Goal: Task Accomplishment & Management: Manage account settings

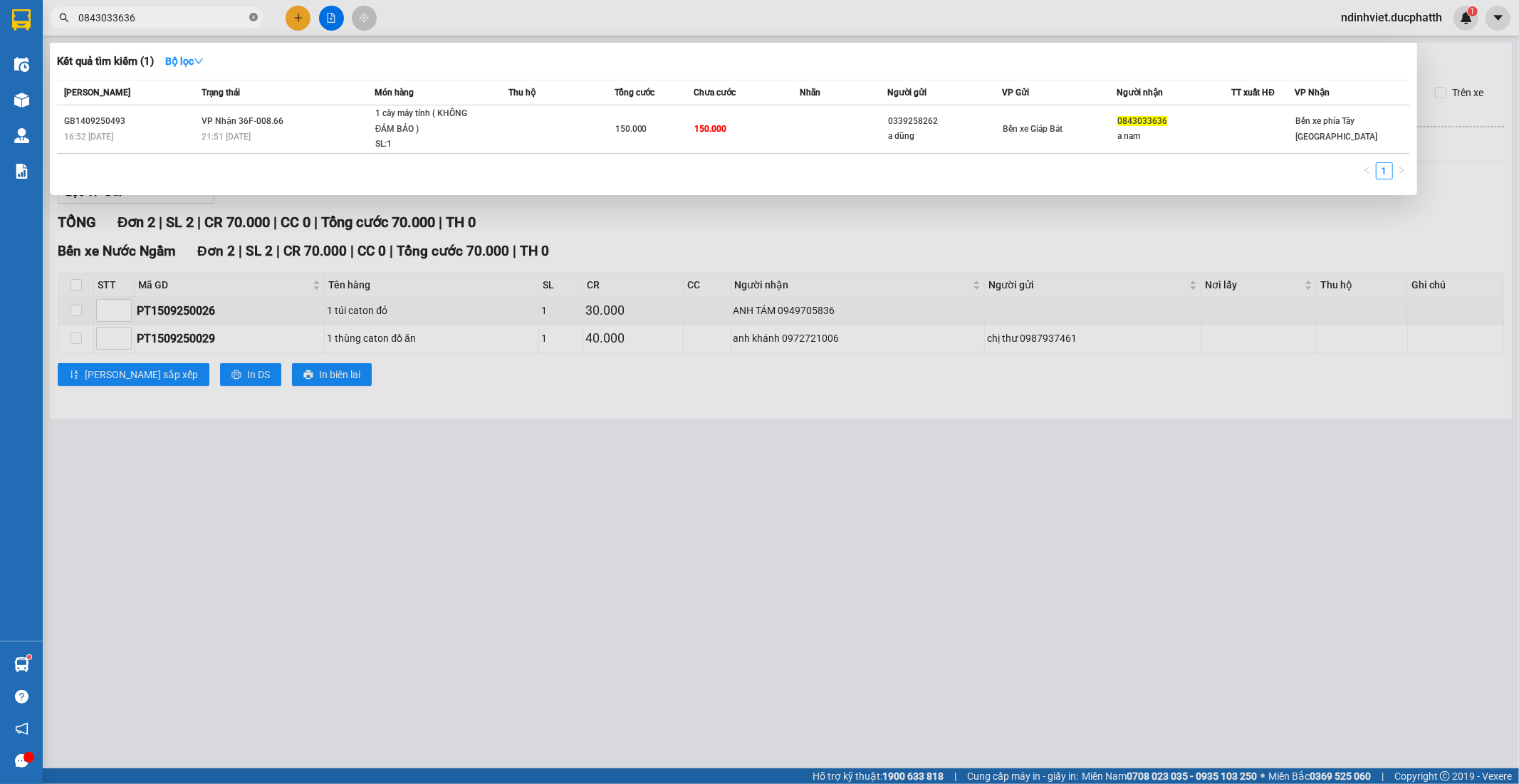
click at [252, 16] on icon "close-circle" at bounding box center [253, 17] width 8 height 8
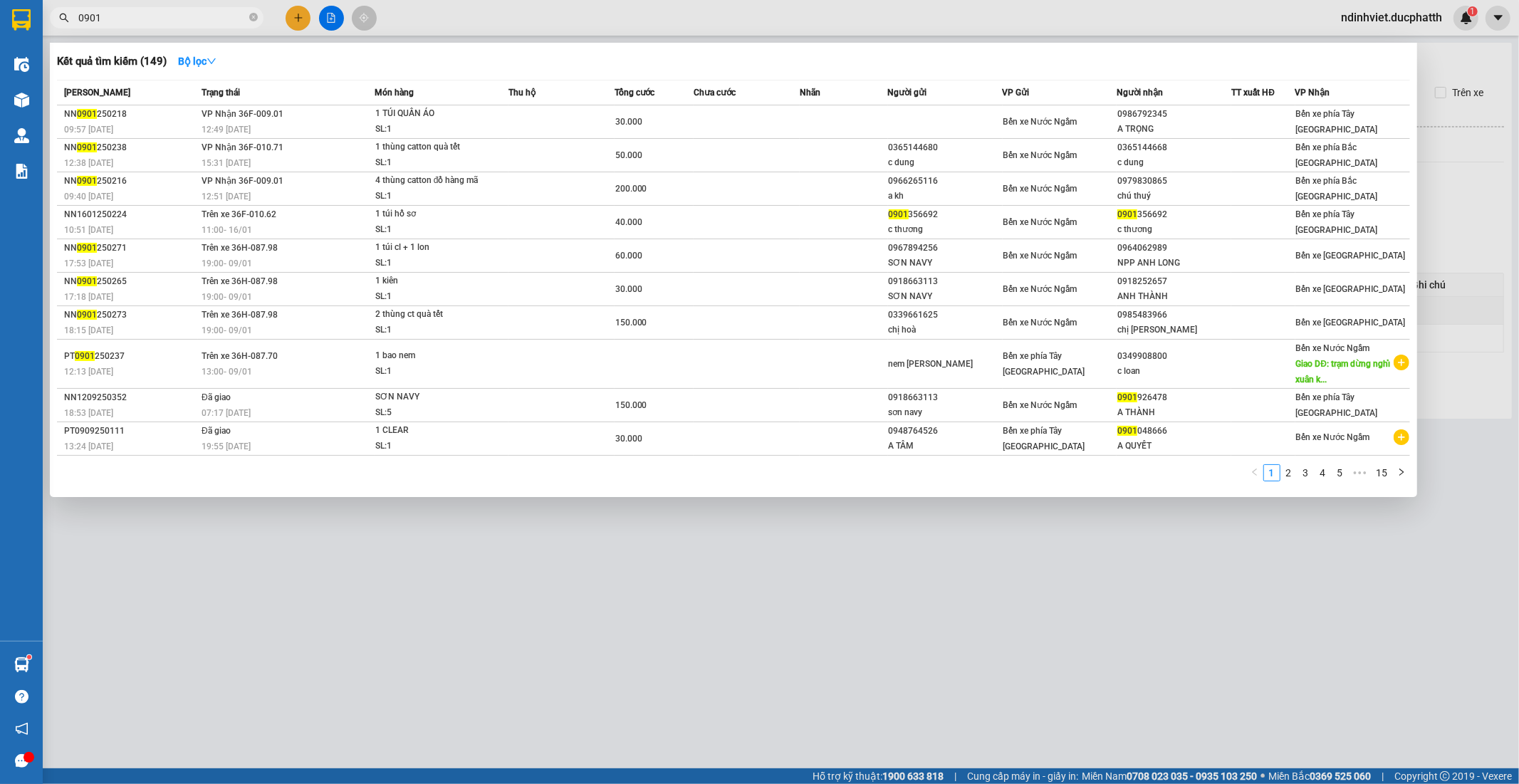
type input "0901"
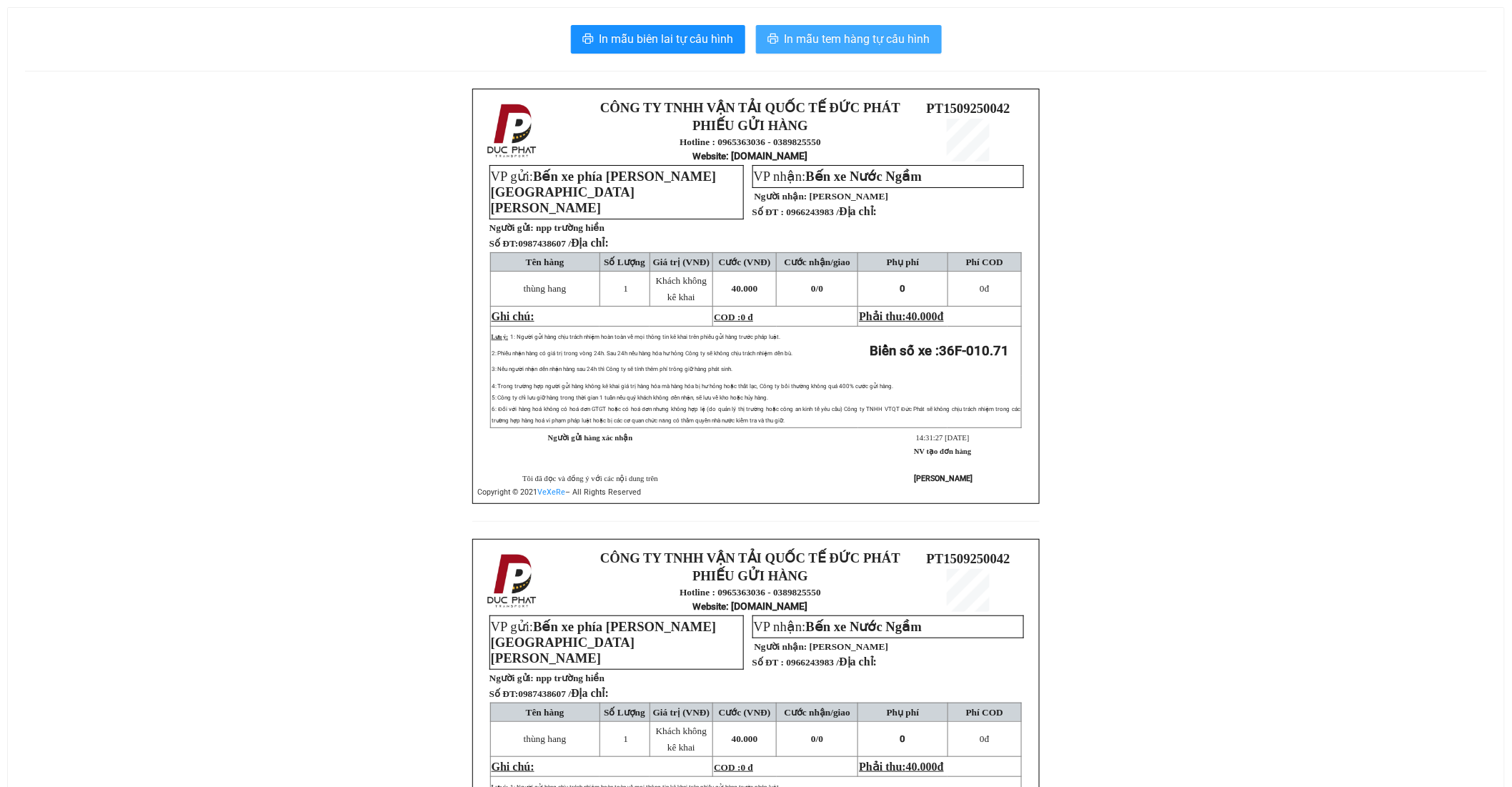
click at [880, 31] on span "In mẫu tem hàng tự cấu hình" at bounding box center [858, 39] width 146 height 18
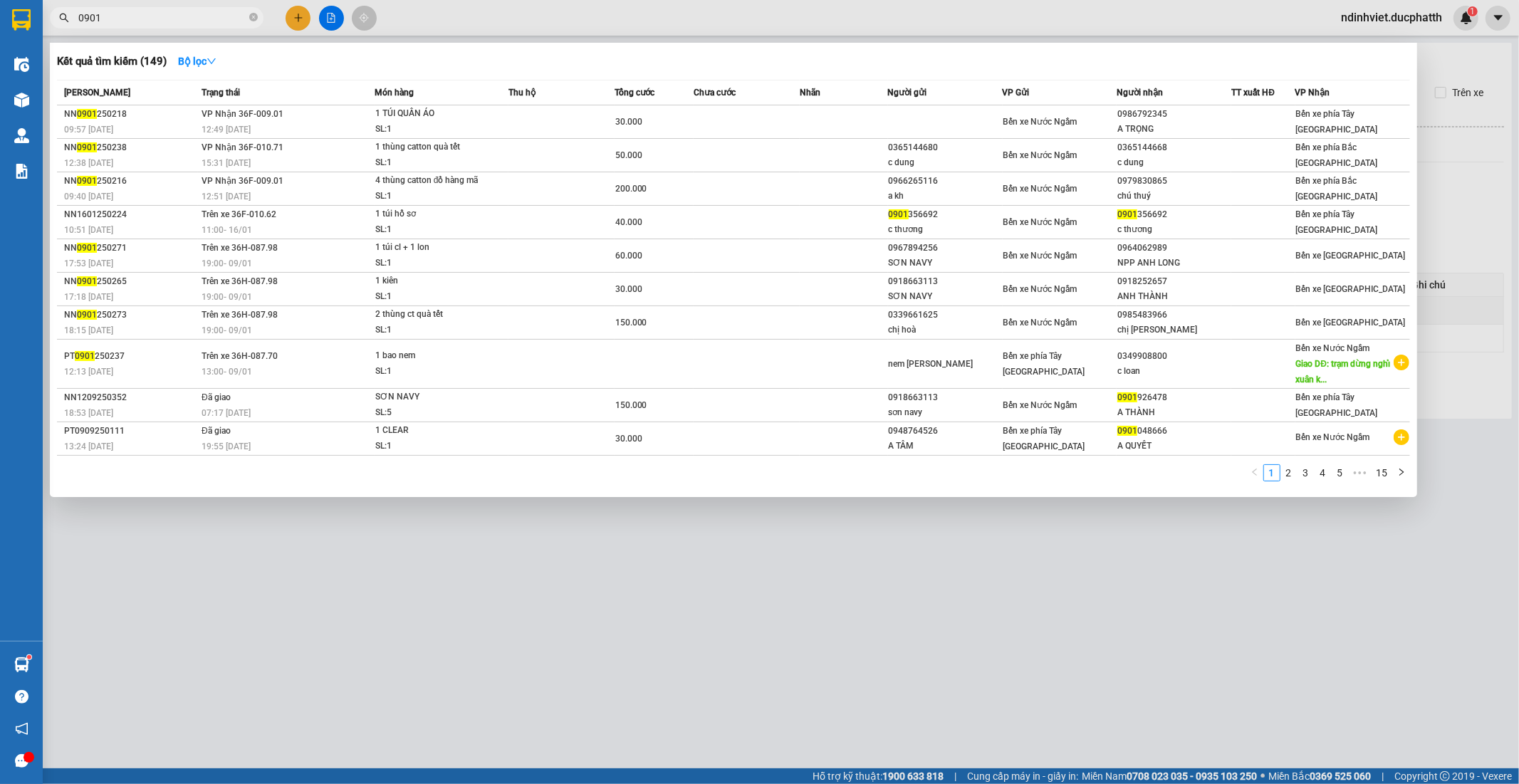
click at [315, 16] on div at bounding box center [760, 392] width 1519 height 784
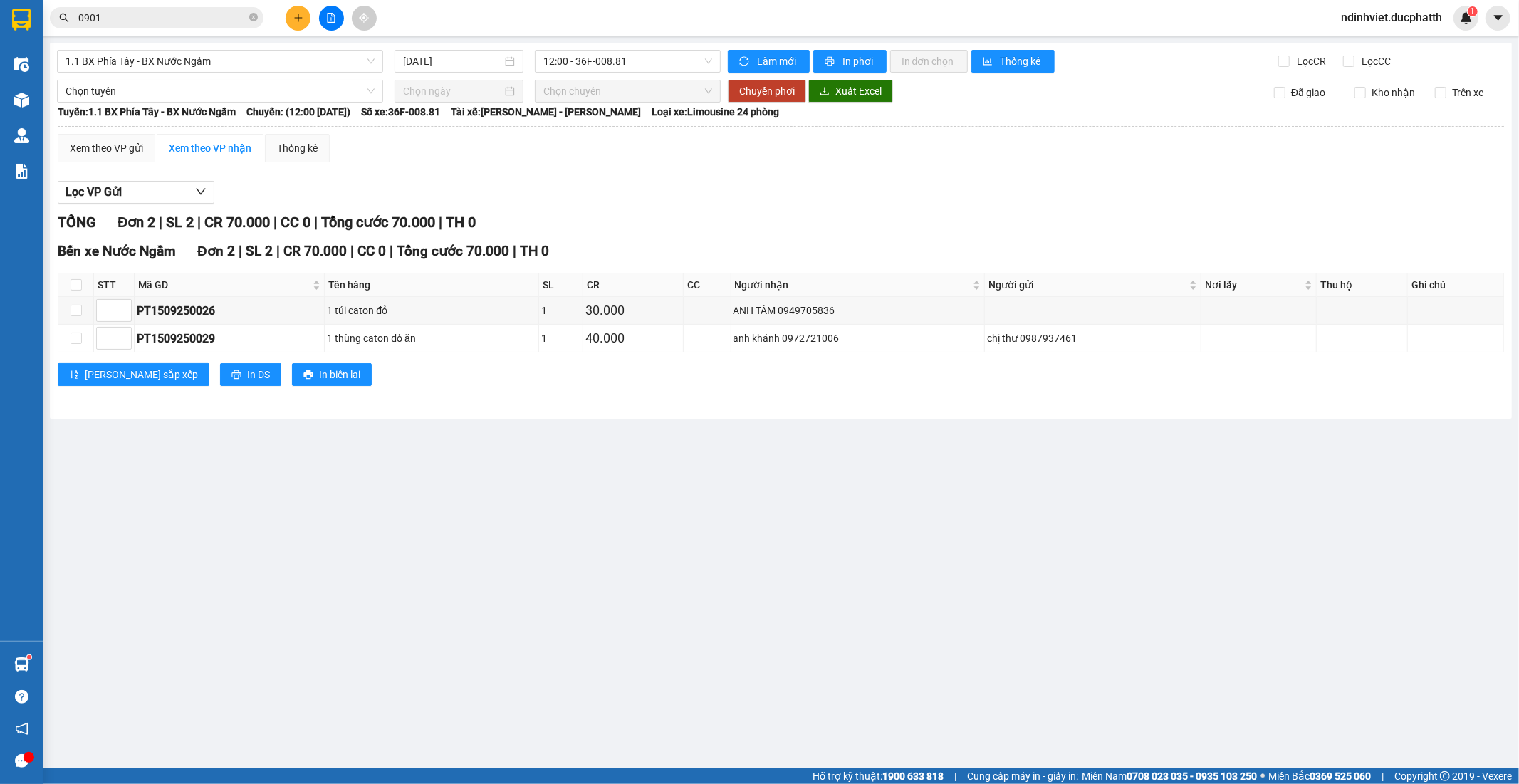
click at [324, 15] on button at bounding box center [331, 18] width 25 height 25
click at [617, 61] on span "12:00 - 36F-008.81" at bounding box center [627, 61] width 168 height 22
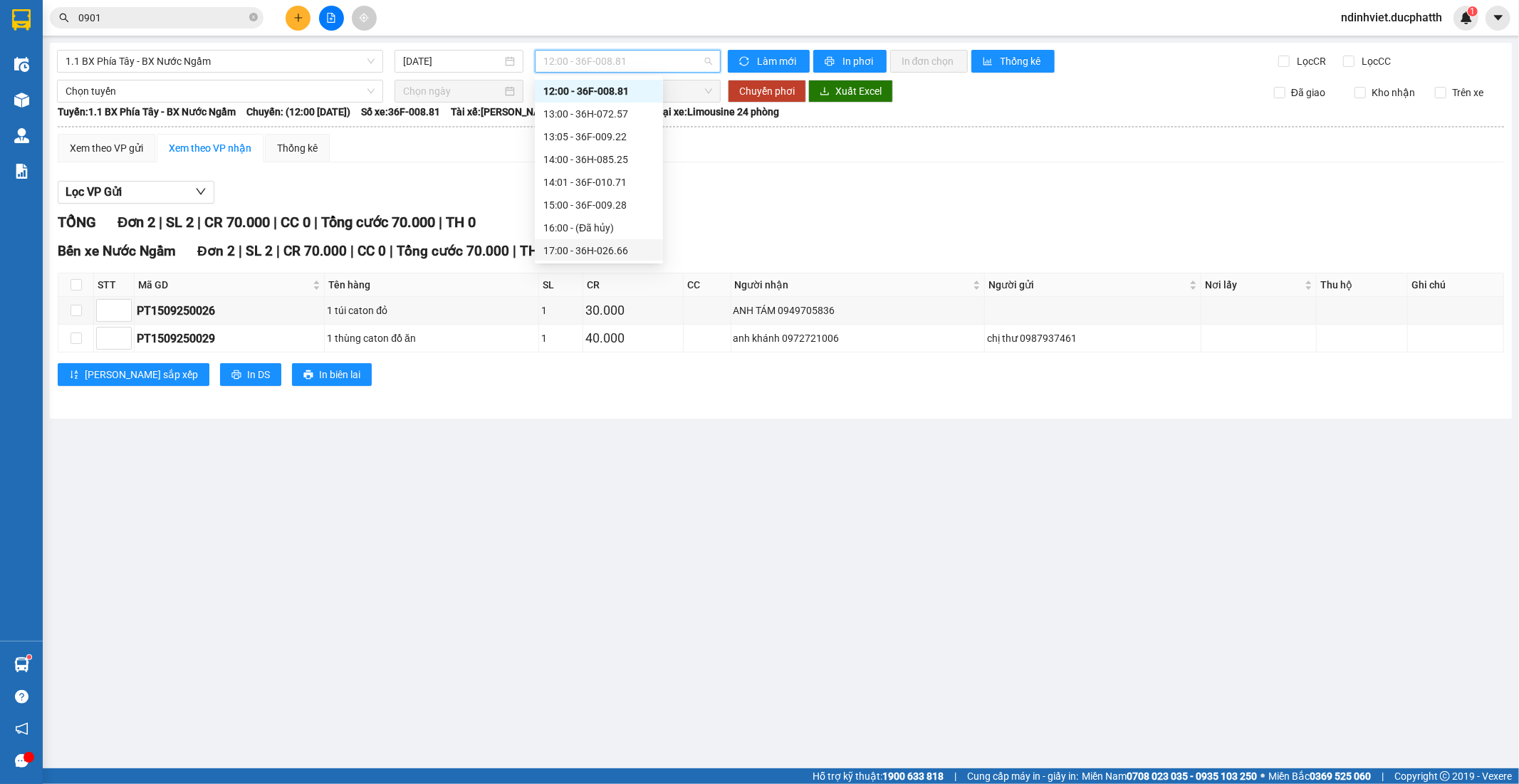
scroll to position [478, 0]
click at [606, 92] on div "14:01 - 36F-010.71" at bounding box center [599, 90] width 111 height 16
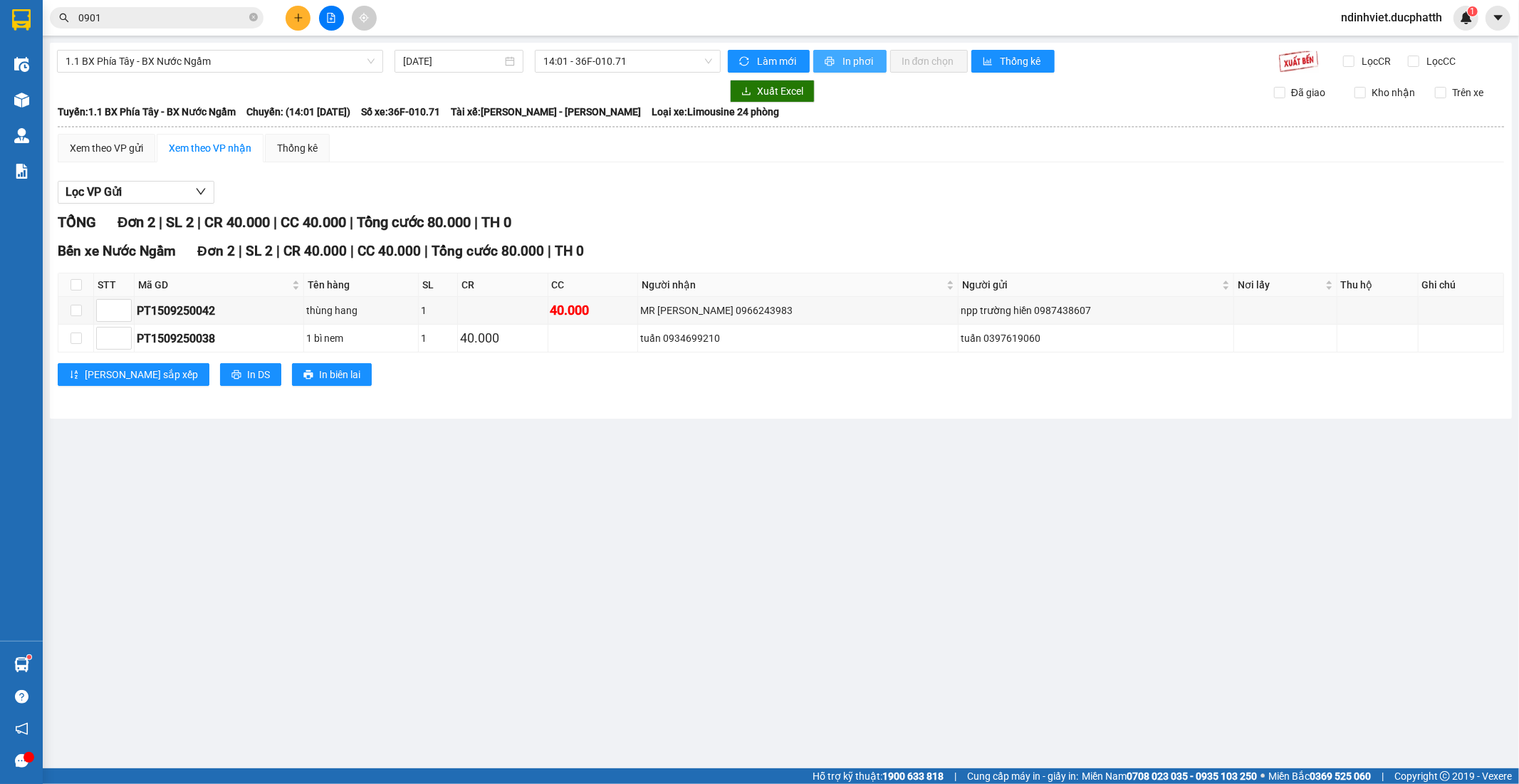
click at [850, 61] on span "In phơi" at bounding box center [859, 61] width 33 height 16
click at [327, 19] on icon "file-add" at bounding box center [331, 18] width 8 height 10
click at [337, 18] on button at bounding box center [331, 18] width 25 height 25
click at [333, 23] on button at bounding box center [331, 18] width 25 height 25
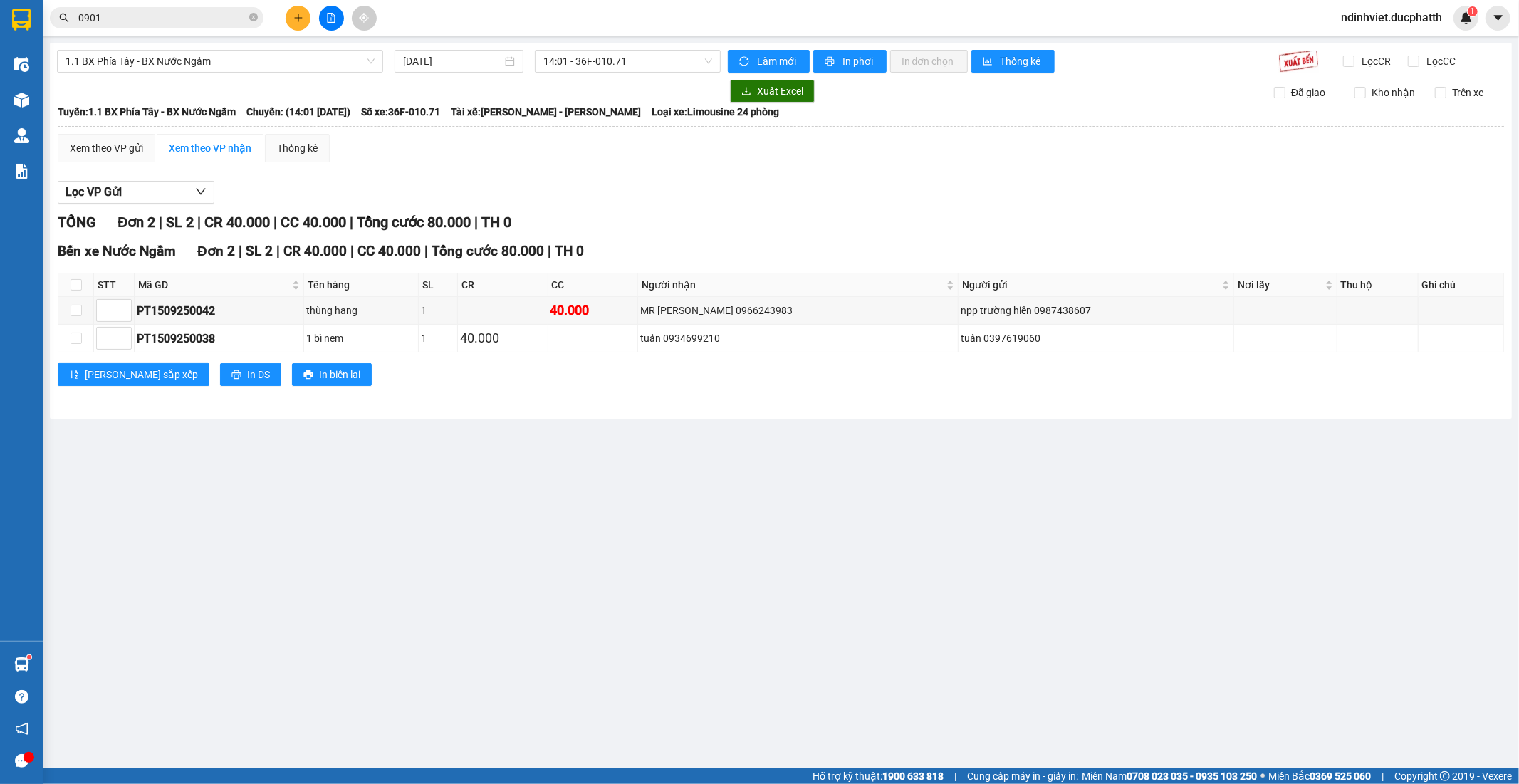
click at [326, 18] on icon "file-add" at bounding box center [331, 18] width 10 height 10
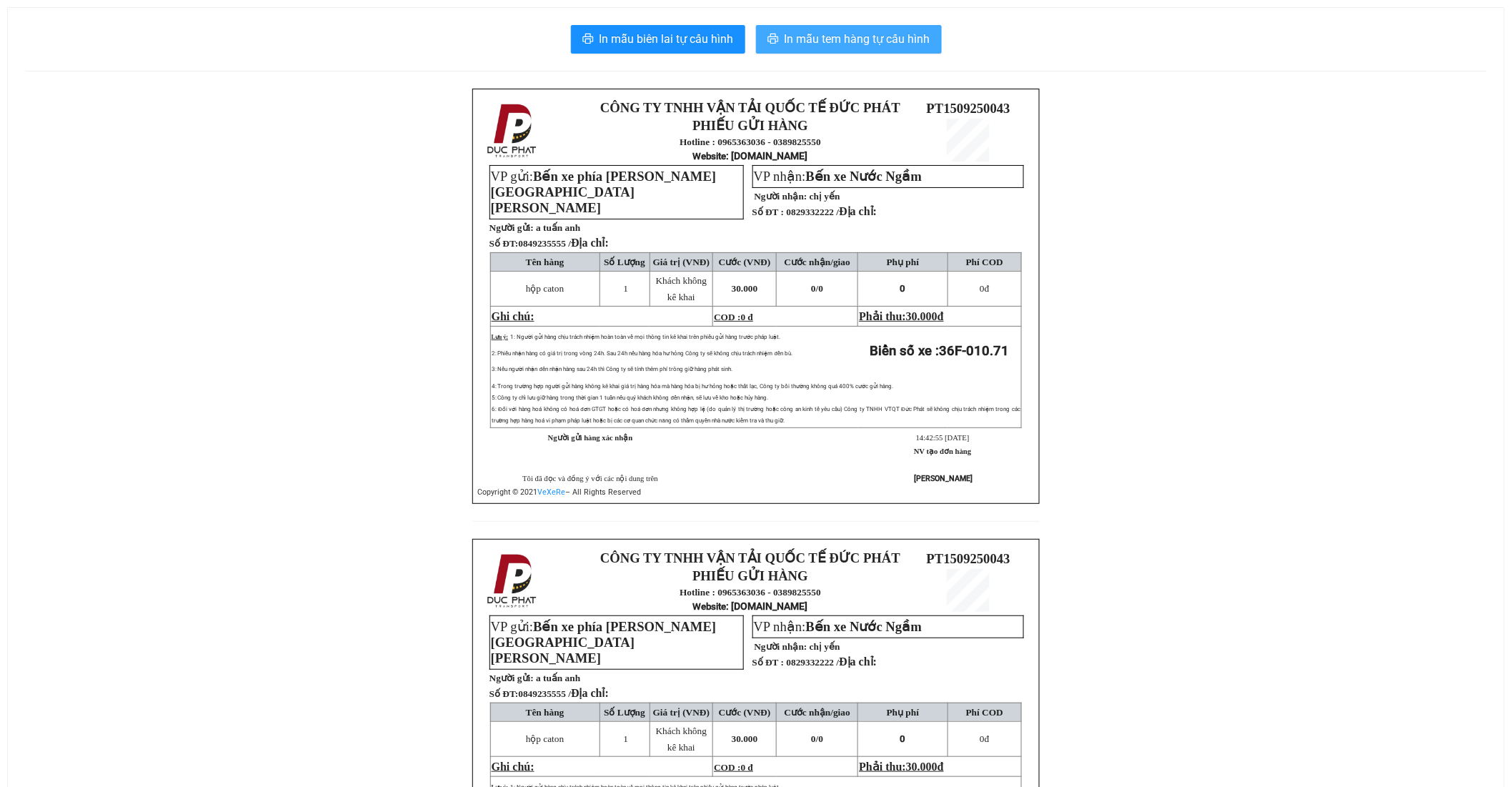
click at [888, 43] on span "In mẫu tem hàng tự cấu hình" at bounding box center [858, 39] width 146 height 18
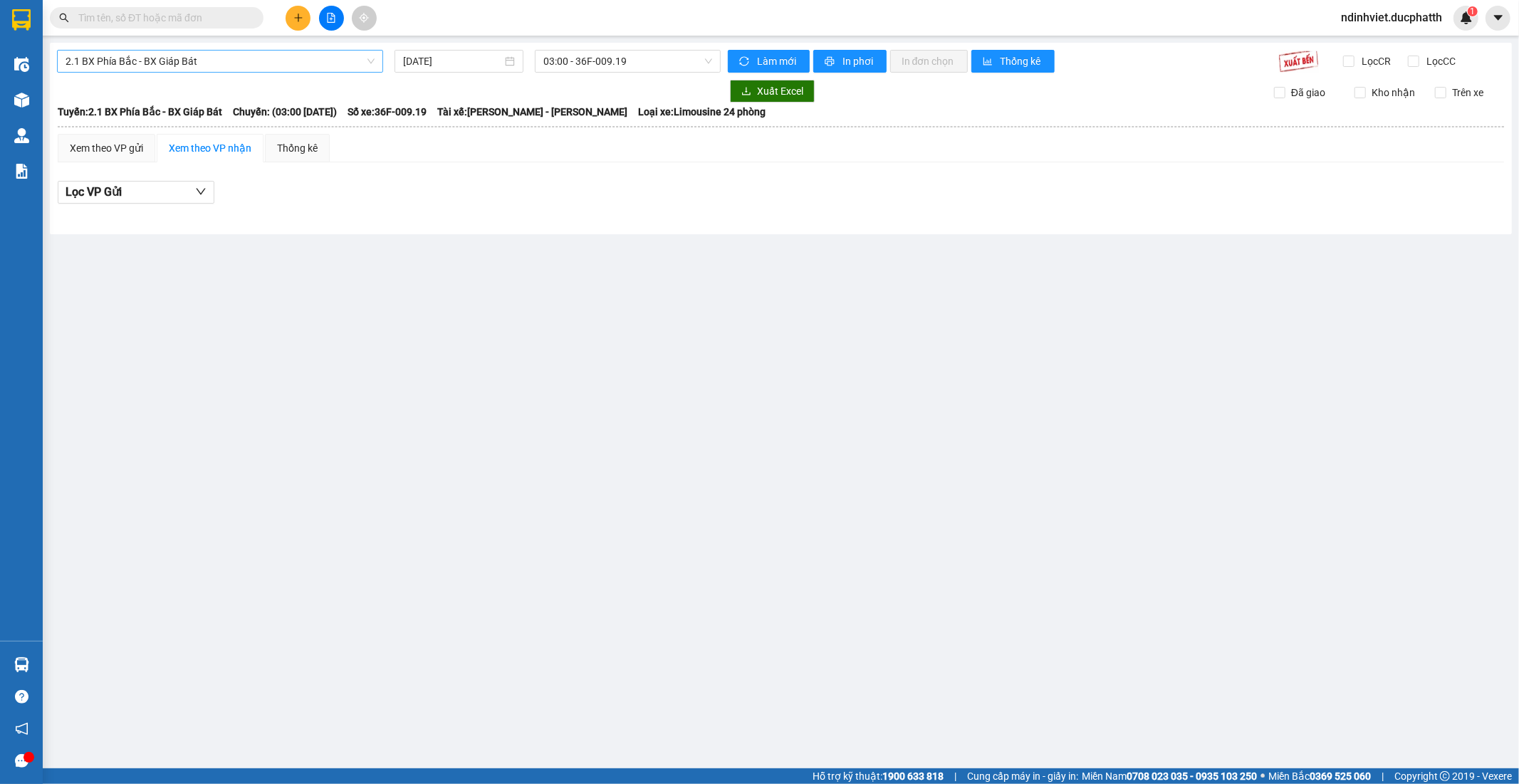
click at [330, 66] on span "2.1 BX Phía Bắc - BX Giáp Bát" at bounding box center [220, 61] width 309 height 22
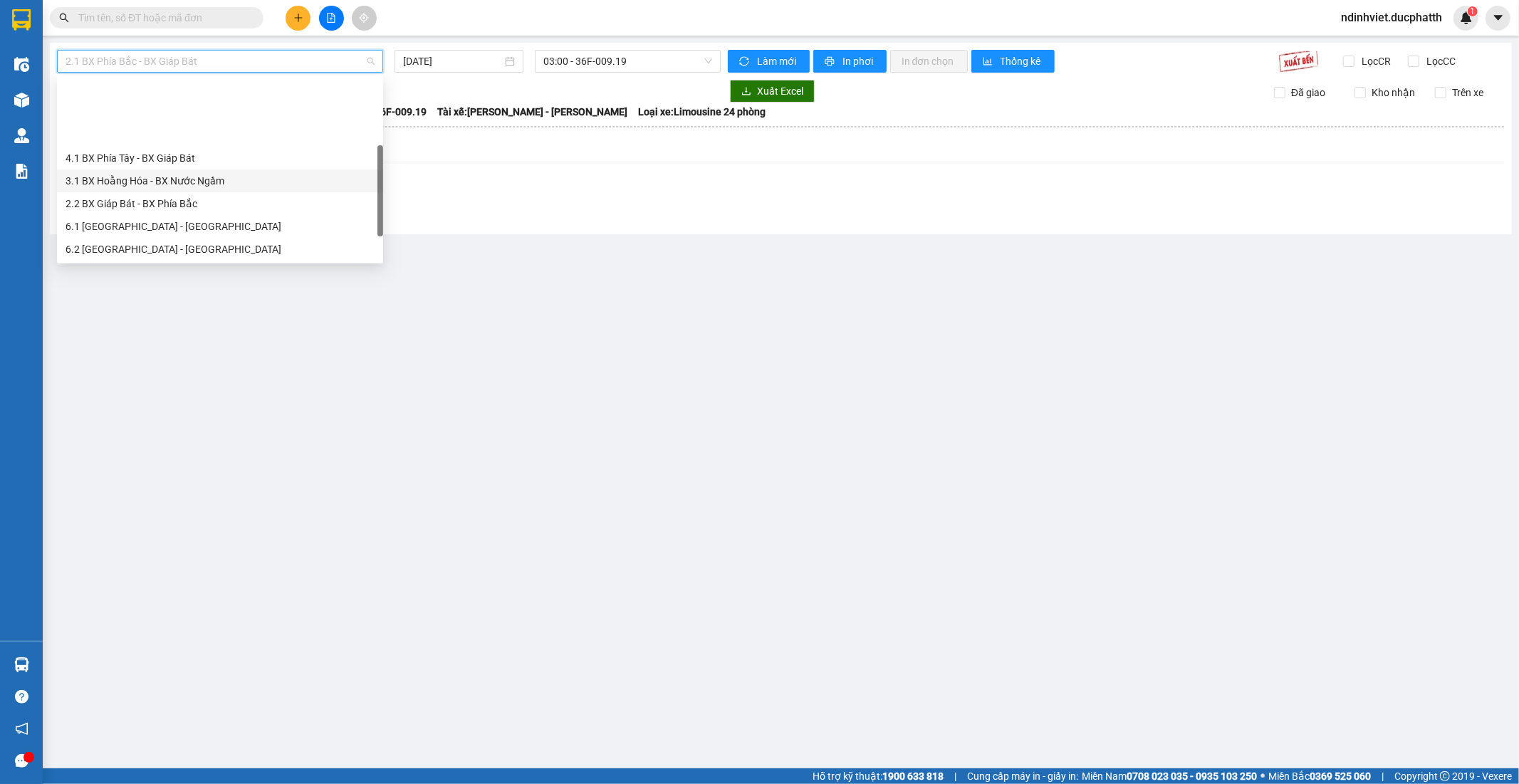
scroll to position [114, 0]
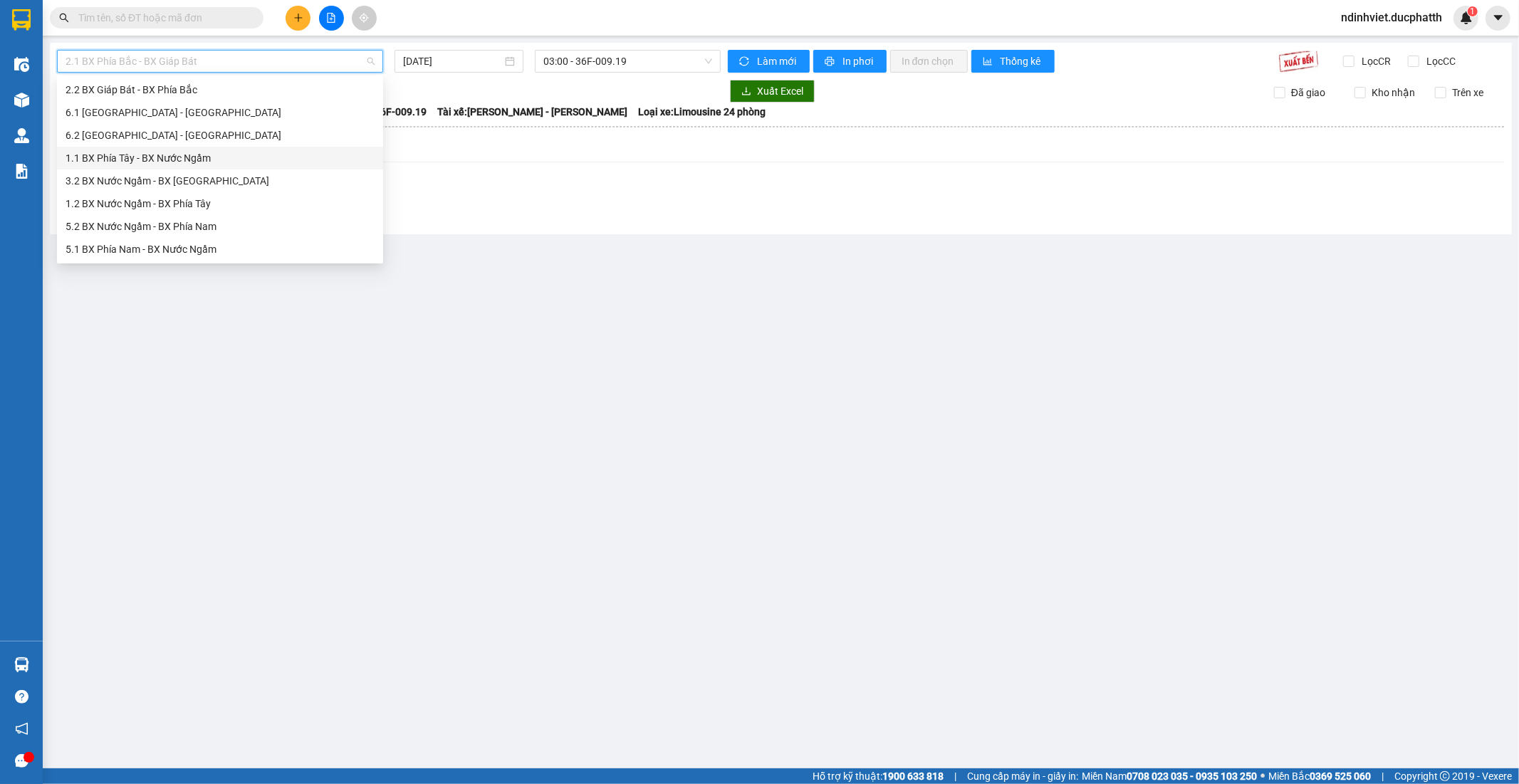
click at [155, 165] on div "1.1 BX Phía Tây - BX Nước Ngầm" at bounding box center [220, 158] width 309 height 16
type input "15/09/2025"
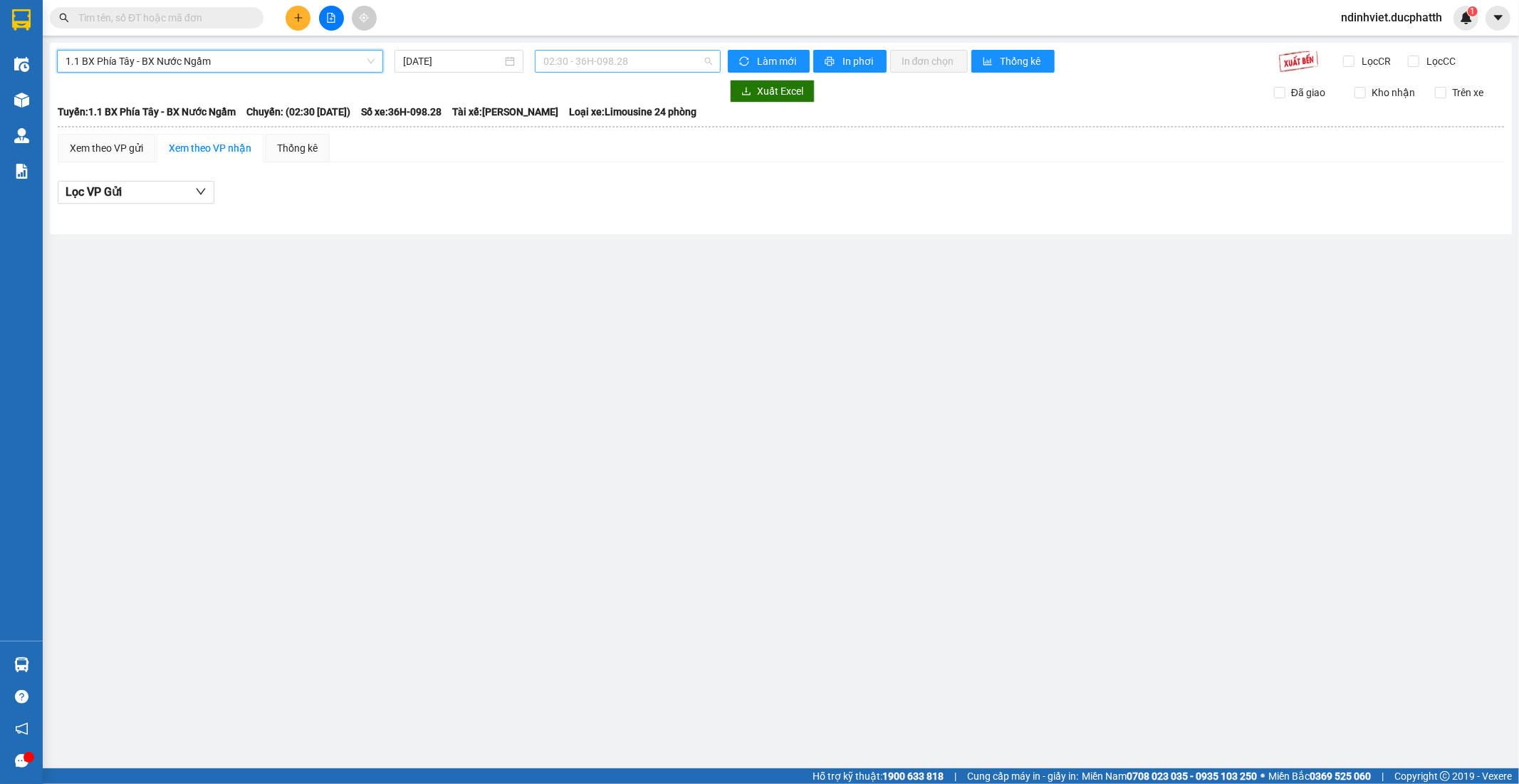
click at [589, 68] on span "02:30 - 36H-098.28" at bounding box center [627, 61] width 168 height 22
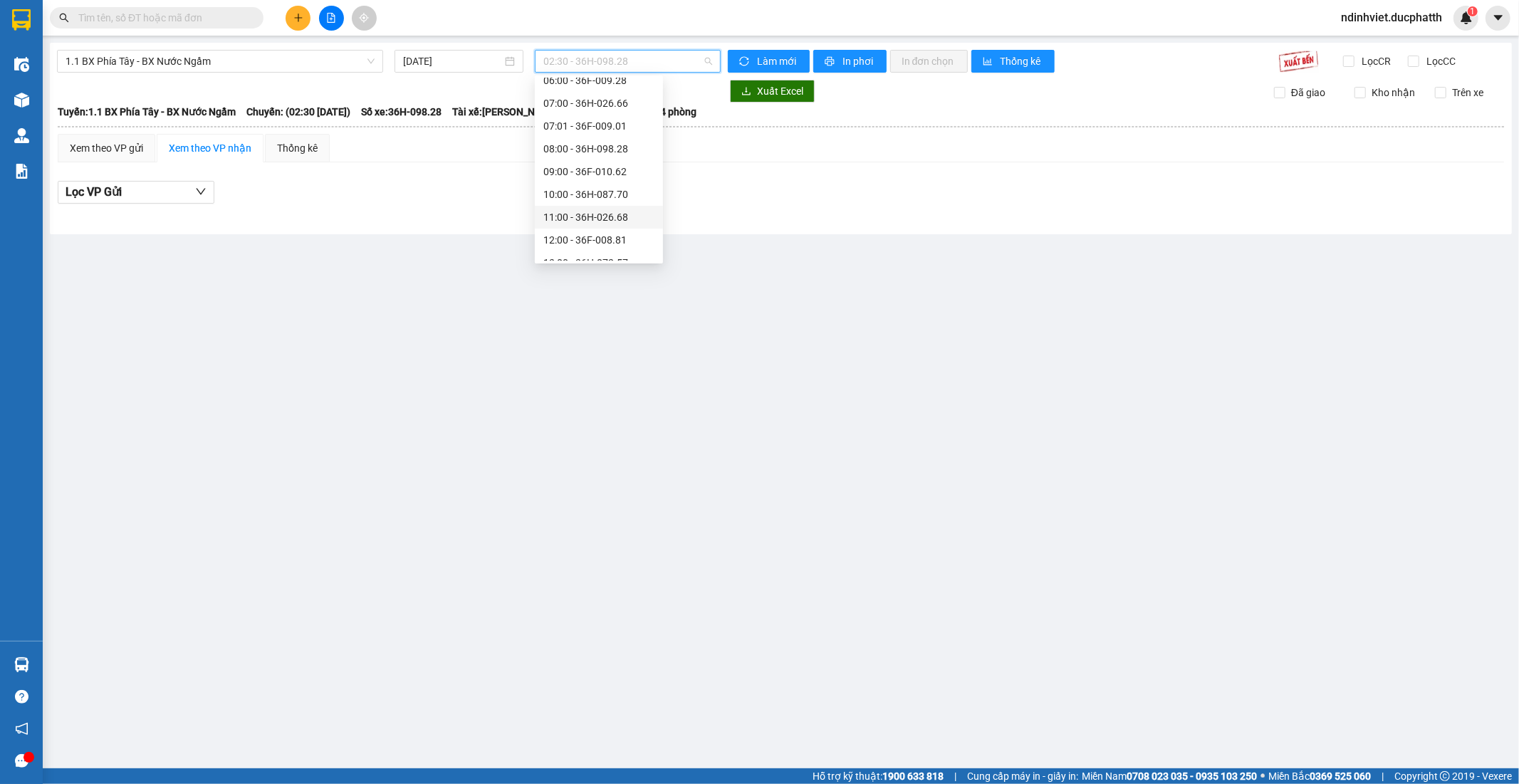
scroll to position [475, 0]
click at [616, 92] on div "14:01 - 36F-010.71" at bounding box center [599, 93] width 111 height 16
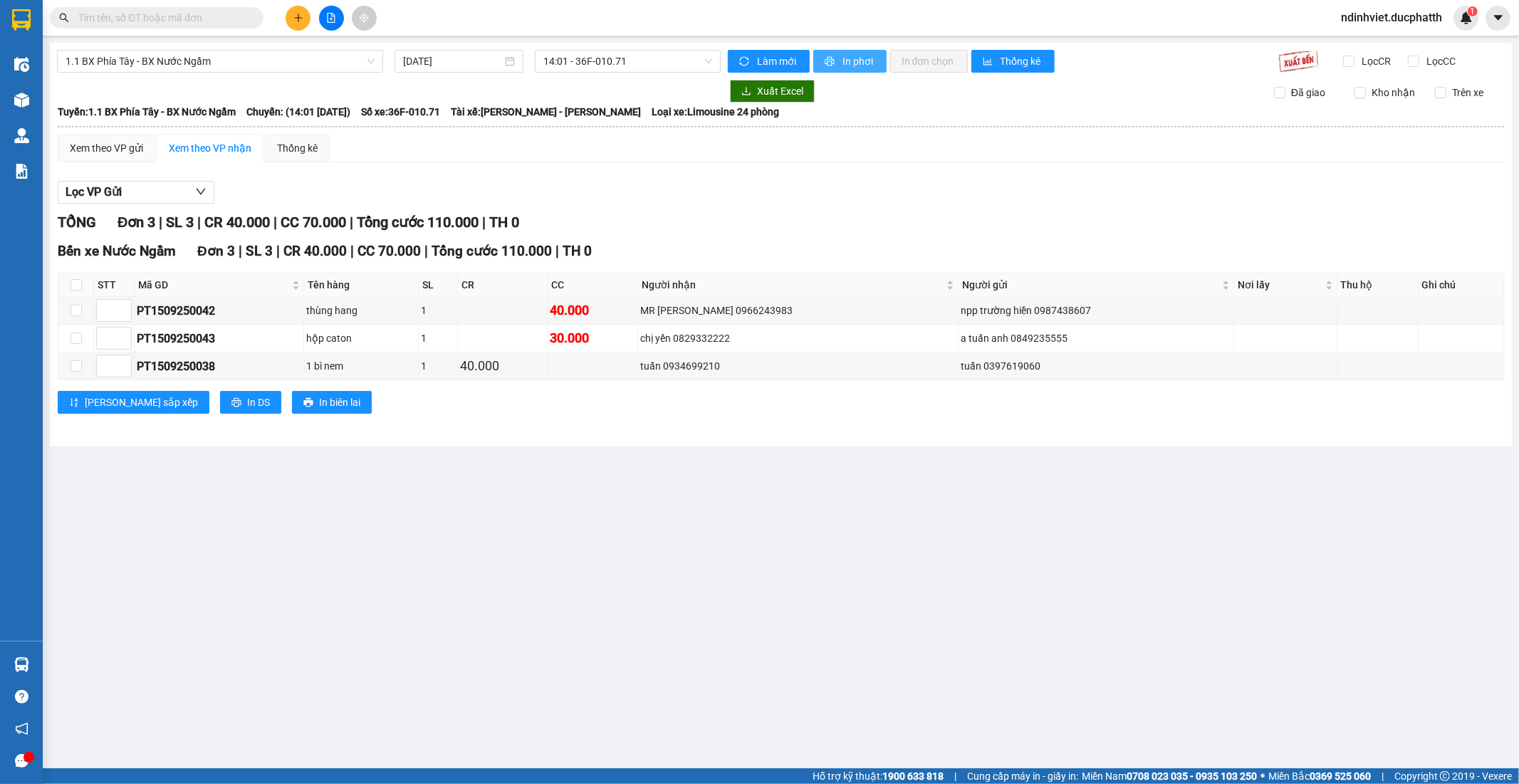
click at [857, 58] on span "In phơi" at bounding box center [859, 61] width 33 height 16
click at [235, 13] on input "text" at bounding box center [162, 18] width 168 height 16
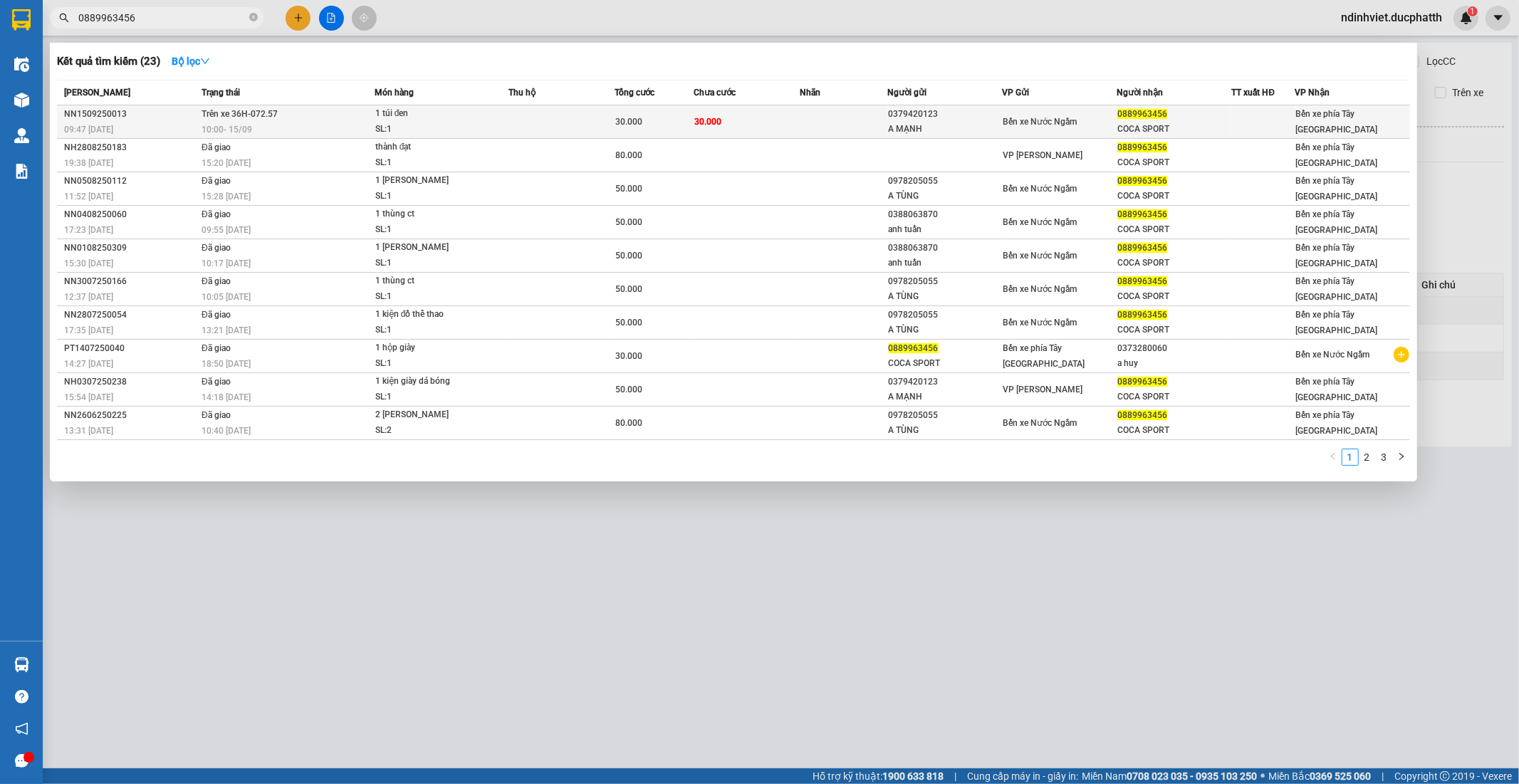
type input "0889963456"
click at [478, 119] on div "1 túi đen" at bounding box center [428, 113] width 107 height 16
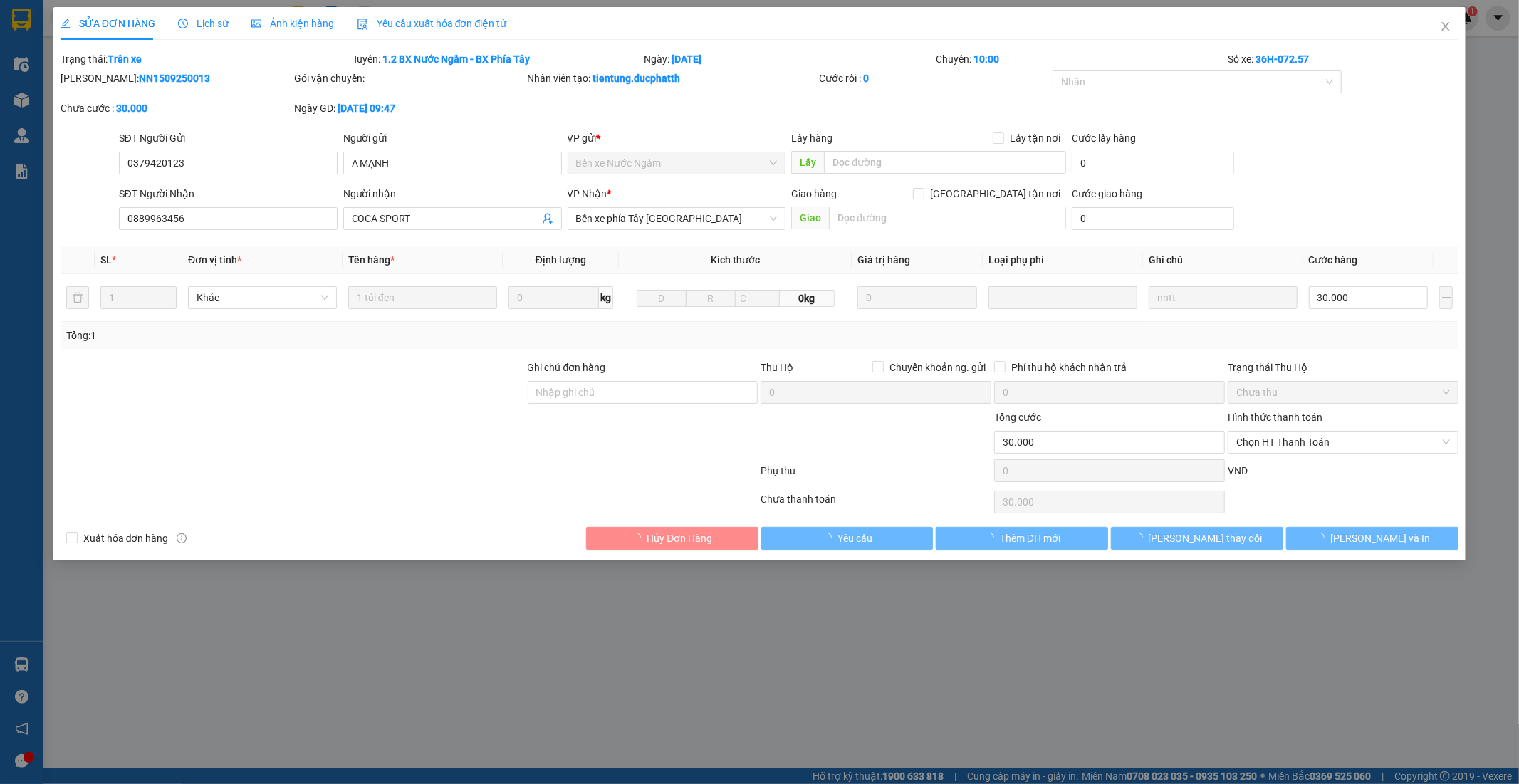
type input "0379420123"
type input "A MẠNH"
type input "0889963456"
type input "COCA SPORT"
type input "30.000"
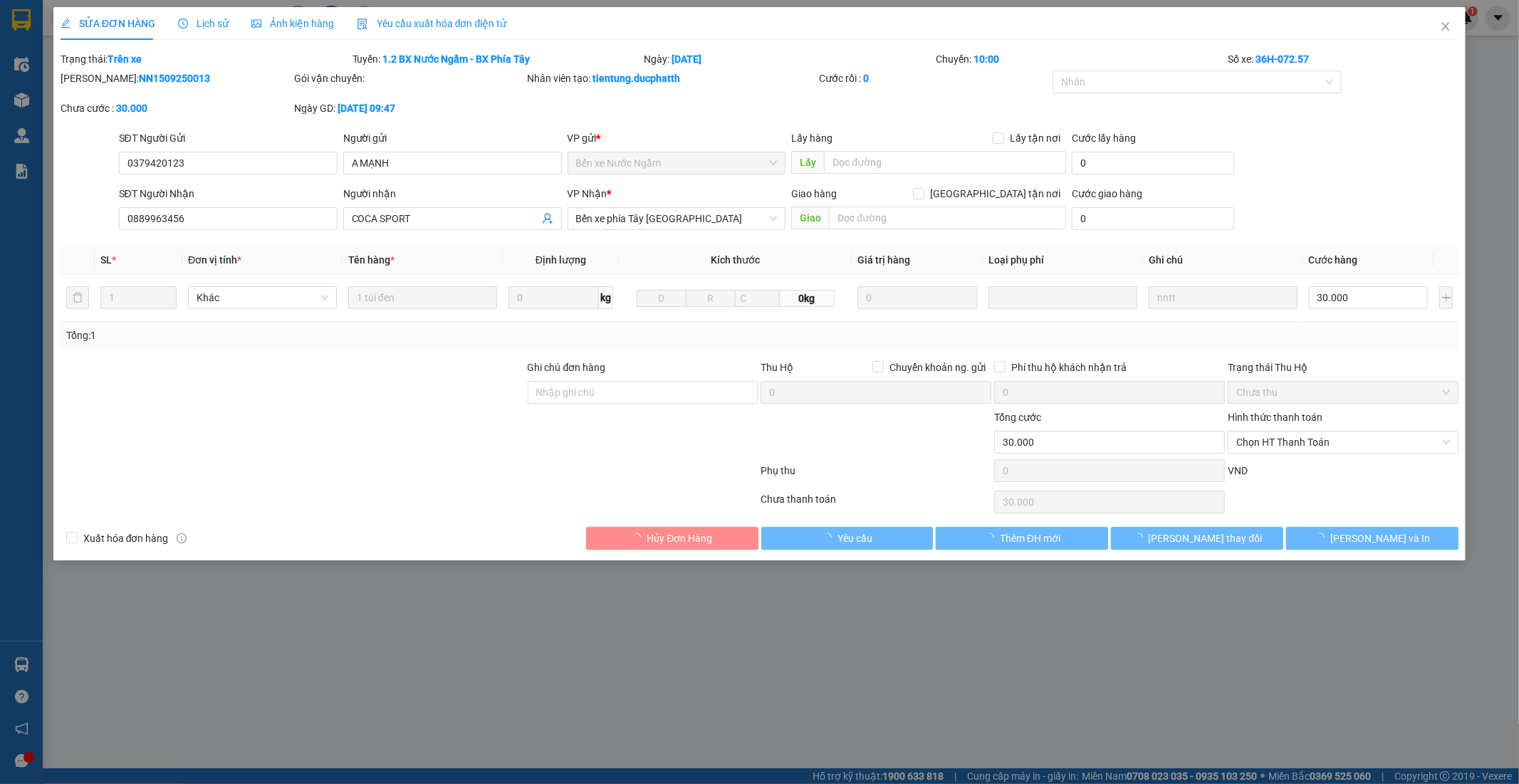
type input "30.000"
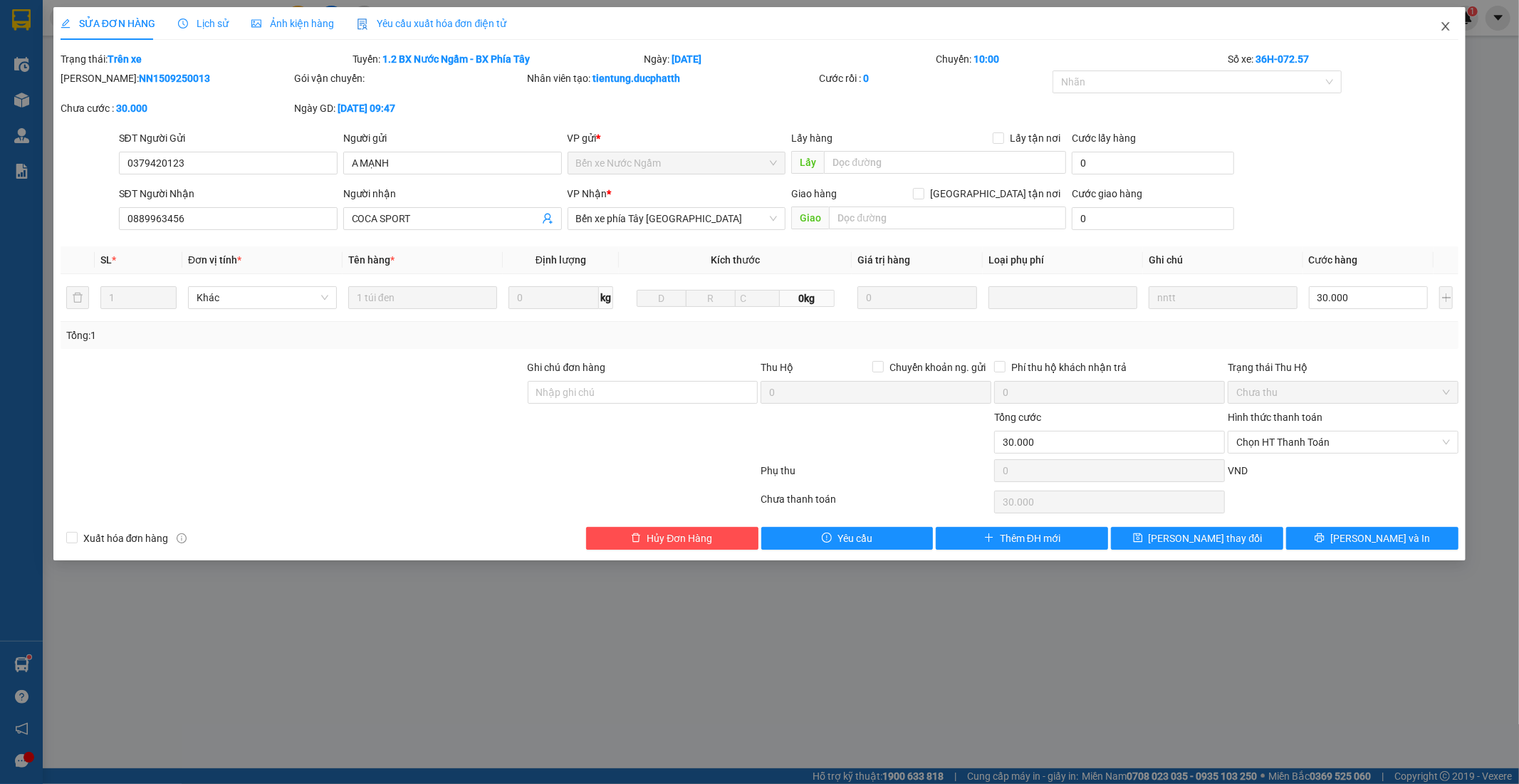
click at [1449, 20] on span "Close" at bounding box center [1445, 27] width 40 height 40
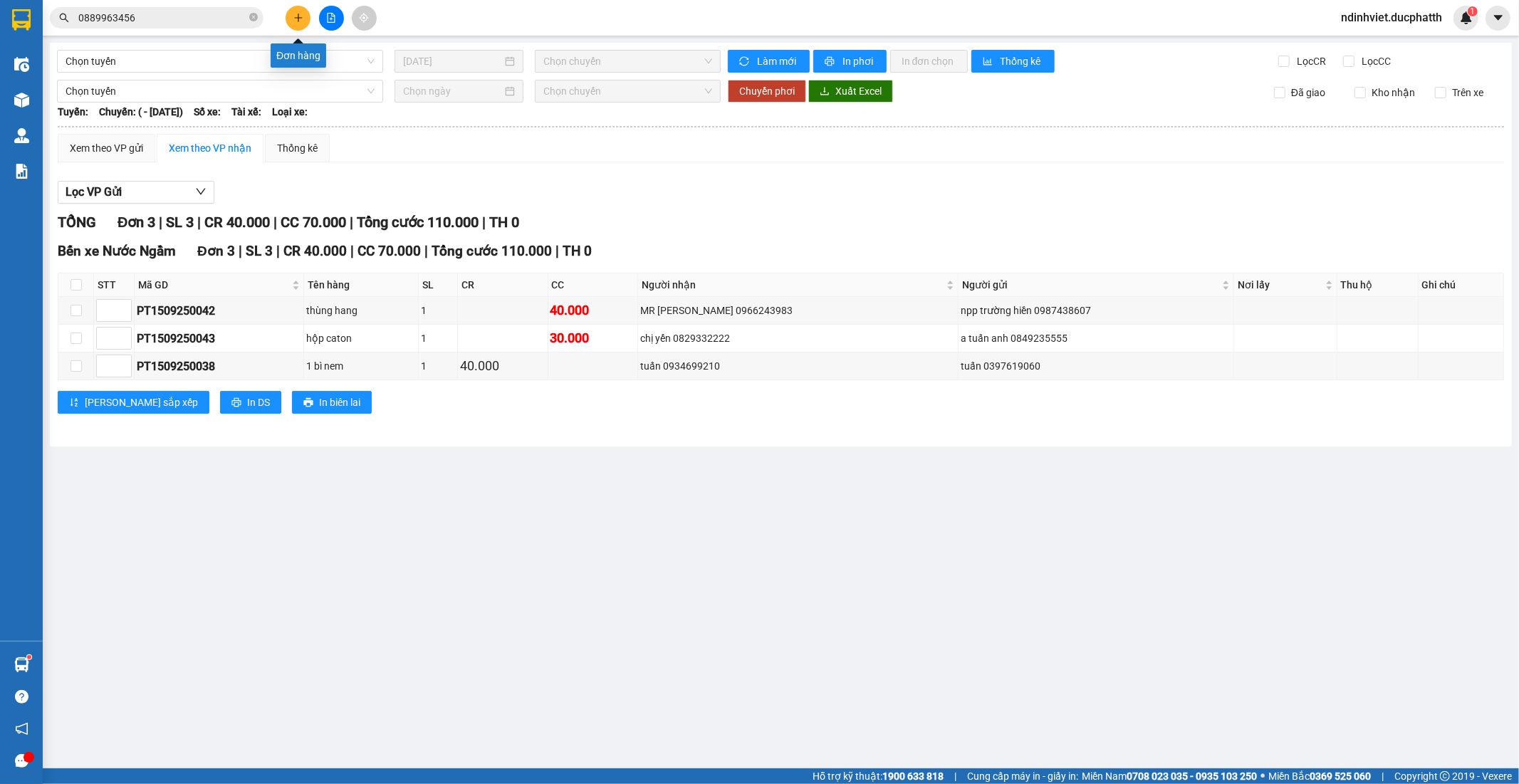
click at [295, 19] on icon "plus" at bounding box center [298, 18] width 10 height 10
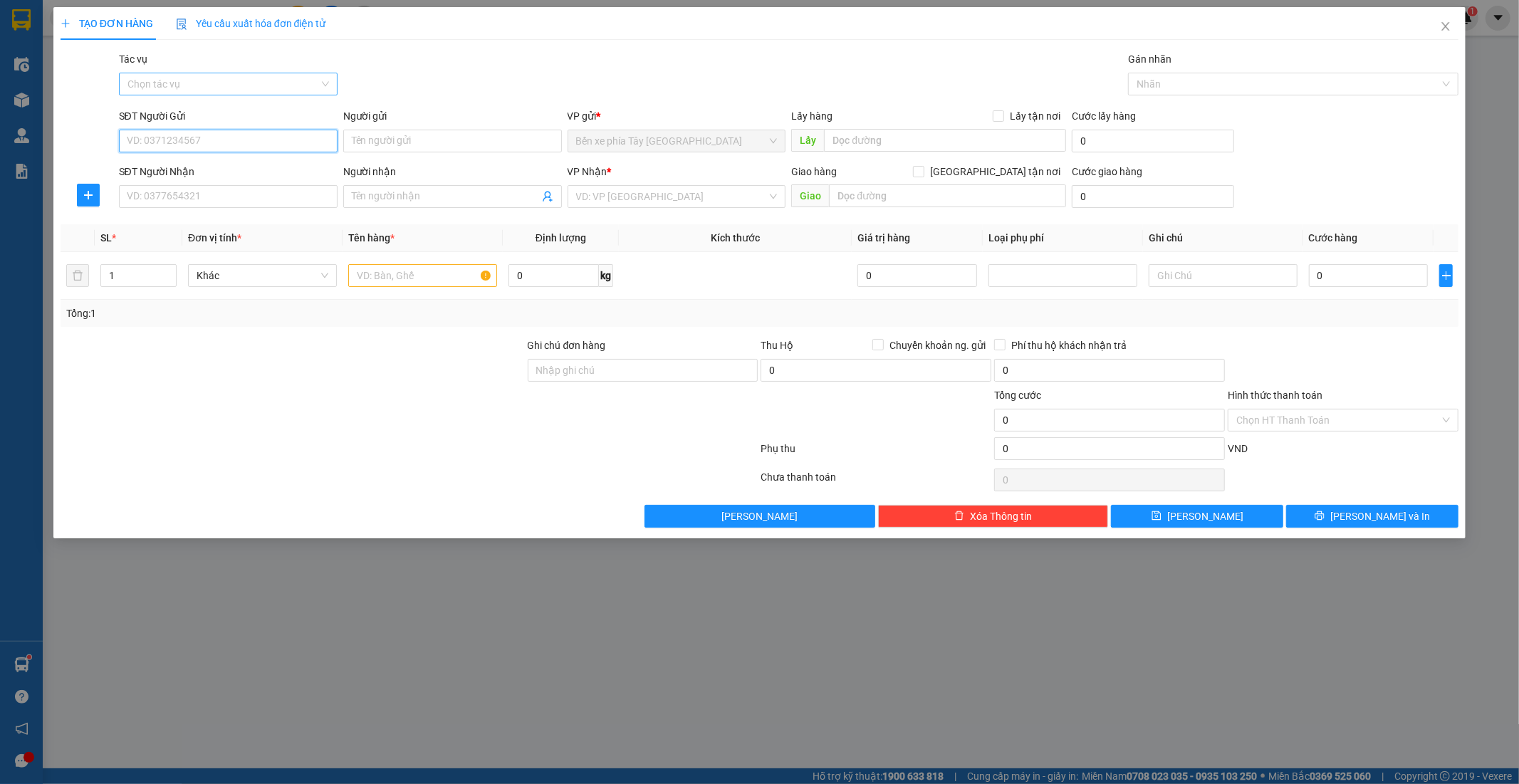
click at [245, 73] on div "Chọn tác vụ" at bounding box center [228, 84] width 219 height 23
click at [249, 106] on div "Nhập hàng lên xe" at bounding box center [228, 112] width 202 height 16
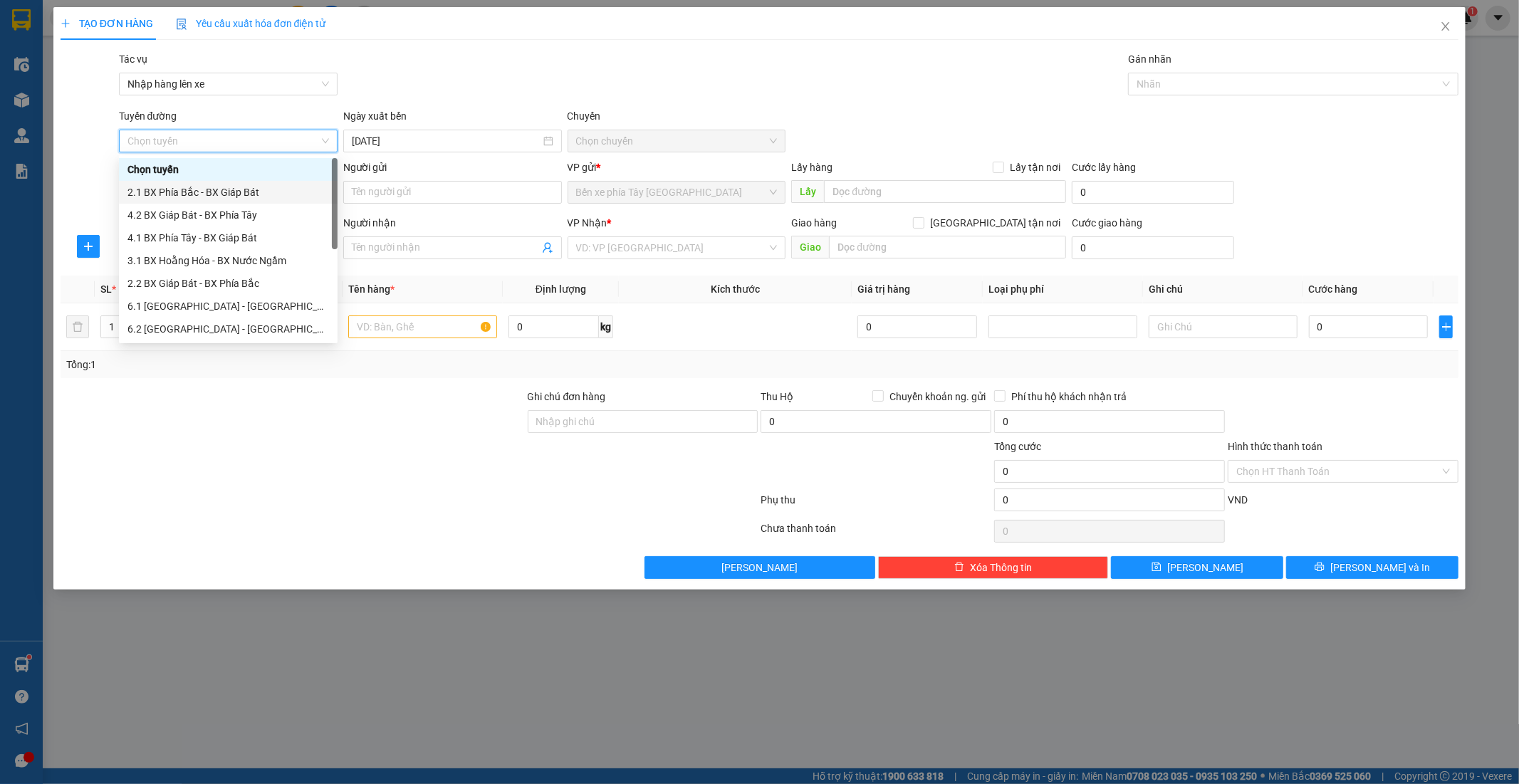
scroll to position [114, 0]
click at [238, 240] on div "1.1 BX Phía Tây - BX Nước Ngầm" at bounding box center [228, 238] width 202 height 16
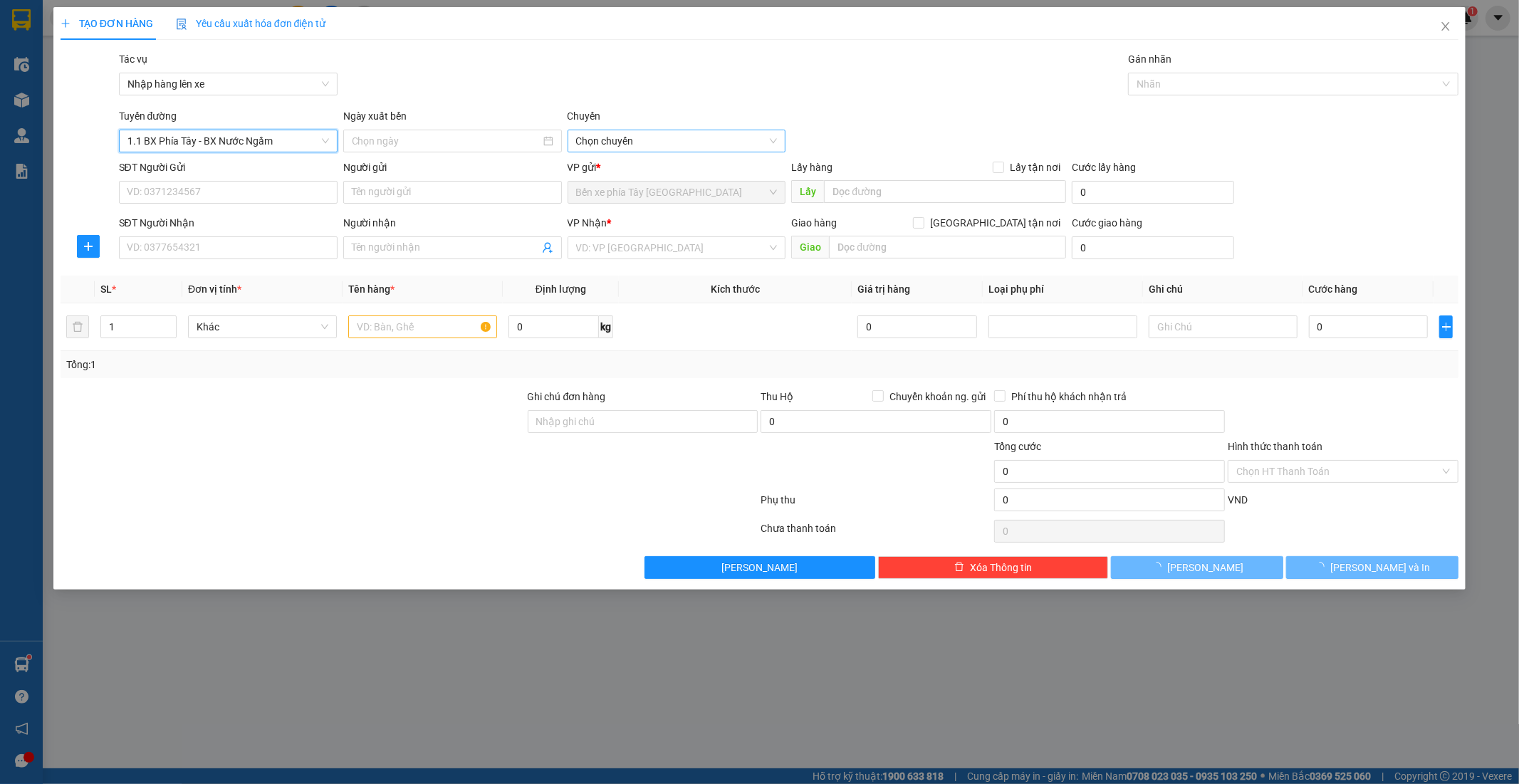
type input "15/09/2025"
click at [715, 142] on span "02:30 - 36H-098.28" at bounding box center [677, 141] width 202 height 22
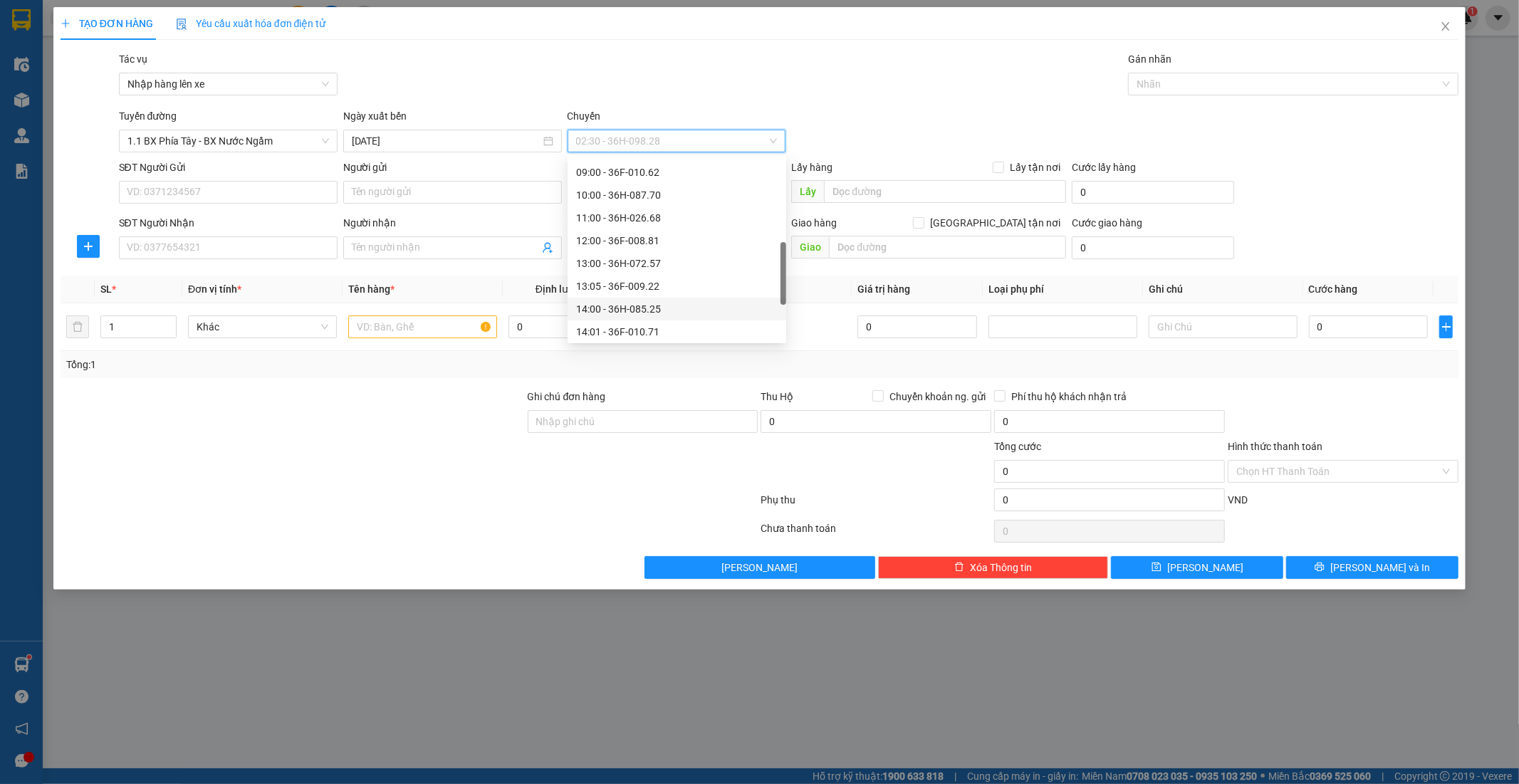
scroll to position [466, 0]
click at [644, 259] on div "17:00 - 36H-026.66" at bounding box center [677, 250] width 219 height 23
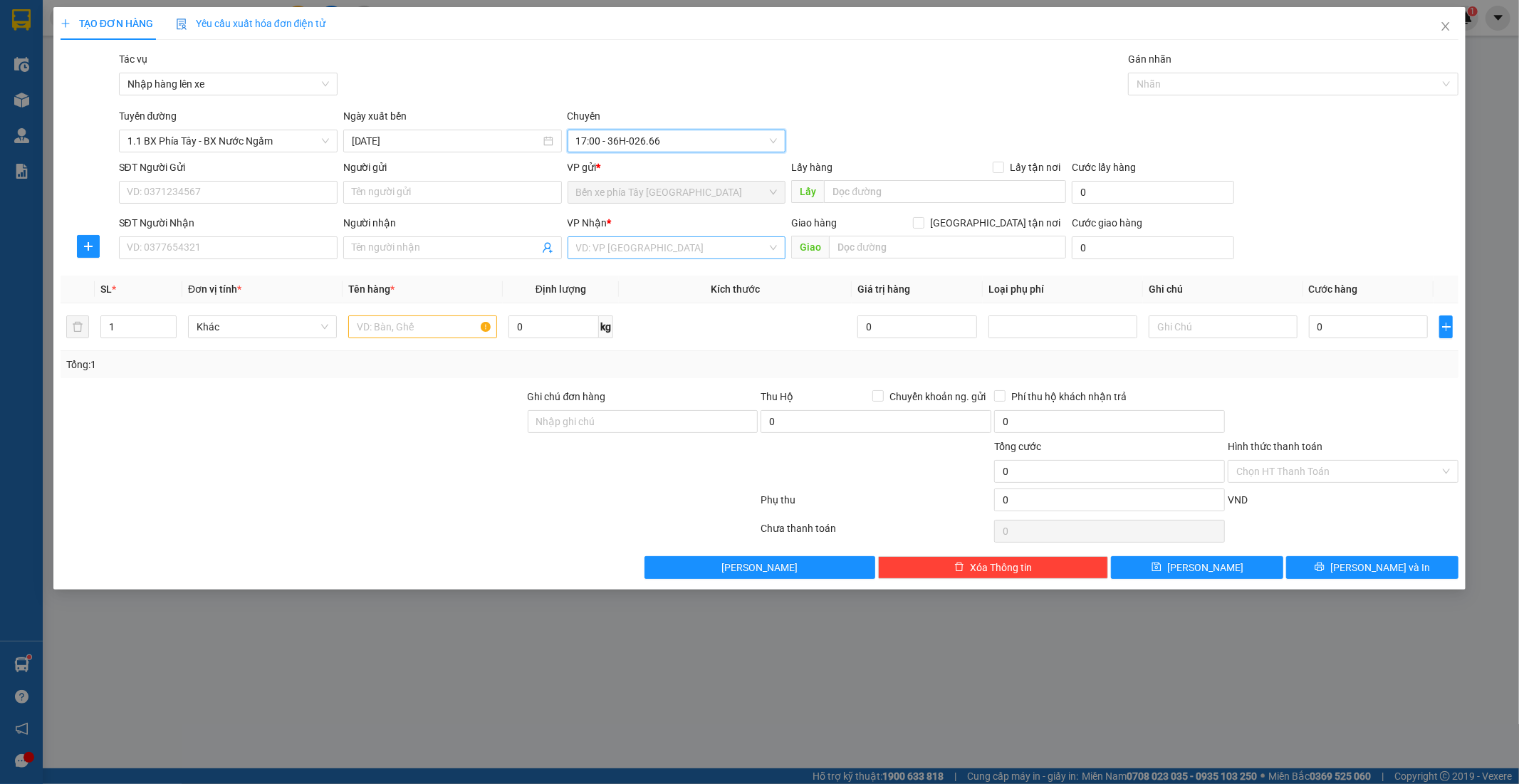
click at [667, 258] on input "search" at bounding box center [672, 247] width 192 height 22
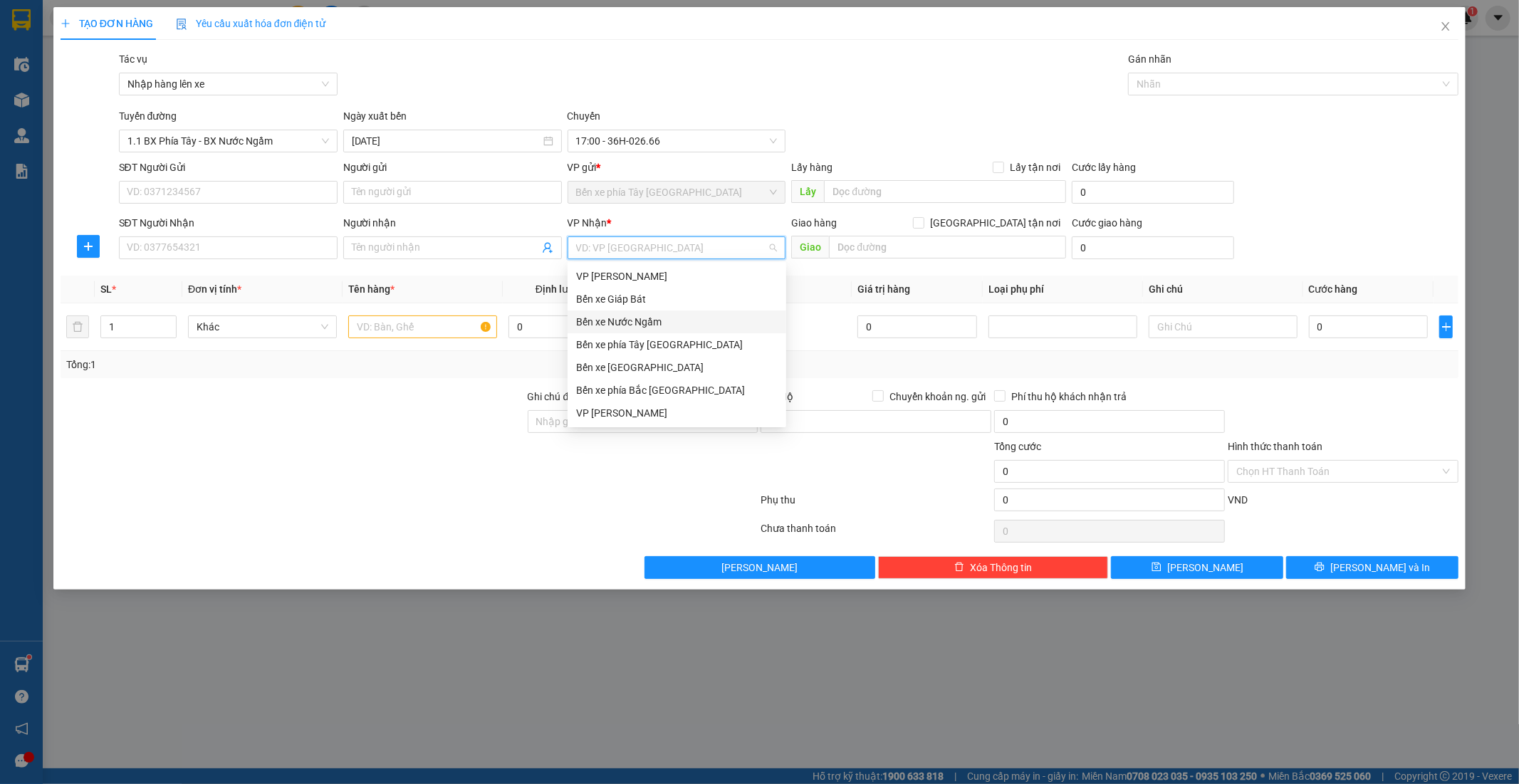
click at [656, 325] on div "Bến xe Nước Ngầm" at bounding box center [677, 322] width 202 height 16
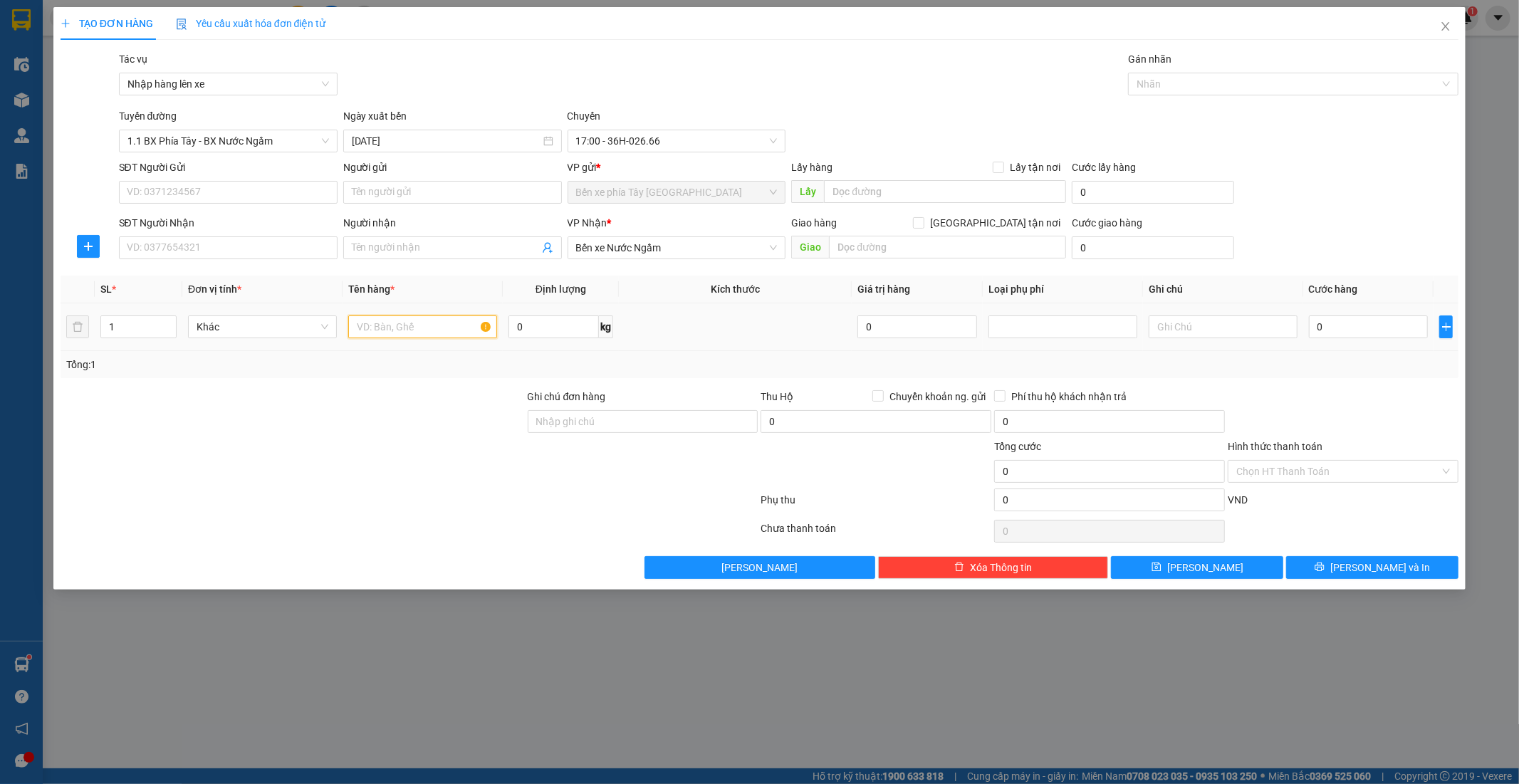
click at [423, 333] on input "text" at bounding box center [423, 326] width 149 height 23
type input "1 pbi"
click at [1357, 319] on input "0" at bounding box center [1369, 326] width 120 height 23
type input "32"
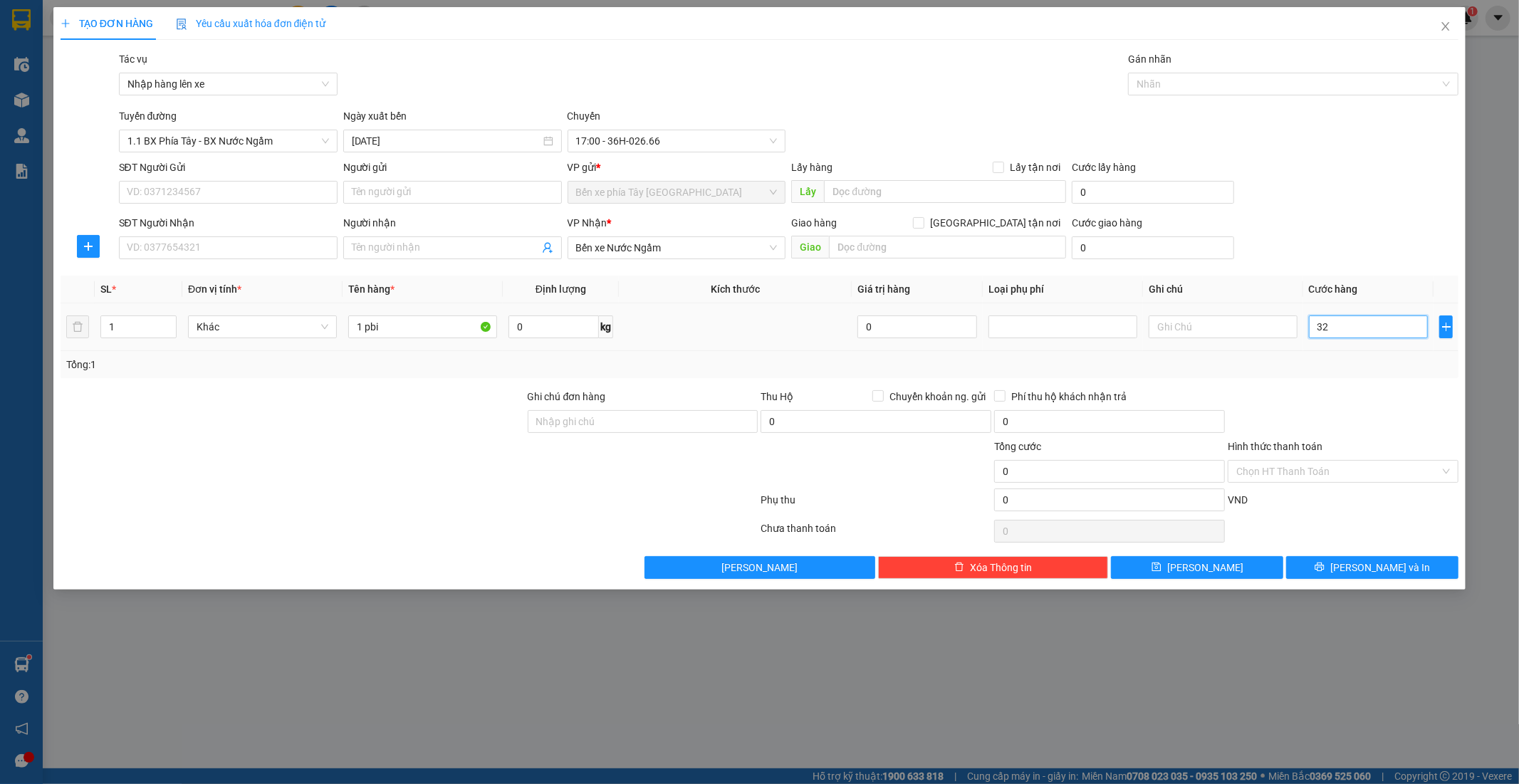
type input "32"
type input "3"
type input "30"
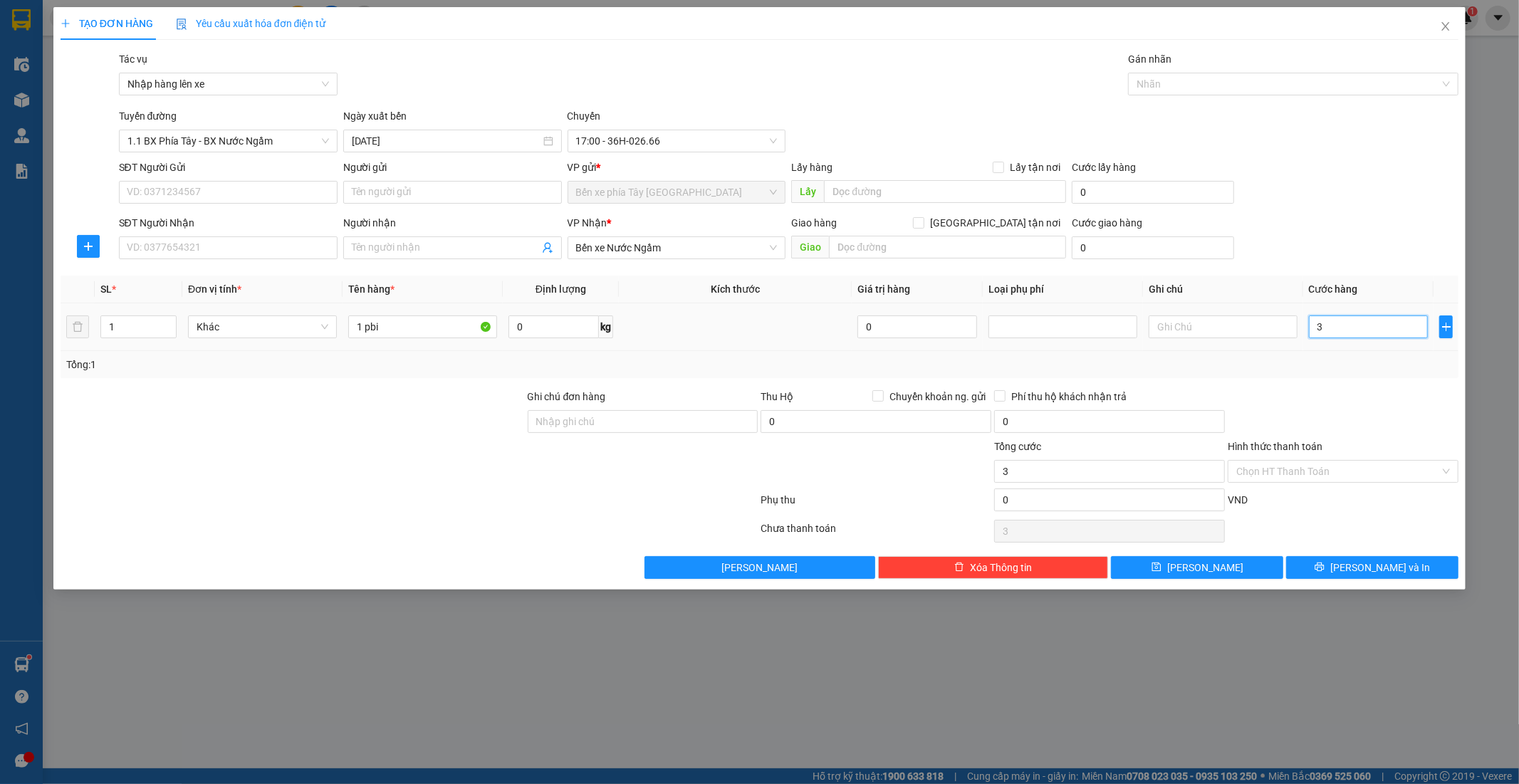
type input "30"
type input "300"
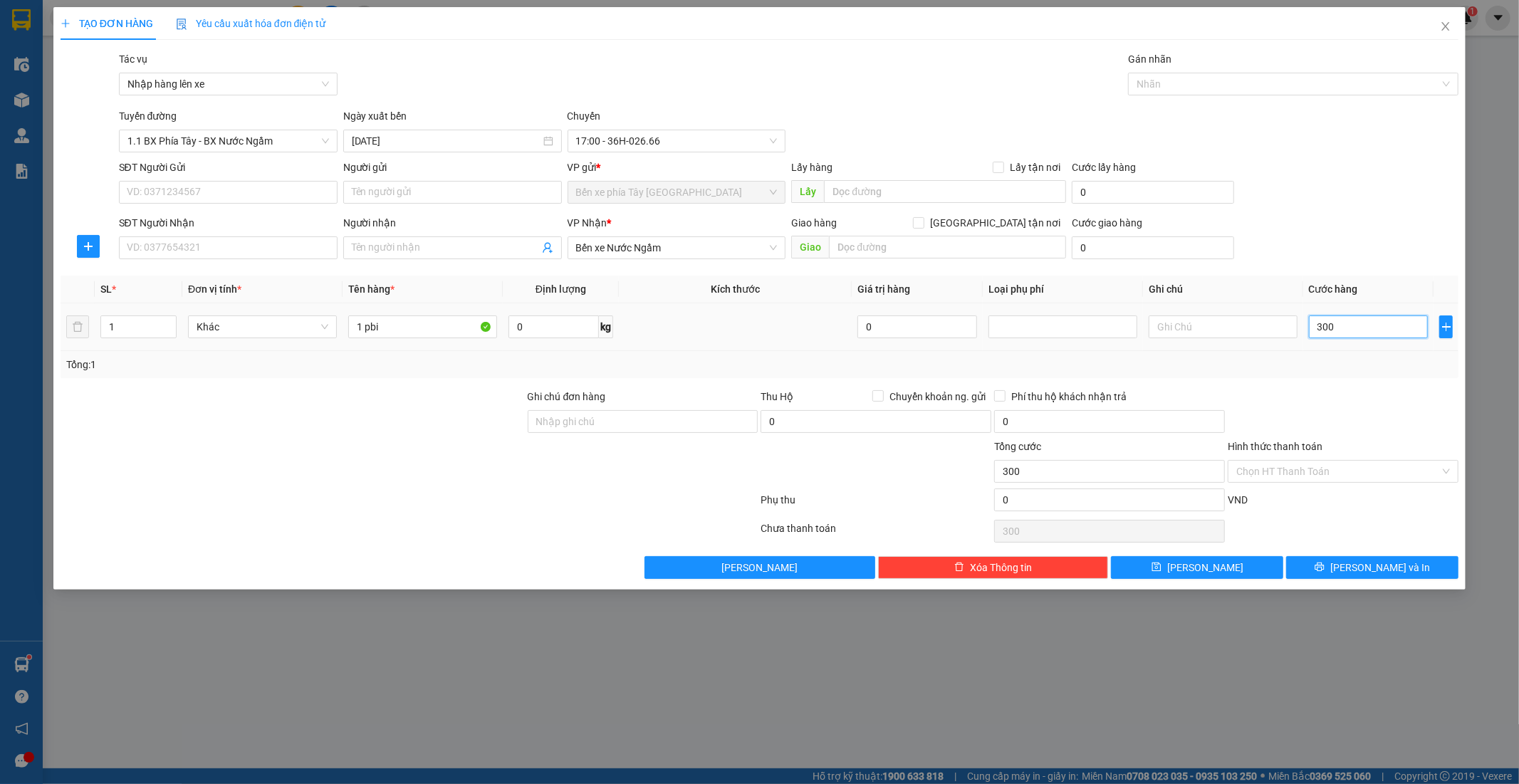
type input "3.000"
type input "30.000"
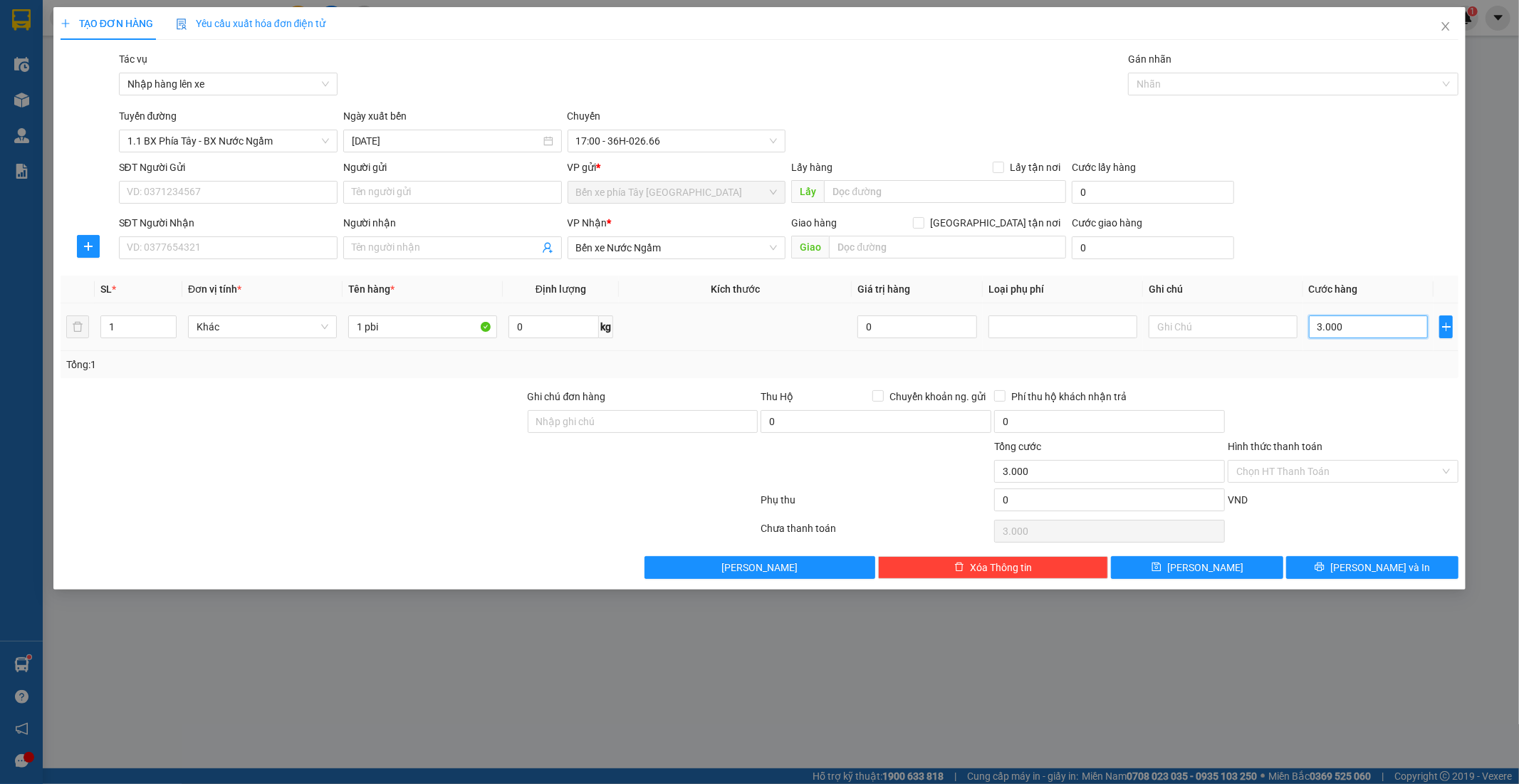
type input "30.000"
click at [285, 89] on span "Nhập hàng lên xe" at bounding box center [228, 84] width 202 height 22
type input "30.000"
click at [425, 77] on div "Tác vụ Nhập hàng lên xe Gán nhãn Nhãn" at bounding box center [789, 75] width 1346 height 50
click at [251, 191] on input "SĐT Người Gửi" at bounding box center [228, 192] width 219 height 23
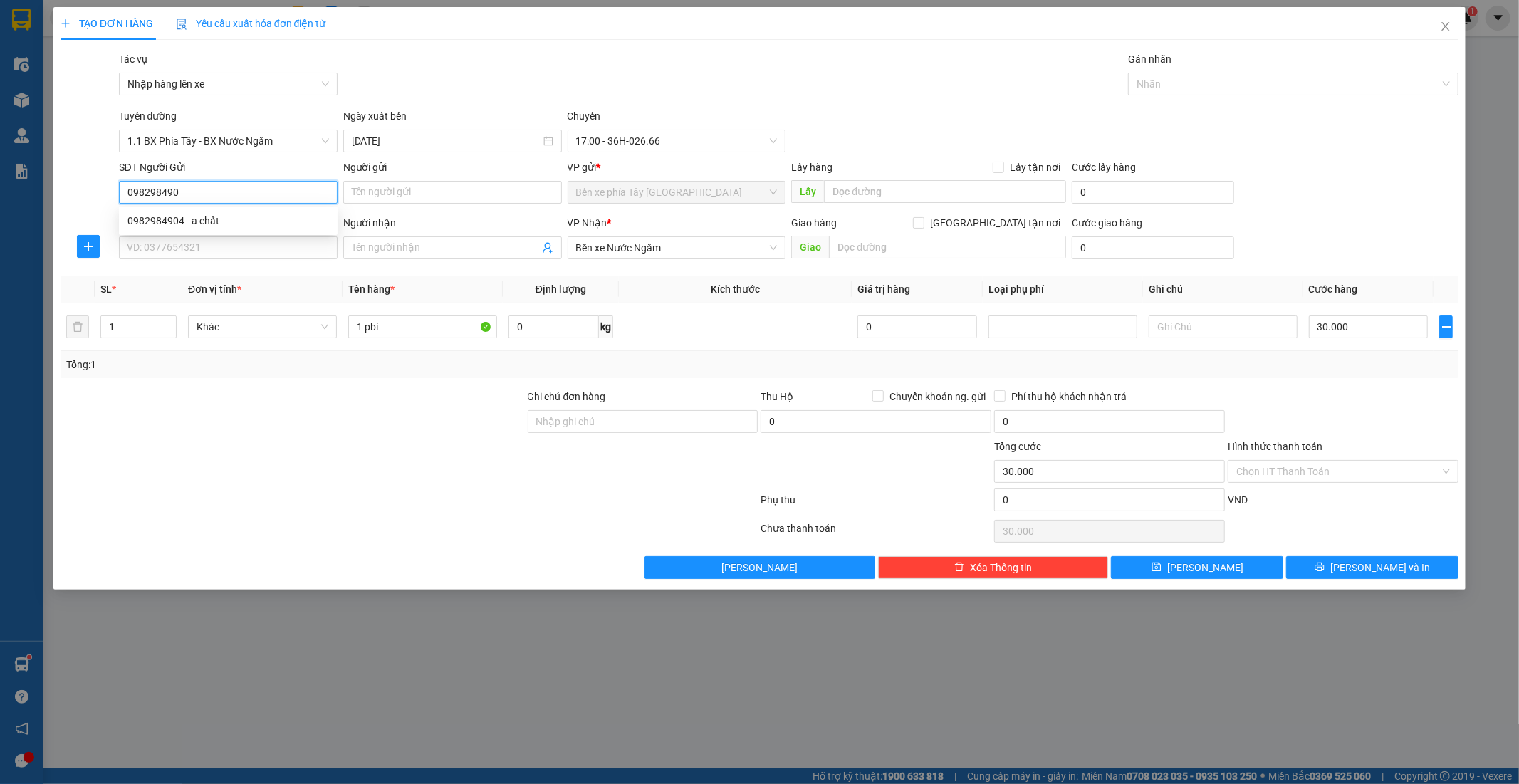
type input "0982984904"
click at [210, 223] on div "0982984904 - a chất" at bounding box center [228, 221] width 202 height 16
type input "a chất"
type input "0982984904"
click at [188, 259] on input "SĐT Người Nhận" at bounding box center [228, 248] width 219 height 23
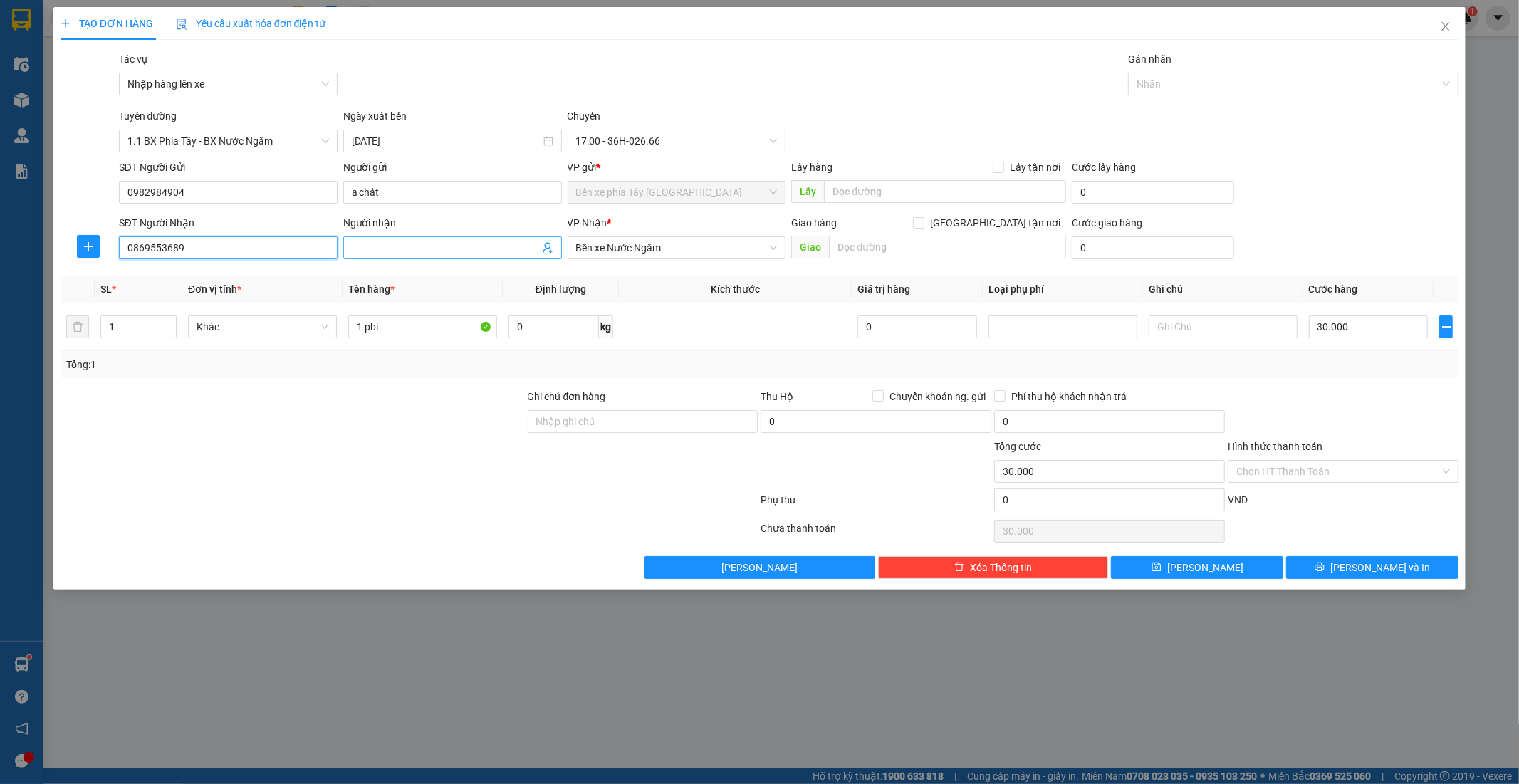
type input "0869553689"
click at [357, 245] on input "Người nhận" at bounding box center [445, 247] width 188 height 16
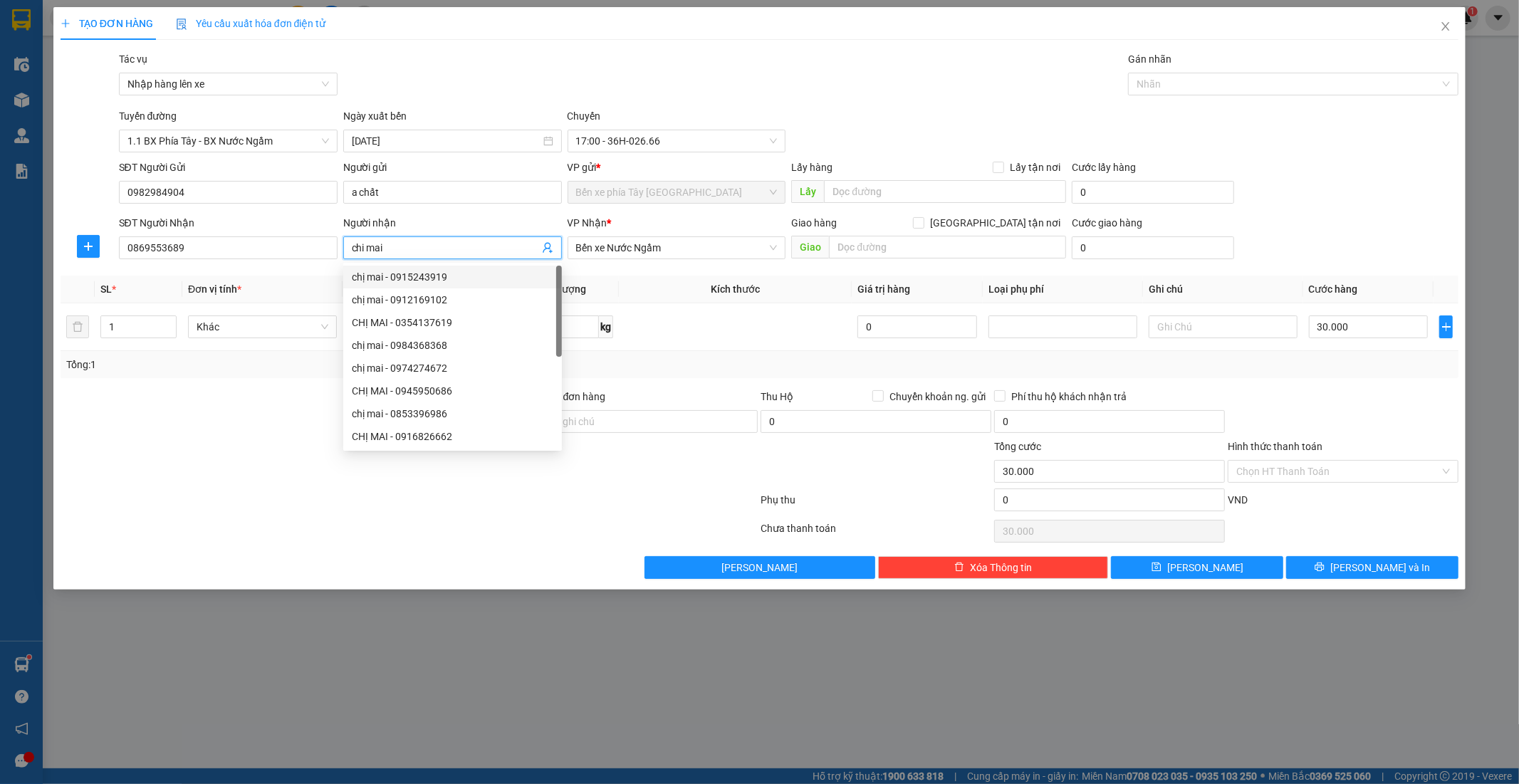
type input "chi mai"
drag, startPoint x: 1323, startPoint y: 231, endPoint x: 1015, endPoint y: 211, distance: 308.6
click at [1274, 232] on div "SĐT Người Nhận 0869553689 Người nhận chi mai VP Nhận * Bến xe Nước Ngầm Giao hà…" at bounding box center [789, 240] width 1346 height 50
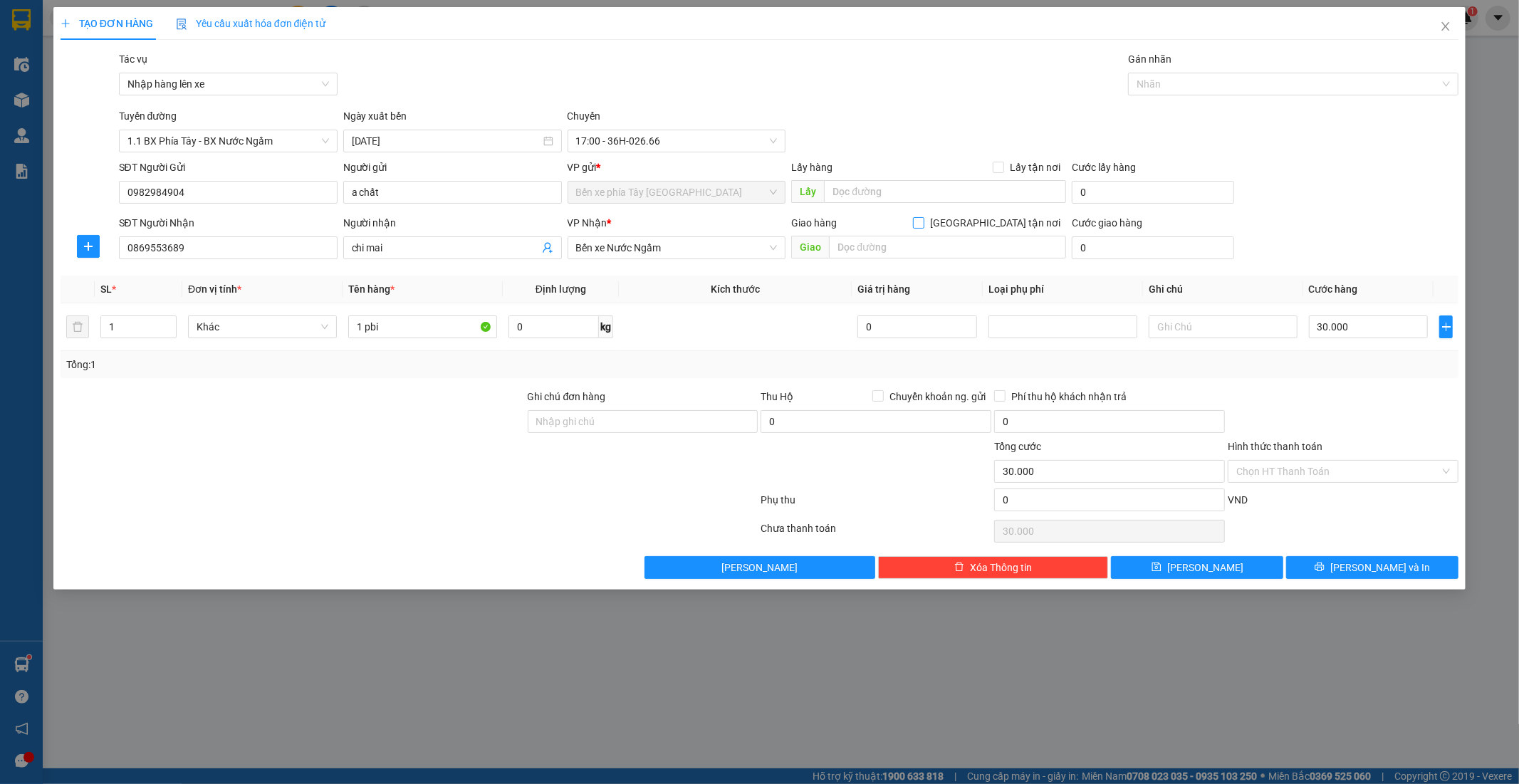
click at [1003, 225] on span "Giao tận nơi" at bounding box center [995, 223] width 142 height 16
click at [923, 225] on input "Giao tận nơi" at bounding box center [918, 222] width 10 height 10
checkbox input "true"
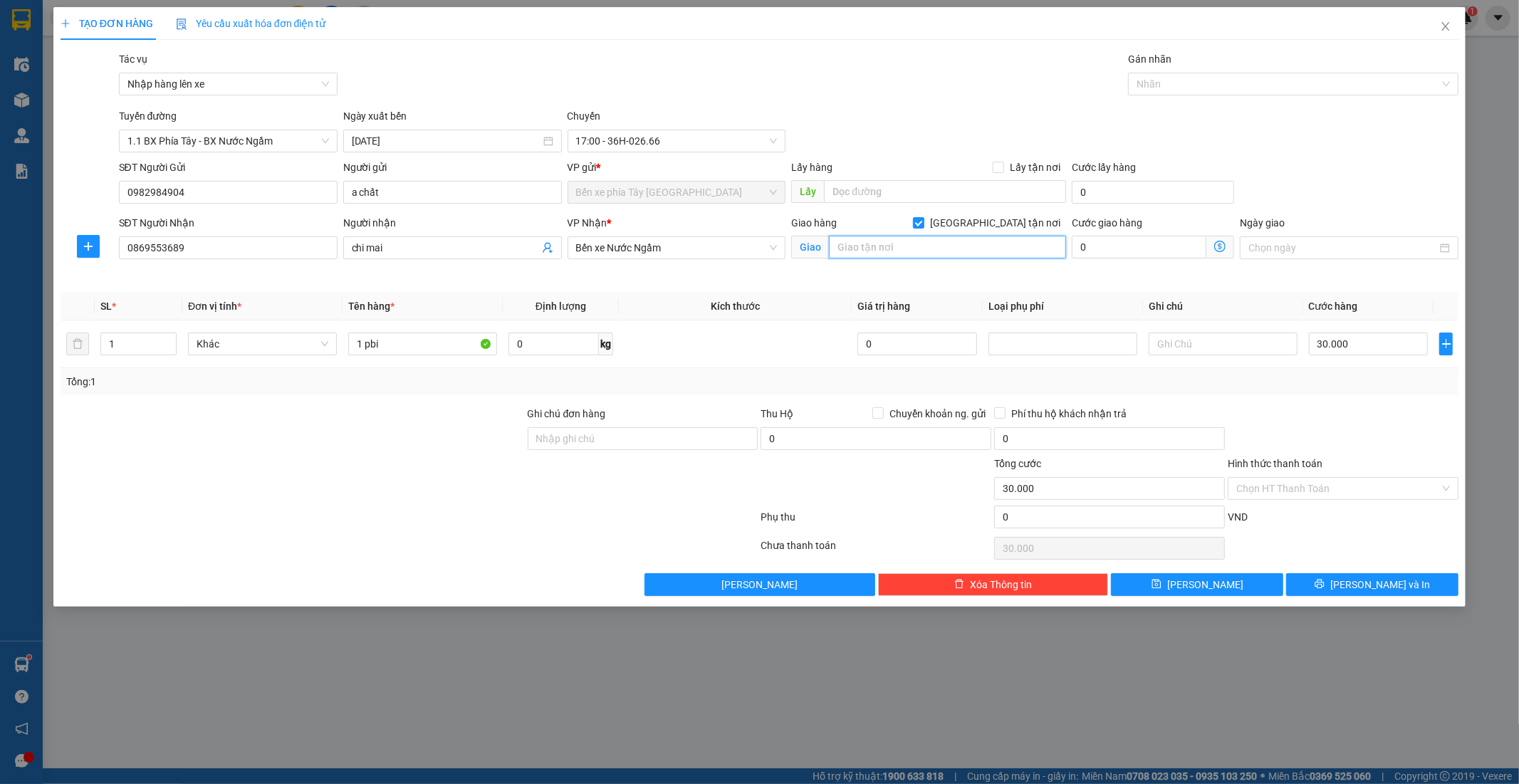
click at [984, 255] on input "text" at bounding box center [947, 247] width 237 height 23
type input "chung cư ct 1-2 ngỏ 138 hoàng văn thái khương trung thanh xuân"
click at [1219, 246] on icon "dollar-circle" at bounding box center [1220, 246] width 11 height 11
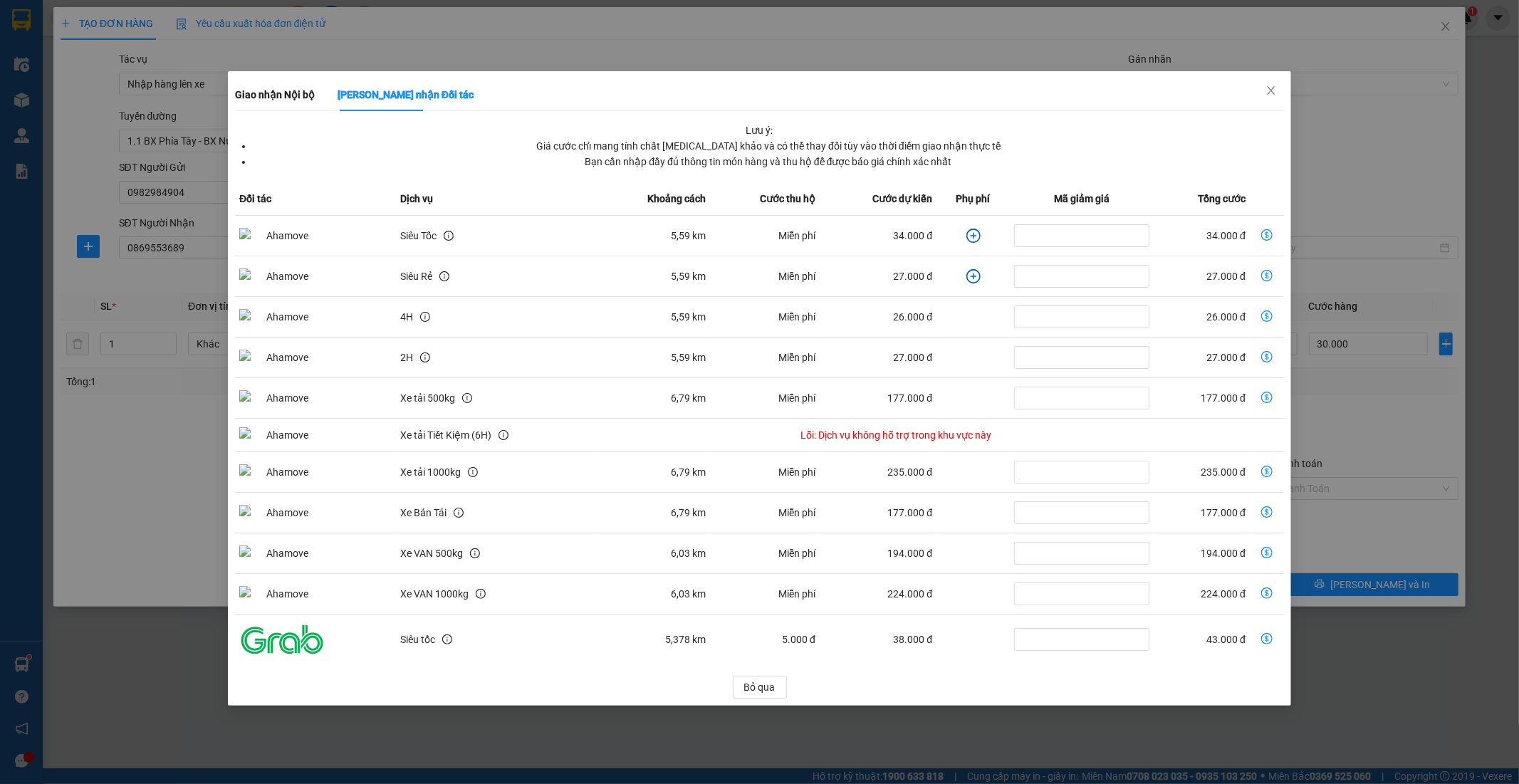
click at [975, 233] on icon "plus-circle" at bounding box center [973, 235] width 14 height 14
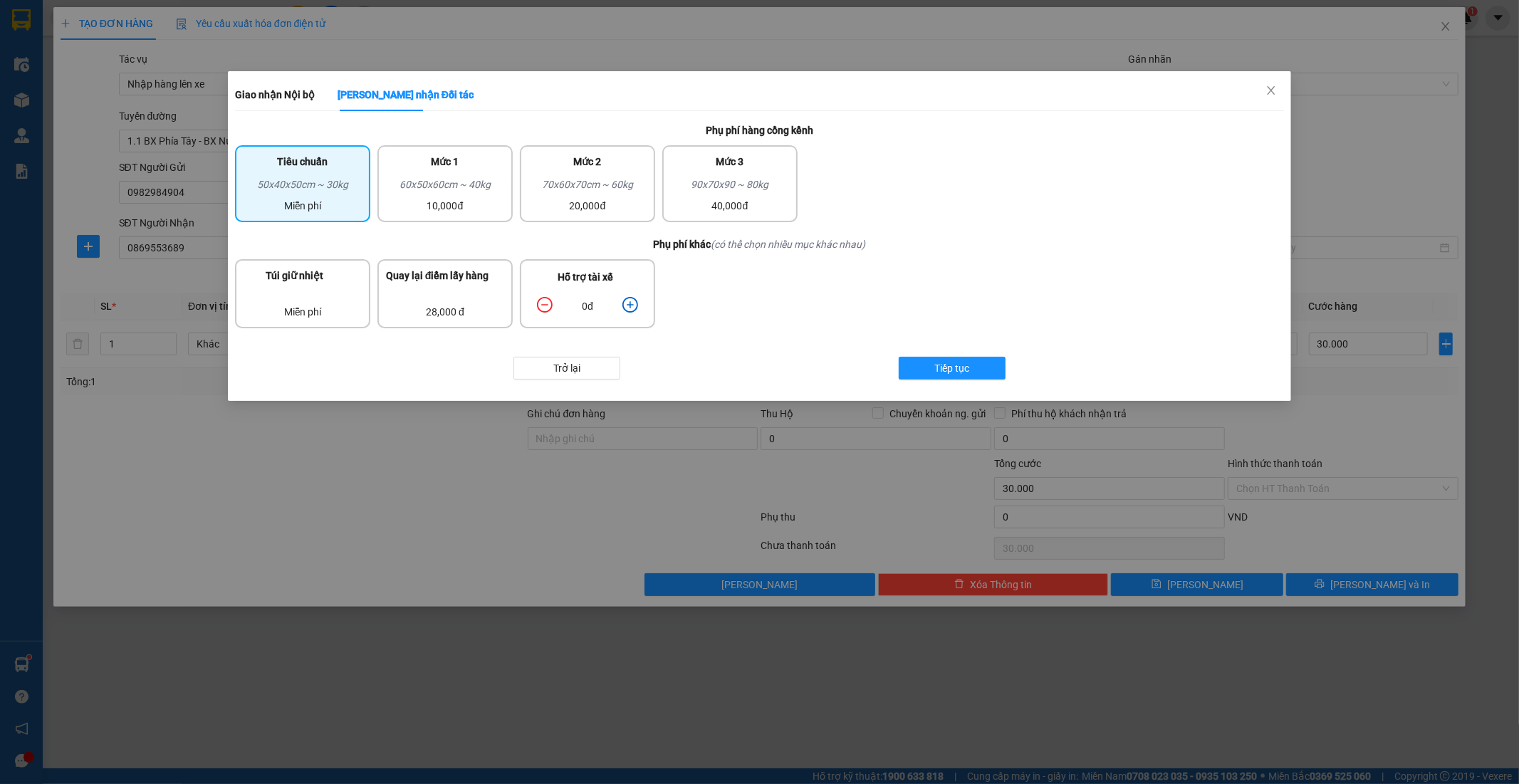
click at [632, 304] on icon "plus-circle" at bounding box center [630, 305] width 16 height 16
click at [960, 372] on span "Tiếp tục" at bounding box center [952, 368] width 35 height 16
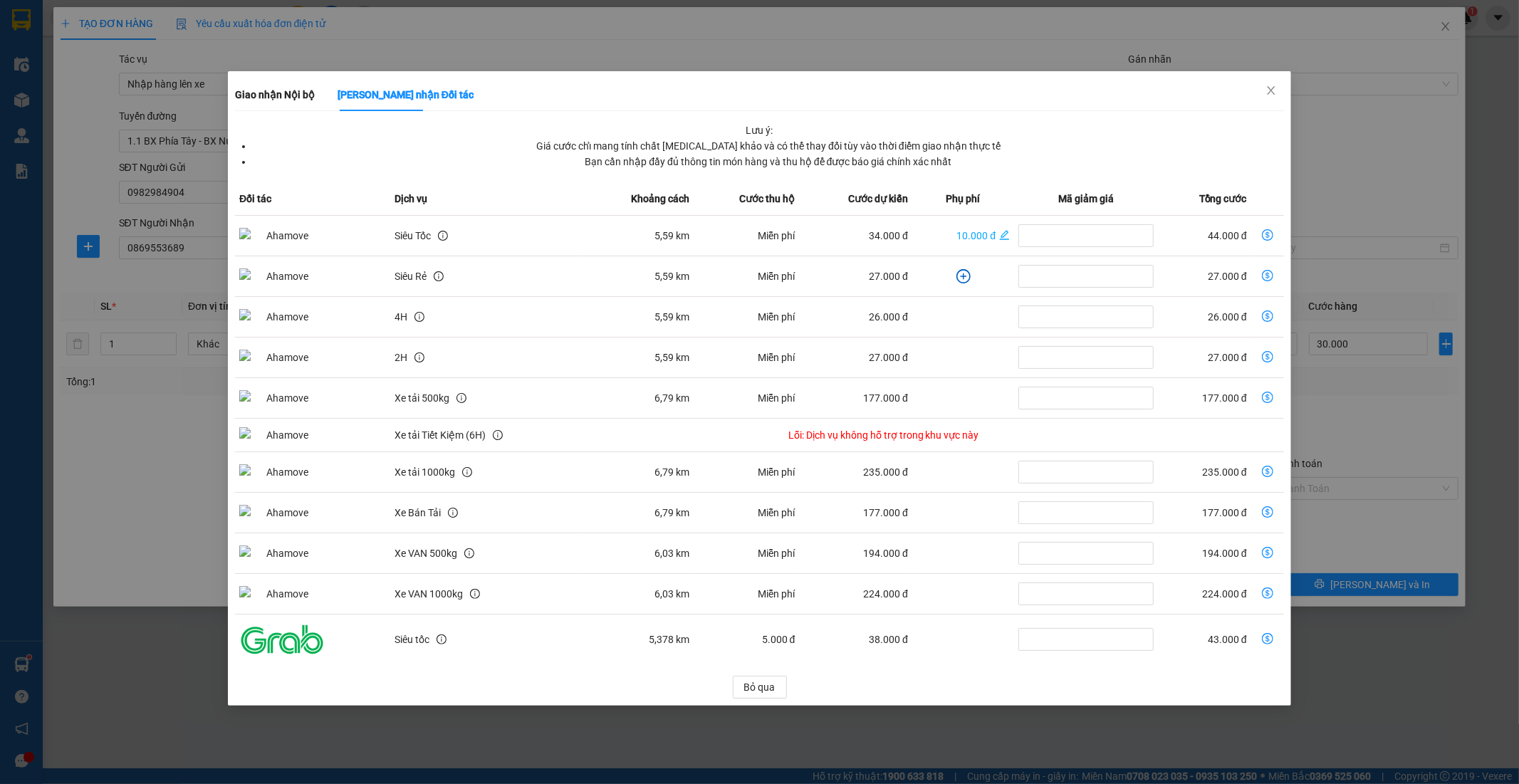
click at [1254, 237] on td "dollar-circle" at bounding box center [1267, 236] width 33 height 41
click at [1265, 234] on icon "dollar-circle" at bounding box center [1268, 235] width 11 height 11
type input "74.000"
type input "44.000"
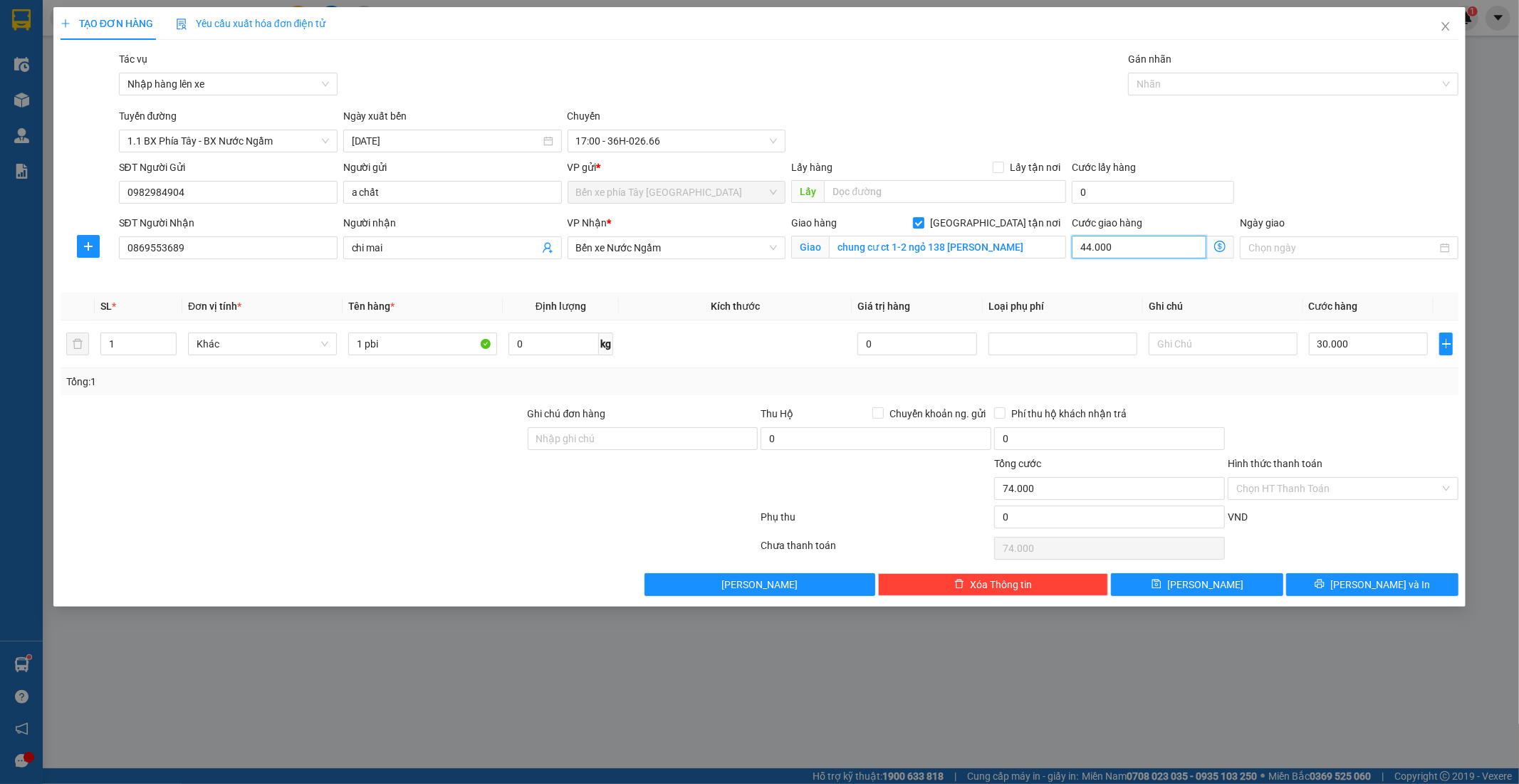
click at [1126, 244] on input "44.000" at bounding box center [1139, 247] width 135 height 23
type input "30.005"
type input "5"
type input "30.050"
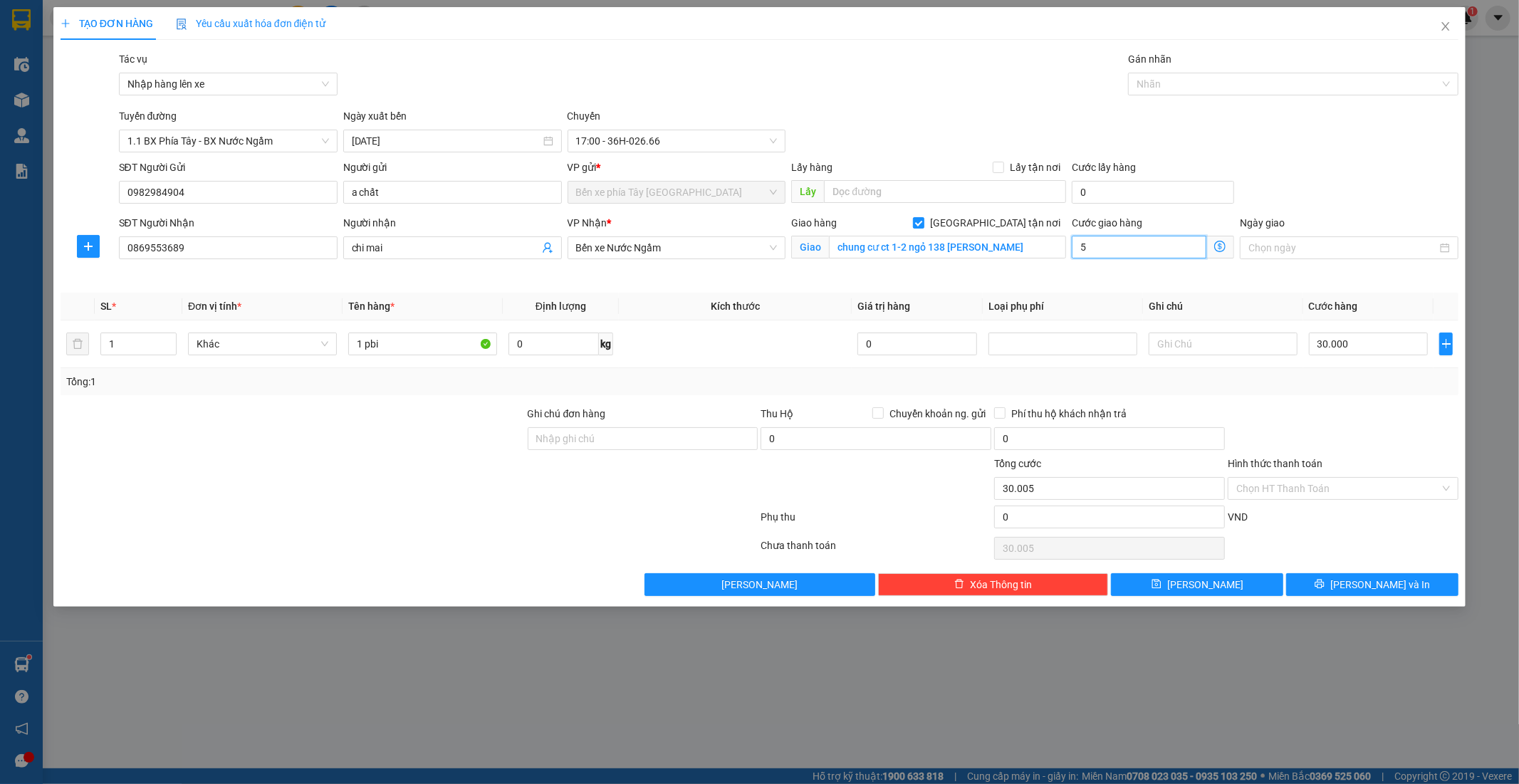
type input "30.050"
type input "50"
type input "30.500"
type input "500"
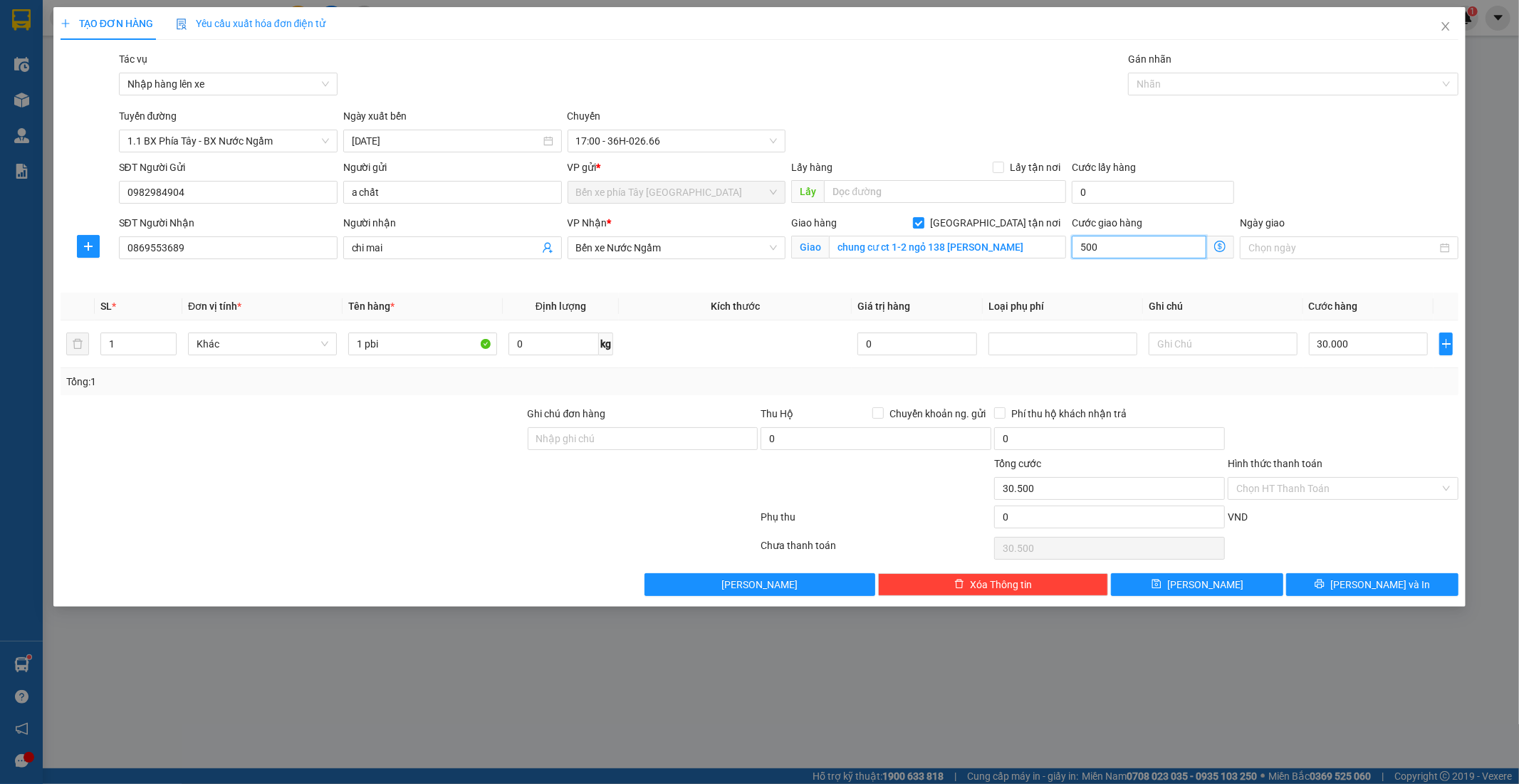
type input "35.000"
type input "5.000"
type input "80.000"
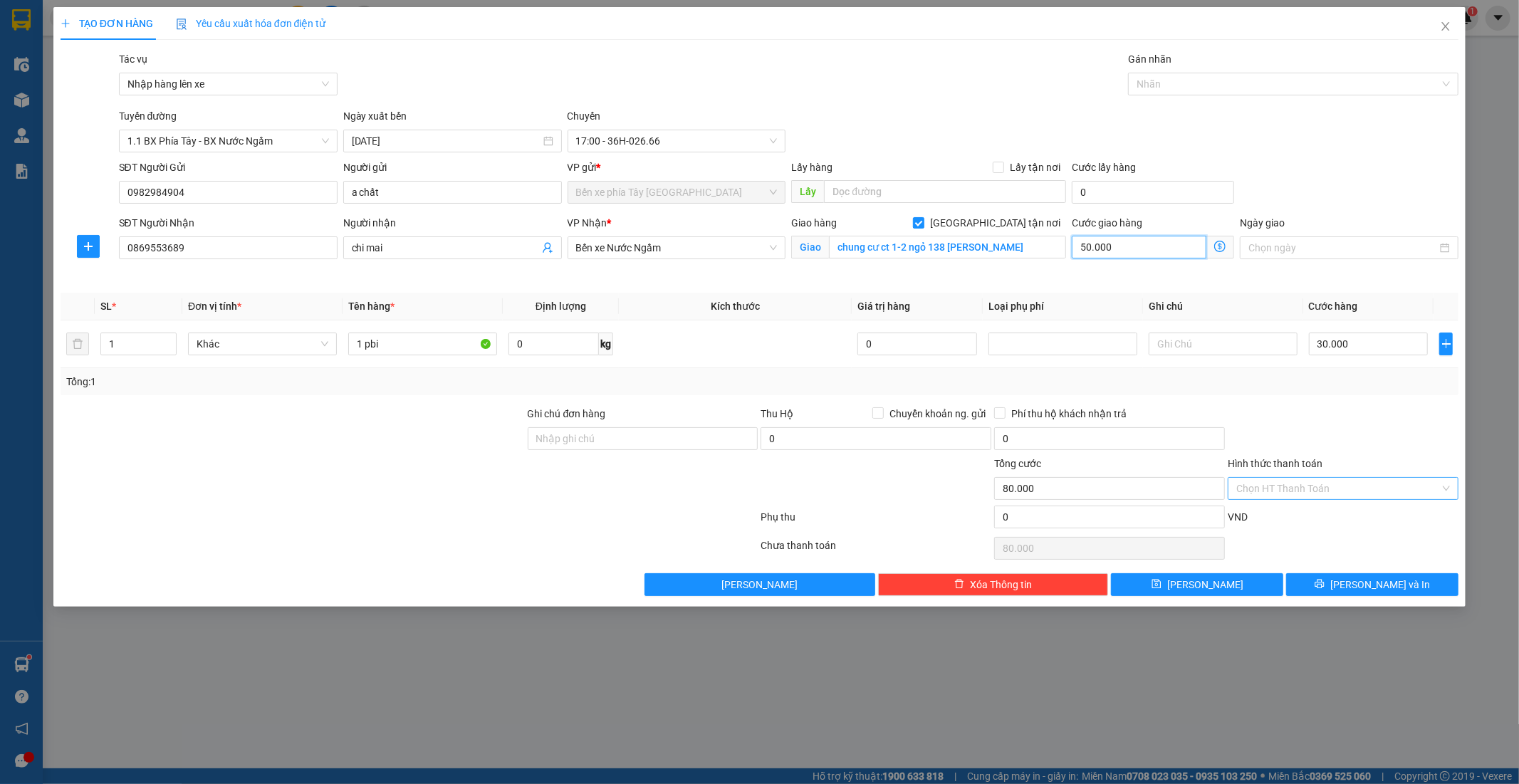
type input "50.000"
click at [1312, 484] on input "Hình thức thanh toán" at bounding box center [1339, 489] width 204 height 22
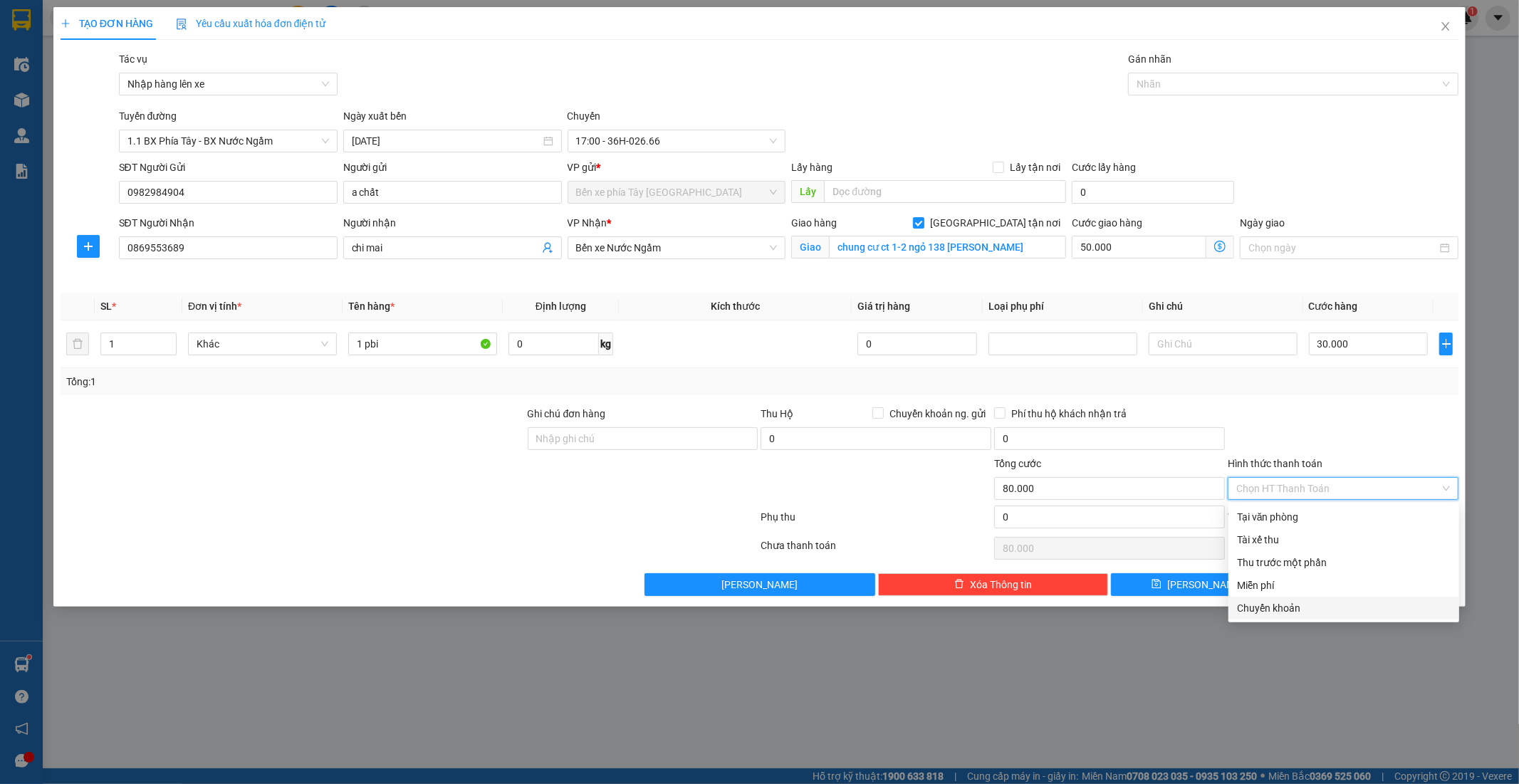
click at [1306, 606] on div "Chuyển khoản" at bounding box center [1344, 608] width 213 height 16
type input "0"
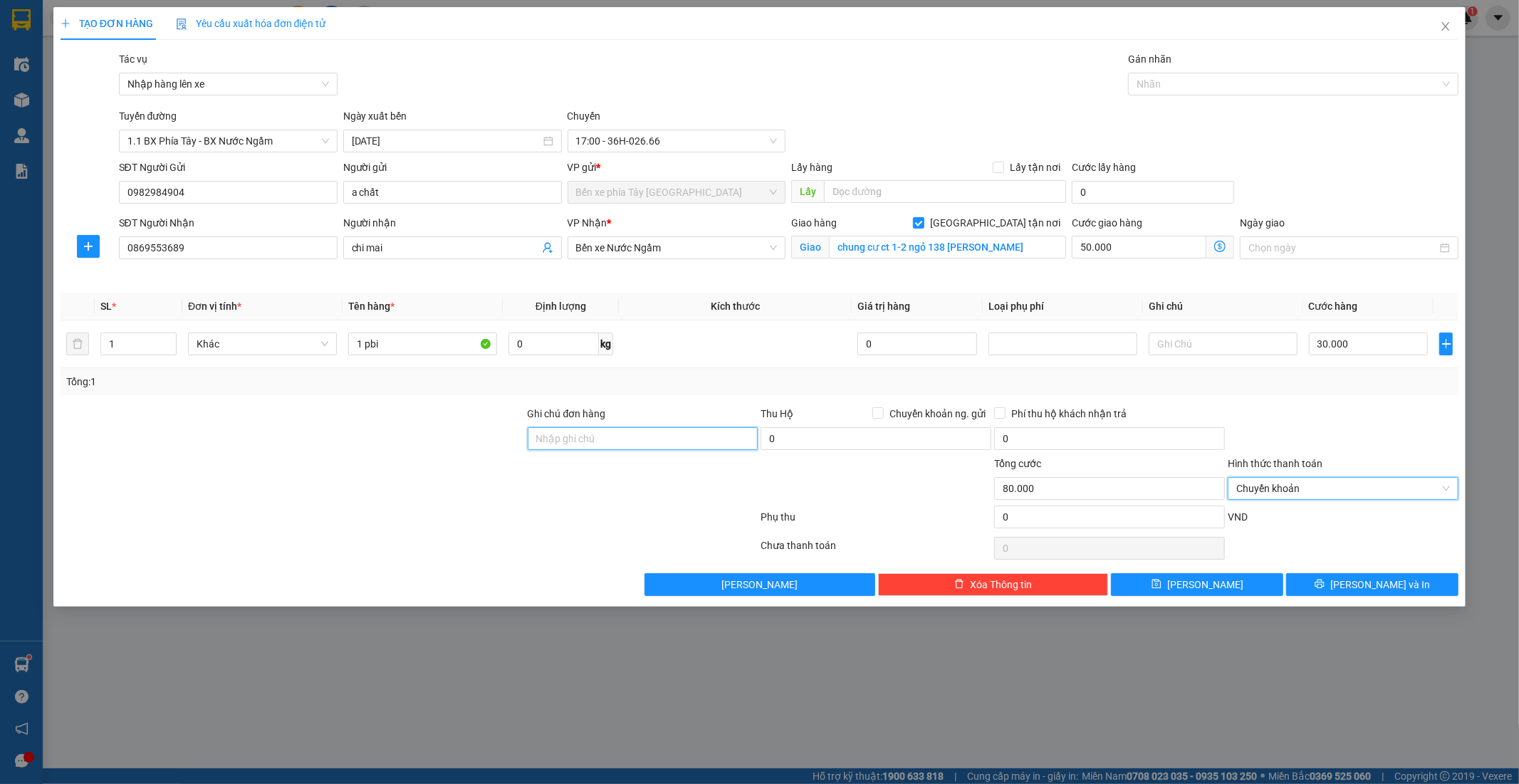
click at [680, 432] on input "Ghi chú đơn hàng" at bounding box center [643, 439] width 231 height 23
type input "GỬI TT ck 15/9 15h23 nguyen van chat vietin"
click at [1377, 592] on span "Lưu và In" at bounding box center [1380, 585] width 100 height 16
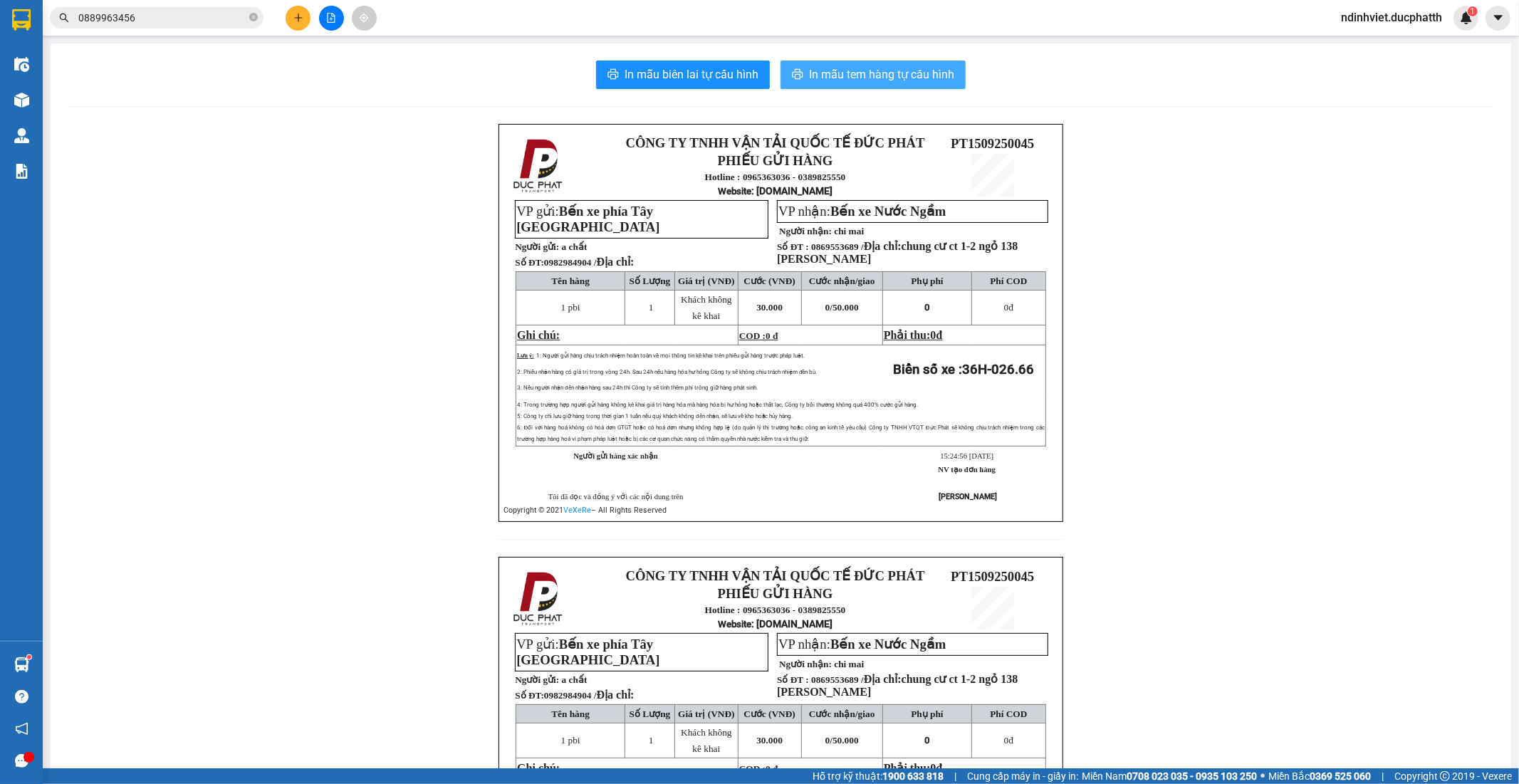
click at [861, 75] on span "In mẫu tem hàng tự cấu hình" at bounding box center [882, 74] width 145 height 18
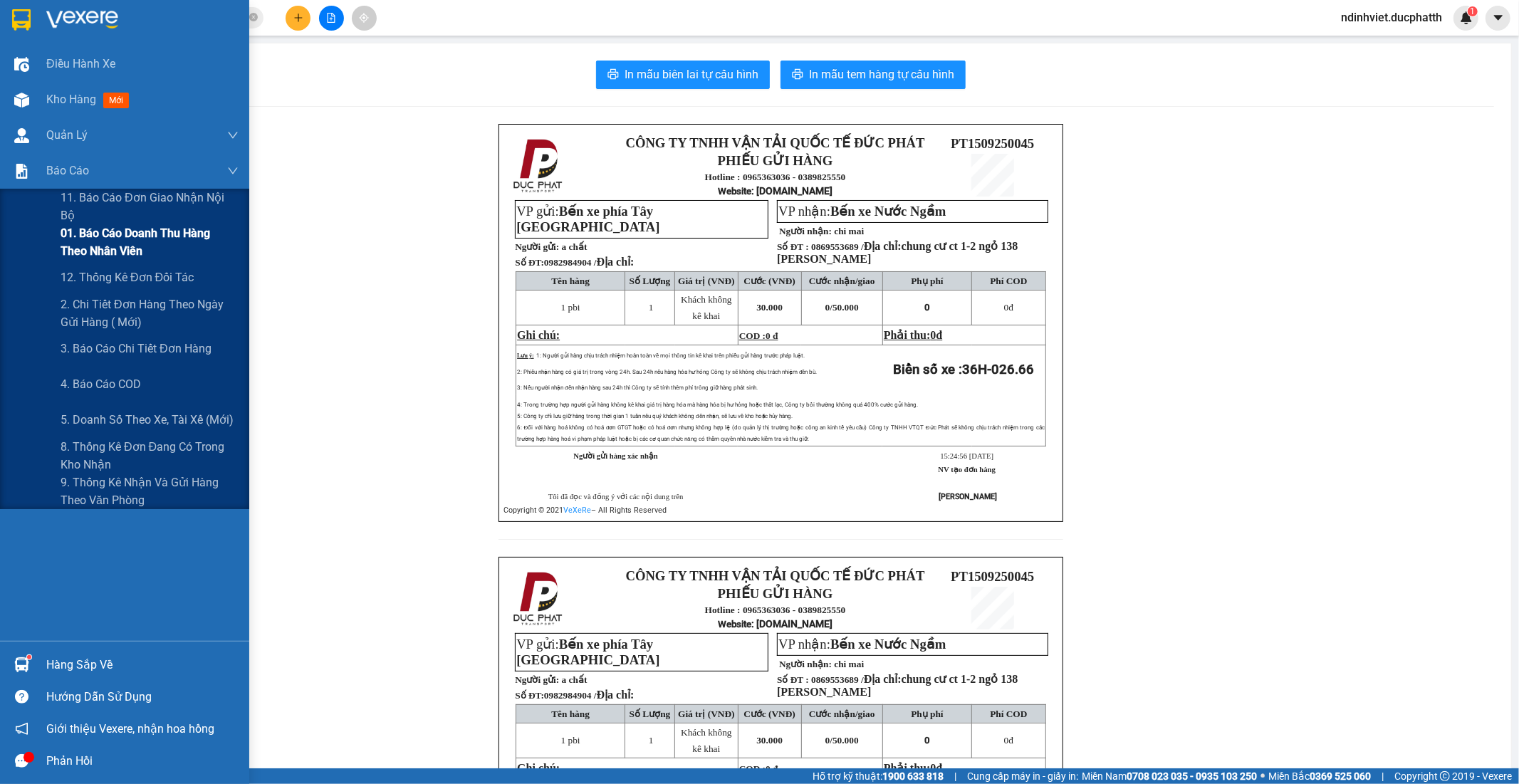
click at [92, 246] on span "01. Báo cáo doanh thu hàng theo nhân viên" at bounding box center [149, 242] width 178 height 36
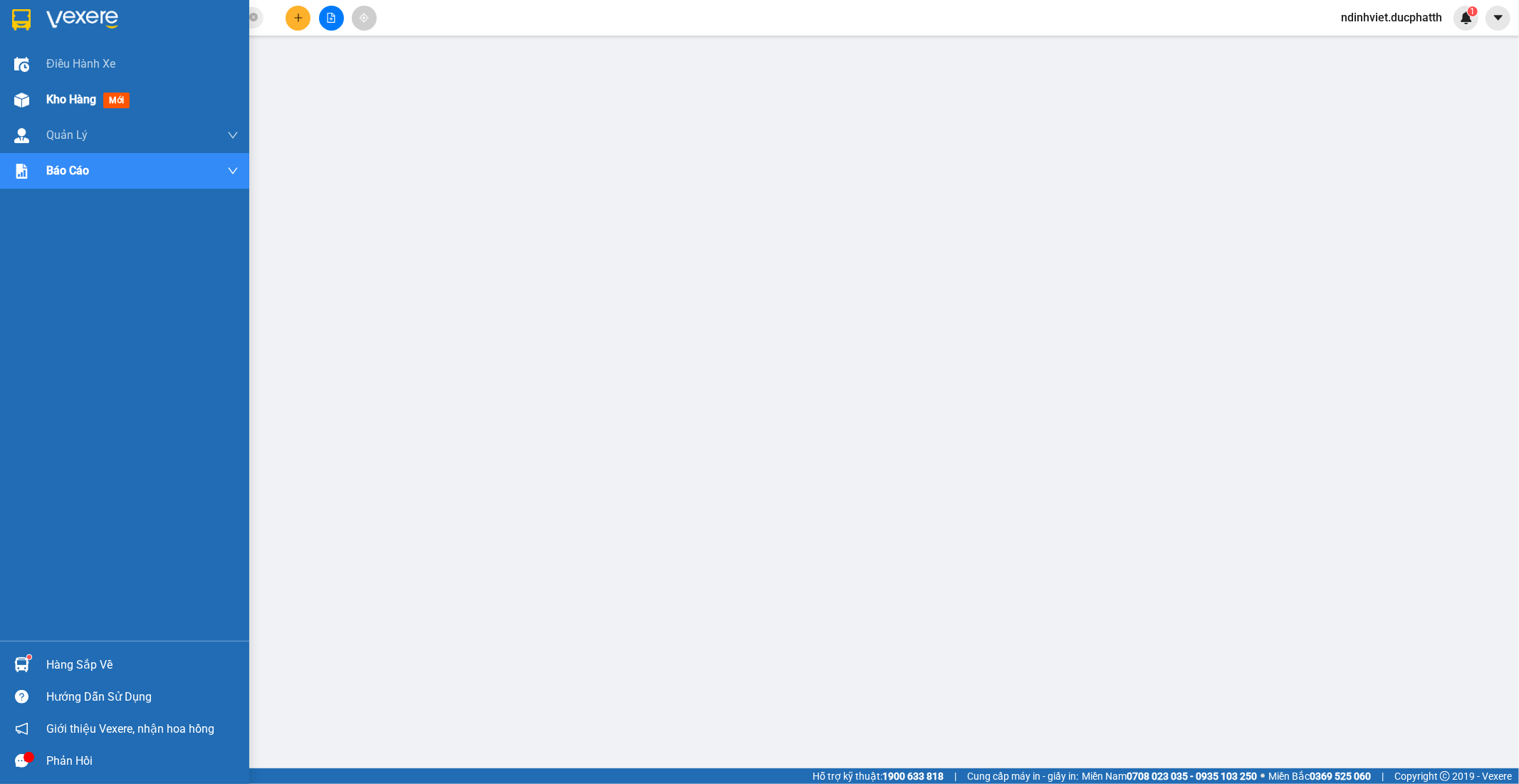
drag, startPoint x: 9, startPoint y: 90, endPoint x: 17, endPoint y: 90, distance: 8.0
click at [16, 90] on div at bounding box center [22, 100] width 25 height 25
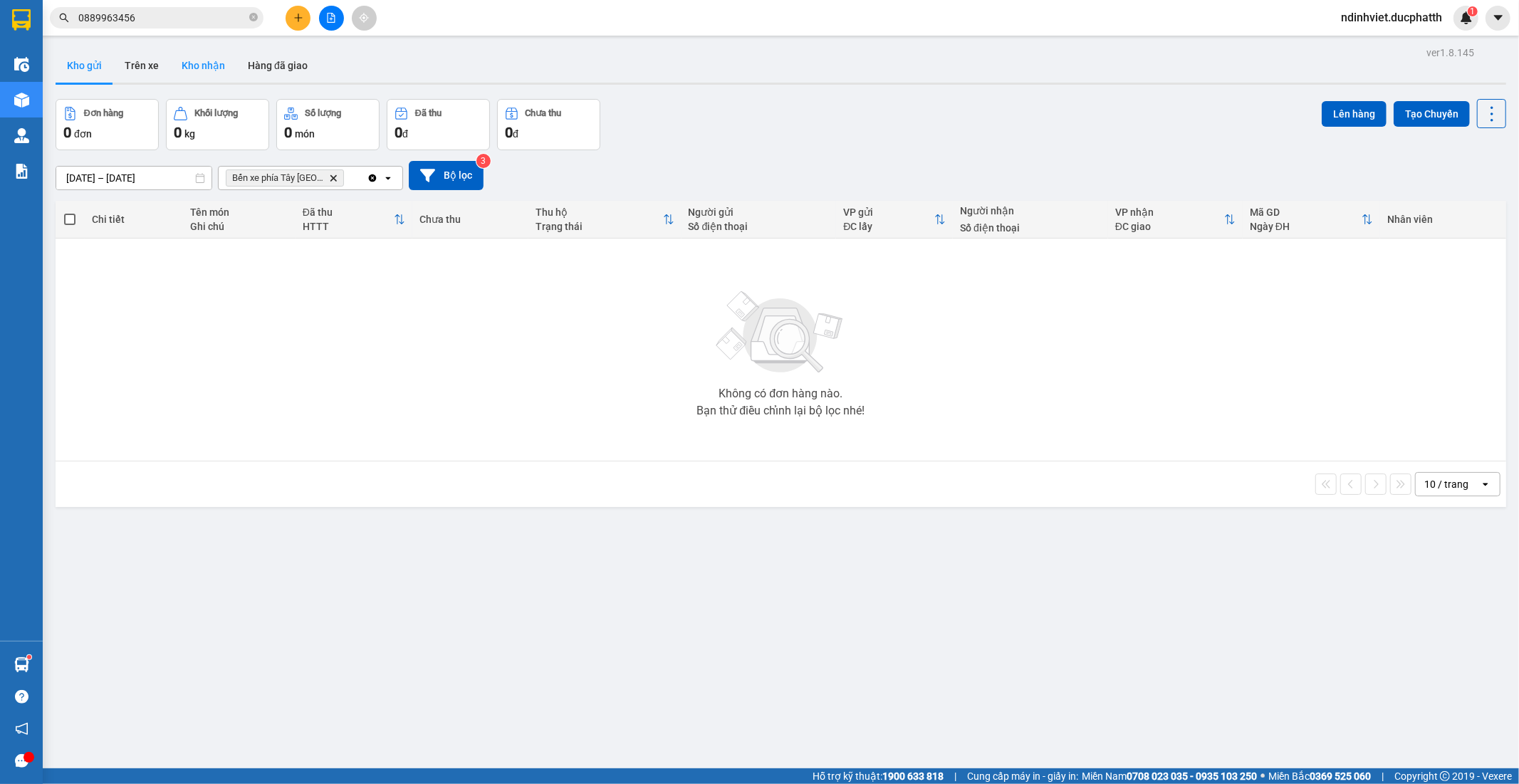
click at [221, 65] on button "Kho nhận" at bounding box center [203, 65] width 66 height 34
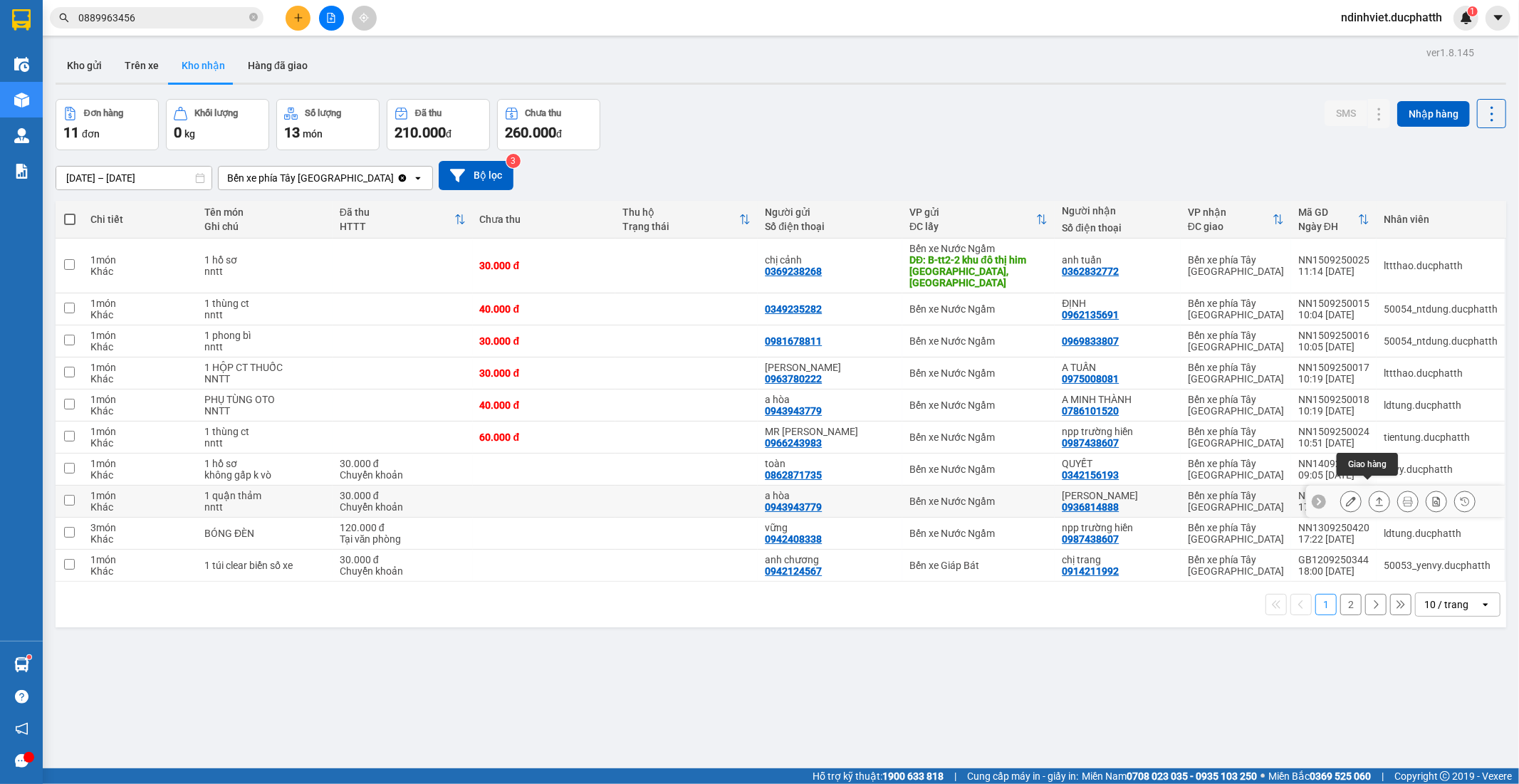
click at [1375, 496] on icon at bounding box center [1379, 501] width 10 height 10
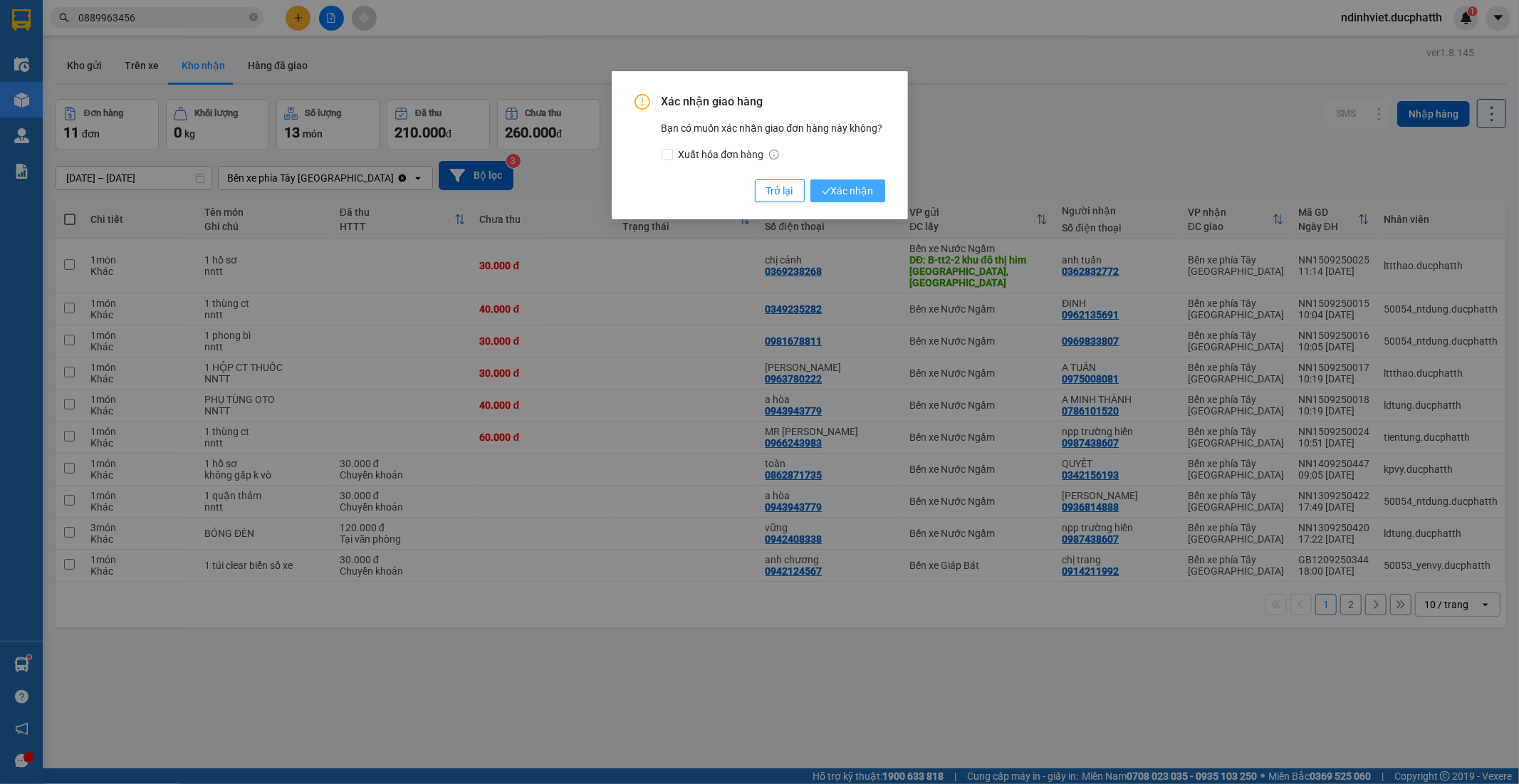
click at [869, 187] on span "Xác nhận" at bounding box center [847, 191] width 52 height 16
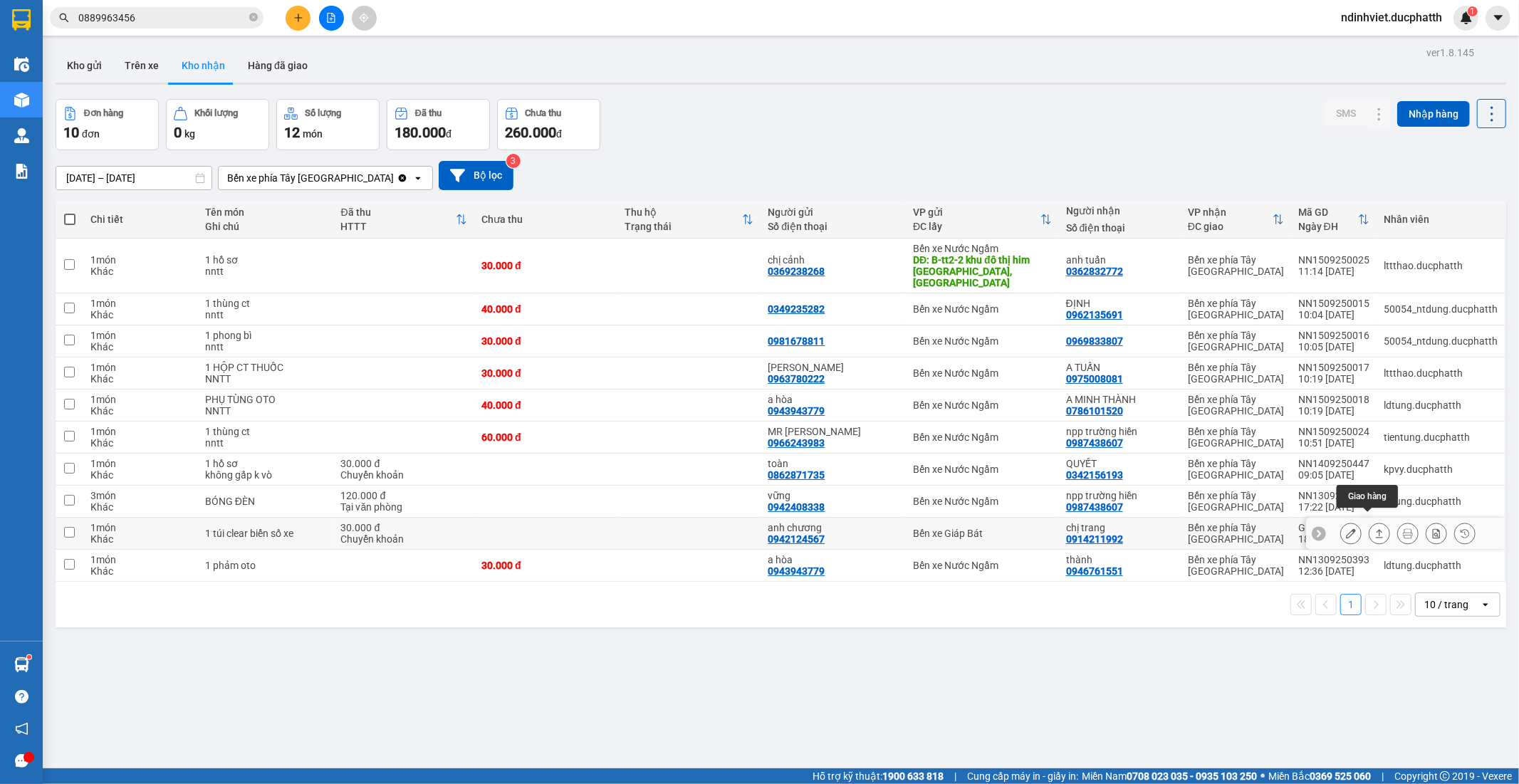
click at [1375, 522] on button at bounding box center [1379, 534] width 20 height 25
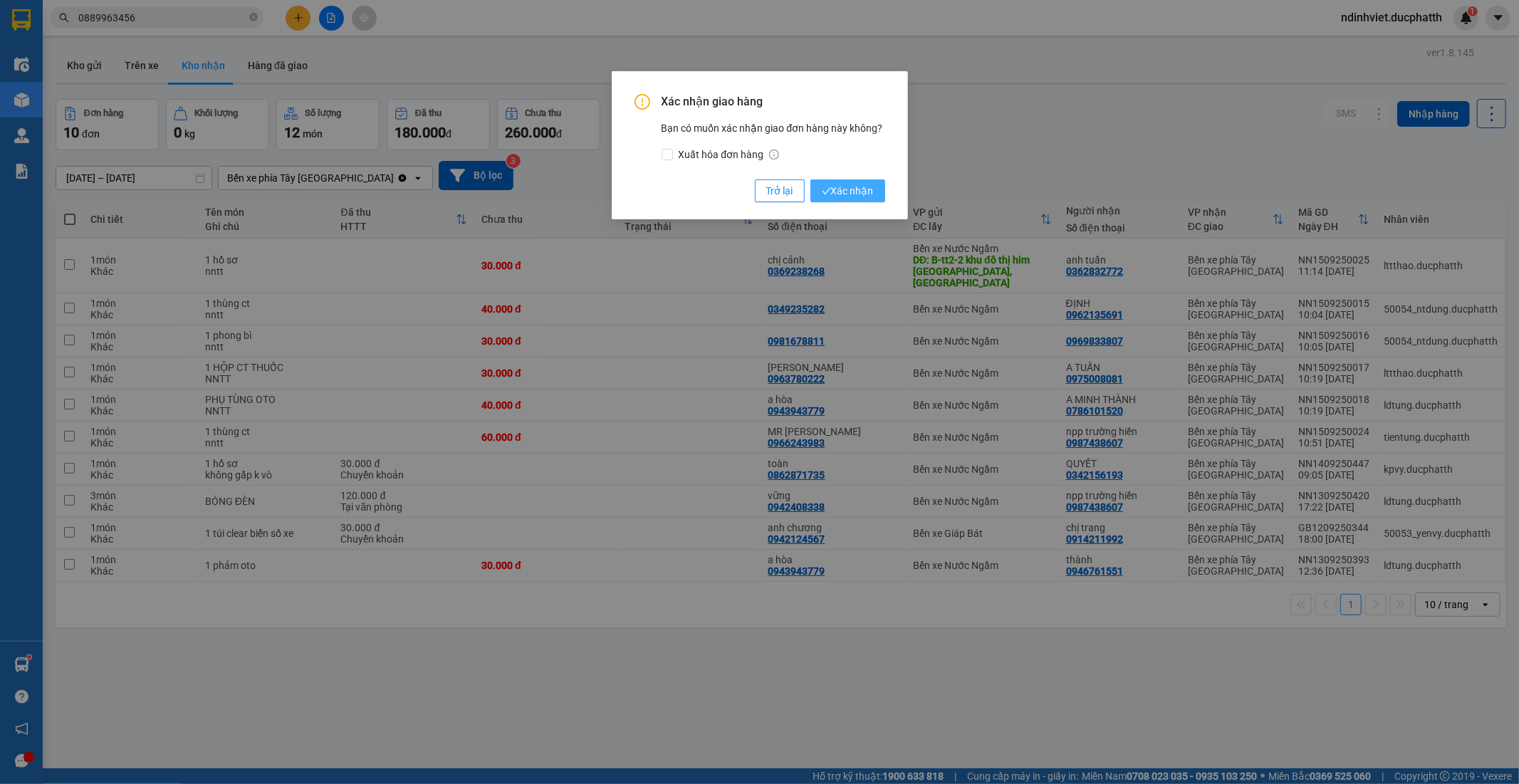
click at [836, 190] on span "Xác nhận" at bounding box center [847, 191] width 52 height 16
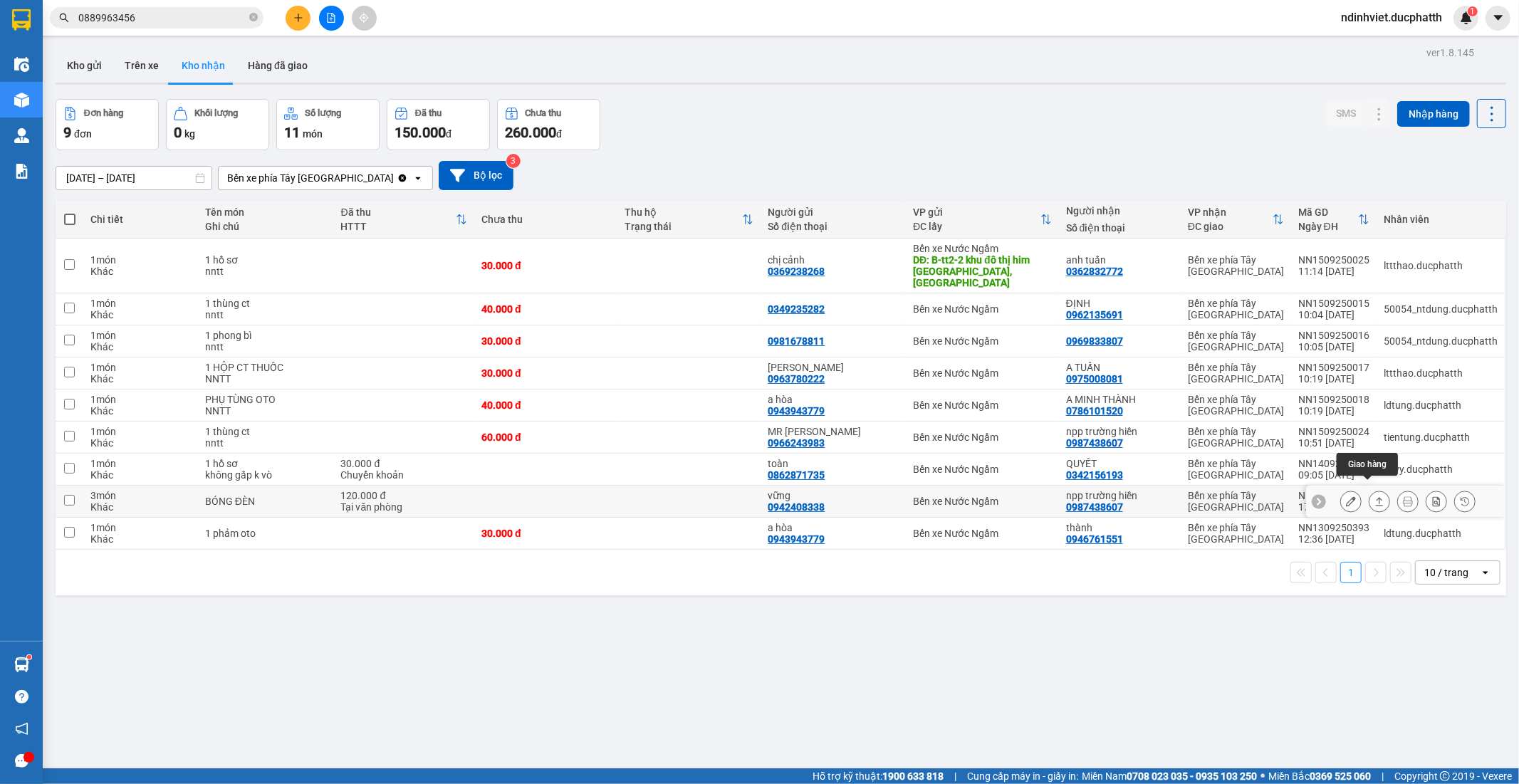
click at [1375, 496] on icon at bounding box center [1379, 501] width 10 height 10
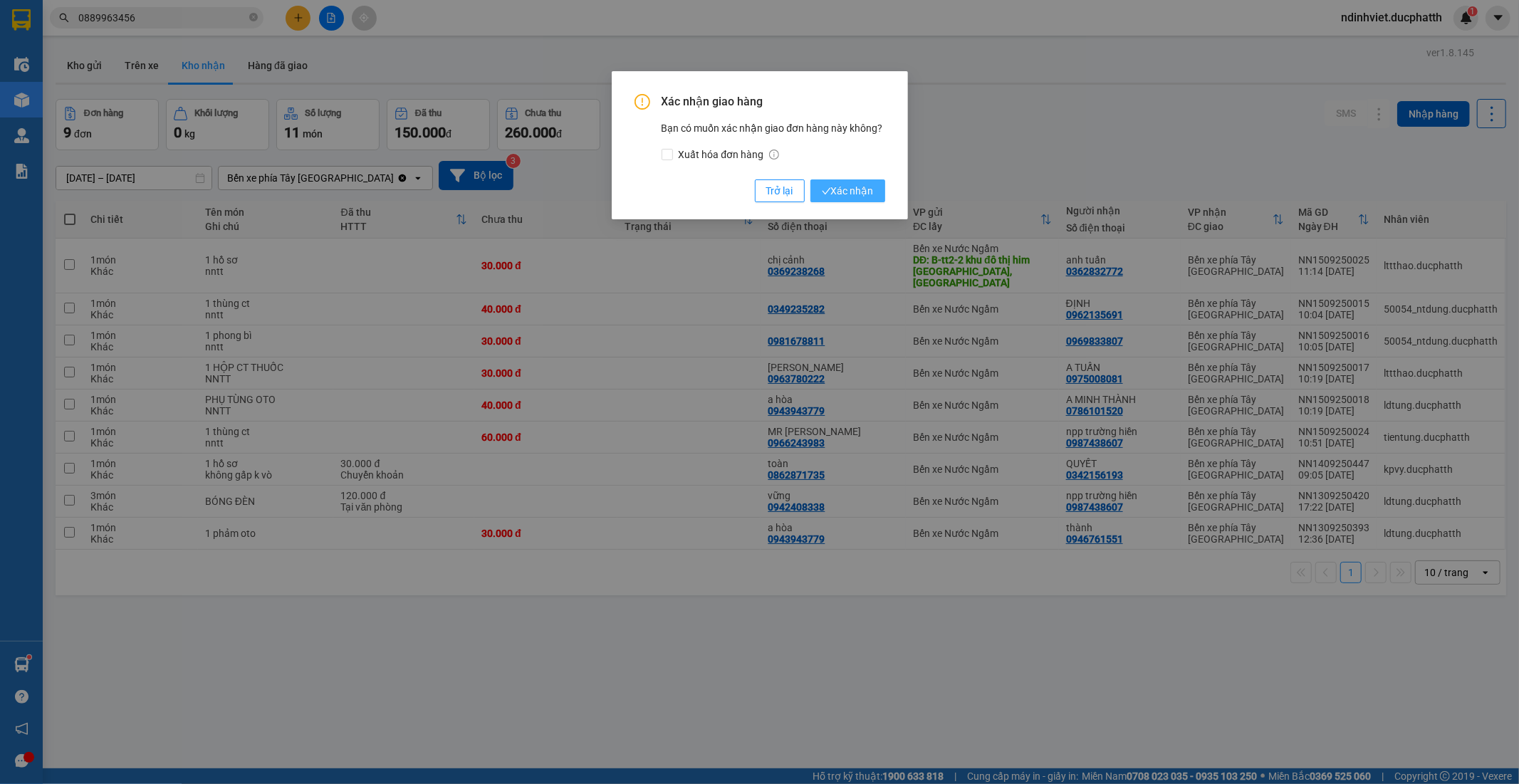
click at [873, 190] on span "Xác nhận" at bounding box center [847, 191] width 52 height 16
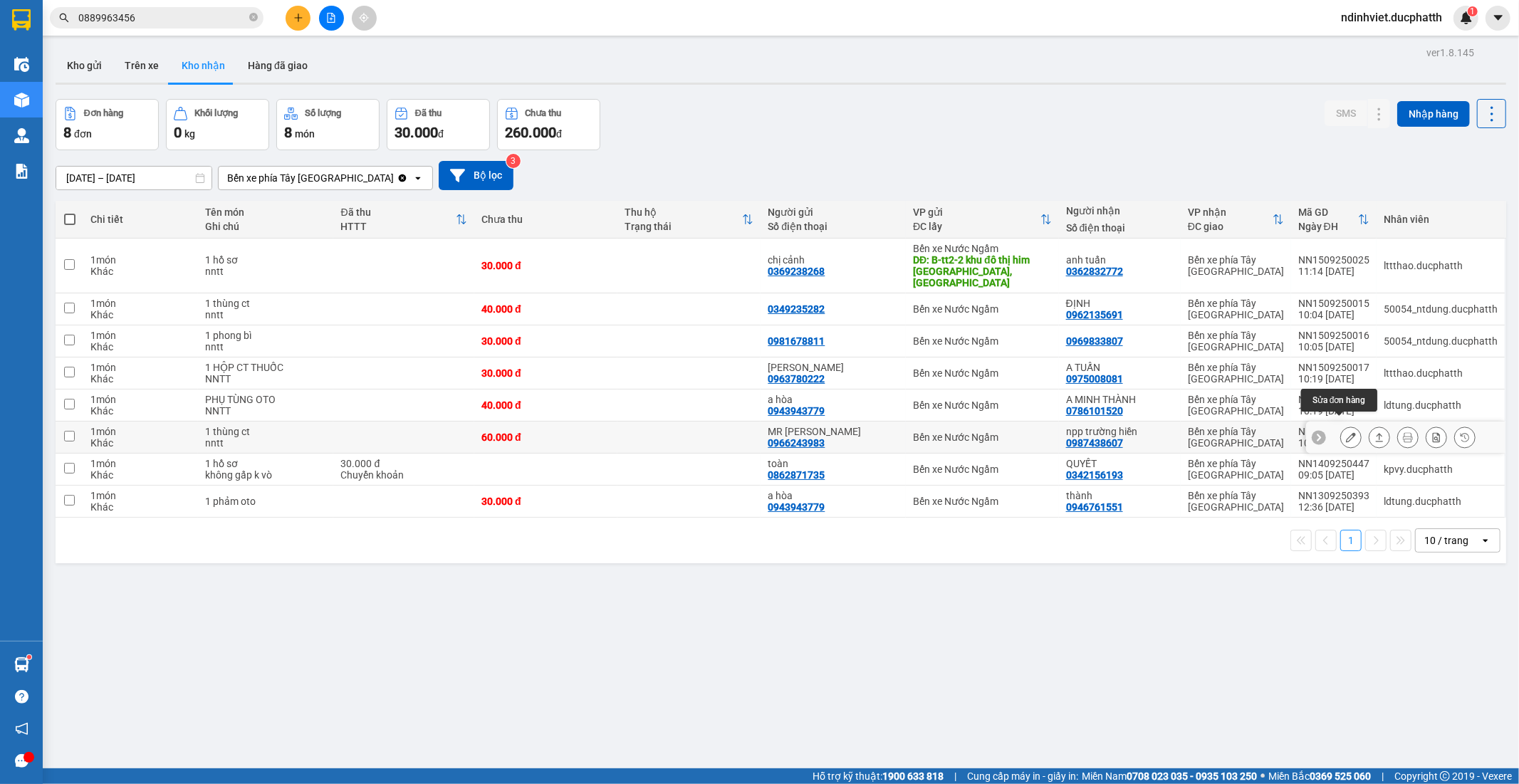
click at [1346, 432] on icon at bounding box center [1351, 437] width 10 height 10
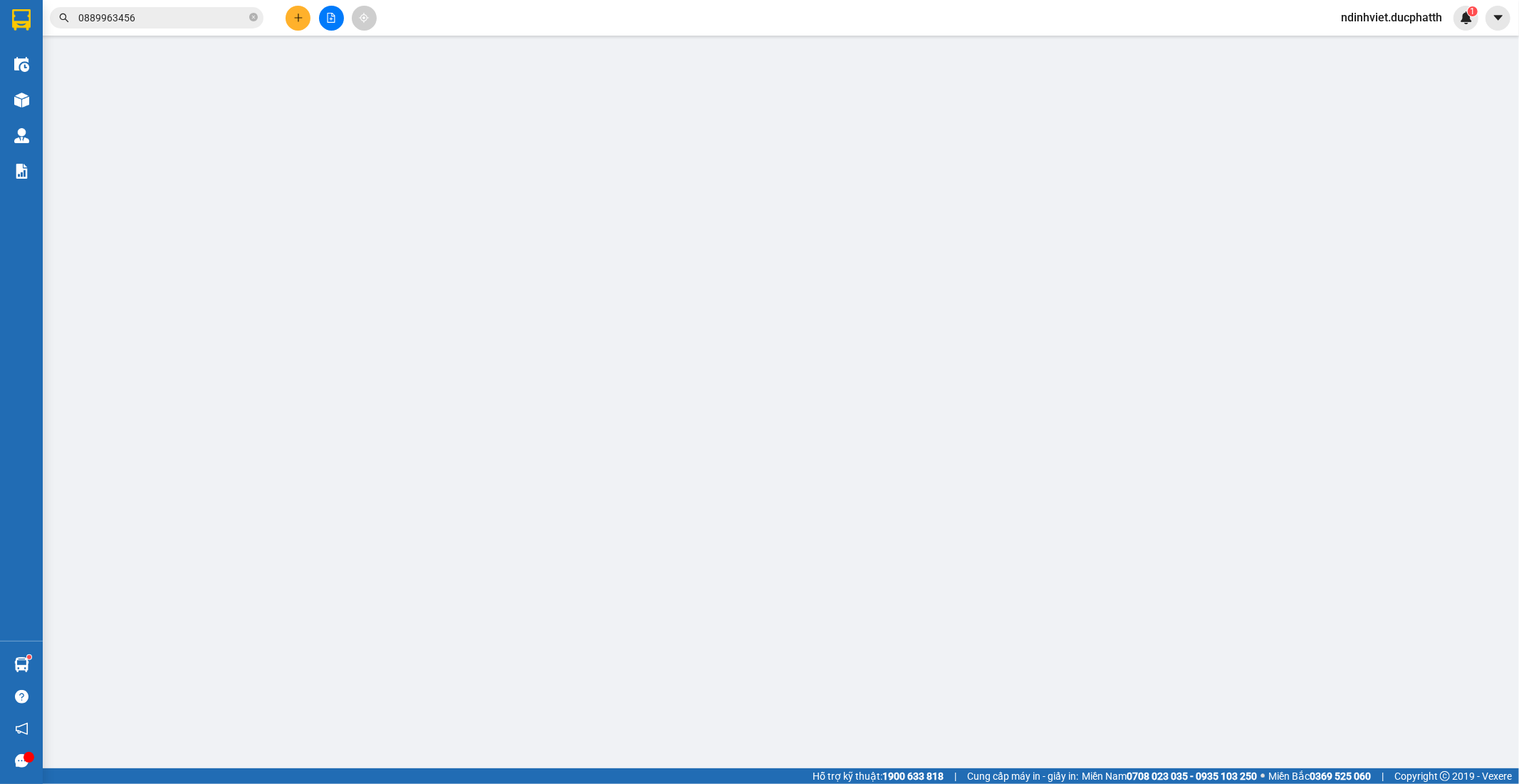
type input "0966243983"
type input "MR KIÊN"
type input "0987438607"
type input "npp trường hiền"
type input "60.000"
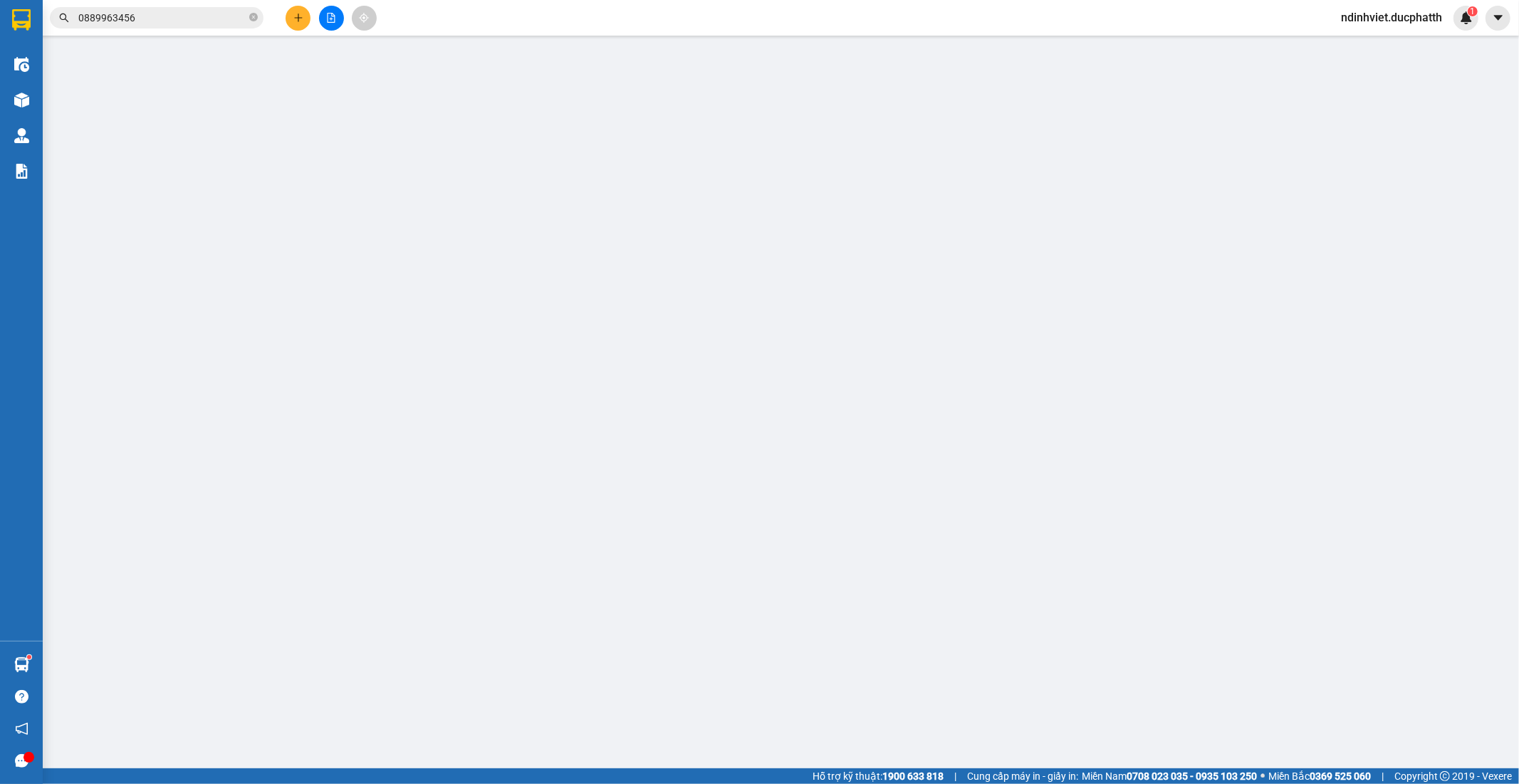
type input "60.000"
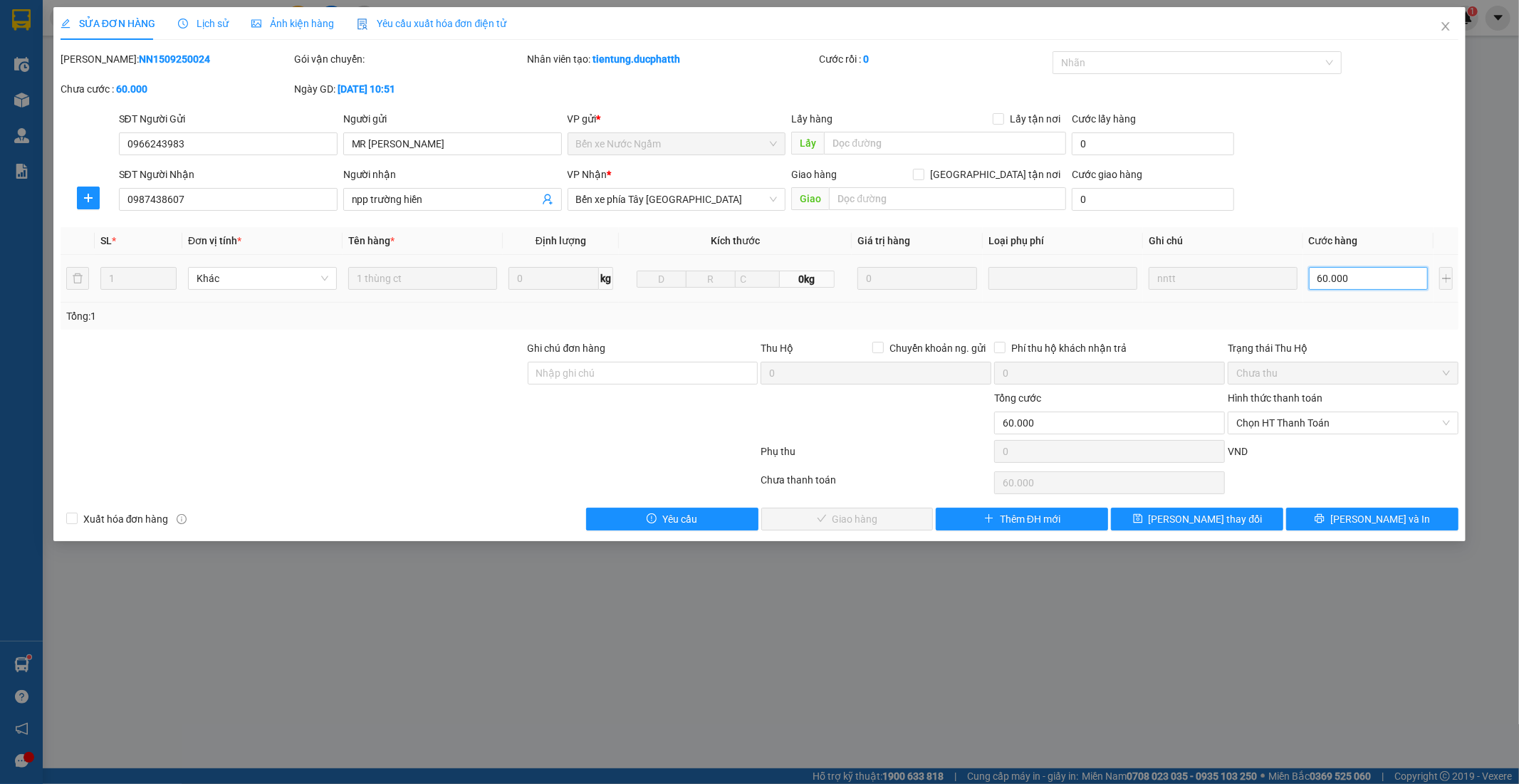
click at [1326, 281] on input "60.000" at bounding box center [1369, 278] width 120 height 23
type input "5"
type input "50"
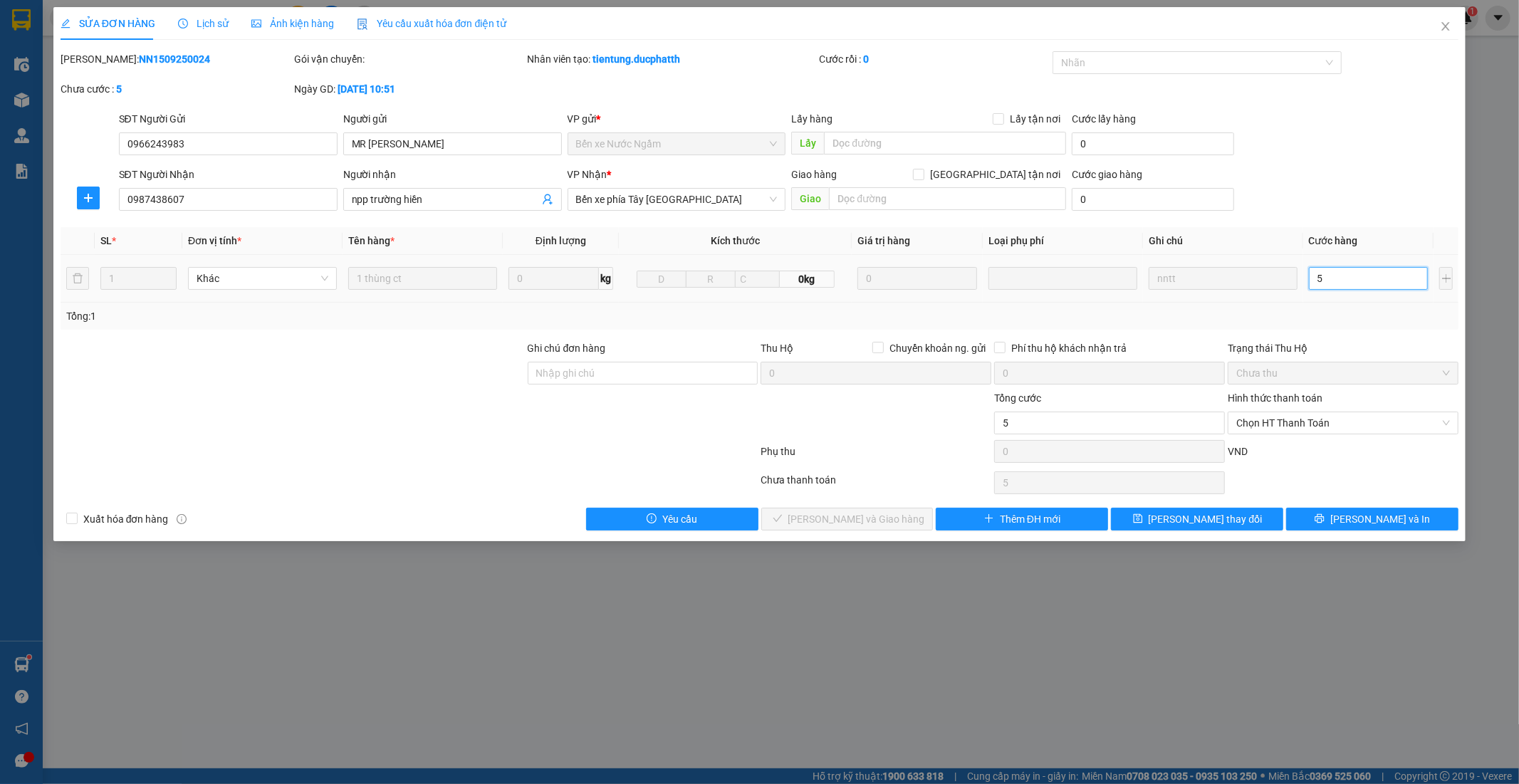
type input "50"
type input "500"
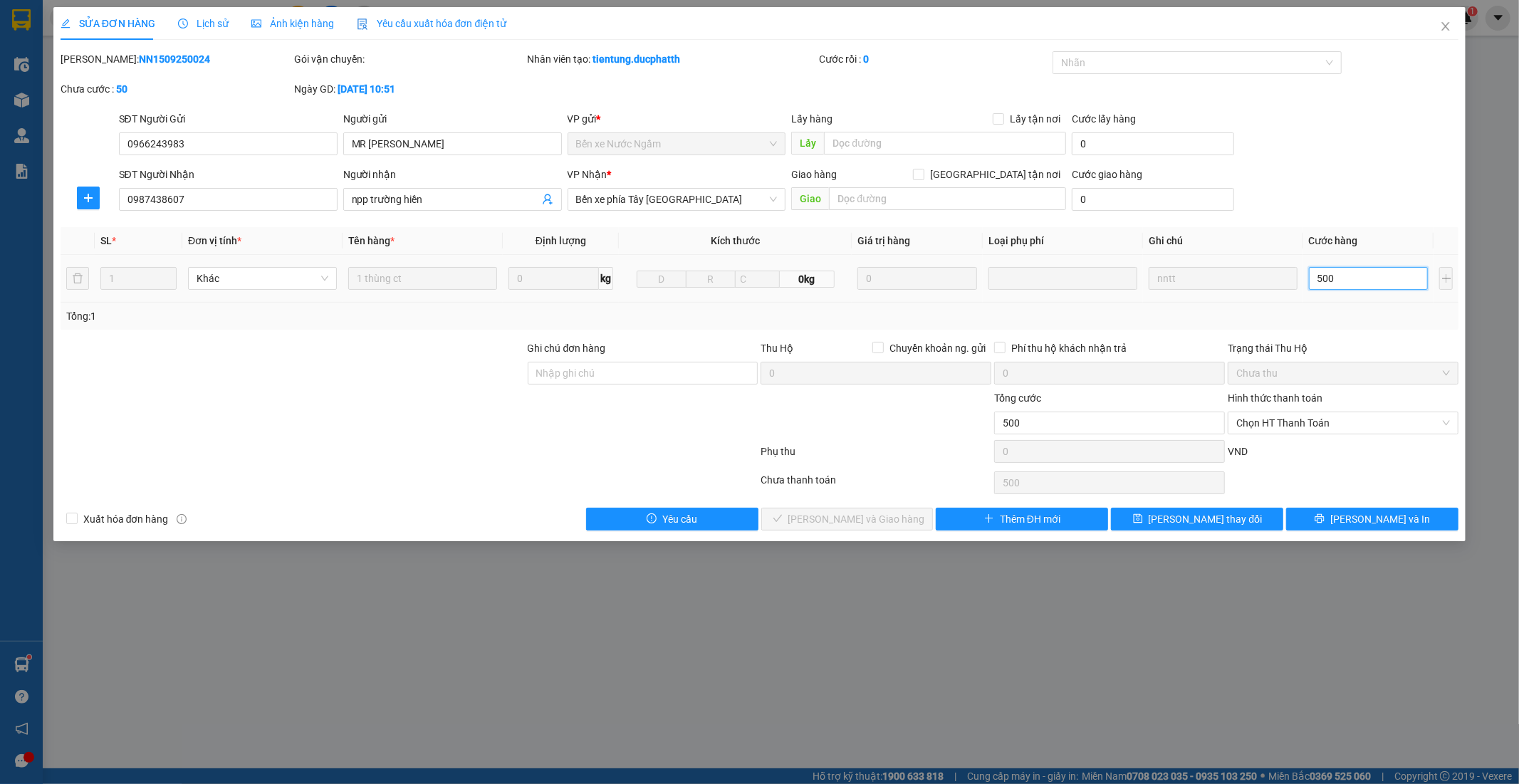
type input "5.000"
type input "50.000"
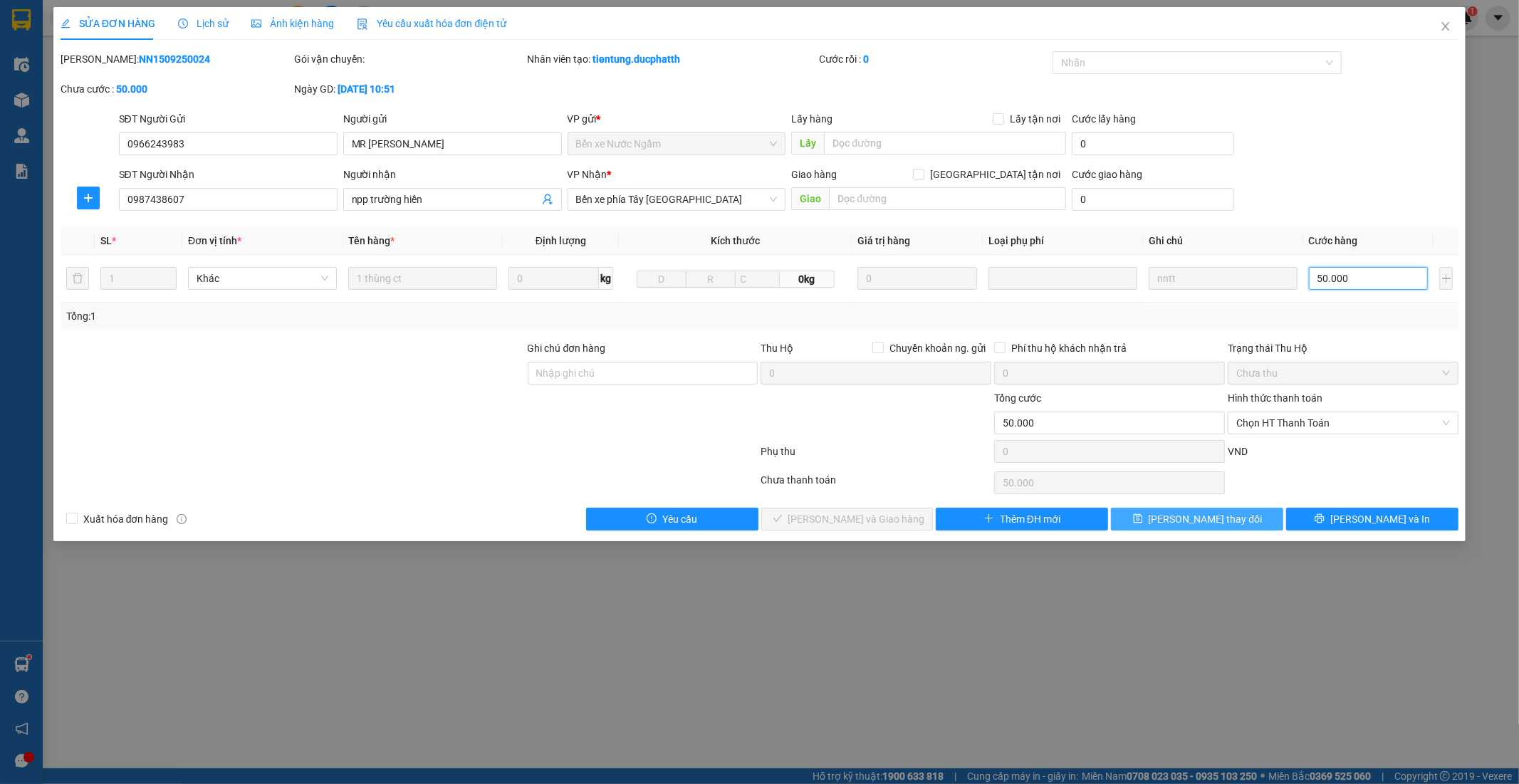
type input "50.000"
click at [1254, 518] on button "Lưu thay đổi" at bounding box center [1197, 519] width 173 height 23
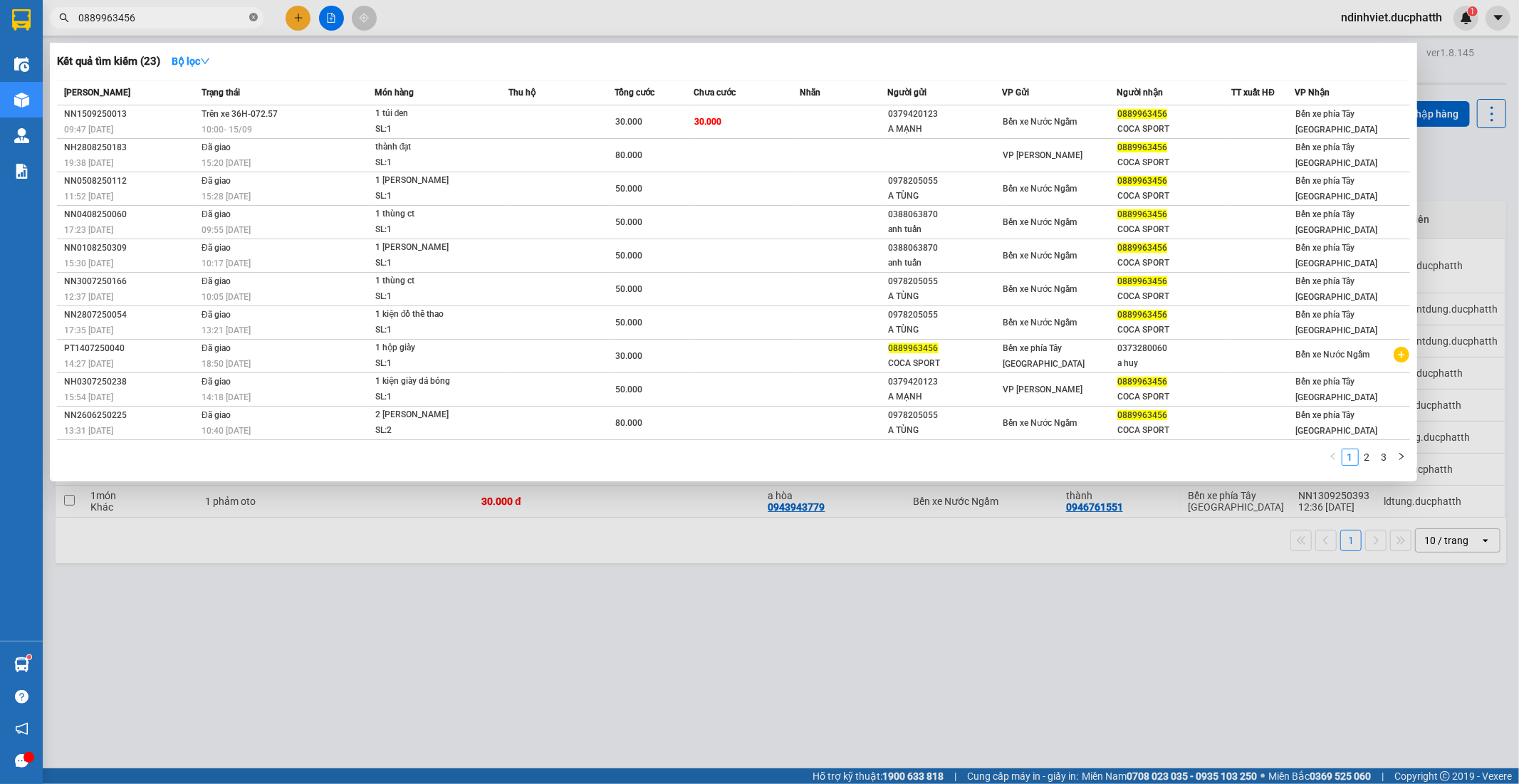
click at [255, 16] on icon "close-circle" at bounding box center [253, 17] width 8 height 8
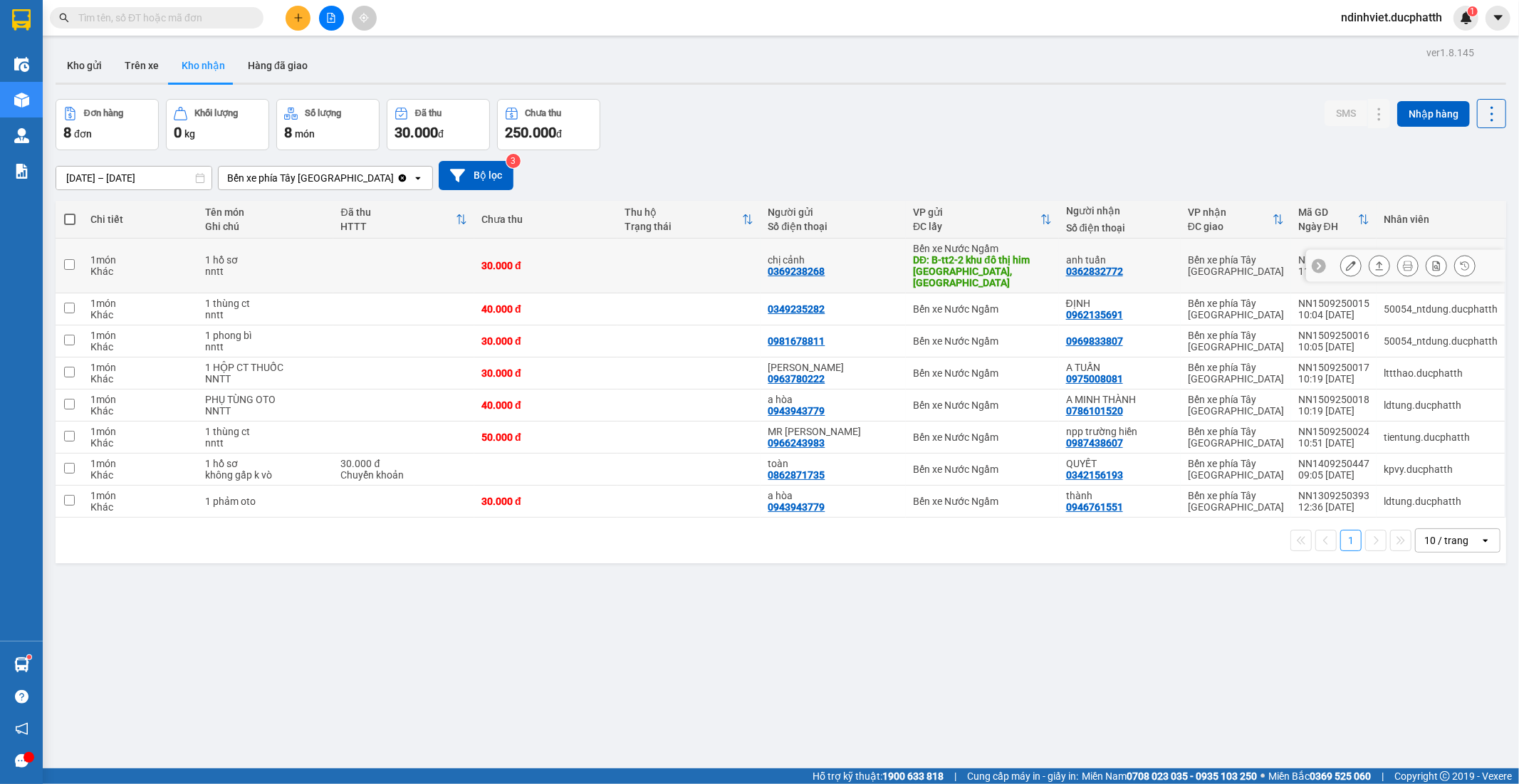
click at [715, 260] on td at bounding box center [690, 266] width 143 height 55
checkbox input "true"
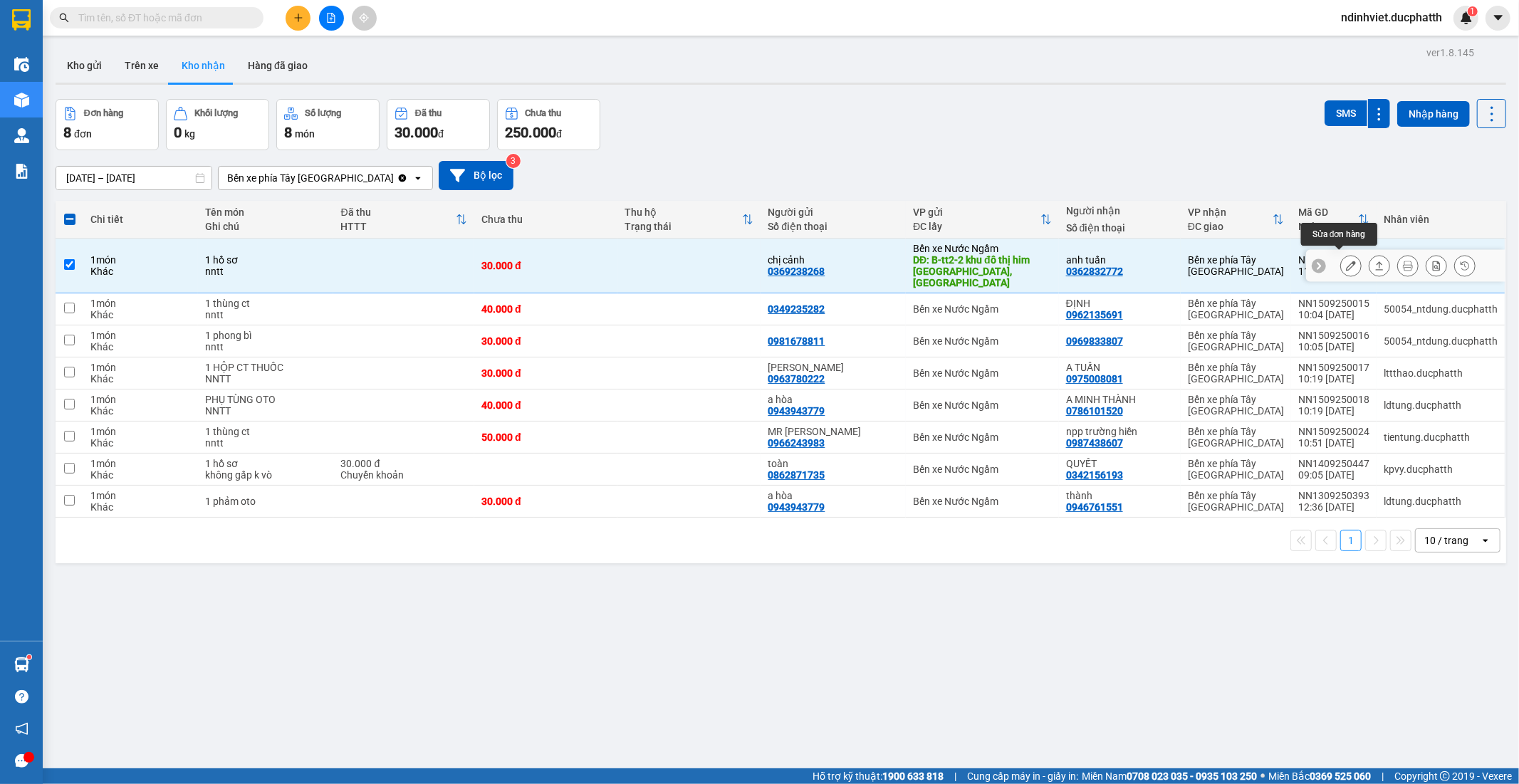
click at [1346, 260] on icon at bounding box center [1351, 265] width 10 height 10
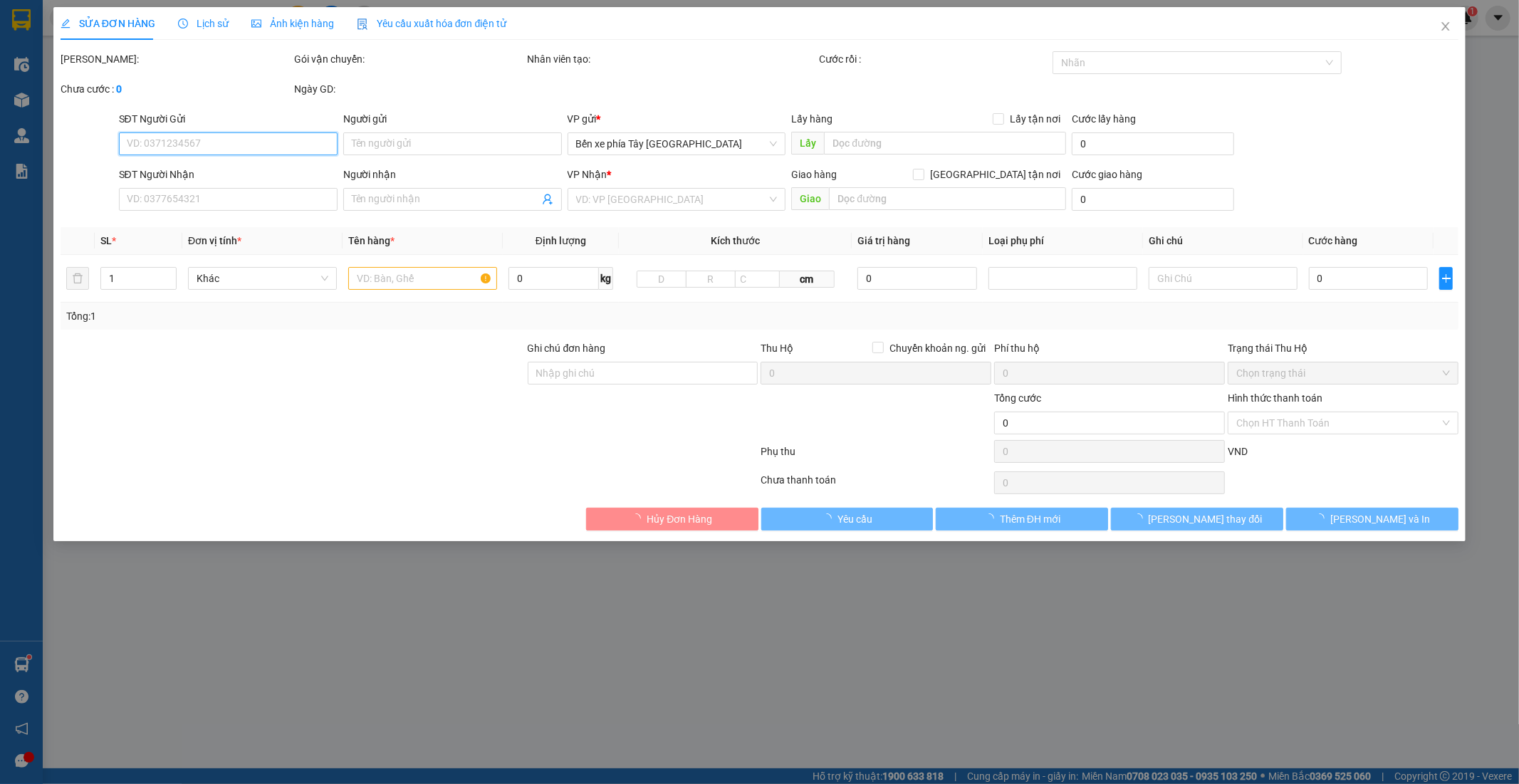
type input "0369238268"
type input "chị cảnh"
type input "B-tt2-2 khu đô thị him lam vạn phúc, hà đông"
type input "0362832772"
type input "anh tuấn"
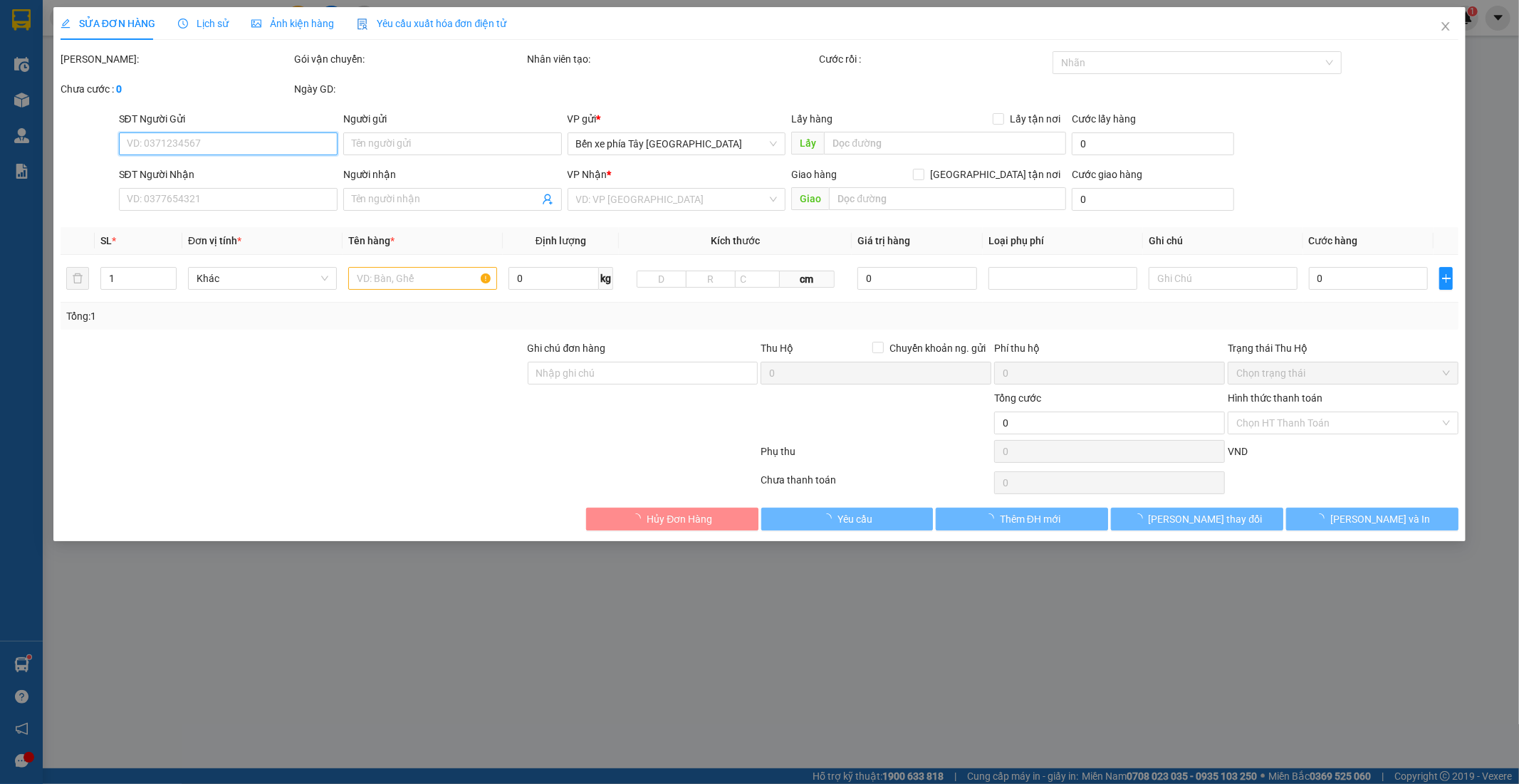
type input "nntt"
type input "30.000"
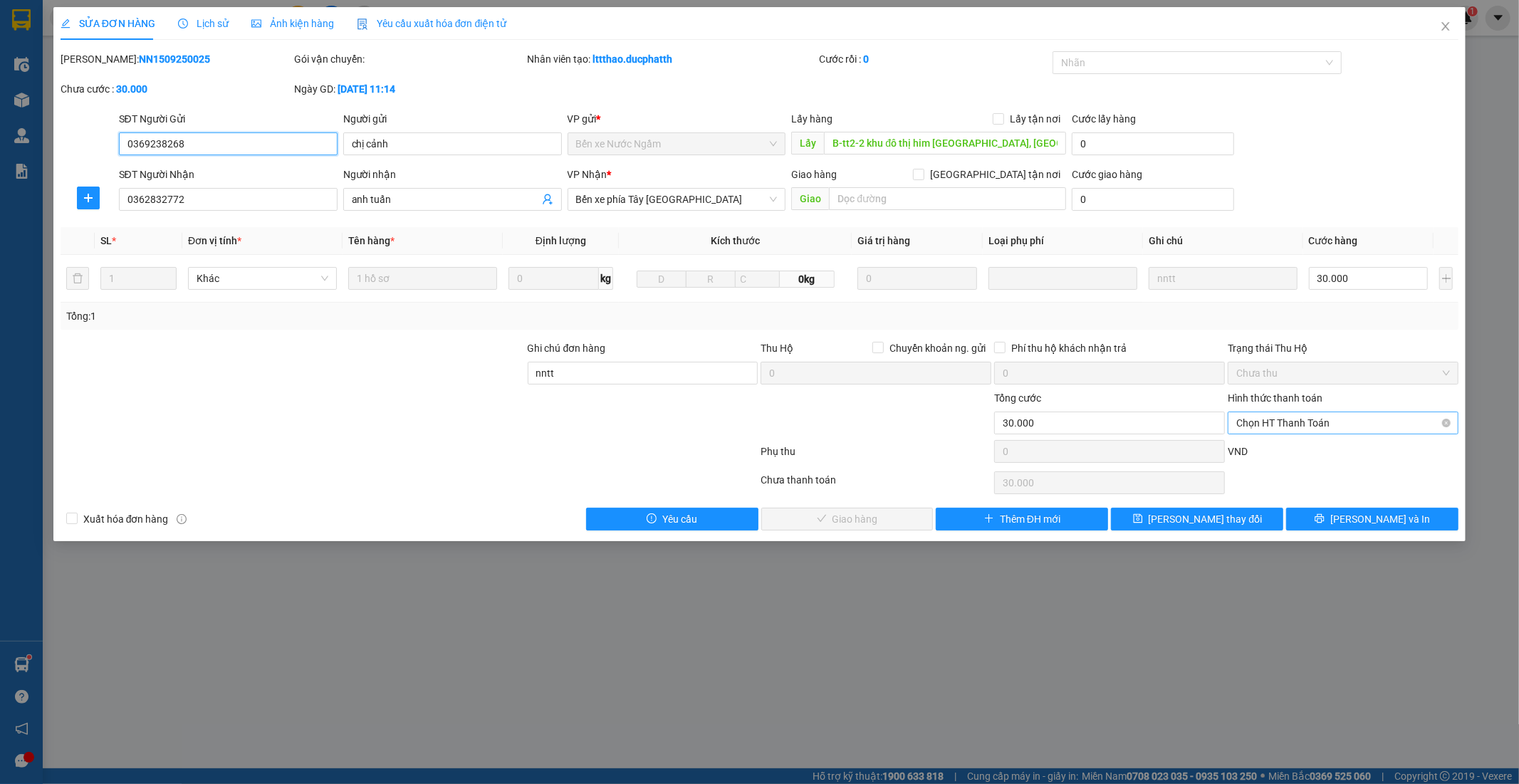
click at [1350, 428] on span "Chọn HT Thanh Toán" at bounding box center [1344, 423] width 213 height 22
click at [1287, 497] on div "Chuyển khoản" at bounding box center [1344, 497] width 213 height 16
type input "0"
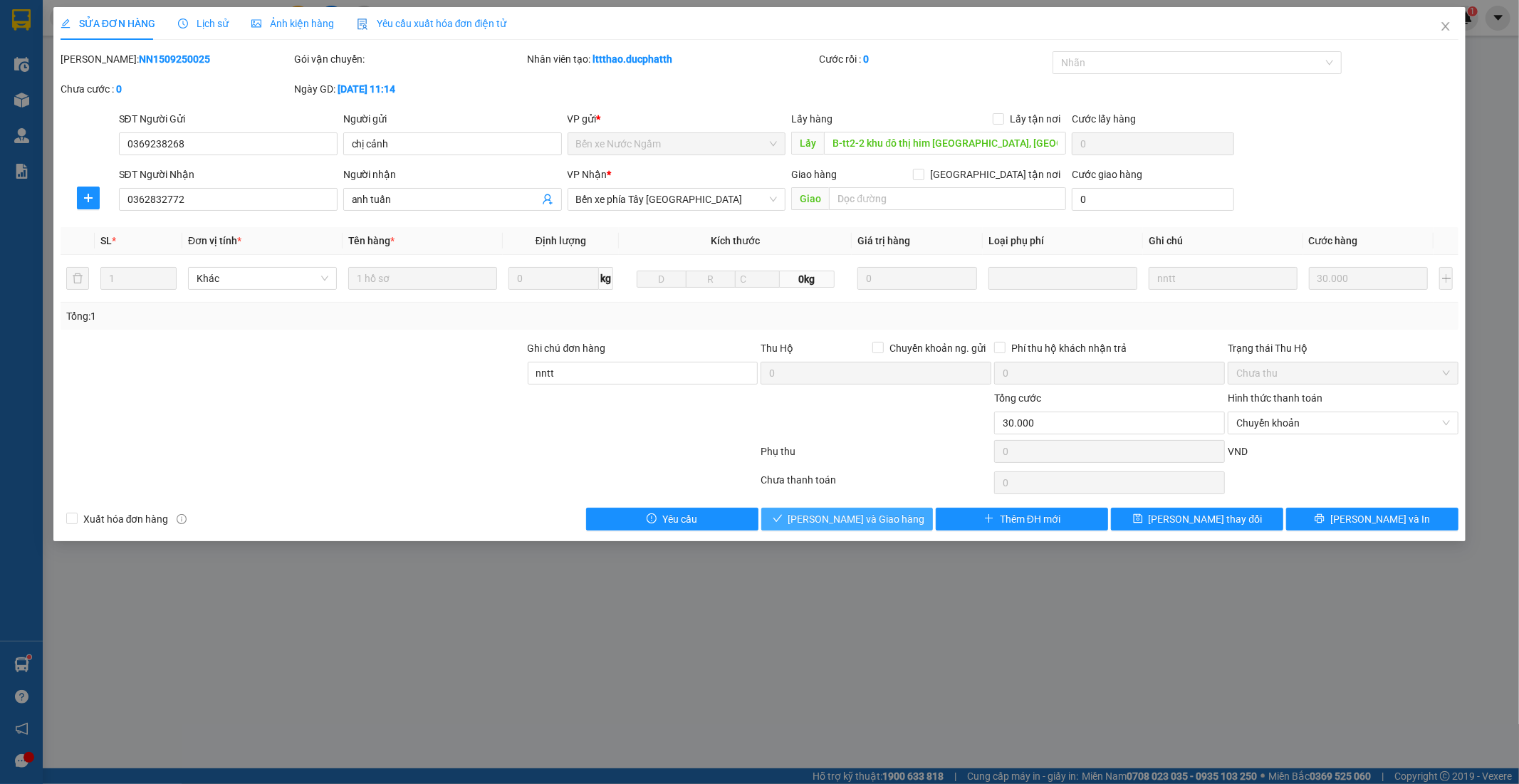
drag, startPoint x: 871, startPoint y: 518, endPoint x: 871, endPoint y: 435, distance: 83.0
click at [875, 435] on div "Total Paid Fee 0 Total UnPaid Fee 30.000 Cash Collection Total Fee Mã ĐH: NN150…" at bounding box center [760, 291] width 1399 height 479
click at [630, 368] on input "nntt" at bounding box center [643, 374] width 231 height 23
type input "Nntt - ck 15/9 15h39 hoang dinh tuan vietin"
click at [842, 524] on span "Lưu và Giao hàng" at bounding box center [857, 519] width 137 height 16
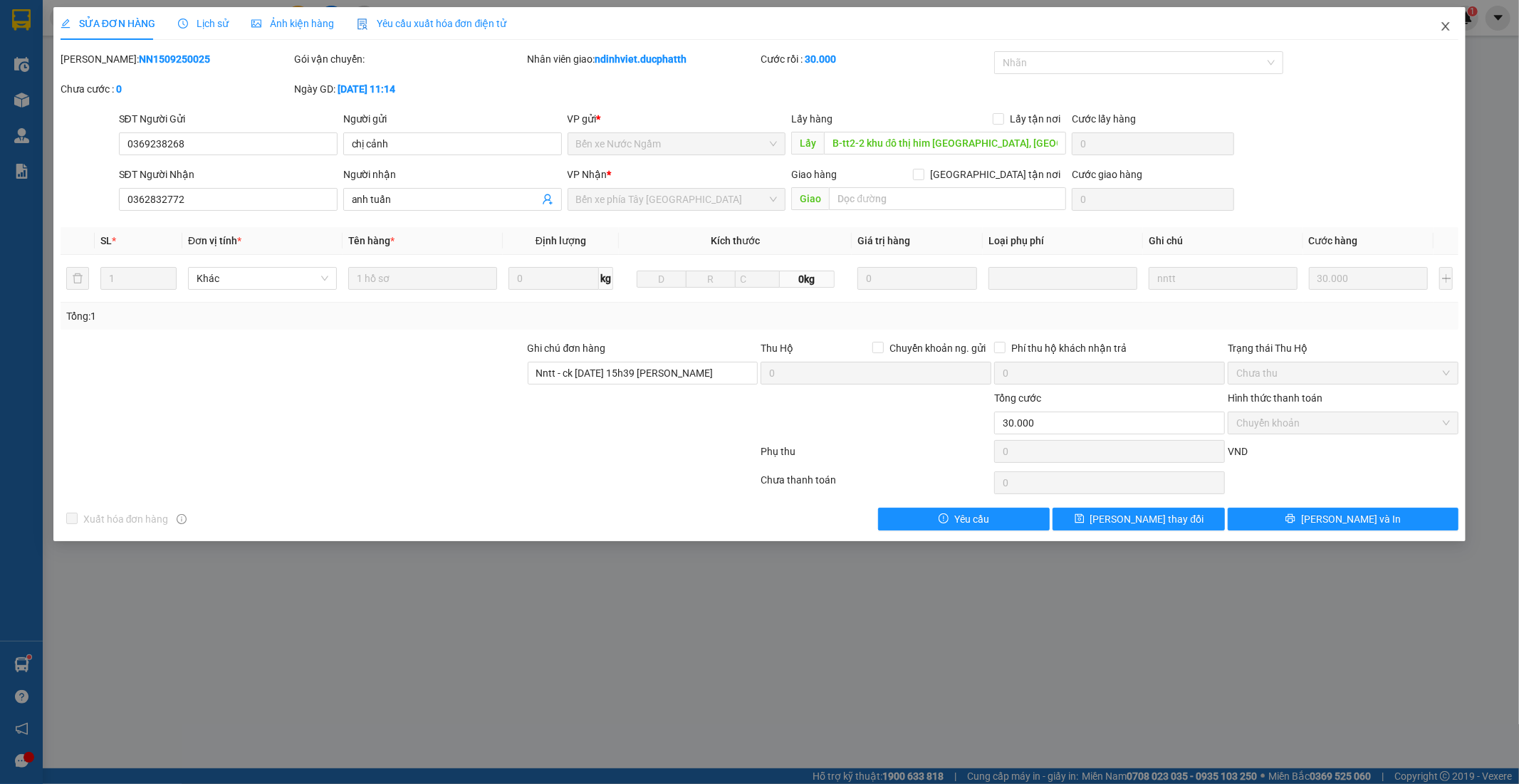
drag, startPoint x: 1446, startPoint y: 22, endPoint x: 1439, endPoint y: 24, distance: 7.3
click at [1446, 23] on icon "close" at bounding box center [1445, 26] width 11 height 11
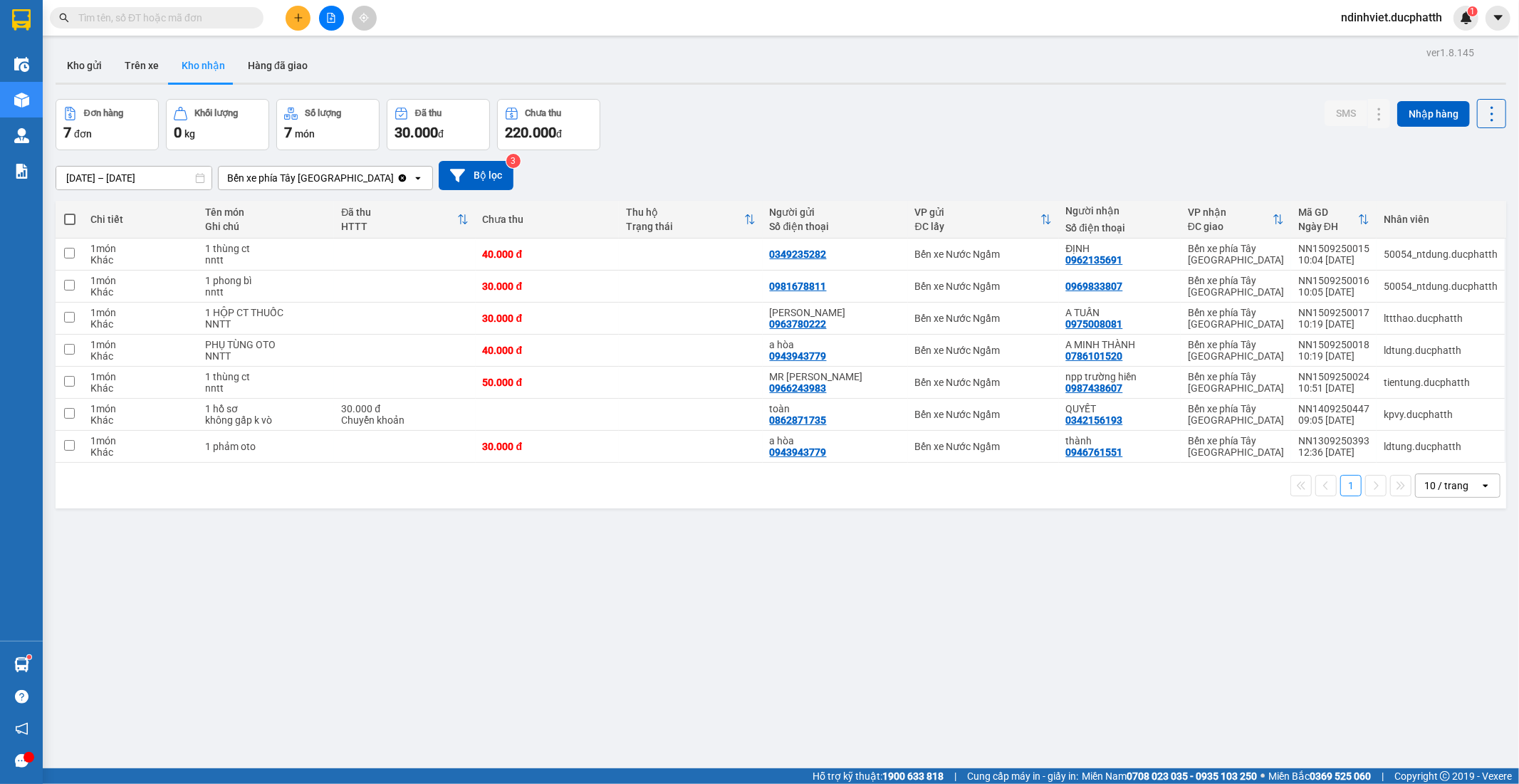
click at [175, 8] on span at bounding box center [157, 18] width 213 height 22
click at [173, 19] on input "text" at bounding box center [162, 18] width 168 height 16
click at [205, 4] on div "Kết quả tìm kiếm ( 23 ) Bộ lọc Mã ĐH Trạng thái Món hàng Thu hộ Tổng cước Chưa …" at bounding box center [760, 18] width 1519 height 36
click at [196, 39] on main "ver 1.8.145 Kho gửi Trên xe Kho nhận Hàng đã giao Đơn hàng 7 đơn Khối lượng 0 k…" at bounding box center [760, 384] width 1519 height 769
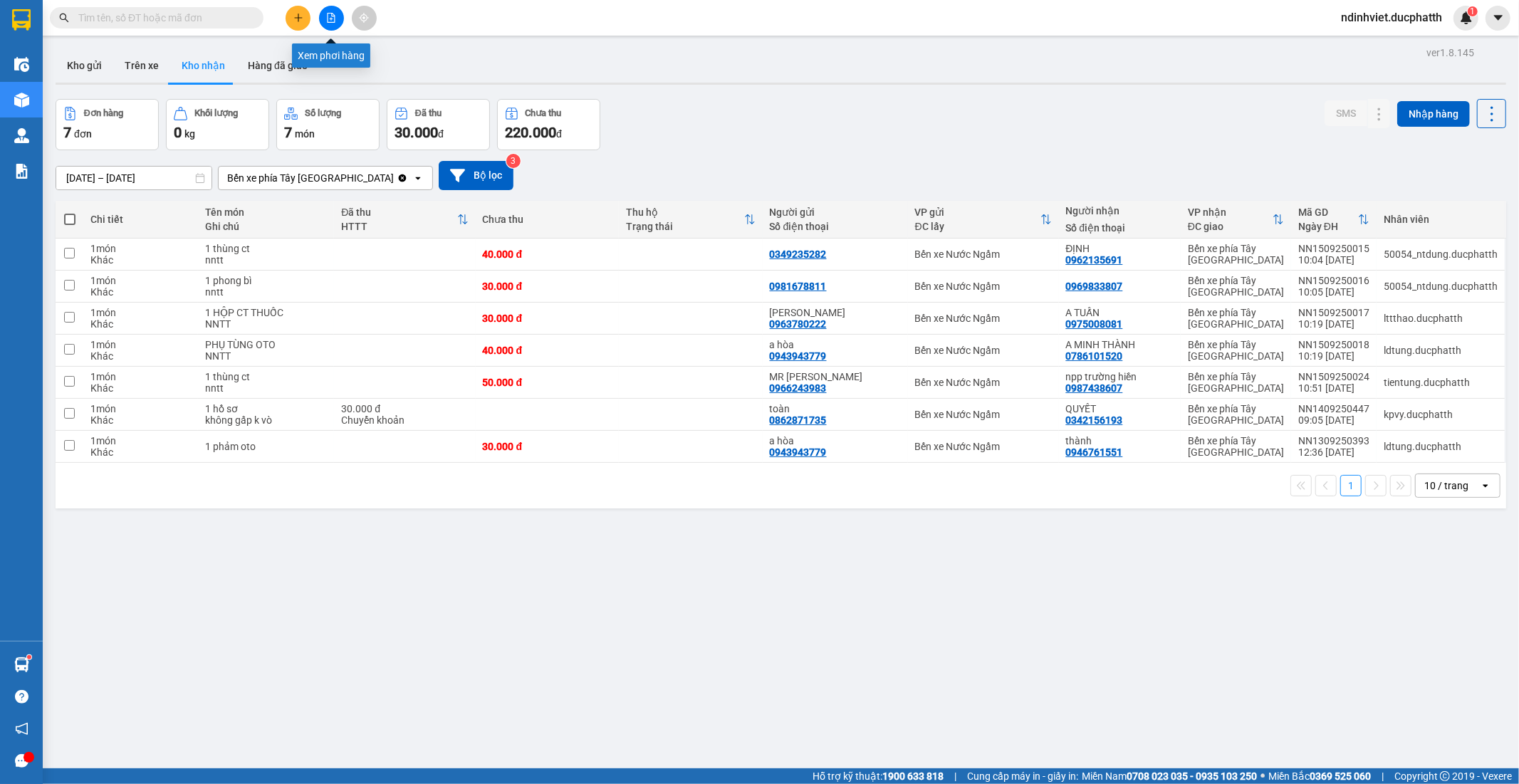
click at [325, 11] on button at bounding box center [331, 18] width 25 height 25
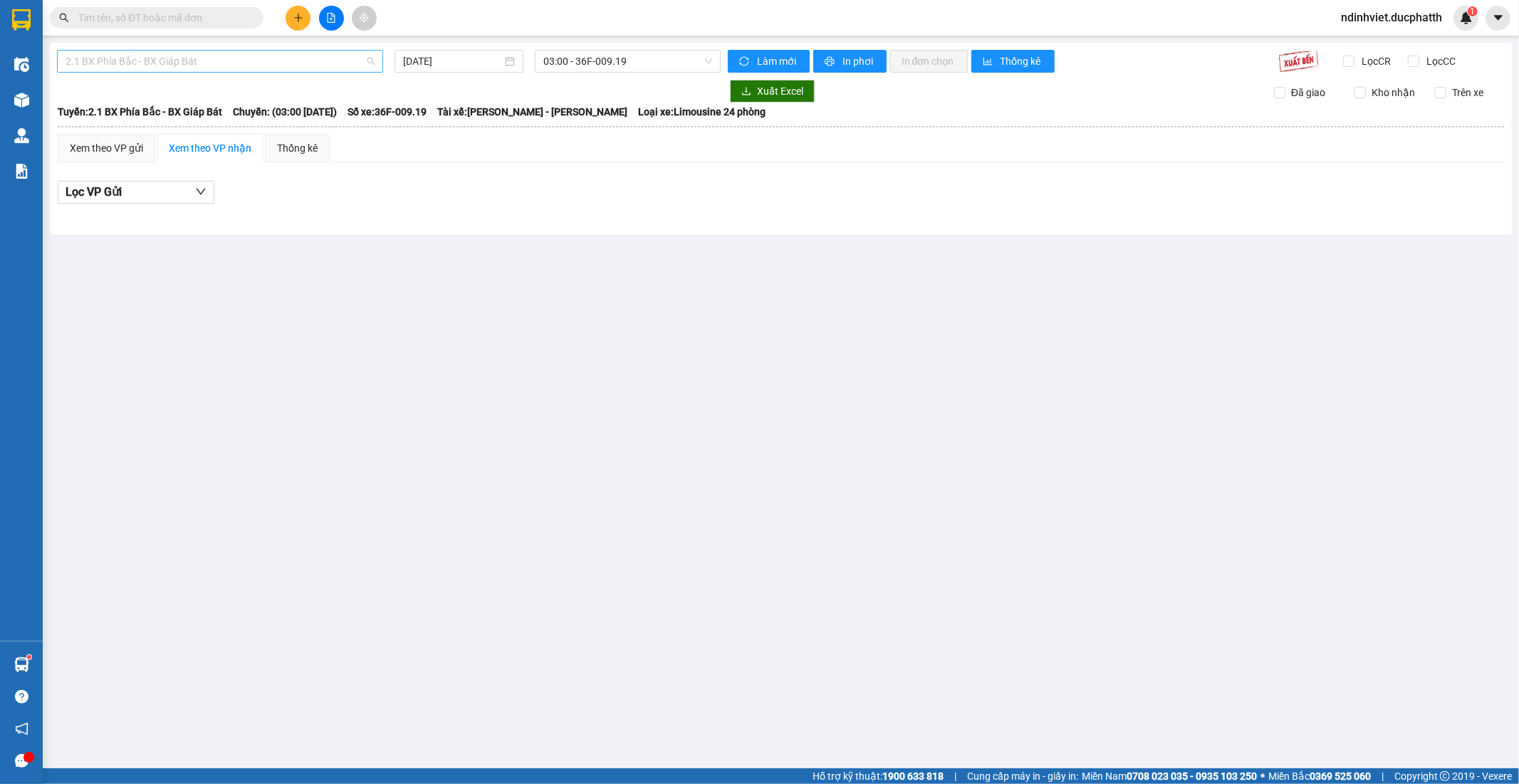
click at [260, 64] on span "2.1 BX Phía Bắc - BX Giáp Bát" at bounding box center [220, 61] width 309 height 22
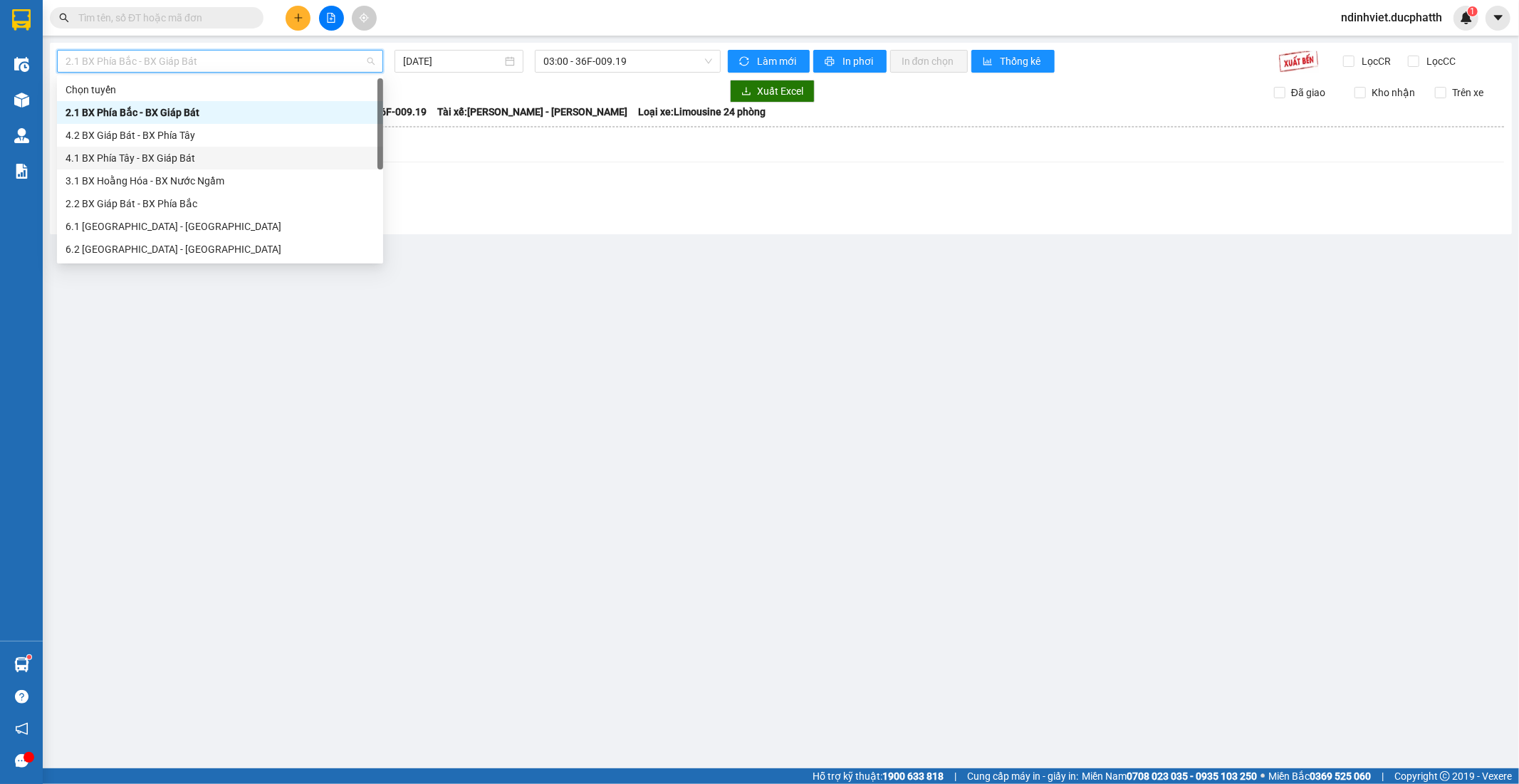
click at [176, 153] on div "4.1 BX Phía Tây - BX Giáp Bát" at bounding box center [220, 158] width 309 height 16
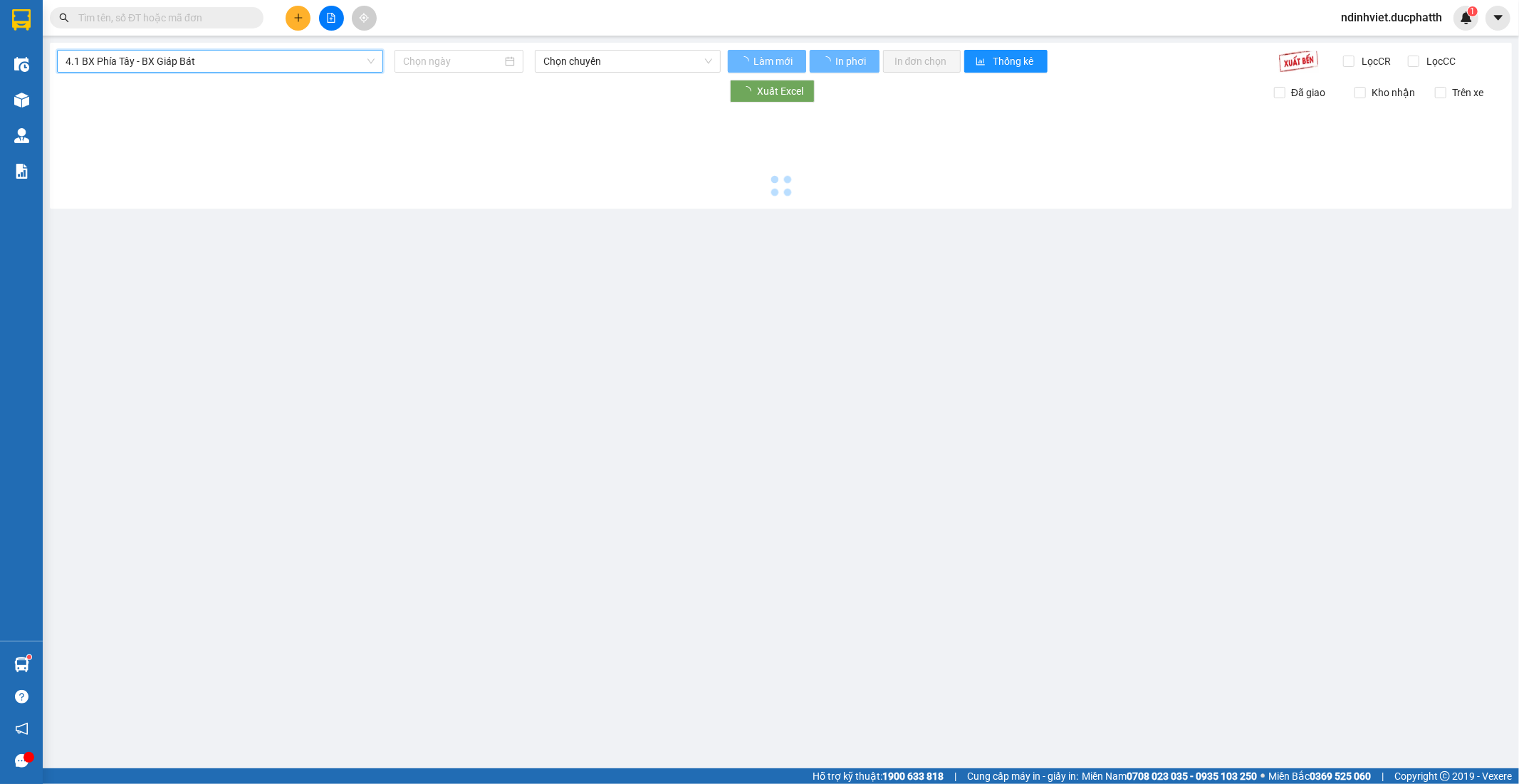
type input "15/09/2025"
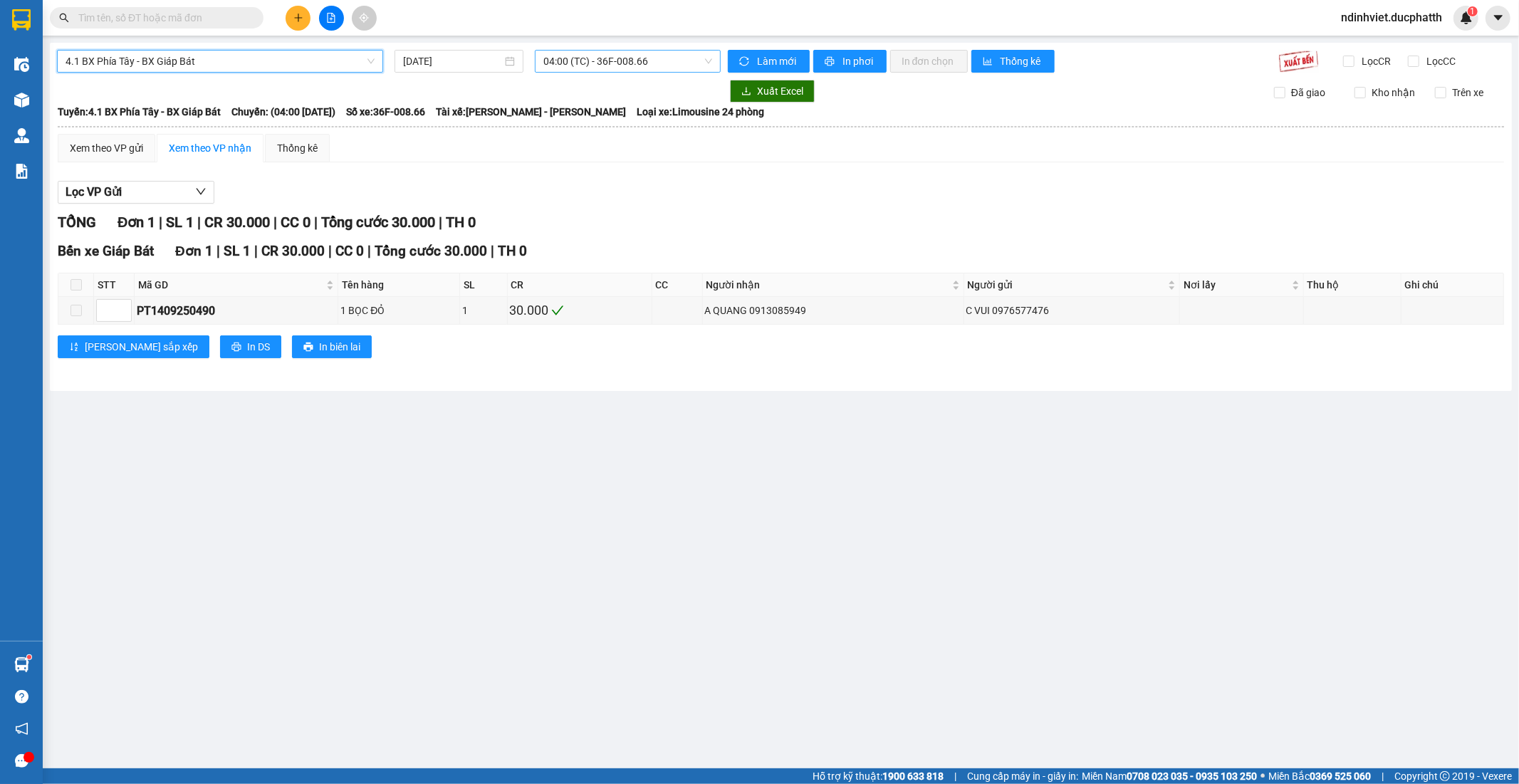
click at [620, 57] on span "04:00 (TC) - 36F-008.66" at bounding box center [627, 61] width 168 height 22
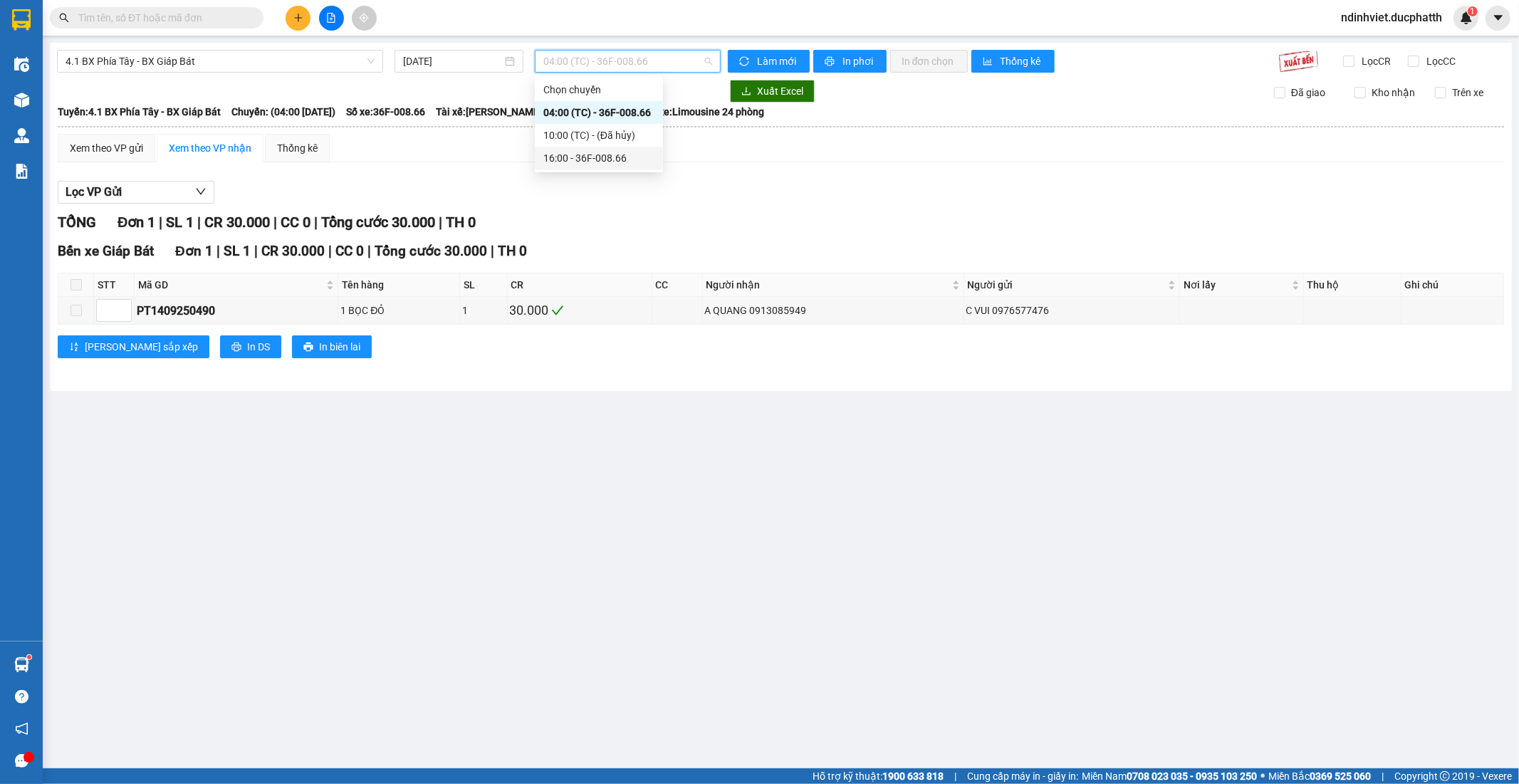
click at [601, 155] on div "16:00 - 36F-008.66" at bounding box center [599, 158] width 111 height 16
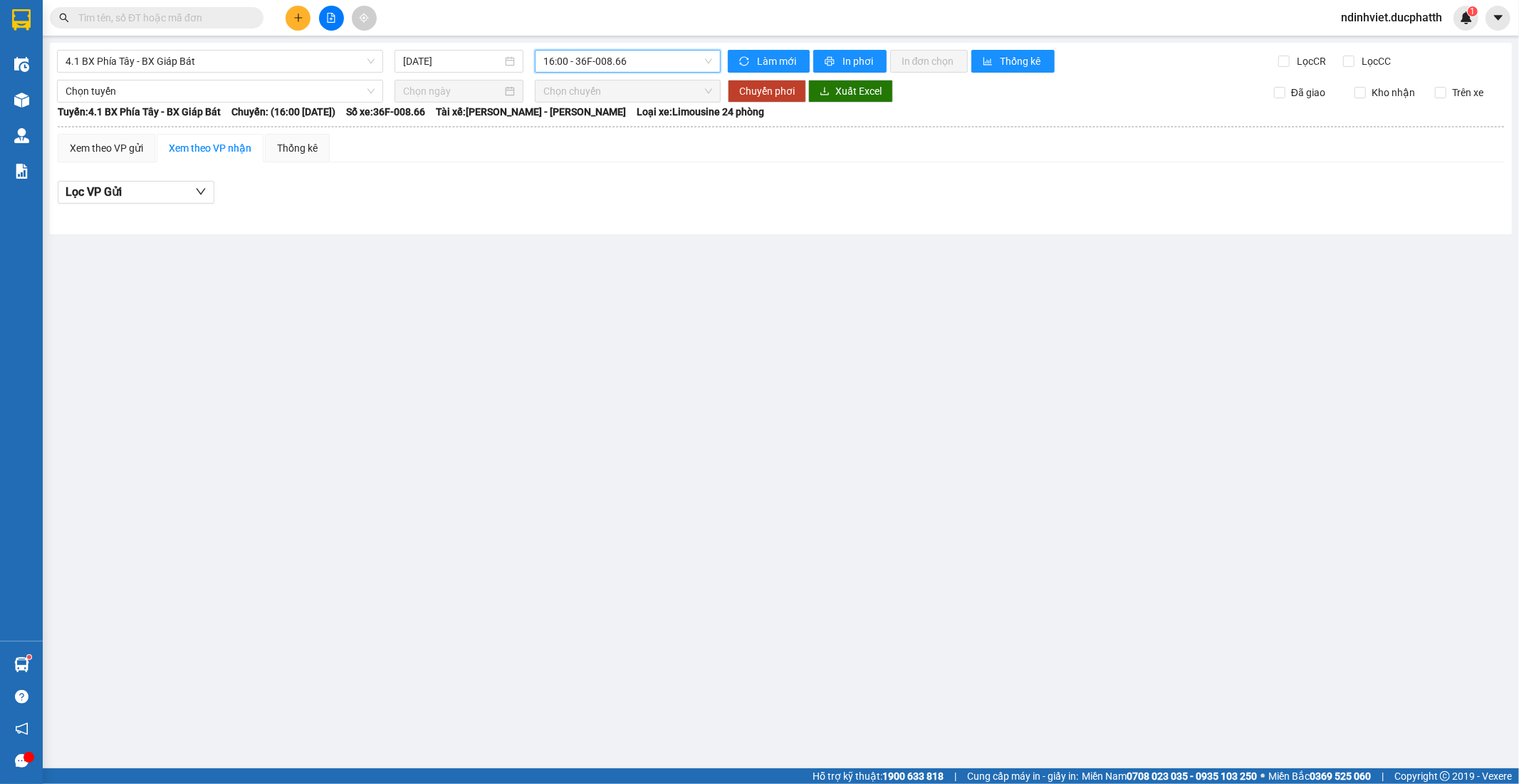
click at [571, 58] on span "16:00 - 36F-008.66" at bounding box center [627, 61] width 168 height 22
click at [287, 64] on span "4.1 BX Phía Tây - BX Giáp Bát" at bounding box center [220, 61] width 309 height 22
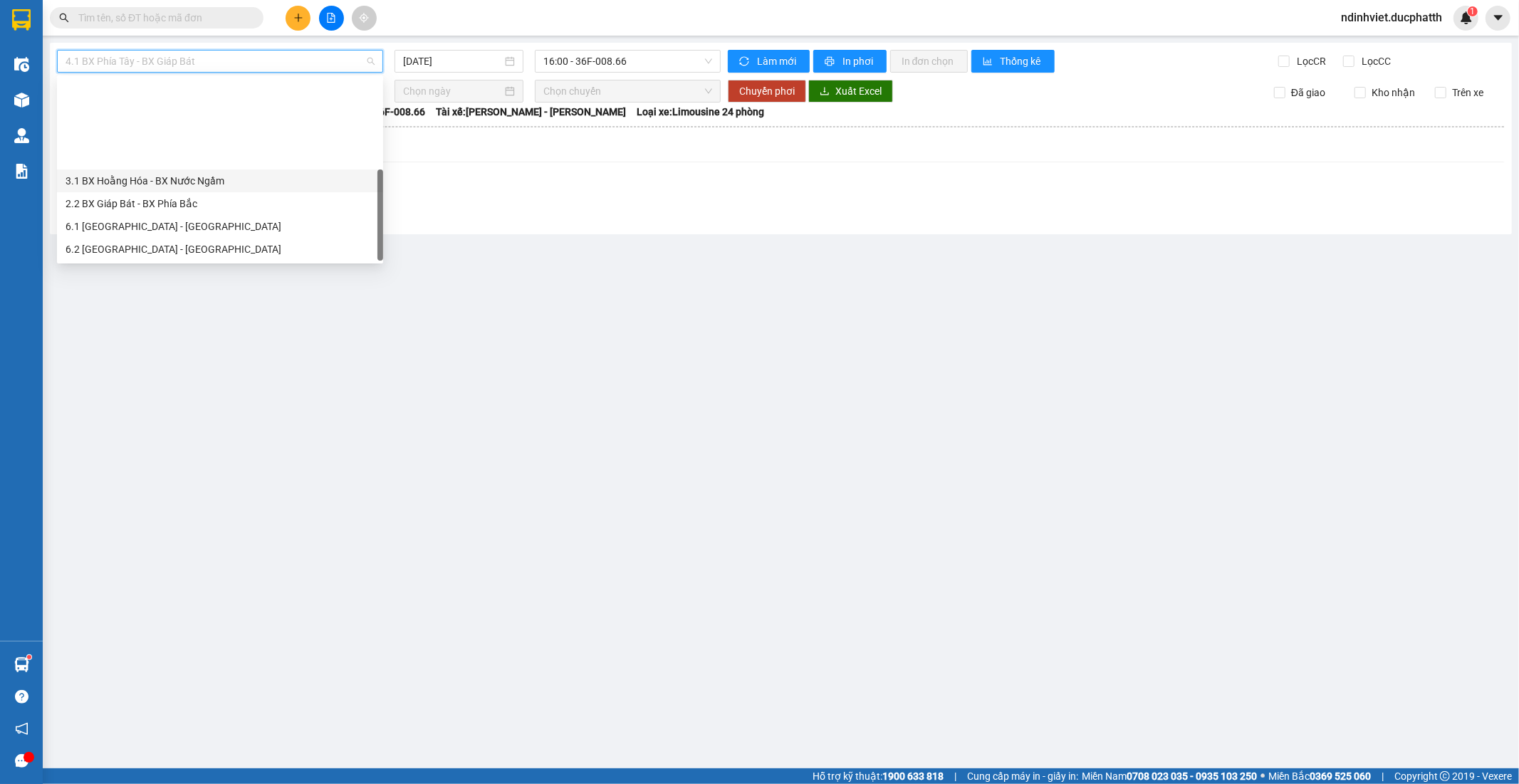
scroll to position [114, 0]
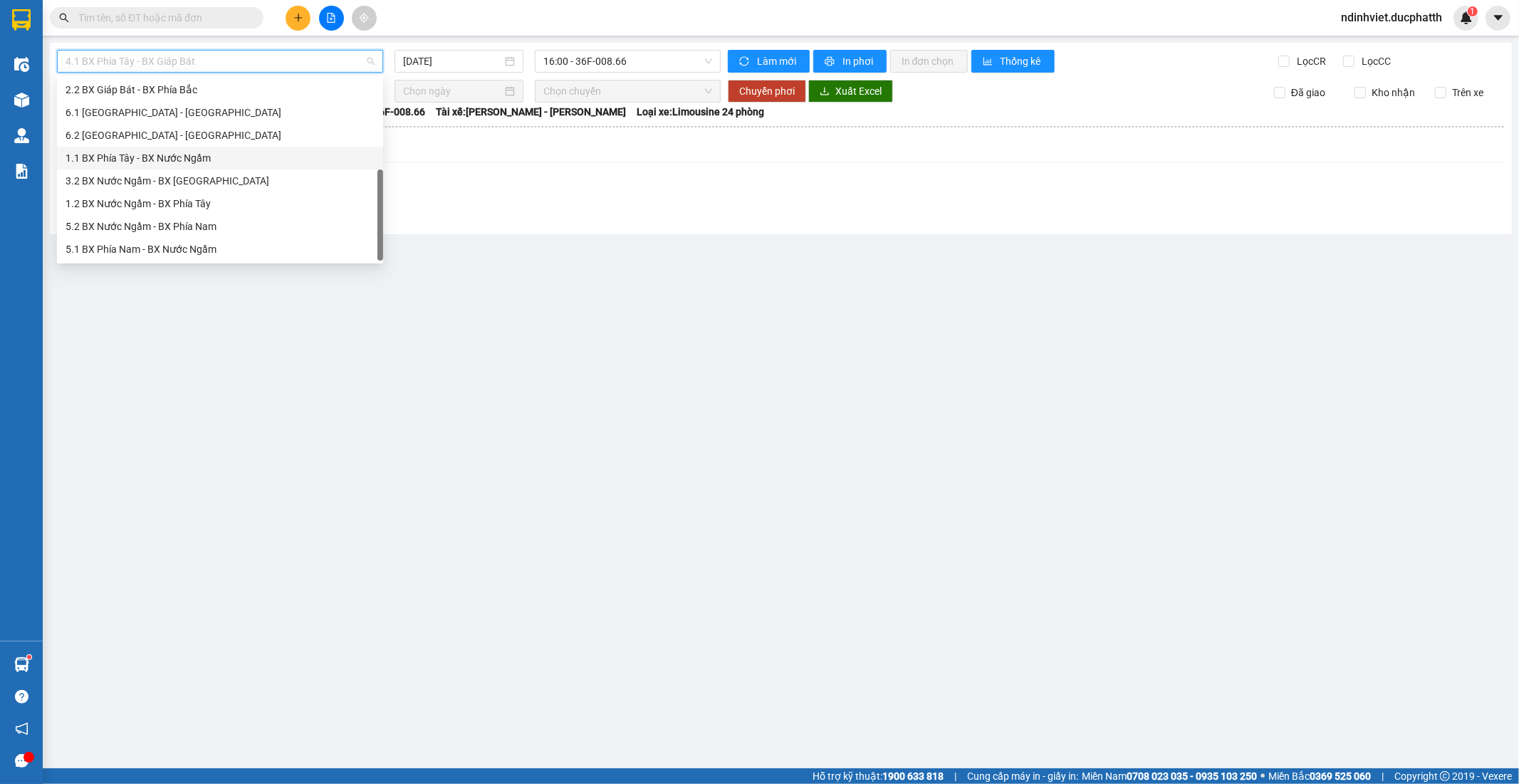
click at [165, 153] on div "1.1 BX Phía Tây - BX Nước Ngầm" at bounding box center [220, 158] width 309 height 16
type input "15/09/2025"
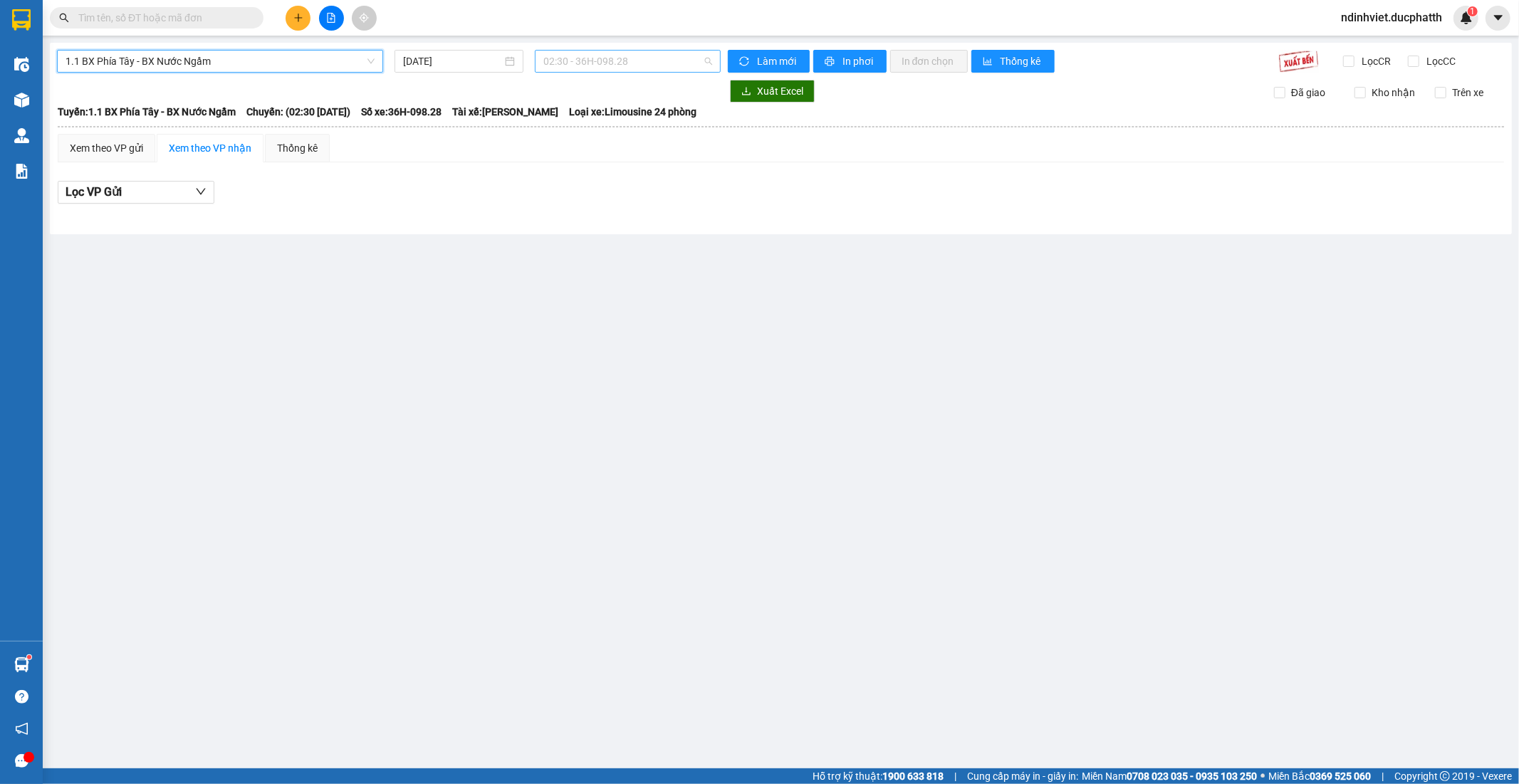
click at [684, 61] on span "02:30 - 36H-098.28" at bounding box center [627, 61] width 168 height 22
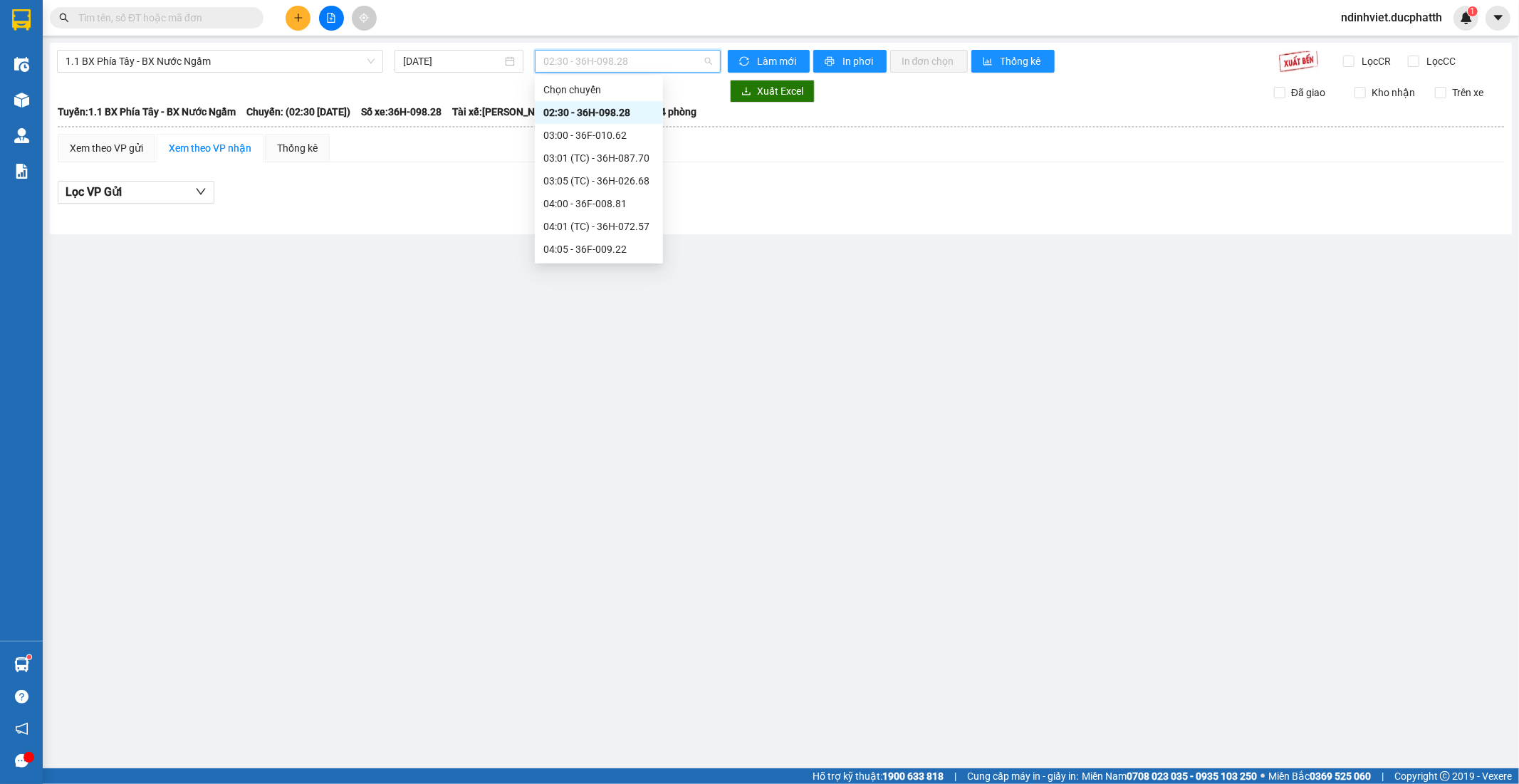
scroll to position [475, 0]
click at [612, 160] on div "17:00 - 36H-026.66" at bounding box center [599, 162] width 111 height 16
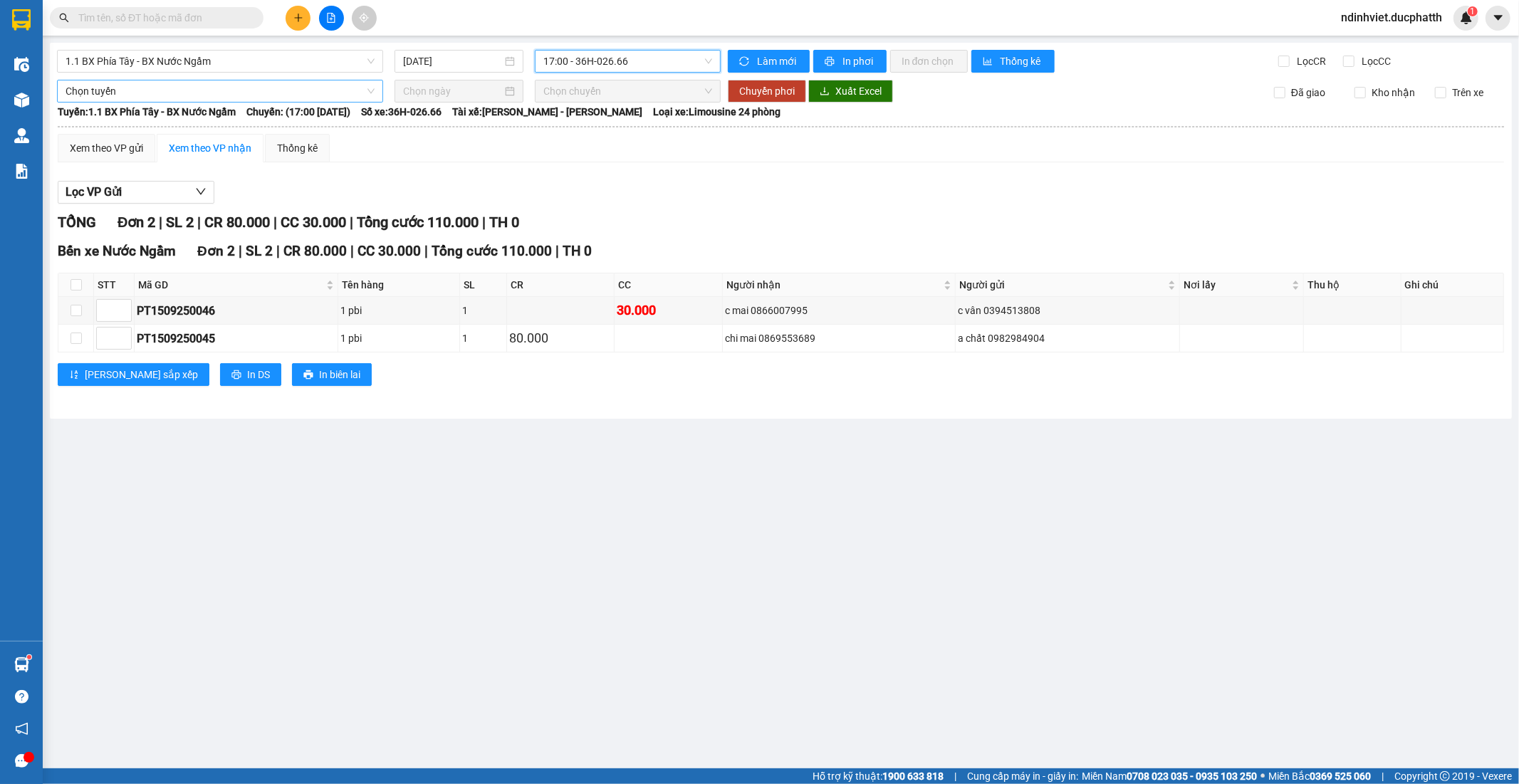
click at [268, 90] on span "Chọn tuyến" at bounding box center [220, 91] width 309 height 22
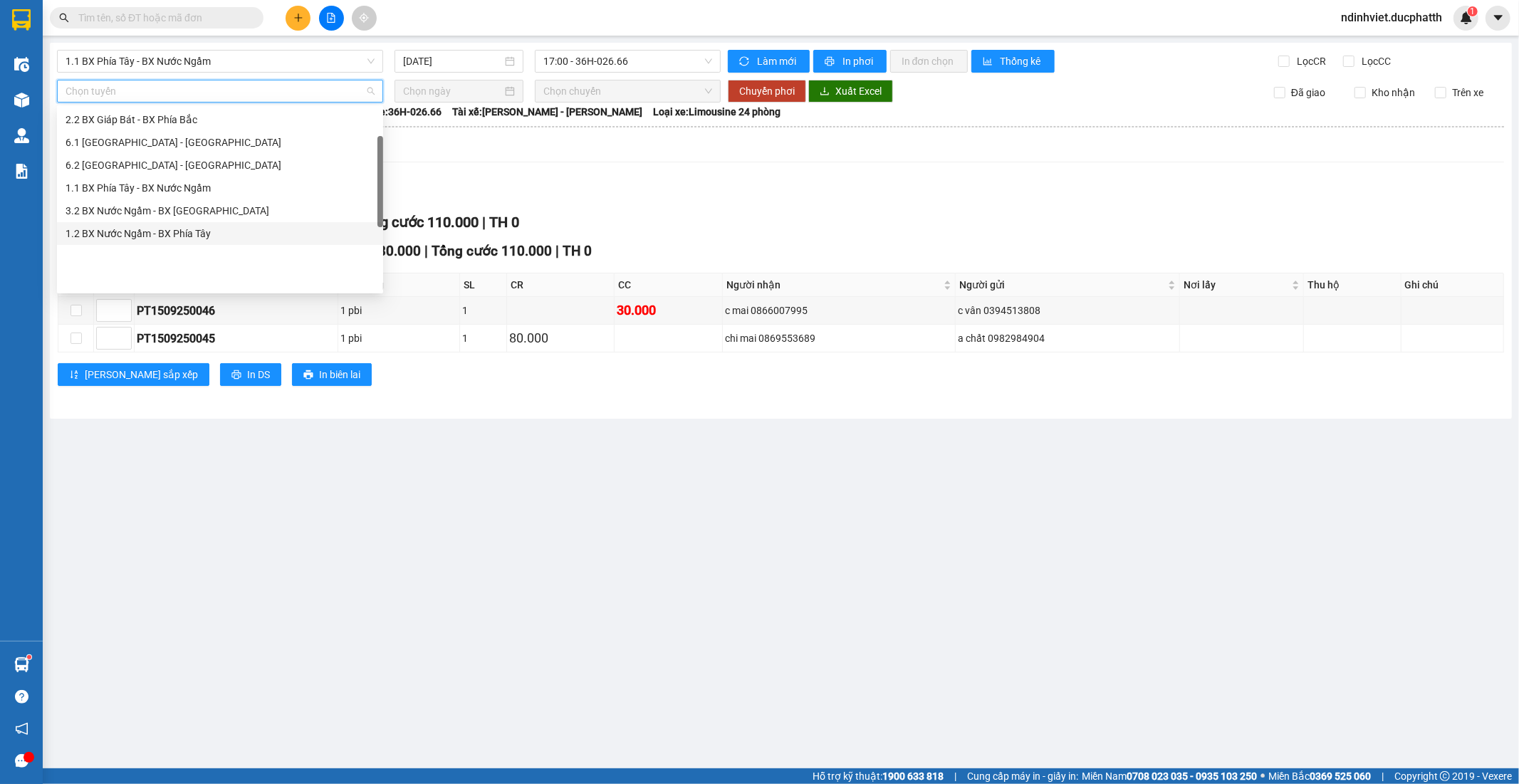
scroll to position [34, 0]
click at [178, 151] on div "4.1 BX Phía Tây - BX Giáp Bát" at bounding box center [220, 154] width 309 height 16
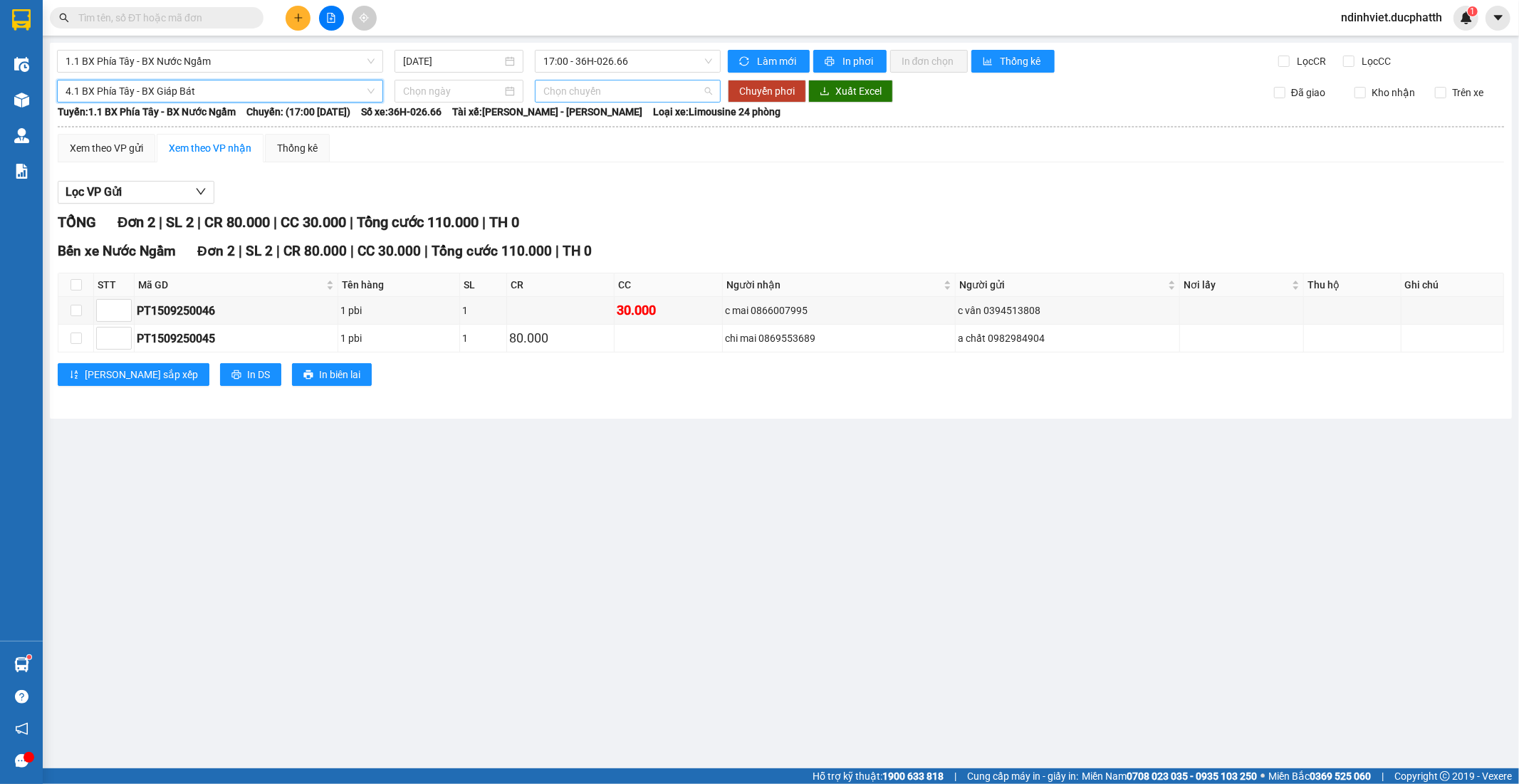
click at [650, 91] on span "Chọn chuyến" at bounding box center [627, 91] width 168 height 22
click at [499, 83] on input at bounding box center [452, 91] width 99 height 16
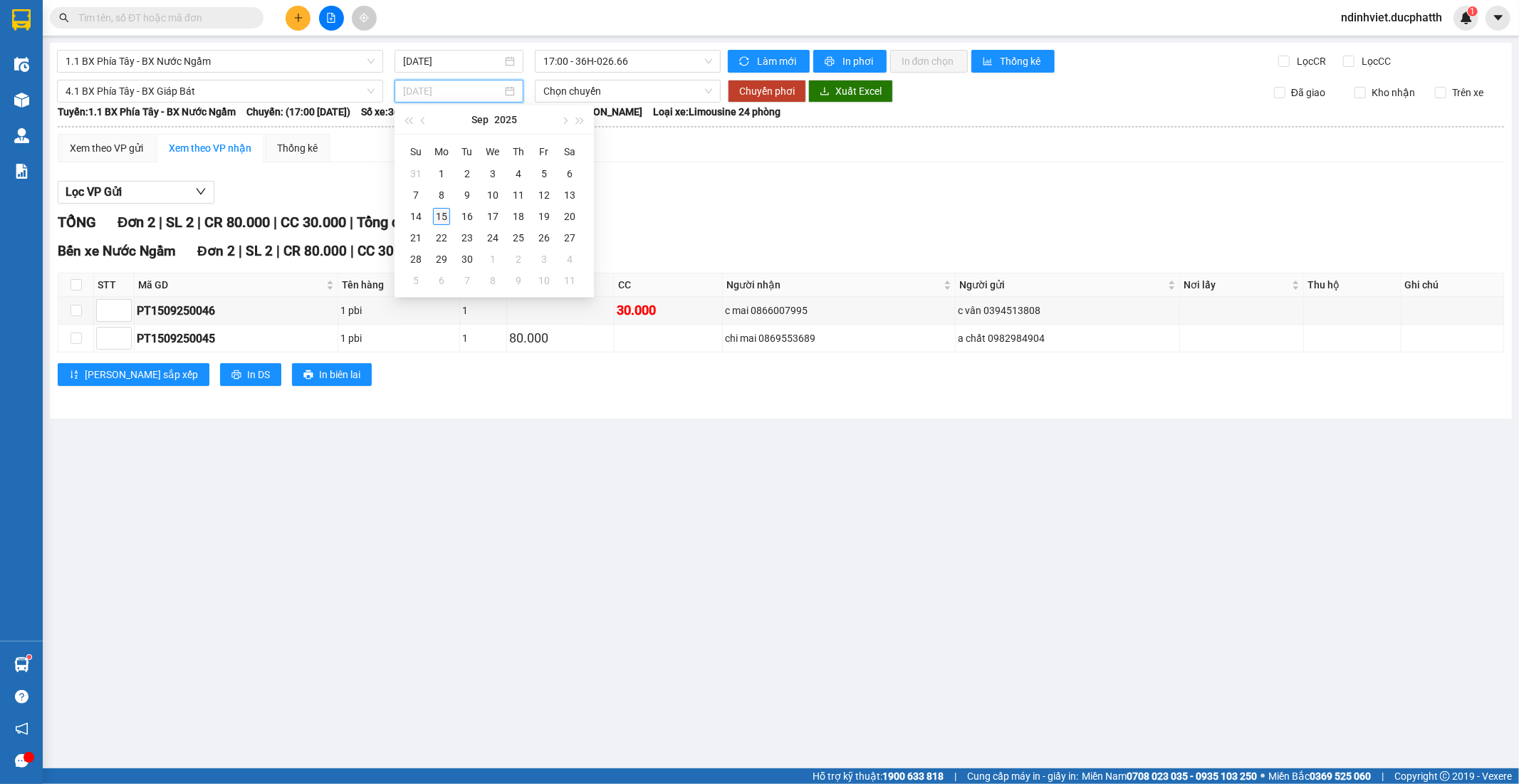
type input "15/09/2025"
click at [444, 210] on div "15" at bounding box center [442, 216] width 17 height 17
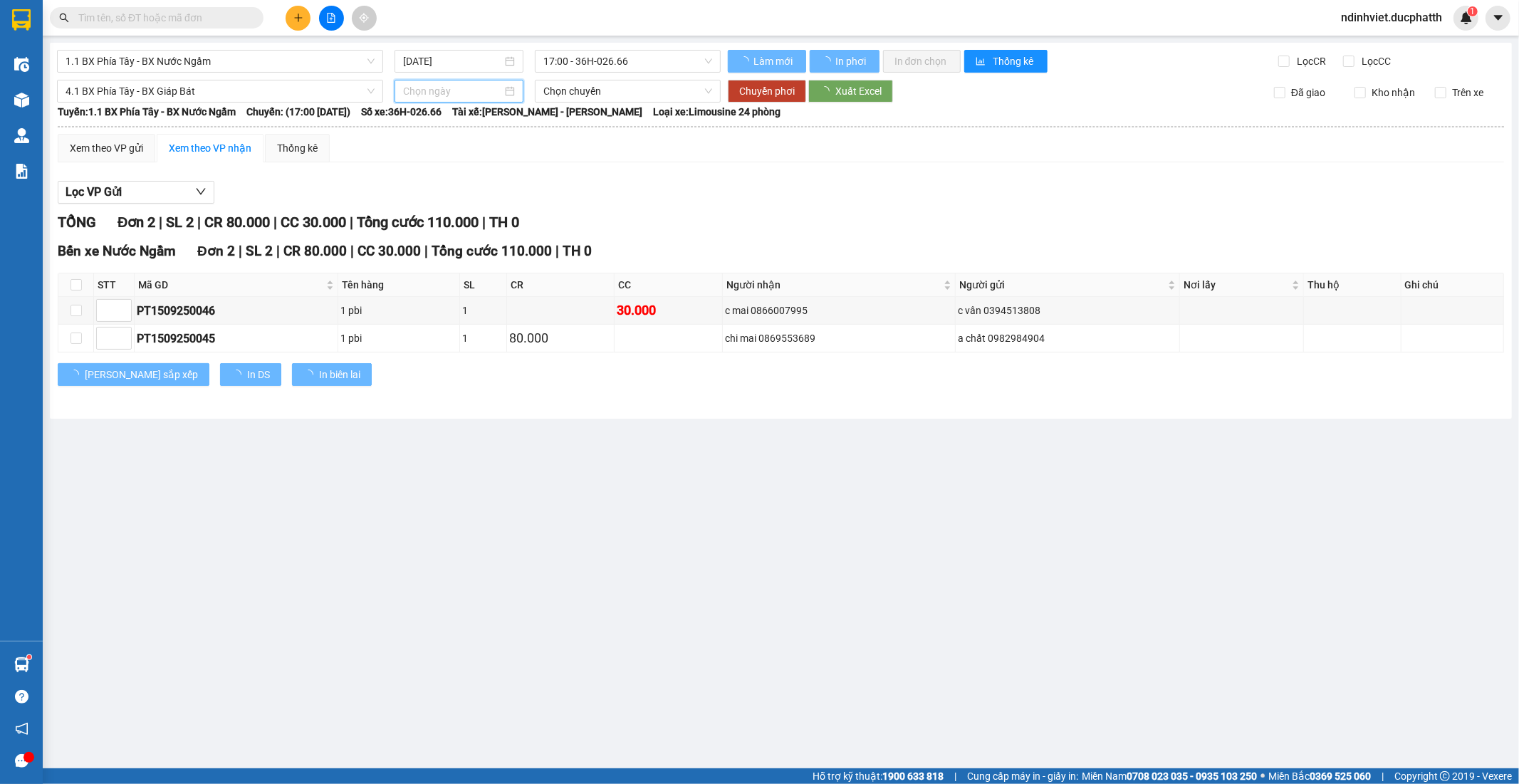
type input "15/09/2025"
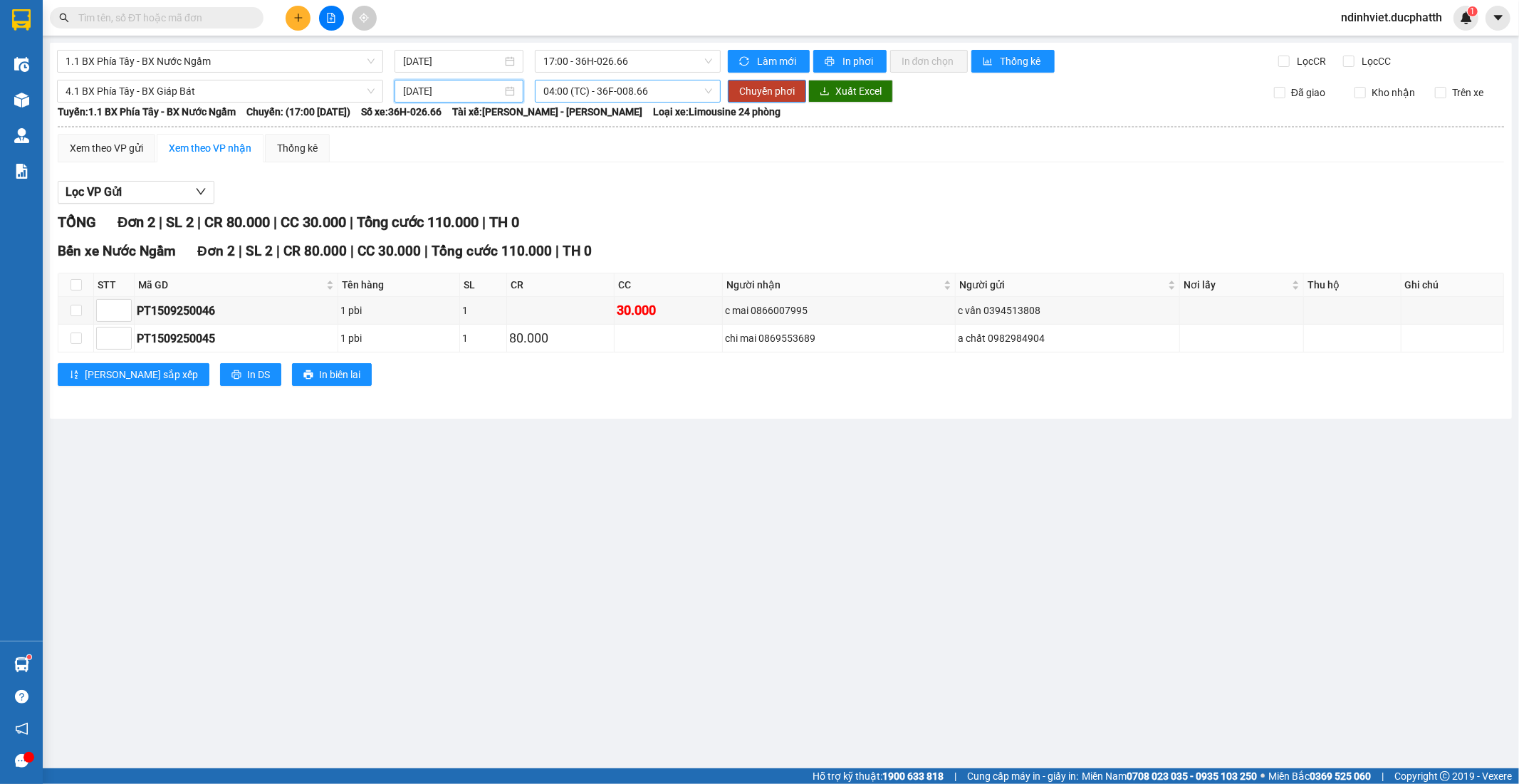
click at [668, 84] on span "04:00 (TC) - 36F-008.66" at bounding box center [627, 91] width 168 height 22
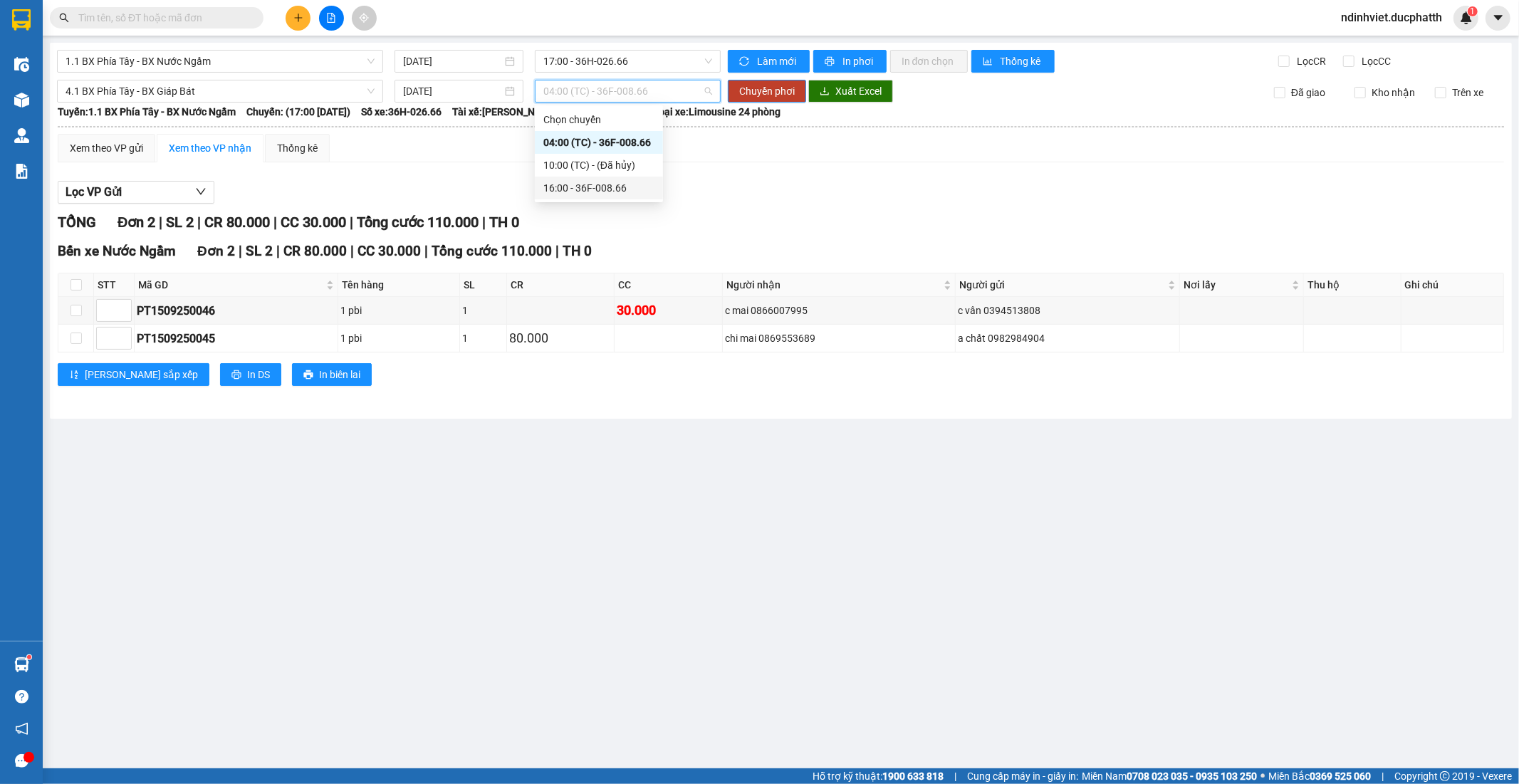
click at [606, 193] on div "16:00 - 36F-008.66" at bounding box center [599, 188] width 111 height 16
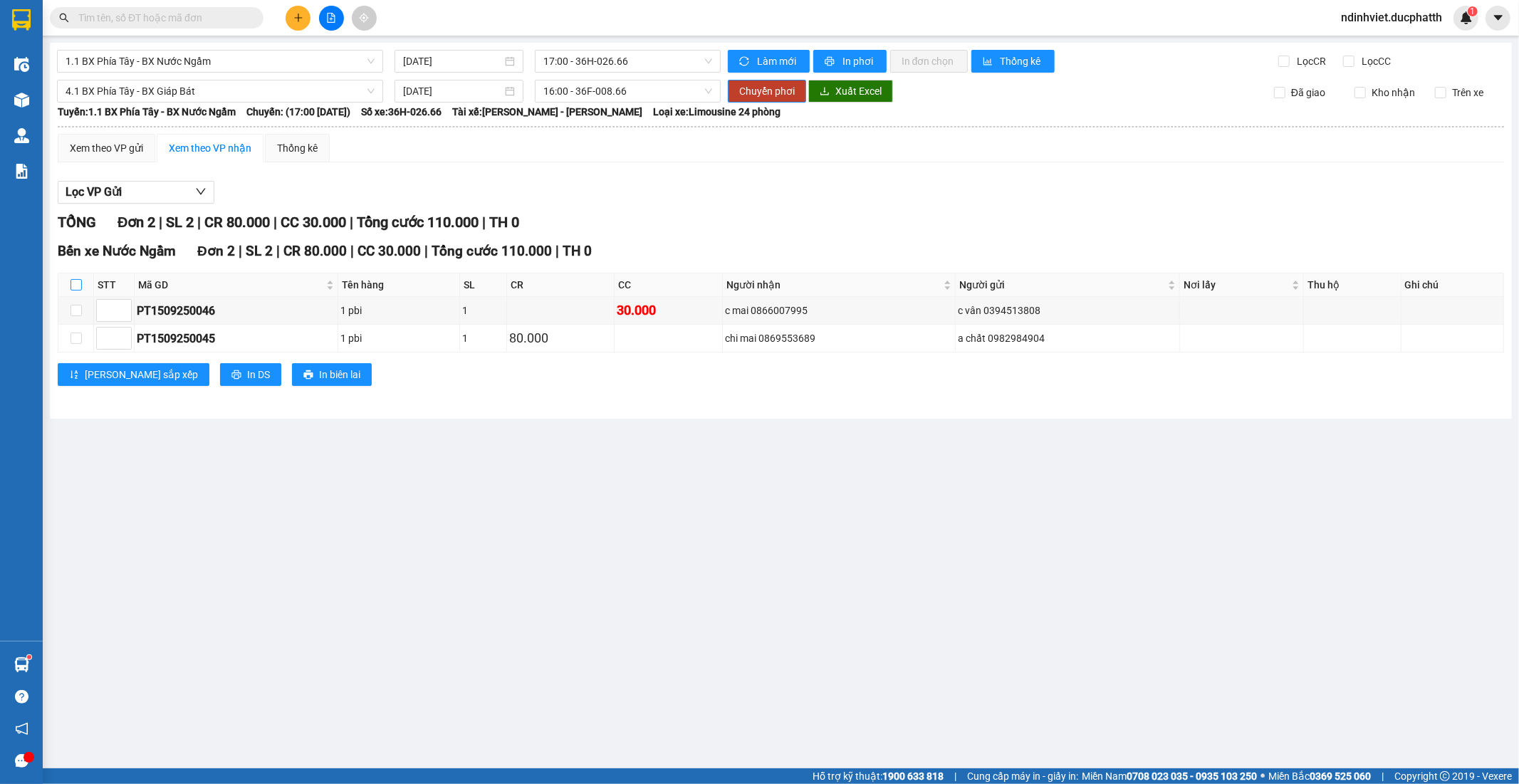
click at [80, 286] on input "checkbox" at bounding box center [76, 285] width 11 height 11
checkbox input "true"
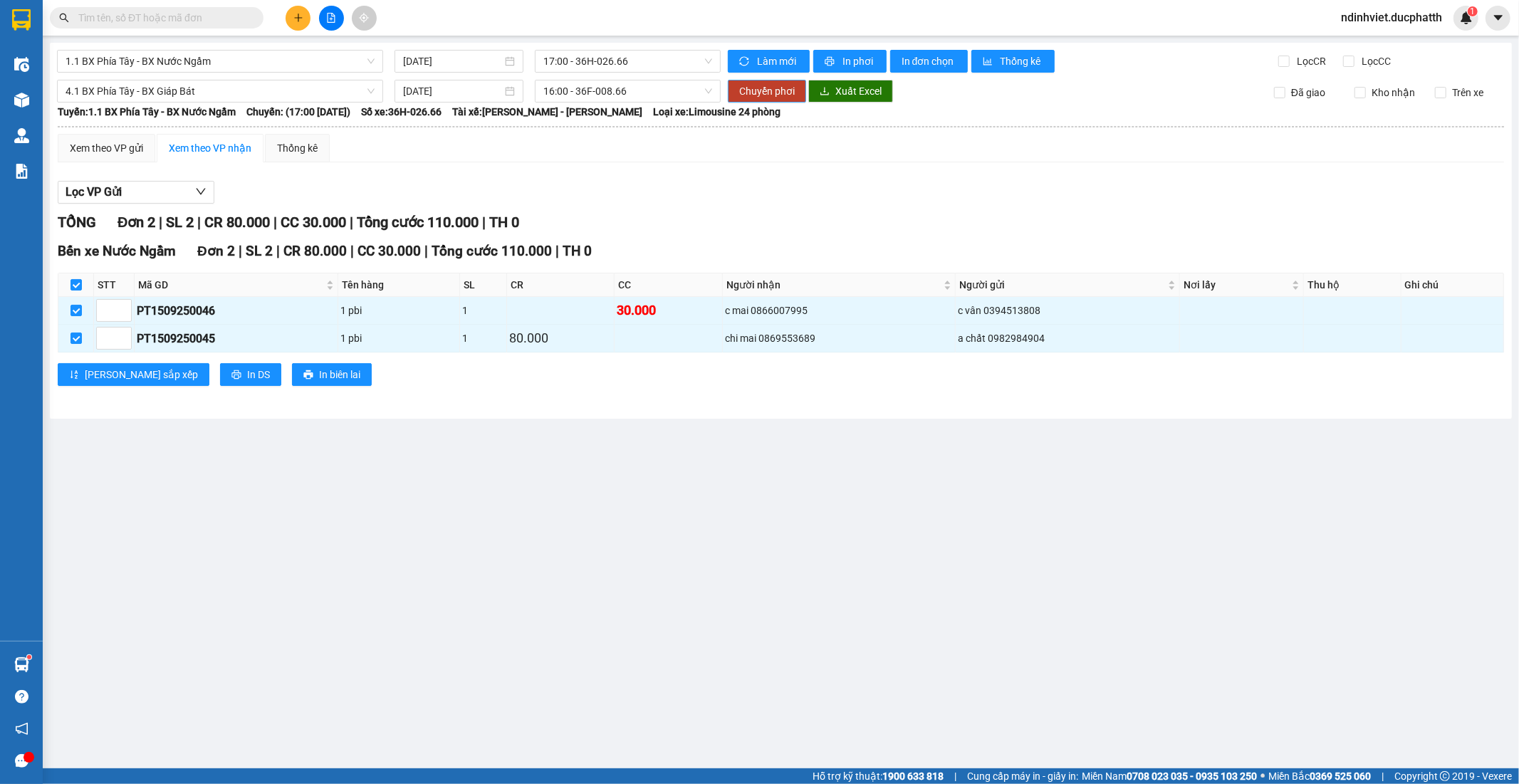
click at [779, 88] on span "Chuyển phơi" at bounding box center [767, 91] width 56 height 16
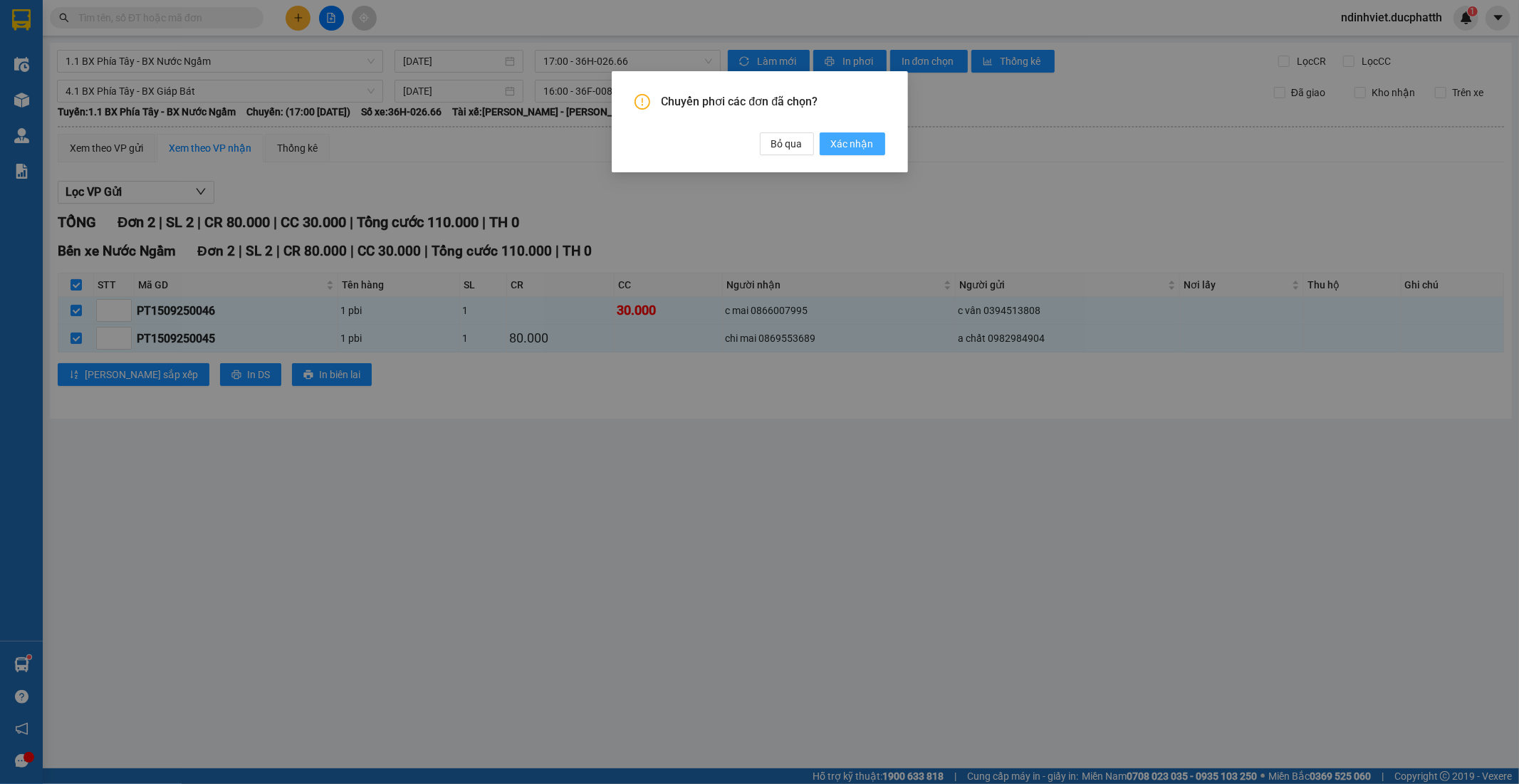
click at [852, 143] on span "Xác nhận" at bounding box center [852, 143] width 42 height 16
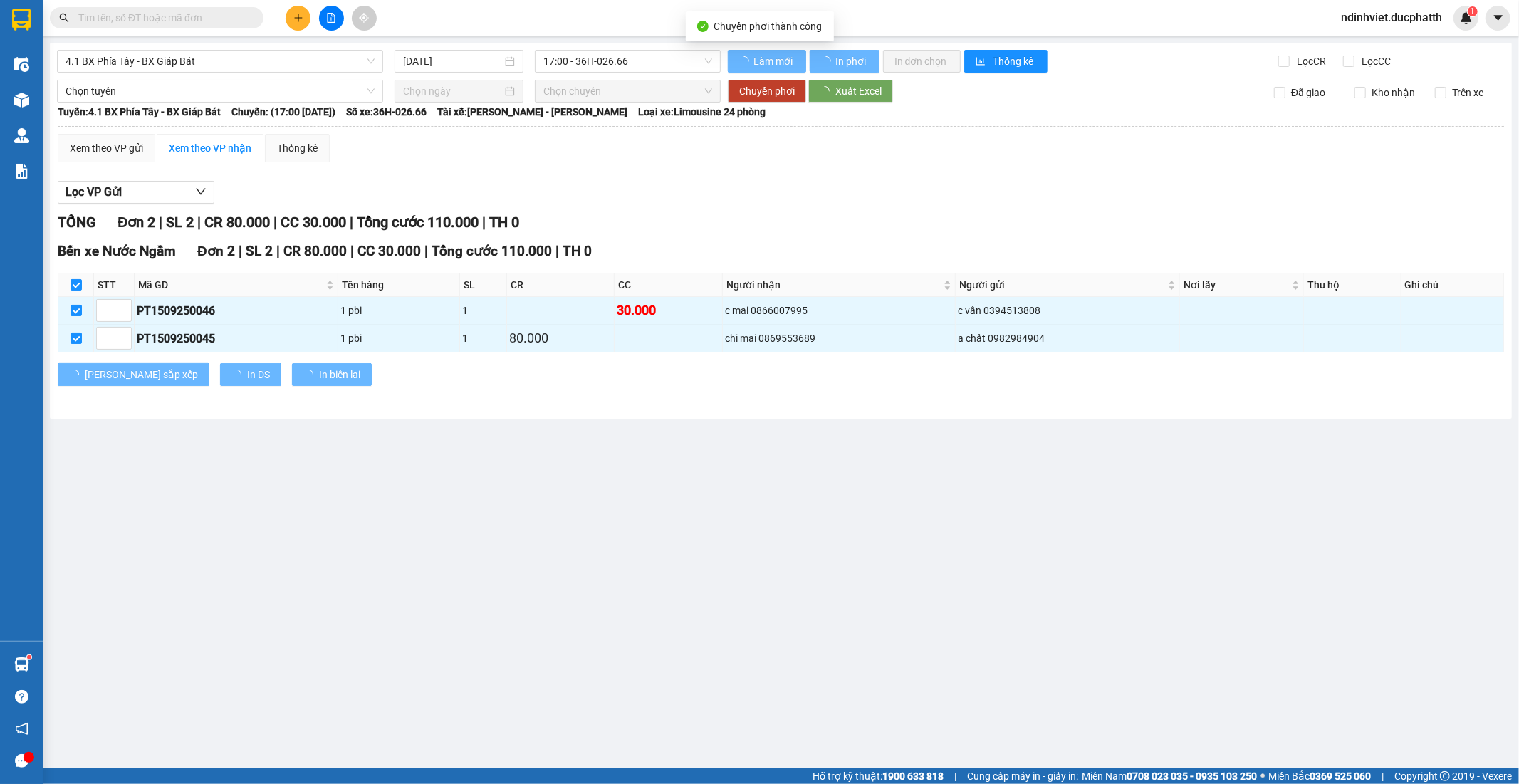
checkbox input "false"
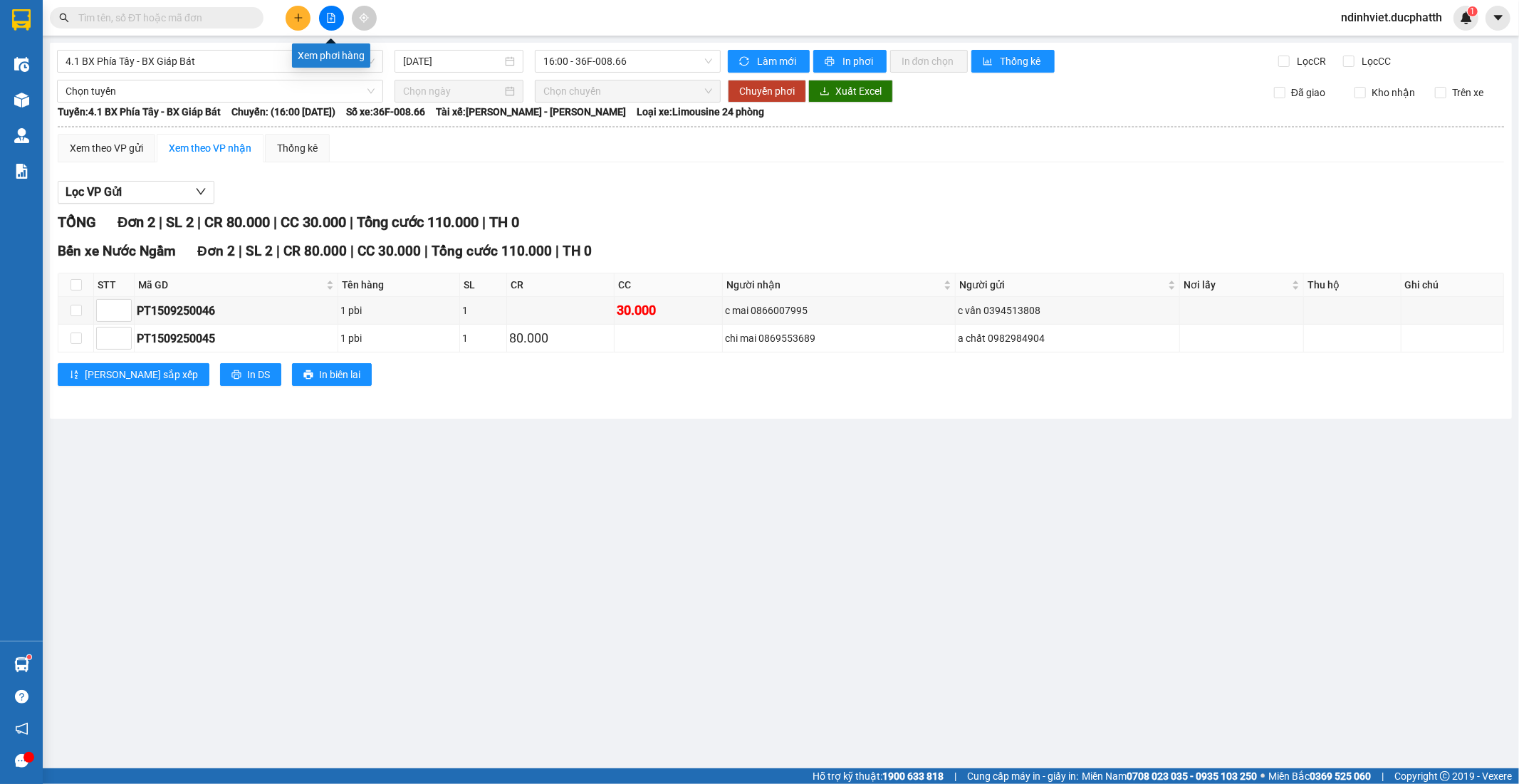
click at [325, 12] on button at bounding box center [331, 18] width 25 height 25
click at [330, 10] on button at bounding box center [331, 18] width 25 height 25
click at [332, 17] on icon "file-add" at bounding box center [331, 18] width 10 height 10
click at [849, 59] on span "In phơi" at bounding box center [859, 61] width 33 height 16
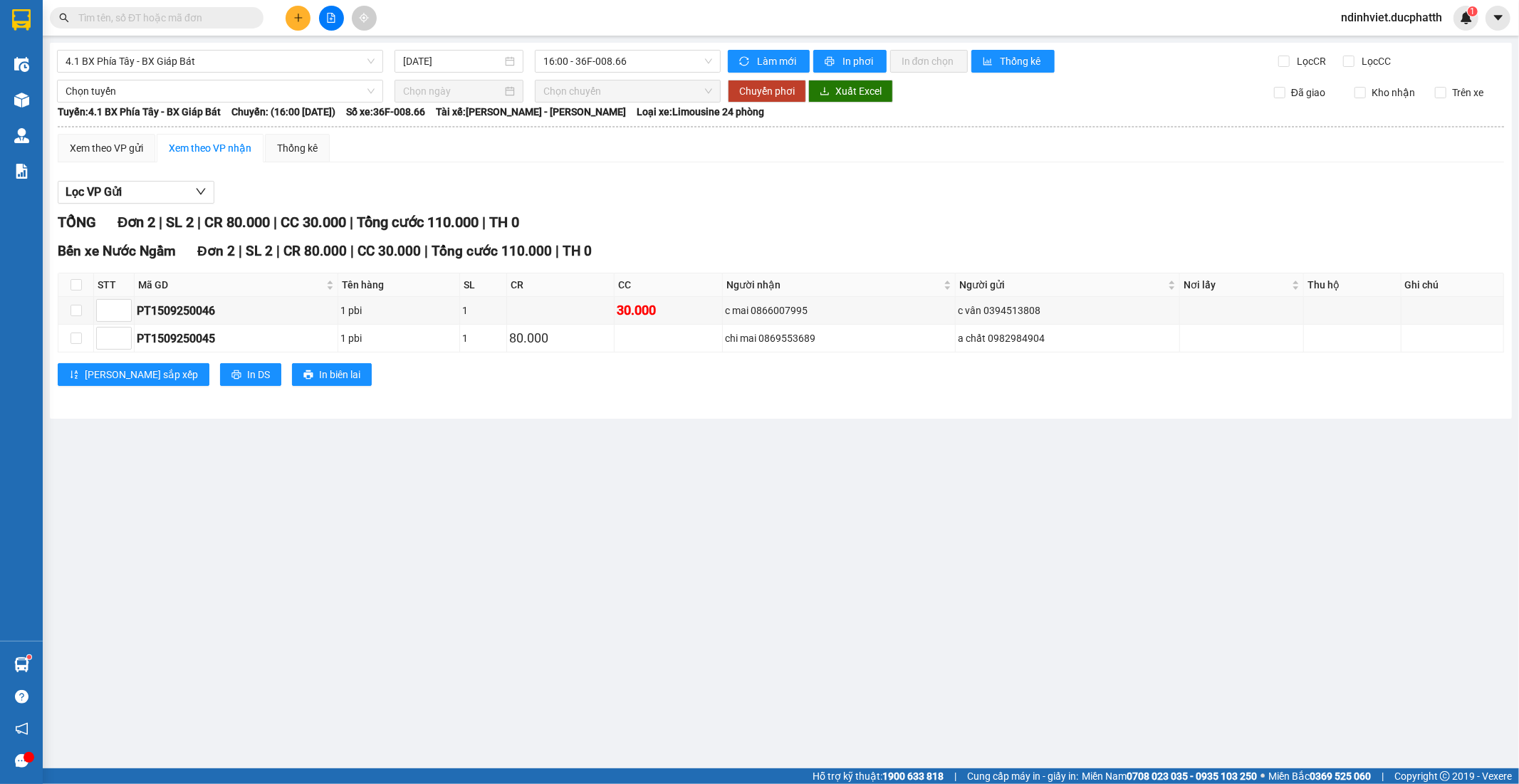
click at [208, 16] on input "text" at bounding box center [162, 18] width 168 height 16
click at [153, 24] on input "text" at bounding box center [162, 18] width 168 height 16
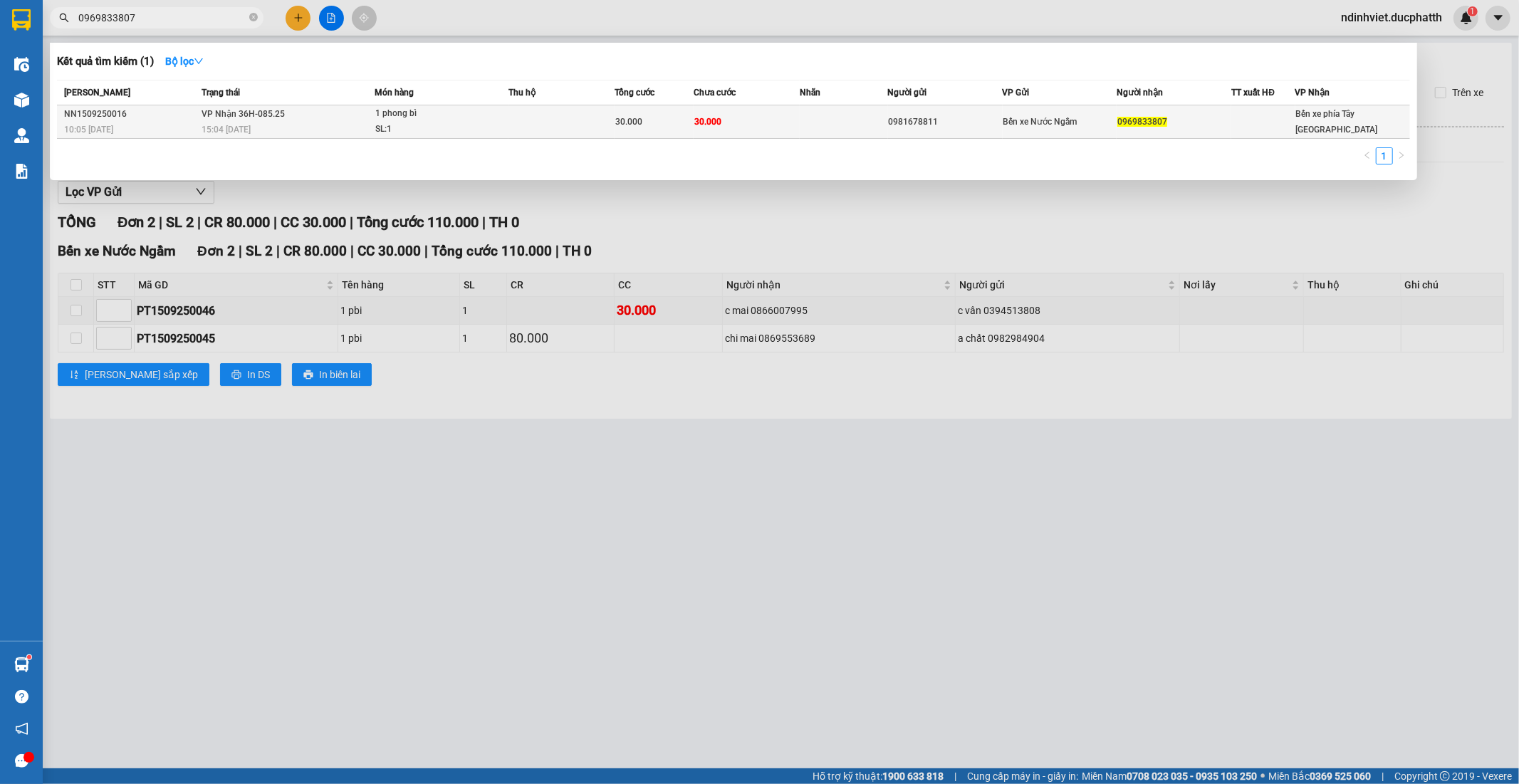
type input "0969833807"
click at [401, 121] on div "1 phong bì" at bounding box center [428, 113] width 107 height 16
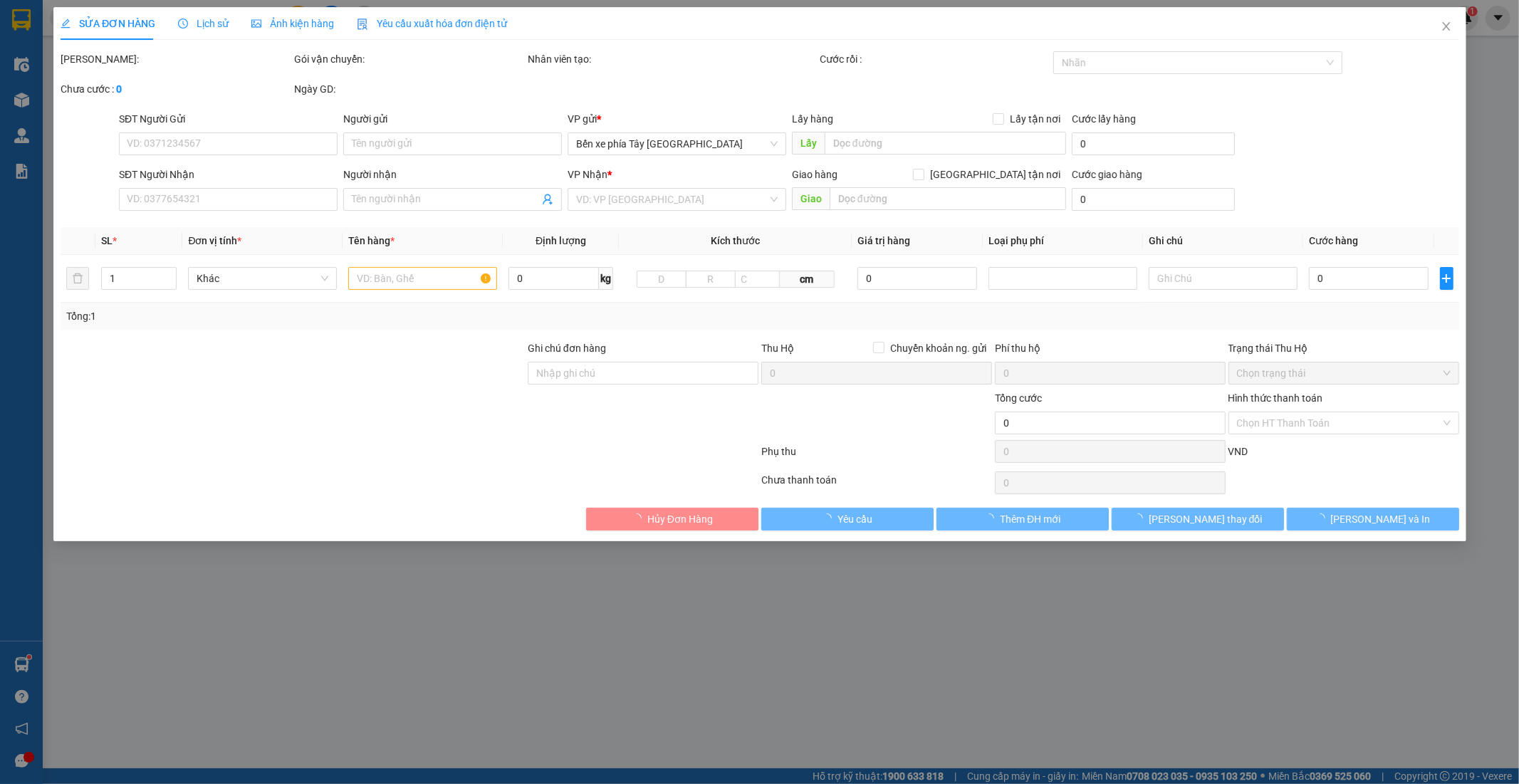
type input "0981678811"
type input "0969833807"
type input "30.000"
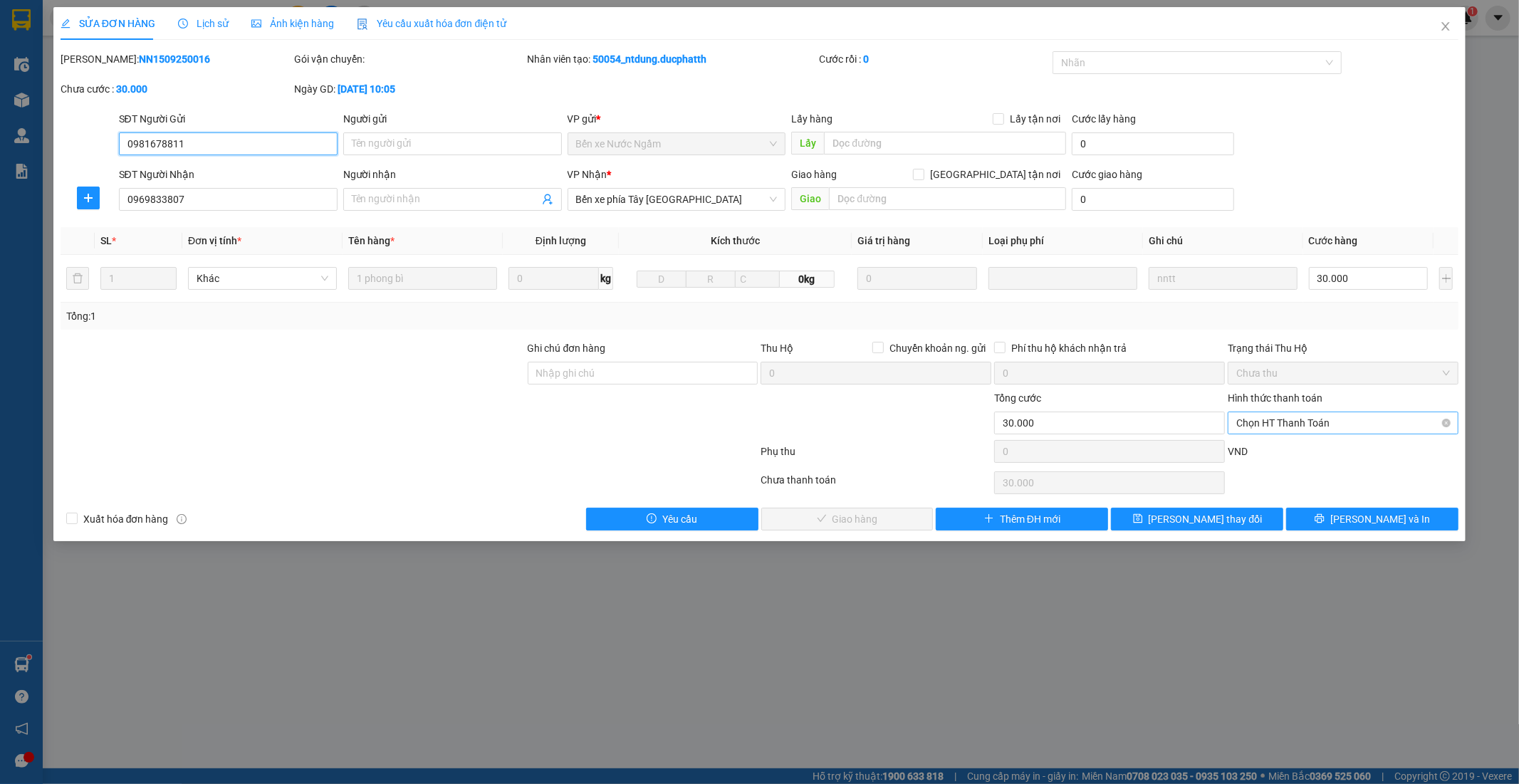
click at [1339, 414] on span "Chọn HT Thanh Toán" at bounding box center [1344, 423] width 213 height 22
click at [1302, 500] on div "Chuyển khoản" at bounding box center [1344, 497] width 213 height 16
type input "0"
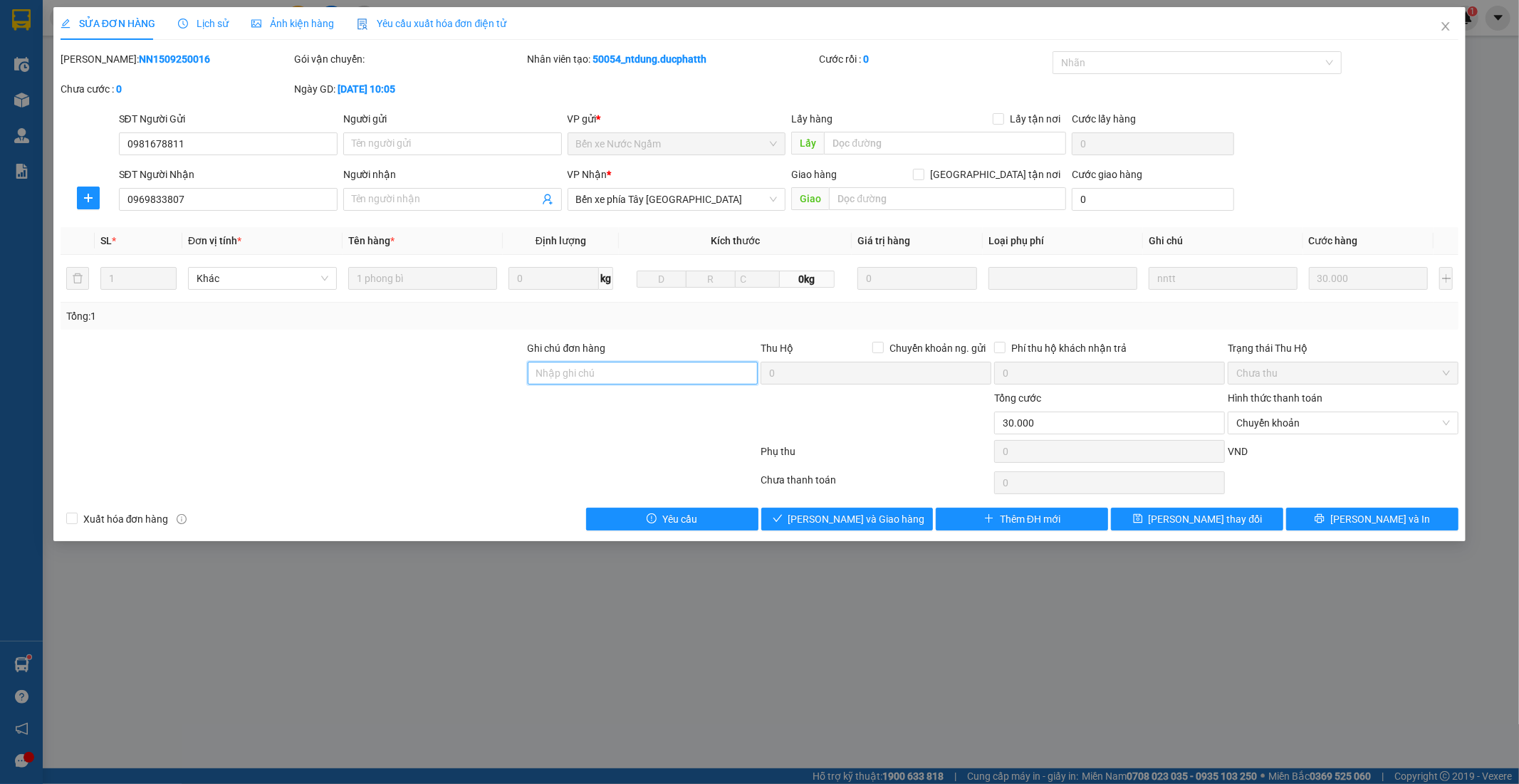
click at [644, 374] on input "Ghi chú đơn hàng" at bounding box center [643, 374] width 231 height 23
type input "Nntt - ck 15/9 16h27 ma van tuan vietin"
click at [879, 525] on span "Lưu và Giao hàng" at bounding box center [857, 519] width 137 height 16
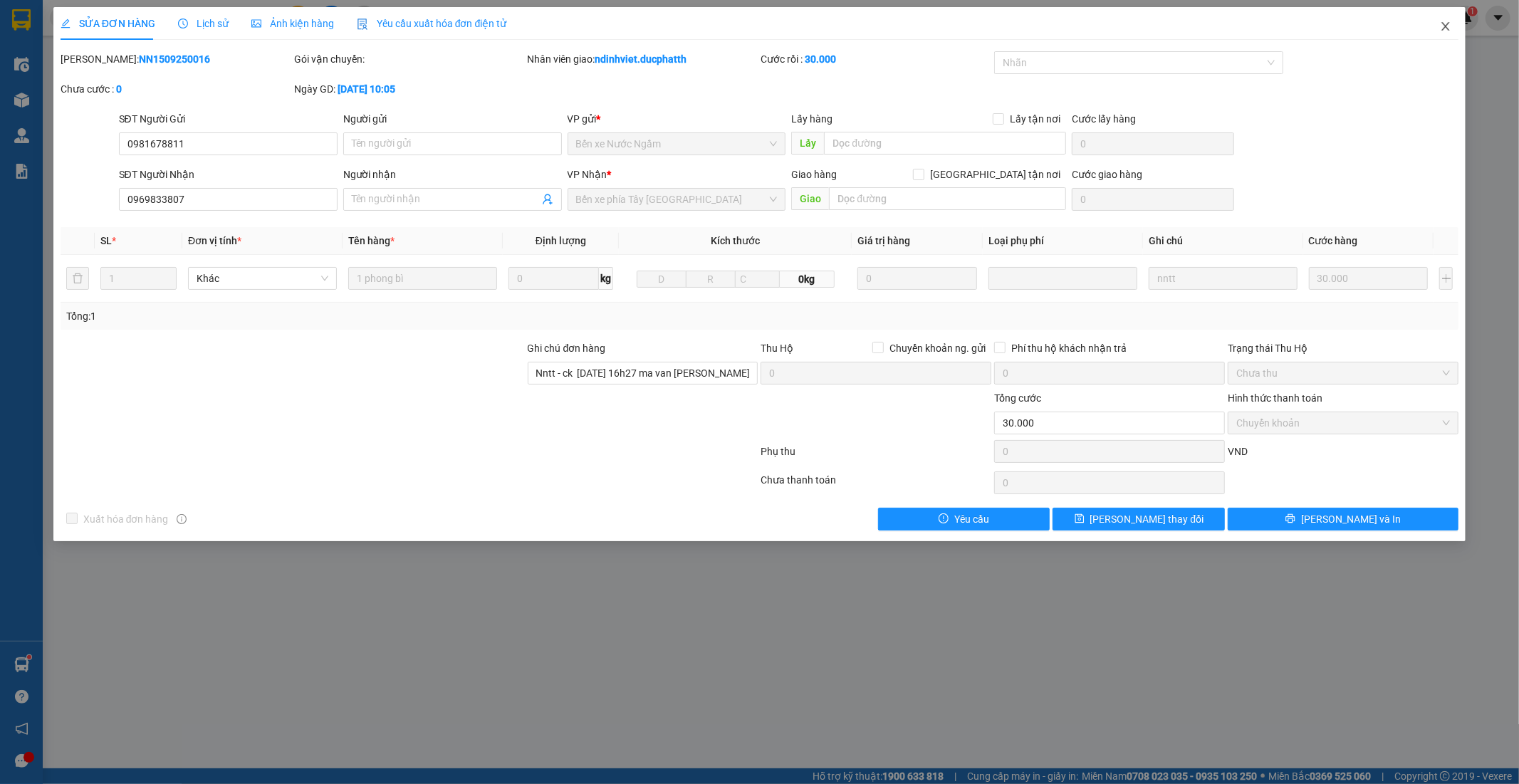
click at [1452, 25] on span "Close" at bounding box center [1445, 27] width 40 height 40
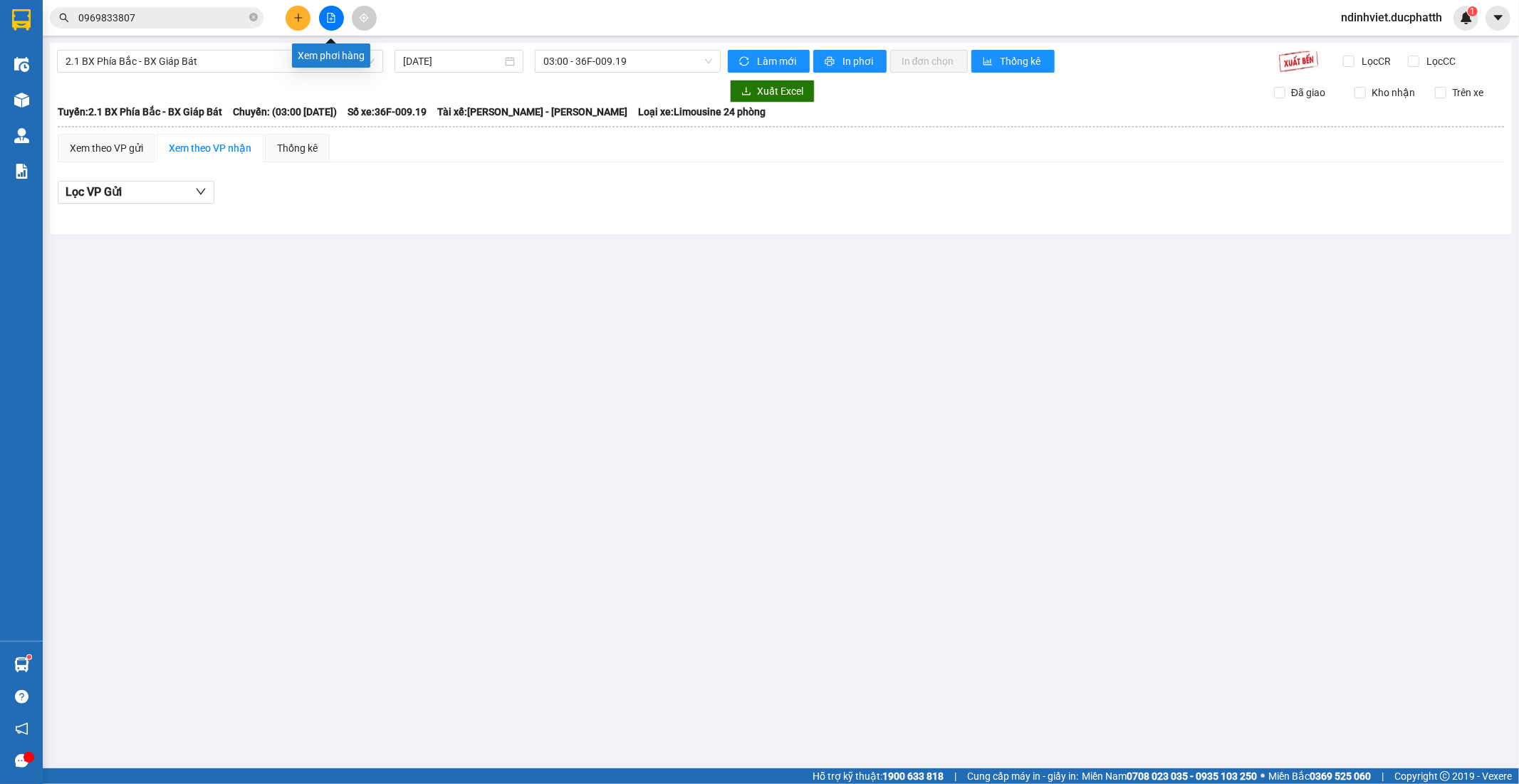
click at [330, 13] on icon "file-add" at bounding box center [331, 18] width 8 height 10
click at [223, 67] on span "2.1 BX Phía Bắc - BX Giáp Bát" at bounding box center [220, 61] width 309 height 22
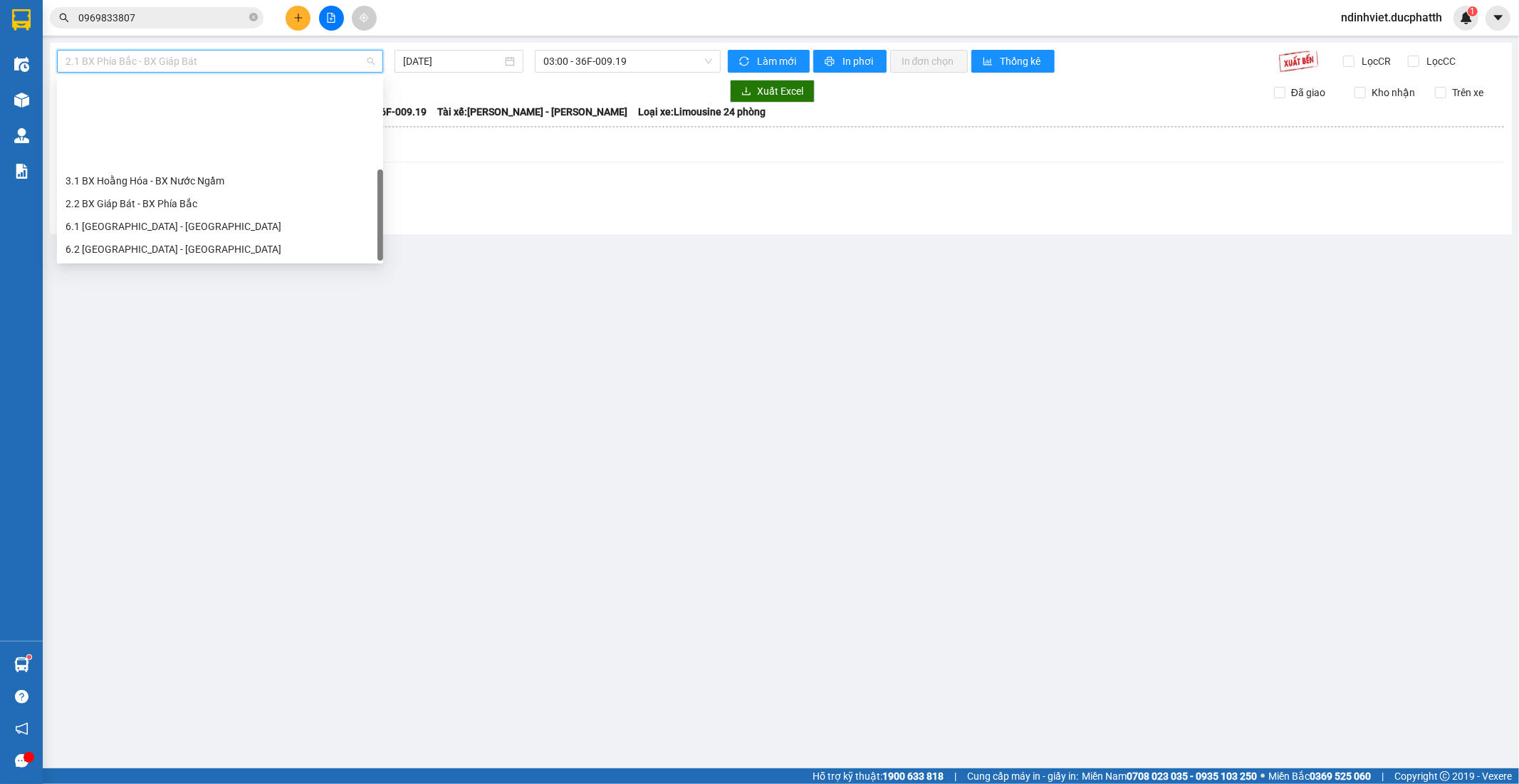
scroll to position [114, 0]
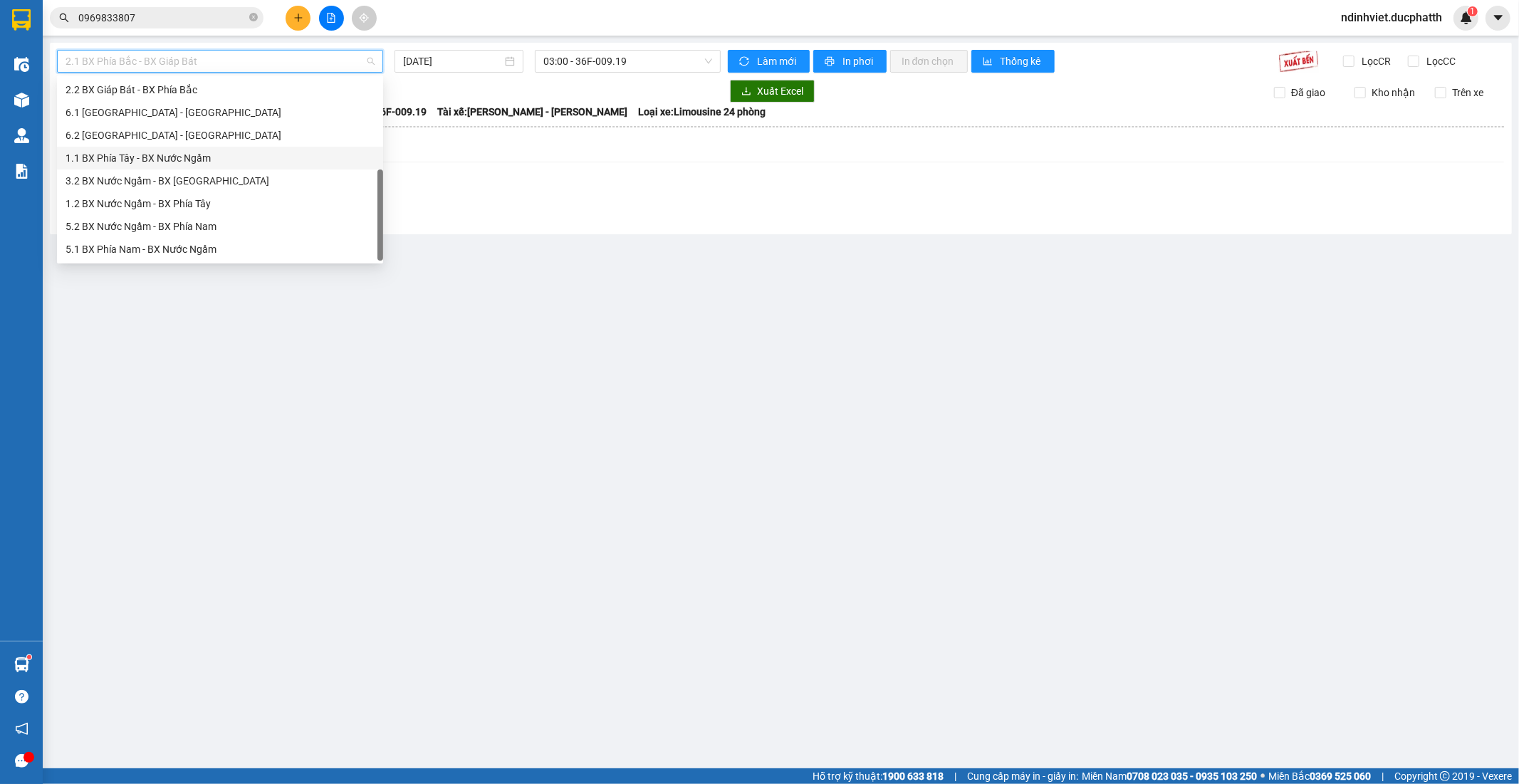
click at [190, 158] on div "1.1 BX Phía Tây - BX Nước Ngầm" at bounding box center [220, 158] width 309 height 16
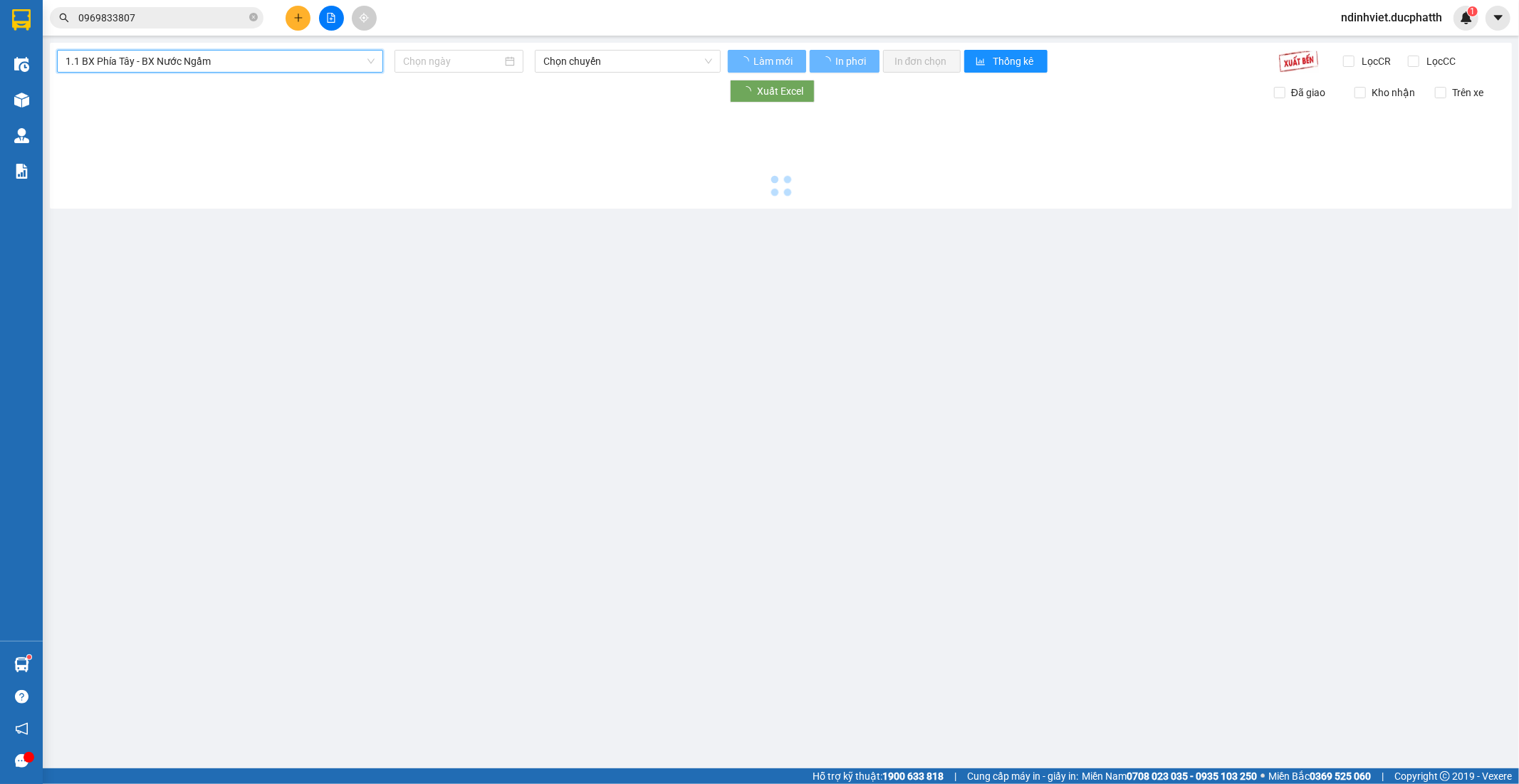
type input "15/09/2025"
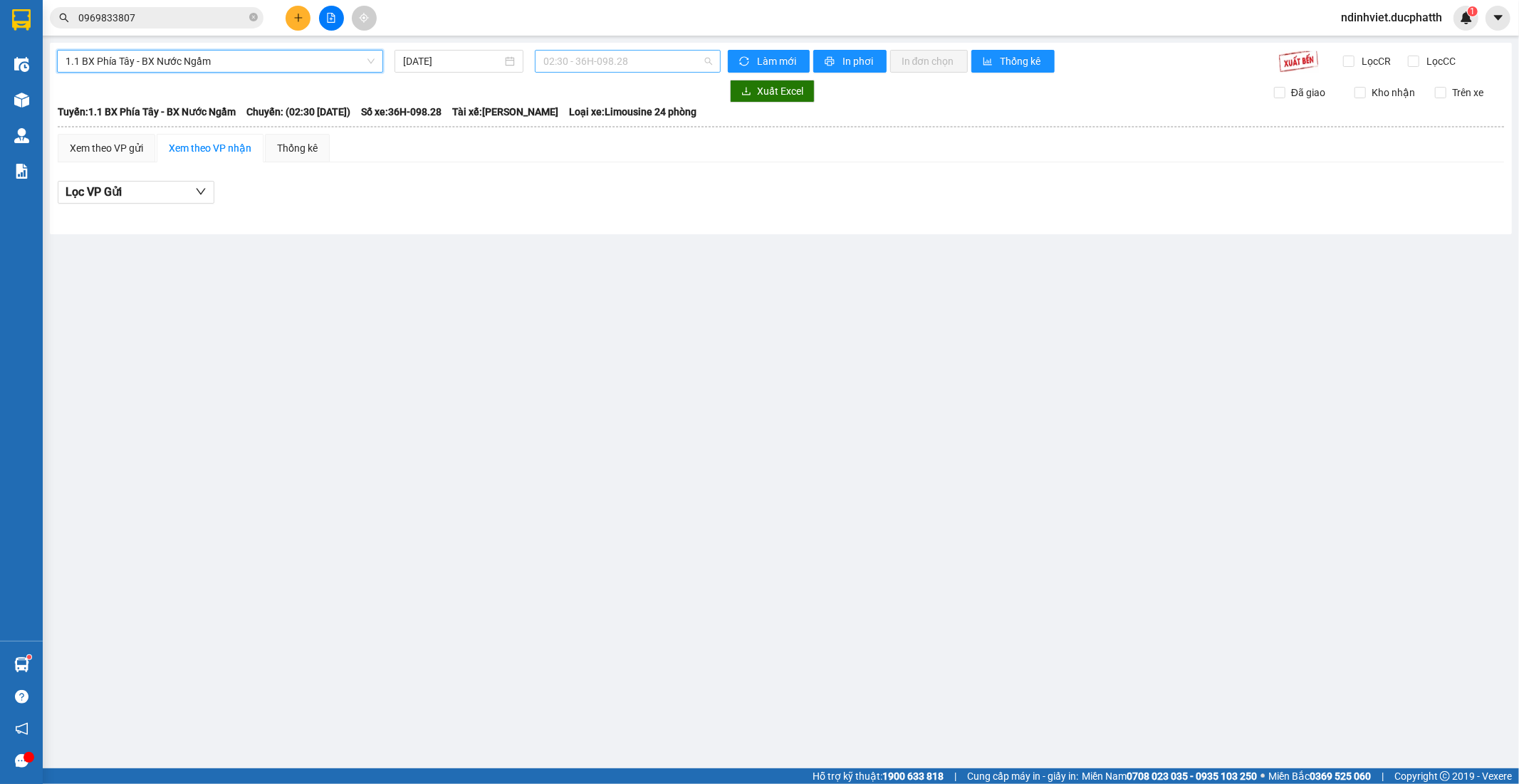
click at [618, 59] on span "02:30 - 36H-098.28" at bounding box center [627, 61] width 168 height 22
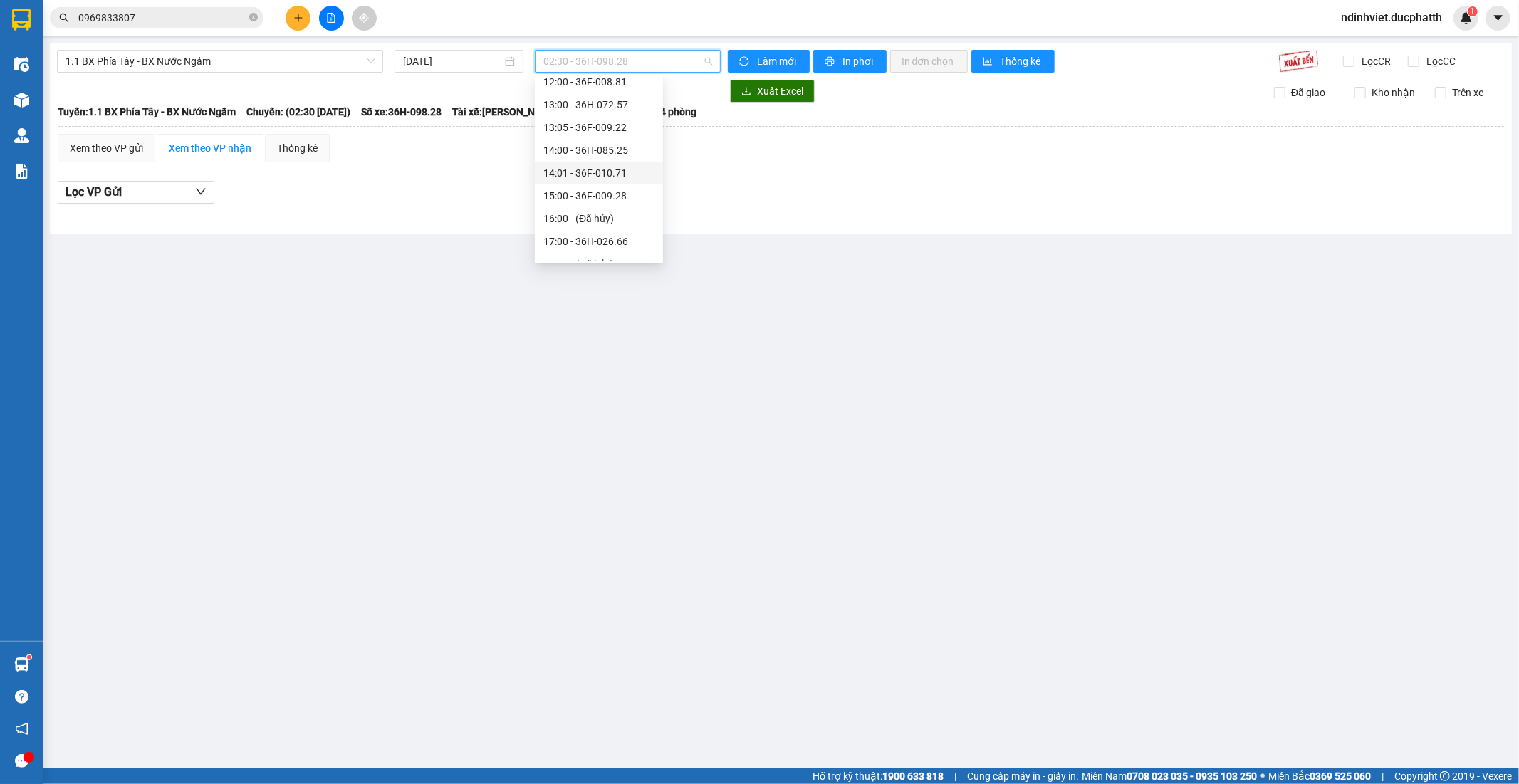
scroll to position [475, 0]
click at [603, 160] on div "17:00 - 36H-026.66" at bounding box center [599, 162] width 111 height 16
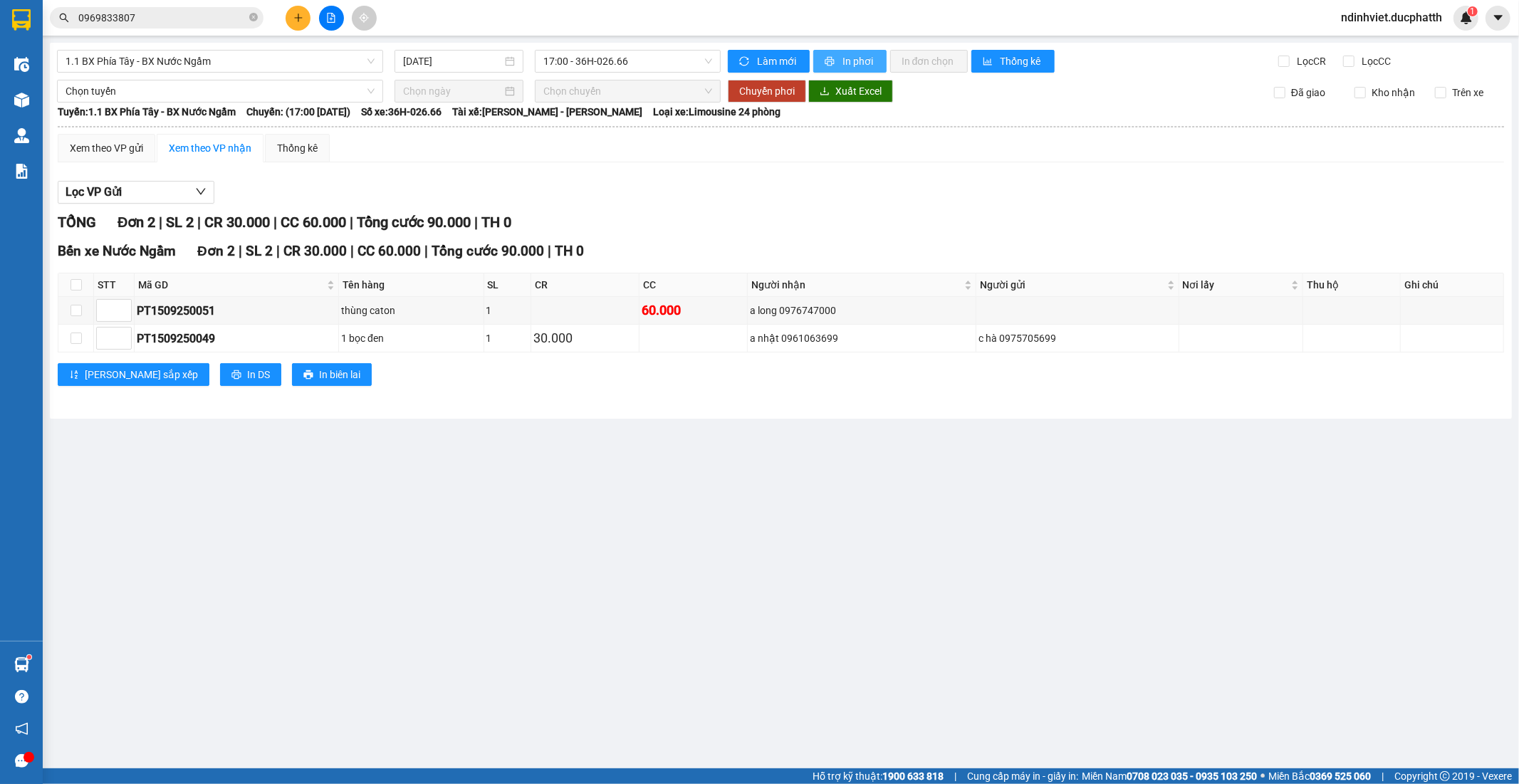
click at [856, 62] on span "In phơi" at bounding box center [859, 61] width 33 height 16
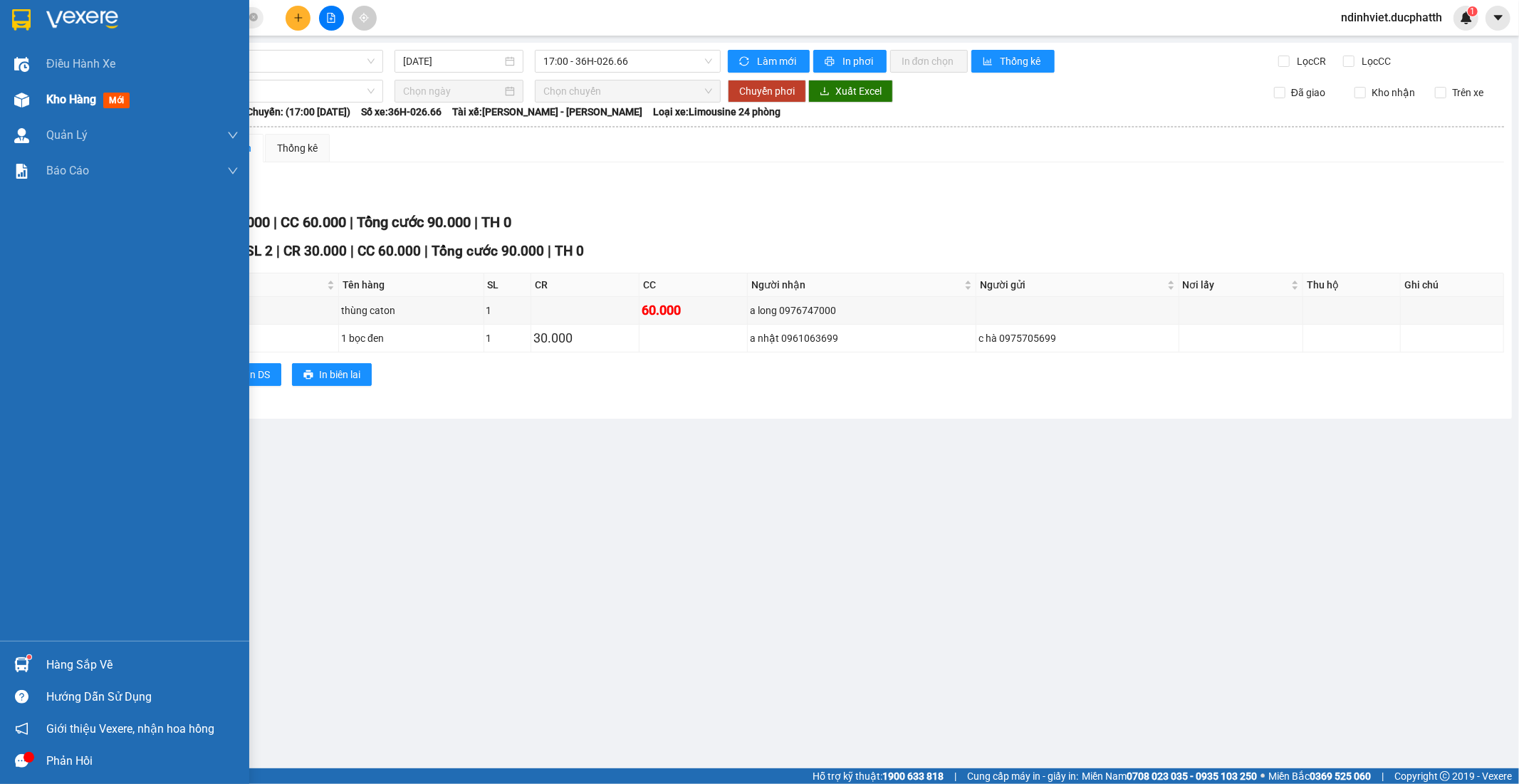
click at [45, 100] on div "Kho hàng mới" at bounding box center [125, 100] width 249 height 36
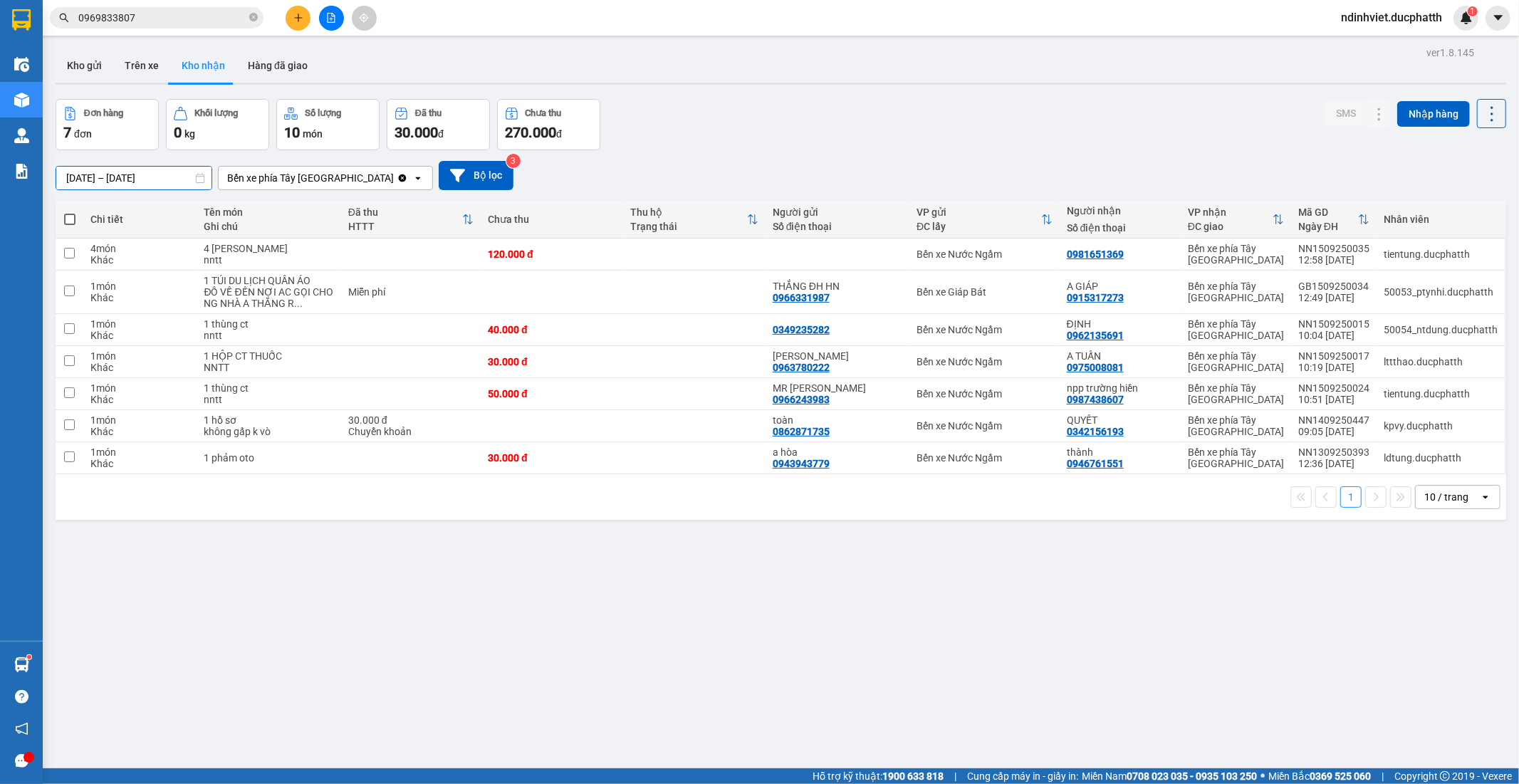
click at [79, 181] on input "13/09/2025 – 15/09/2025" at bounding box center [134, 178] width 156 height 23
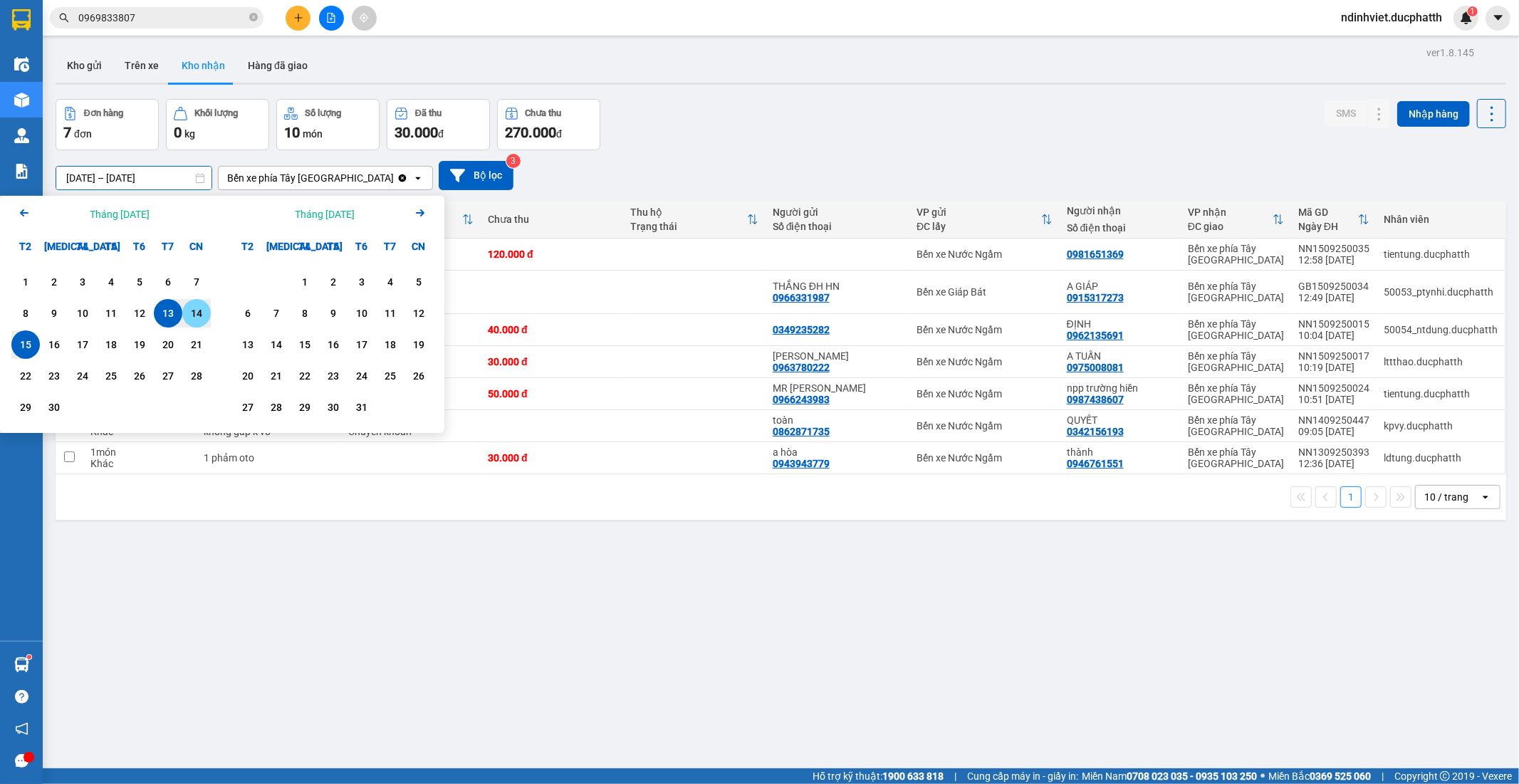
click at [197, 309] on div "14" at bounding box center [196, 313] width 20 height 17
click at [194, 309] on div "14" at bounding box center [196, 313] width 20 height 17
type input "14/09/2025 – 14/09/2025"
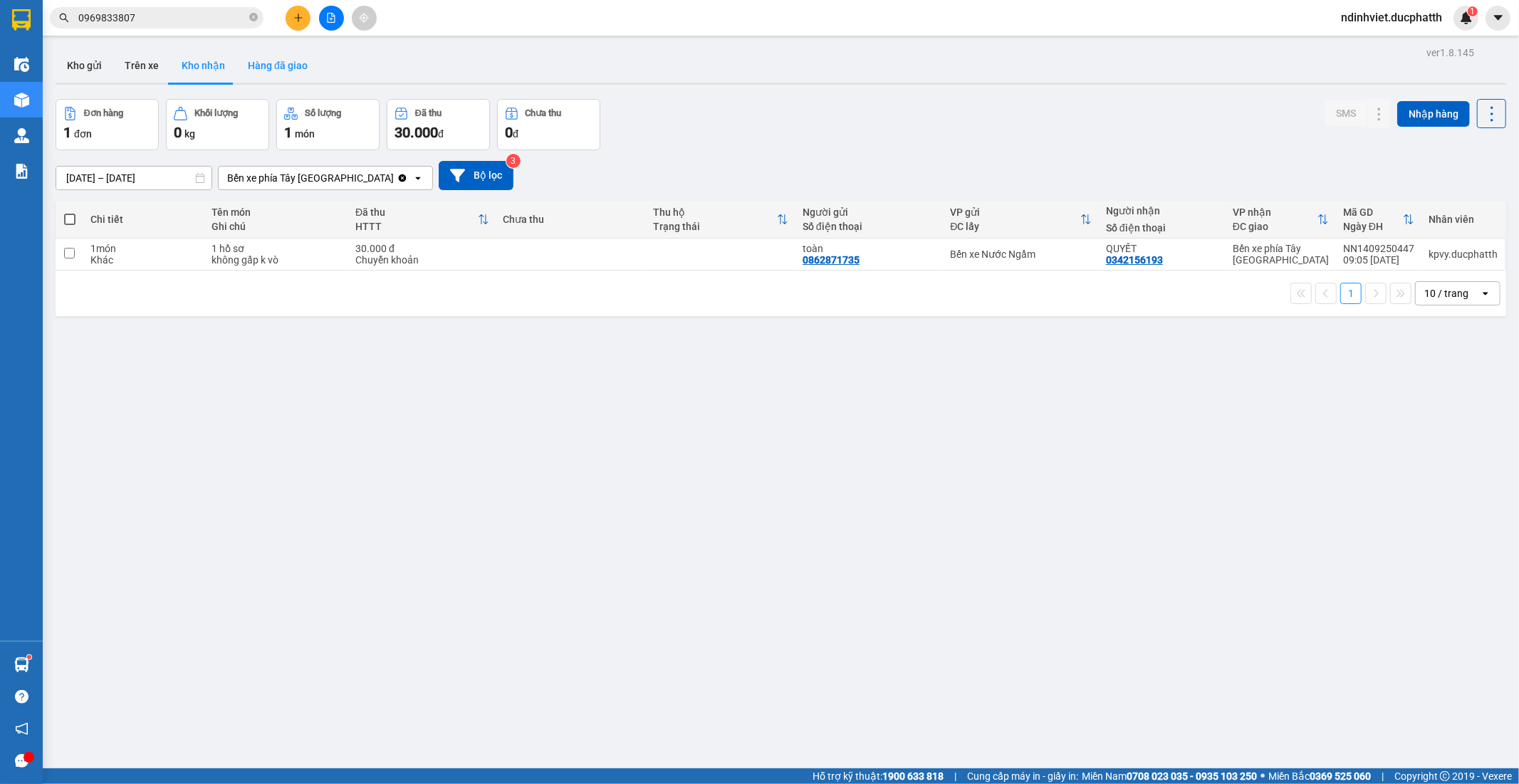
click at [280, 71] on button "Hàng đã giao" at bounding box center [278, 65] width 83 height 34
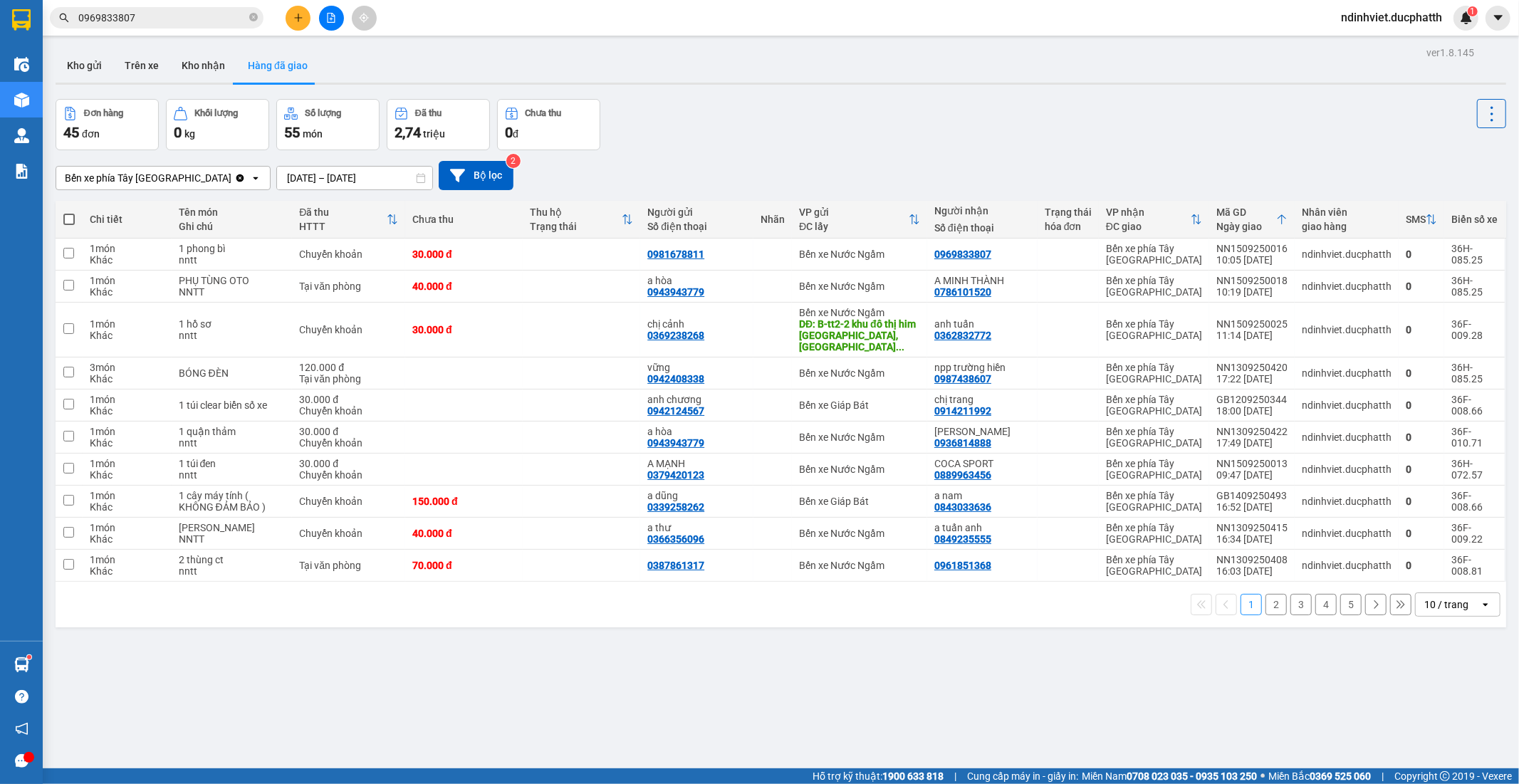
click at [1266, 594] on button "2" at bounding box center [1277, 605] width 22 height 22
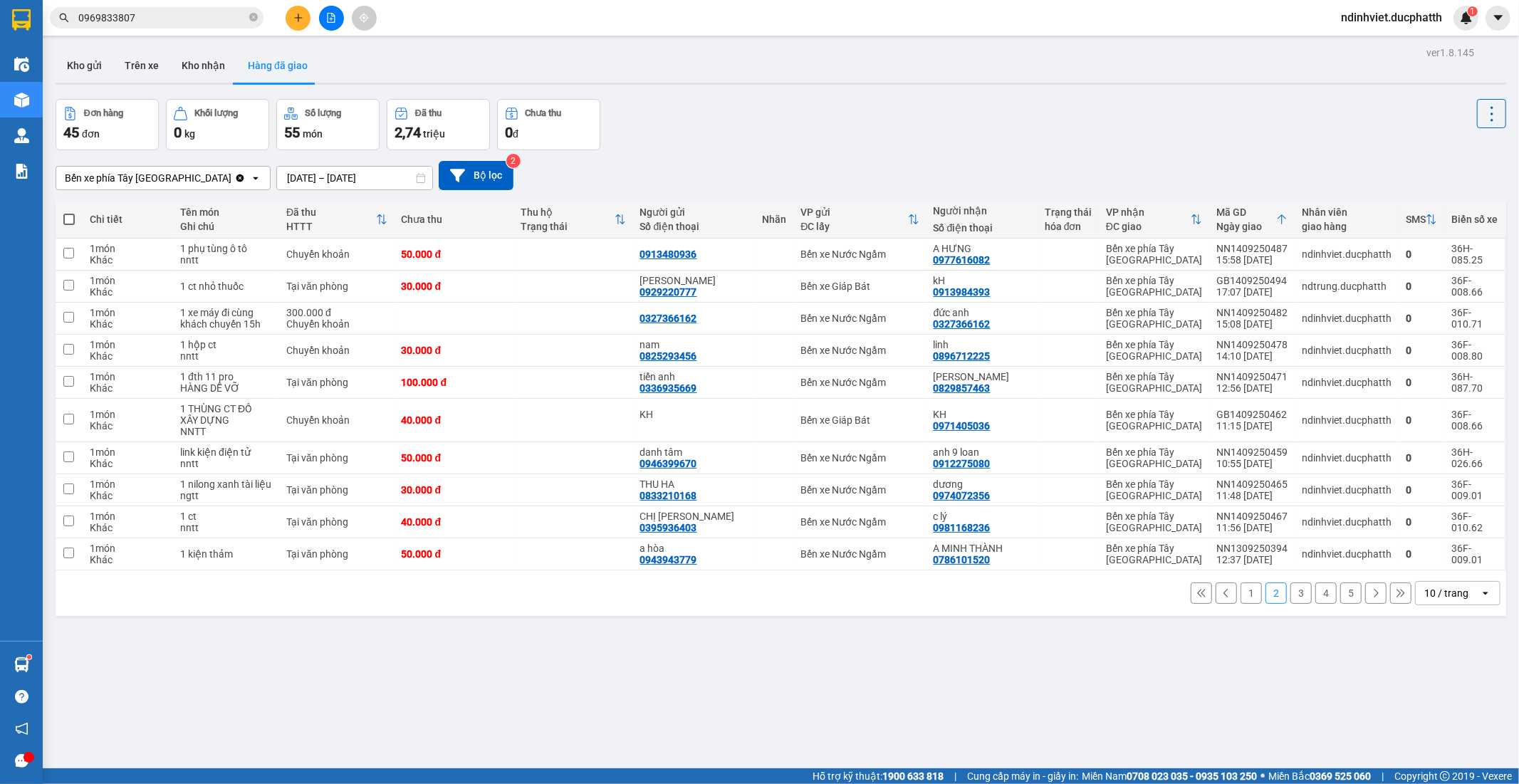
click at [333, 174] on input "13/09/2025 – 15/09/2025" at bounding box center [355, 178] width 156 height 23
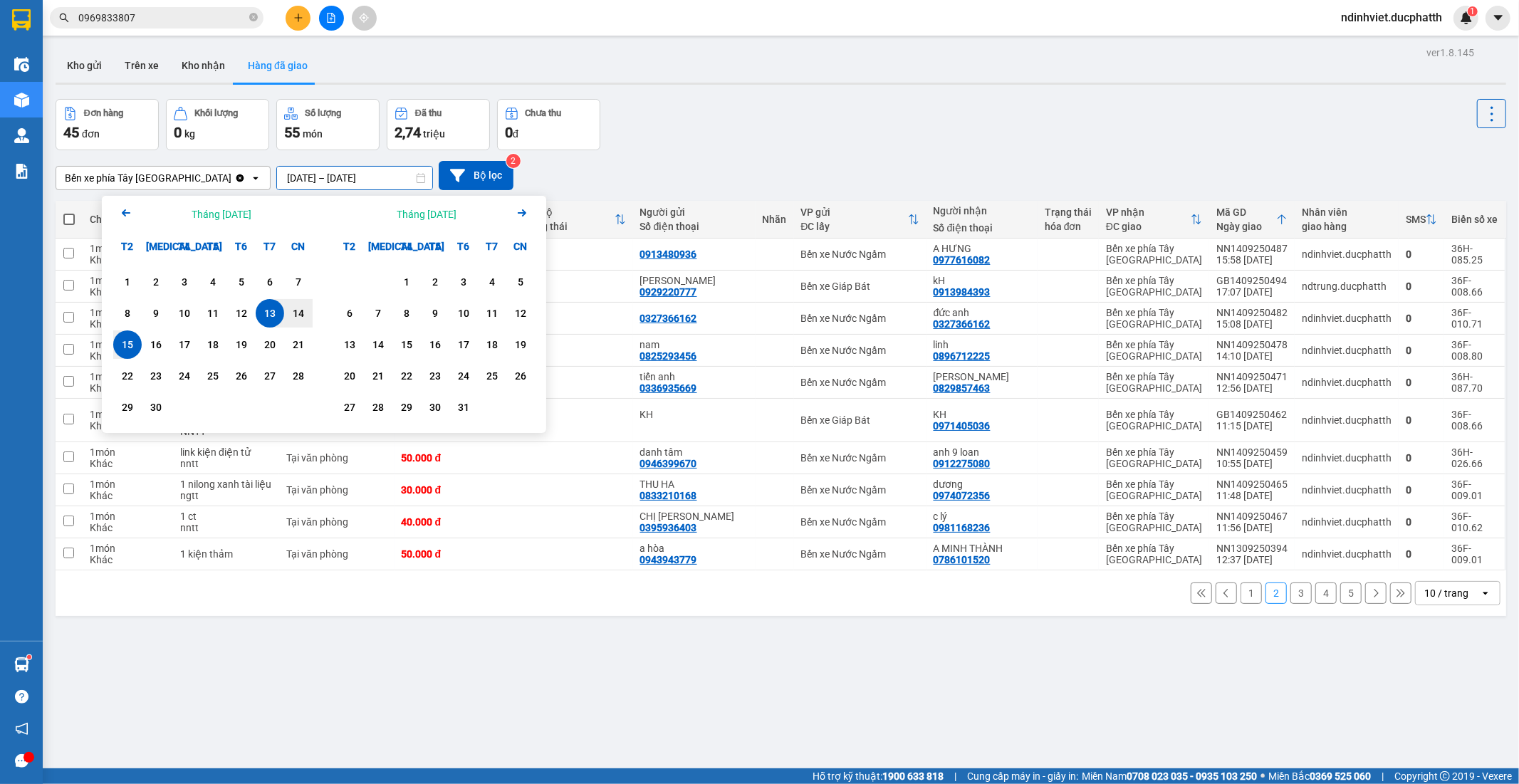
click at [277, 175] on input "13/09/2025 – 15/09/2025" at bounding box center [355, 178] width 156 height 23
click at [292, 315] on div "14" at bounding box center [298, 313] width 20 height 17
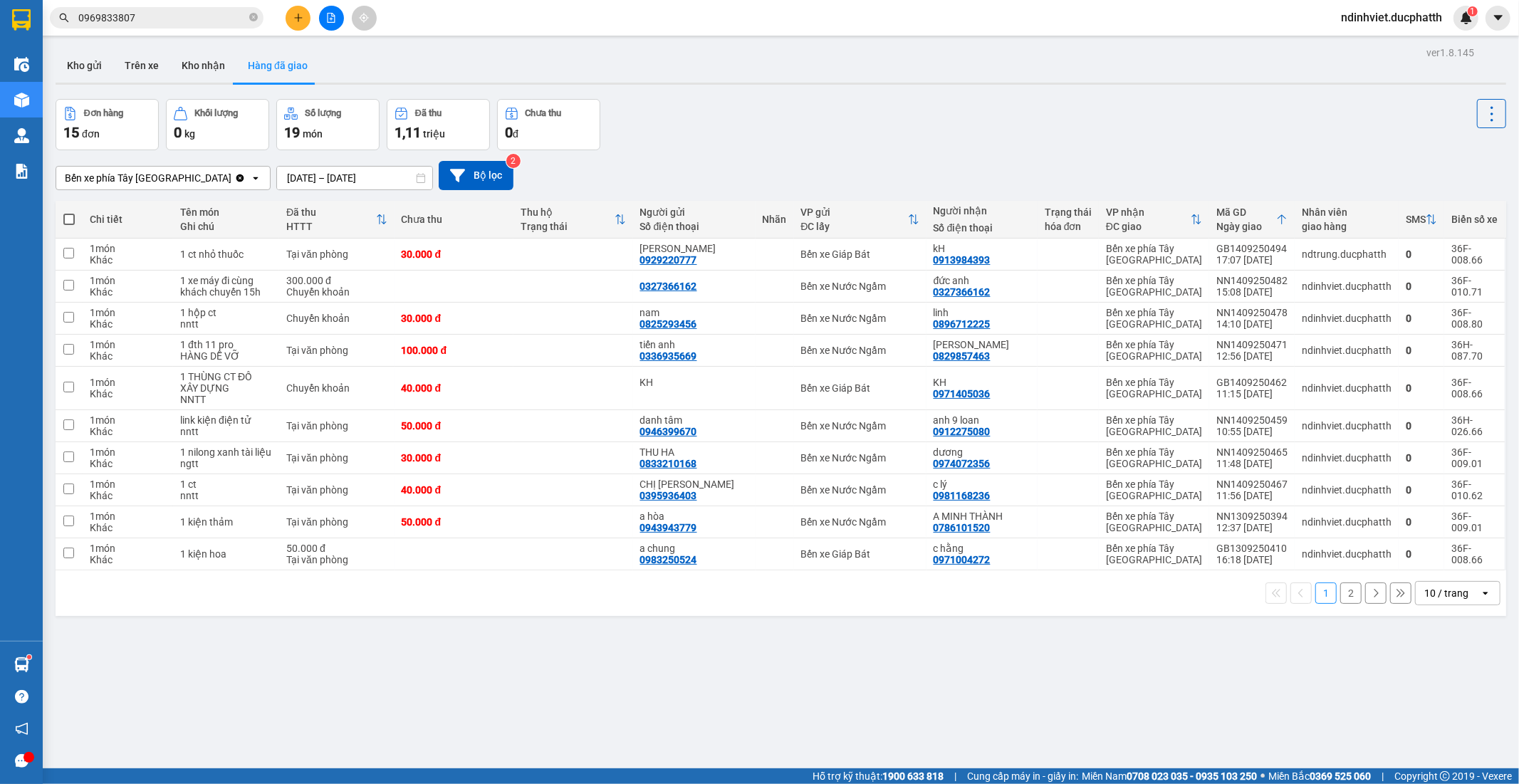
click at [1341, 594] on button "2" at bounding box center [1351, 593] width 22 height 22
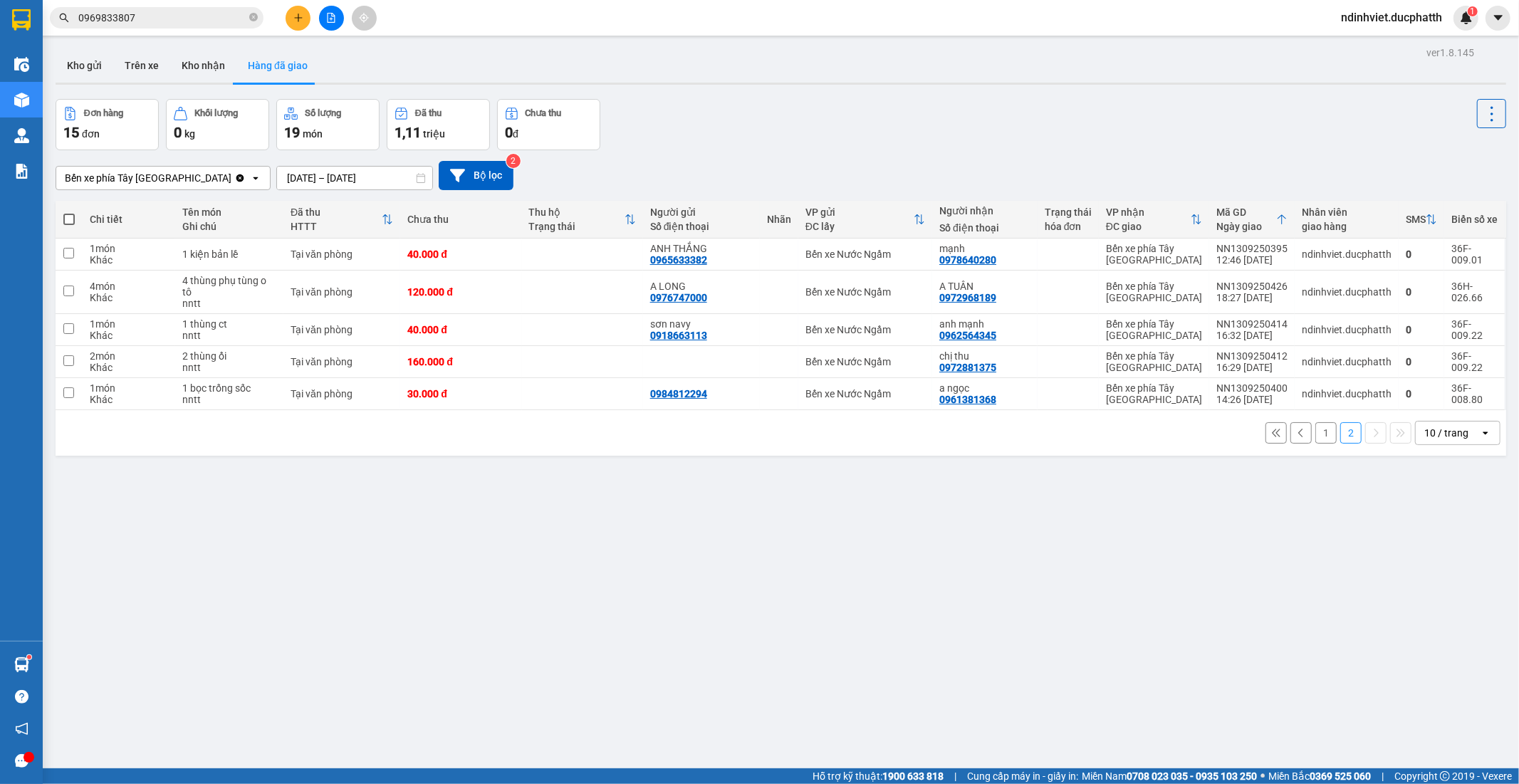
click at [1315, 432] on button "1" at bounding box center [1326, 433] width 22 height 22
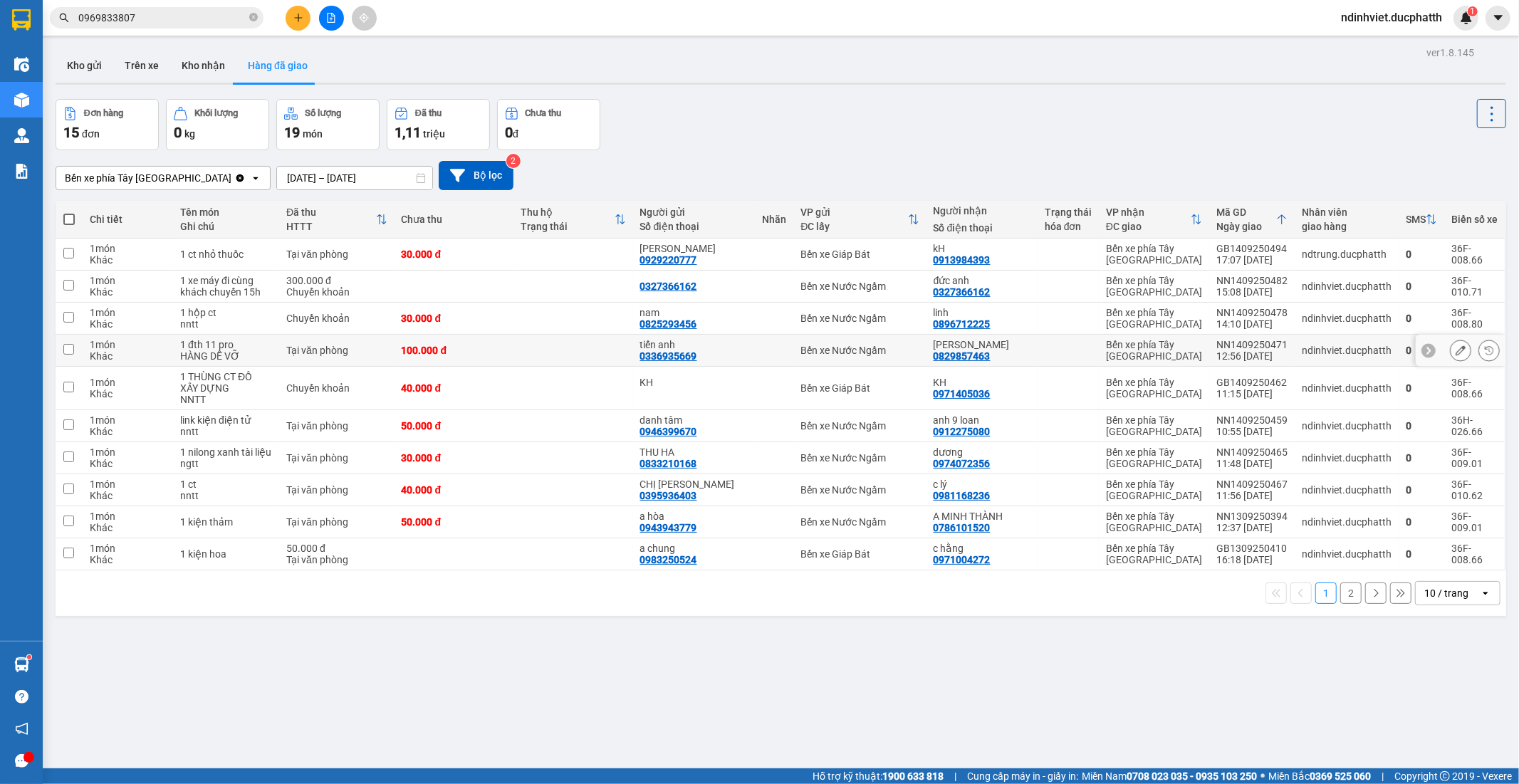
scroll to position [65, 0]
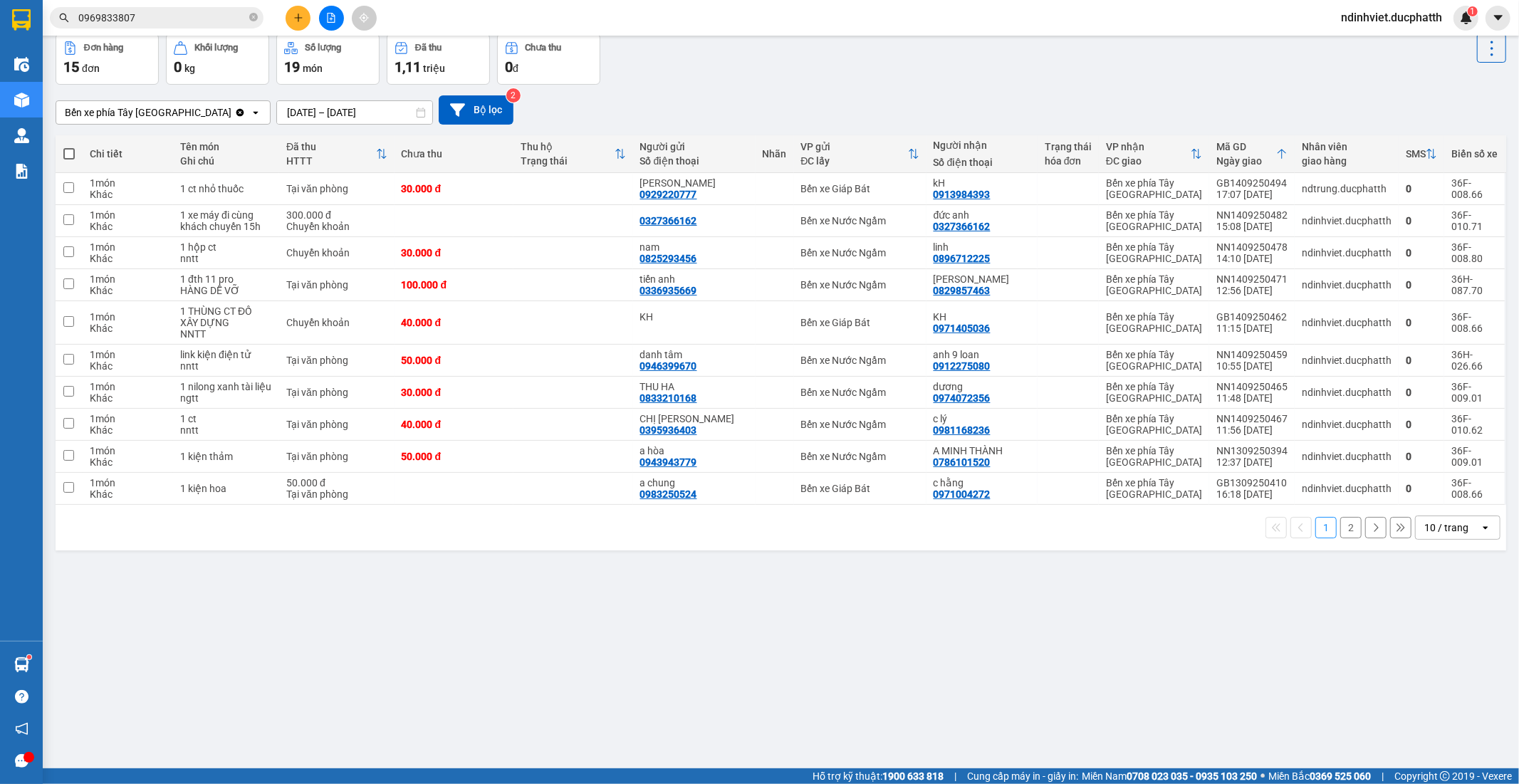
drag, startPoint x: 794, startPoint y: 109, endPoint x: 772, endPoint y: 72, distance: 43.0
drag, startPoint x: 772, startPoint y: 72, endPoint x: 830, endPoint y: 672, distance: 602.8
click at [830, 672] on div "ver 1.8.145 Kho gửi Trên xe Kho nhận Hàng đã giao Đơn hàng 15 đơn Khối lượng 0 …" at bounding box center [781, 369] width 1462 height 784
click at [1344, 528] on button "2" at bounding box center [1351, 527] width 22 height 22
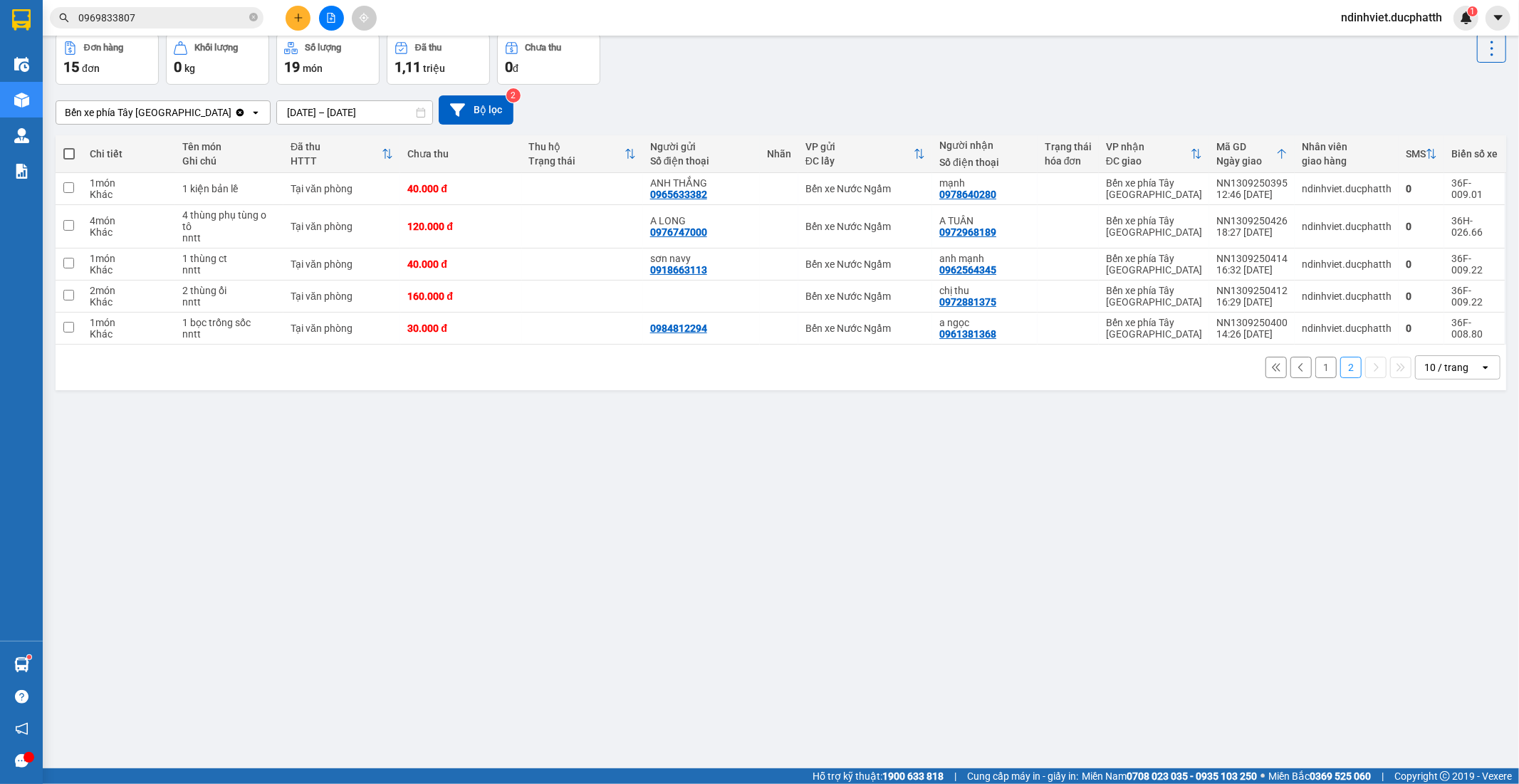
scroll to position [0, 0]
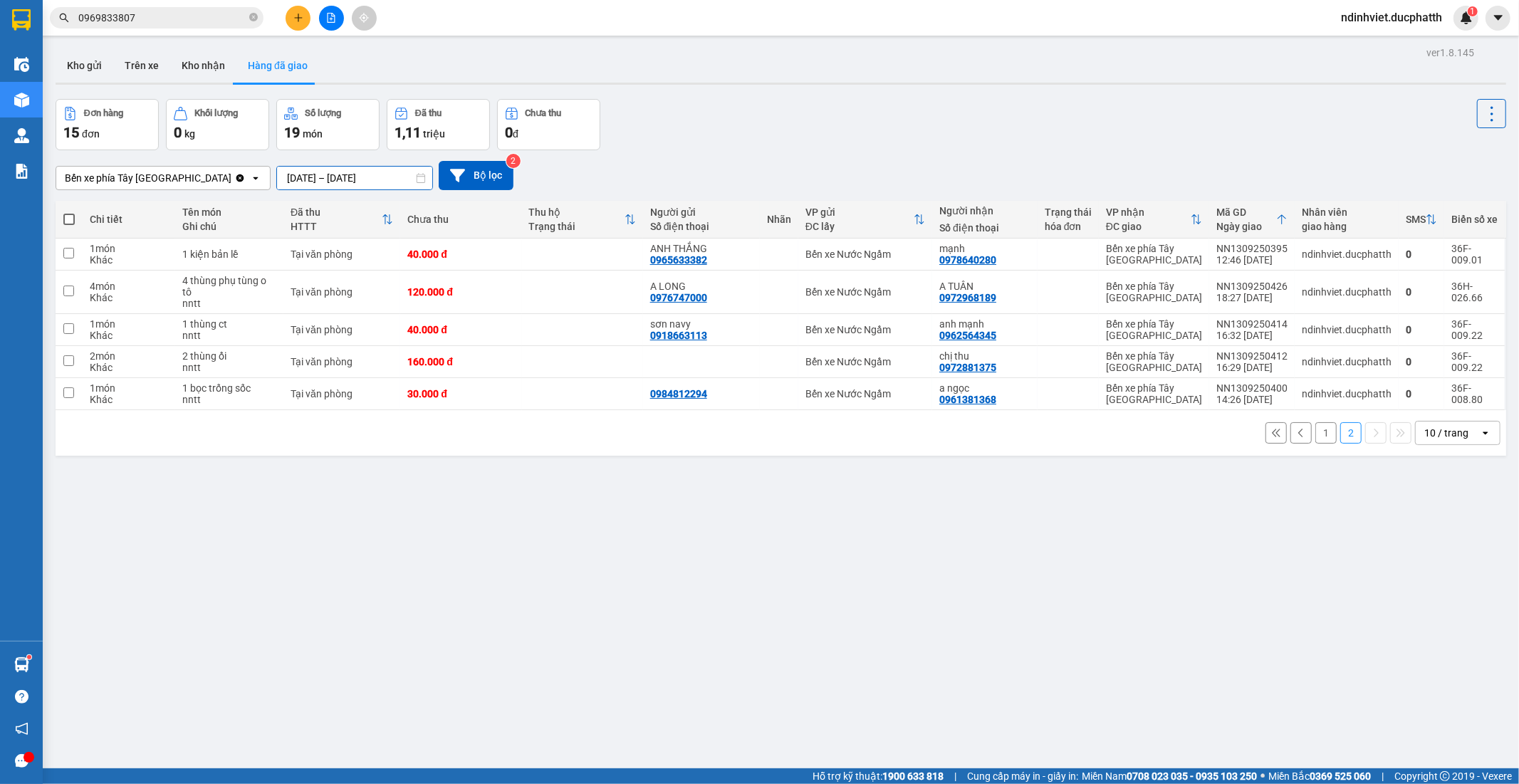
click at [277, 178] on input "14/09/2025 – 14/09/2025" at bounding box center [355, 178] width 156 height 23
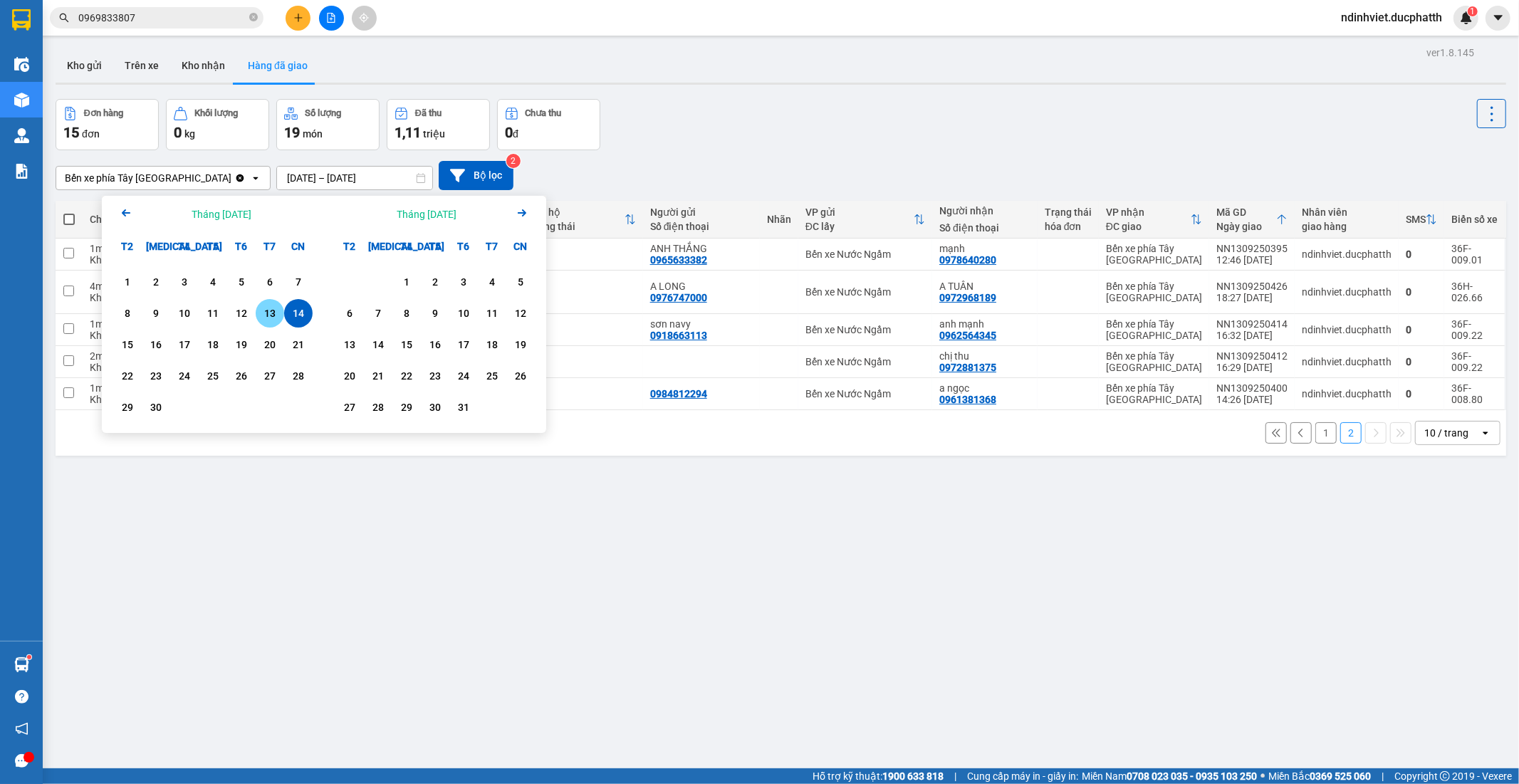
click at [272, 318] on div "13" at bounding box center [270, 313] width 20 height 17
click at [295, 178] on input "13/09/2025 – / /" at bounding box center [355, 178] width 156 height 23
click at [277, 313] on div "13" at bounding box center [270, 313] width 20 height 17
type input "13/09/2025 – 13/09/2025"
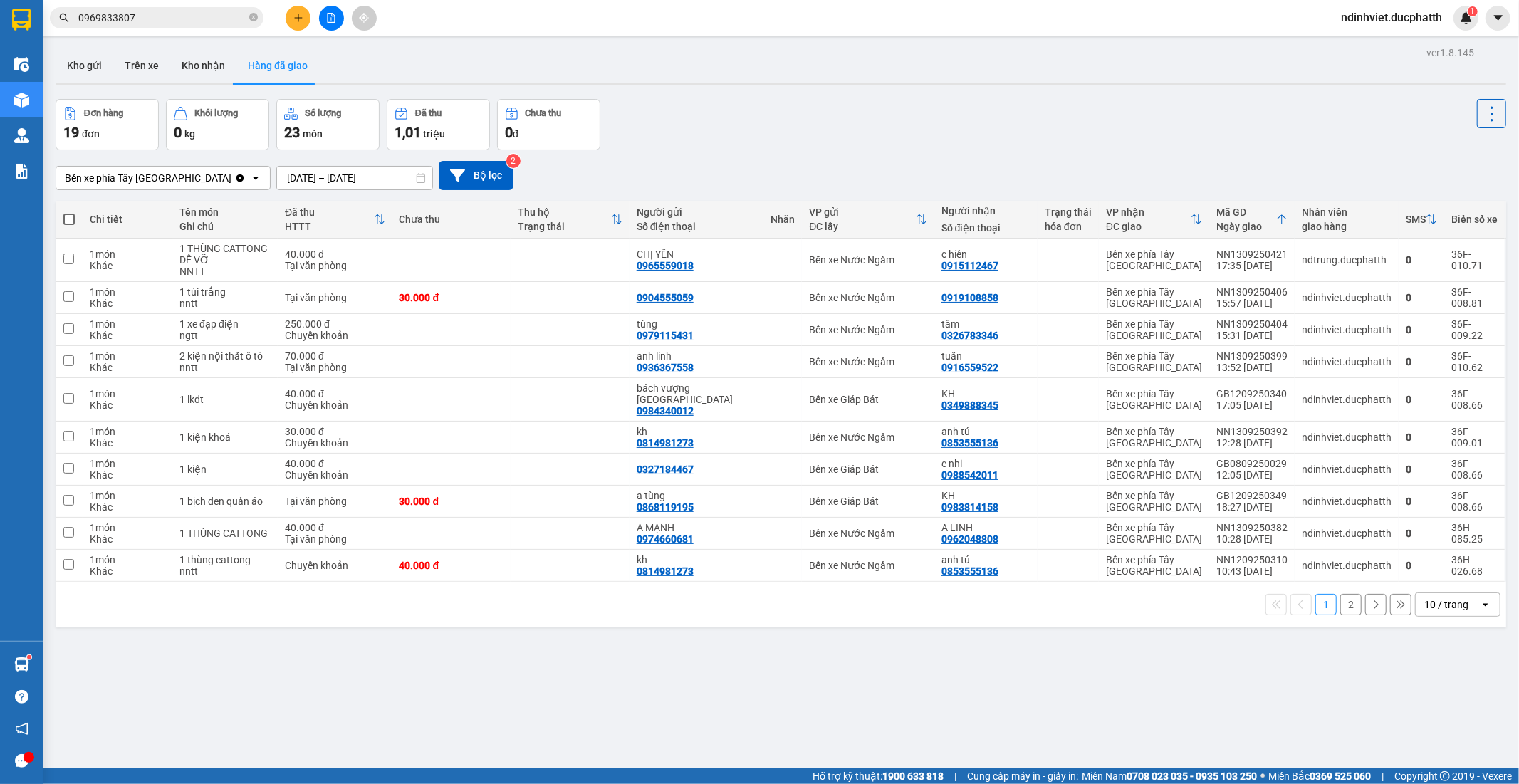
click at [1341, 598] on button "2" at bounding box center [1351, 605] width 22 height 22
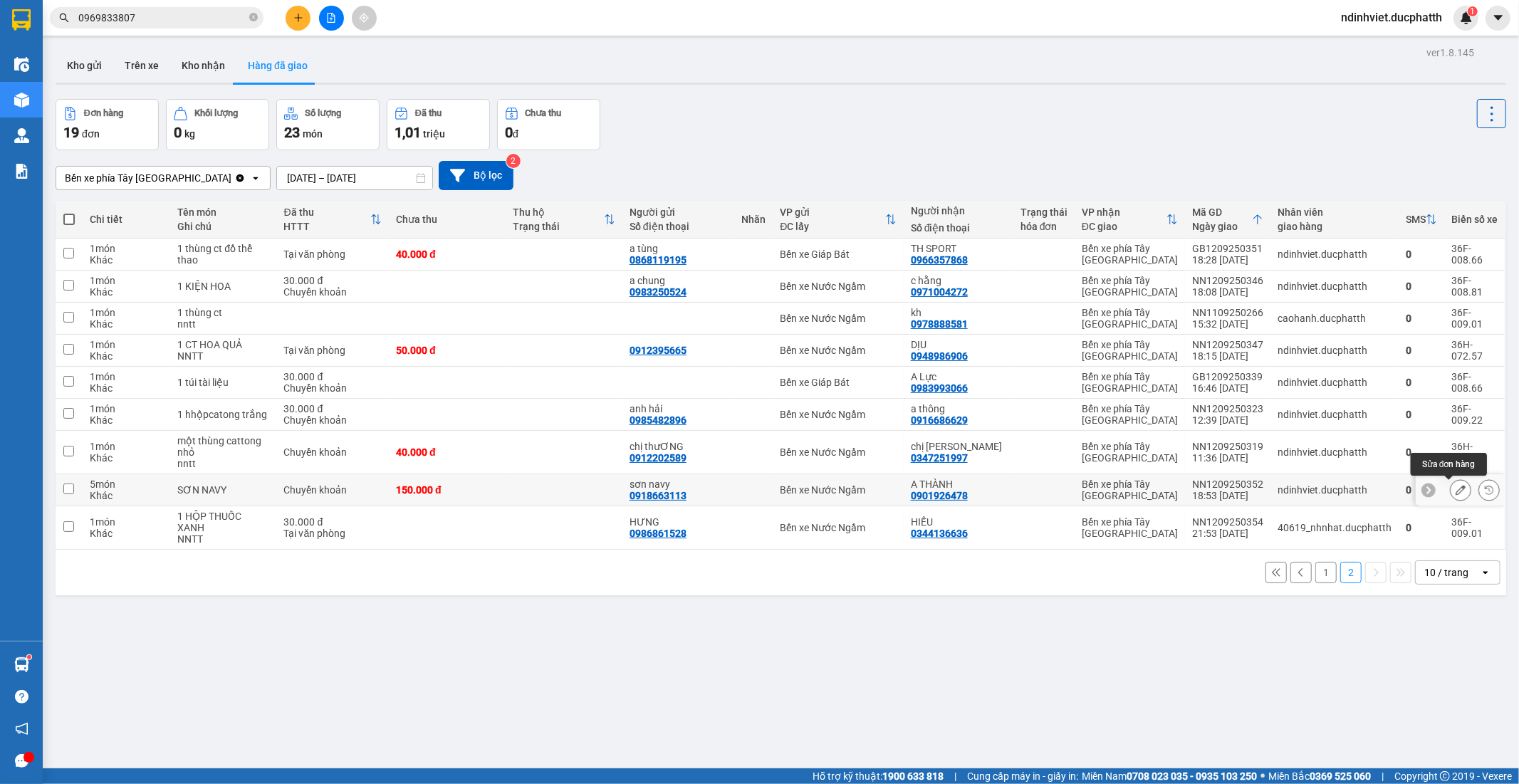
click at [1456, 492] on icon at bounding box center [1461, 490] width 10 height 10
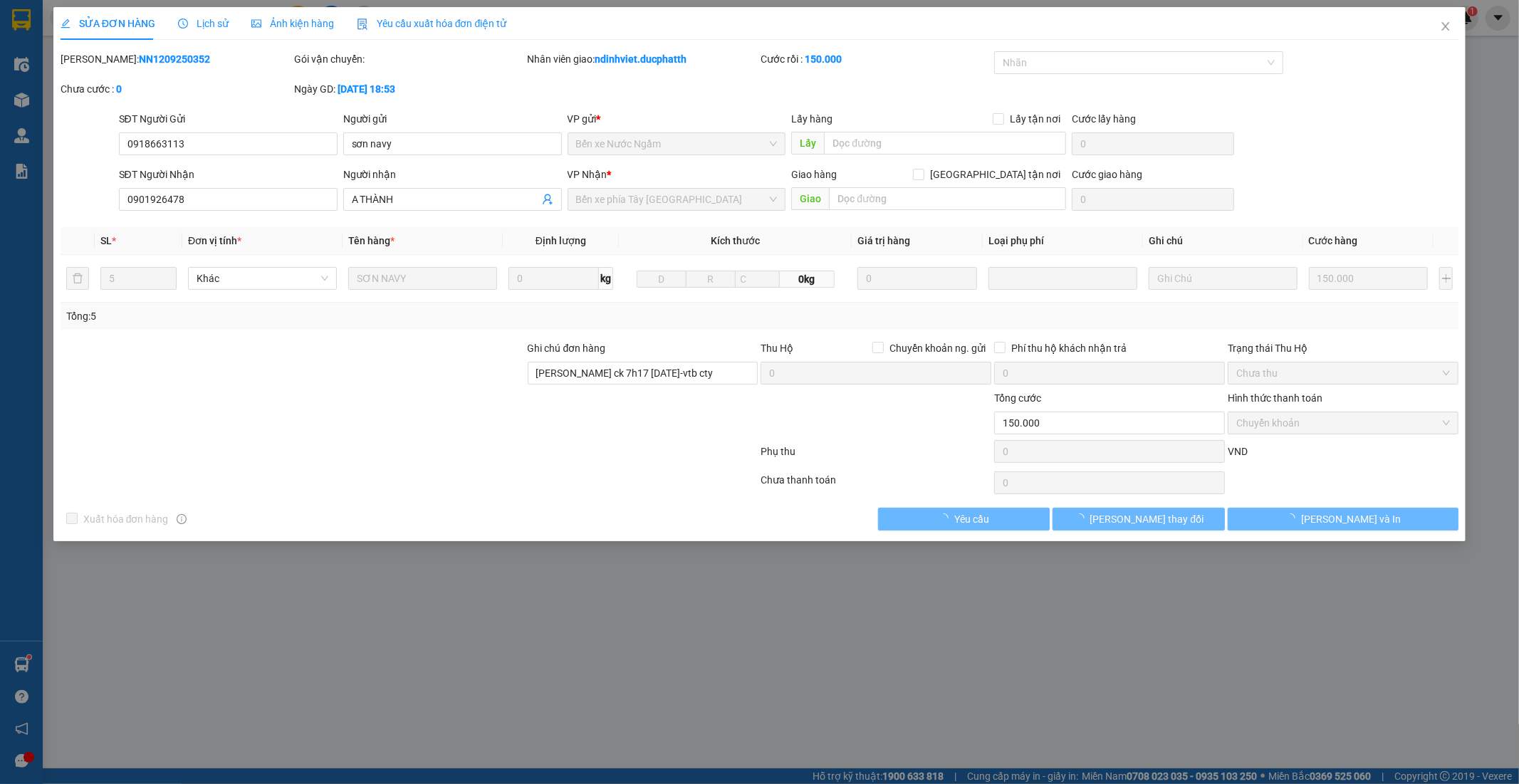
type input "0918663113"
type input "sơn navy"
type input "0901926478"
type input "A THÀNH"
type input "nguyen van thanh ck 7h17 13/9-vtb cty"
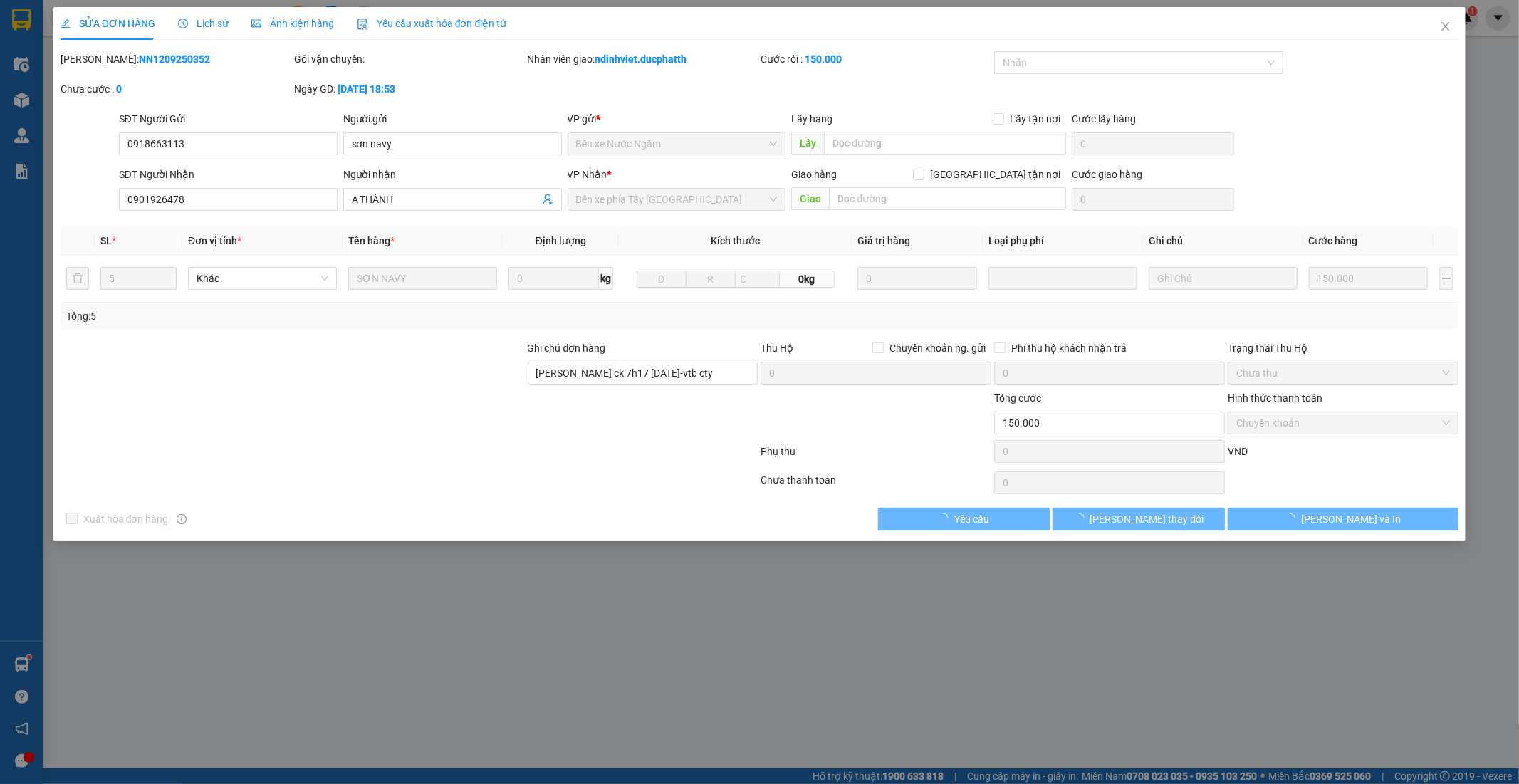
type input "150.000"
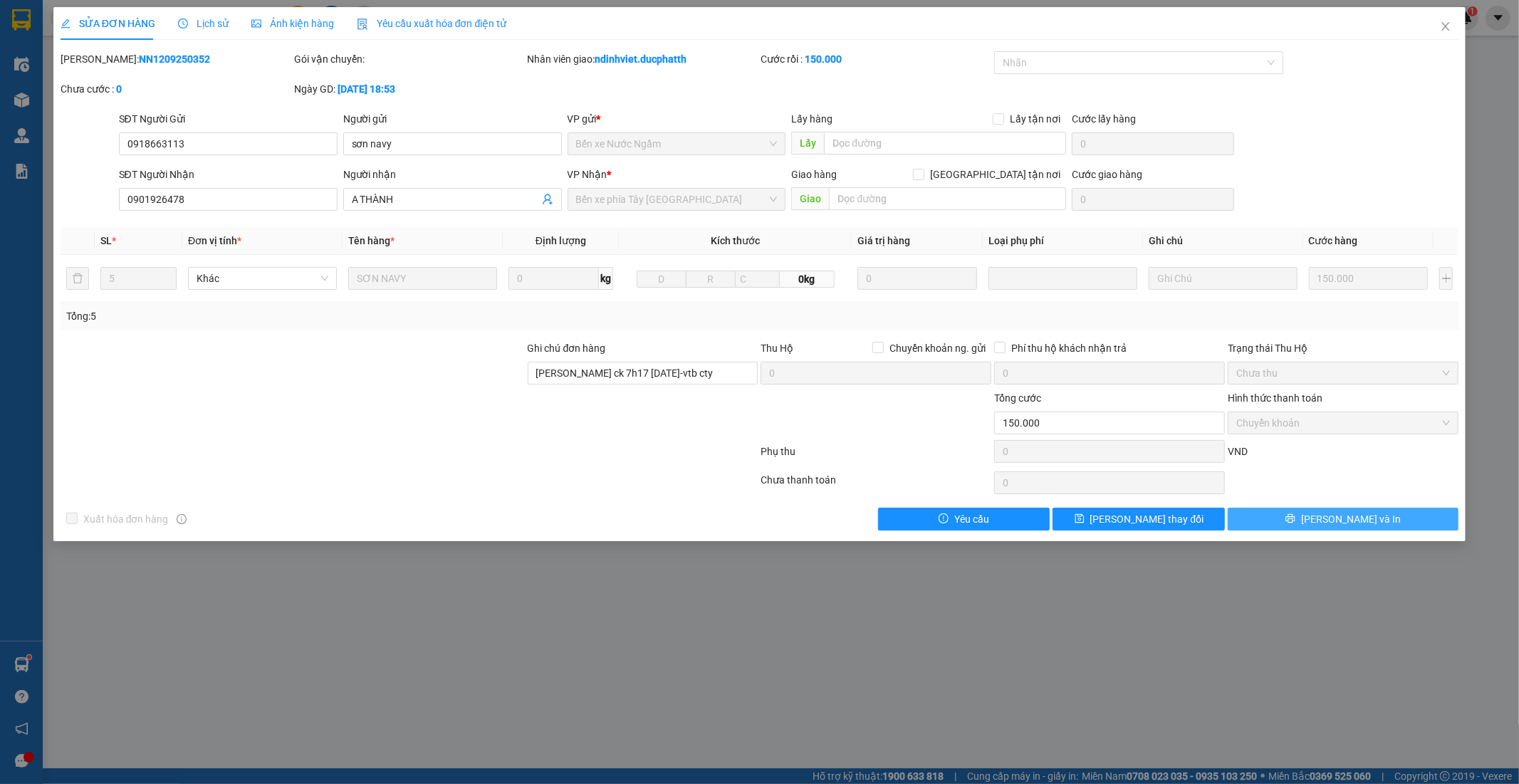
click at [1301, 522] on button "Lưu và In" at bounding box center [1344, 519] width 231 height 23
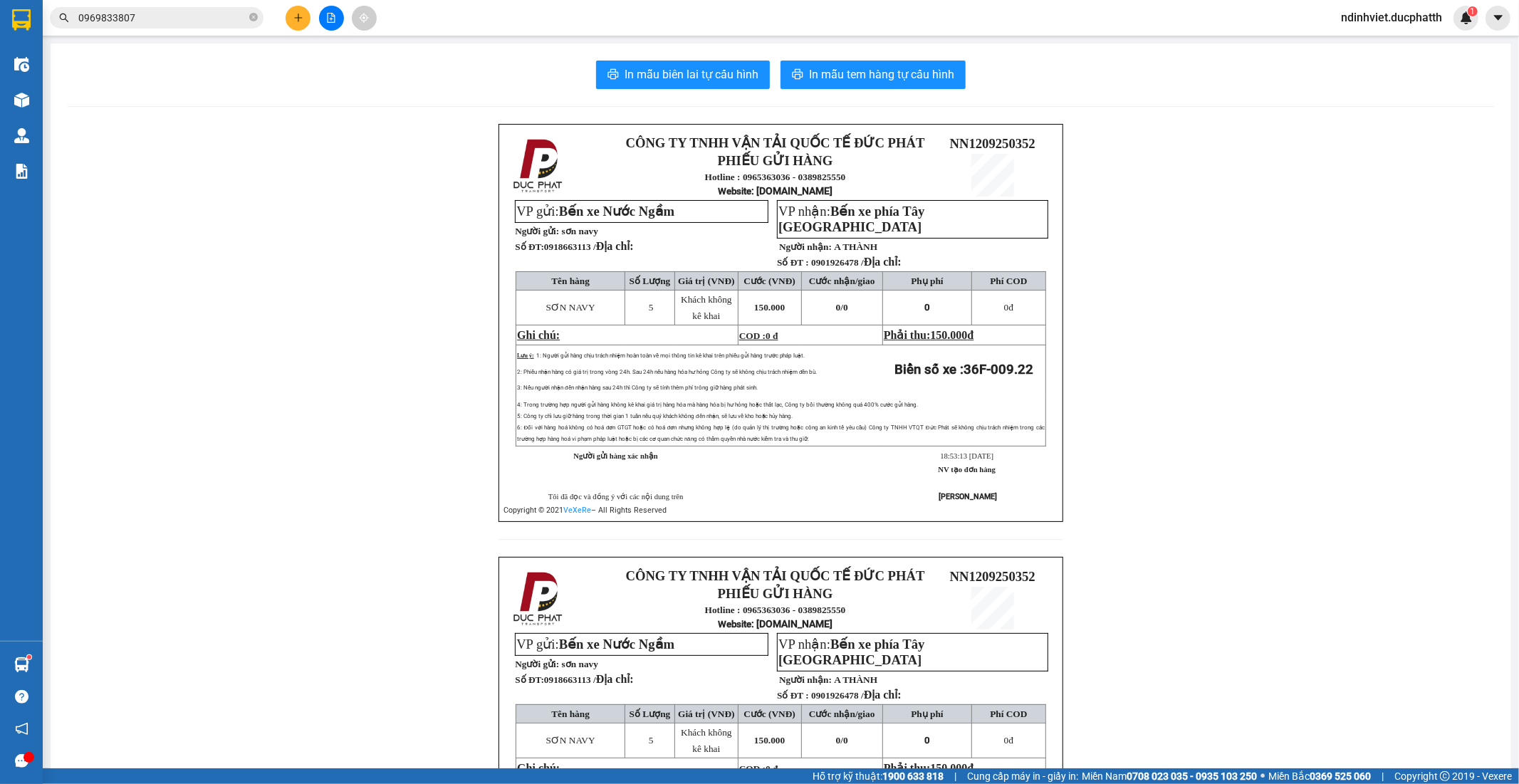
click at [170, 11] on input "0969833807" at bounding box center [162, 18] width 168 height 16
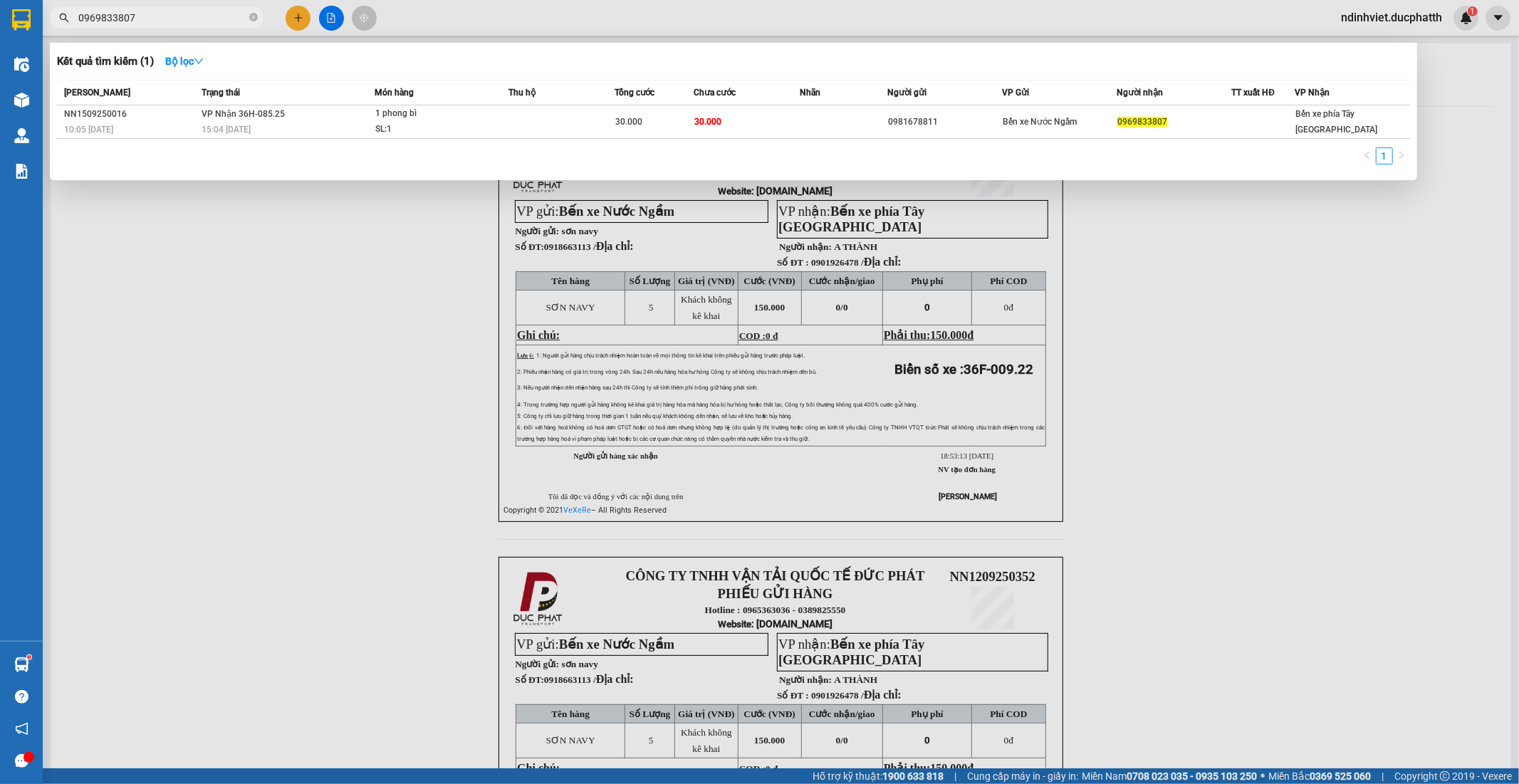
click at [298, 279] on div at bounding box center [760, 392] width 1519 height 784
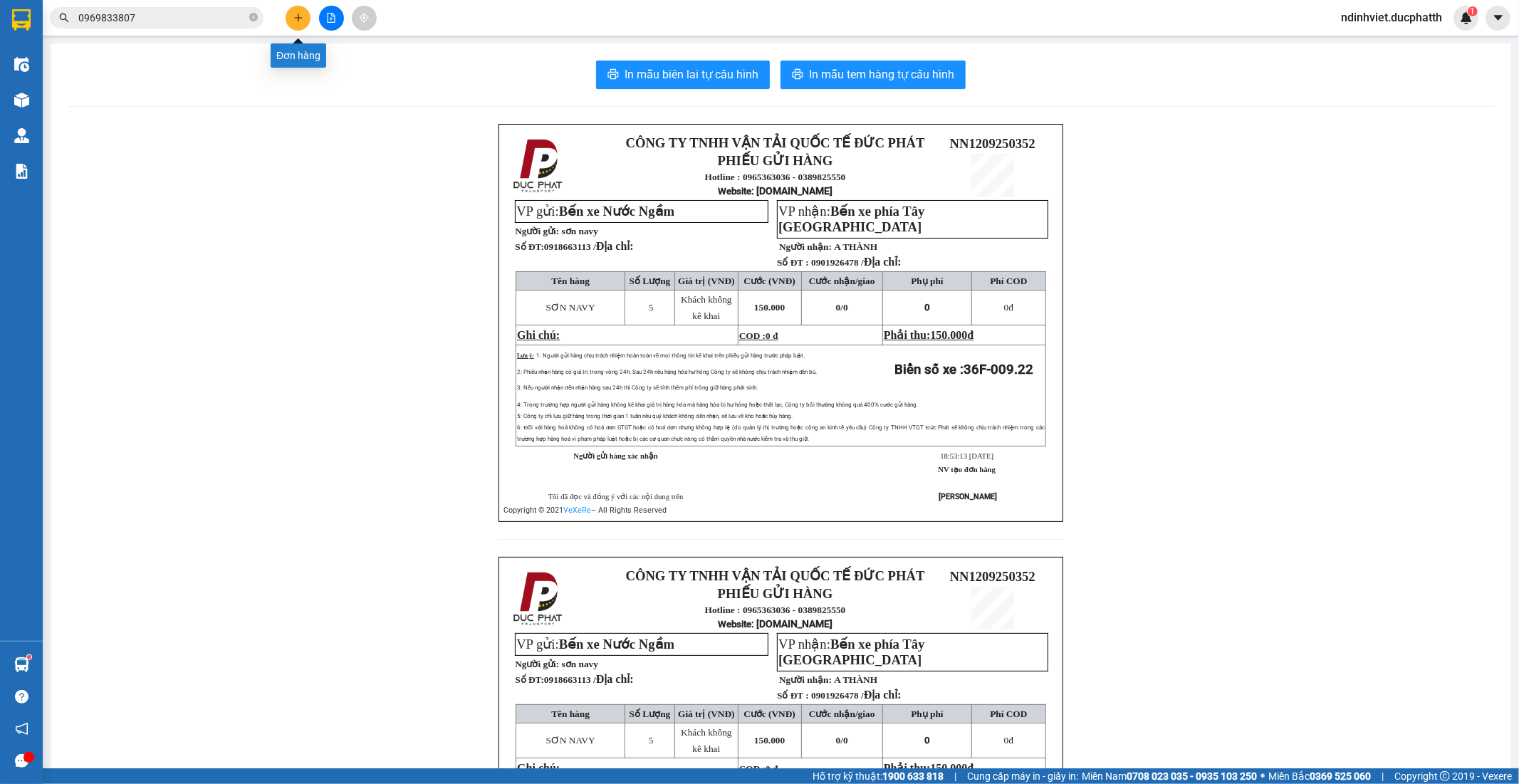
click at [293, 17] on icon "plus" at bounding box center [298, 18] width 10 height 10
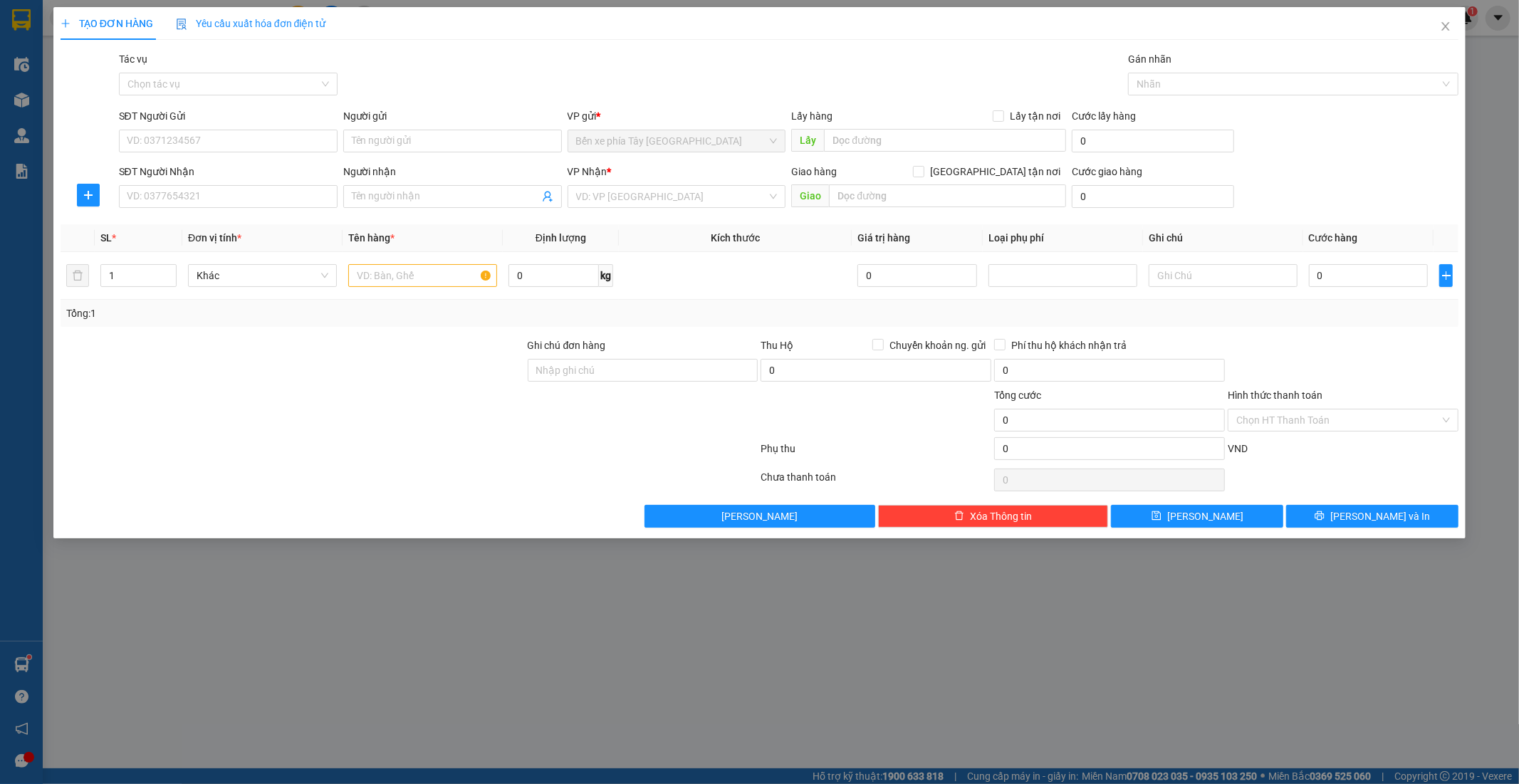
click at [273, 61] on div "Tác vụ" at bounding box center [228, 61] width 219 height 22
click at [273, 75] on input "Tác vụ" at bounding box center [223, 84] width 192 height 22
click at [258, 108] on div "Nhập hàng lên xe" at bounding box center [228, 112] width 202 height 16
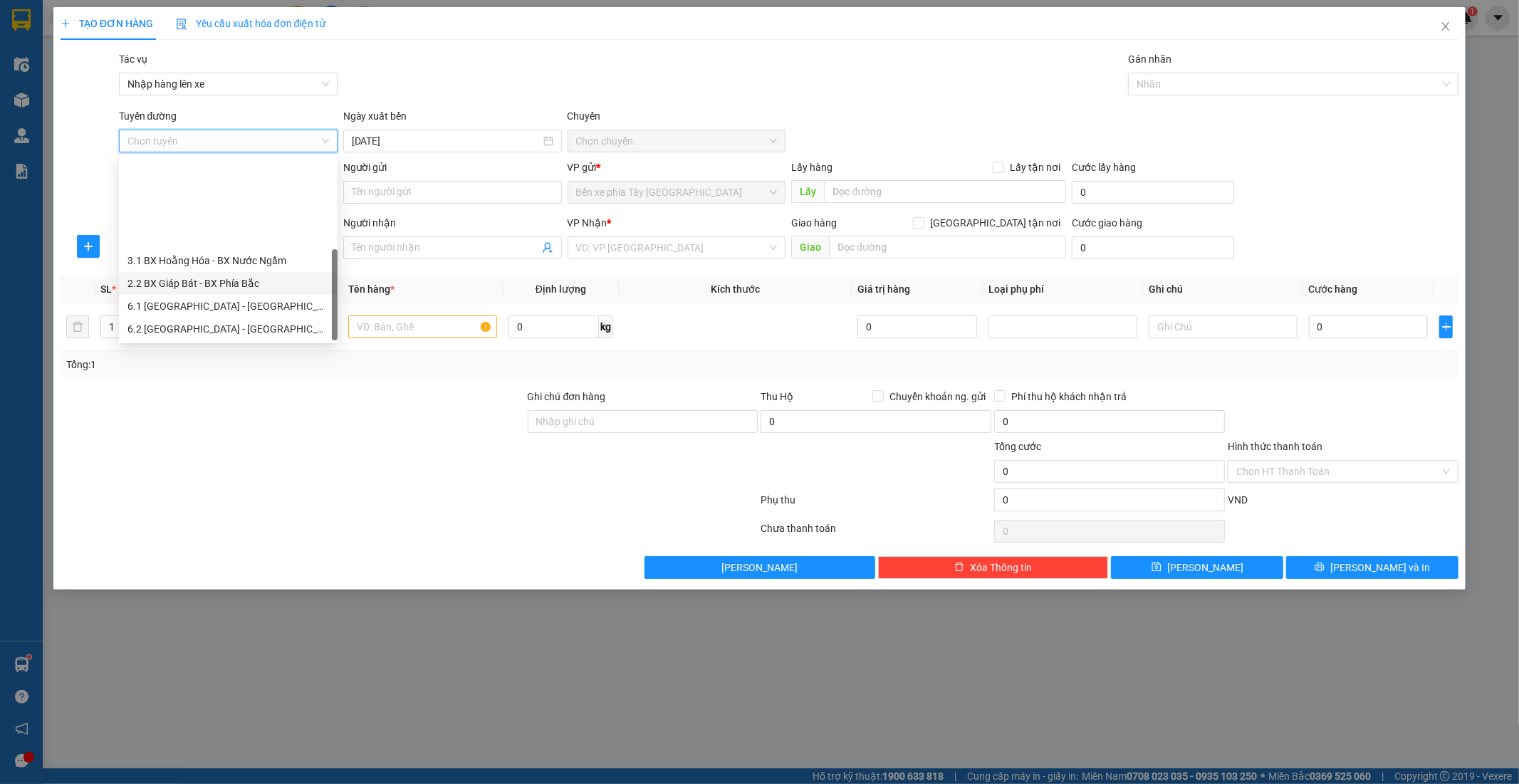
scroll to position [114, 0]
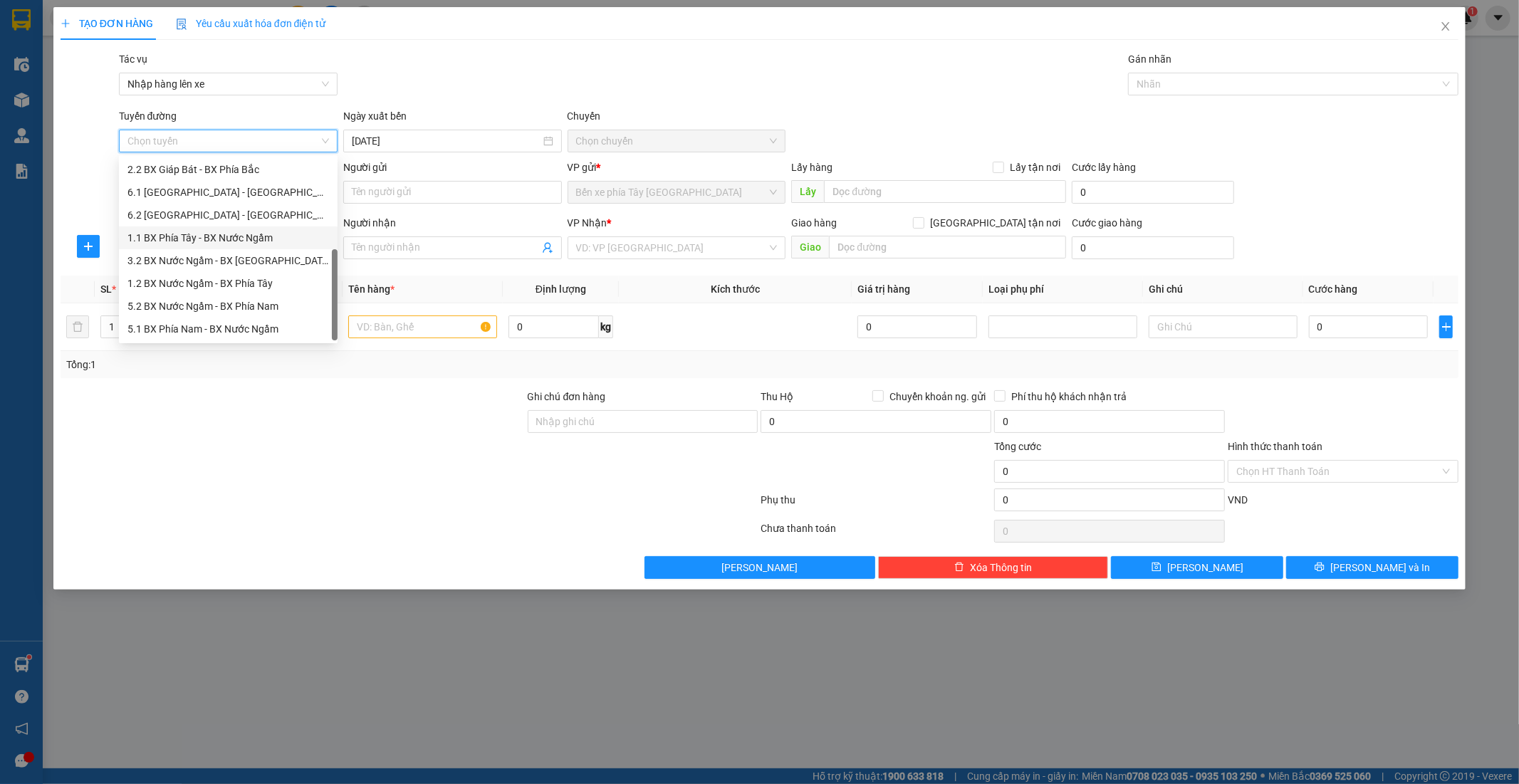
click at [228, 241] on div "1.1 BX Phía Tây - BX Nước Ngầm" at bounding box center [228, 238] width 202 height 16
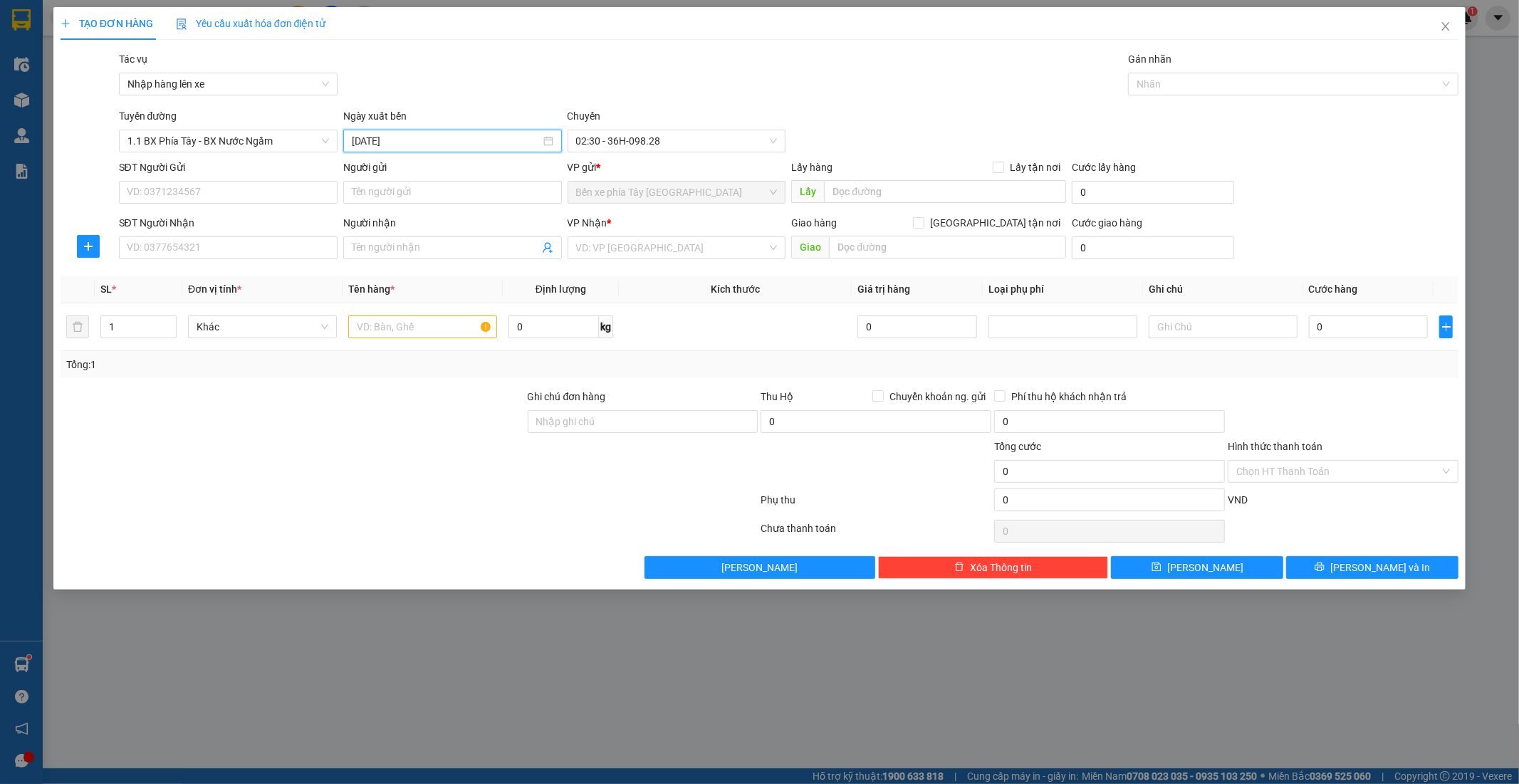
click at [428, 142] on input "15/09/2025" at bounding box center [446, 141] width 189 height 16
click at [419, 271] on div "16" at bounding box center [416, 266] width 17 height 17
type input "16/09/2025"
click at [731, 259] on div "VP Nhận * VD: VP Sài Gòn" at bounding box center [677, 240] width 219 height 50
click at [731, 251] on input "search" at bounding box center [672, 247] width 192 height 22
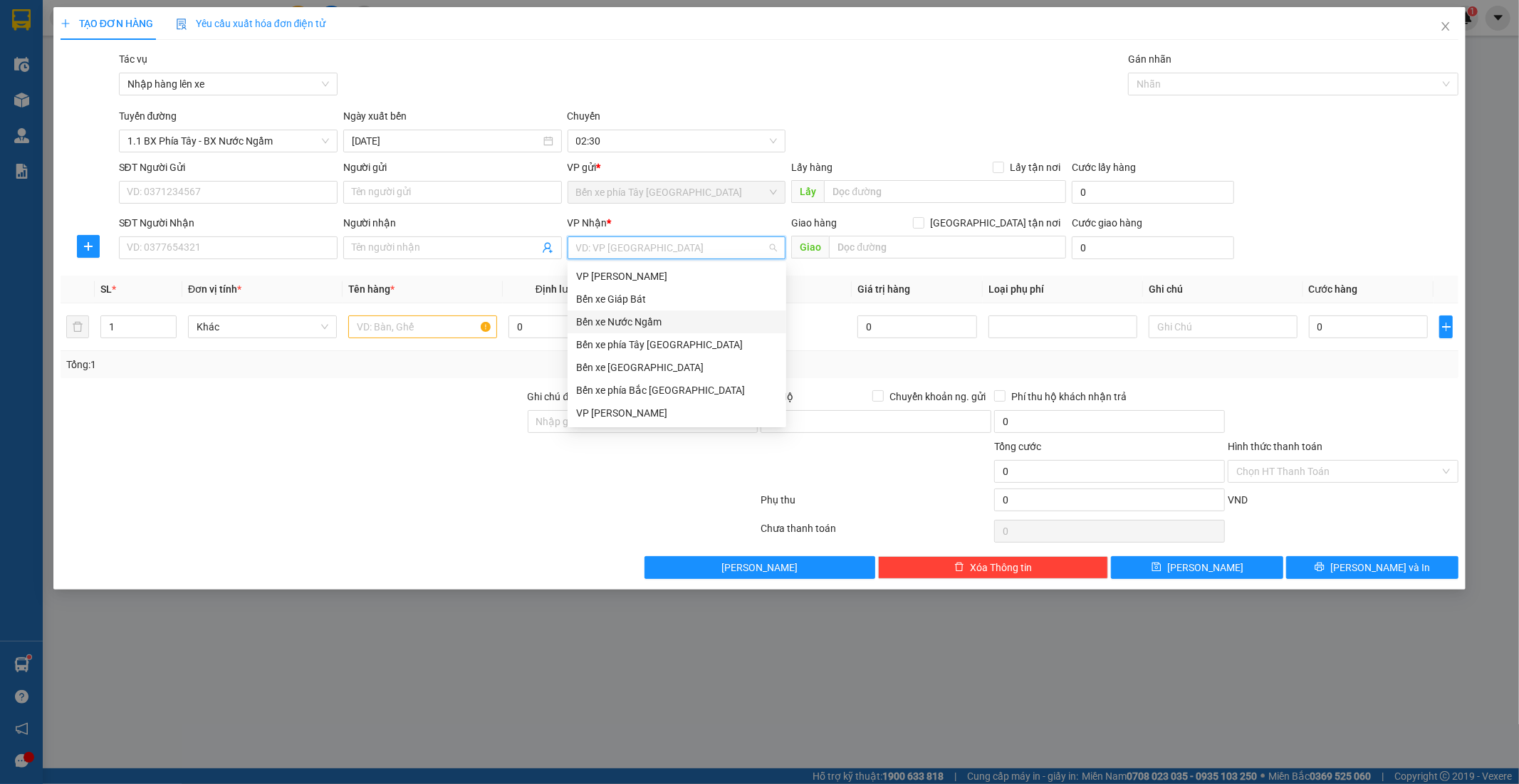
click at [670, 321] on div "Bến xe Nước Ngầm" at bounding box center [677, 322] width 202 height 16
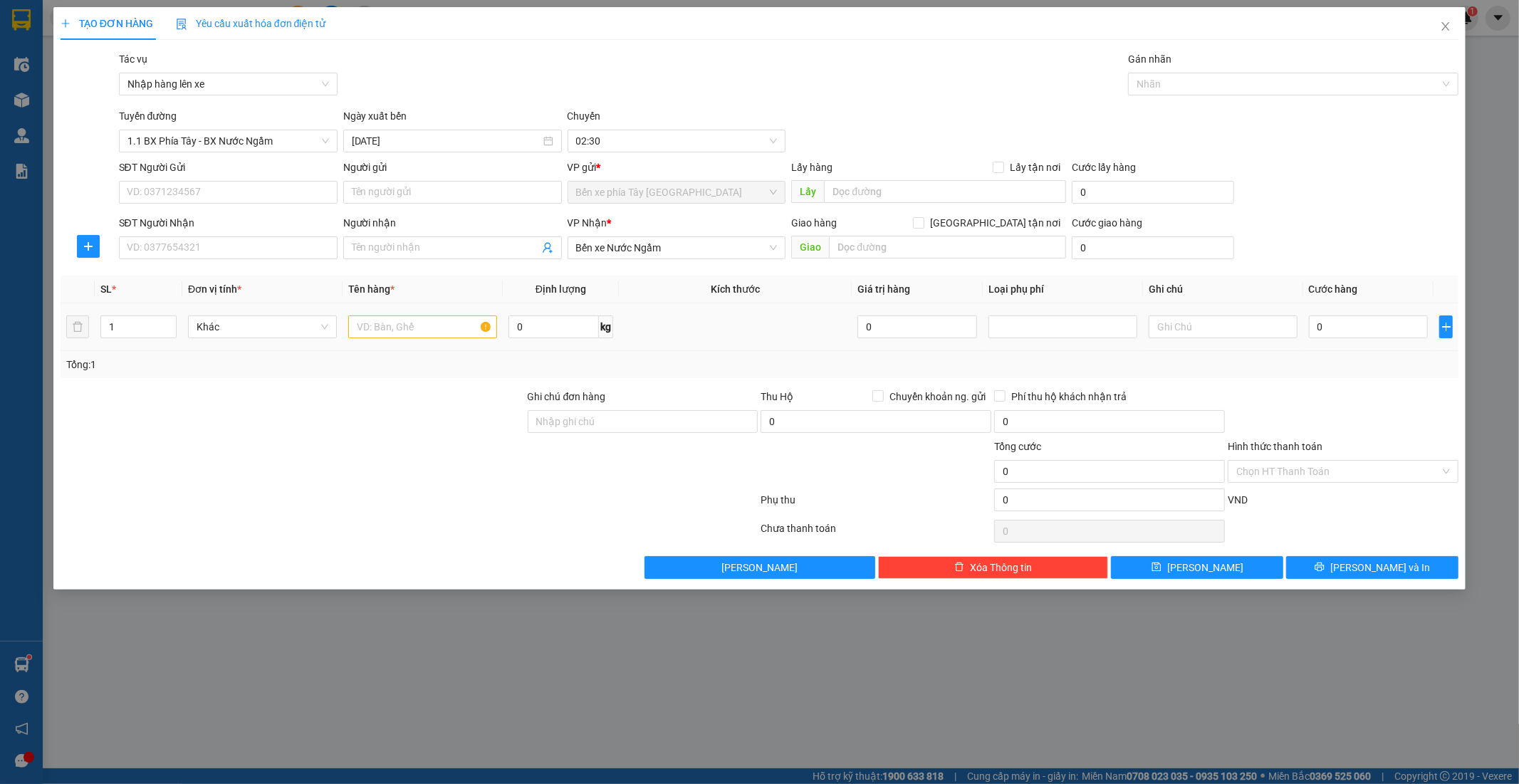
click at [446, 315] on div at bounding box center [423, 326] width 149 height 28
click at [455, 336] on input "text" at bounding box center [423, 326] width 149 height 23
type input "hộp caton chống sốc"
click at [923, 223] on input "Giao tận nơi" at bounding box center [918, 222] width 10 height 10
checkbox input "true"
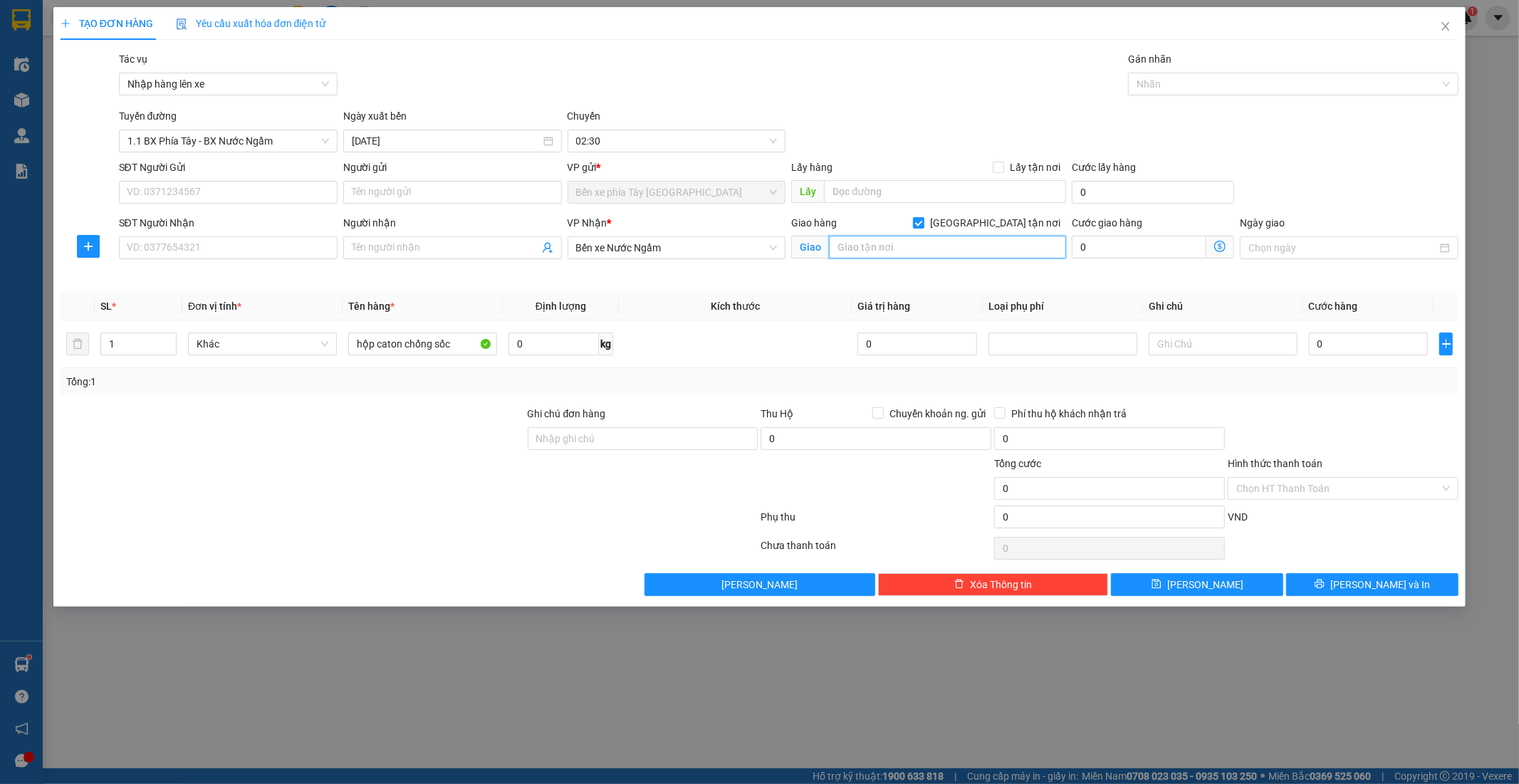
click at [993, 241] on input "text" at bounding box center [947, 247] width 237 height 23
type input "90a thanh nhàn"
click at [1223, 245] on icon "dollar-circle" at bounding box center [1220, 246] width 11 height 11
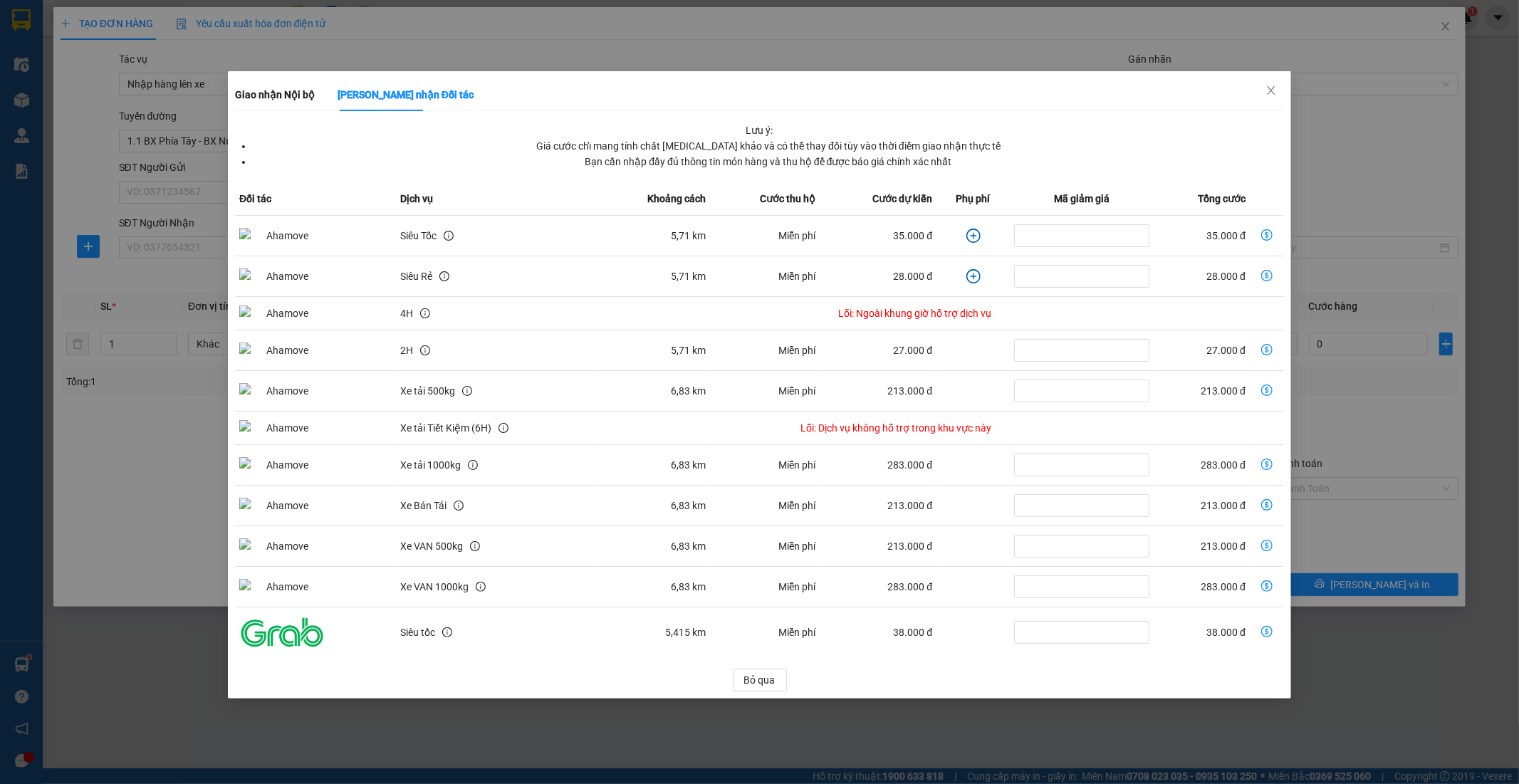
click at [969, 233] on icon "plus-circle" at bounding box center [973, 235] width 14 height 14
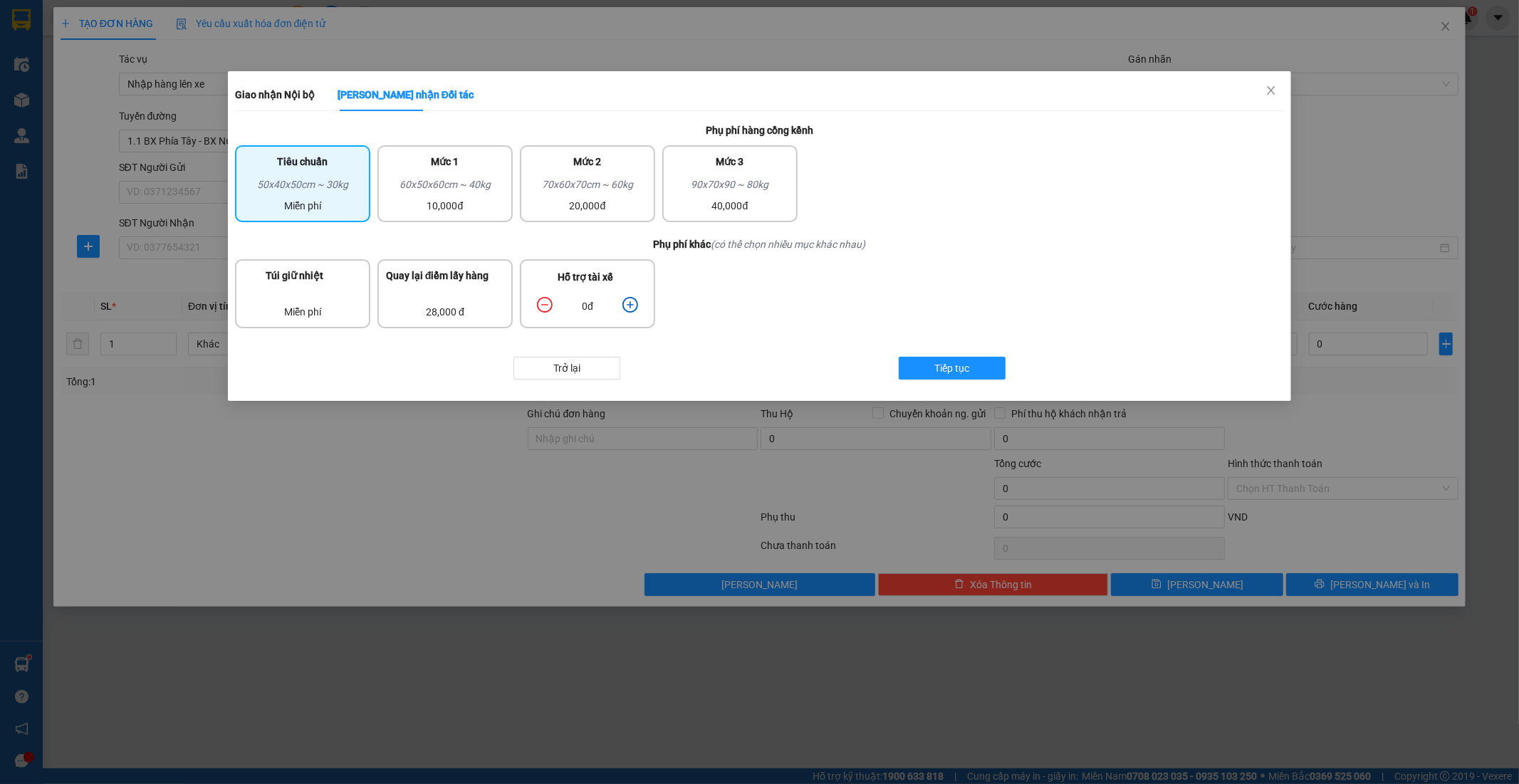
click at [624, 300] on icon "plus-circle" at bounding box center [630, 305] width 16 height 16
click at [438, 178] on div "60x50x60cm ~ 40kg" at bounding box center [444, 187] width 118 height 22
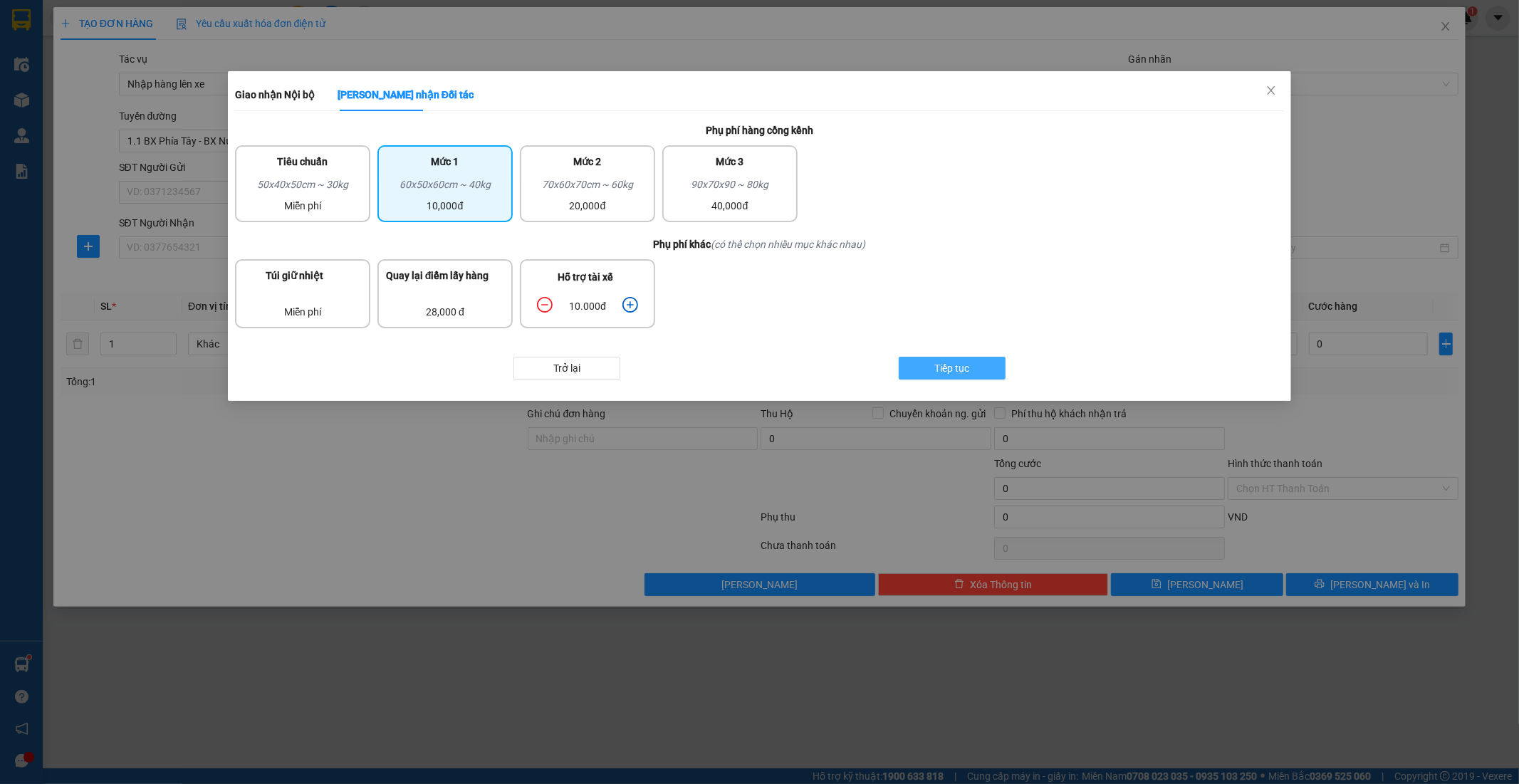
click at [993, 365] on button "Tiếp tục" at bounding box center [952, 368] width 107 height 23
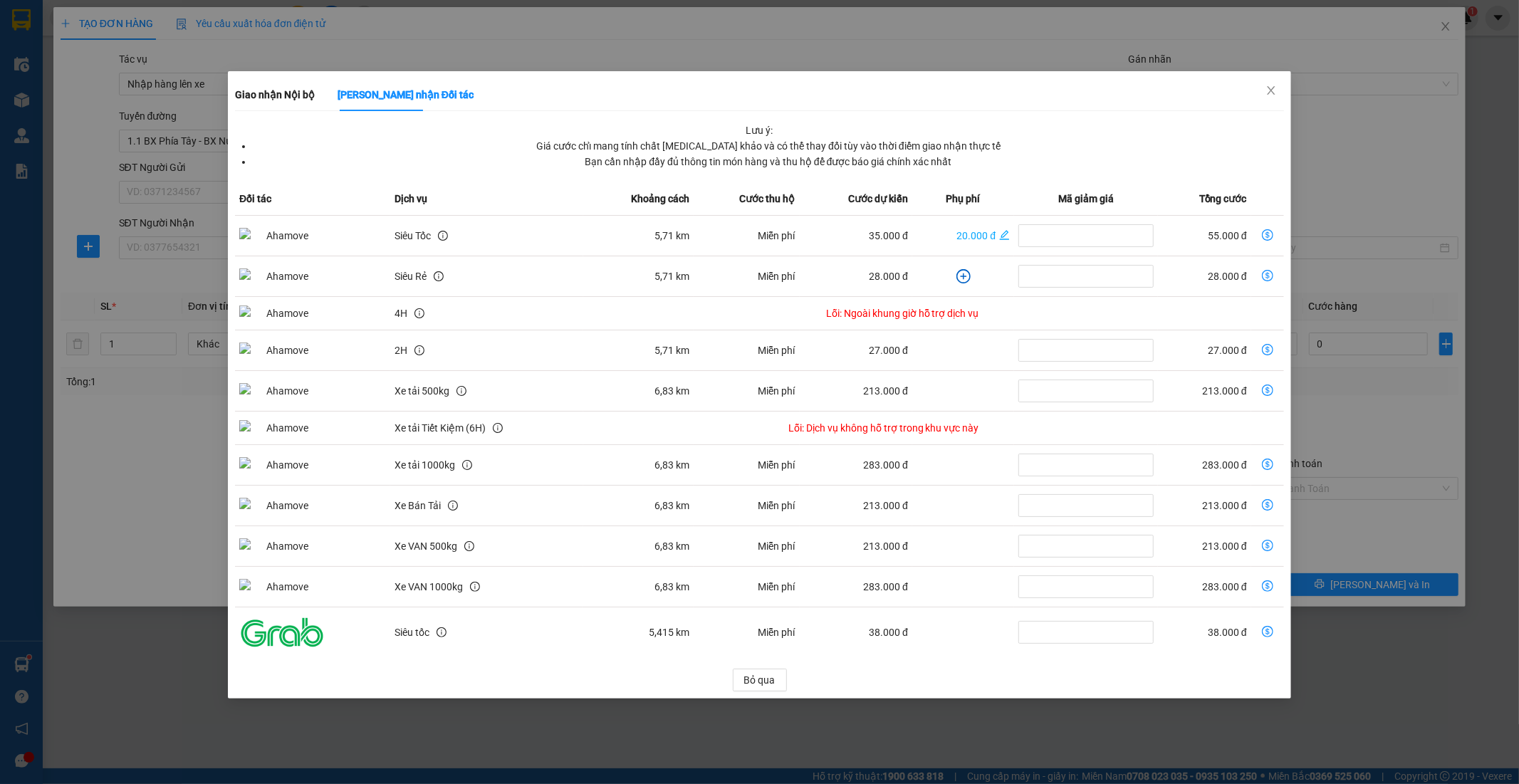
click at [1268, 238] on icon "dollar-circle" at bounding box center [1268, 235] width 11 height 11
type input "55.000"
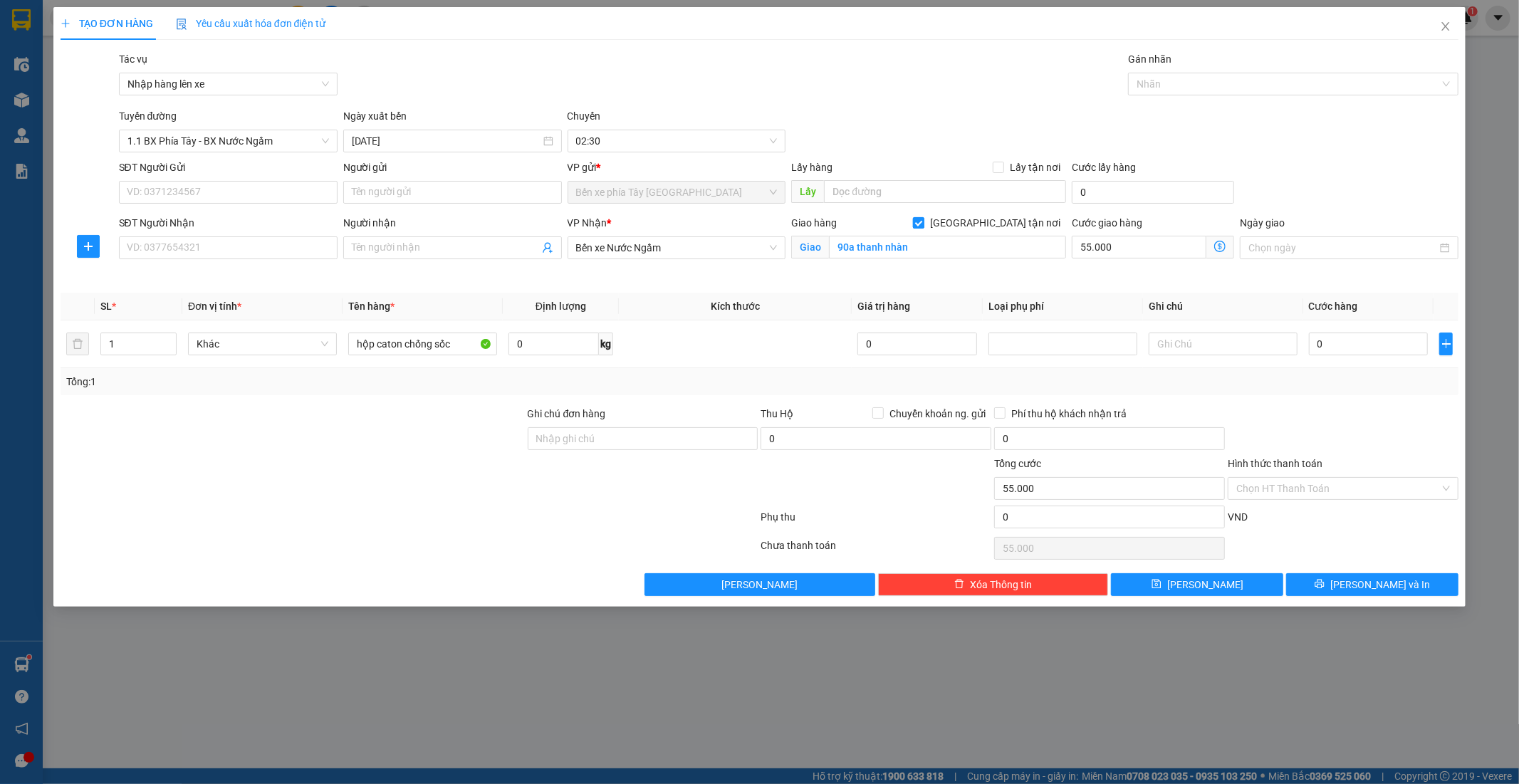
click at [923, 226] on input "Giao tận nơi" at bounding box center [918, 222] width 10 height 10
checkbox input "false"
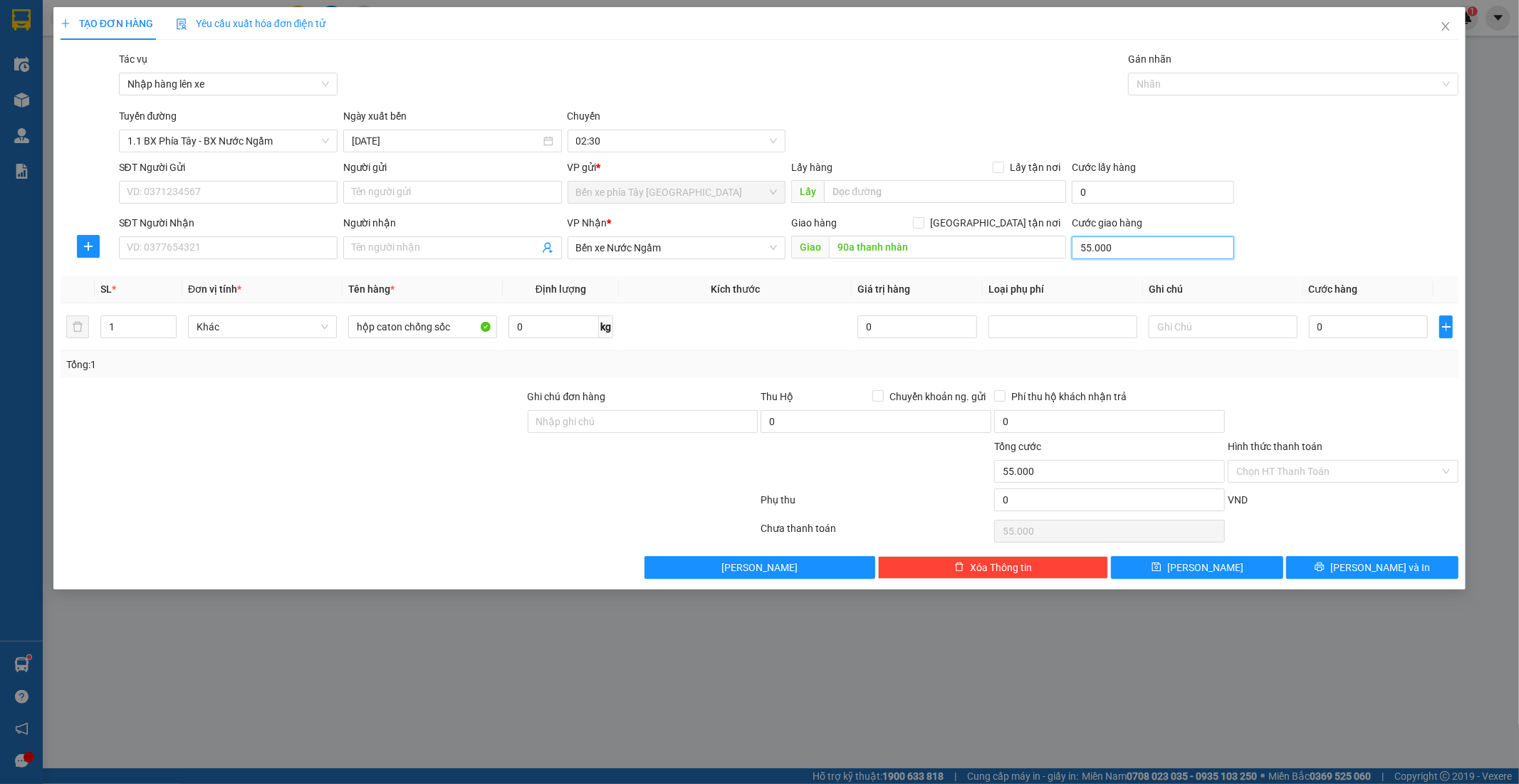
click at [1124, 255] on input "55.000" at bounding box center [1153, 248] width 162 height 23
type input "0"
click at [934, 246] on input "90a thanh nhàn" at bounding box center [947, 247] width 237 height 23
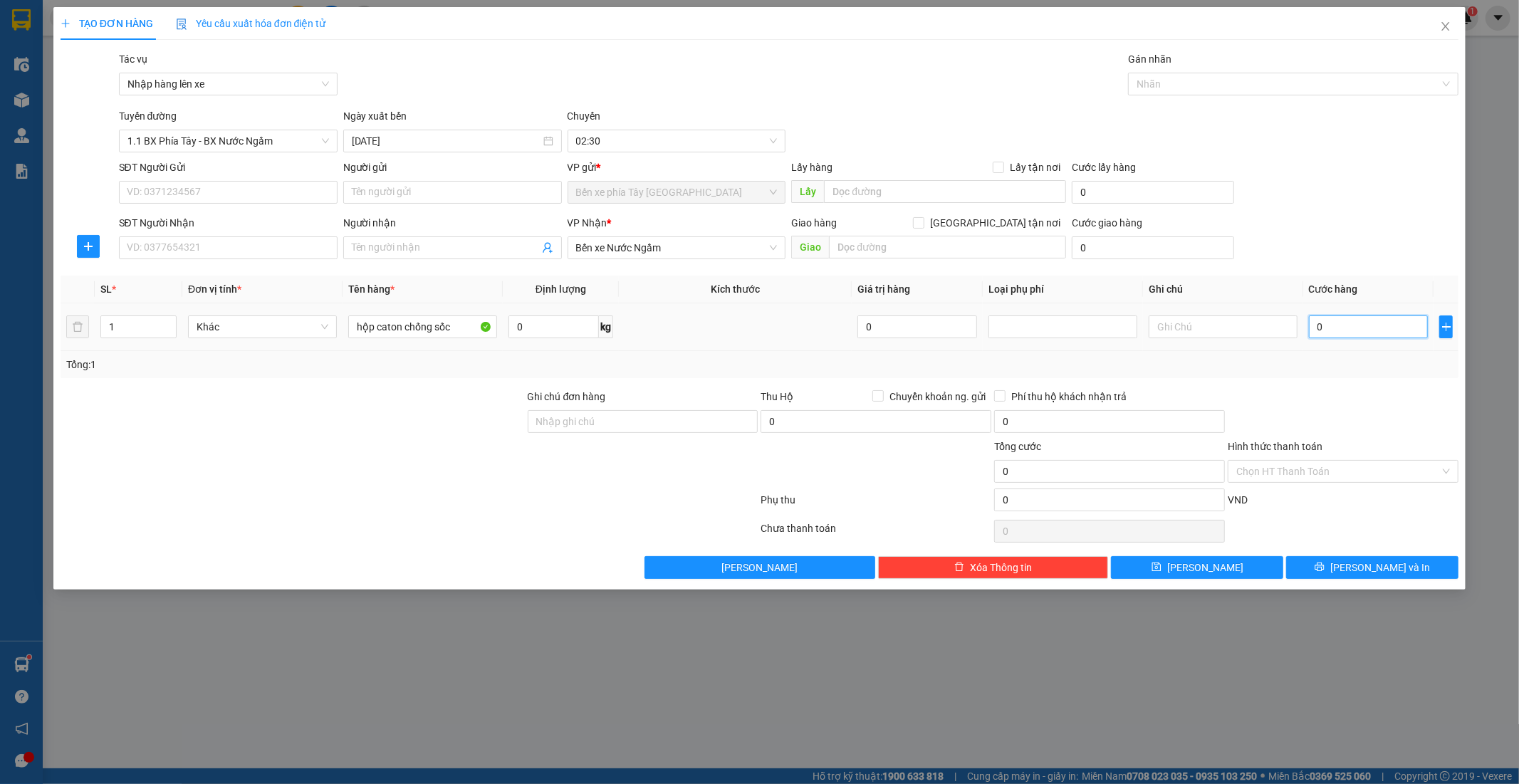
click at [1354, 330] on input "0" at bounding box center [1369, 326] width 120 height 23
type input "4"
type input "40"
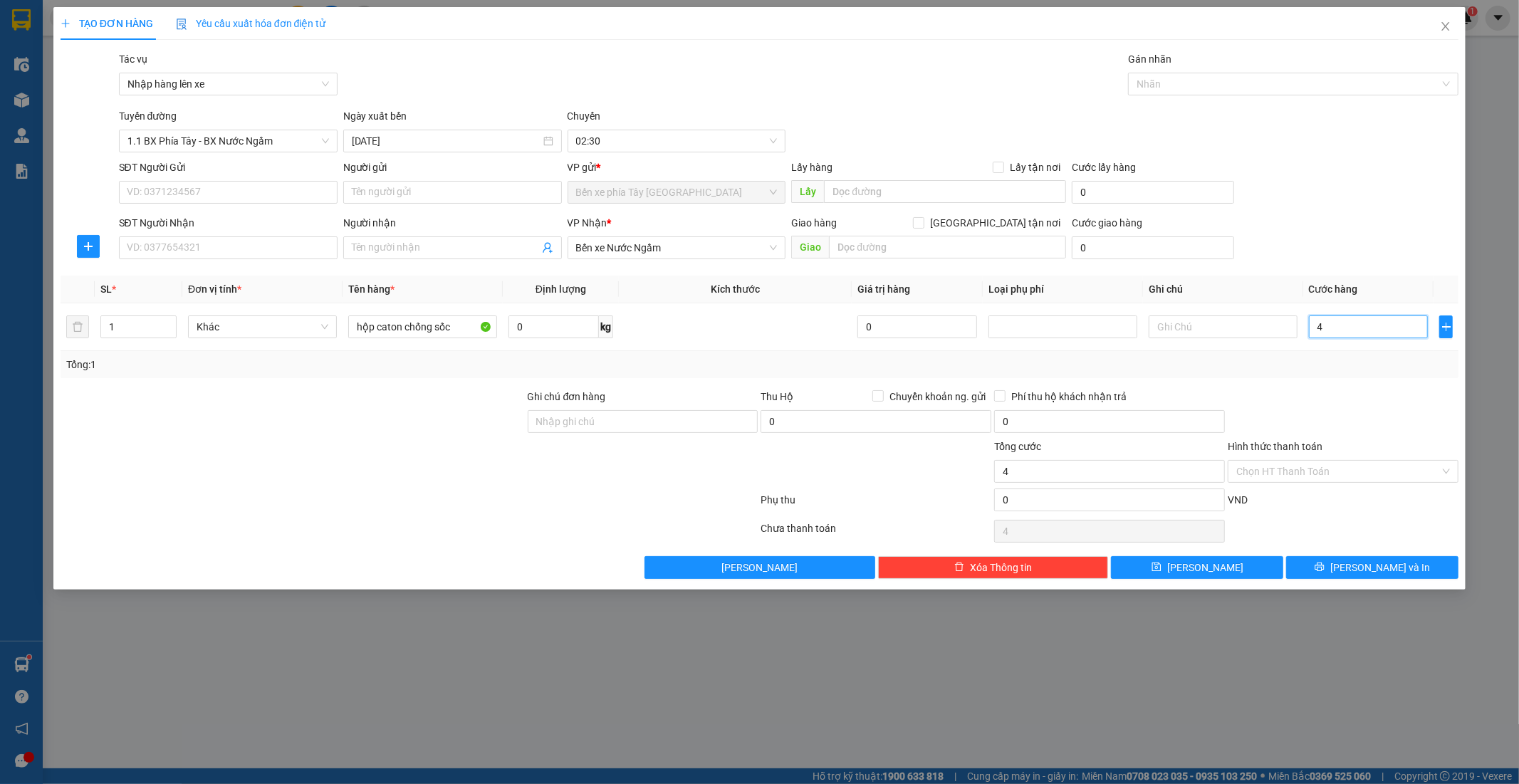
type input "40"
type input "400"
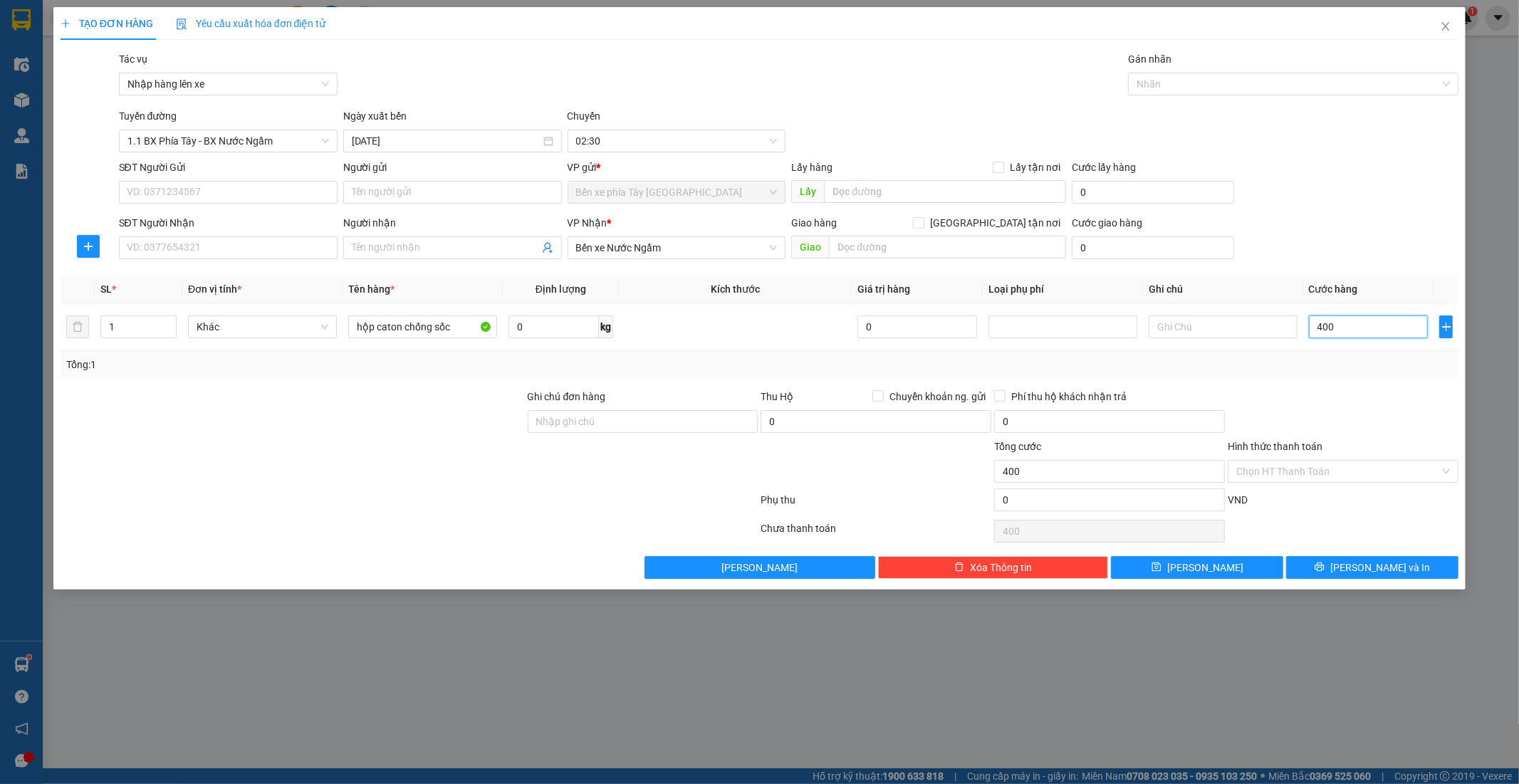
type input "4.000"
type input "40.000"
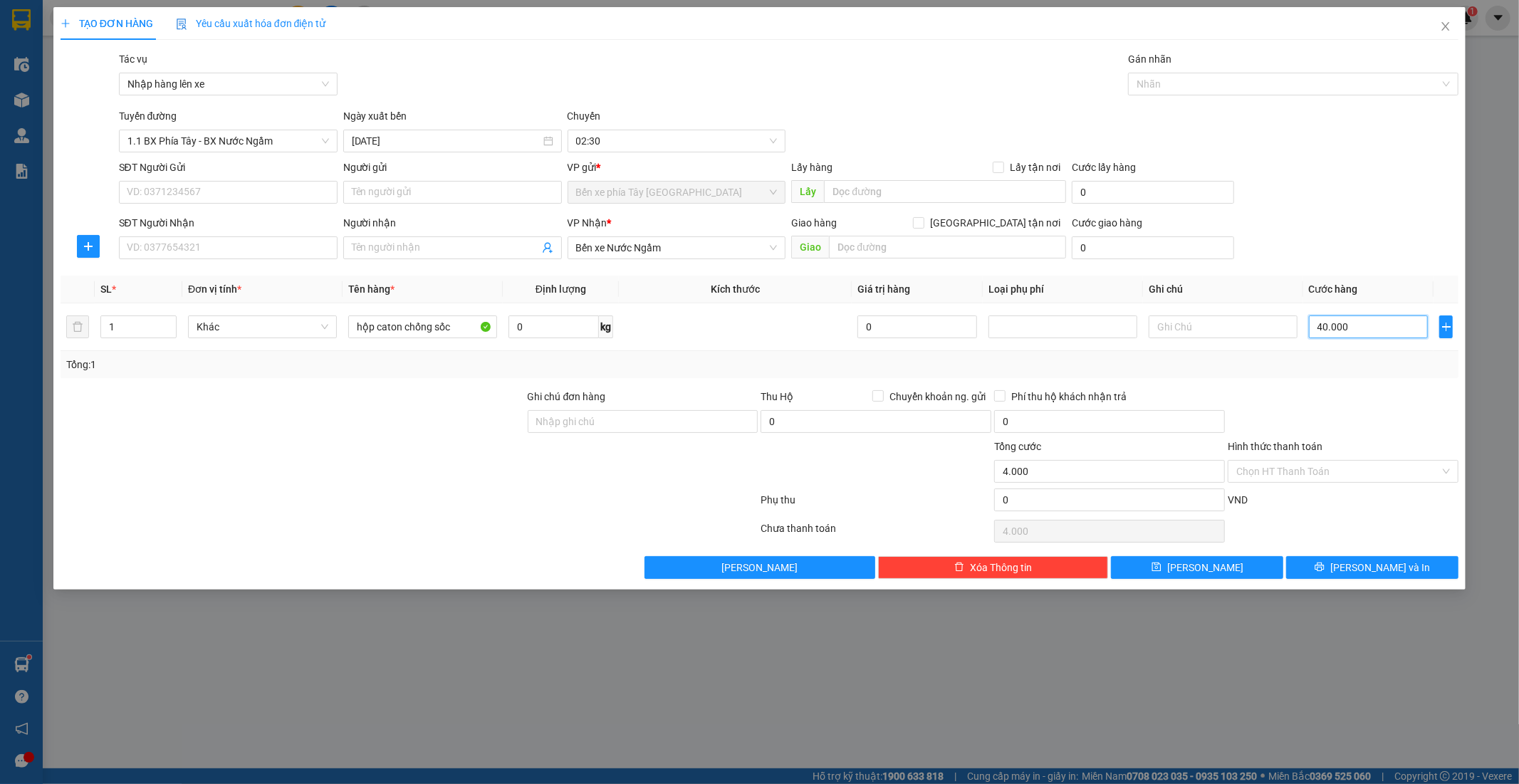
type input "40.000"
click at [236, 248] on input "SĐT Người Nhận" at bounding box center [228, 248] width 219 height 23
type input "0399838989"
click at [382, 240] on input "Người nhận" at bounding box center [445, 247] width 188 height 16
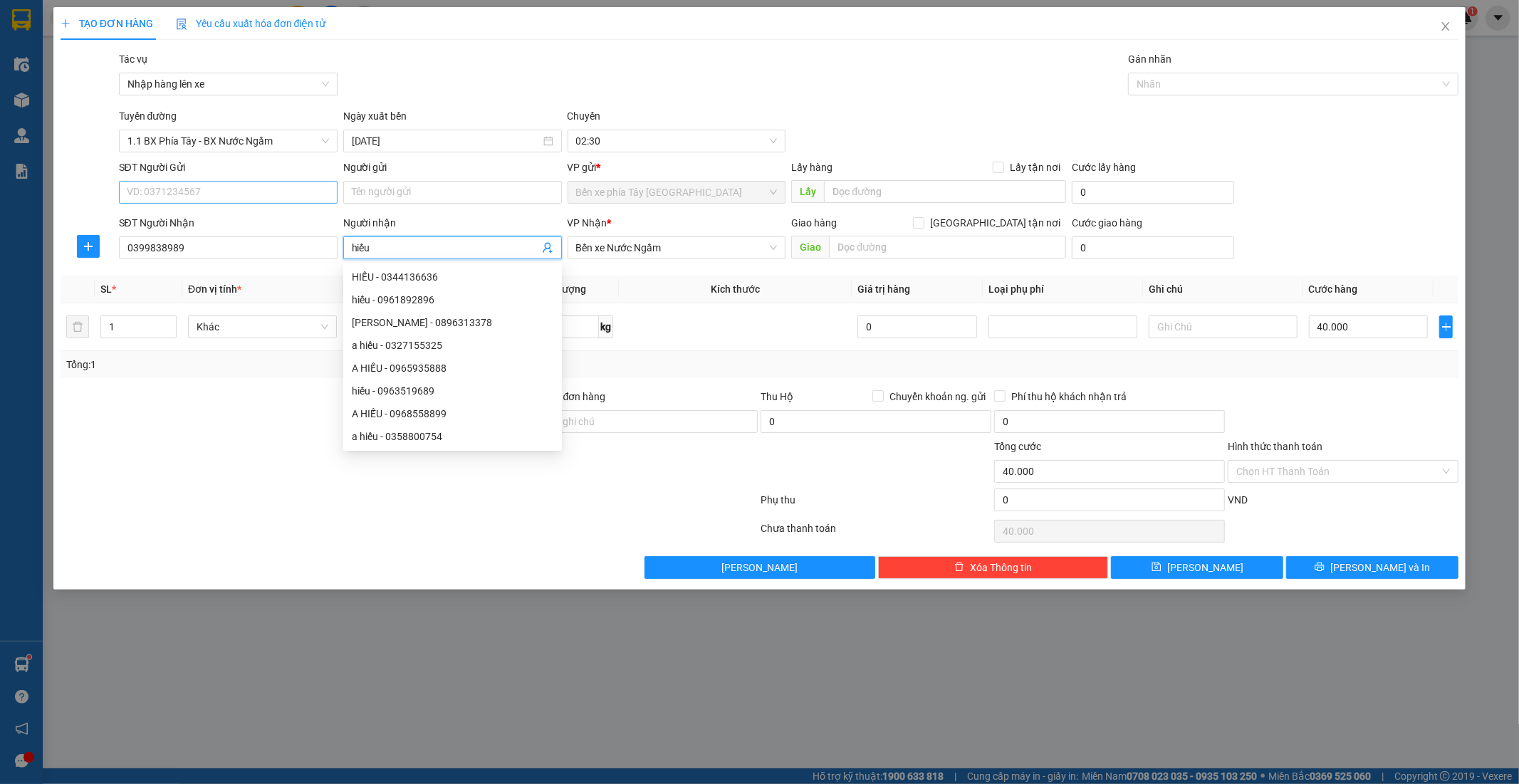
type input "hiếu"
click at [239, 191] on input "SĐT Người Gửi" at bounding box center [228, 192] width 219 height 23
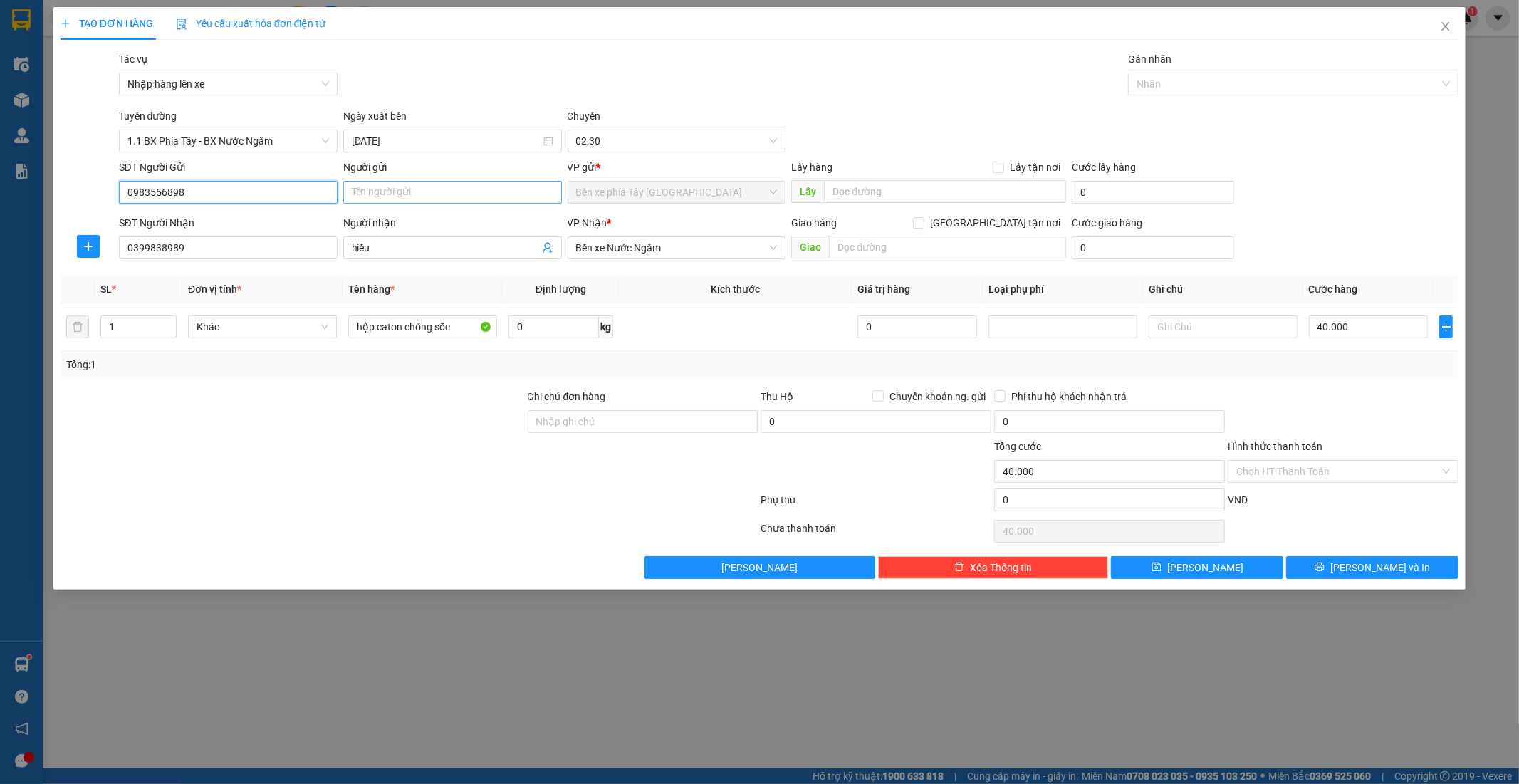
type input "0983556898"
click at [409, 200] on input "Người gửi" at bounding box center [453, 192] width 219 height 23
type input "a thiêm"
click at [1334, 463] on input "Hình thức thanh toán" at bounding box center [1339, 471] width 204 height 22
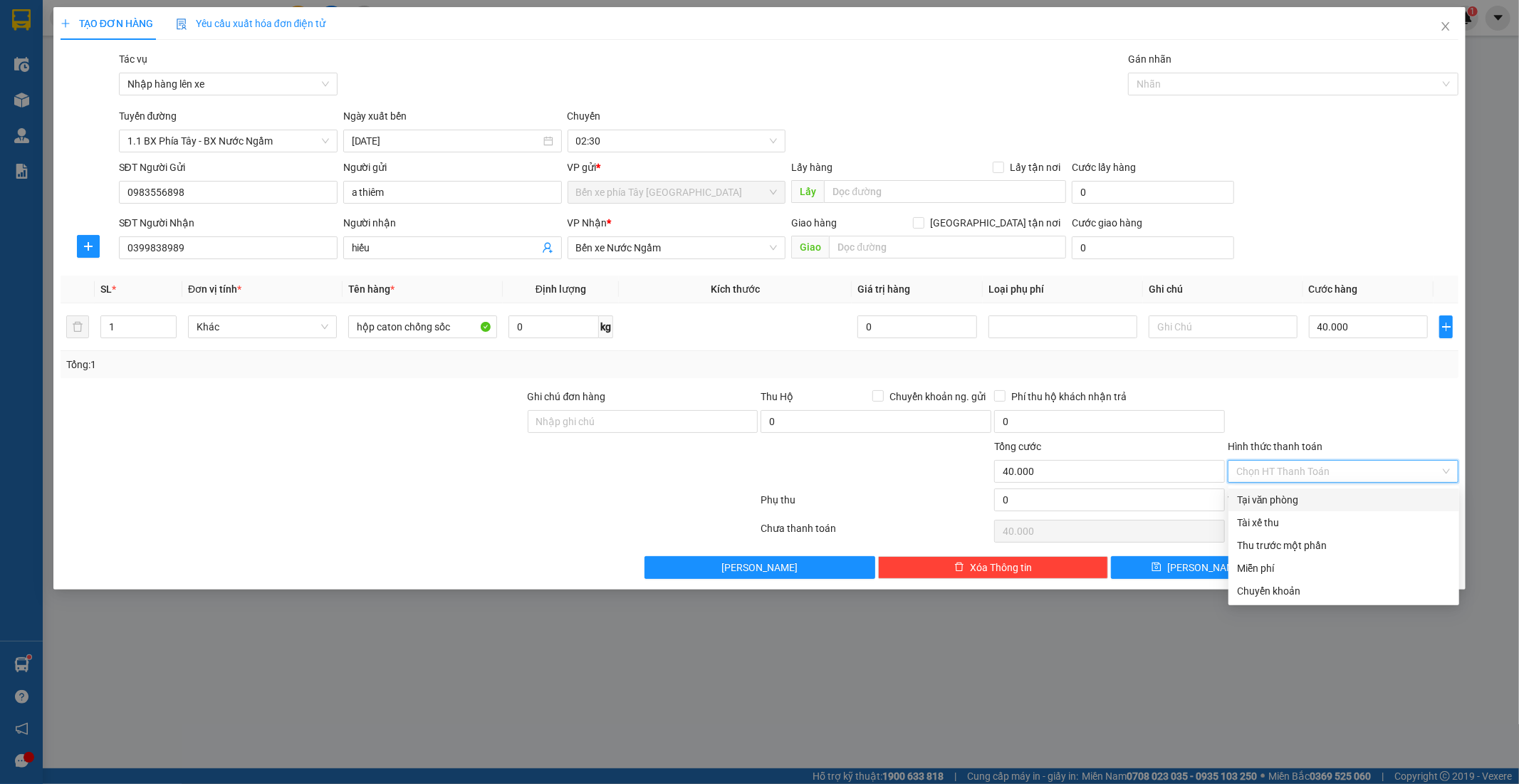
click at [1344, 502] on div "Tại văn phòng" at bounding box center [1344, 500] width 213 height 16
type input "0"
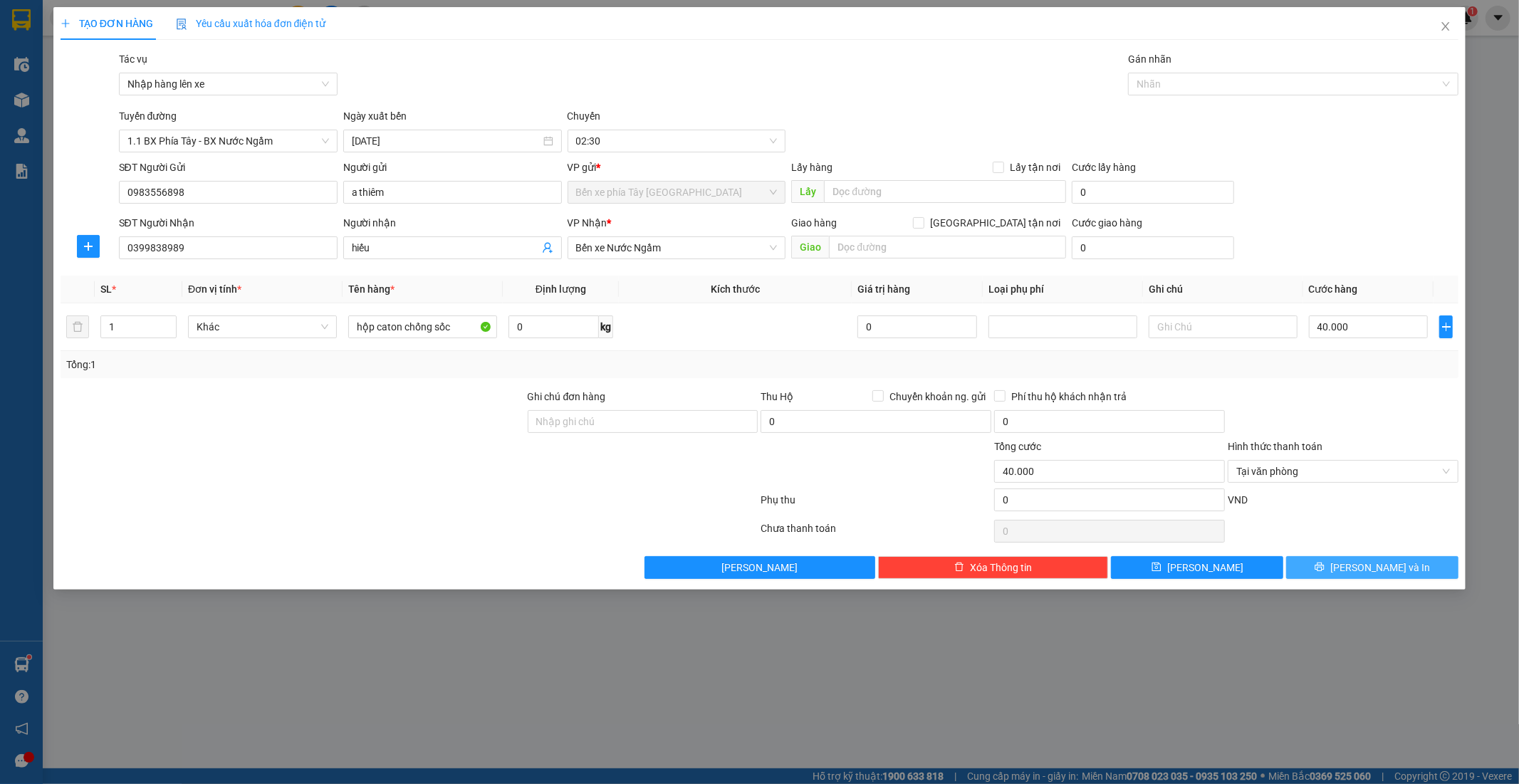
click at [1386, 568] on span "Lưu và In" at bounding box center [1380, 567] width 100 height 16
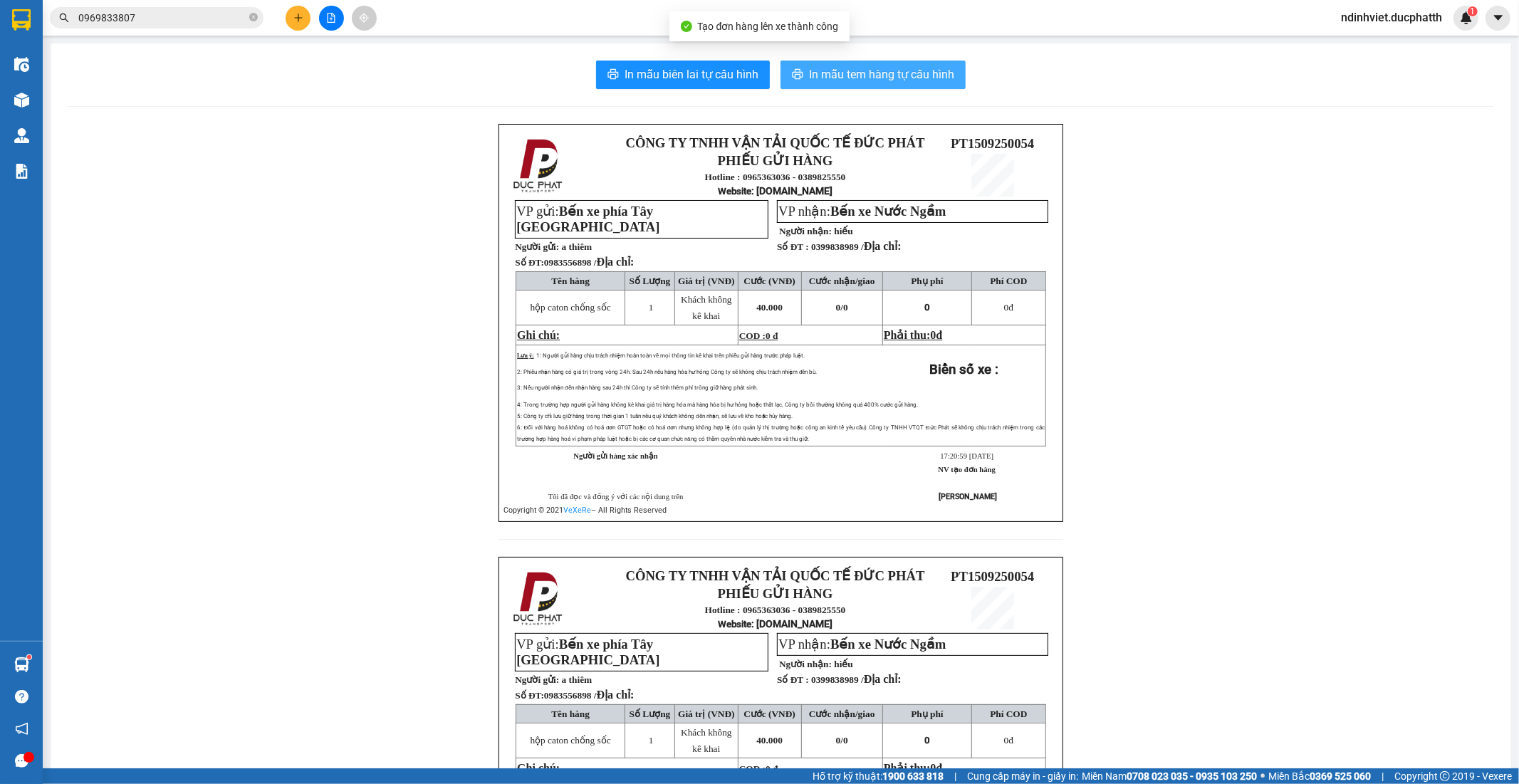
click at [876, 77] on span "In mẫu tem hàng tự cấu hình" at bounding box center [882, 74] width 145 height 18
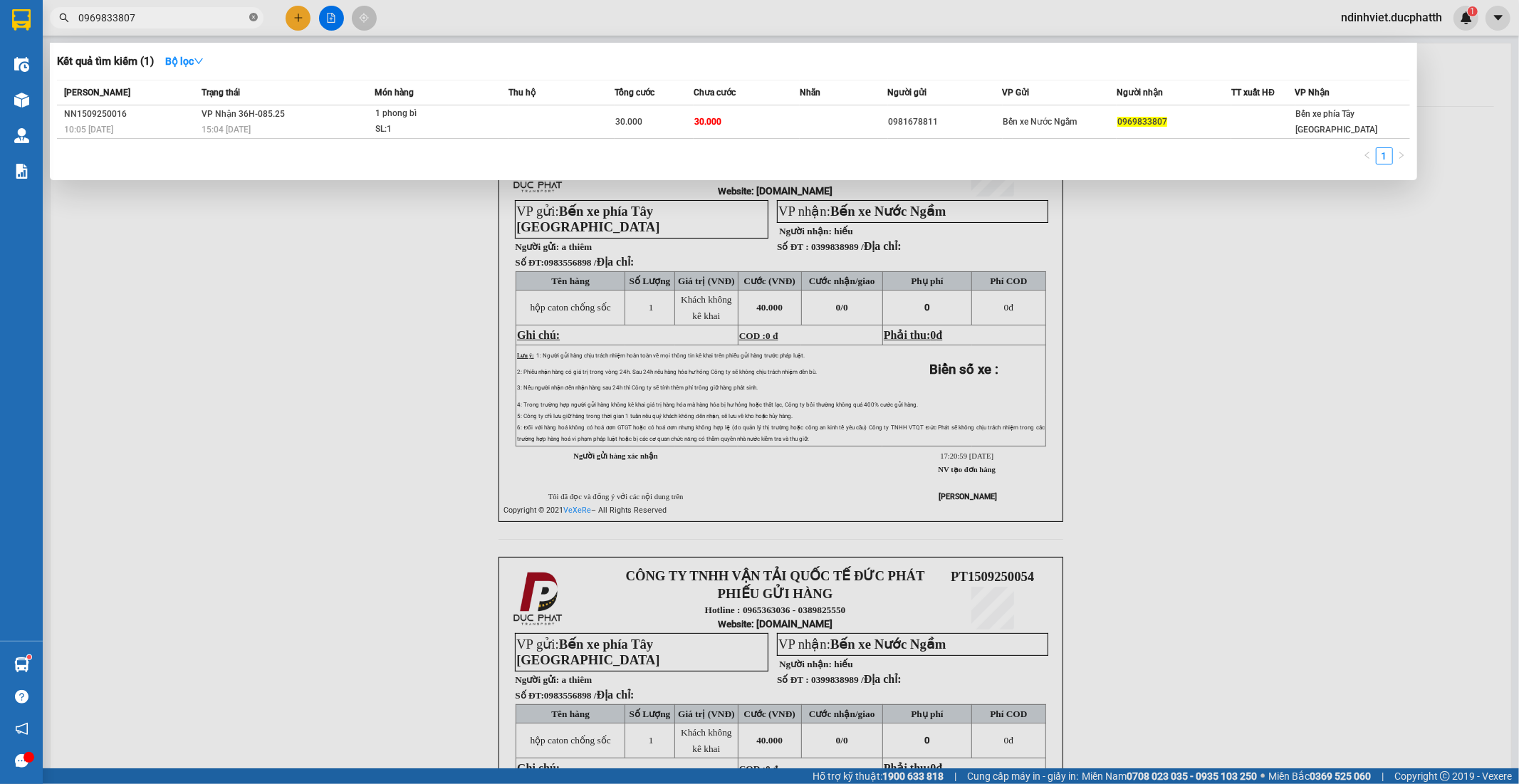
click at [252, 17] on icon "close-circle" at bounding box center [253, 17] width 8 height 8
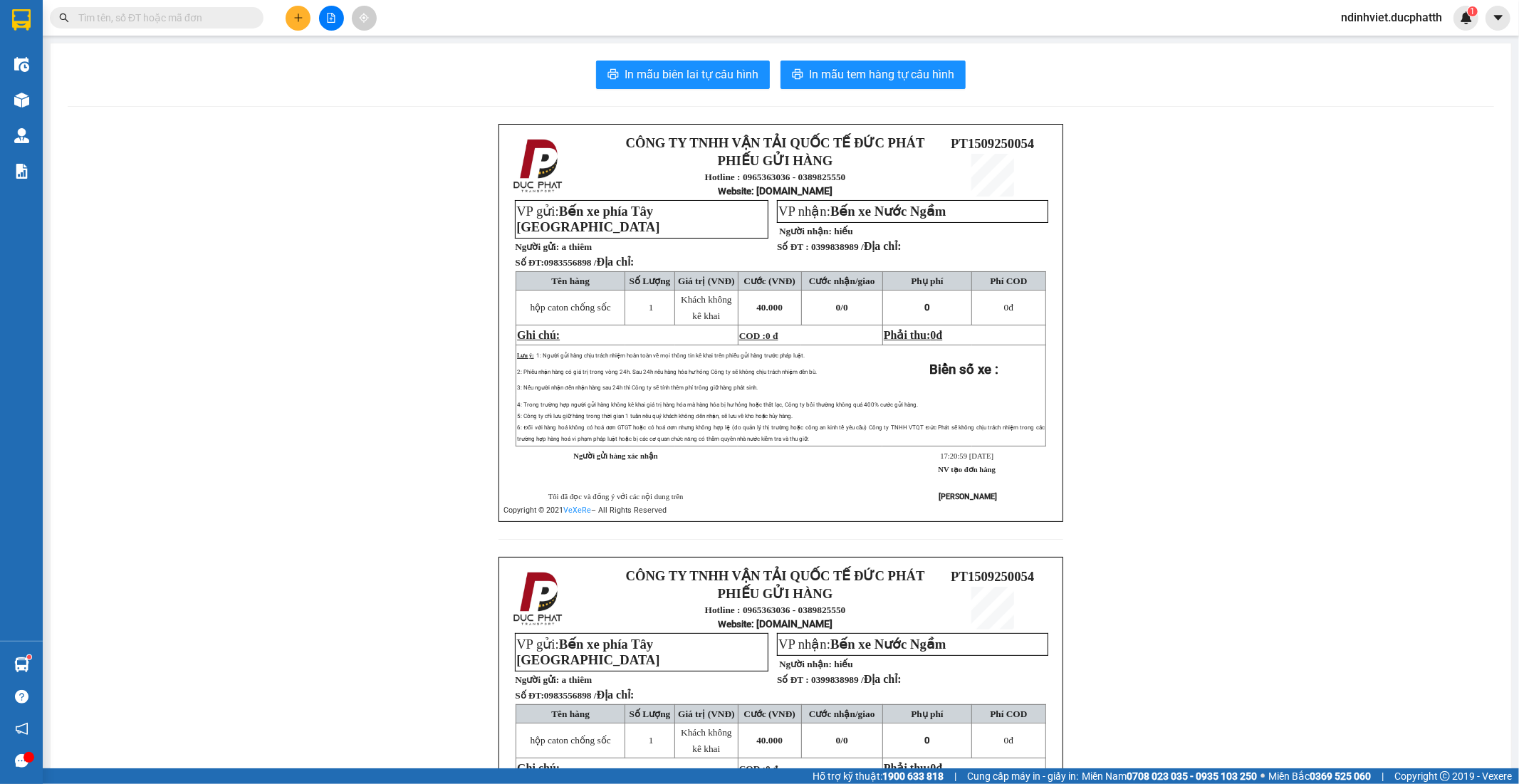
click at [197, 19] on input "text" at bounding box center [162, 18] width 168 height 16
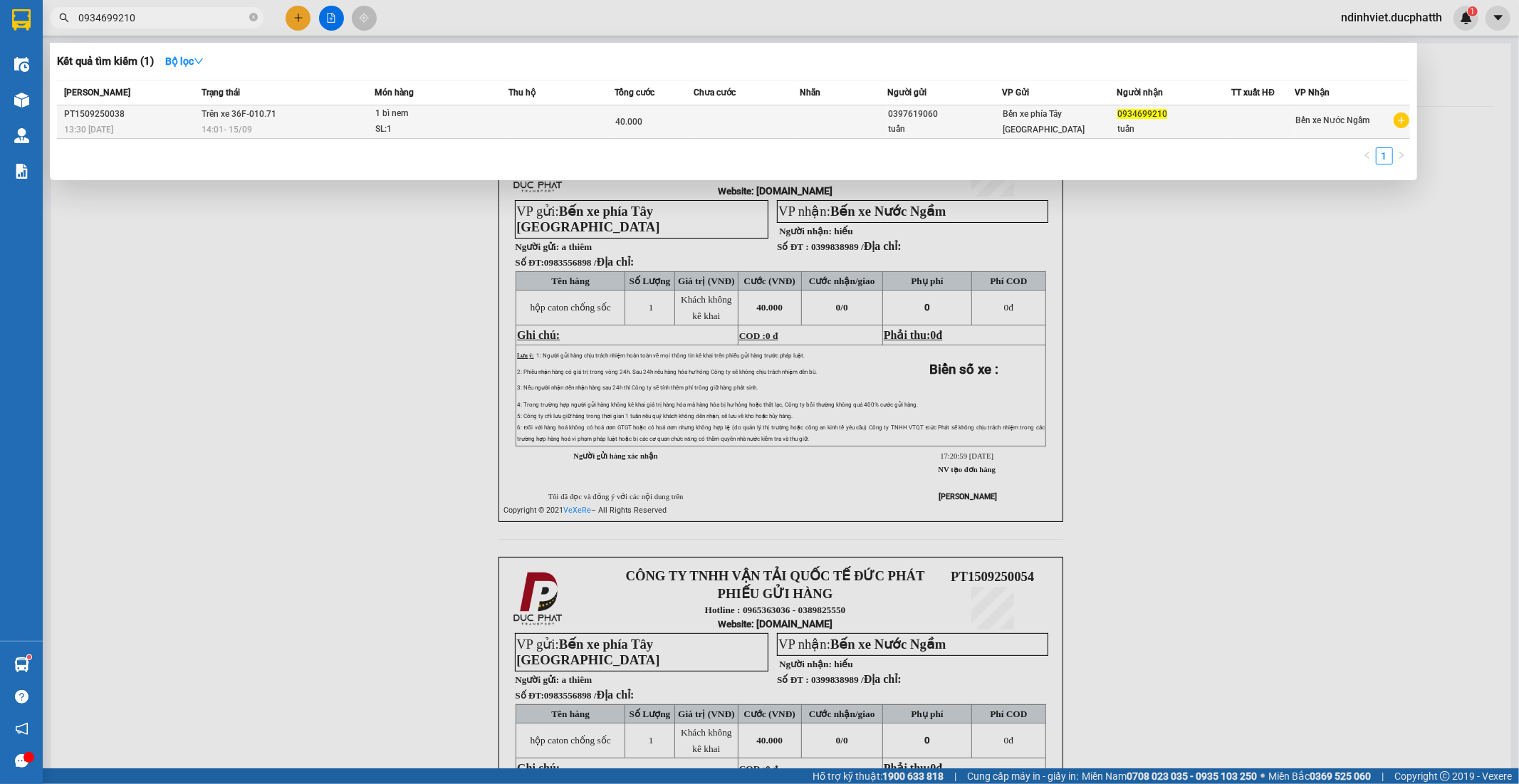
type input "0934699210"
click at [557, 122] on td at bounding box center [561, 122] width 106 height 33
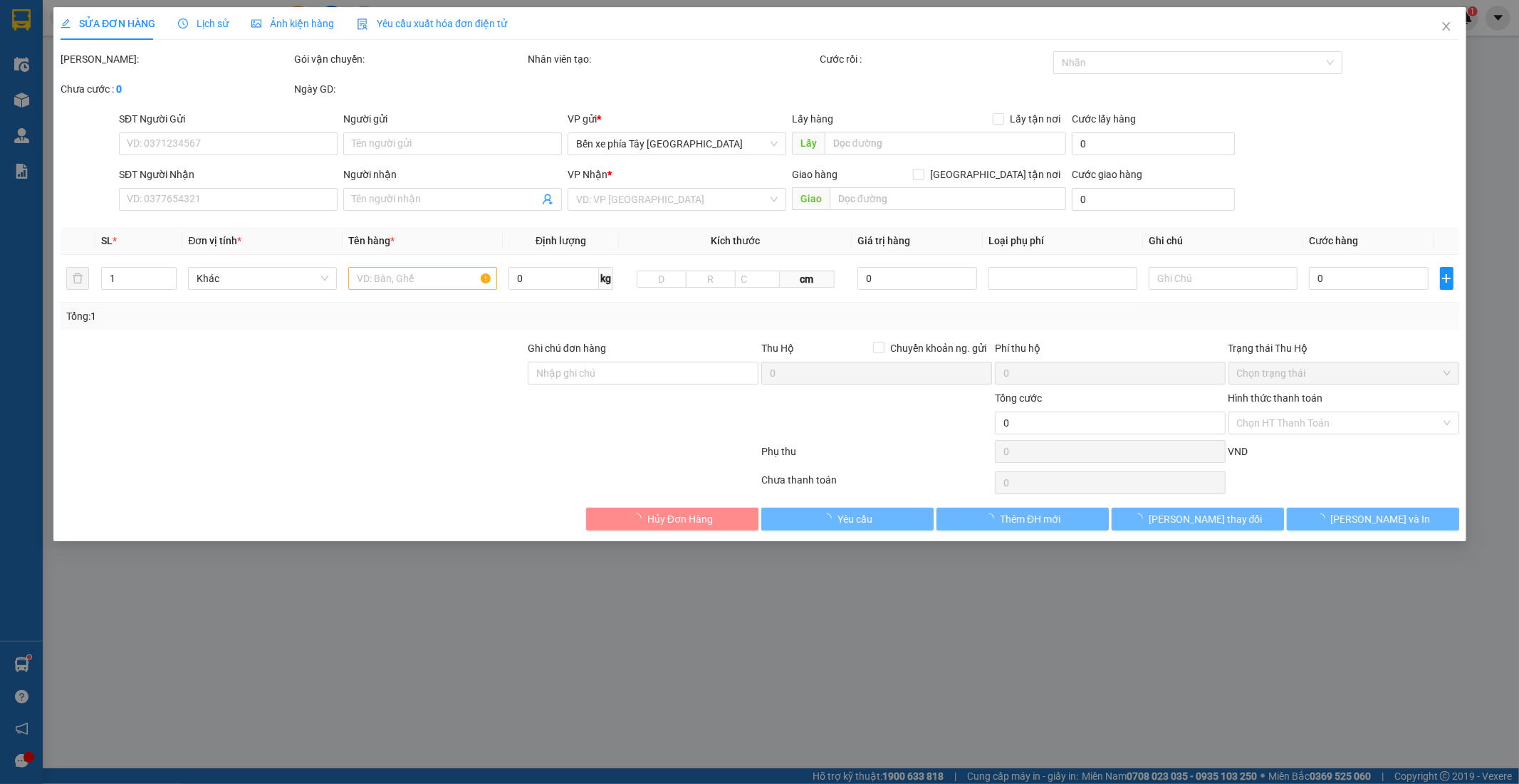
type input "0397619060"
type input "tuấn"
type input "0934699210"
type input "tuấn"
type input "40.000"
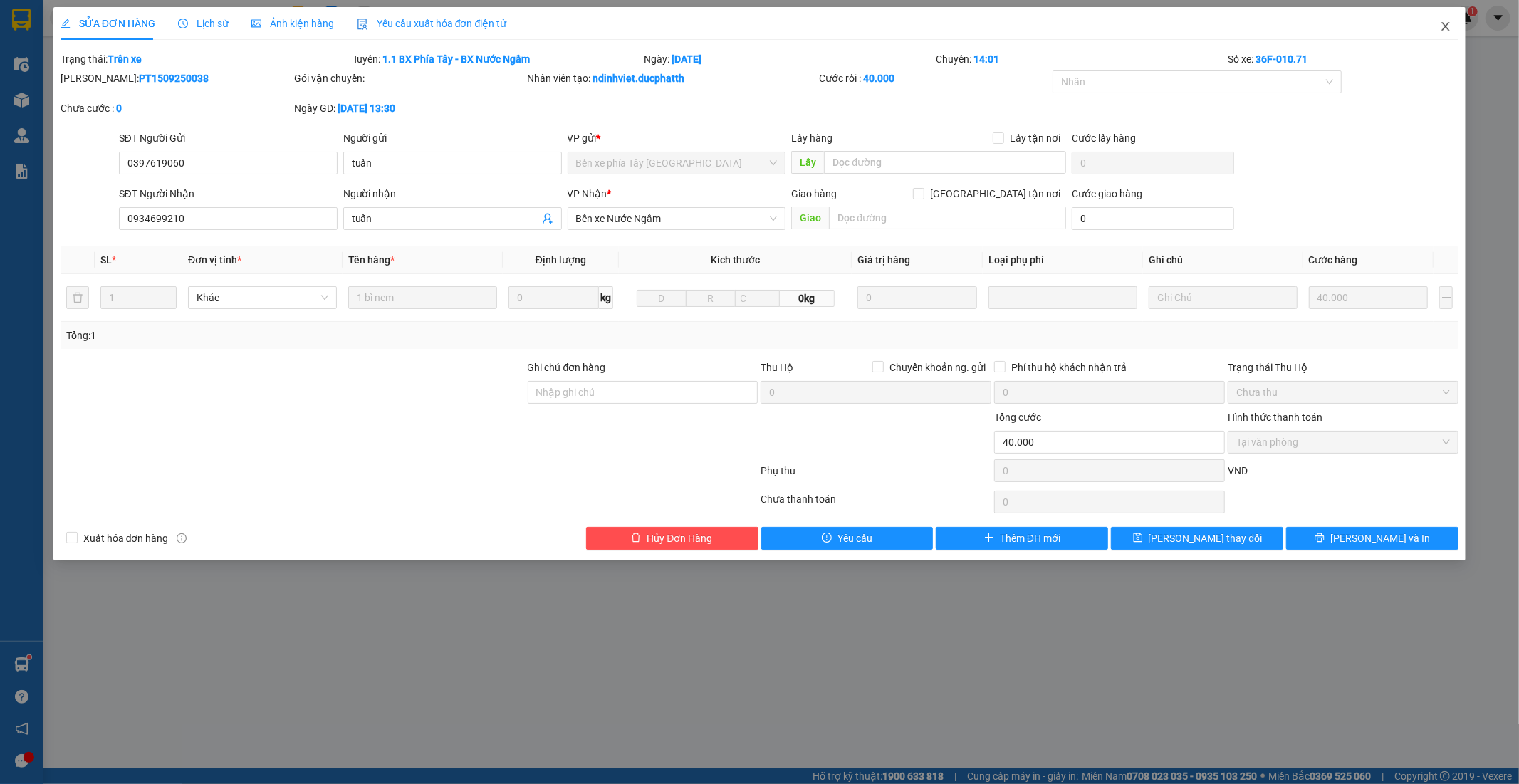
click at [1450, 18] on span "Close" at bounding box center [1445, 27] width 40 height 40
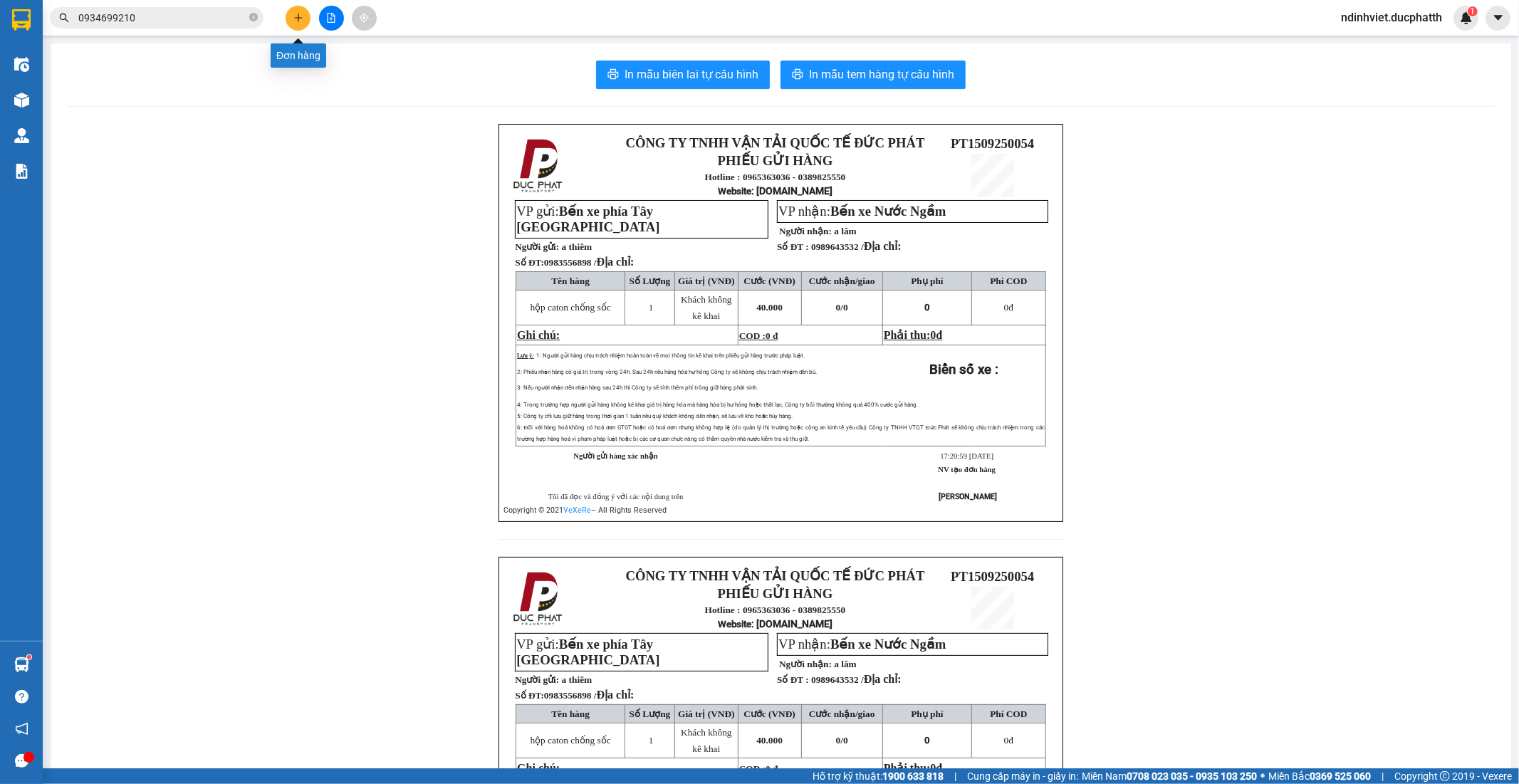
click at [294, 20] on icon "plus" at bounding box center [298, 18] width 10 height 10
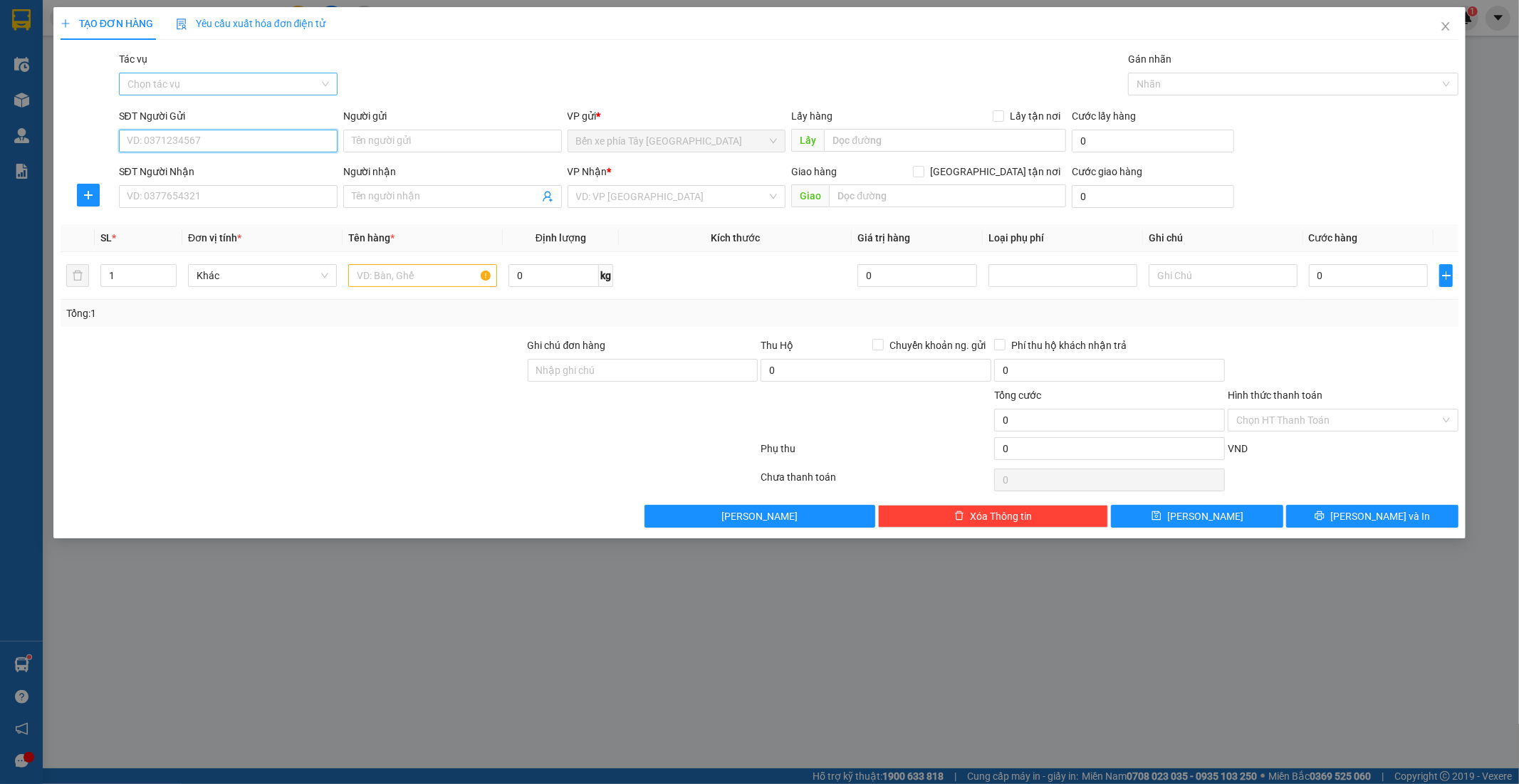
click at [327, 73] on div "Chọn tác vụ" at bounding box center [228, 84] width 219 height 23
click at [288, 115] on div "Nhập hàng lên xe" at bounding box center [228, 112] width 202 height 16
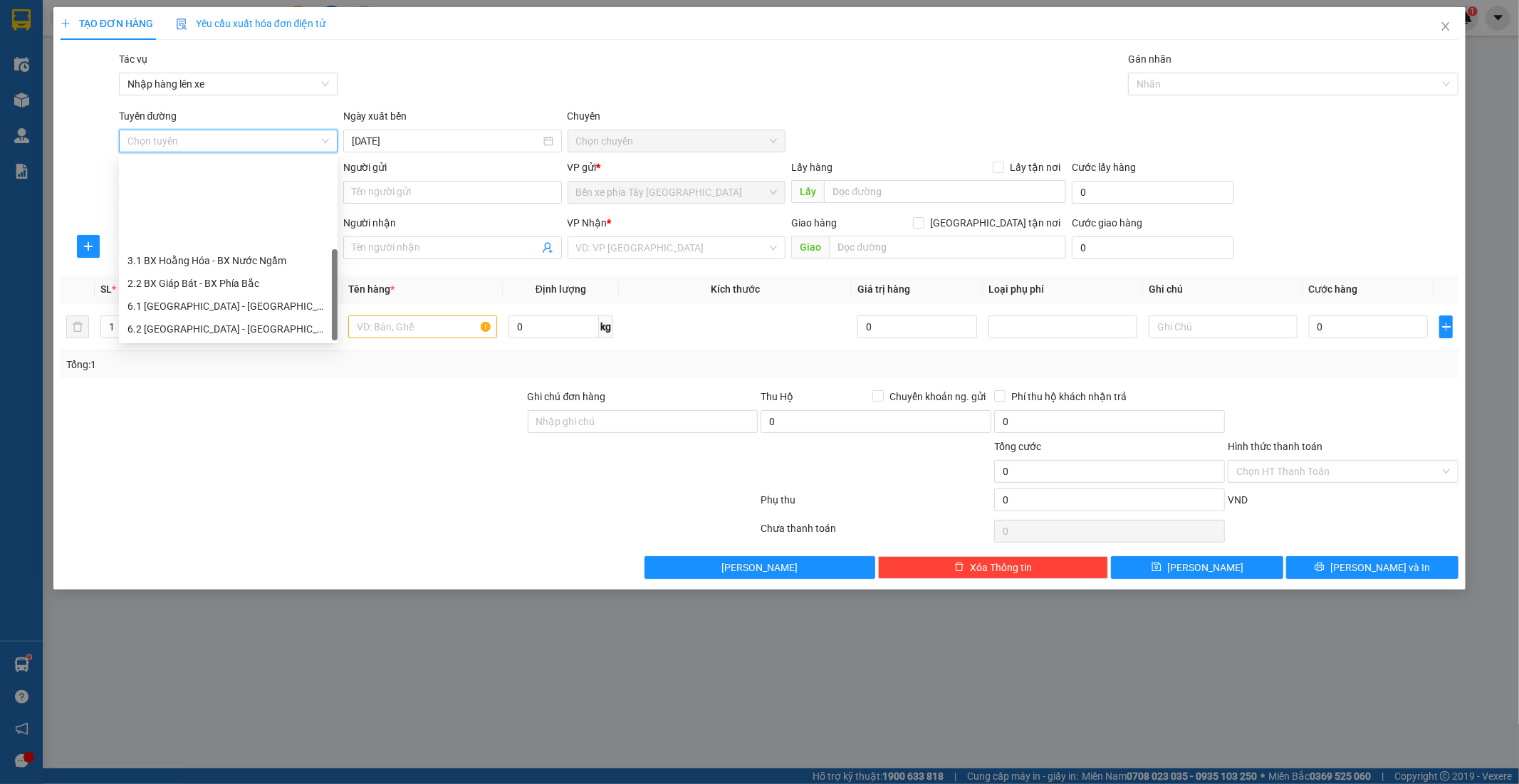
scroll to position [114, 0]
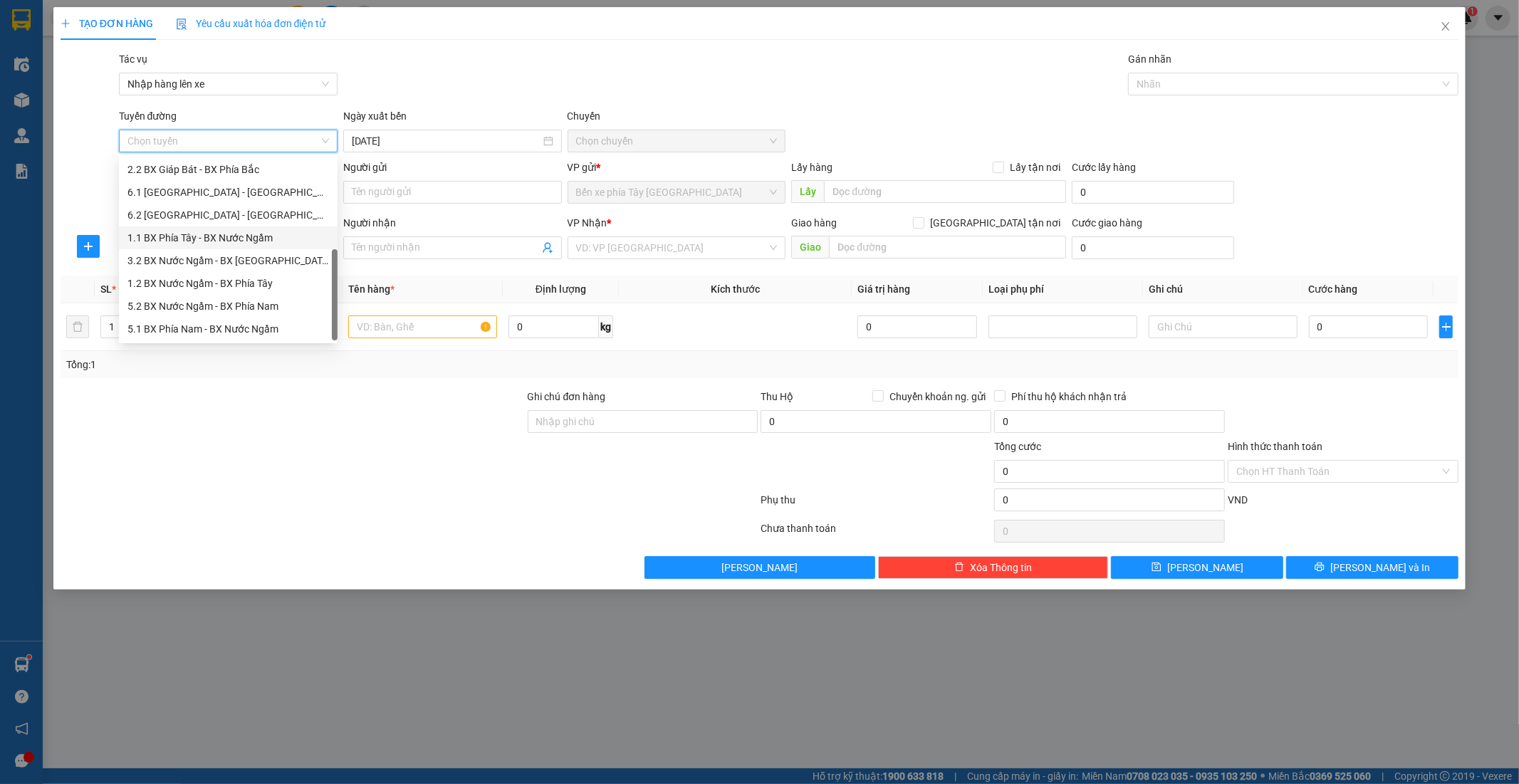
click at [243, 237] on div "1.1 BX Phía Tây - BX Nước Ngầm" at bounding box center [228, 238] width 202 height 16
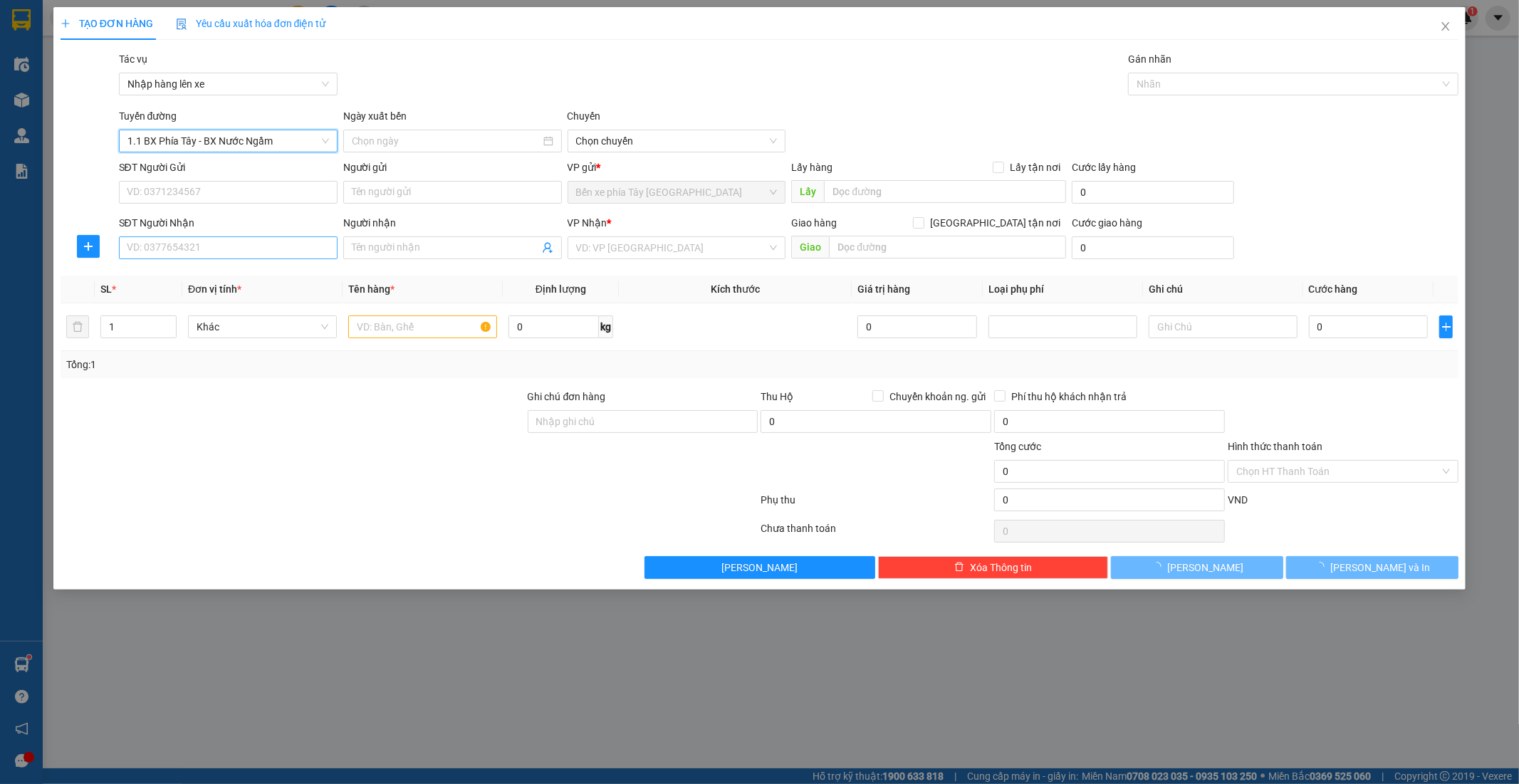
type input "15/09/2025"
drag, startPoint x: 646, startPoint y: 137, endPoint x: 656, endPoint y: 132, distance: 11.2
click at [653, 133] on span "02:30 - 36H-098.28" at bounding box center [677, 141] width 202 height 22
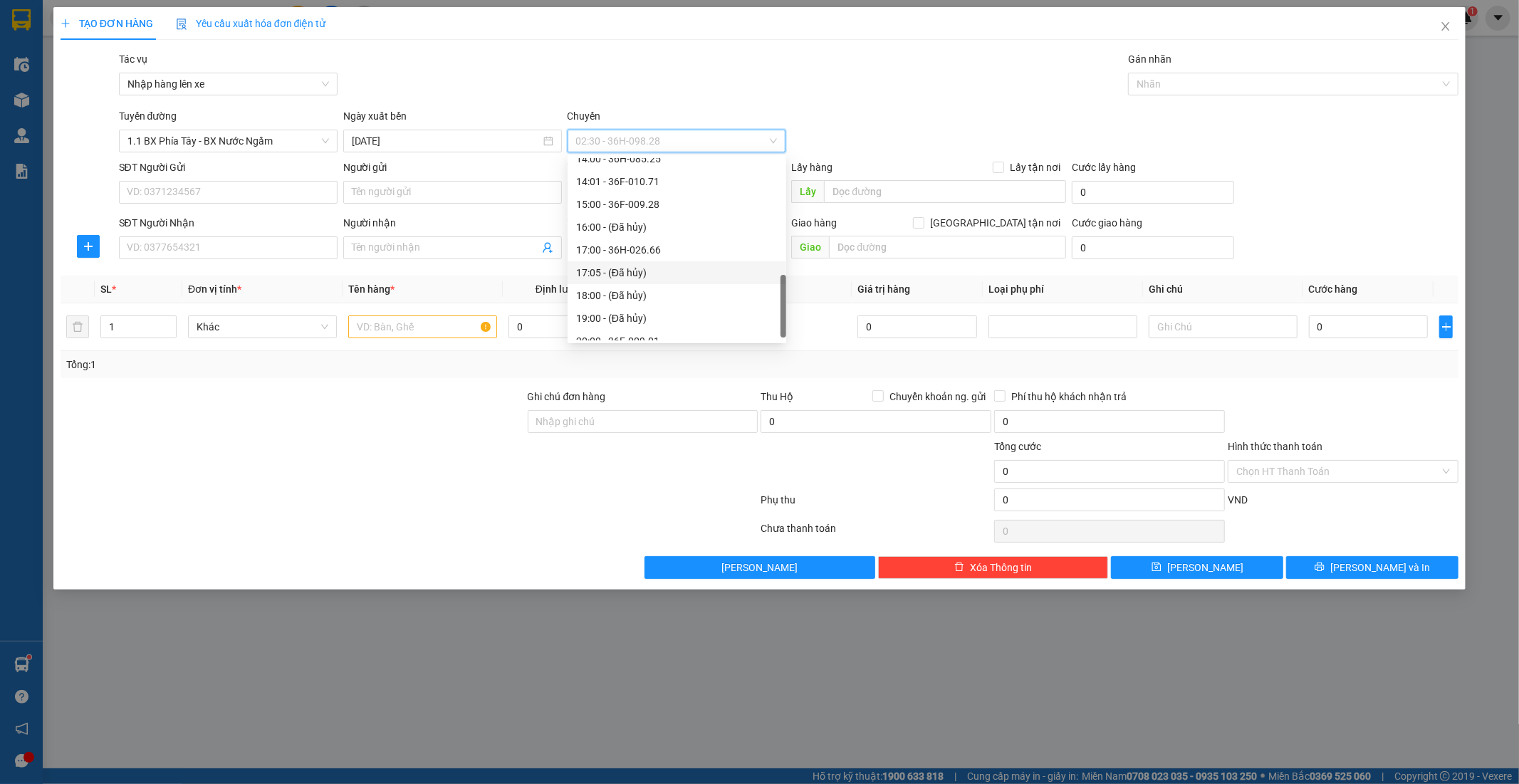
scroll to position [478, 0]
click at [297, 147] on span "1.1 BX Phía Tây - BX Nước Ngầm" at bounding box center [228, 141] width 202 height 22
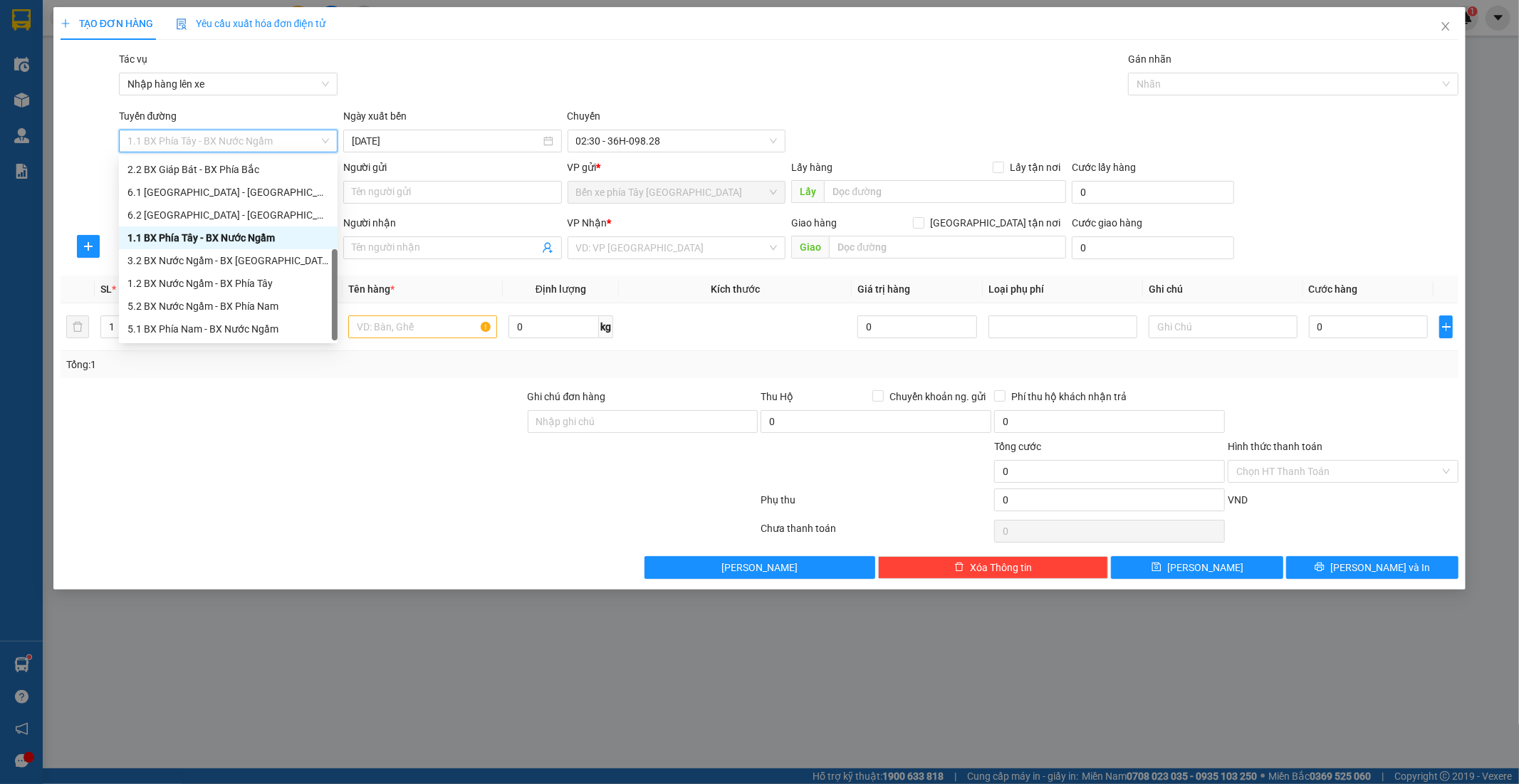
click at [283, 141] on span "1.1 BX Phía Tây - BX Nước Ngầm" at bounding box center [228, 141] width 202 height 22
click at [244, 193] on div "2.1 BX Phía Bắc - BX Giáp Bát" at bounding box center [228, 192] width 202 height 16
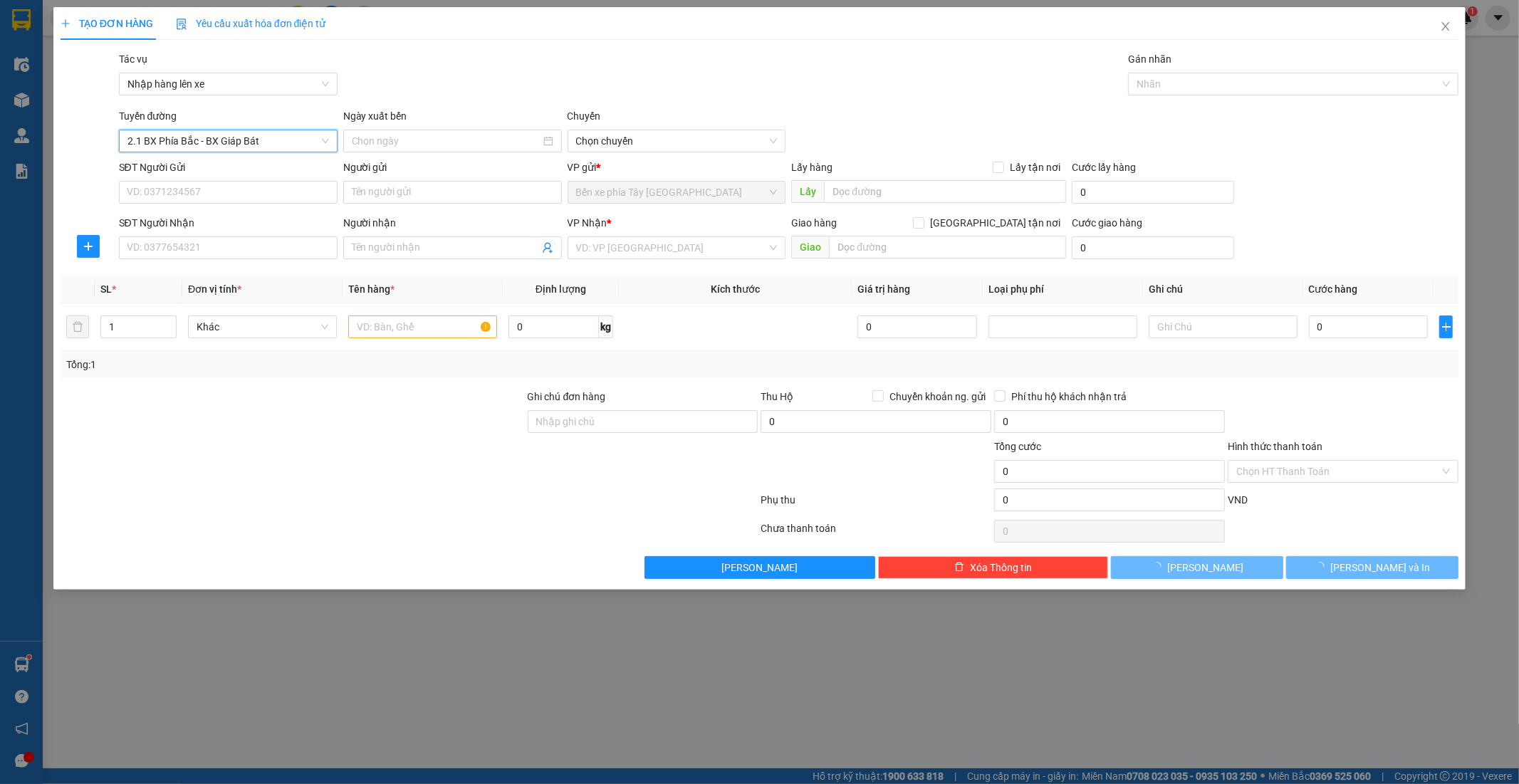
type input "15/09/2025"
click at [693, 135] on span "03:00 - 36F-009.19" at bounding box center [677, 141] width 202 height 22
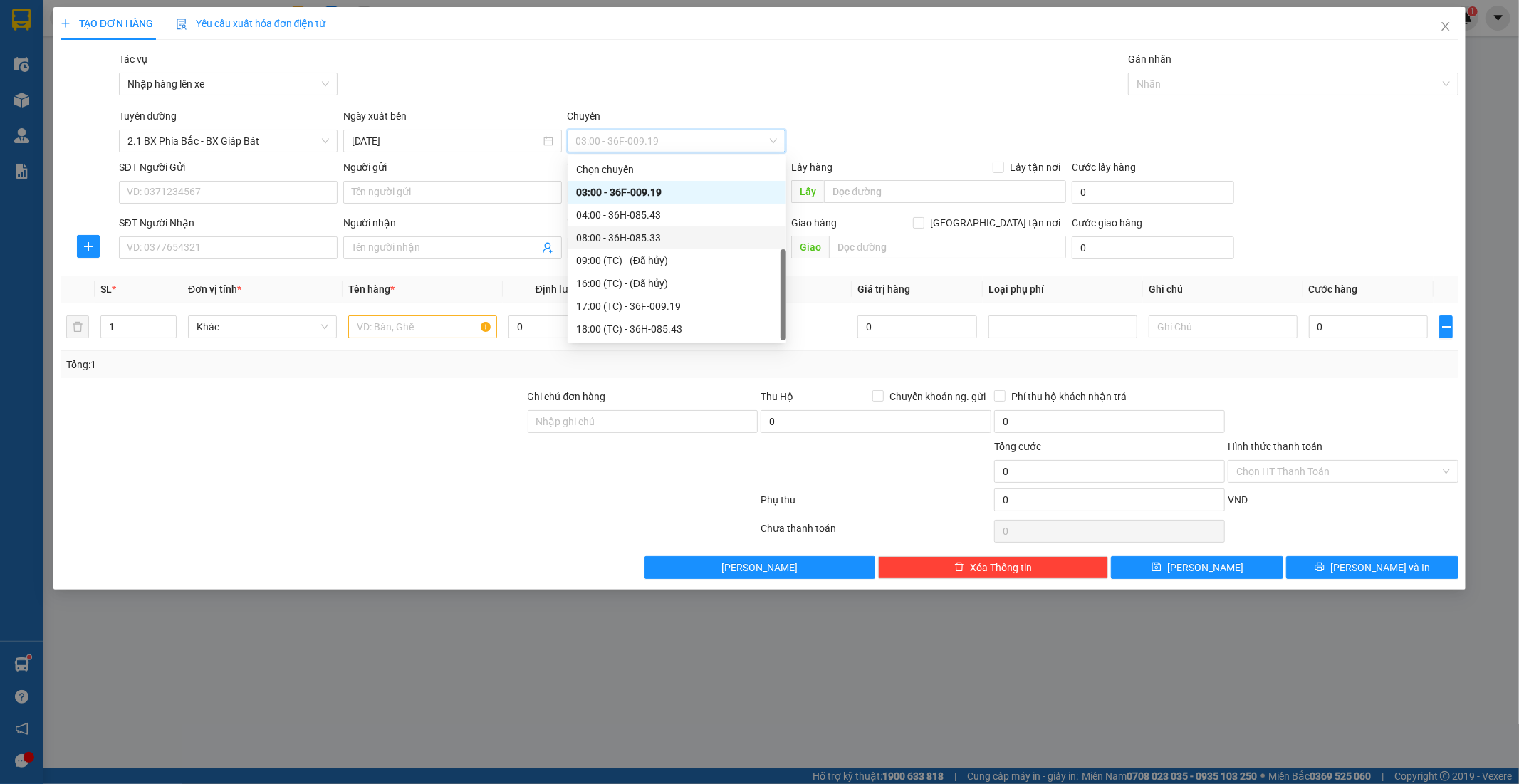
scroll to position [23, 0]
click at [676, 307] on div "18:00 (TC) - 36H-085.43" at bounding box center [677, 306] width 202 height 16
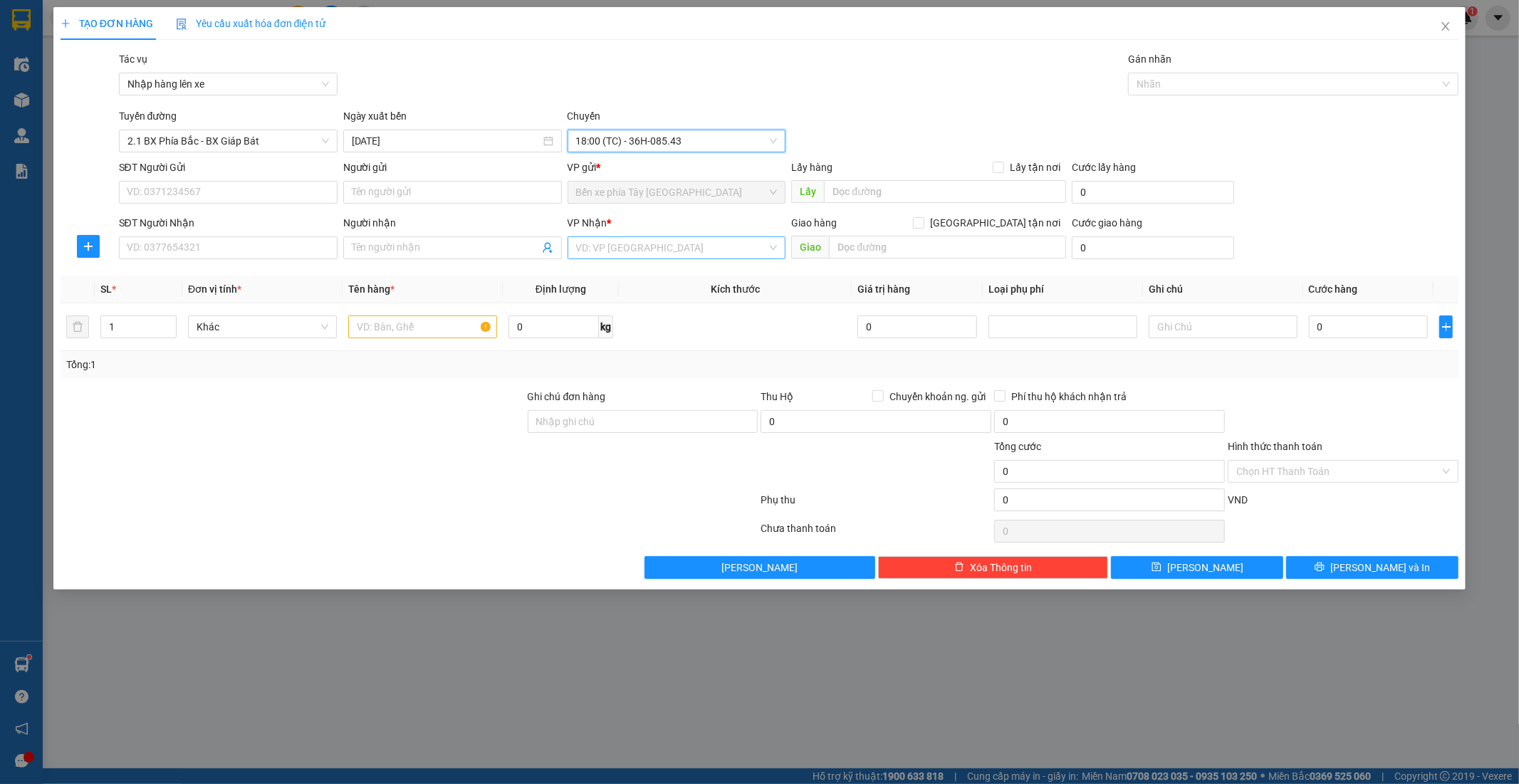
click at [667, 253] on input "search" at bounding box center [672, 247] width 192 height 22
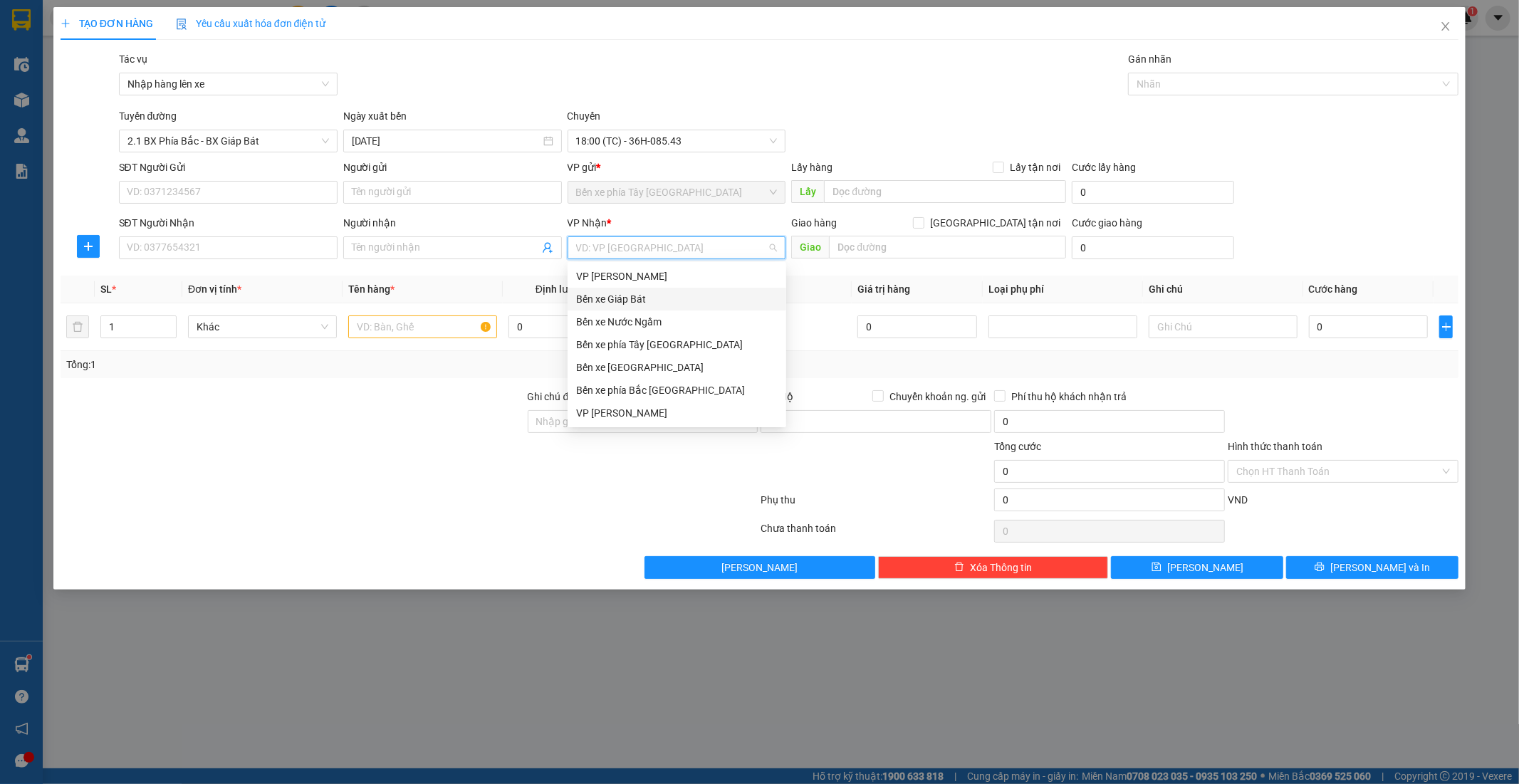
click at [640, 293] on div "Bến xe Giáp Bát" at bounding box center [677, 299] width 202 height 16
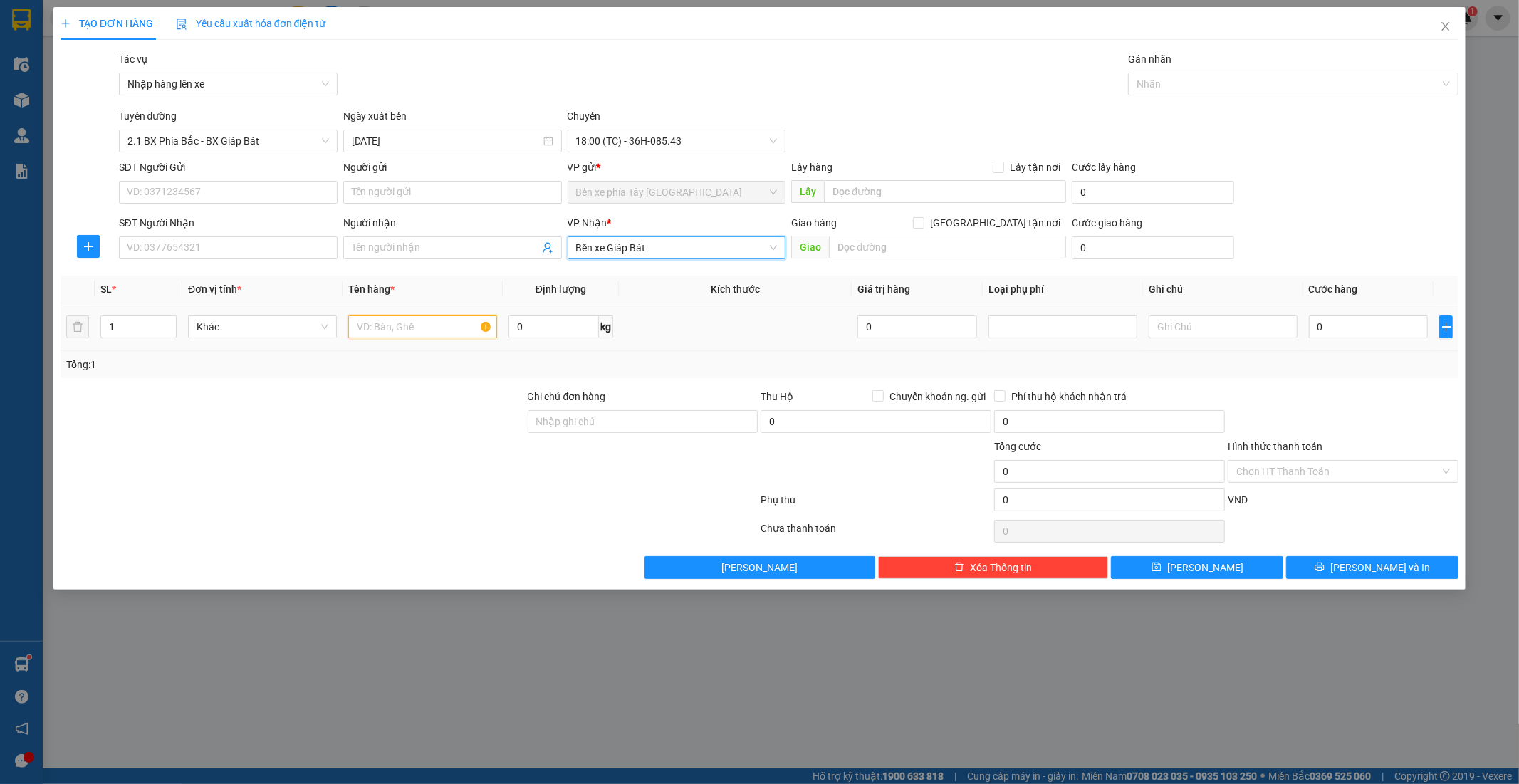
click at [411, 326] on input "text" at bounding box center [423, 326] width 149 height 23
type input "1 thùng xốp đồ ăn"
click at [1380, 338] on input "0" at bounding box center [1369, 326] width 120 height 23
type input "6"
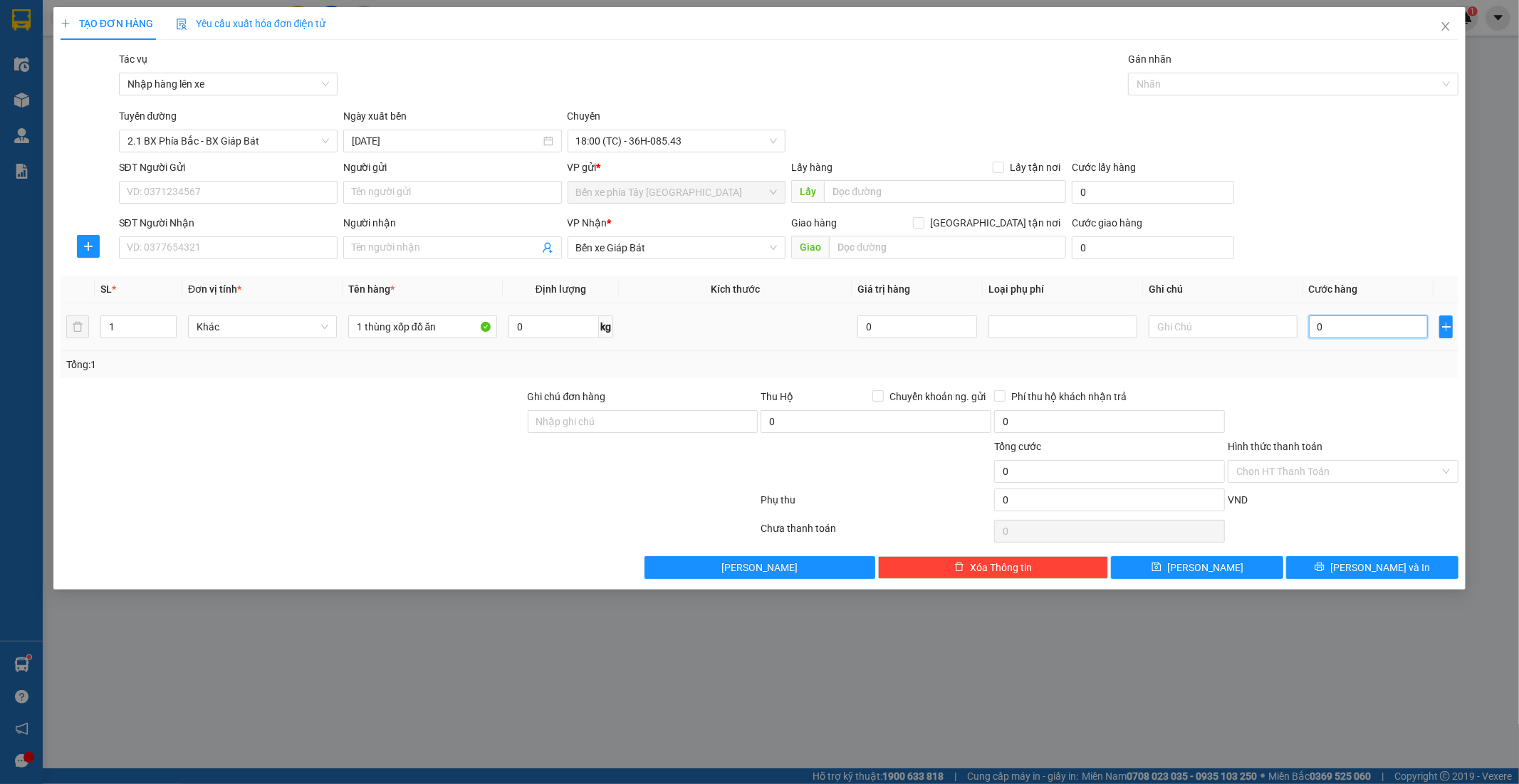
type input "6"
type input "60"
type input "600"
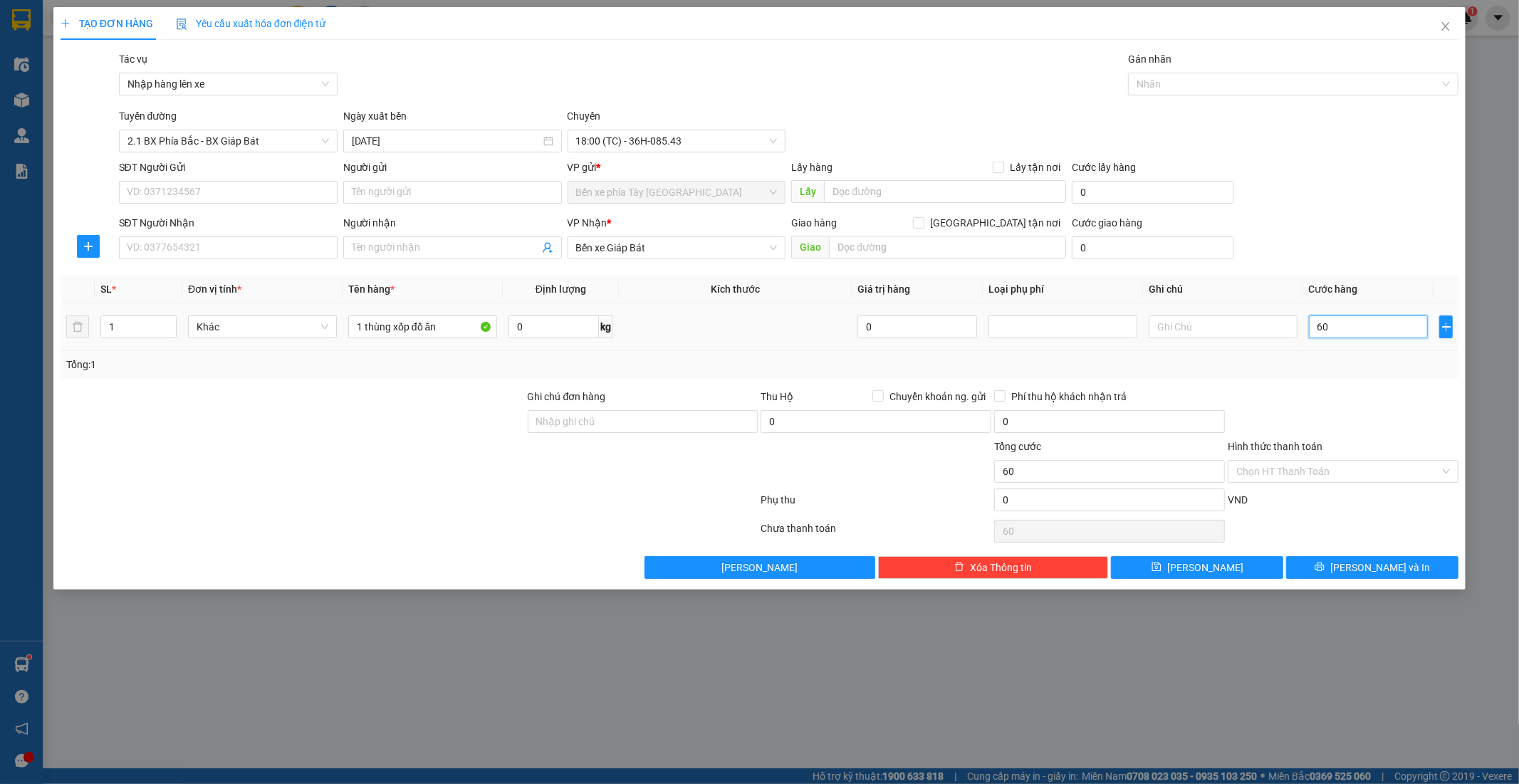
type input "600"
type input "6.000"
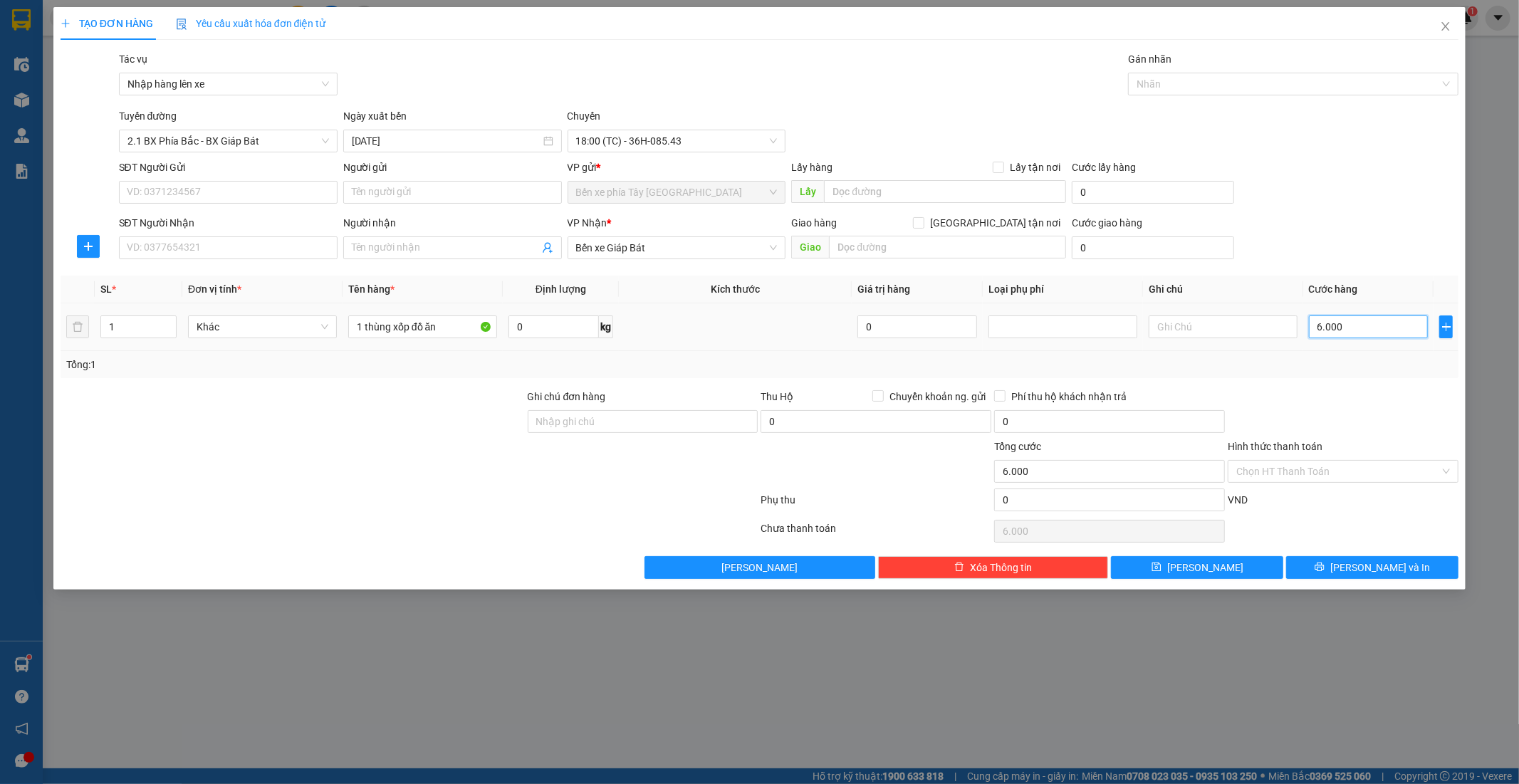
type input "60.000"
type input "600.000"
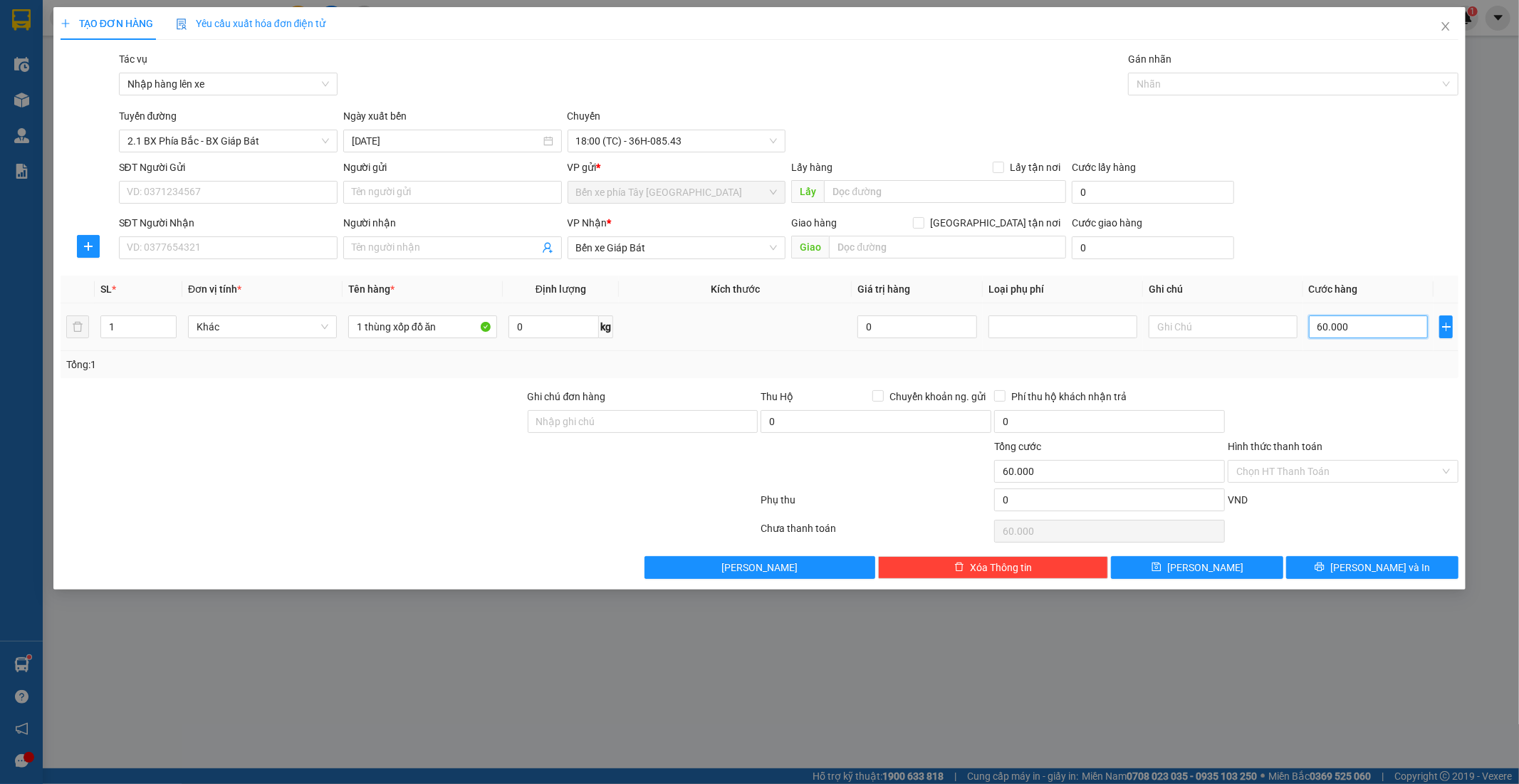
type input "600.000"
type input "60.000"
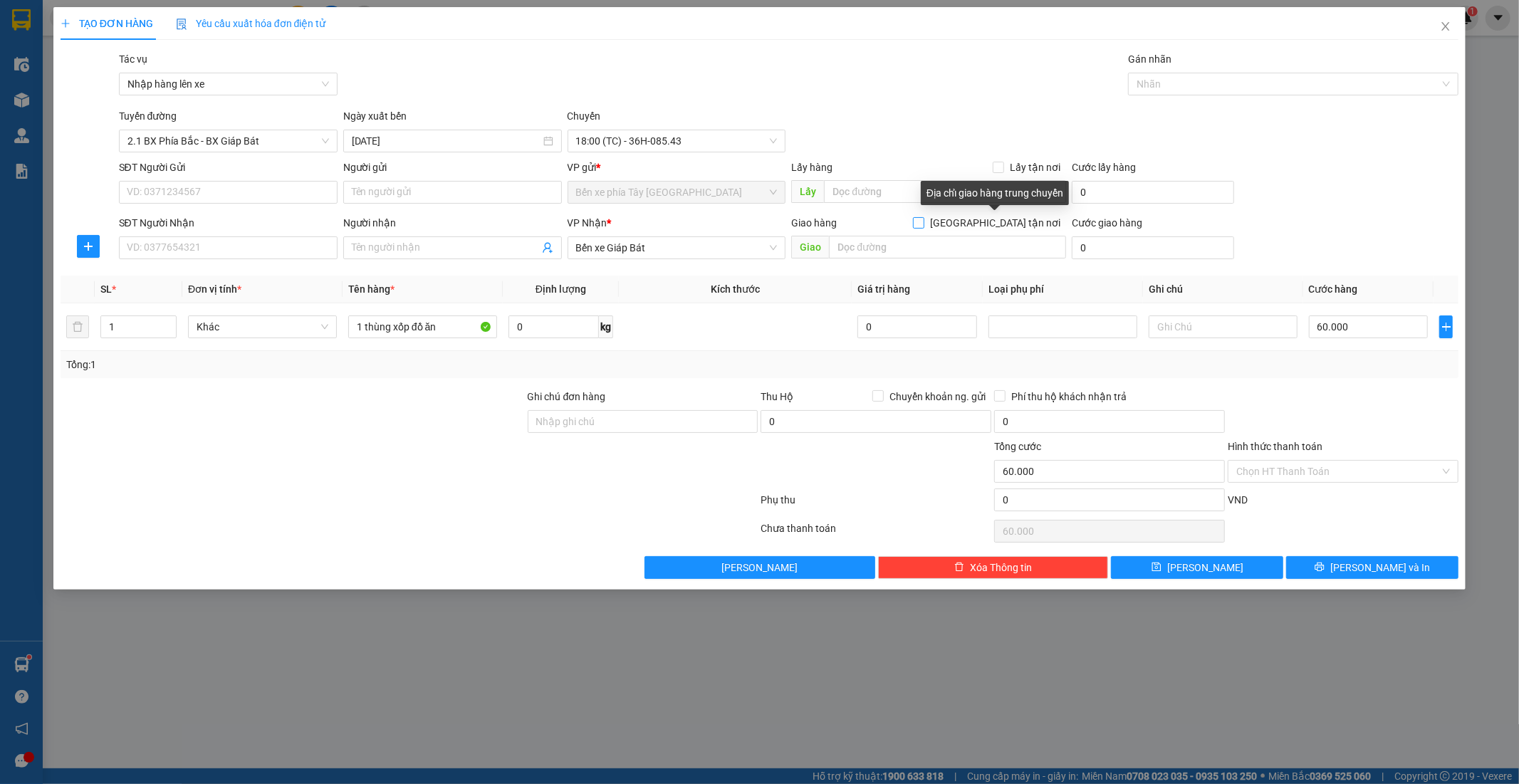
click at [923, 223] on input "Giao tận nơi" at bounding box center [918, 222] width 10 height 10
checkbox input "true"
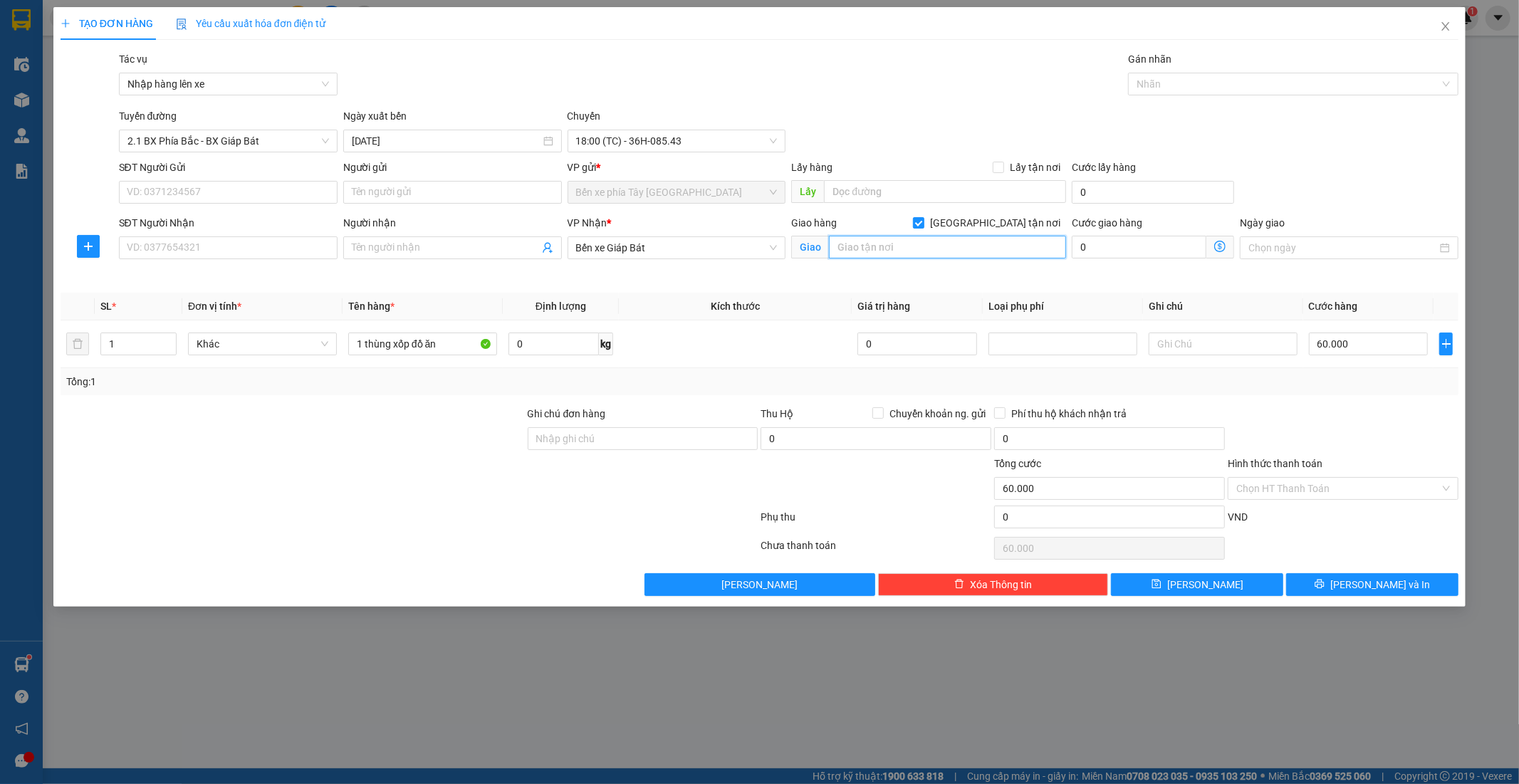
click at [970, 251] on input "text" at bounding box center [947, 247] width 237 height 23
type input "0388174120"
click at [257, 191] on input "SĐT Người Gửi" at bounding box center [228, 192] width 219 height 23
click at [245, 240] on input "SĐT Người Nhận" at bounding box center [228, 248] width 219 height 23
drag, startPoint x: 225, startPoint y: 245, endPoint x: 264, endPoint y: 234, distance: 40.5
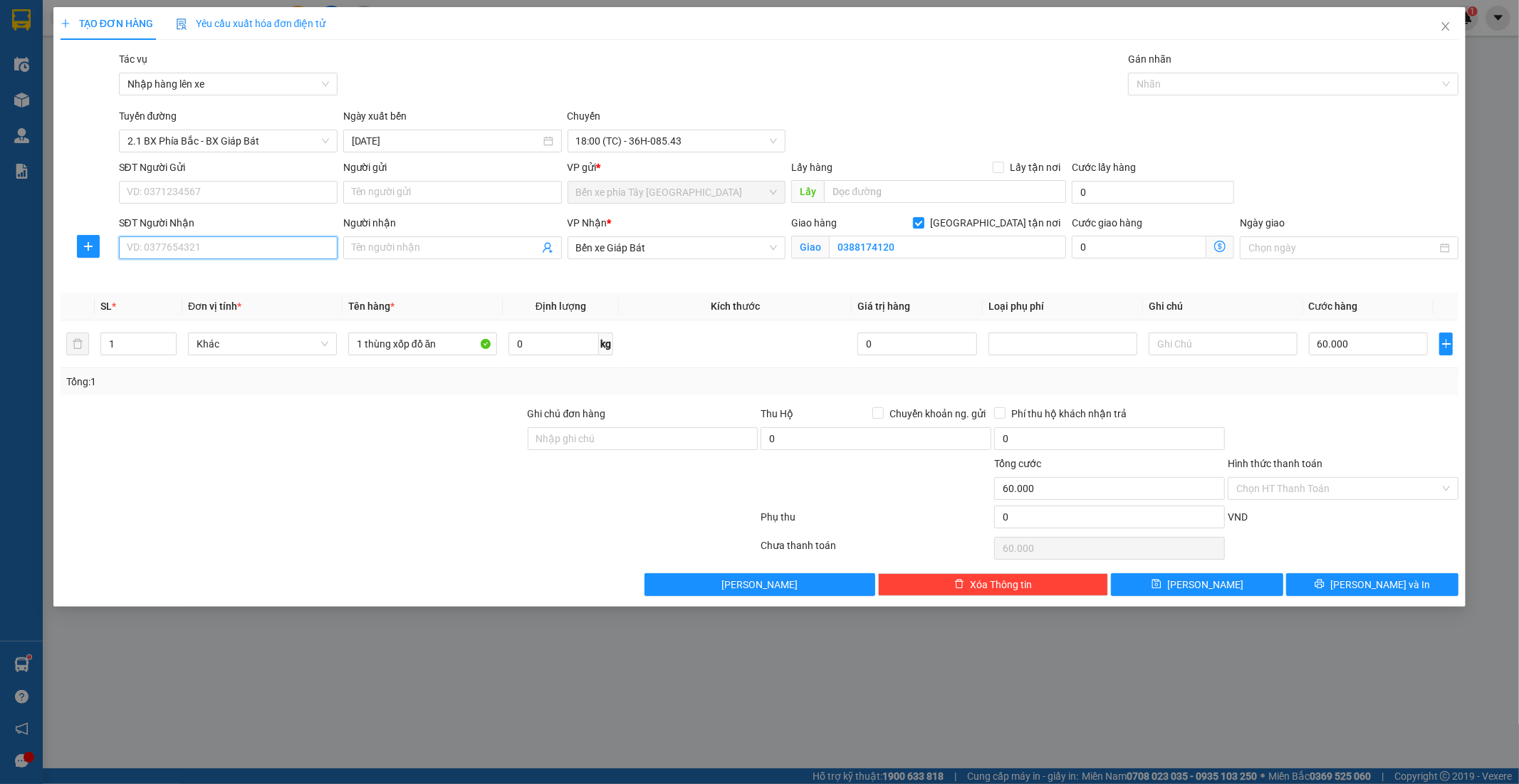
click at [261, 236] on div "SĐT Người Nhận VD: 0377654321" at bounding box center [228, 240] width 219 height 50
paste input "0388174120"
type input "0388174120"
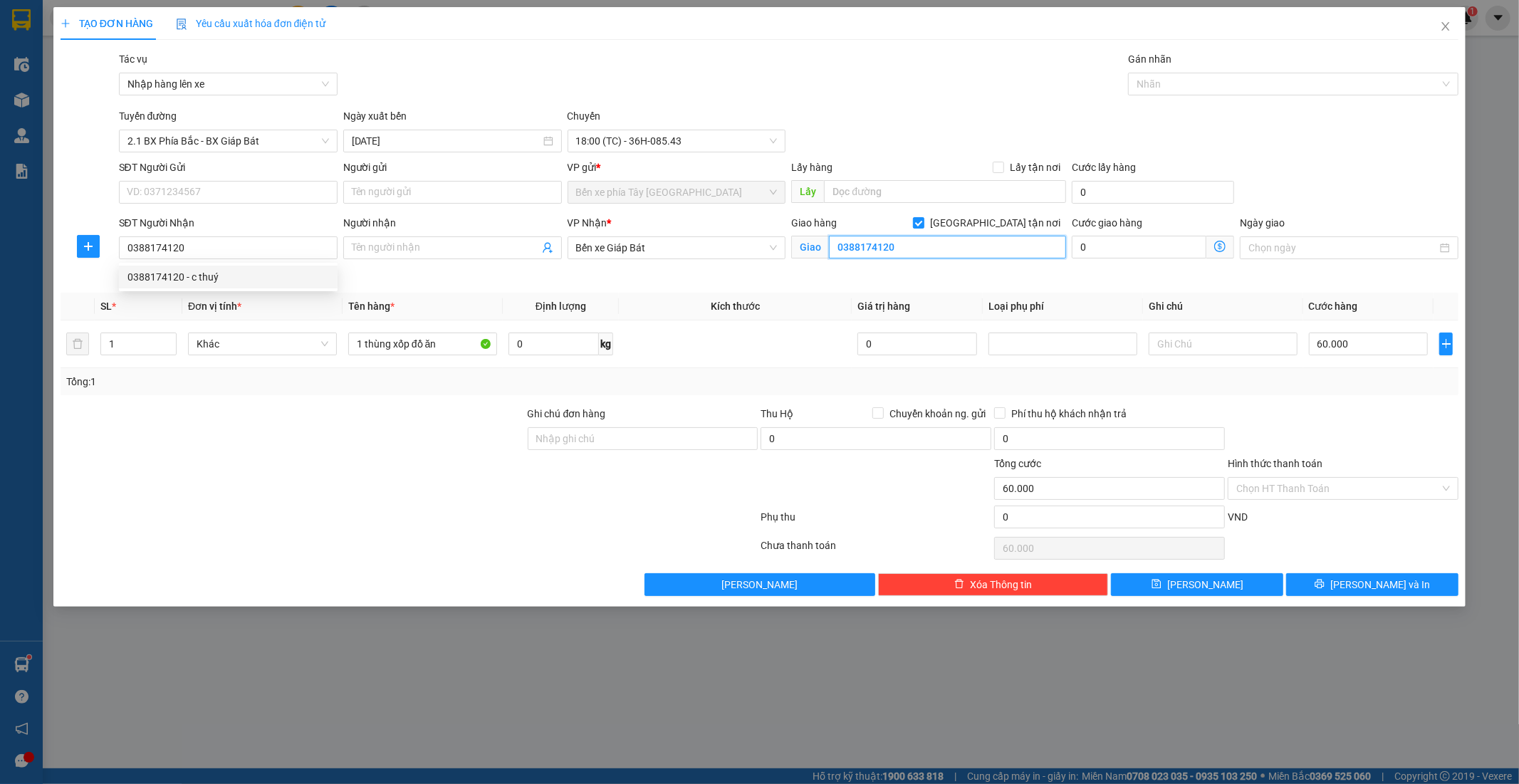
drag, startPoint x: 908, startPoint y: 258, endPoint x: 823, endPoint y: 263, distance: 85.1
click at [906, 259] on input "0388174120" at bounding box center [947, 247] width 237 height 23
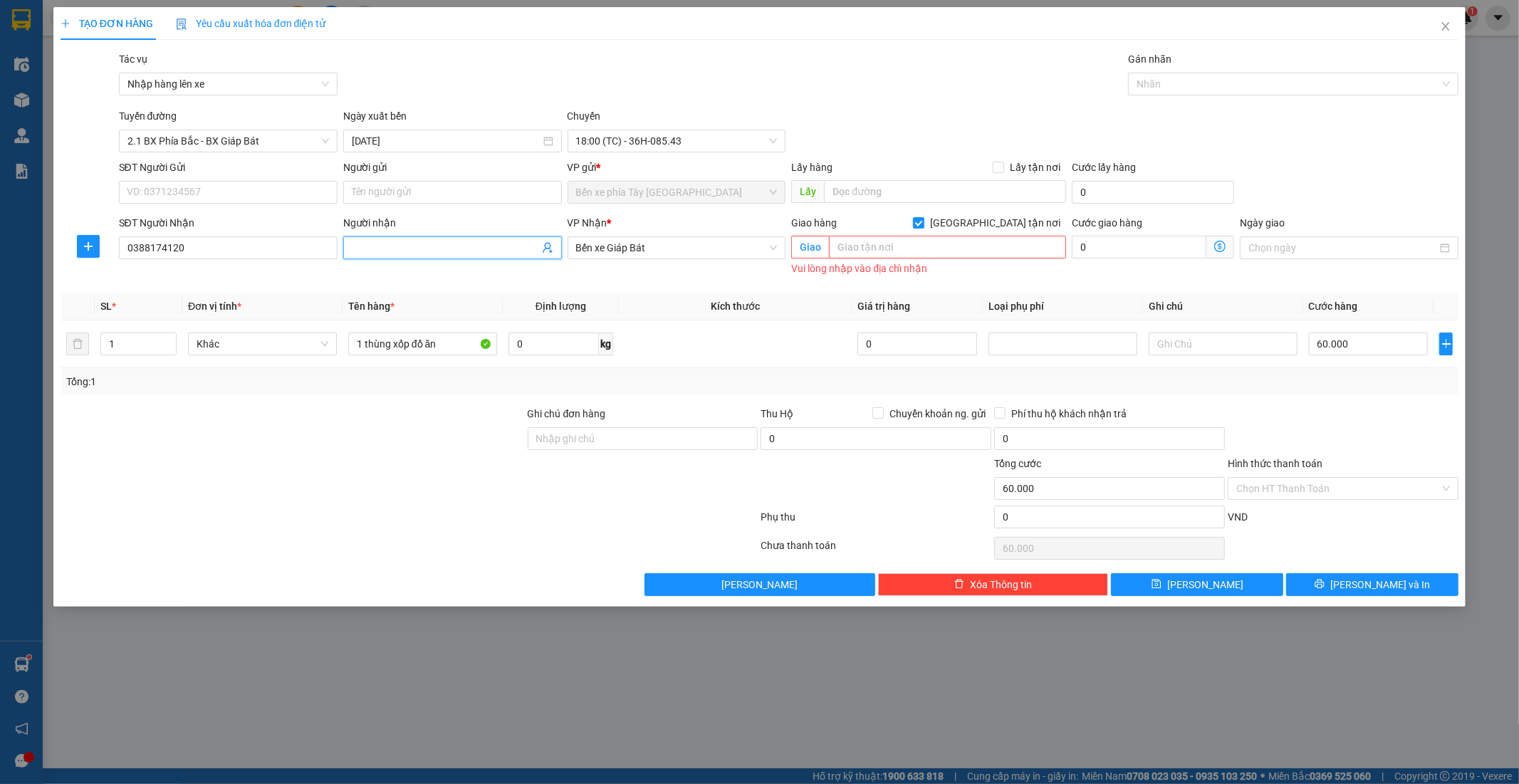
click at [426, 245] on input "Người nhận" at bounding box center [445, 247] width 188 height 16
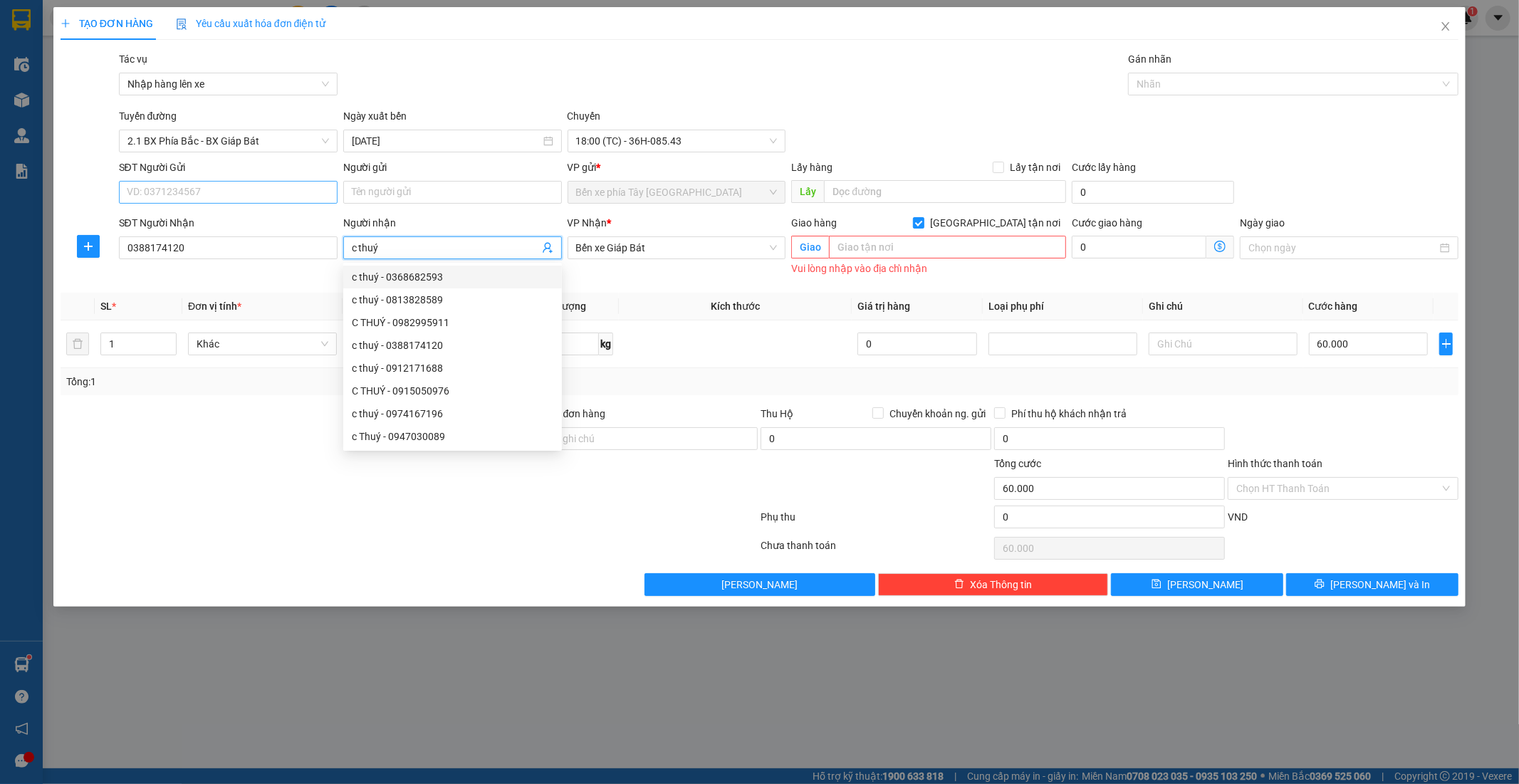
type input "c thuý"
click at [191, 202] on input "SĐT Người Gửi" at bounding box center [228, 192] width 219 height 23
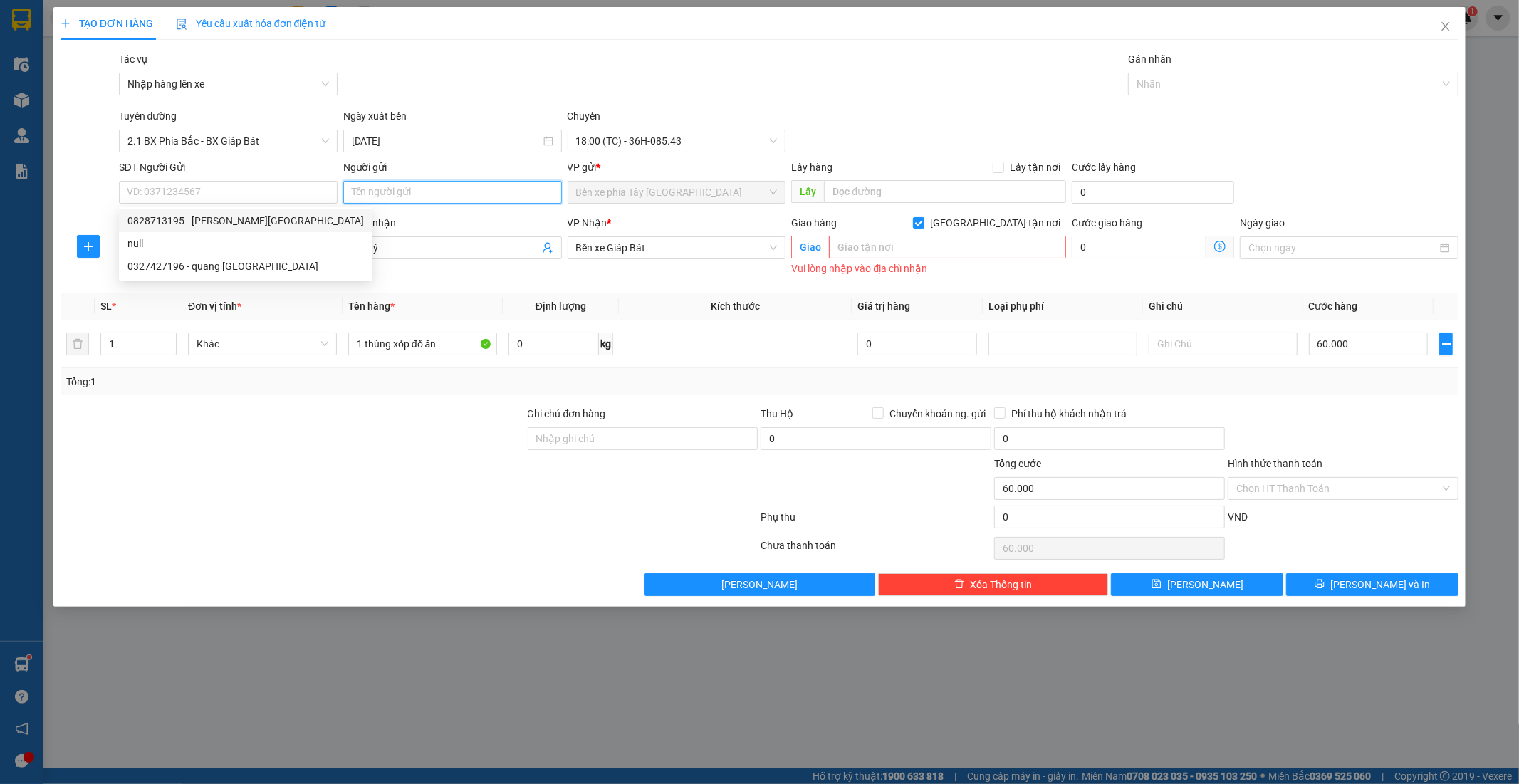
click at [374, 196] on input "Người gửi" at bounding box center [453, 192] width 219 height 23
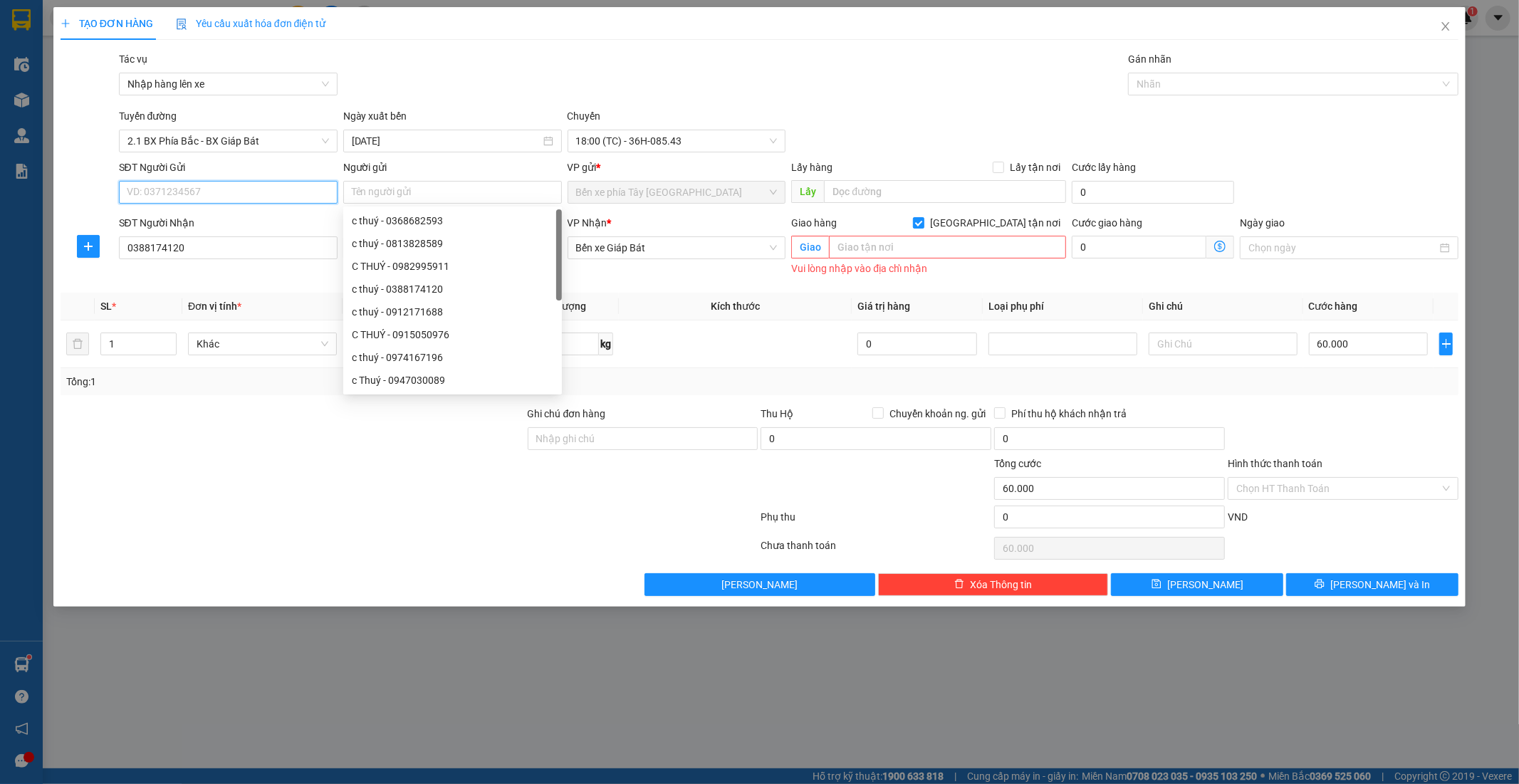
click at [258, 193] on input "SĐT Người Gửi" at bounding box center [228, 192] width 219 height 23
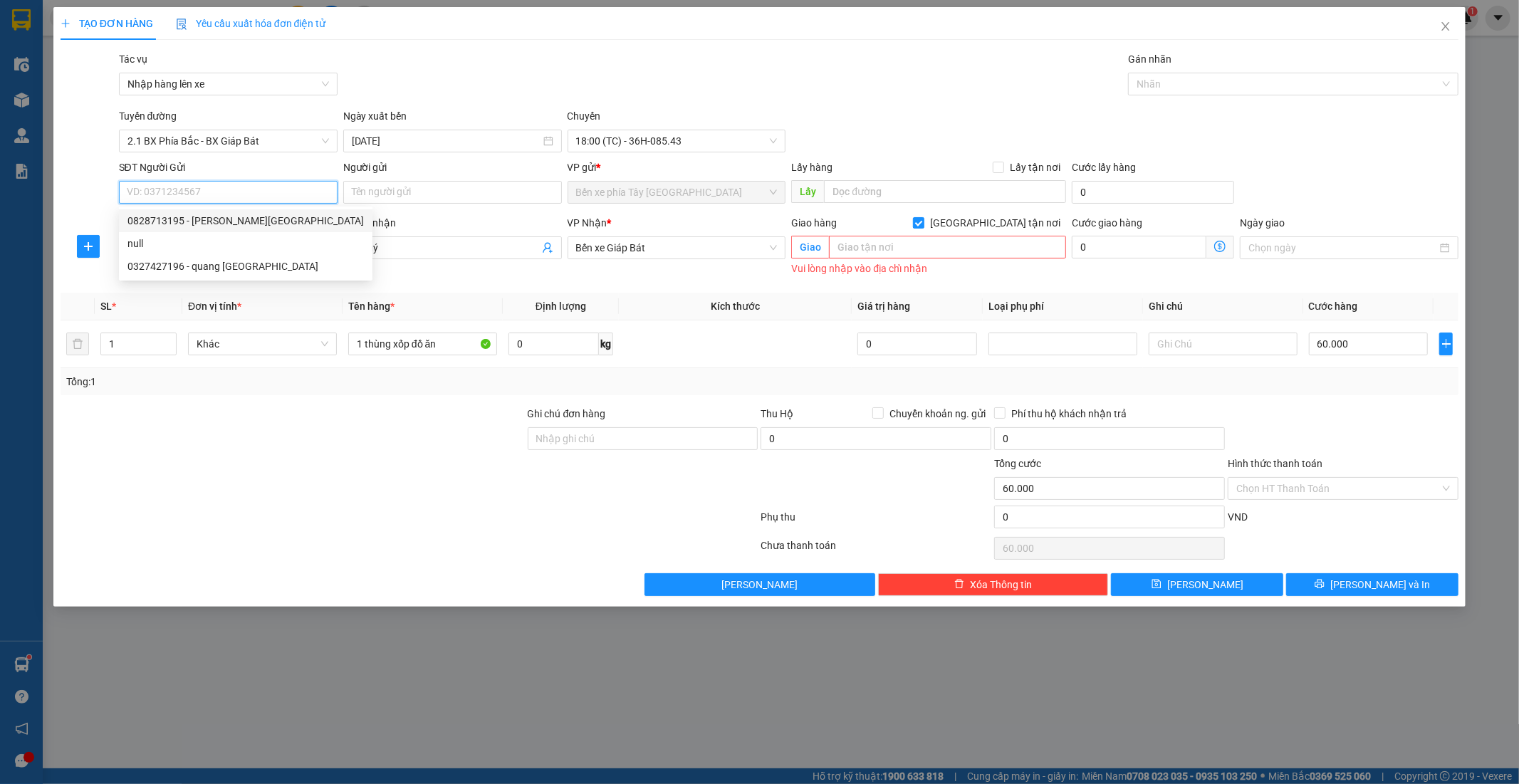
click at [210, 219] on div "0828713195 - anh đức" at bounding box center [245, 221] width 237 height 16
type input "0828713195"
type input "anh đức"
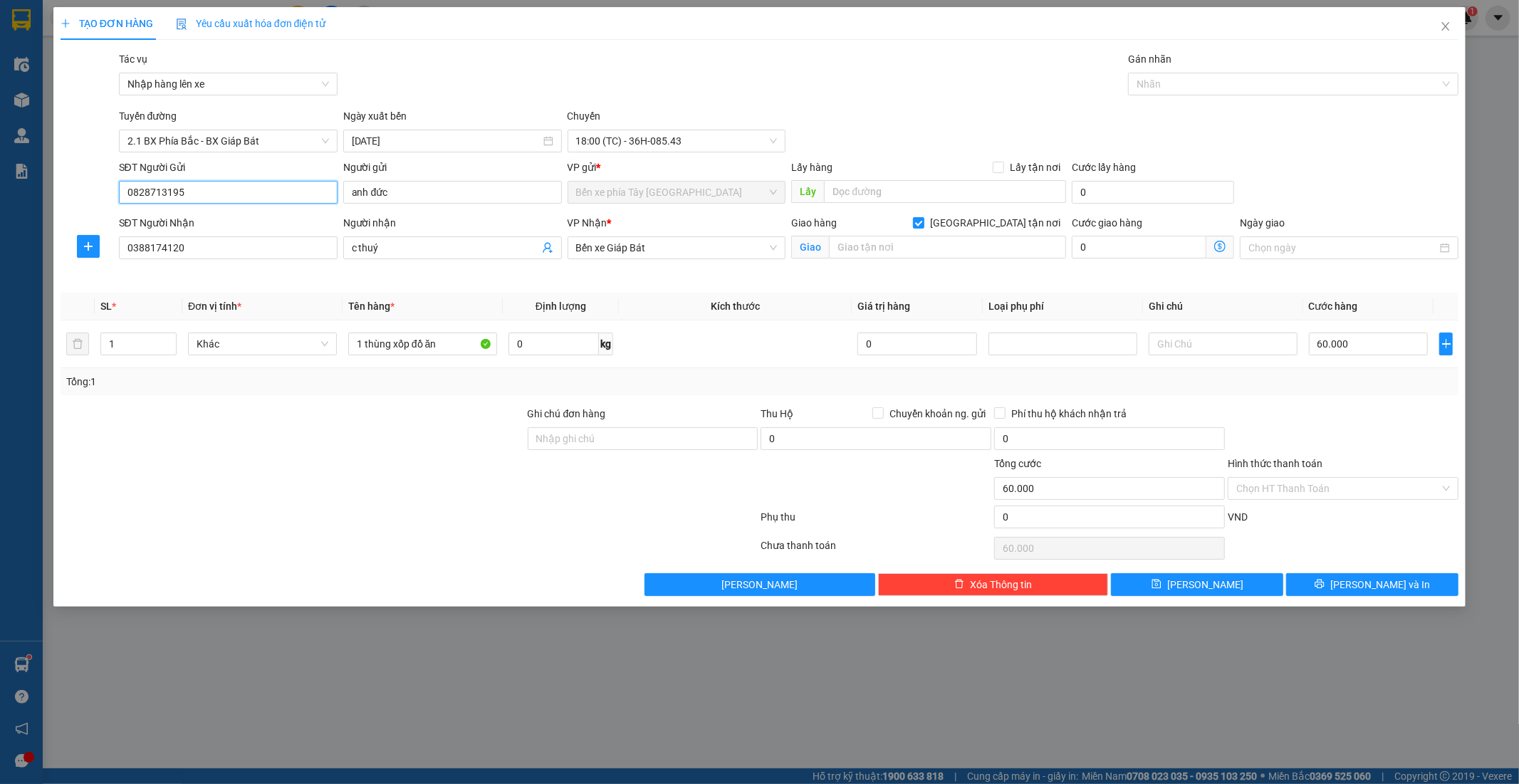
drag, startPoint x: 193, startPoint y: 197, endPoint x: 0, endPoint y: 196, distance: 193.0
click at [0, 196] on div "TẠO ĐƠN HÀNG Yêu cầu xuất hóa đơn điện tử Transit Pickup Surcharge Ids Transit …" at bounding box center [760, 392] width 1519 height 784
click at [903, 245] on input "text" at bounding box center [947, 247] width 237 height 23
paste input "CHÁO CÁ NIÊU, 3Q2X+GQC, D1 ĐÔ THỊ CAO CẤP 6TH-ELEMENT, Xuân La, Tây Hồ, Hà Nội"
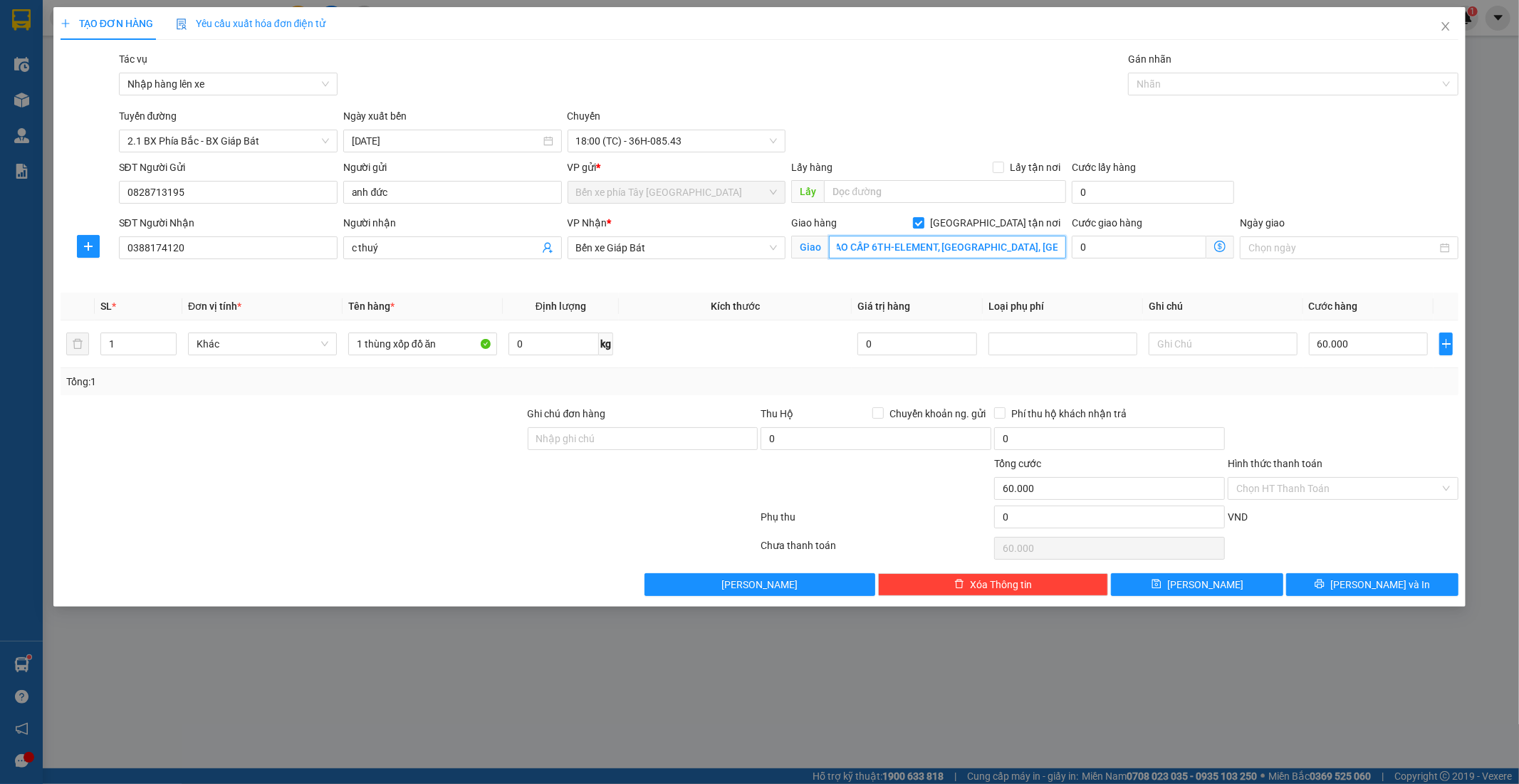
type input "CHÁO CÁ NIÊU, 3Q2X+GQC, D1 ĐÔ THỊ CAO CẤP 6TH-ELEMENT, Xuân La, Tây Hồ, Hà Nội"
click at [1219, 248] on icon "dollar-circle" at bounding box center [1220, 246] width 11 height 11
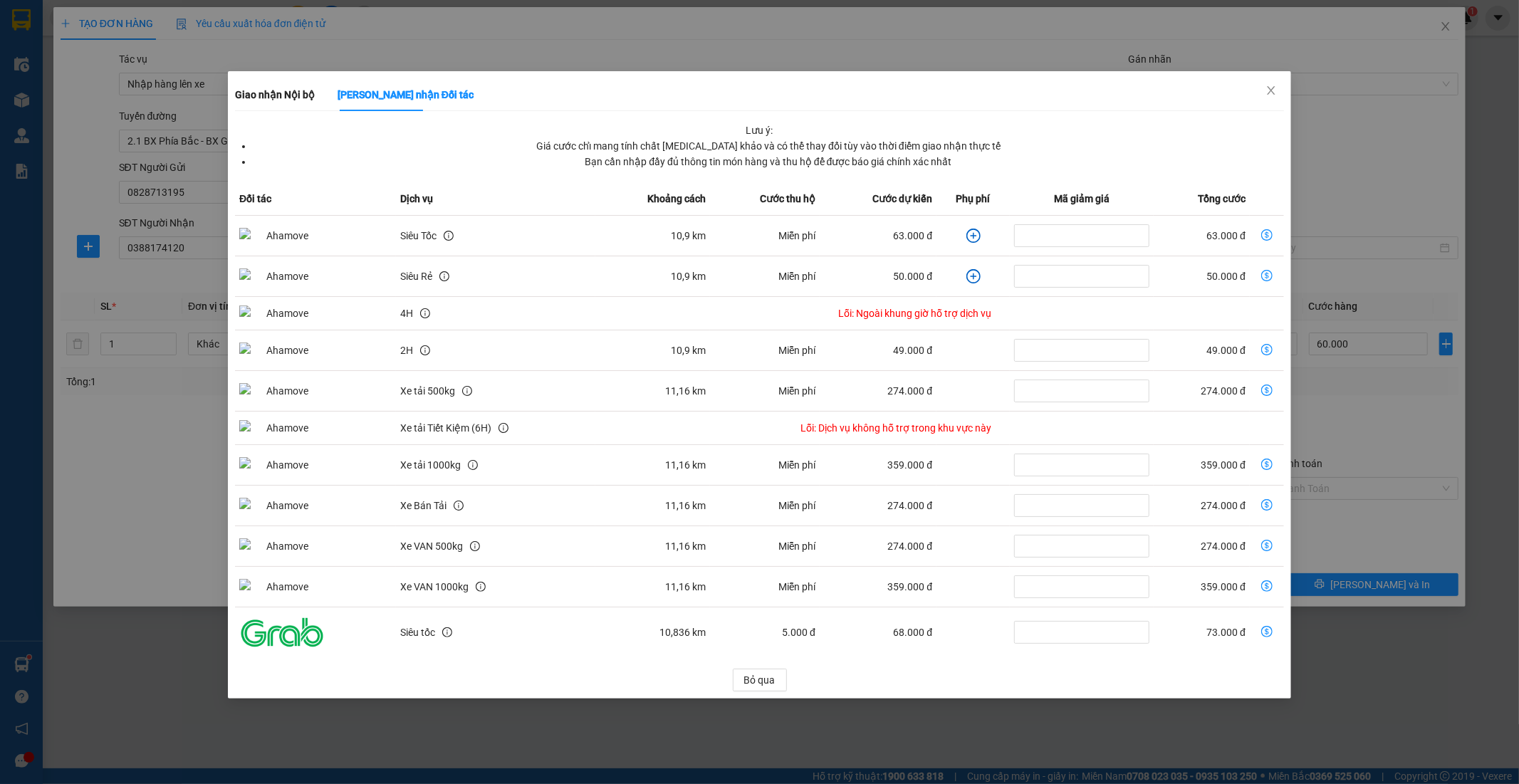
click at [967, 234] on icon "plus-circle" at bounding box center [973, 235] width 14 height 14
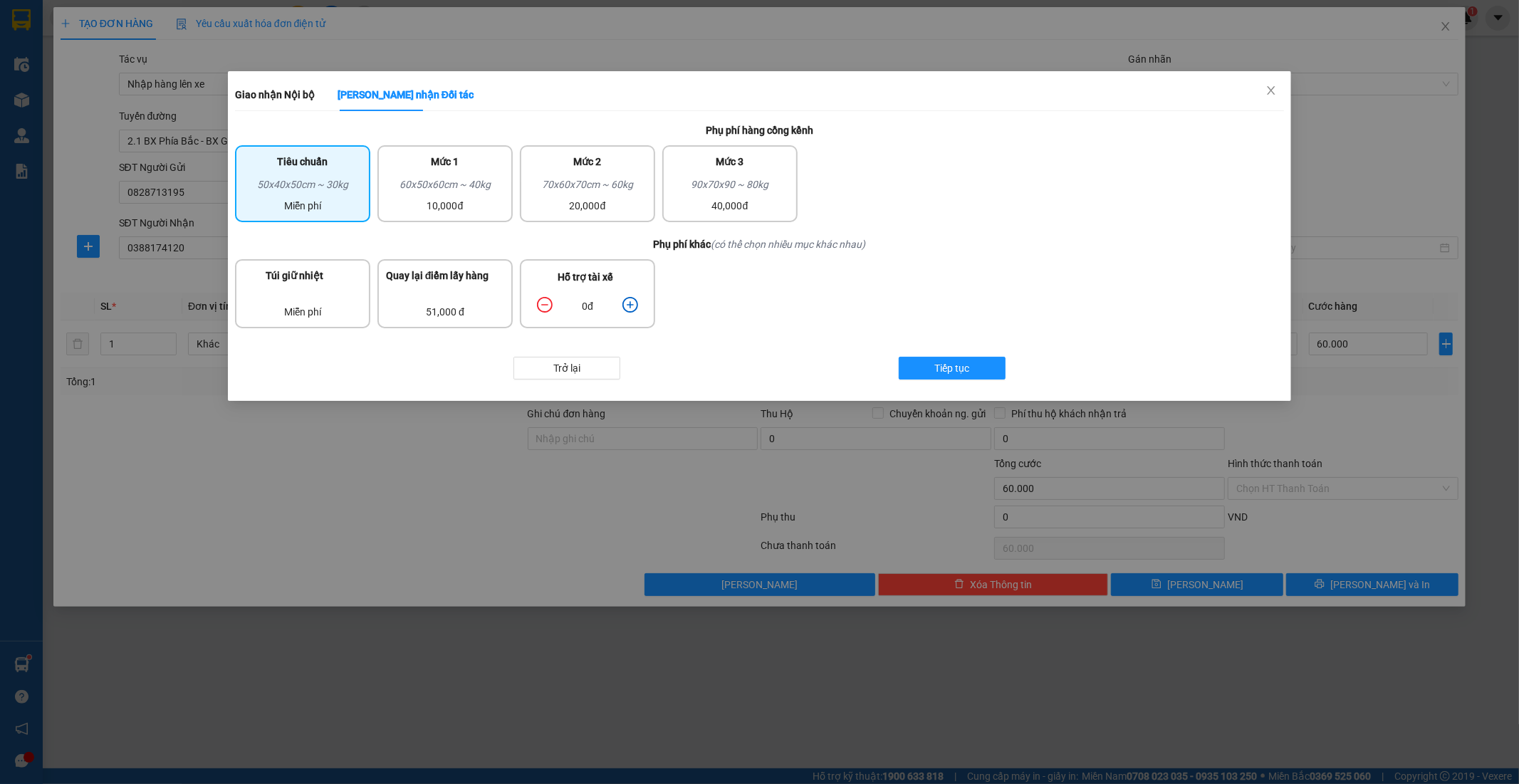
drag, startPoint x: 465, startPoint y: 195, endPoint x: 501, endPoint y: 239, distance: 56.9
click at [466, 195] on div "60x50x60cm ~ 40kg" at bounding box center [444, 187] width 118 height 22
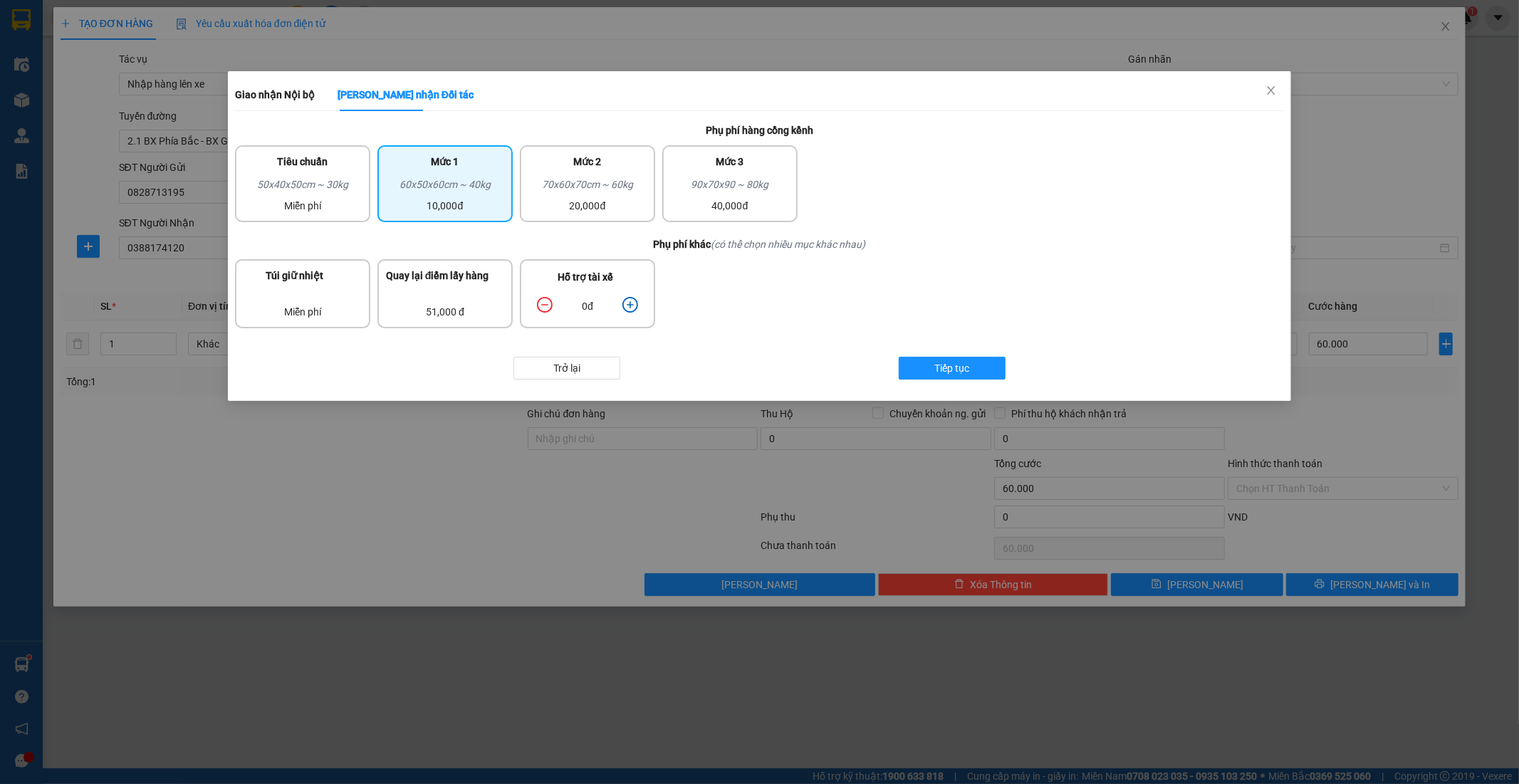
click at [631, 301] on icon "plus-circle" at bounding box center [629, 304] width 7 height 7
click at [934, 365] on button "Tiếp tục" at bounding box center [952, 368] width 107 height 23
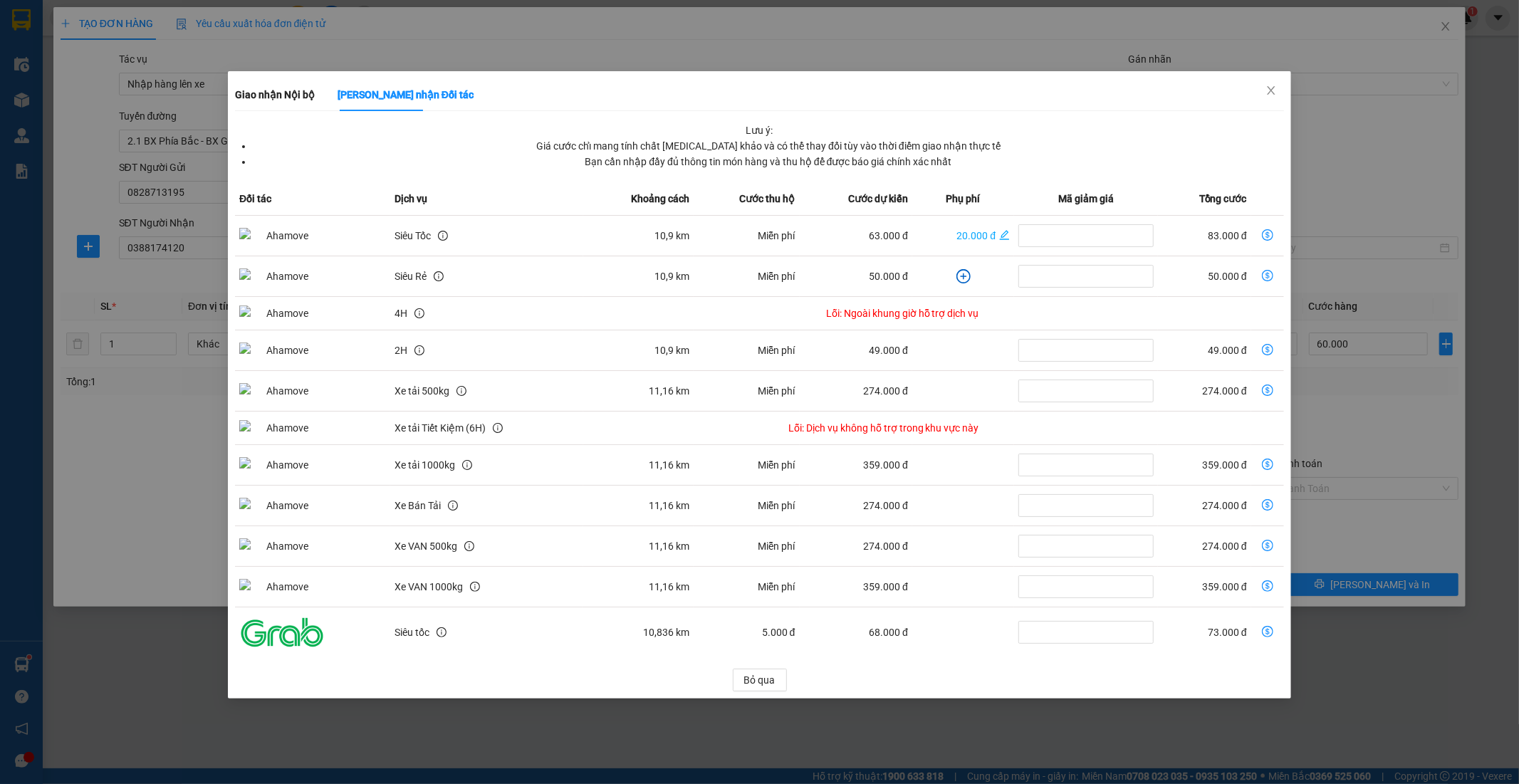
click at [1266, 237] on icon "dollar-circle" at bounding box center [1268, 235] width 11 height 11
type input "143.000"
type input "83.000"
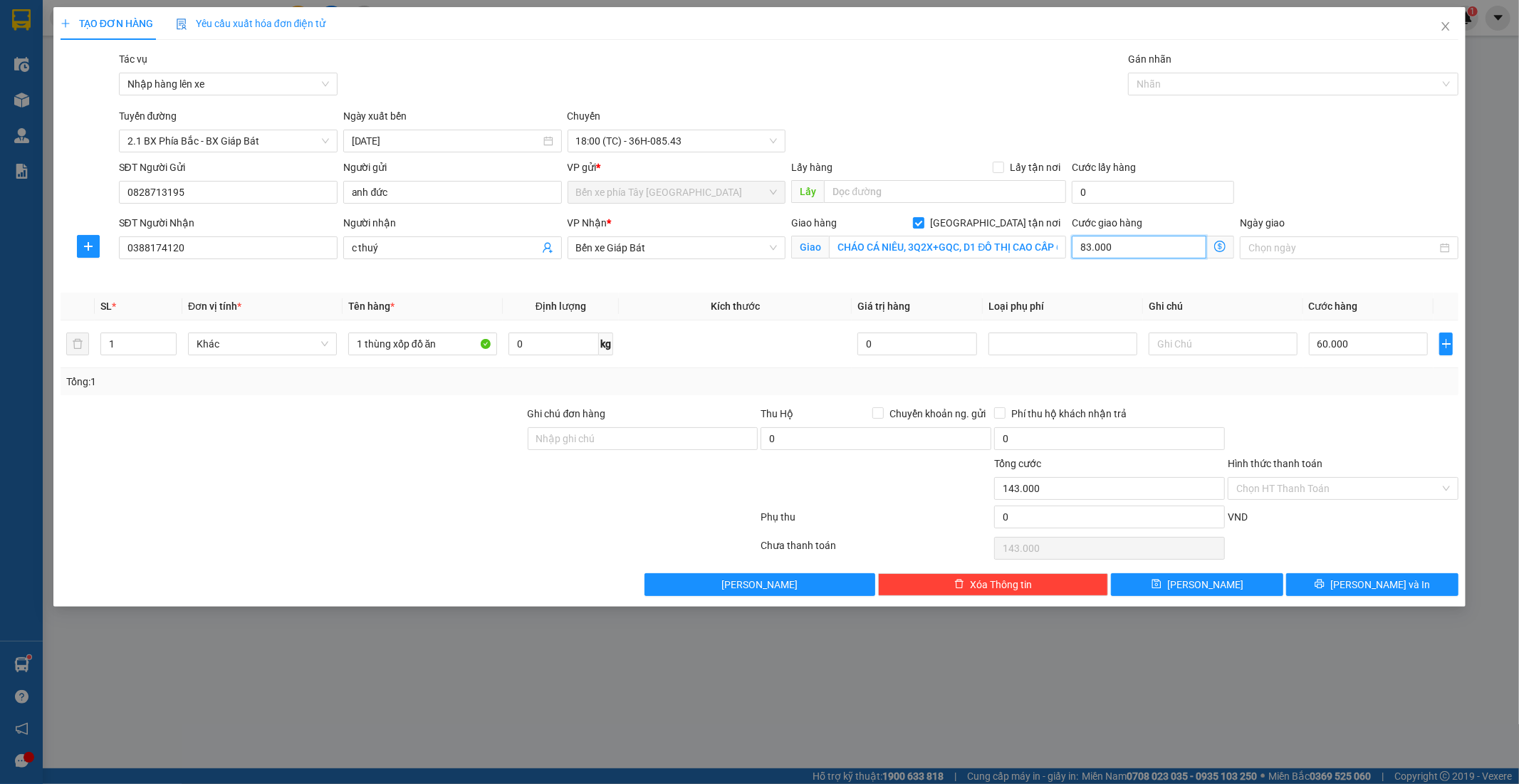
click at [1152, 246] on input "83.000" at bounding box center [1139, 247] width 135 height 23
type input "60.009"
type input "9"
type input "60.090"
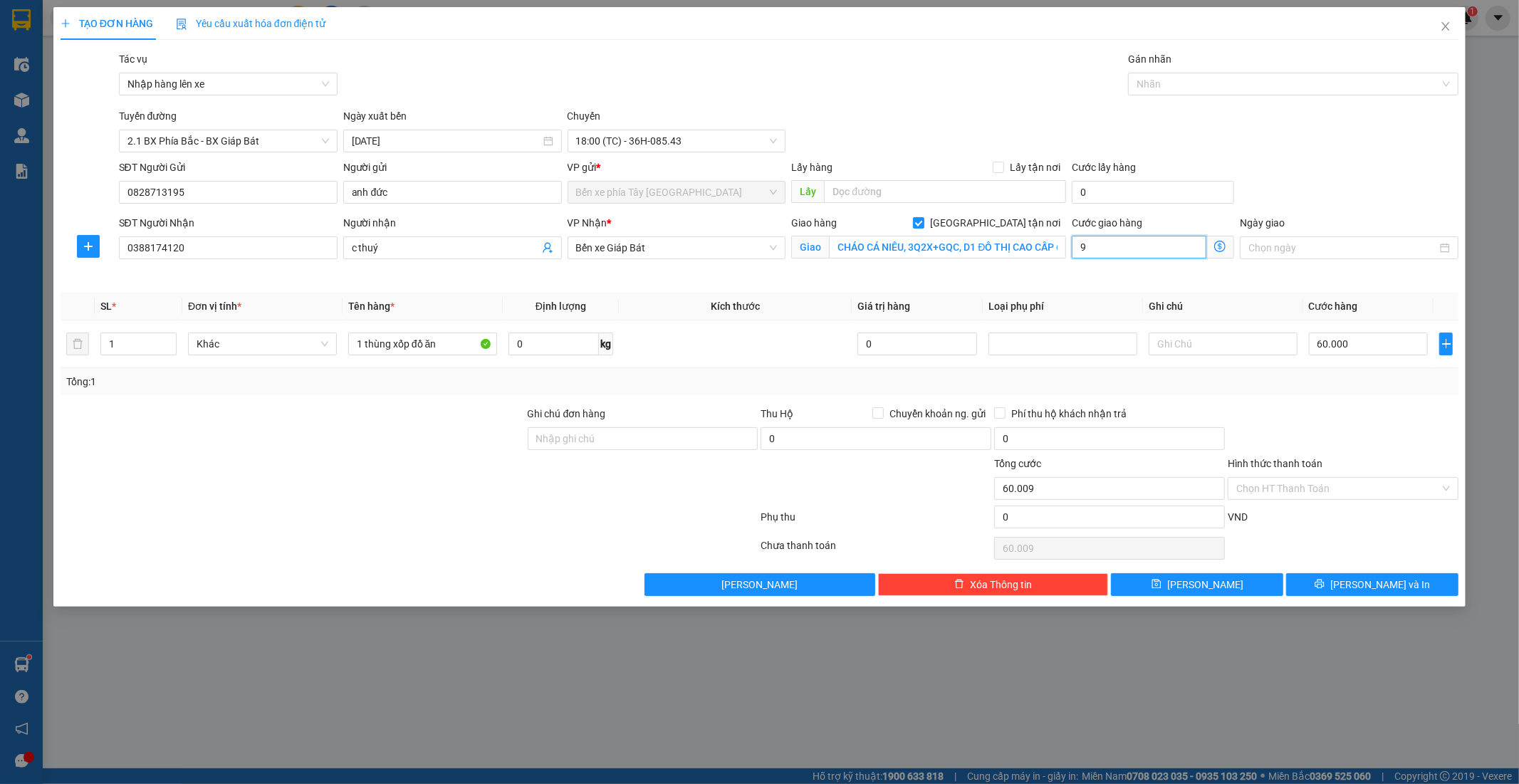
type input "60.090"
type input "900"
type input "60.900"
type input "9.000"
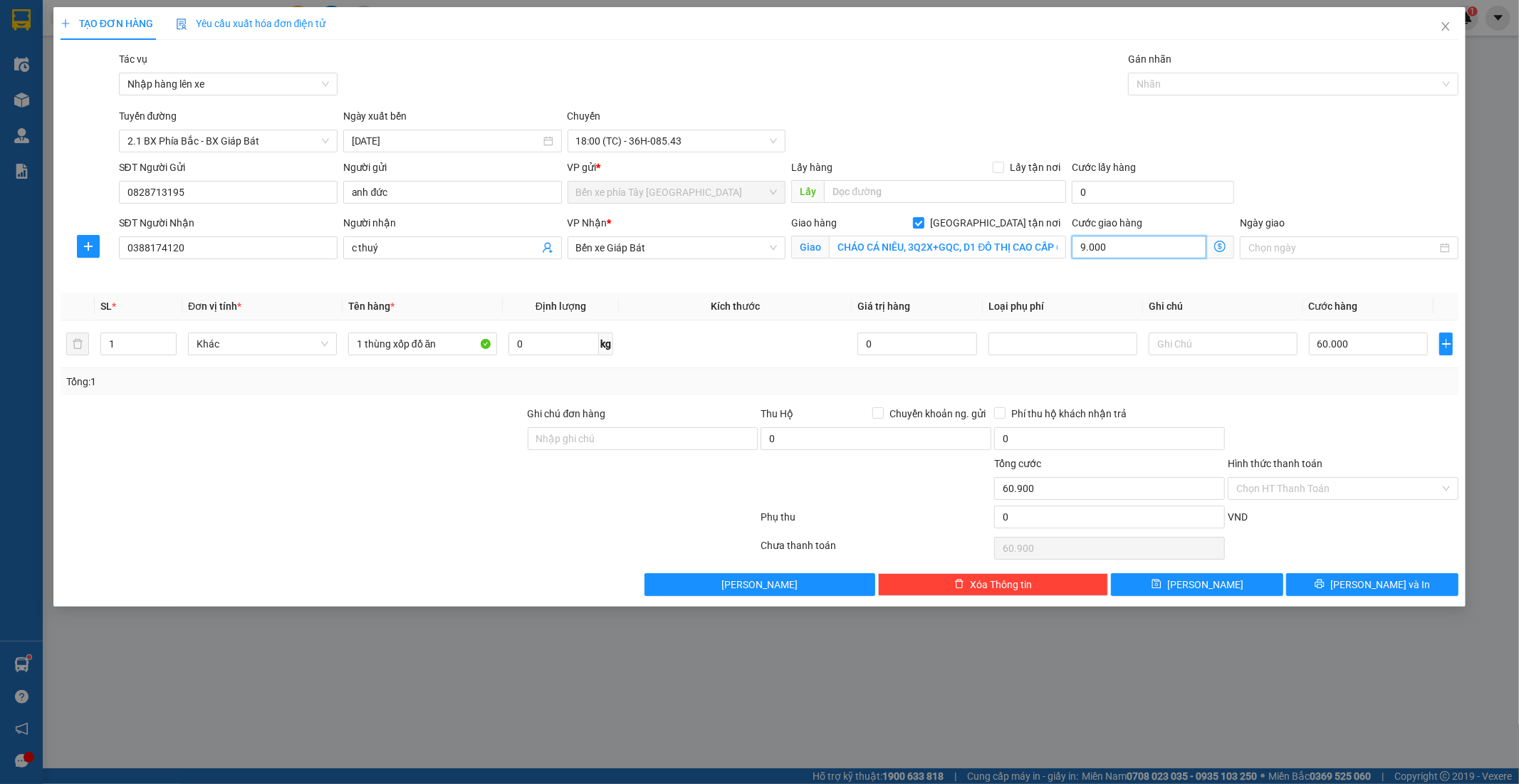
type input "69.000"
click at [1221, 251] on icon "dollar-circle" at bounding box center [1220, 246] width 11 height 11
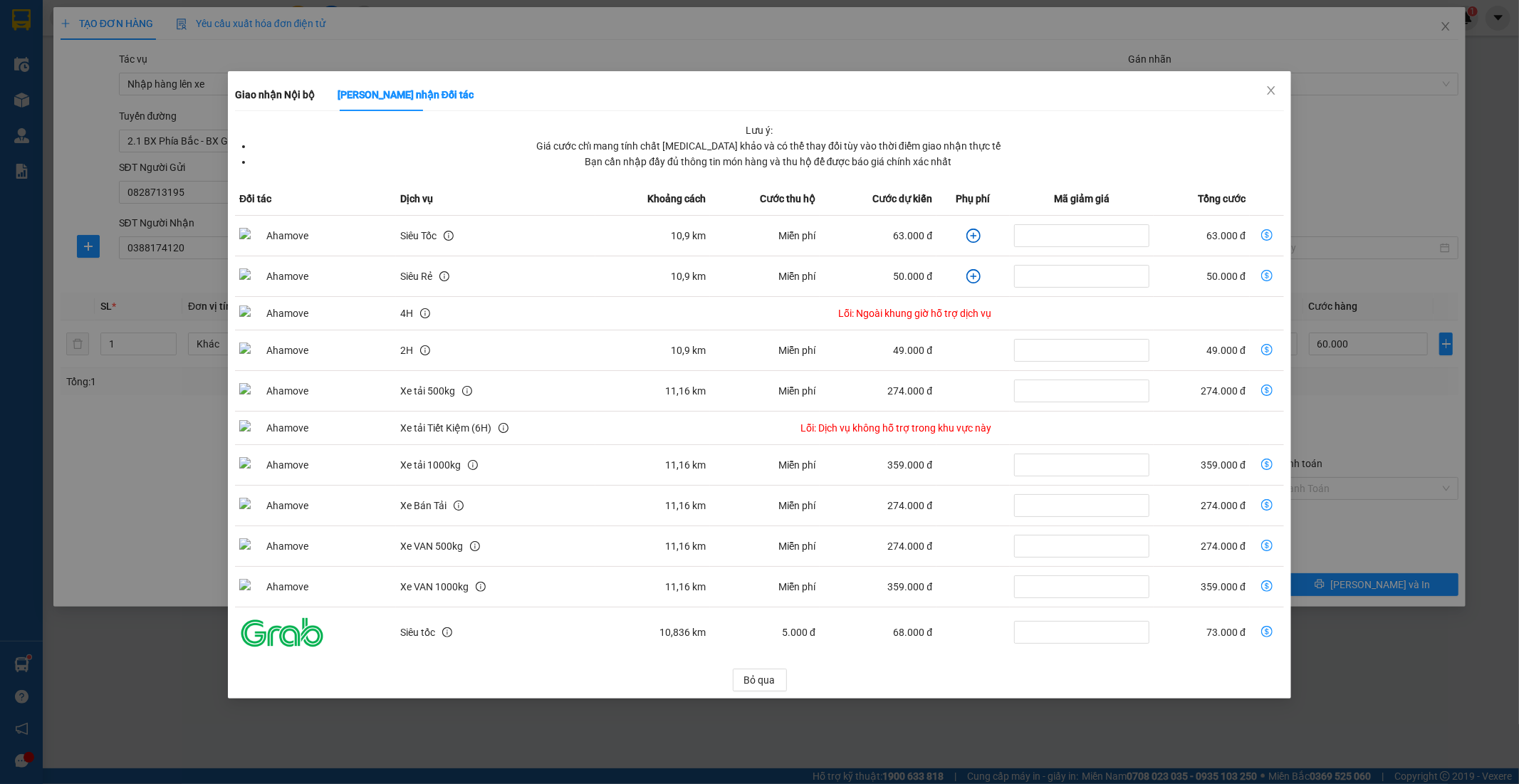
click at [976, 235] on icon "plus-circle" at bounding box center [973, 235] width 14 height 14
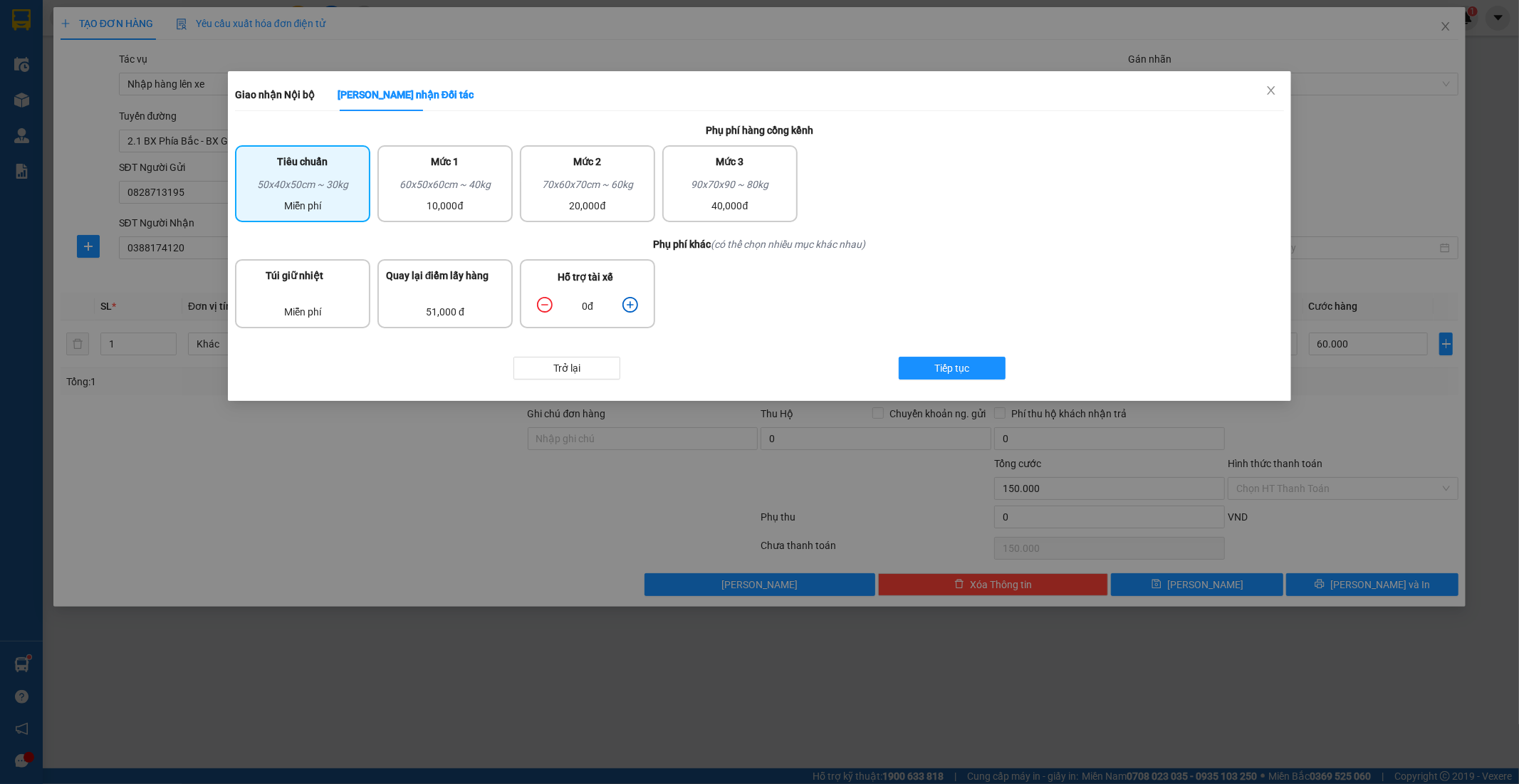
click at [628, 300] on icon "plus-circle" at bounding box center [630, 305] width 16 height 16
click at [630, 301] on icon "plus-circle" at bounding box center [630, 305] width 16 height 16
click at [564, 188] on div "70x60x70cm ~ 60kg" at bounding box center [587, 187] width 118 height 22
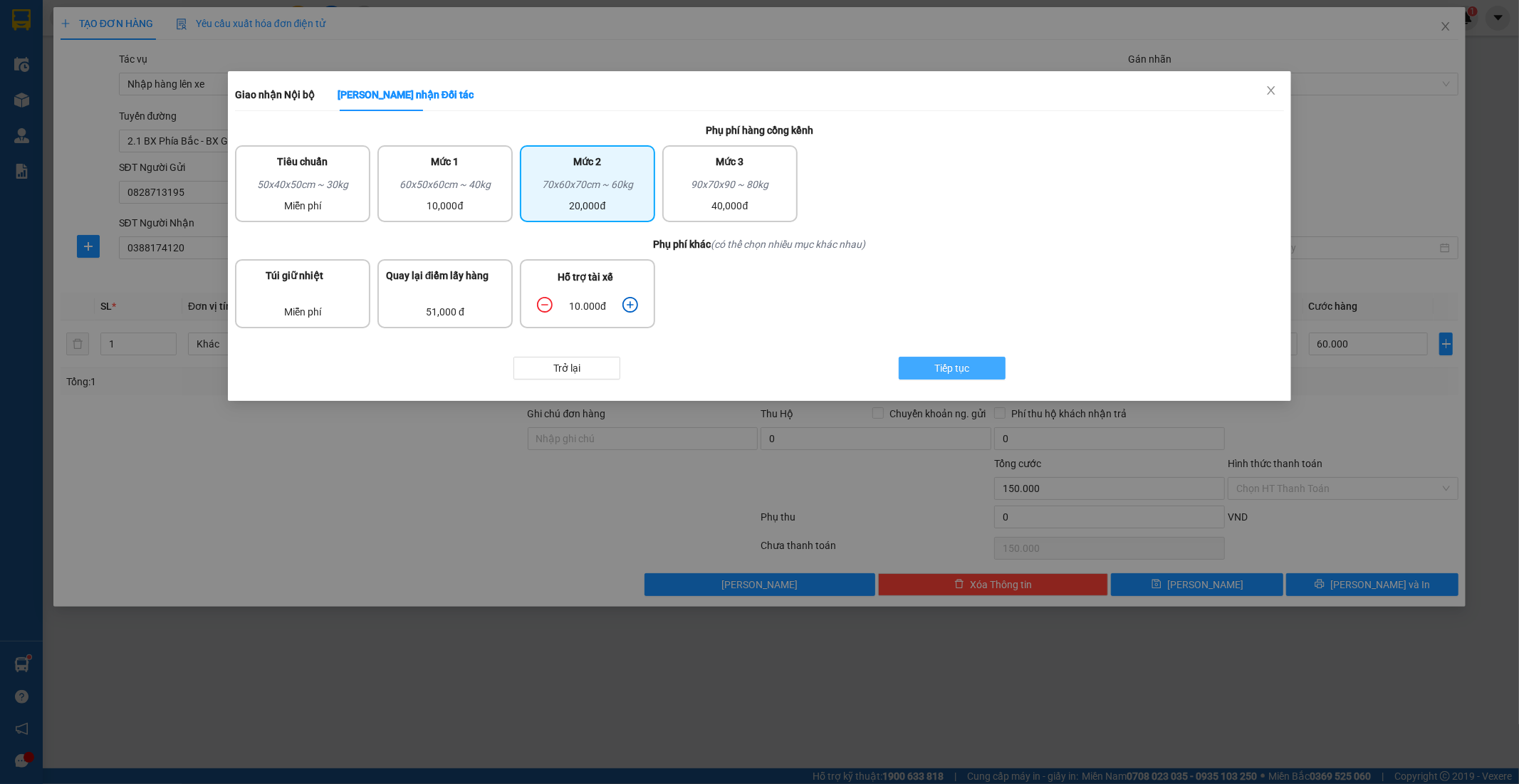
click at [946, 364] on span "Tiếp tục" at bounding box center [952, 368] width 35 height 16
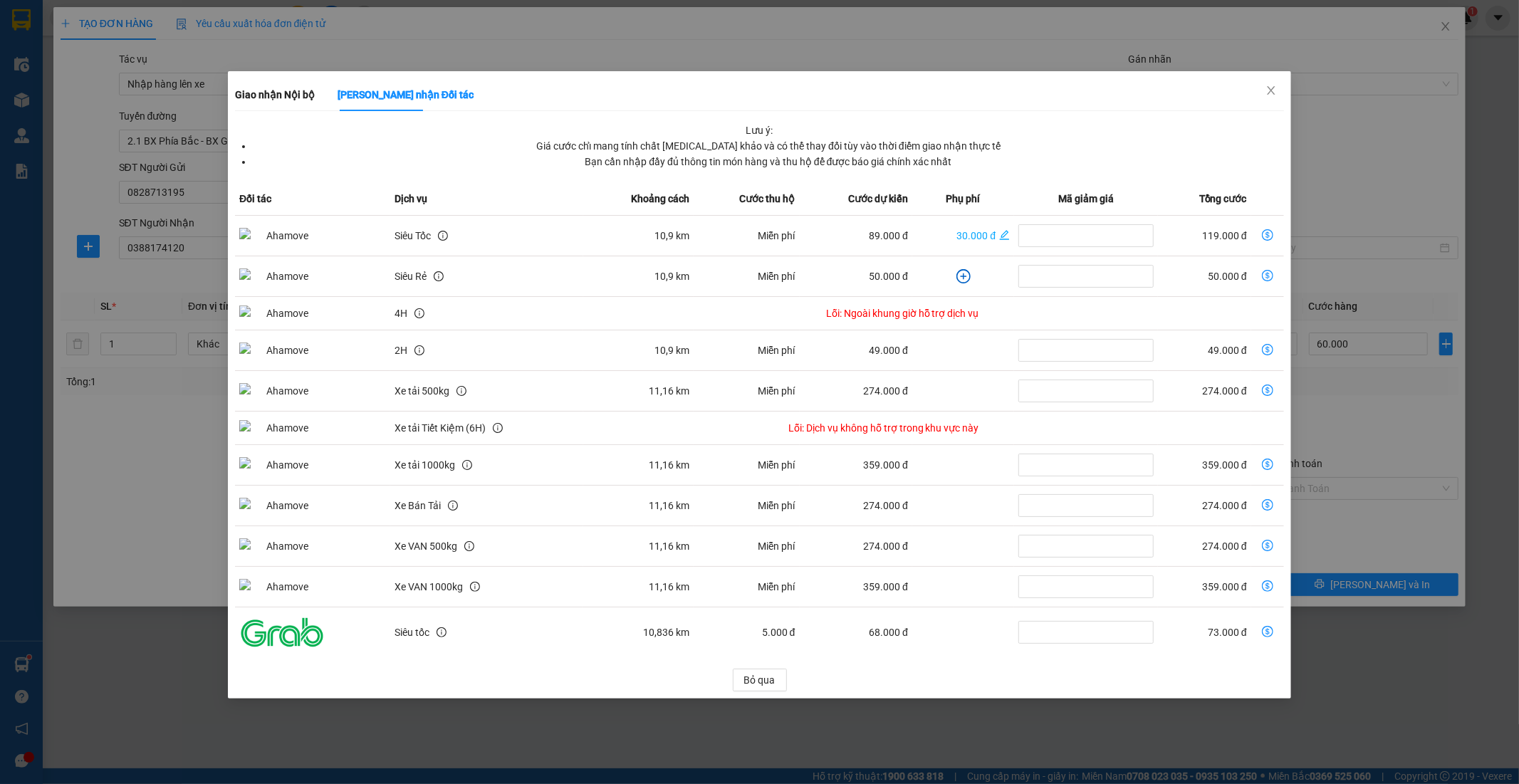
click at [1270, 232] on icon "dollar-circle" at bounding box center [1268, 235] width 11 height 11
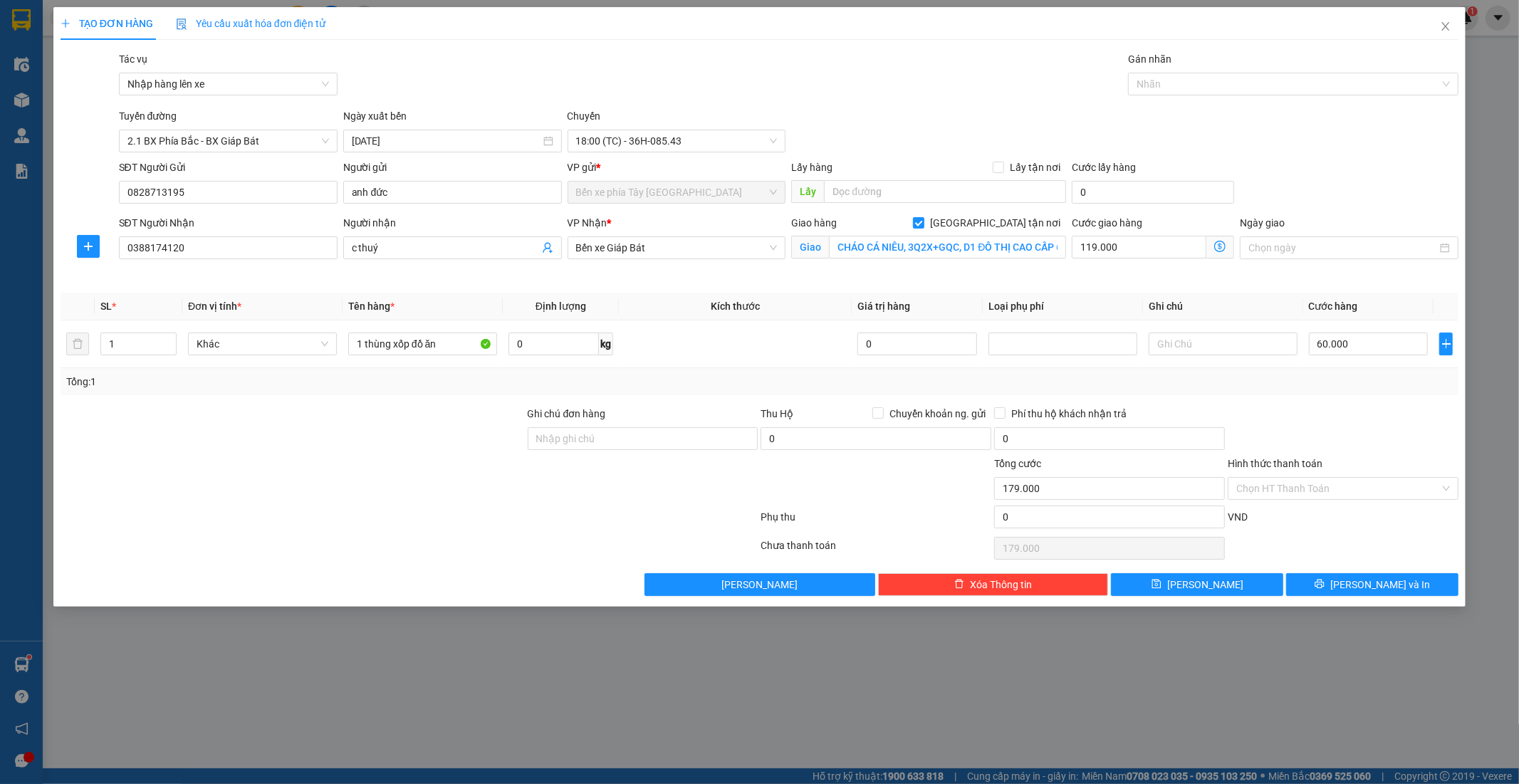
click at [1221, 248] on icon "dollar-circle" at bounding box center [1220, 246] width 11 height 11
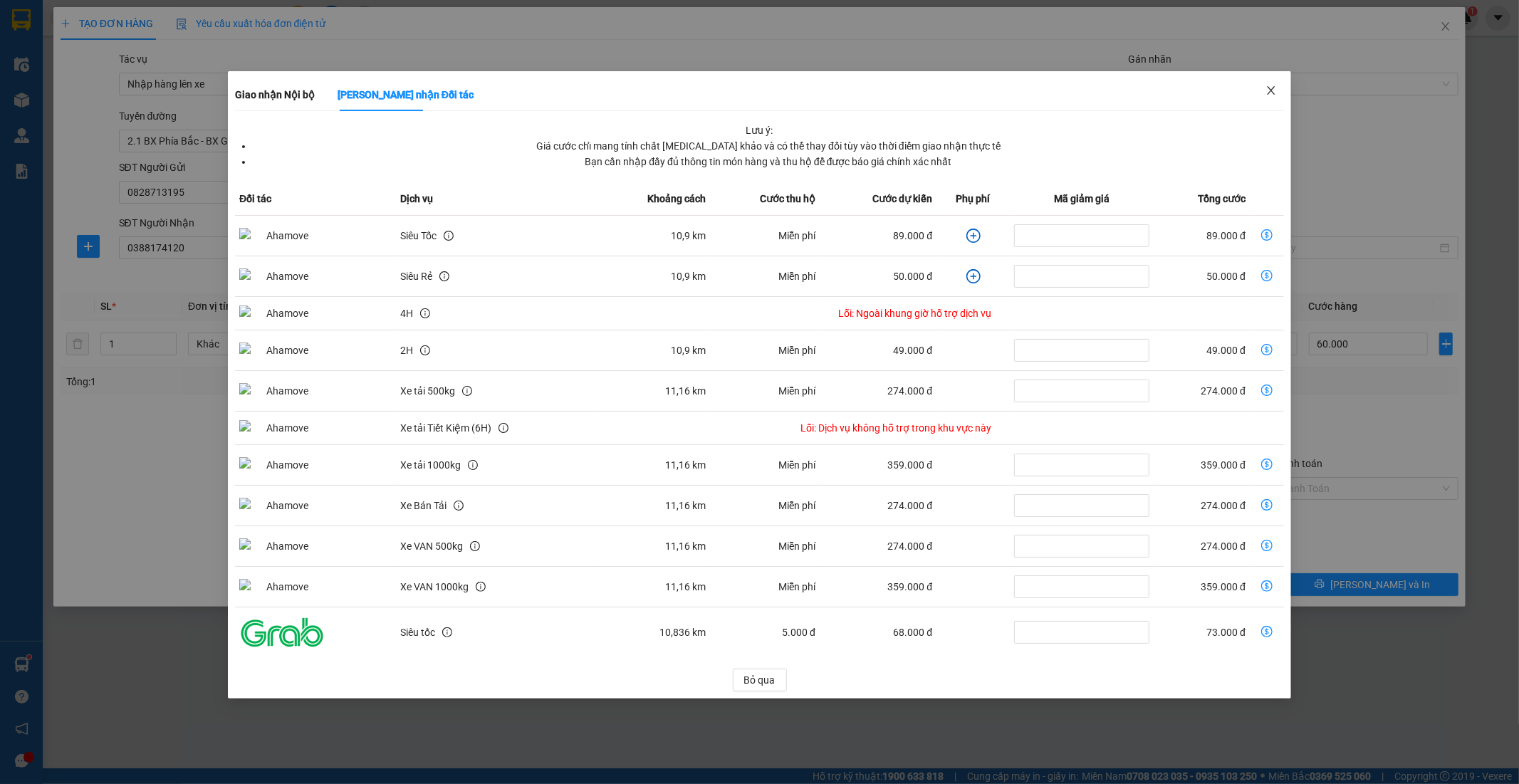
click at [1277, 87] on span "Close" at bounding box center [1271, 91] width 40 height 40
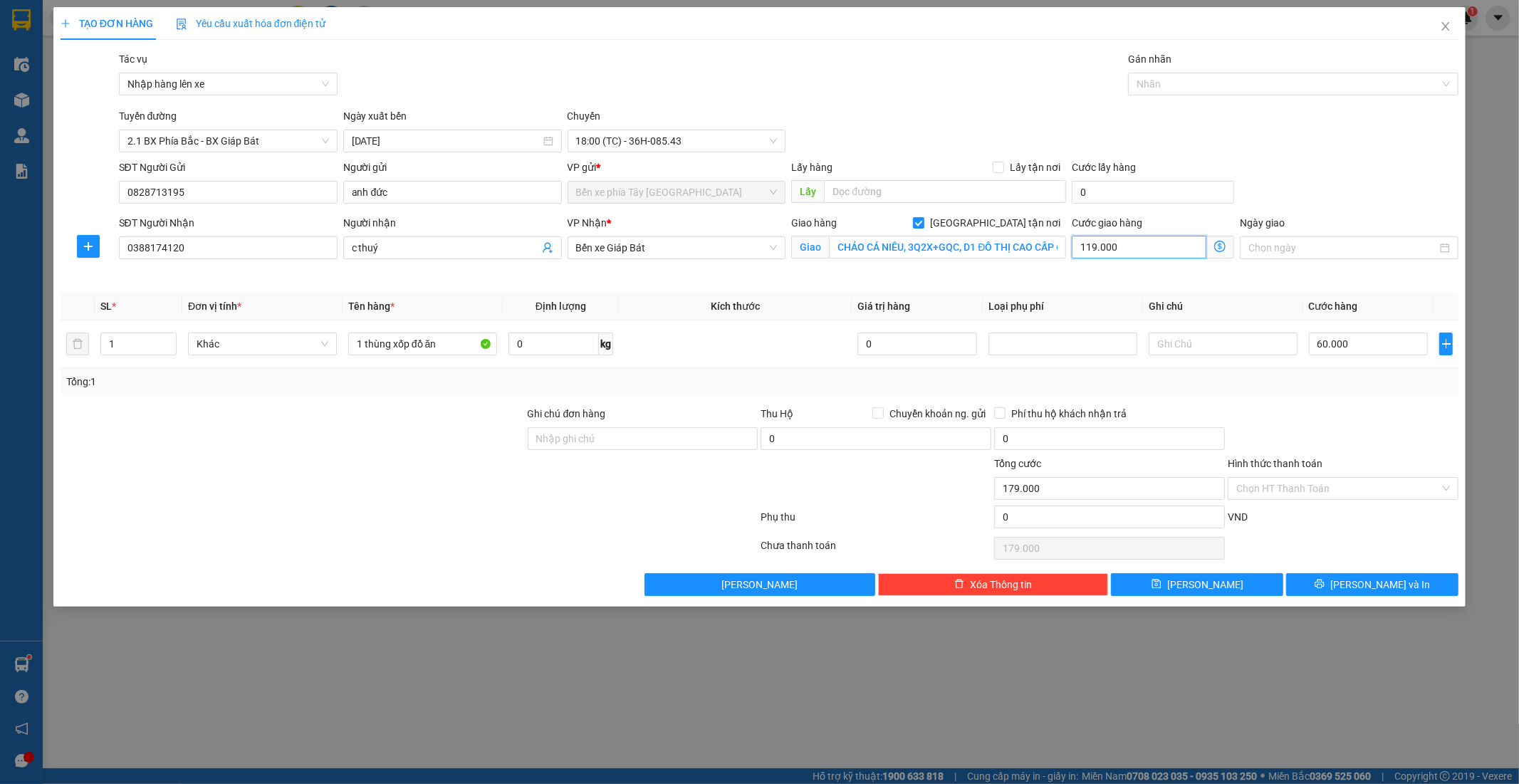
click at [1122, 248] on input "119.000" at bounding box center [1139, 247] width 135 height 23
click at [1224, 245] on icon "dollar-circle" at bounding box center [1220, 246] width 11 height 11
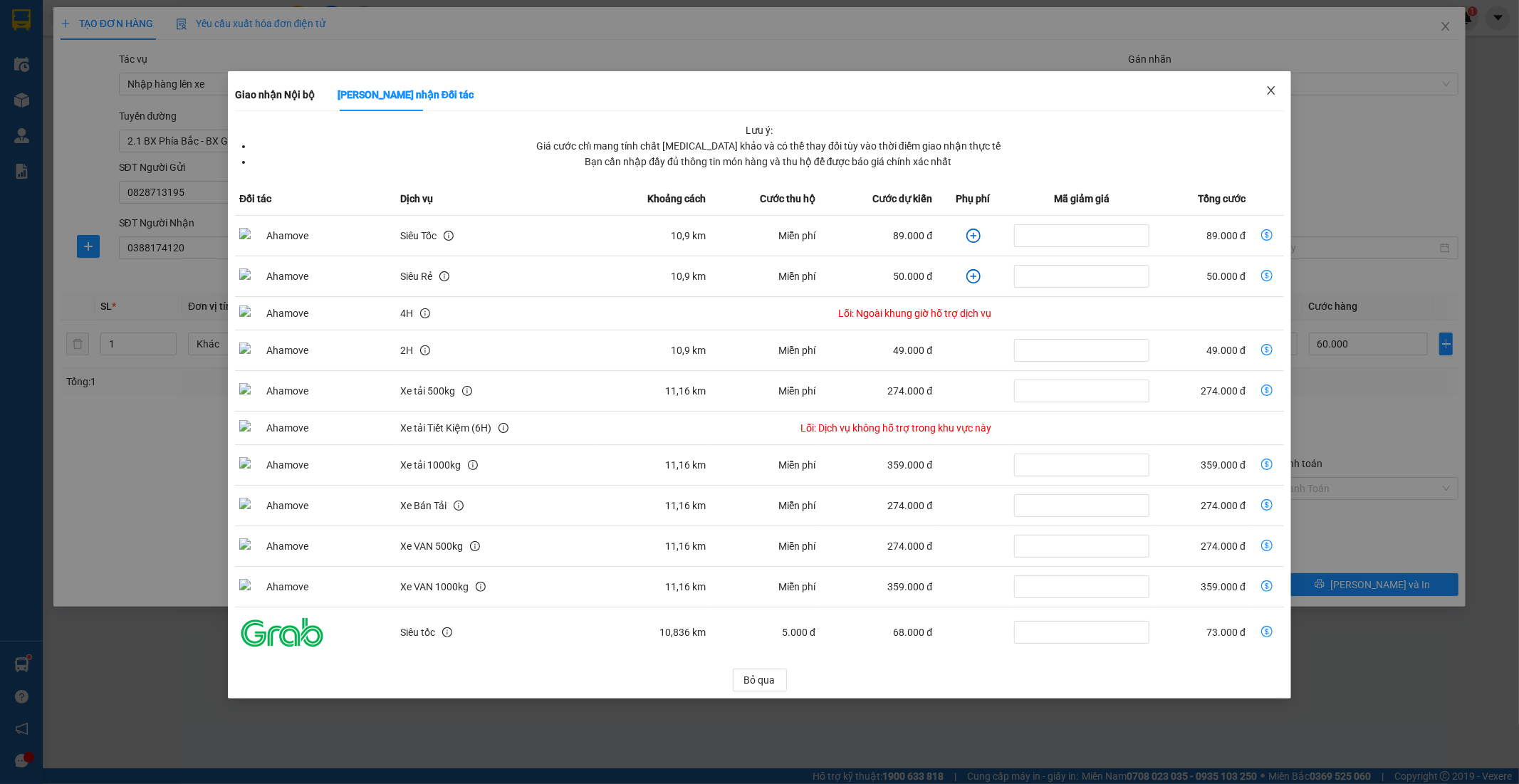
click at [1272, 87] on icon "close" at bounding box center [1272, 91] width 11 height 11
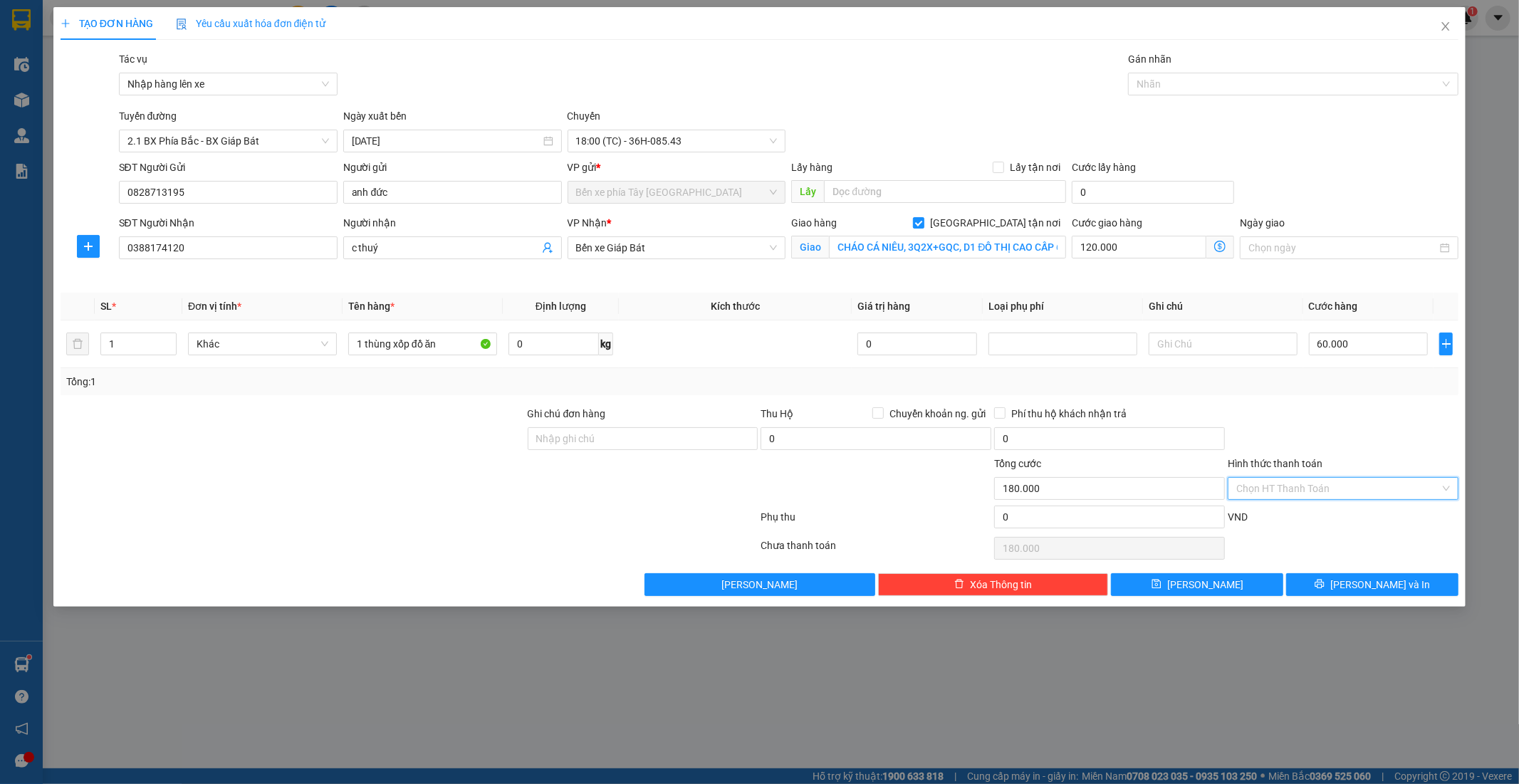
click at [1306, 490] on input "Hình thức thanh toán" at bounding box center [1339, 489] width 204 height 22
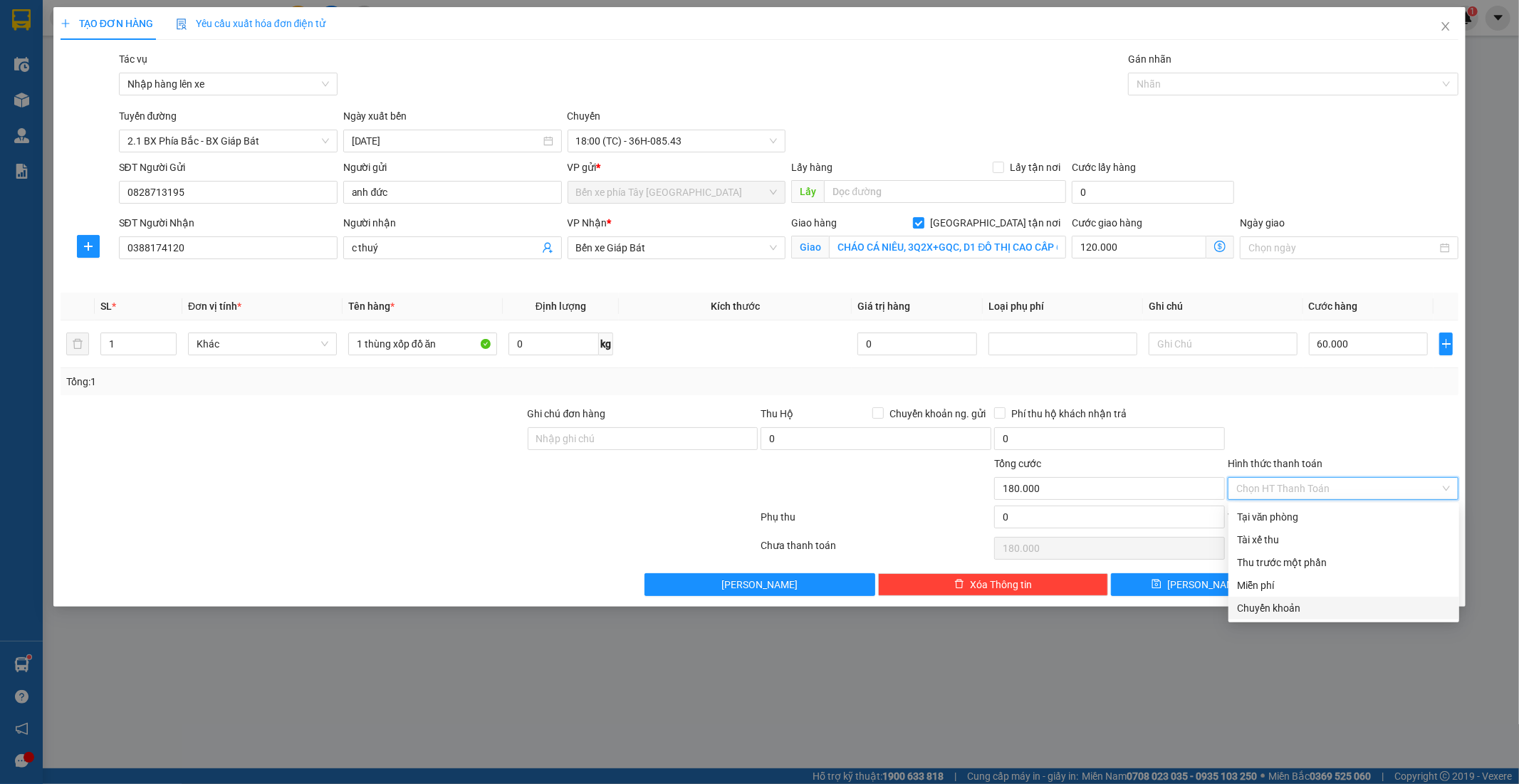
click at [1301, 607] on div "Chuyển khoản" at bounding box center [1344, 608] width 213 height 16
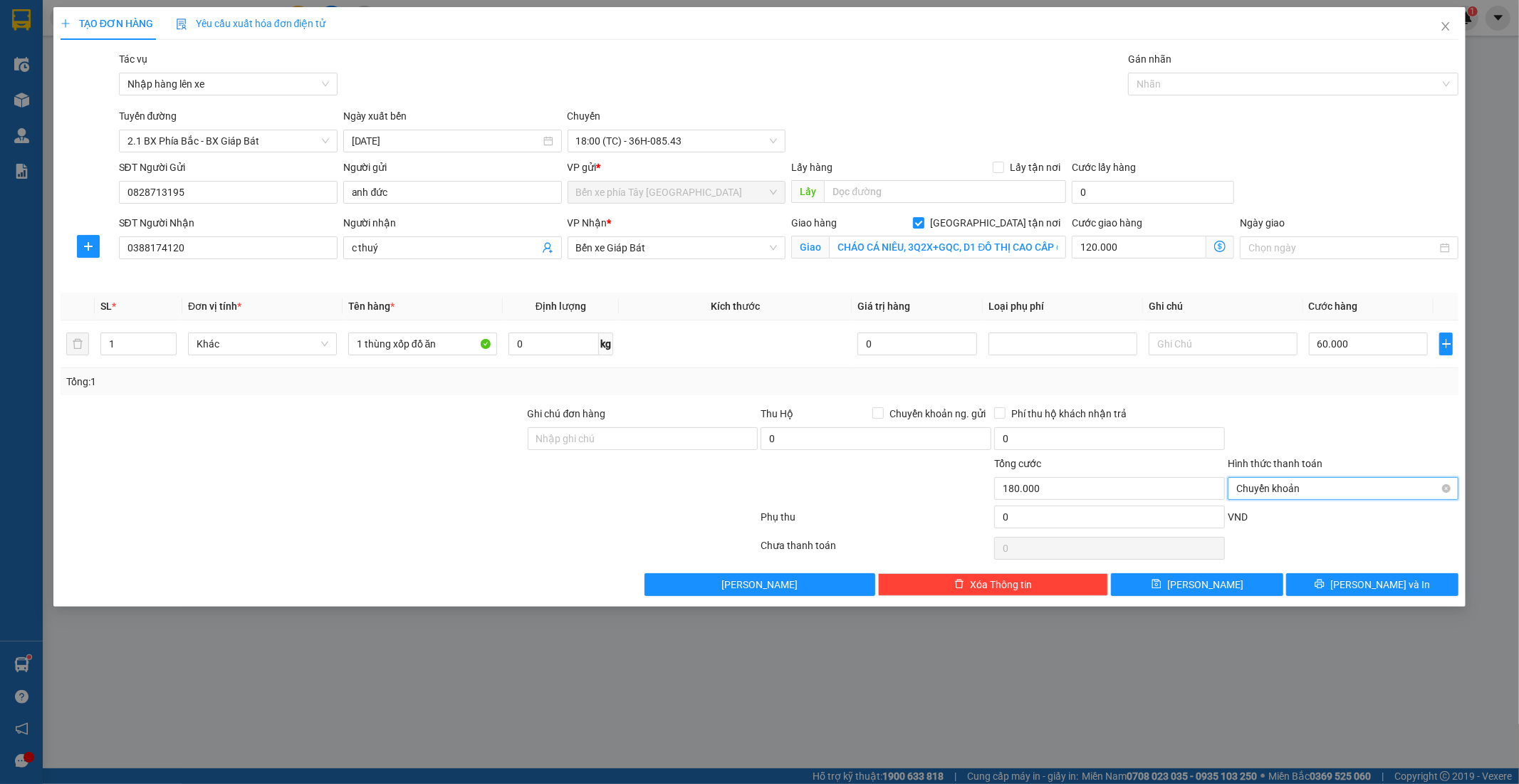
drag, startPoint x: 1323, startPoint y: 484, endPoint x: 1327, endPoint y: 492, distance: 8.9
click at [1326, 489] on span "Chuyển khoản" at bounding box center [1344, 489] width 213 height 22
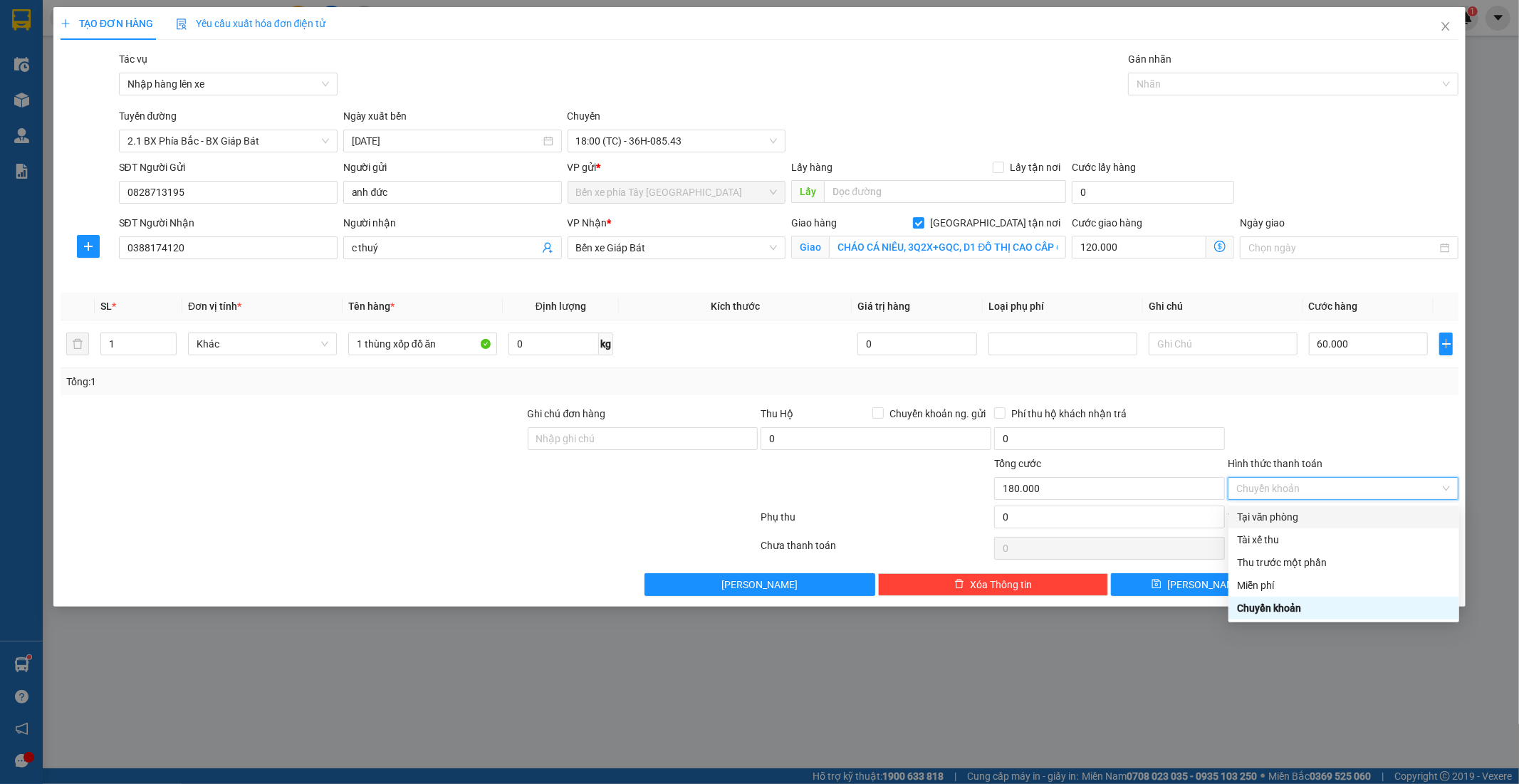
click at [1309, 516] on div "Tại văn phòng" at bounding box center [1344, 517] width 213 height 16
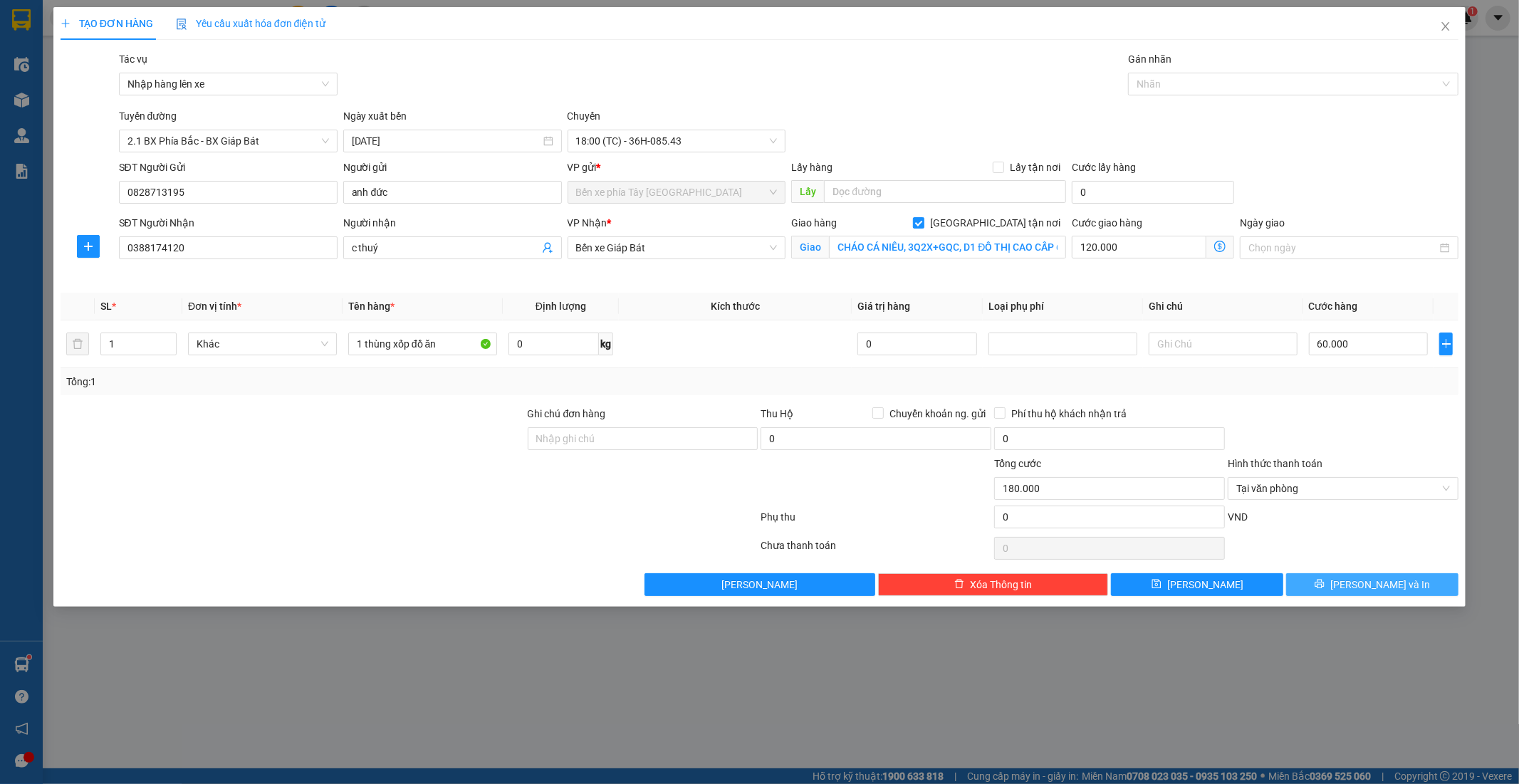
click at [1362, 588] on span "Lưu và In" at bounding box center [1380, 585] width 100 height 16
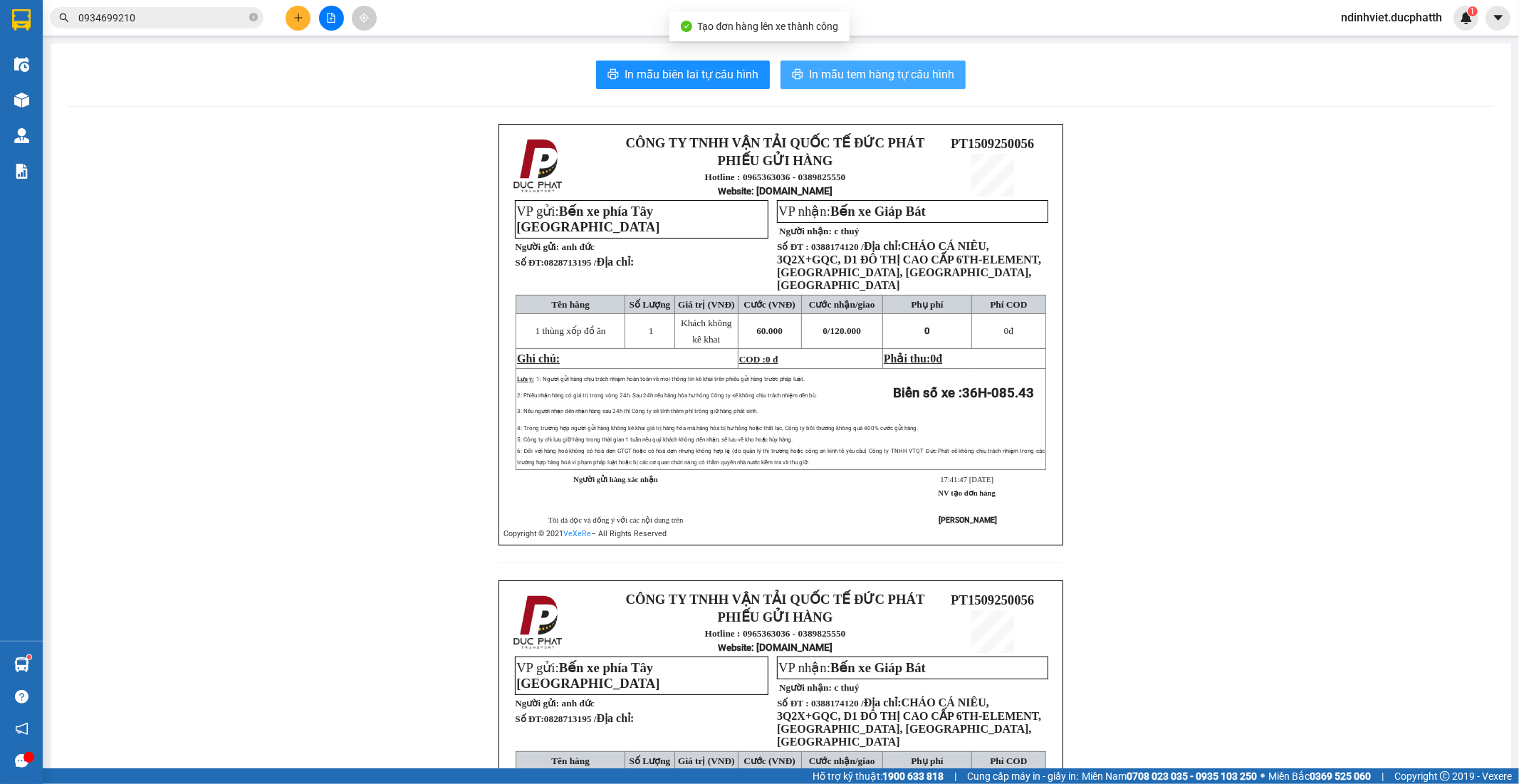
click at [869, 71] on span "In mẫu tem hàng tự cấu hình" at bounding box center [882, 74] width 145 height 18
click at [888, 77] on span "In mẫu tem hàng tự cấu hình" at bounding box center [882, 74] width 145 height 18
click at [293, 22] on icon "plus" at bounding box center [298, 18] width 10 height 10
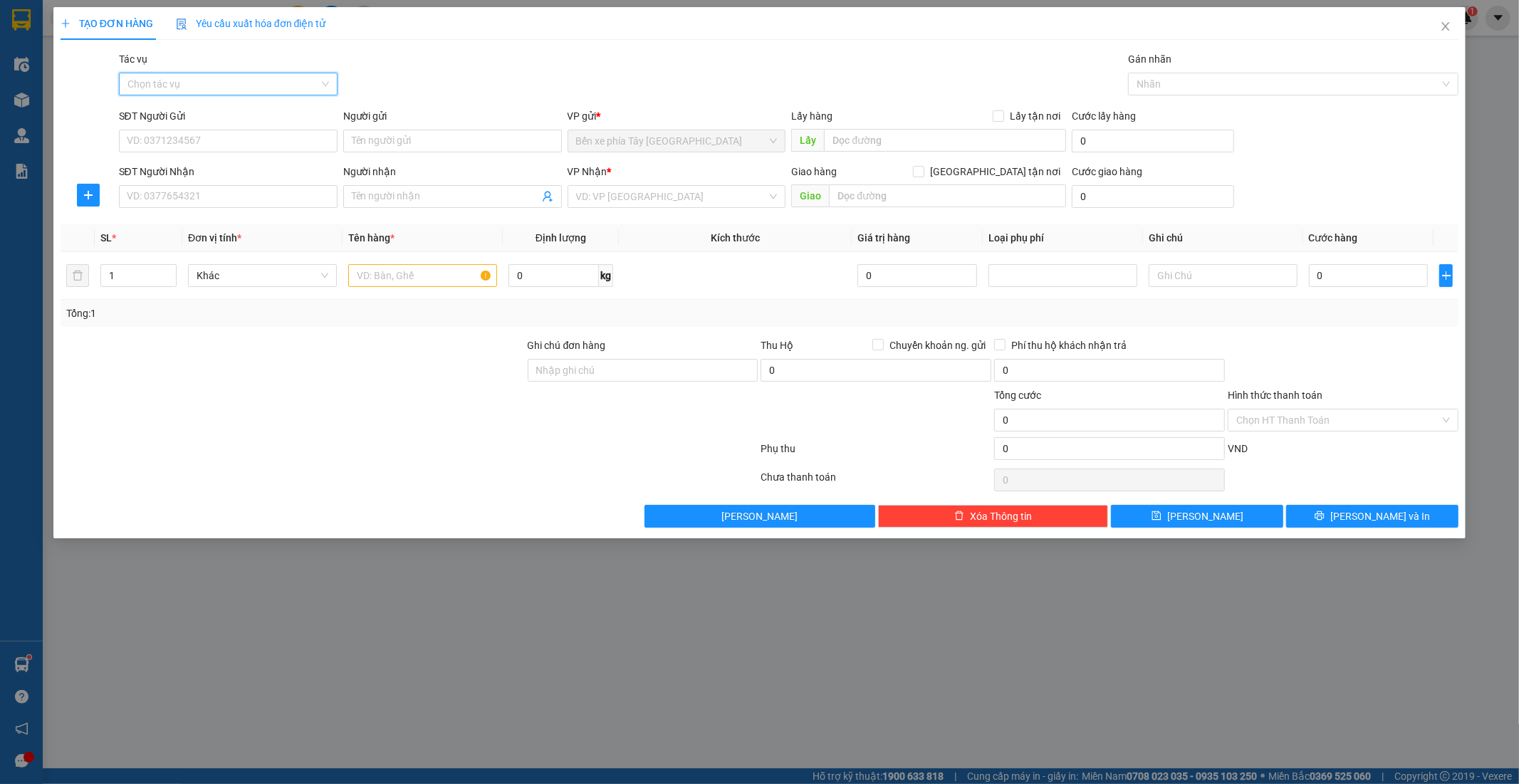
click at [307, 80] on input "Tác vụ" at bounding box center [223, 84] width 192 height 22
click at [231, 107] on div "Nhập hàng lên xe" at bounding box center [228, 112] width 202 height 16
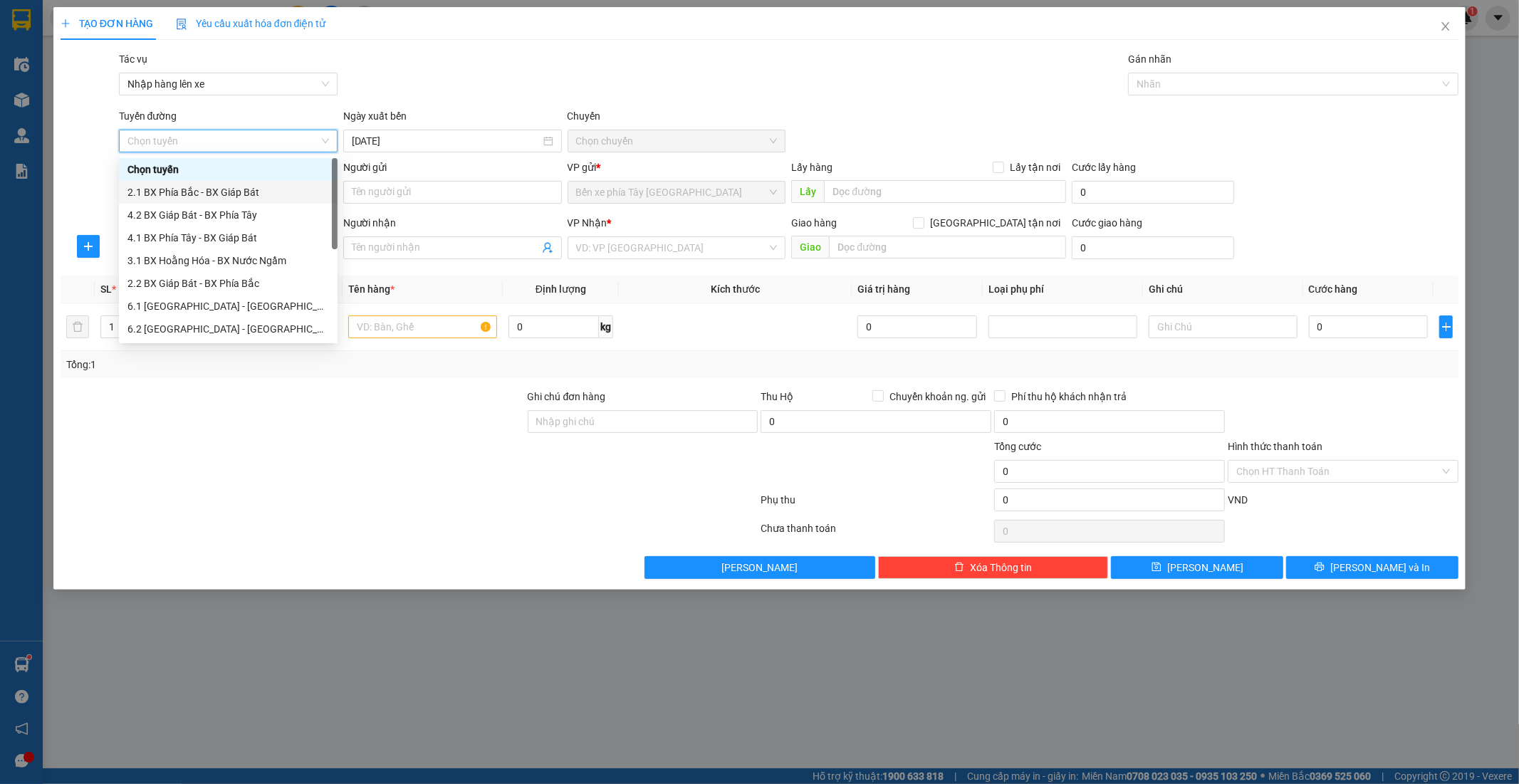
click at [237, 195] on div "2.1 BX Phía Bắc - BX Giáp Bát" at bounding box center [228, 192] width 202 height 16
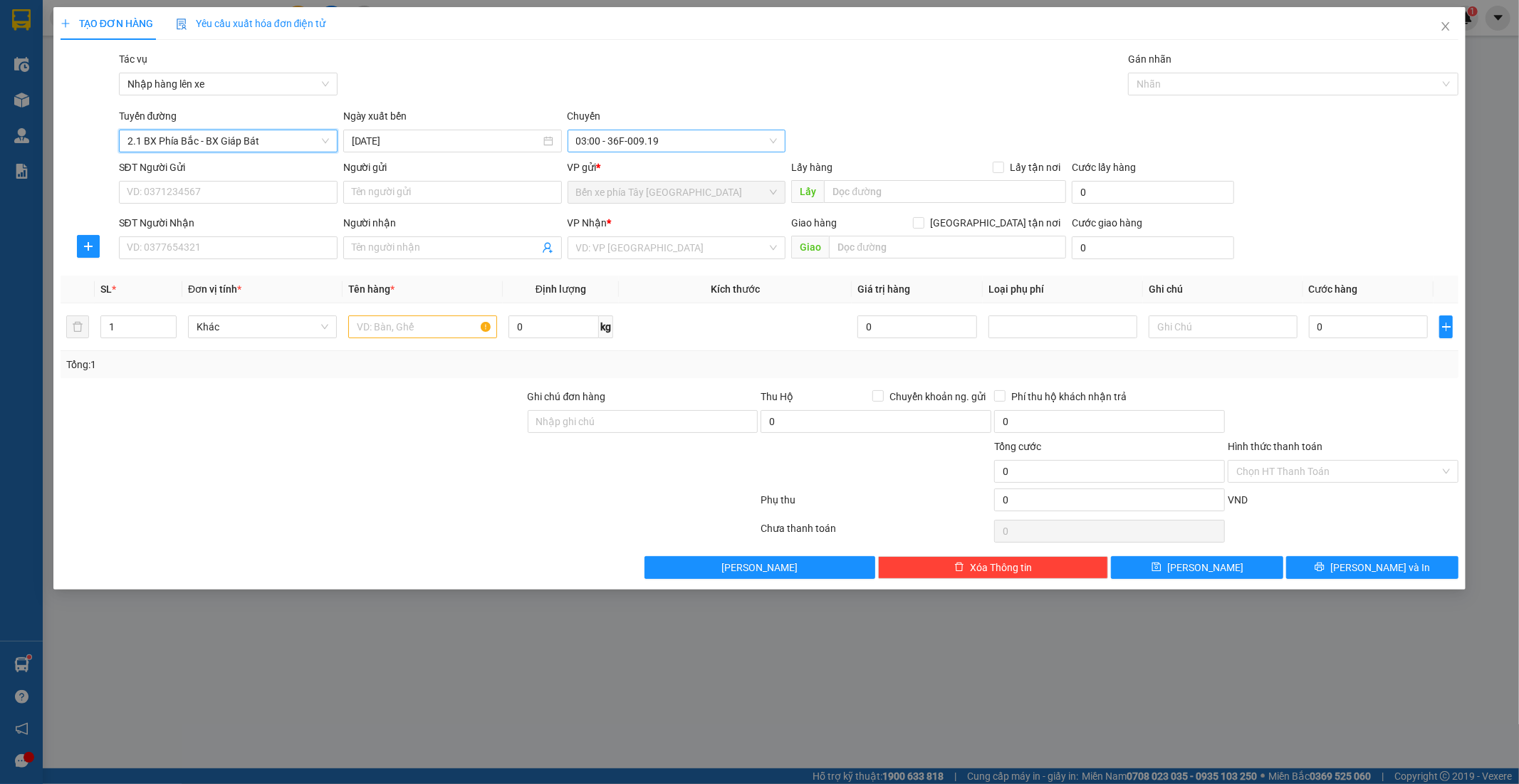
click at [602, 138] on span "03:00 - 36F-009.19" at bounding box center [677, 141] width 202 height 22
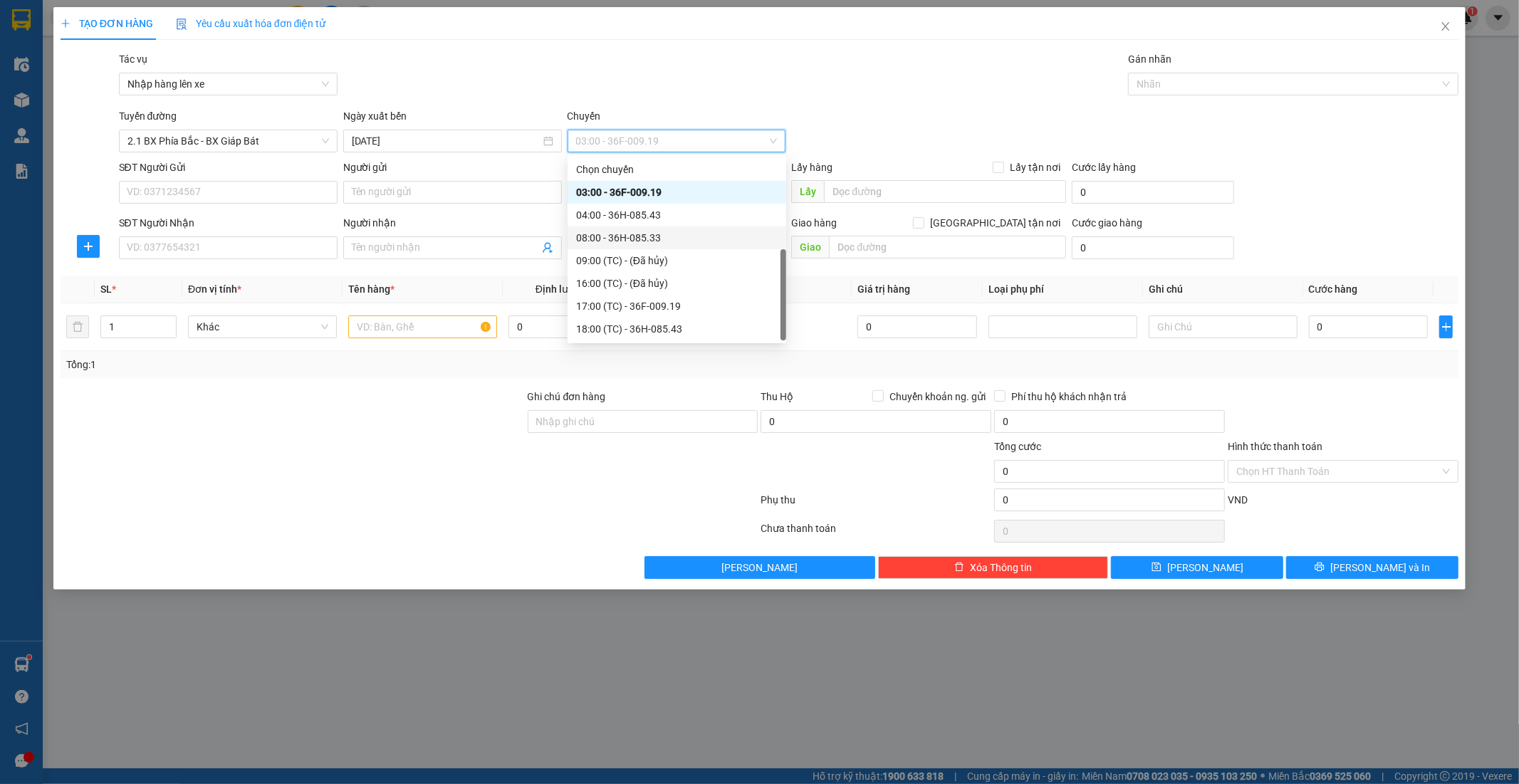
scroll to position [23, 0]
click at [673, 303] on div "18:00 (TC) - 36H-085.43" at bounding box center [677, 306] width 202 height 16
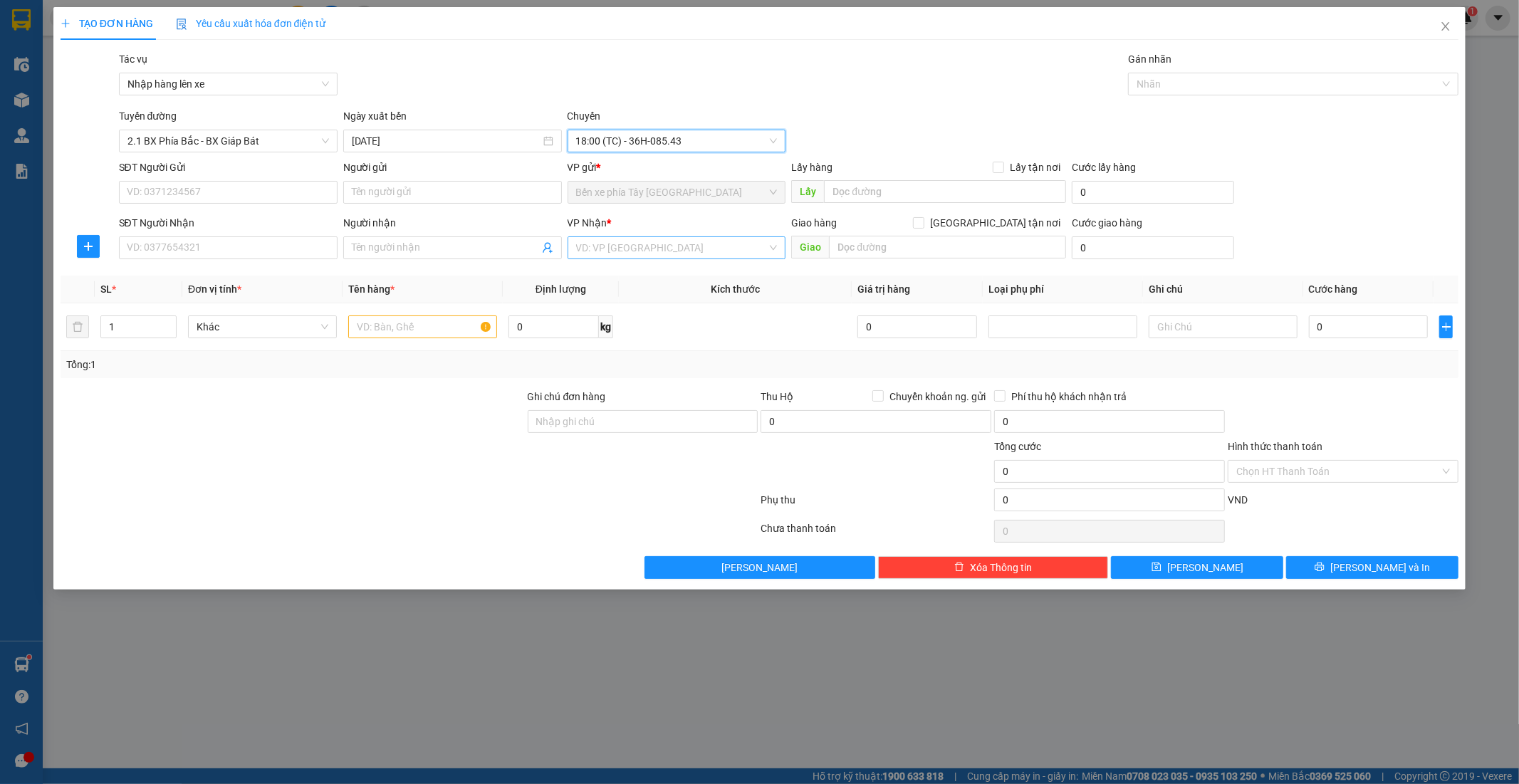
click at [643, 251] on input "search" at bounding box center [672, 247] width 192 height 22
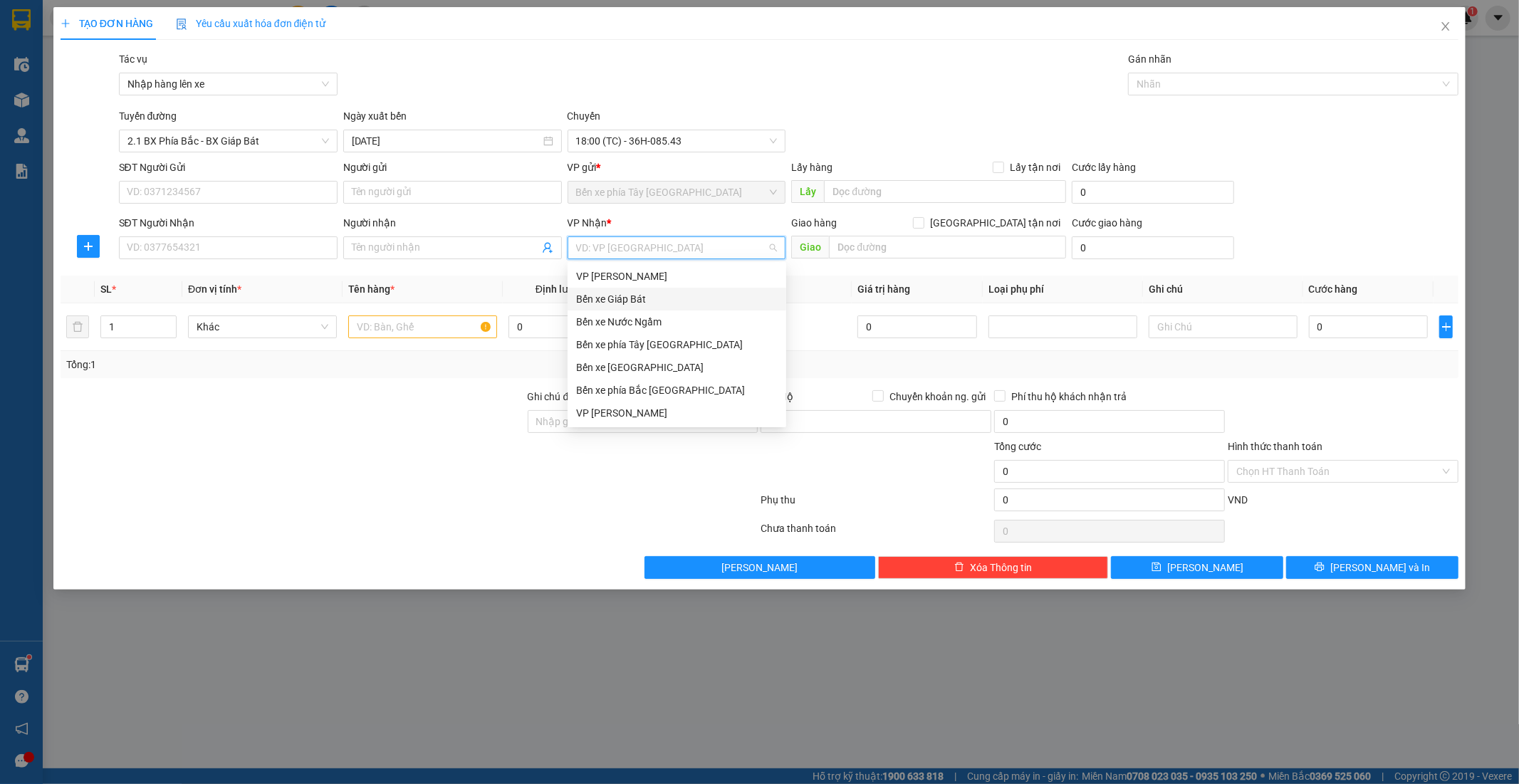
click at [635, 301] on div "Bến xe Giáp Bát" at bounding box center [677, 299] width 202 height 16
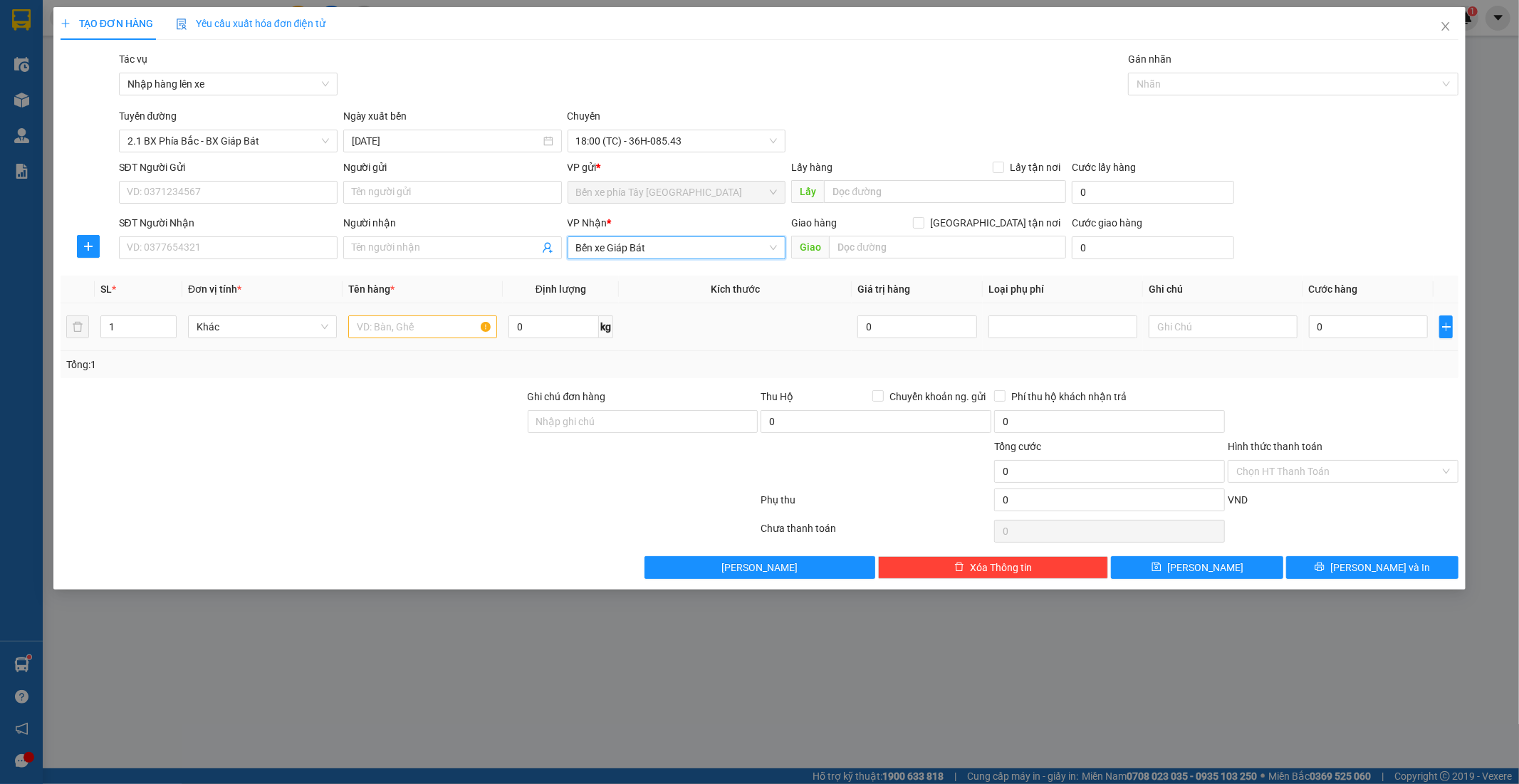
drag, startPoint x: 459, startPoint y: 340, endPoint x: 446, endPoint y: 336, distance: 13.6
click at [459, 340] on div at bounding box center [423, 326] width 149 height 28
click at [446, 336] on input "text" at bounding box center [423, 326] width 149 height 23
click at [1384, 328] on input "0" at bounding box center [1369, 326] width 120 height 23
click at [923, 223] on input "Giao tận nơi" at bounding box center [918, 222] width 10 height 10
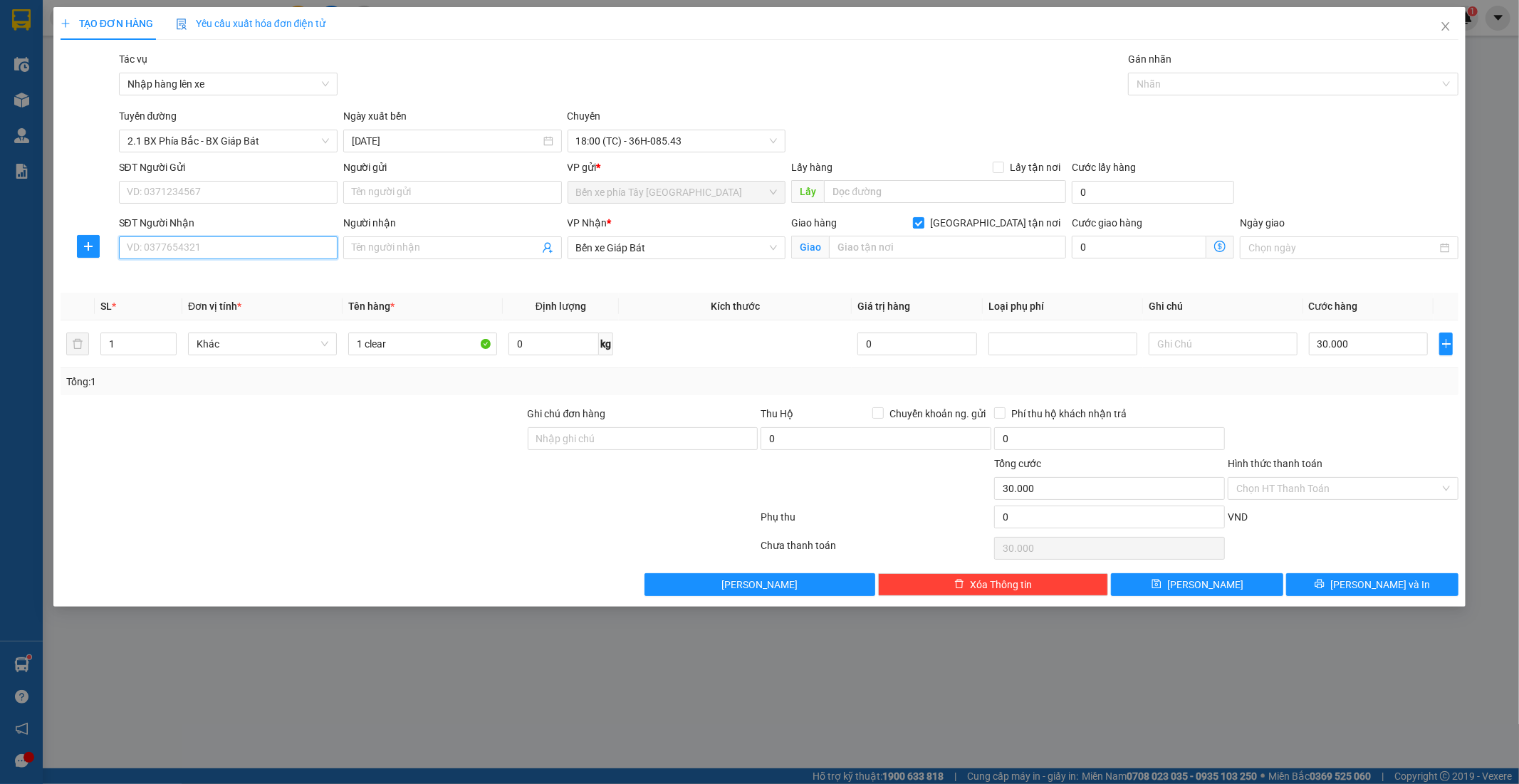
click at [293, 254] on input "SĐT Người Nhận" at bounding box center [228, 248] width 219 height 23
click at [235, 194] on input "SĐT Người Gửi" at bounding box center [228, 192] width 219 height 23
click at [450, 248] on input "Người nhận" at bounding box center [445, 247] width 188 height 16
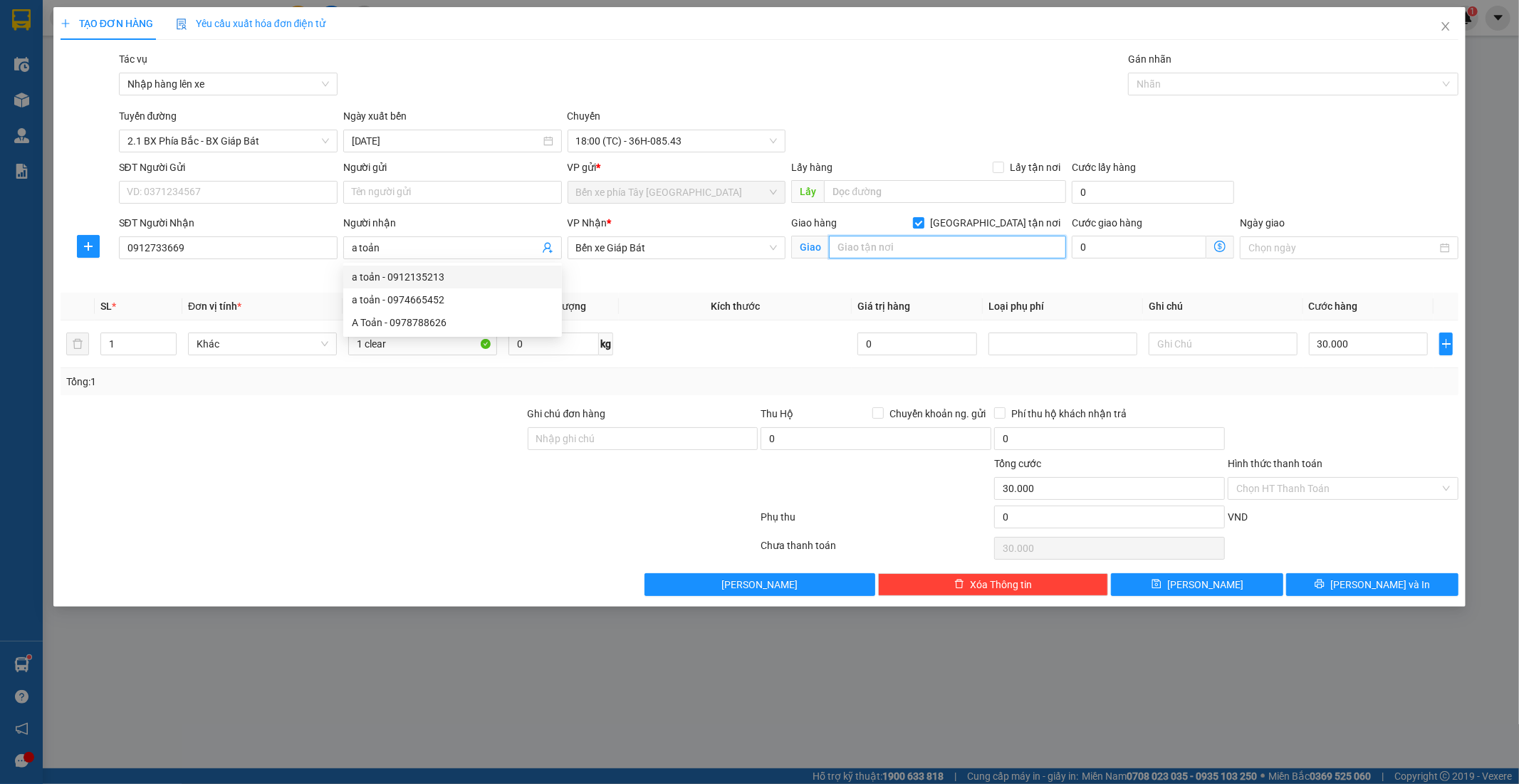
click at [873, 251] on input "text" at bounding box center [947, 247] width 237 height 23
click at [893, 255] on input "text" at bounding box center [947, 247] width 237 height 23
click at [893, 248] on input "text" at bounding box center [947, 247] width 237 height 23
drag, startPoint x: 888, startPoint y: 244, endPoint x: 777, endPoint y: 271, distance: 114.2
click at [782, 271] on div "SĐT Người Nhận 0912733669 Người nhận a toản VP Nhận * Bến xe Giáp Bát Giao hàng…" at bounding box center [789, 248] width 1346 height 67
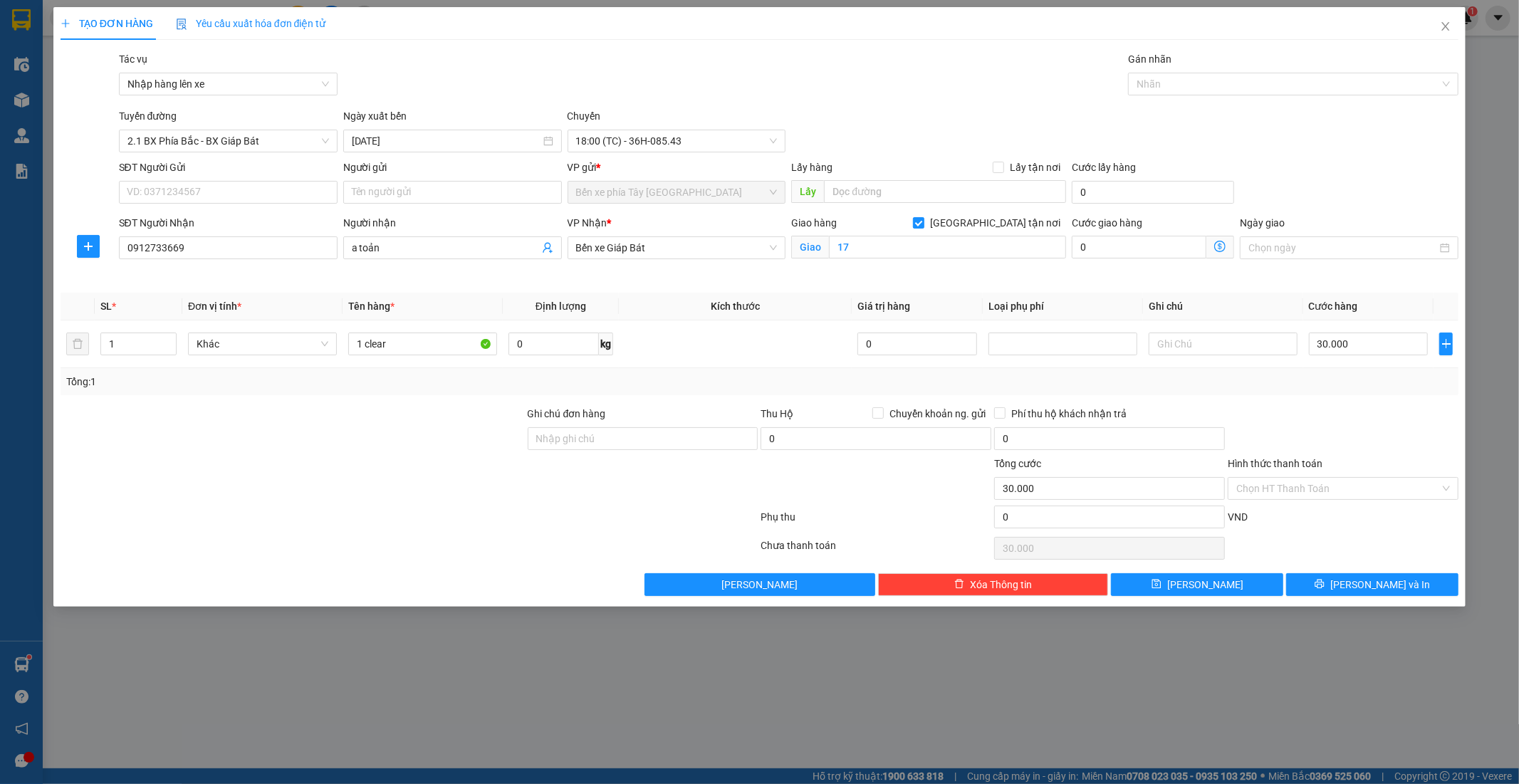
click at [919, 259] on div "Giao 17" at bounding box center [928, 248] width 275 height 23
click at [919, 250] on input "17" at bounding box center [947, 247] width 237 height 23
drag, startPoint x: 919, startPoint y: 250, endPoint x: 880, endPoint y: 231, distance: 43.4
click at [919, 248] on input "17" at bounding box center [947, 247] width 237 height 23
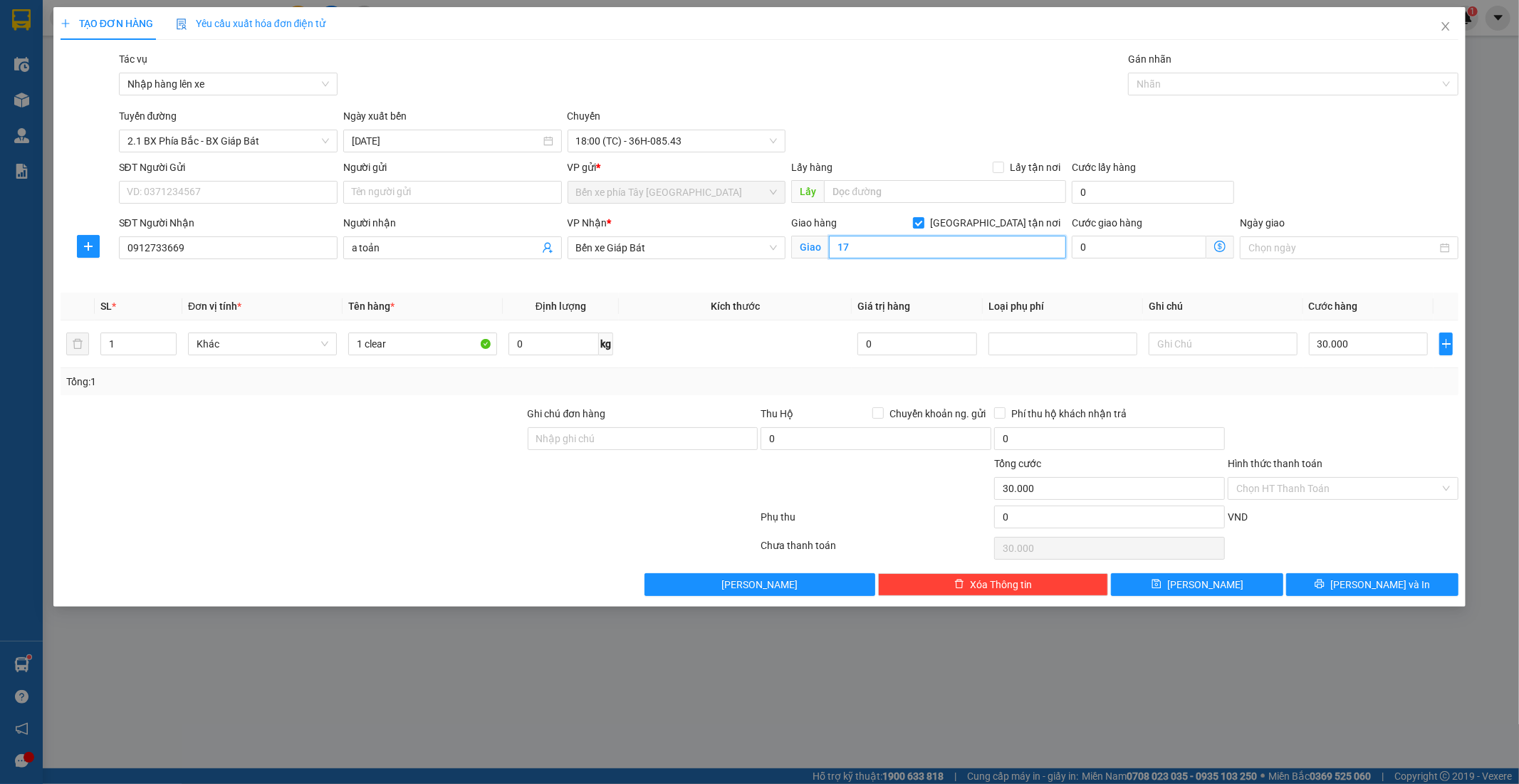
click at [920, 239] on input "17" at bounding box center [947, 247] width 237 height 23
click at [926, 247] on input "17" at bounding box center [947, 247] width 237 height 23
click at [1220, 250] on icon "dollar-circle" at bounding box center [1220, 246] width 11 height 11
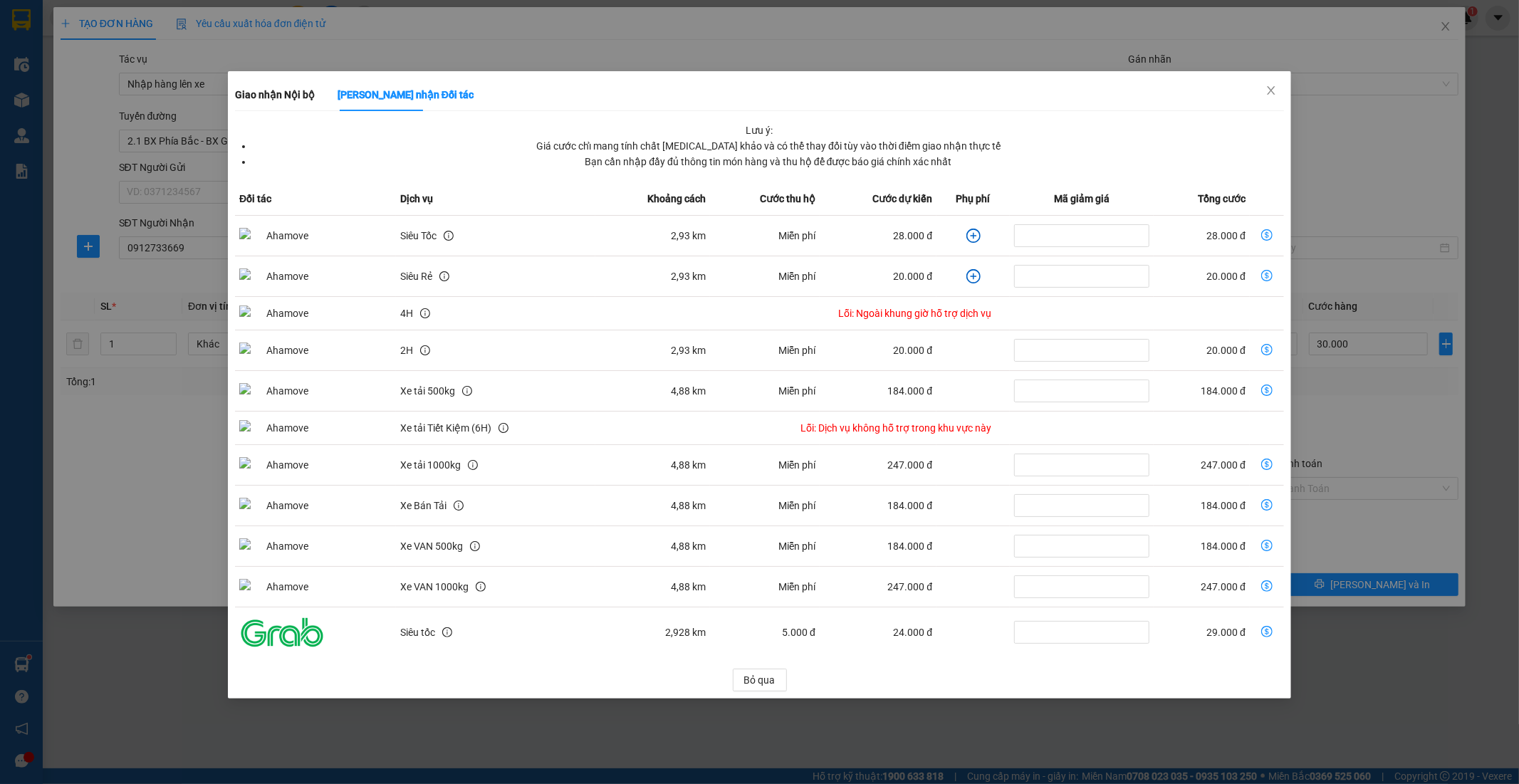
click at [979, 237] on td "dollar-circle" at bounding box center [974, 236] width 74 height 41
click at [970, 237] on icon "plus-circle" at bounding box center [973, 235] width 14 height 14
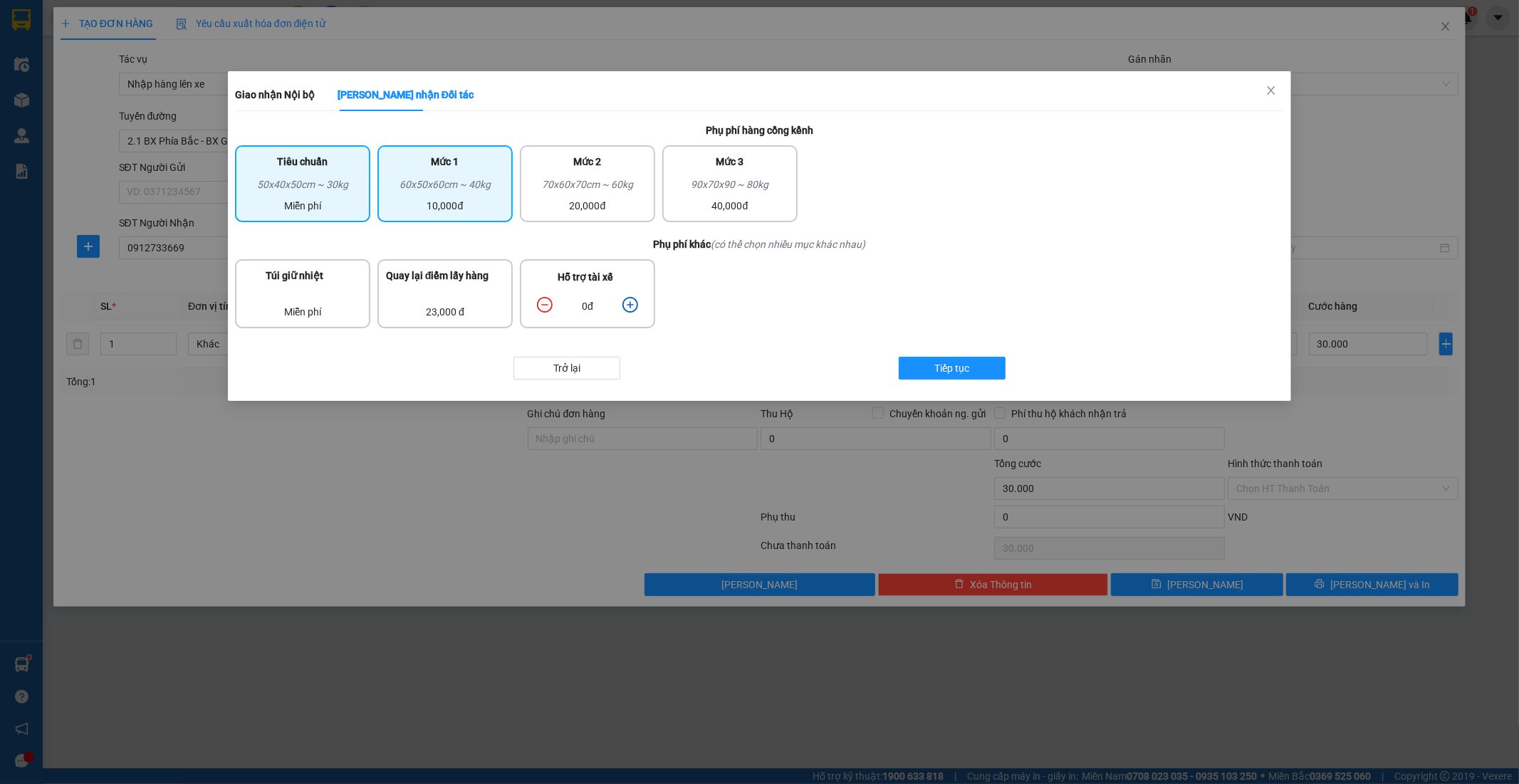
click at [487, 182] on div "60x50x60cm ~ 40kg" at bounding box center [444, 187] width 118 height 22
click at [469, 173] on div "Mức 1" at bounding box center [444, 165] width 118 height 23
click at [635, 302] on icon "plus-circle" at bounding box center [630, 305] width 16 height 16
click at [469, 210] on div "10,000đ" at bounding box center [444, 206] width 118 height 16
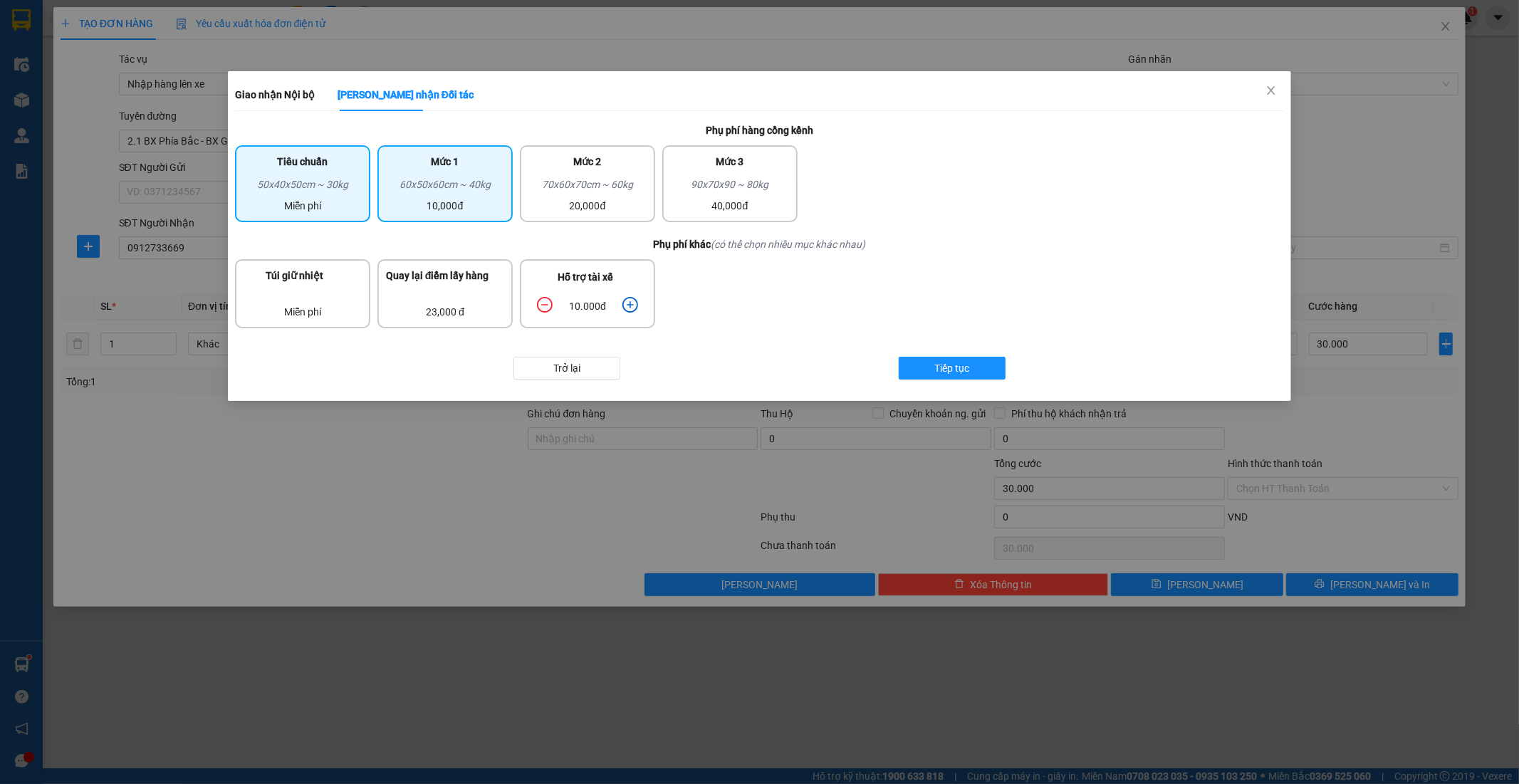
click at [323, 174] on div "Tiêu chuẩn" at bounding box center [302, 165] width 118 height 23
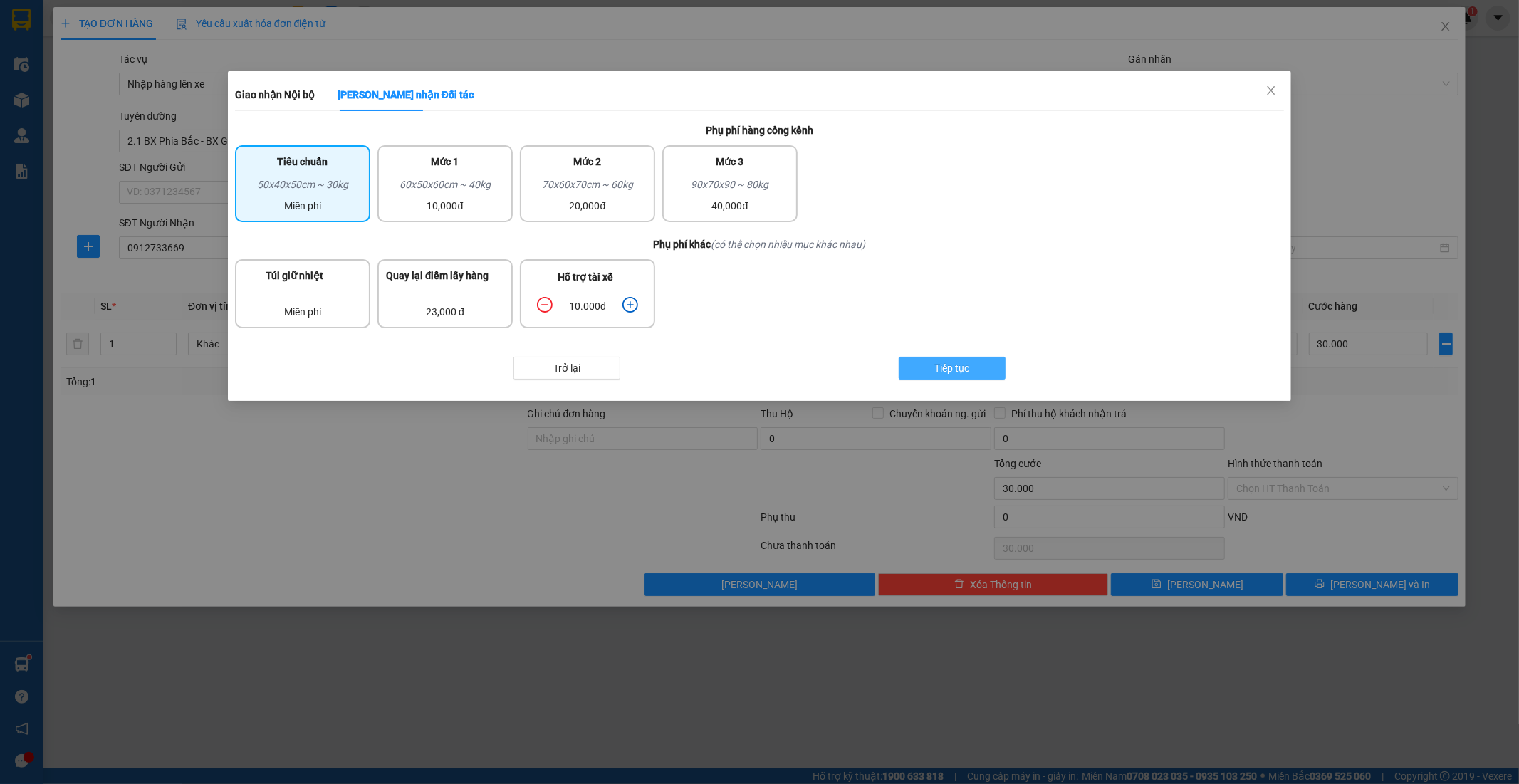
click at [934, 369] on button "Tiếp tục" at bounding box center [952, 368] width 107 height 23
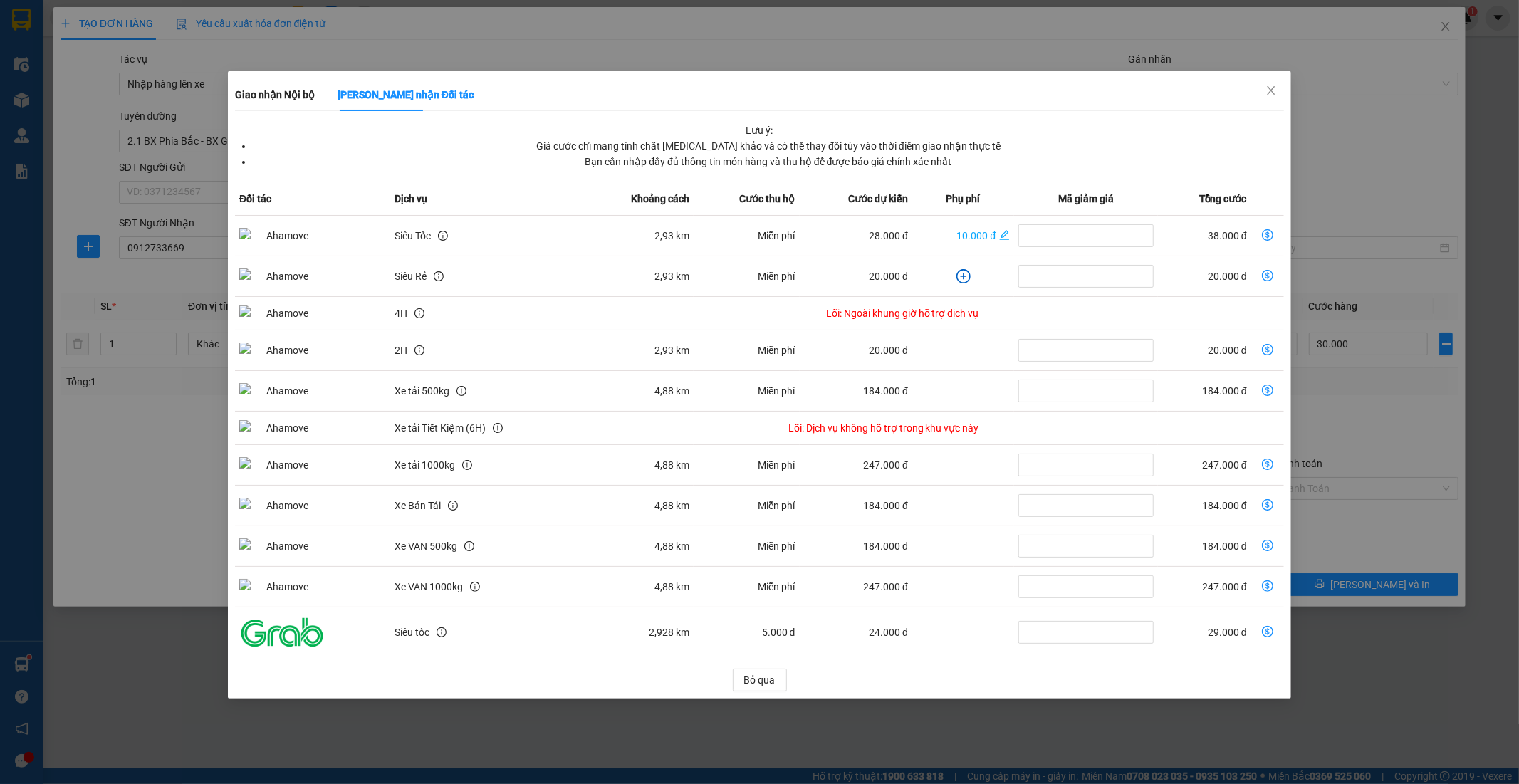
click at [1269, 235] on icon "dollar-circle" at bounding box center [1268, 235] width 11 height 11
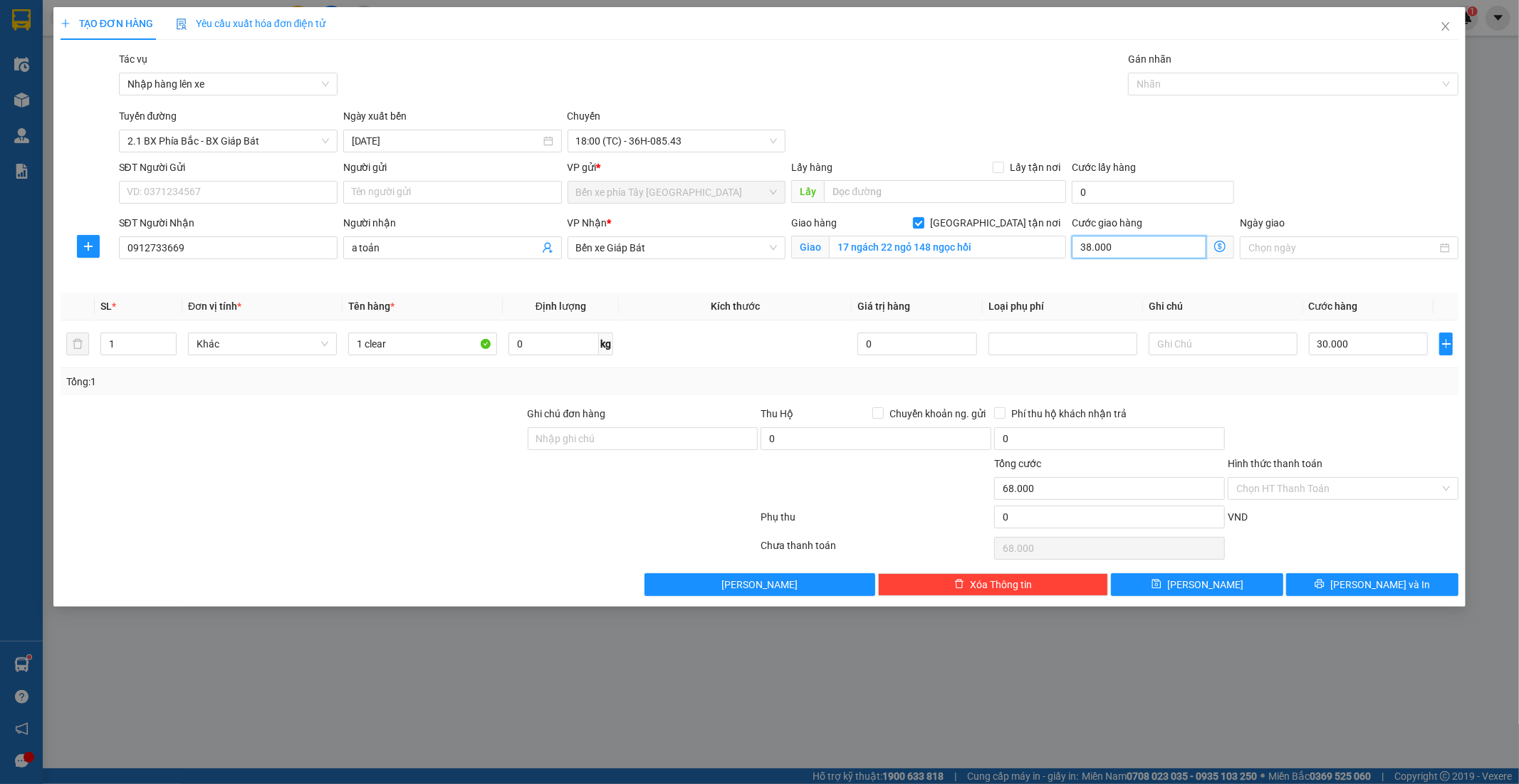
click at [1177, 257] on input "38.000" at bounding box center [1139, 247] width 135 height 23
click at [1342, 492] on input "Hình thức thanh toán" at bounding box center [1339, 489] width 204 height 22
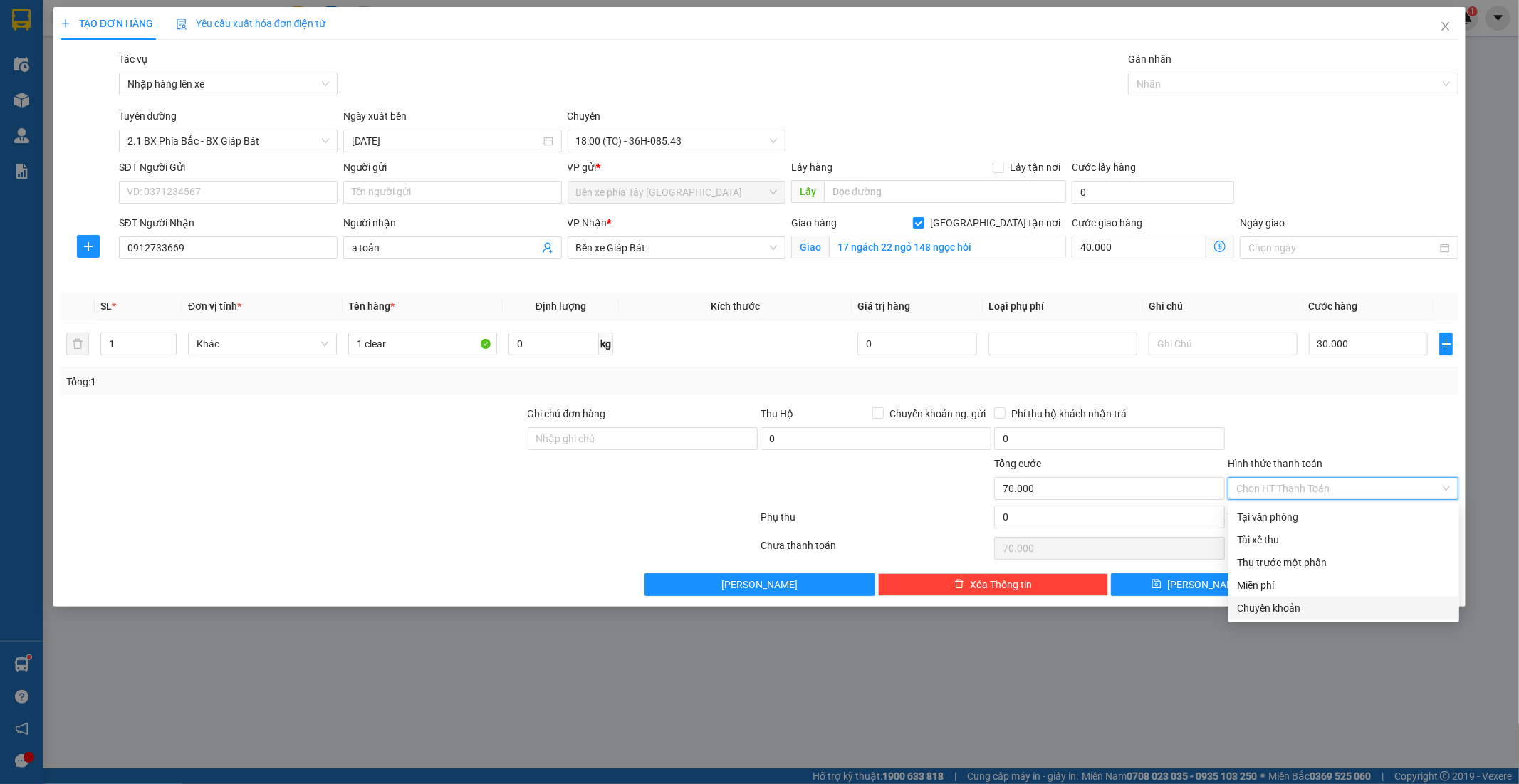
click at [1304, 607] on div "Chuyển khoản" at bounding box center [1344, 608] width 213 height 16
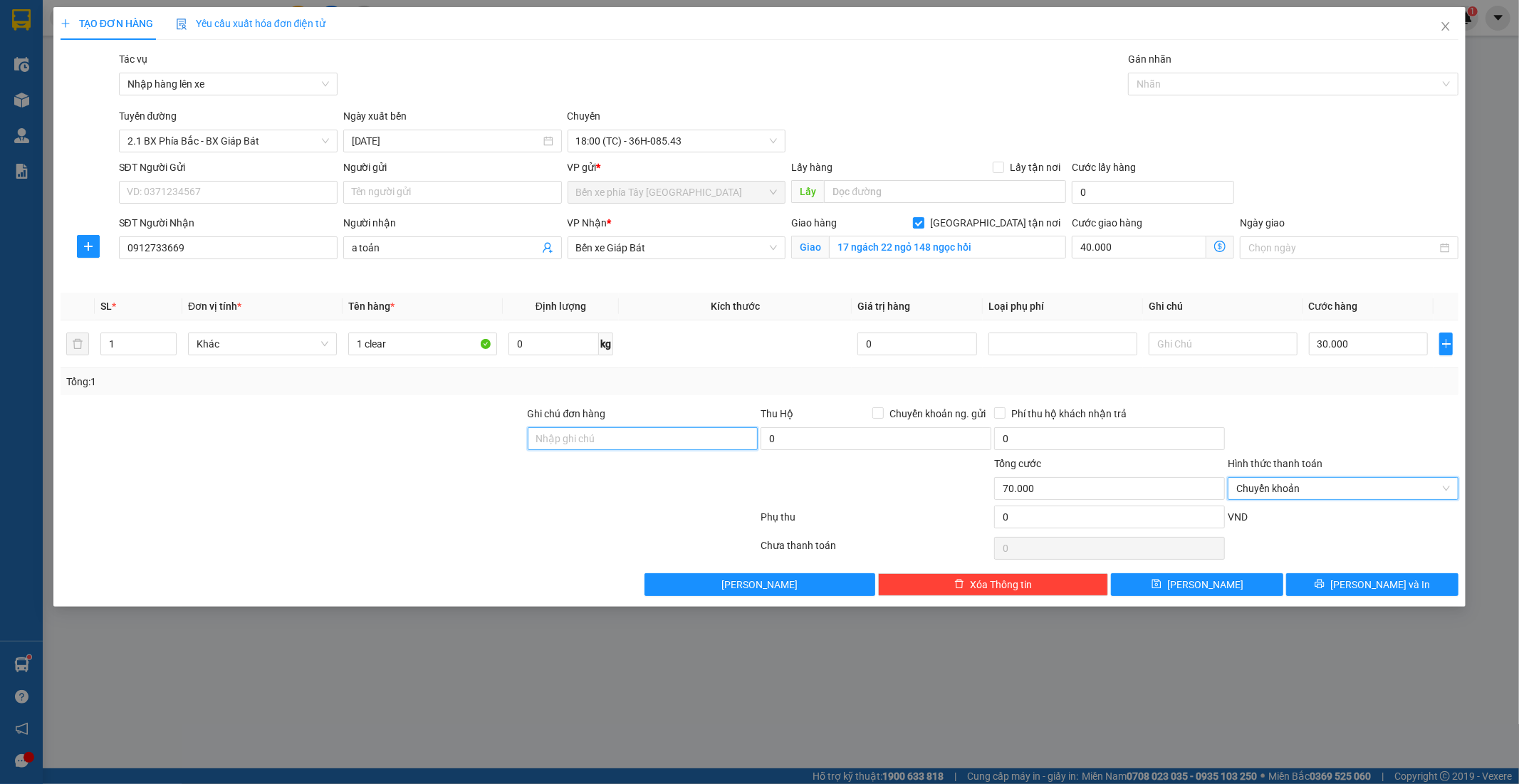
click at [679, 430] on input "Ghi chú đơn hàng" at bounding box center [643, 439] width 231 height 23
click at [1364, 580] on button "Lưu và In" at bounding box center [1372, 585] width 173 height 23
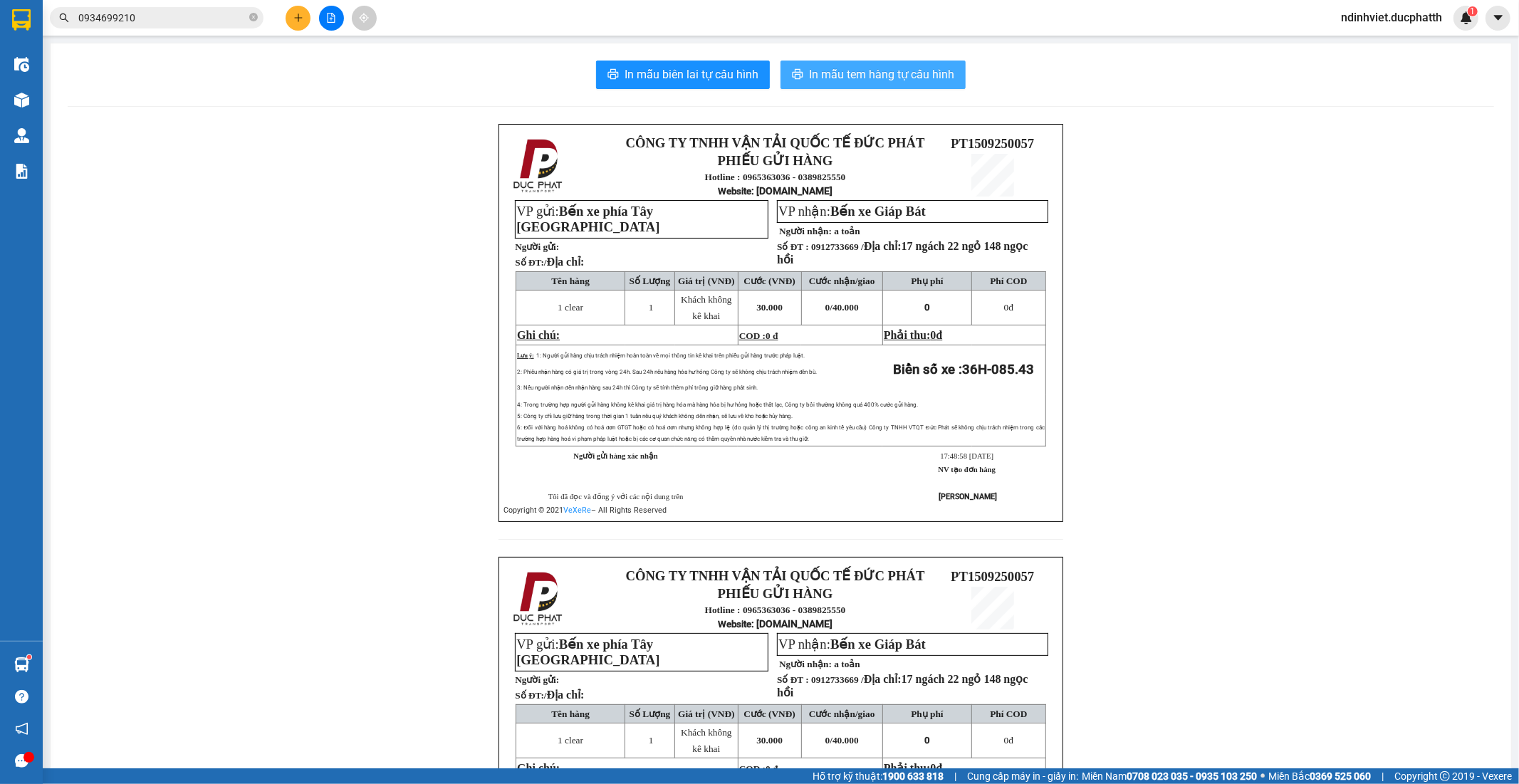
click at [862, 75] on span "In mẫu tem hàng tự cấu hình" at bounding box center [882, 74] width 145 height 18
click at [300, 14] on icon "plus" at bounding box center [298, 18] width 10 height 10
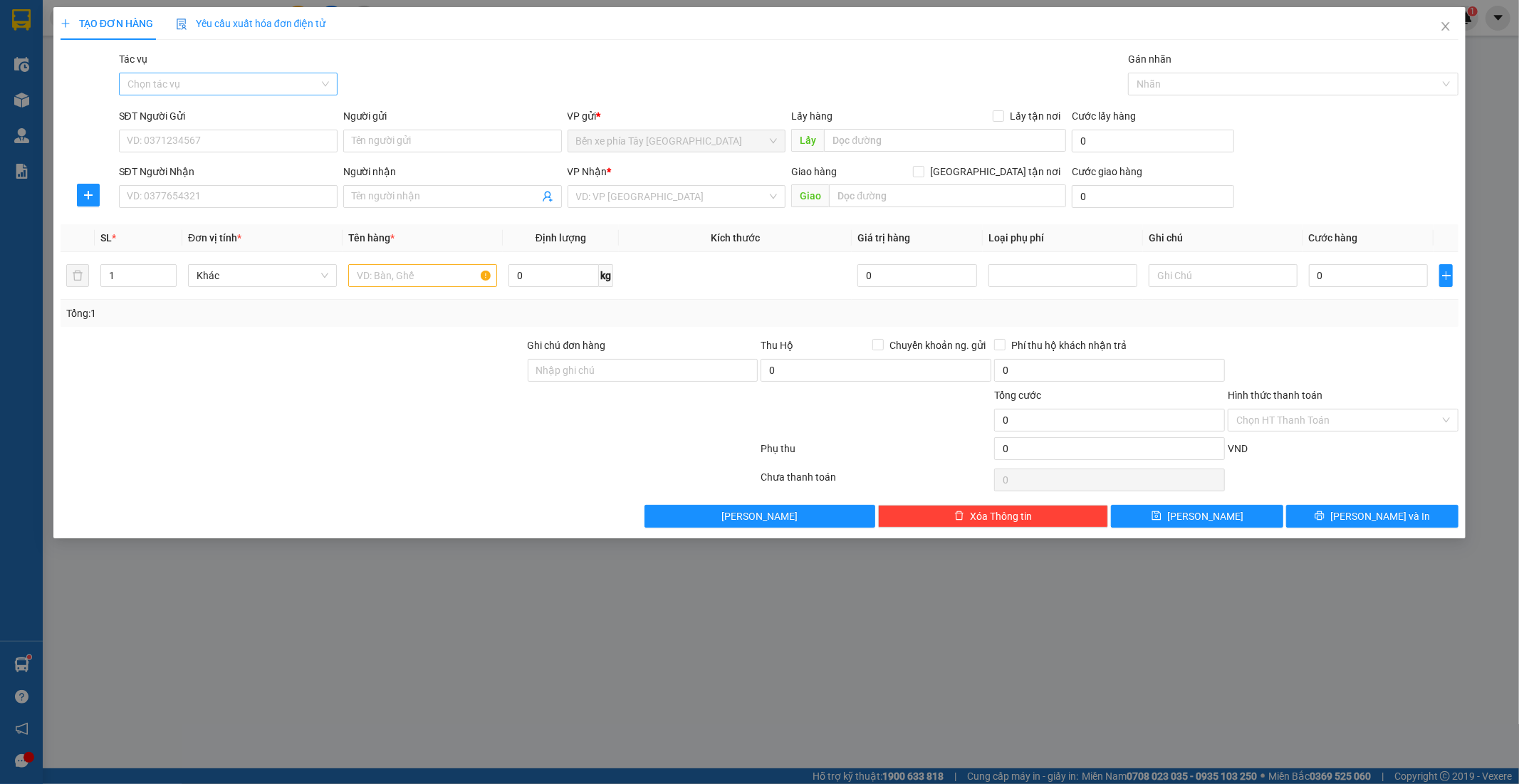
click at [228, 86] on input "Tác vụ" at bounding box center [223, 84] width 192 height 22
click at [221, 116] on div "Nhập hàng lên xe" at bounding box center [228, 112] width 202 height 16
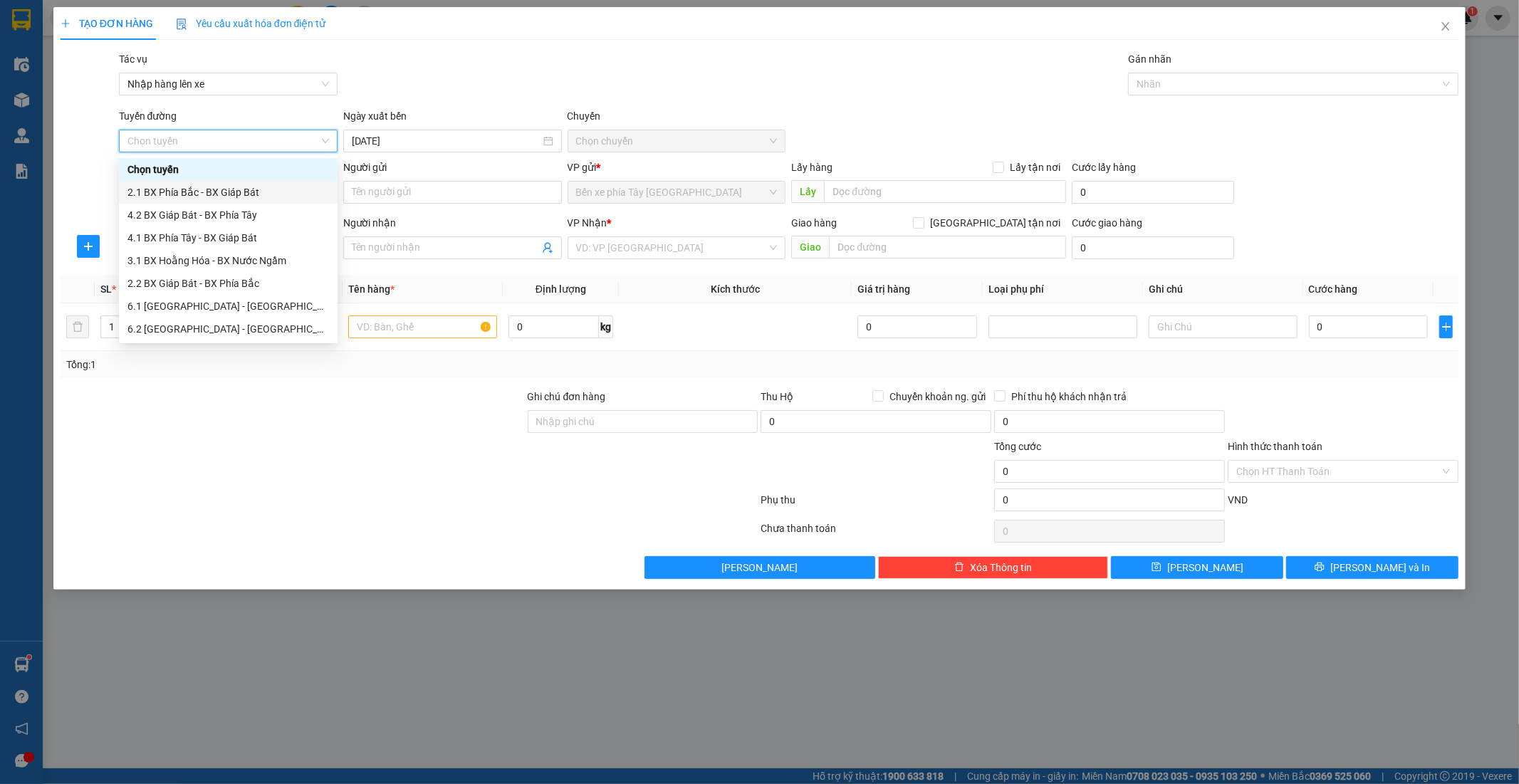
click at [243, 193] on div "2.1 BX Phía Bắc - BX Giáp Bát" at bounding box center [228, 192] width 202 height 16
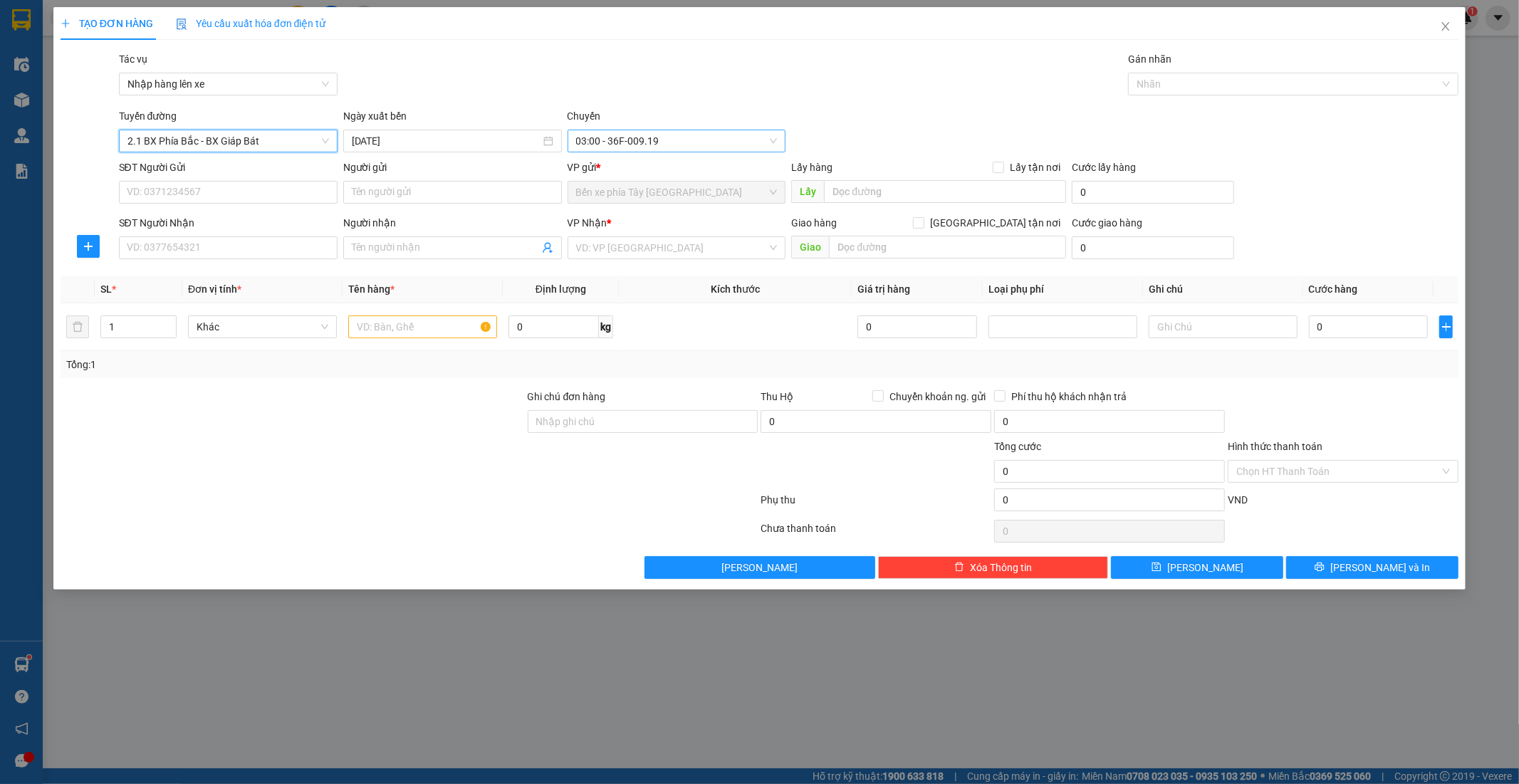
click at [689, 143] on span "03:00 - 36F-009.19" at bounding box center [677, 141] width 202 height 22
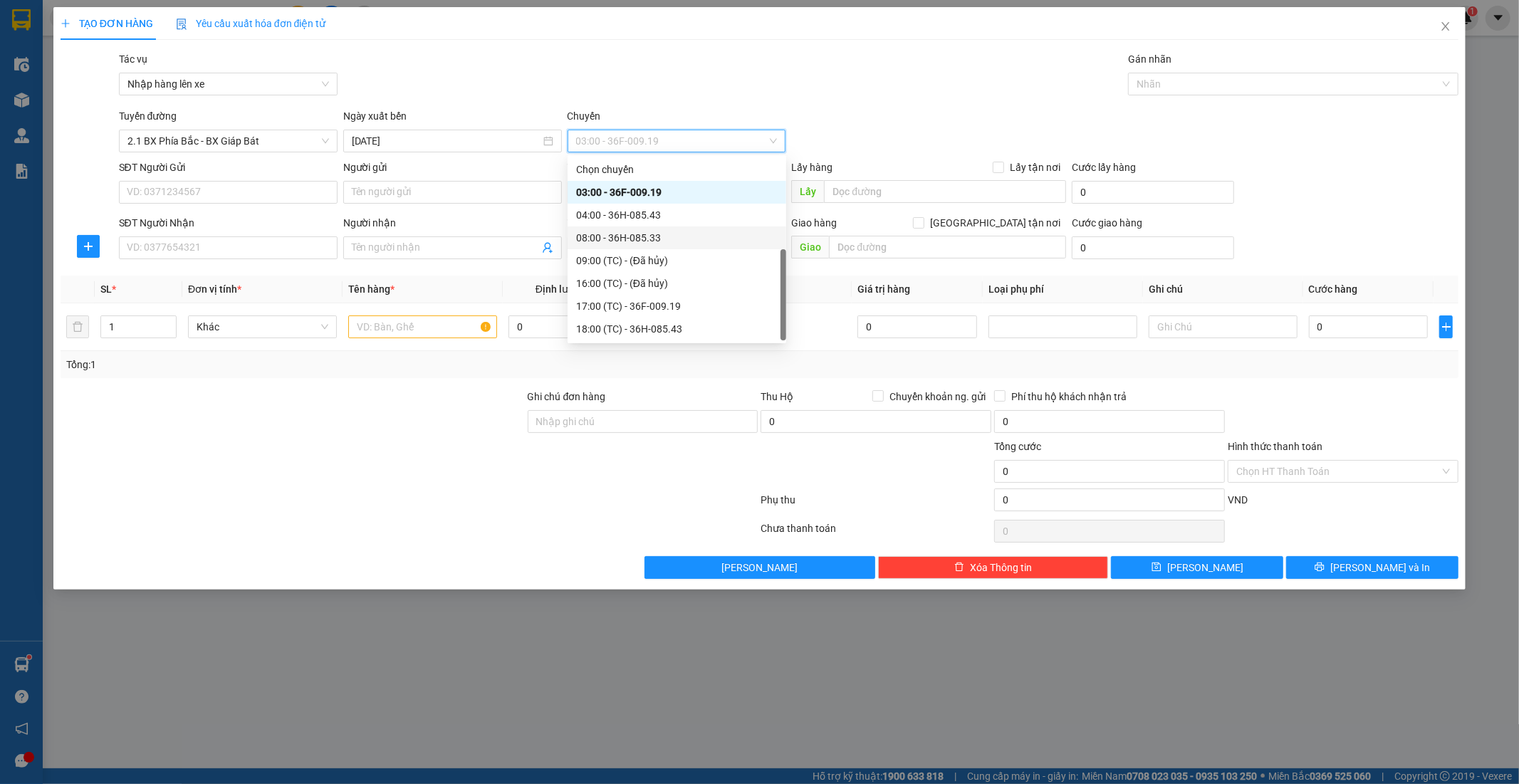
scroll to position [23, 0]
click at [670, 309] on div "18:00 (TC) - 36H-085.43" at bounding box center [677, 306] width 202 height 16
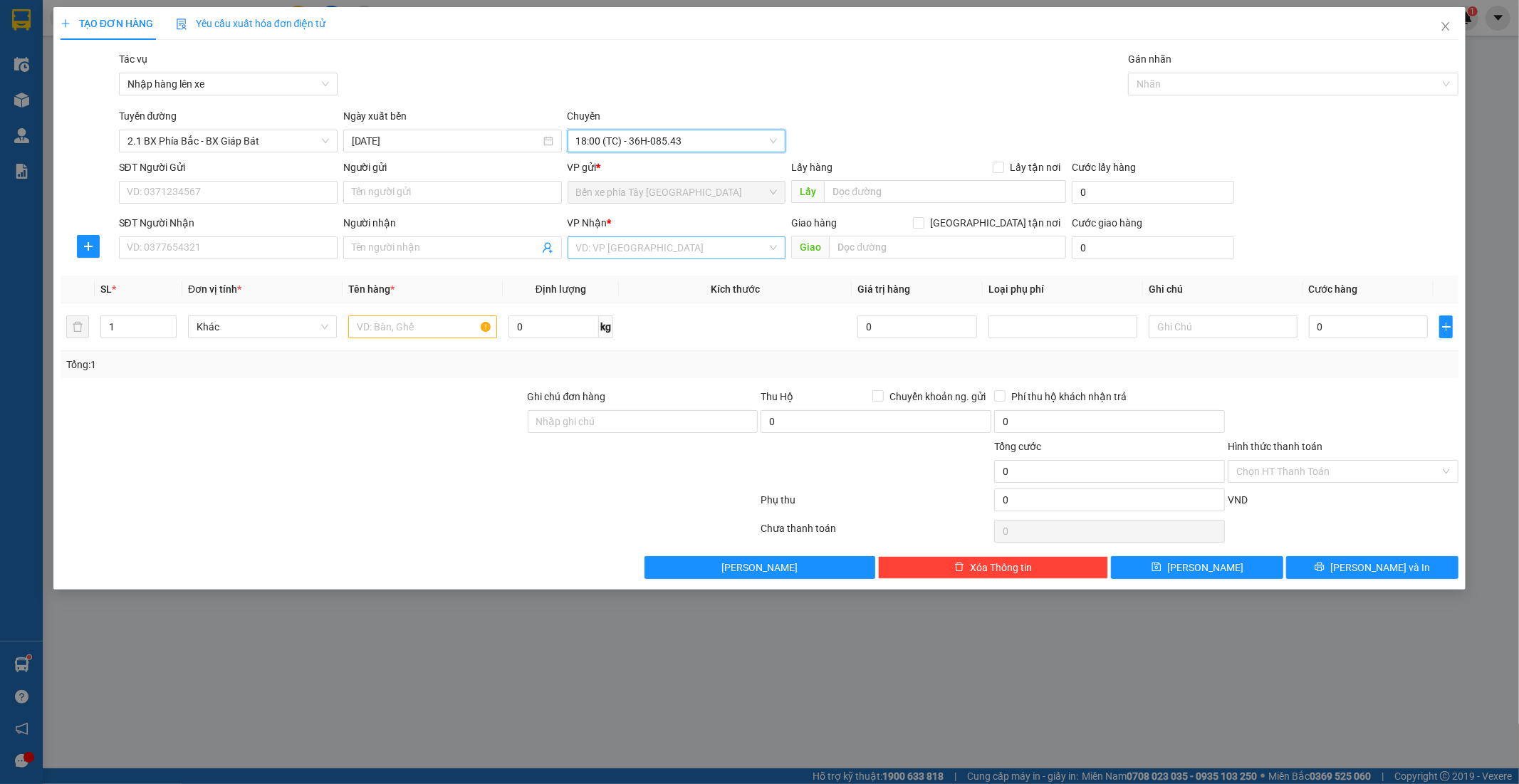
click at [721, 248] on input "search" at bounding box center [672, 247] width 192 height 22
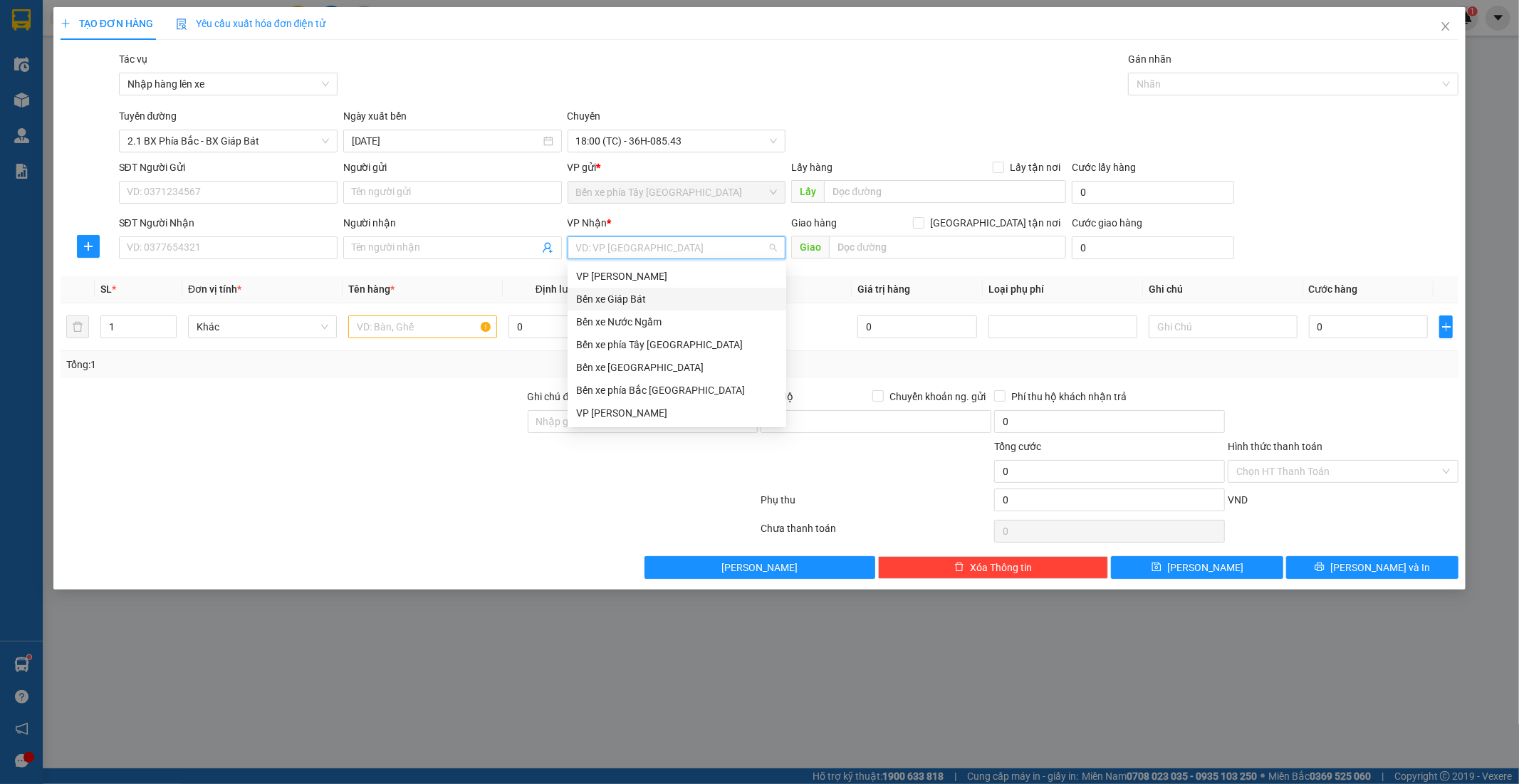
click at [649, 297] on div "Bến xe Giáp Bát" at bounding box center [677, 299] width 202 height 16
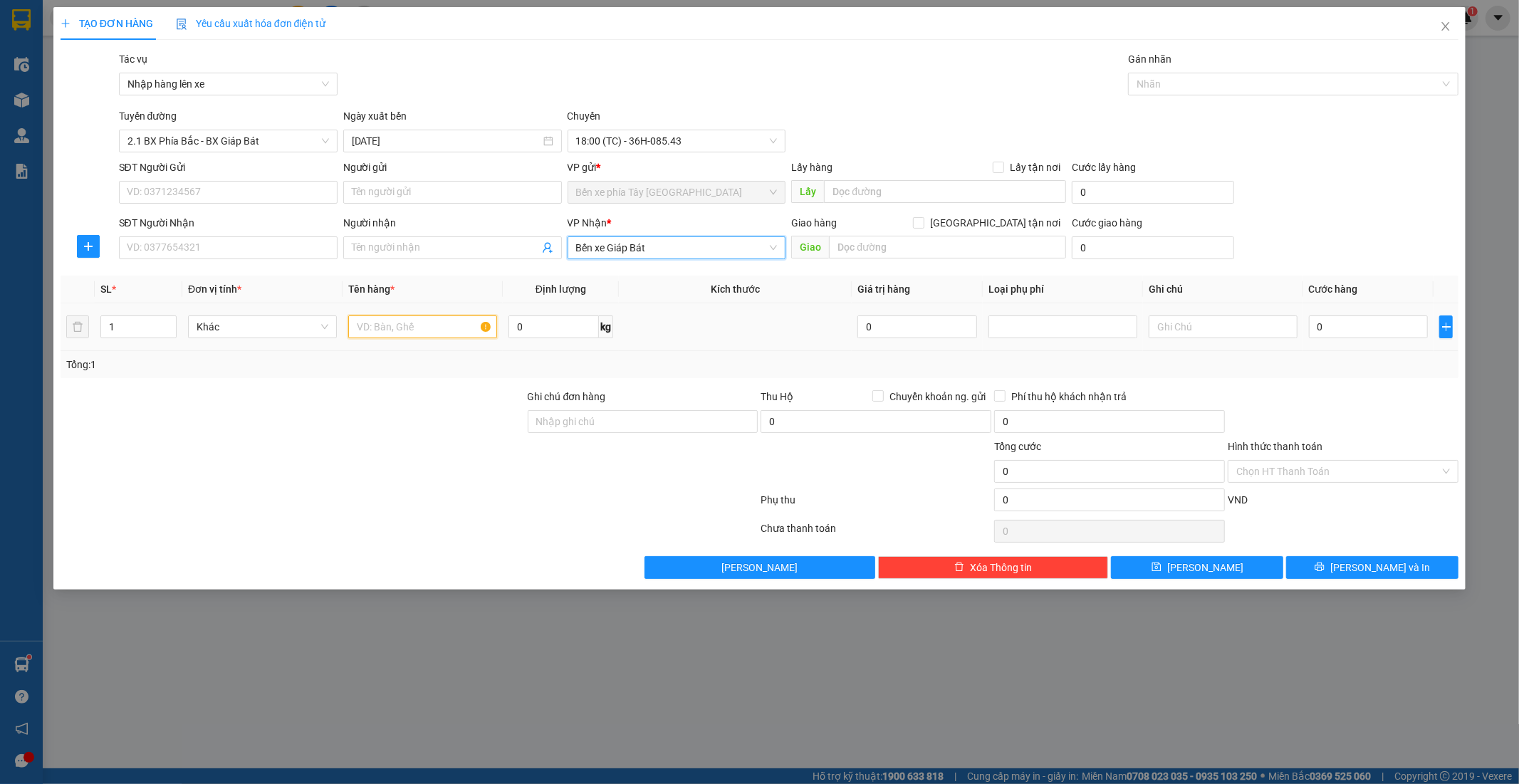
click at [409, 323] on input "text" at bounding box center [423, 326] width 149 height 23
click at [1336, 325] on input "0" at bounding box center [1369, 326] width 120 height 23
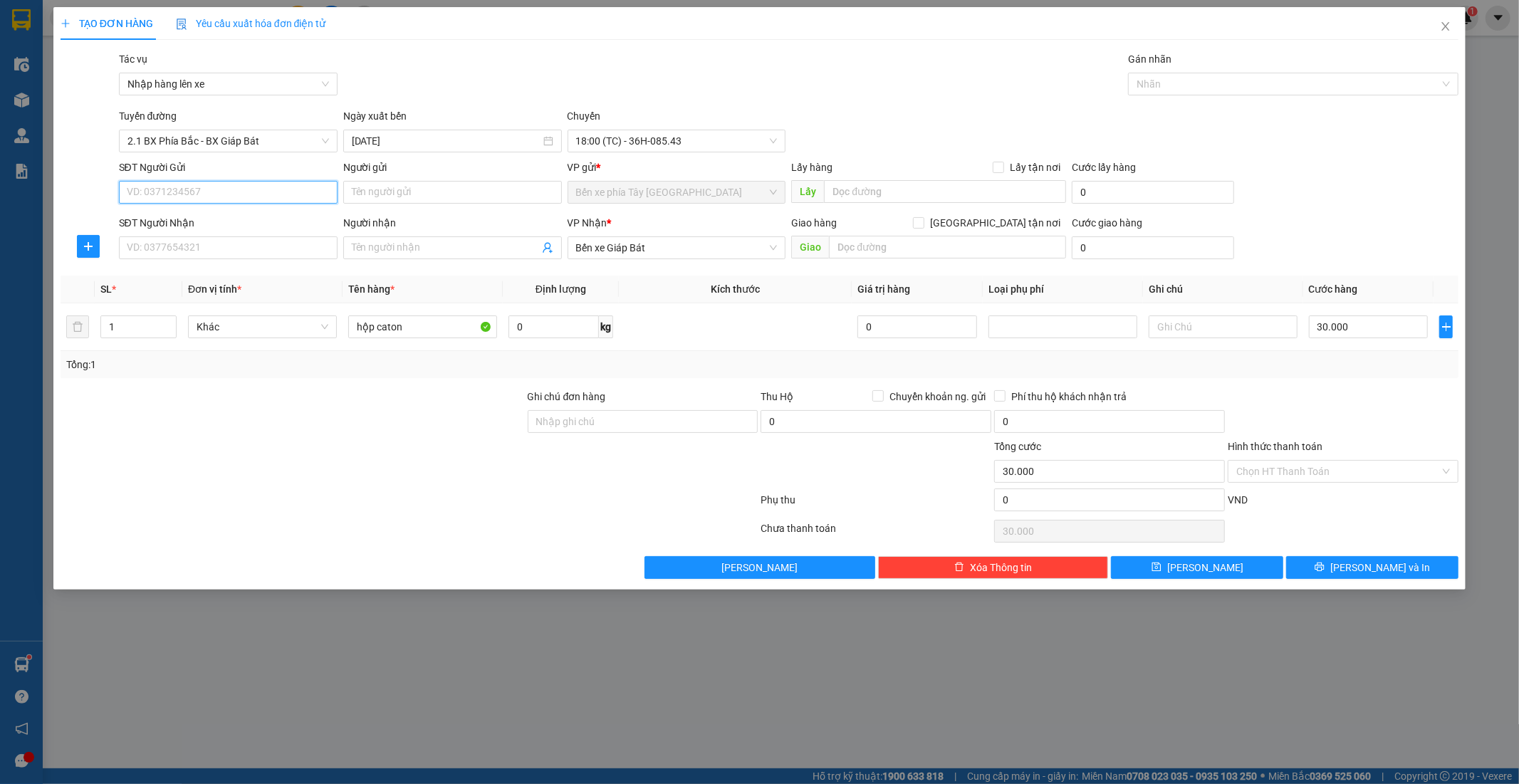
click at [249, 195] on input "SĐT Người Gửi" at bounding box center [228, 192] width 219 height 23
click at [435, 193] on input "Người gửi" at bounding box center [453, 192] width 219 height 23
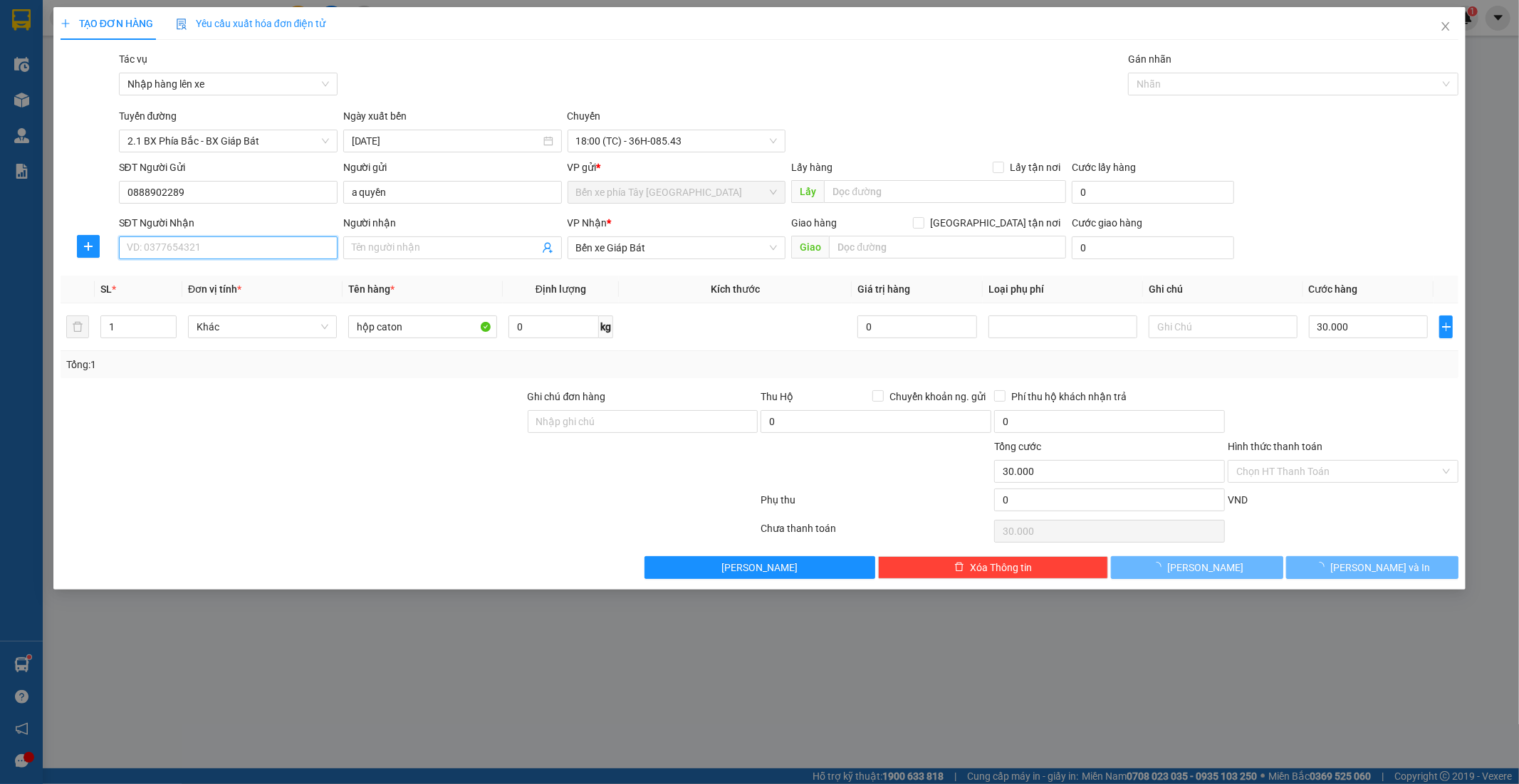
click at [280, 248] on input "SĐT Người Nhận" at bounding box center [228, 248] width 219 height 23
click at [396, 251] on input "Người nhận" at bounding box center [445, 247] width 188 height 16
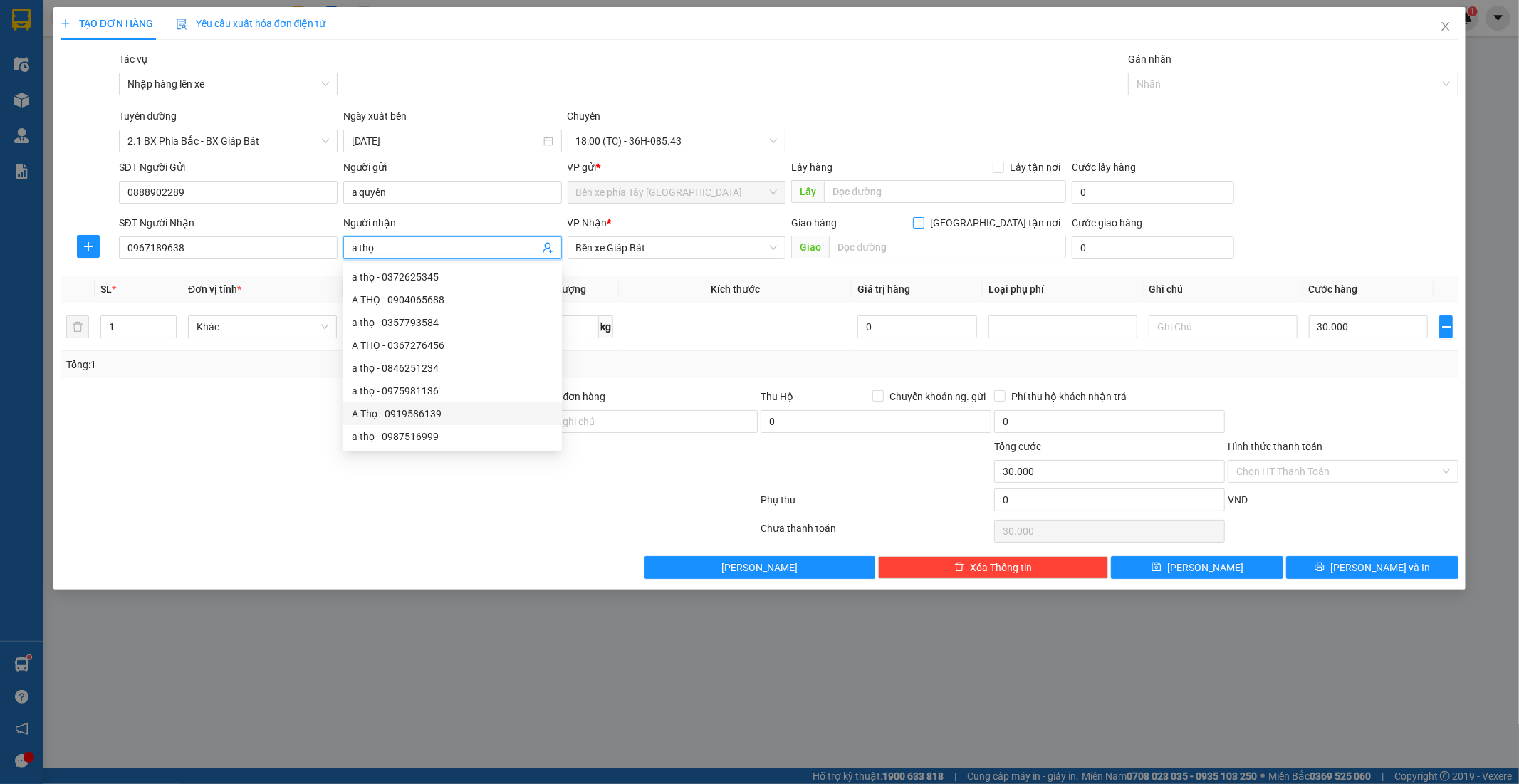
click at [923, 225] on input "Giao tận nơi" at bounding box center [918, 222] width 10 height 10
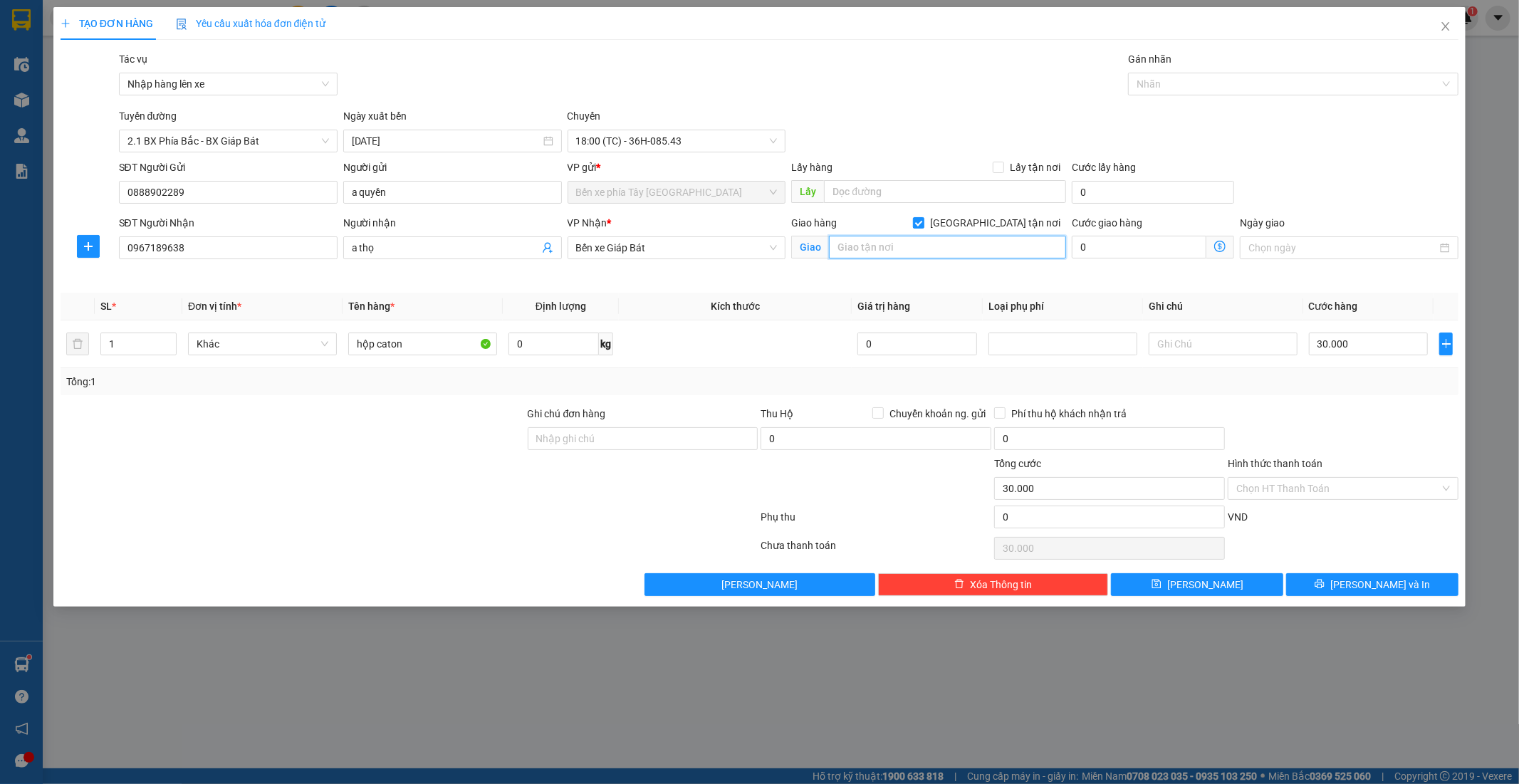
click at [938, 248] on input "text" at bounding box center [947, 247] width 237 height 23
click at [1222, 245] on icon "dollar-circle" at bounding box center [1220, 246] width 11 height 11
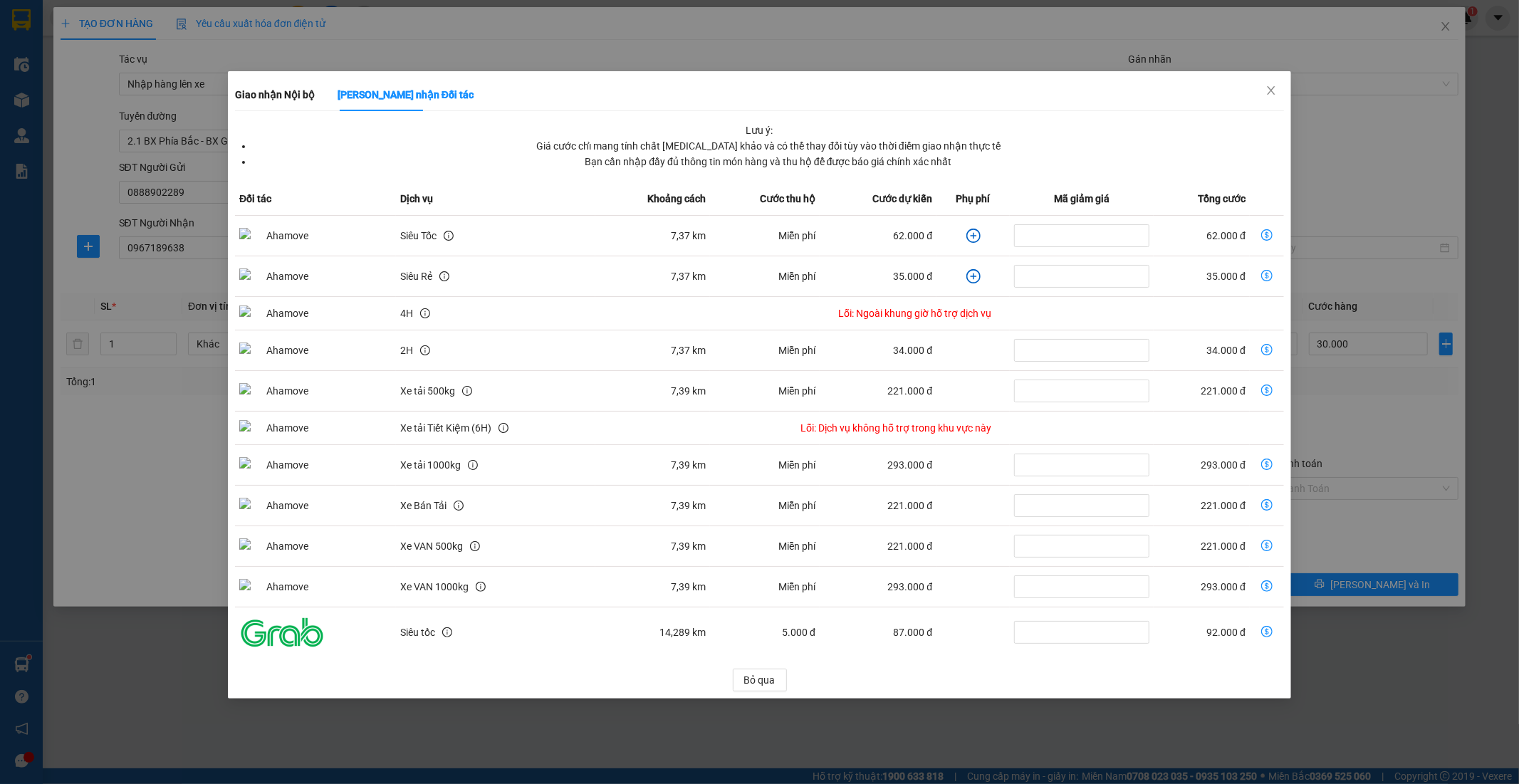
click at [970, 237] on icon "plus-circle" at bounding box center [973, 235] width 14 height 14
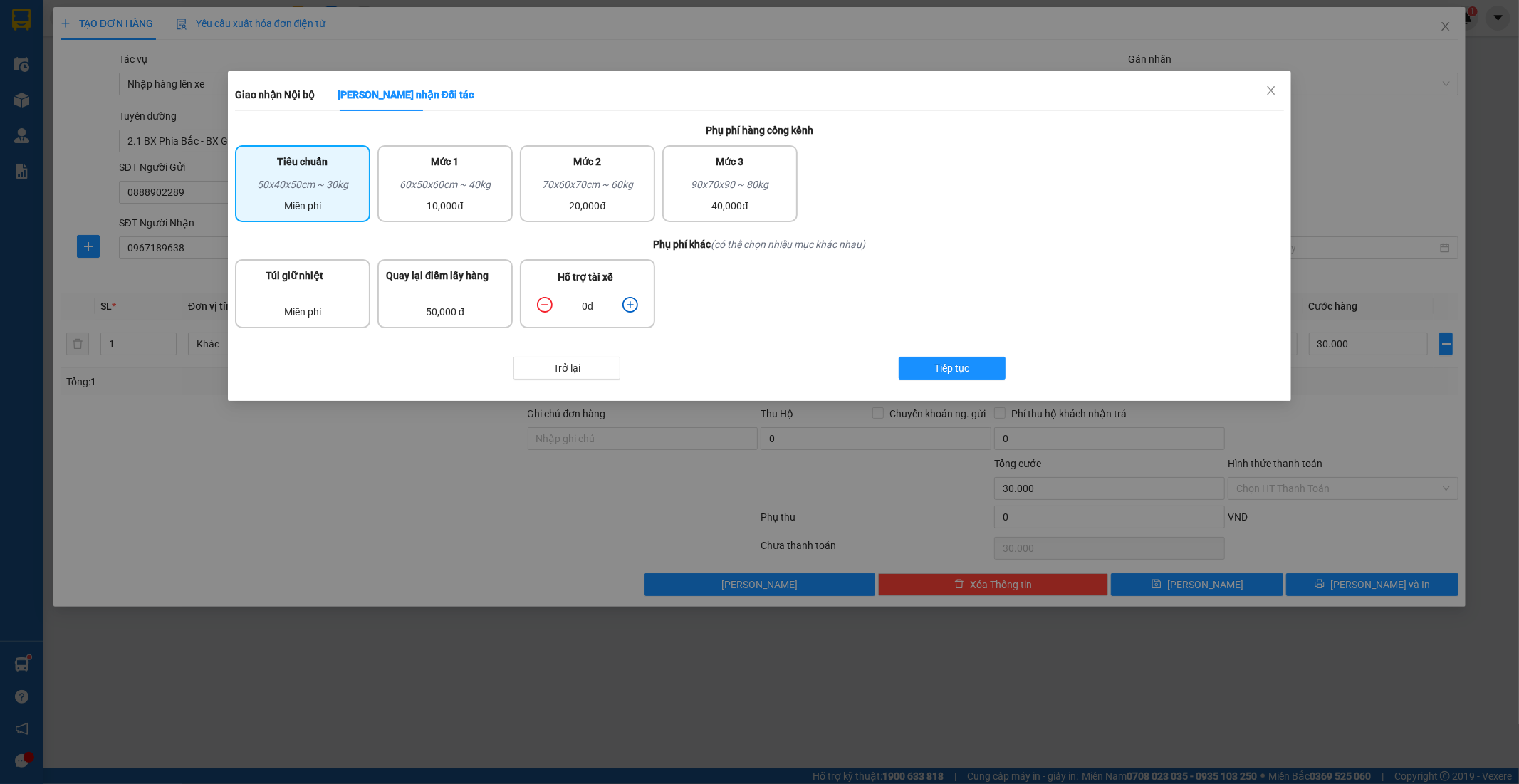
click at [632, 304] on icon "plus-circle" at bounding box center [630, 305] width 16 height 16
drag, startPoint x: 945, startPoint y: 365, endPoint x: 952, endPoint y: 367, distance: 7.3
click at [952, 367] on span "Tiếp tục" at bounding box center [952, 368] width 35 height 16
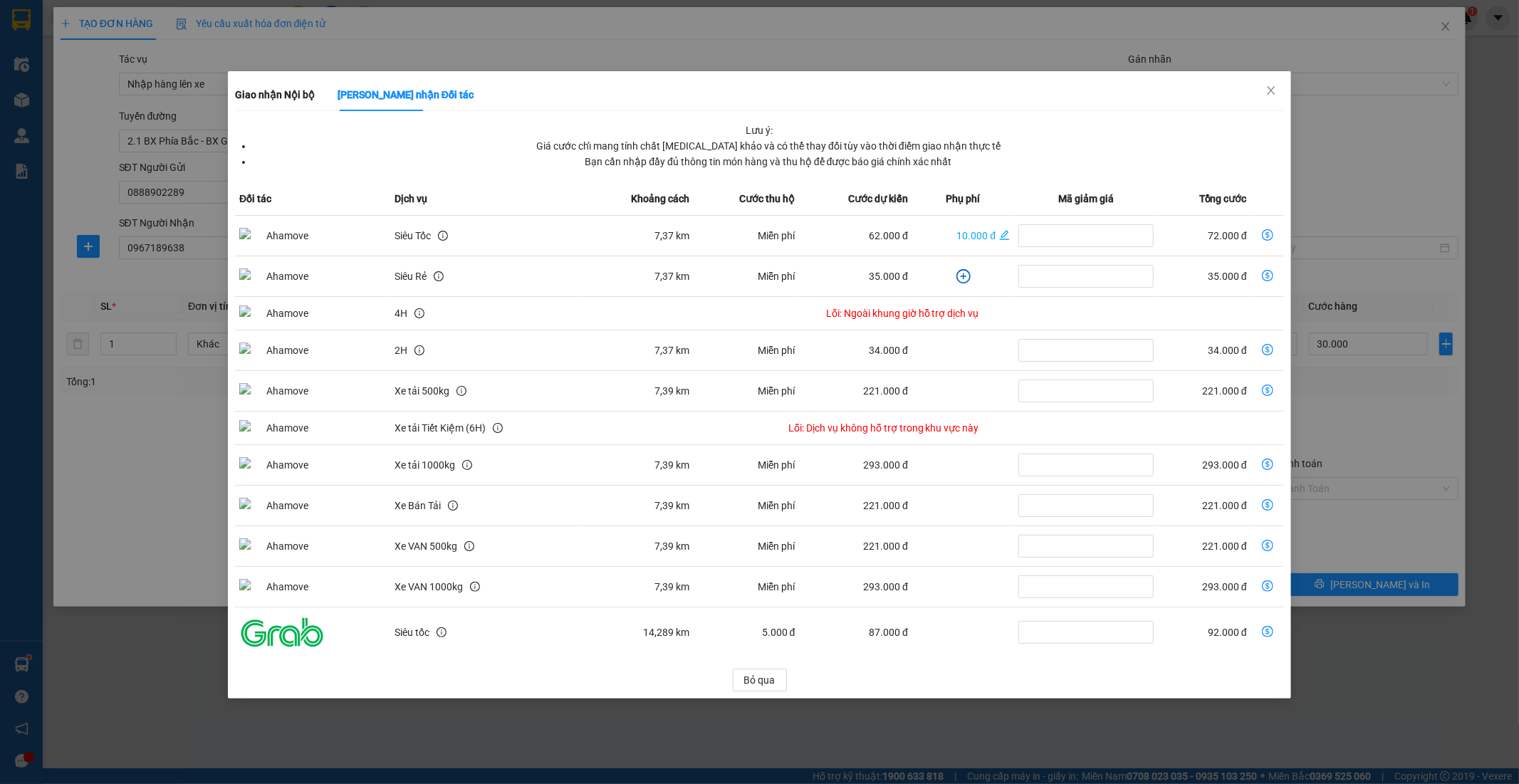
click at [1274, 233] on td "dollar-circle" at bounding box center [1267, 236] width 33 height 41
click at [1269, 236] on icon "dollar-circle" at bounding box center [1268, 235] width 11 height 11
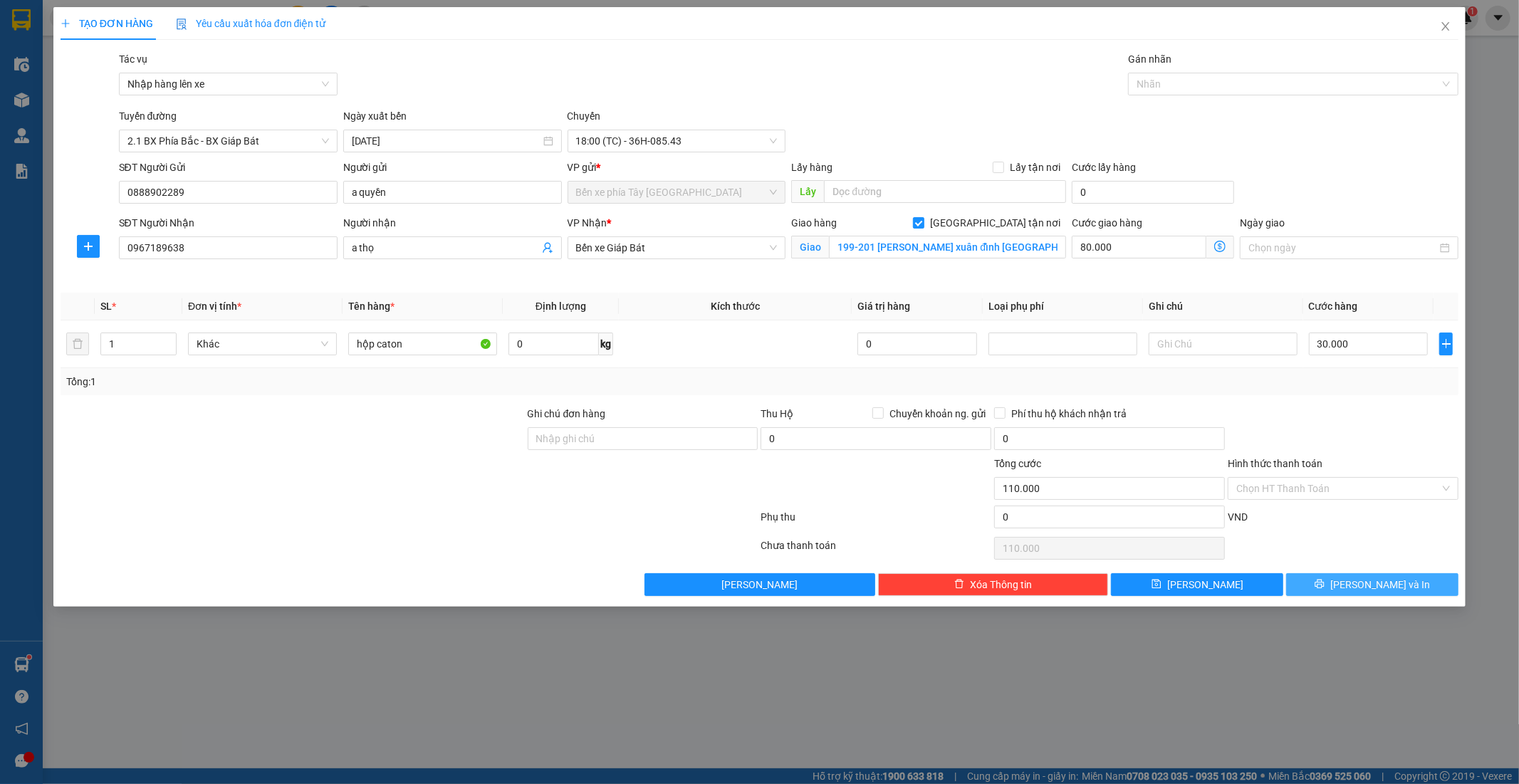
click at [1394, 592] on span "Lưu và In" at bounding box center [1380, 585] width 100 height 16
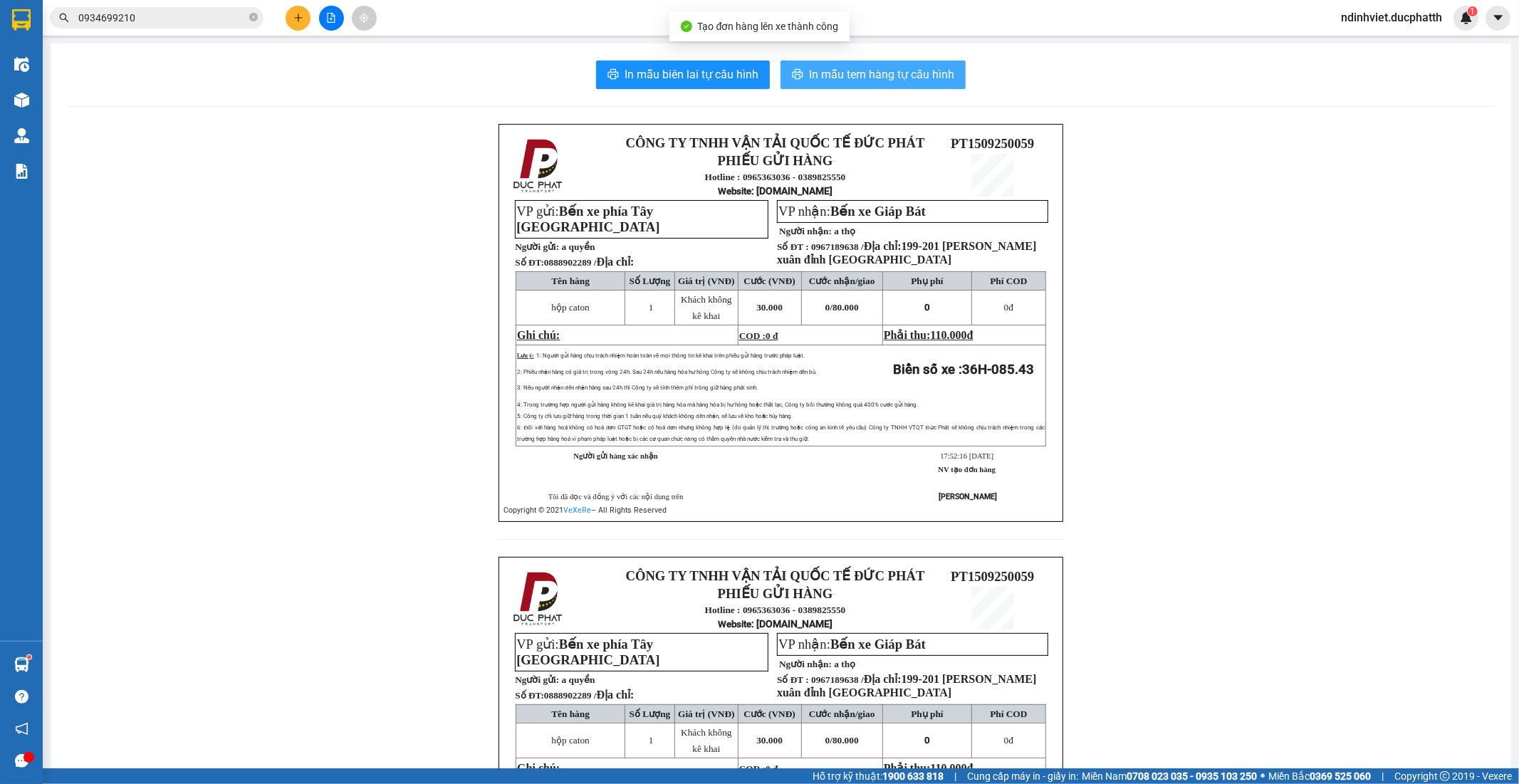
click at [926, 75] on span "In mẫu tem hàng tự cấu hình" at bounding box center [882, 74] width 145 height 18
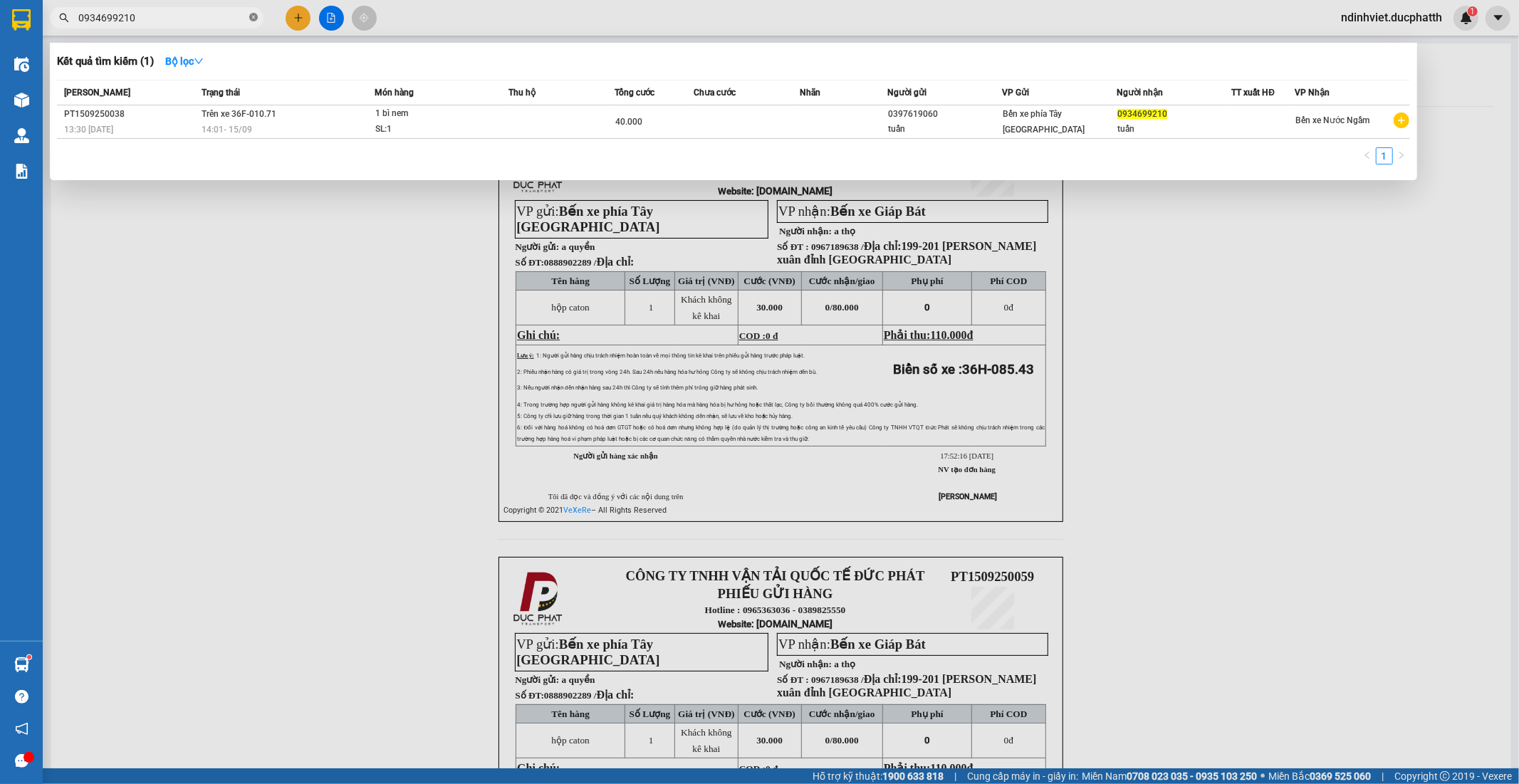
click at [255, 19] on icon "close-circle" at bounding box center [253, 17] width 8 height 8
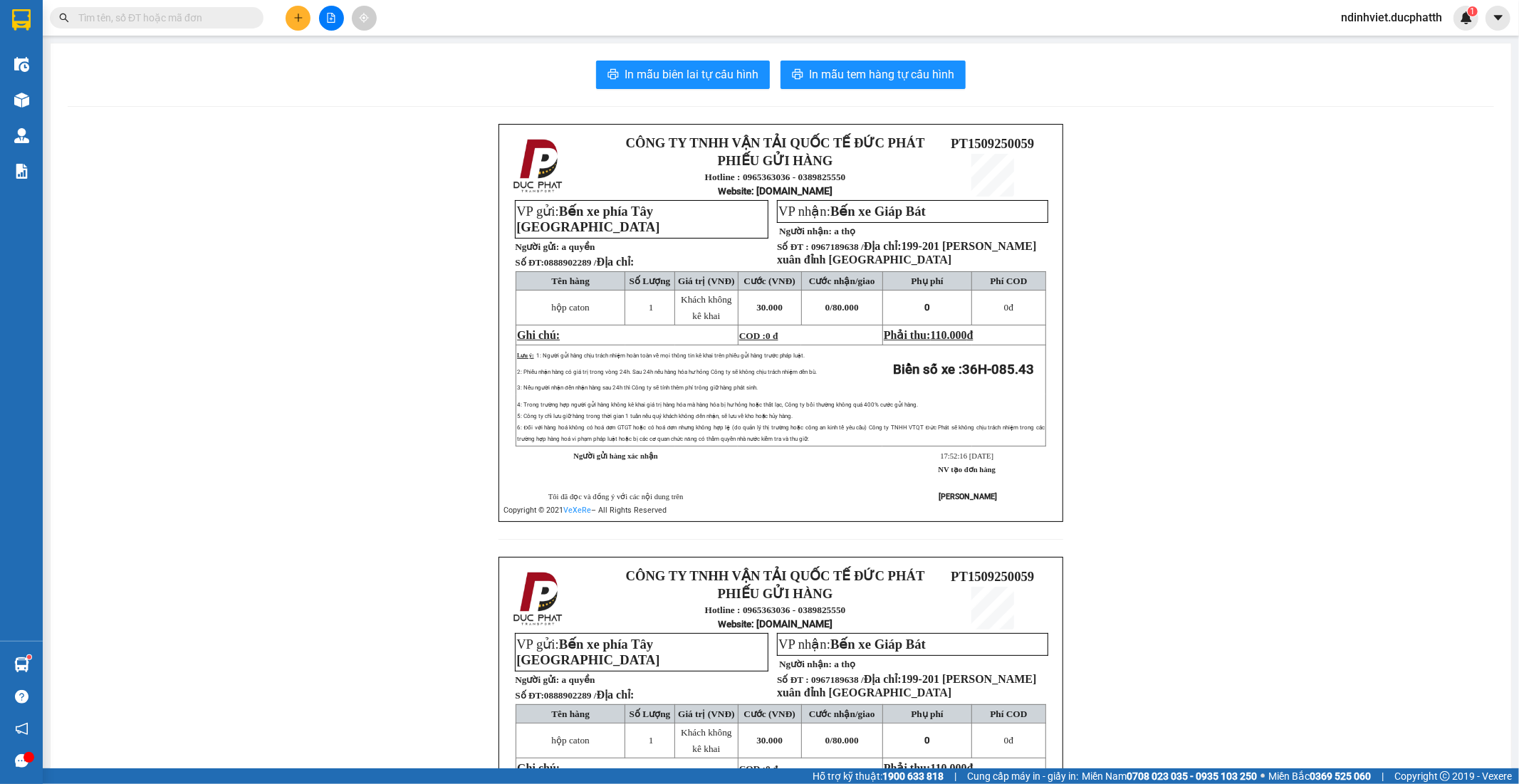
drag, startPoint x: 213, startPoint y: 22, endPoint x: 196, endPoint y: 20, distance: 17.1
click at [209, 23] on input "text" at bounding box center [162, 18] width 168 height 16
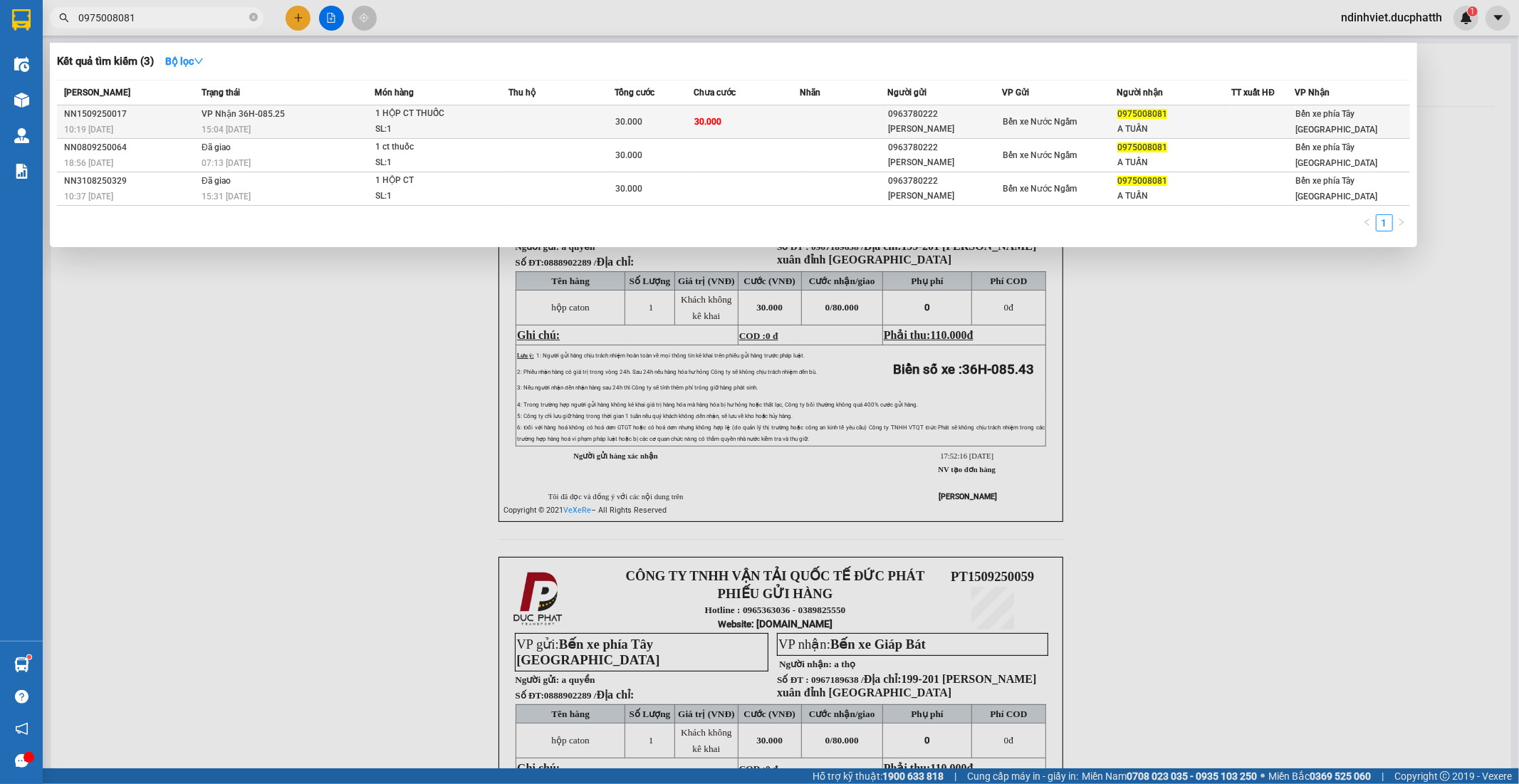
click at [738, 115] on td "30.000" at bounding box center [746, 122] width 106 height 33
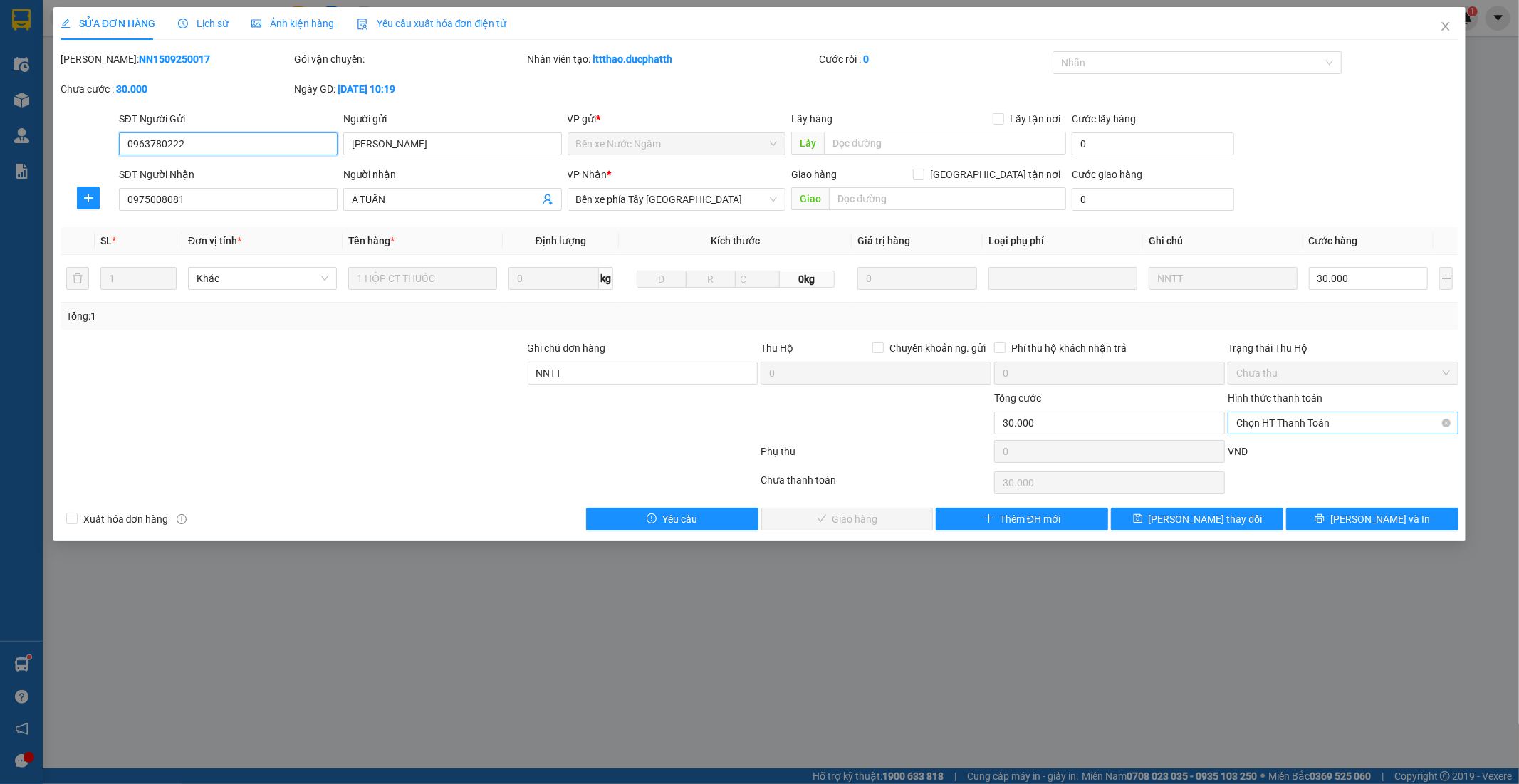
click at [1378, 423] on span "Chọn HT Thanh Toán" at bounding box center [1344, 423] width 213 height 22
click at [1311, 452] on div "Tại văn phòng" at bounding box center [1344, 451] width 213 height 16
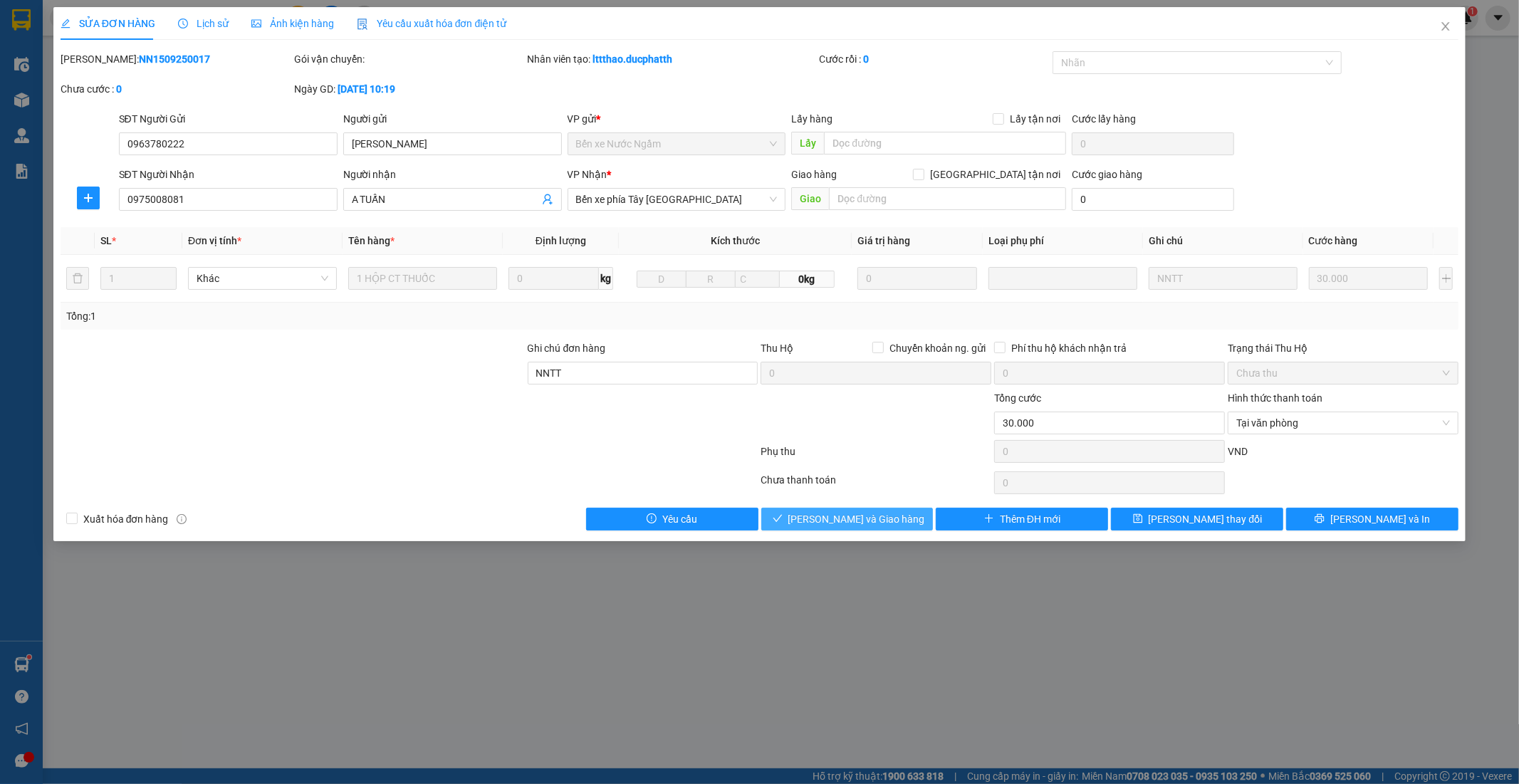
click at [859, 523] on span "Lưu và Giao hàng" at bounding box center [857, 519] width 137 height 16
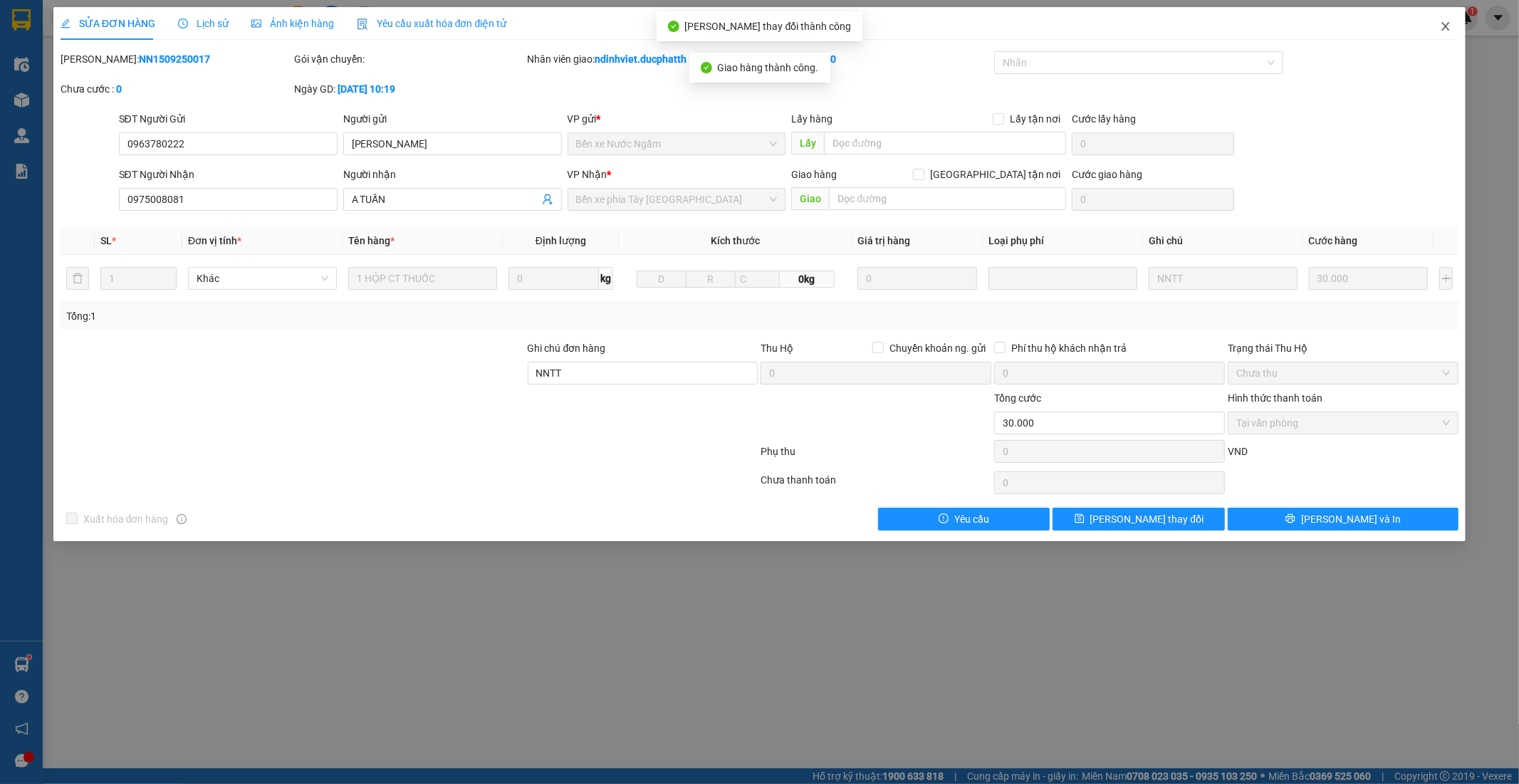
click at [1440, 26] on span "Close" at bounding box center [1445, 27] width 40 height 40
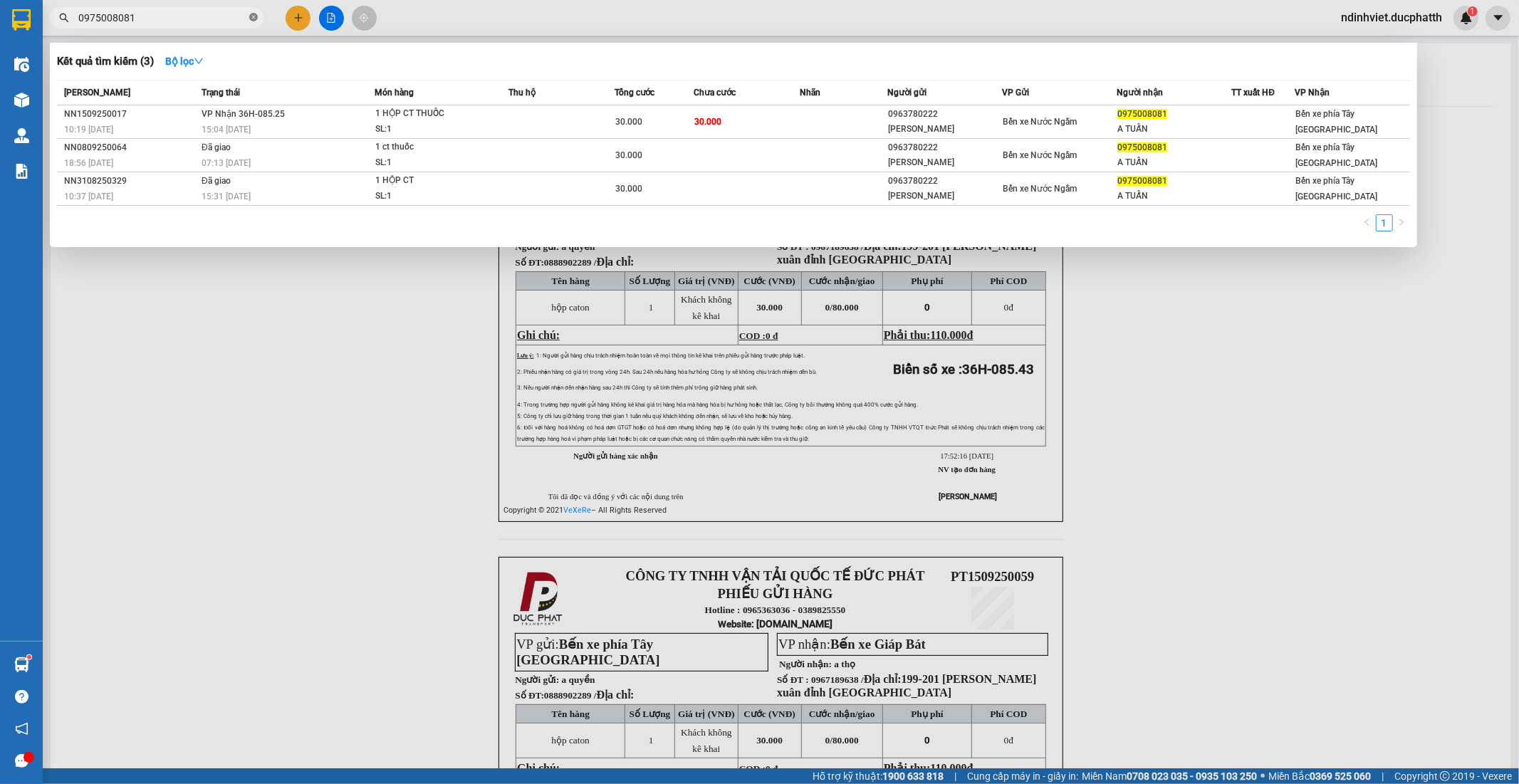
click at [251, 16] on icon "close-circle" at bounding box center [253, 17] width 8 height 8
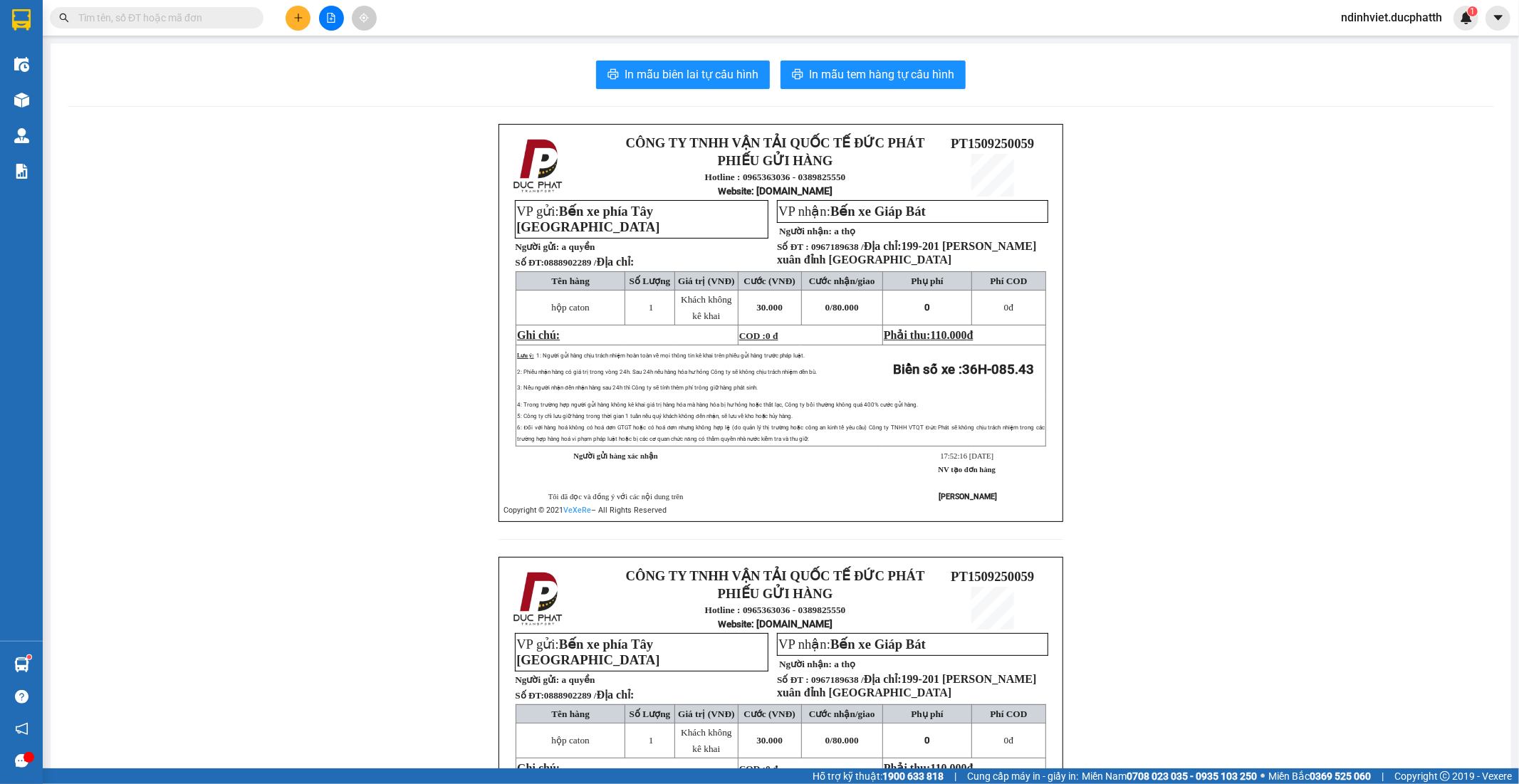
drag, startPoint x: 196, startPoint y: 23, endPoint x: 194, endPoint y: 14, distance: 9.2
click at [195, 19] on input "text" at bounding box center [162, 18] width 168 height 16
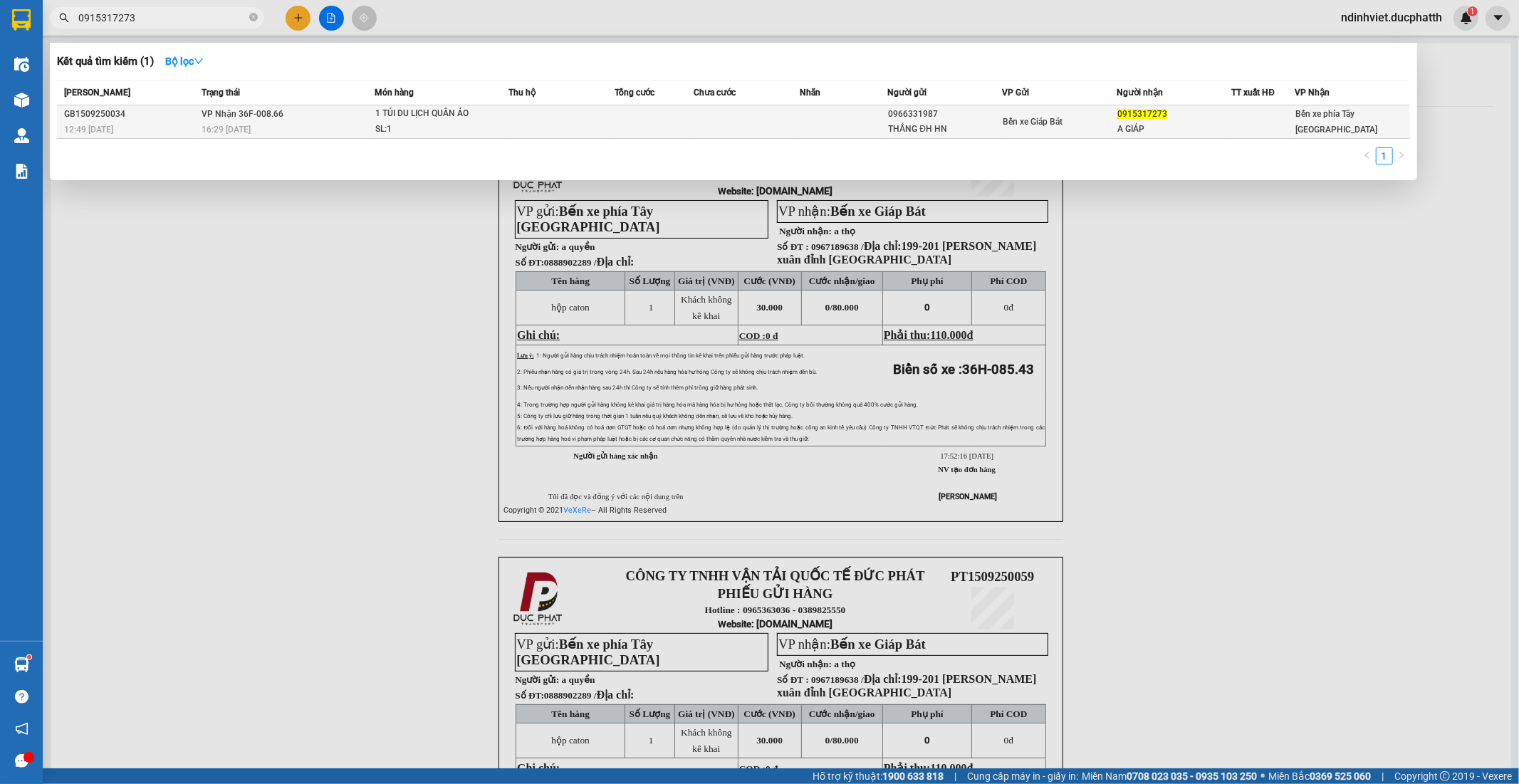
click at [500, 120] on span "1 TÚI DU LỊCH QUẦN ÁO SL: 1" at bounding box center [442, 121] width 132 height 30
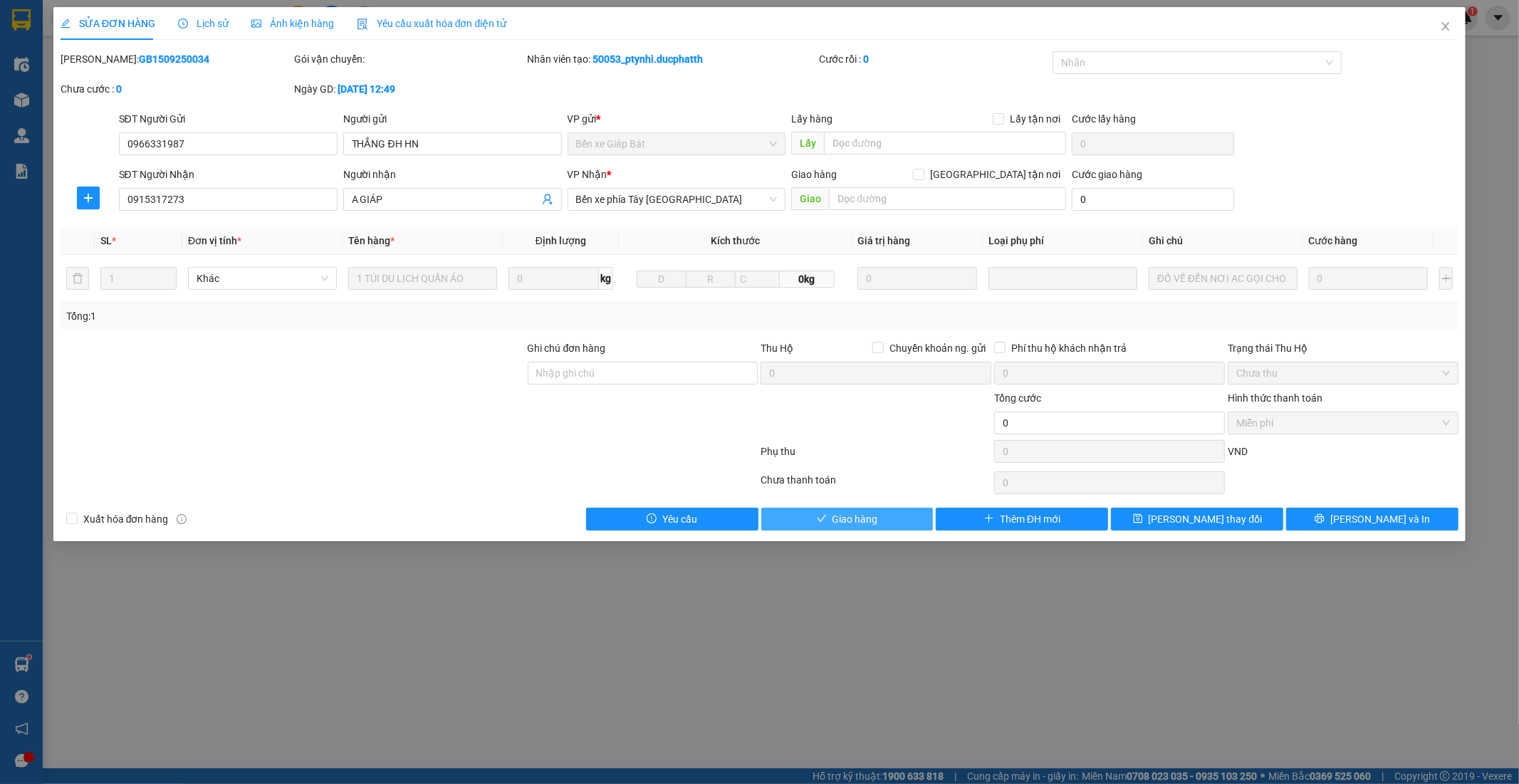
click at [860, 525] on span "Giao hàng" at bounding box center [856, 519] width 45 height 16
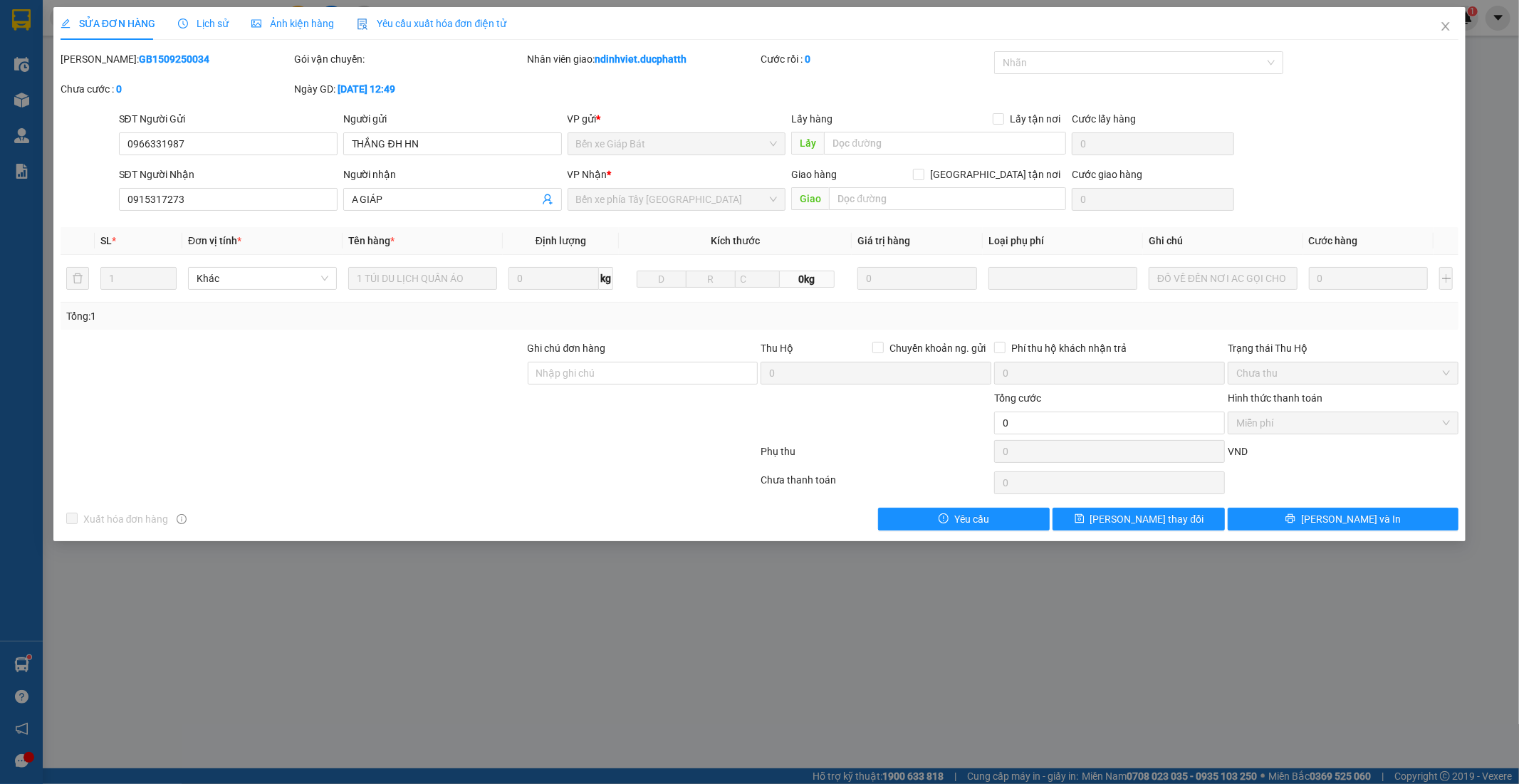
click at [38, 98] on div "SỬA ĐƠN HÀNG Lịch sử Ảnh kiện hàng Yêu cầu xuất hóa đơn điện tử Total Paid Fee …" at bounding box center [760, 392] width 1519 height 784
click at [1444, 22] on icon "close" at bounding box center [1445, 26] width 11 height 11
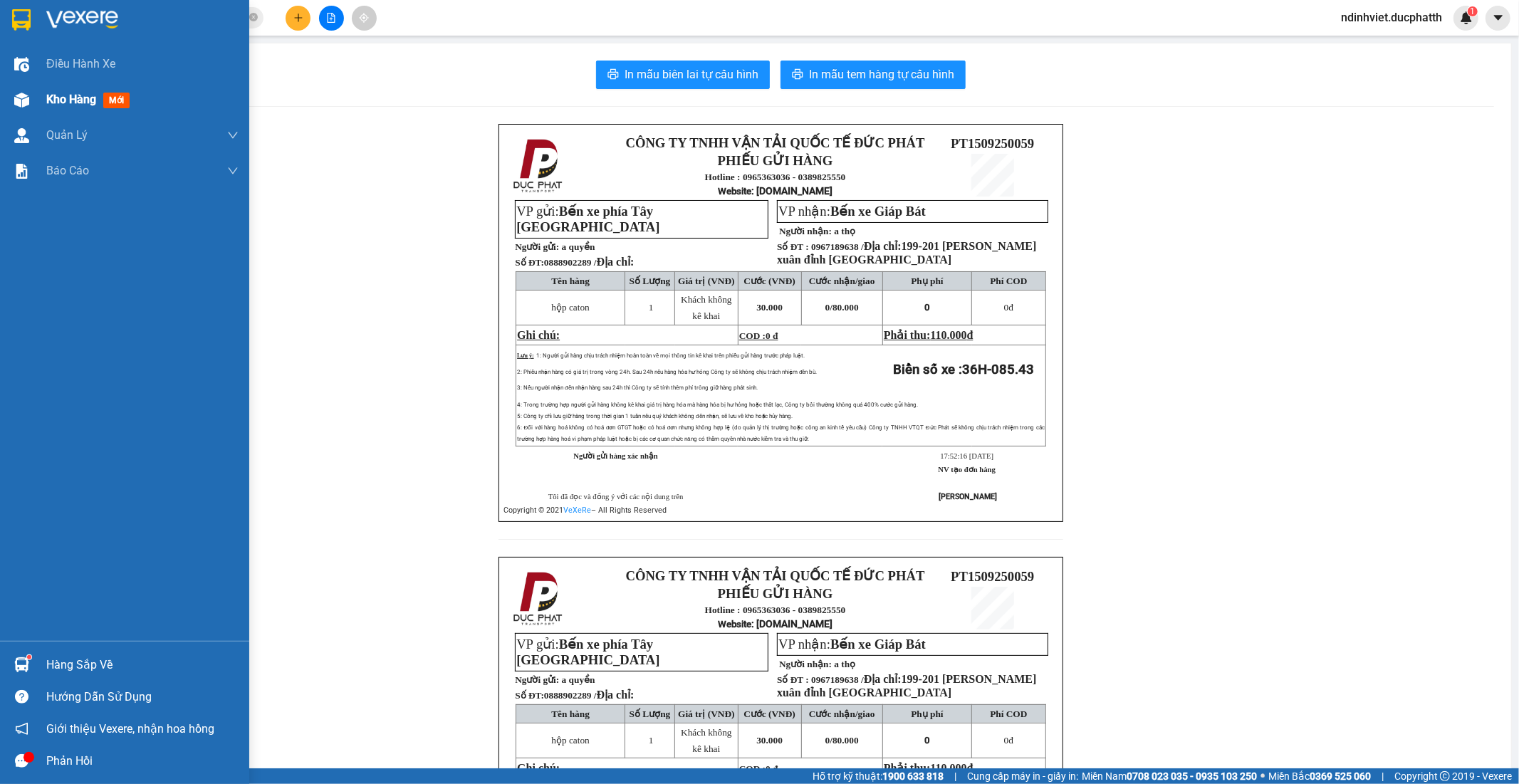
click at [53, 95] on span "Kho hàng" at bounding box center [71, 99] width 50 height 13
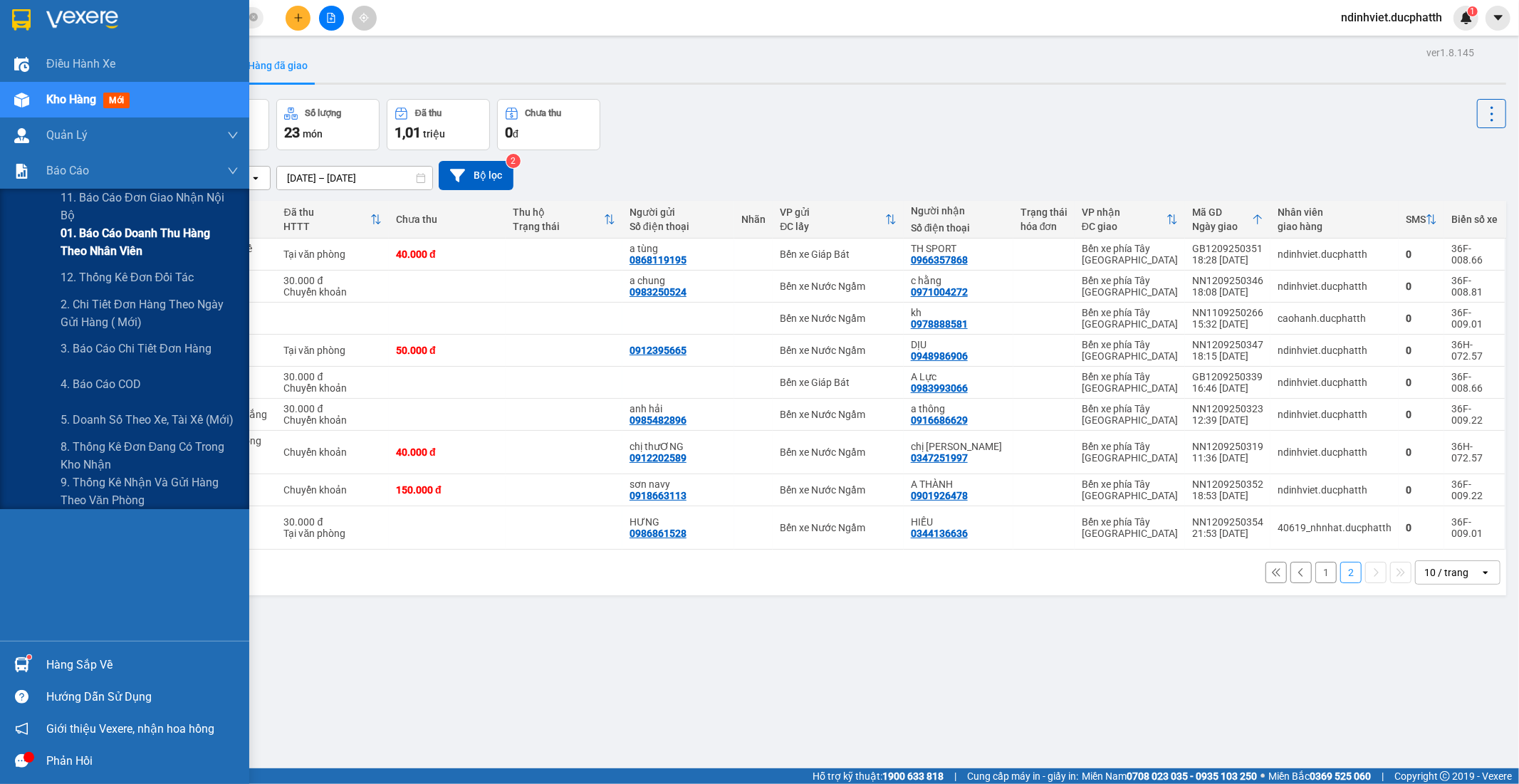
click at [110, 237] on span "01. Báo cáo doanh thu hàng theo nhân viên" at bounding box center [149, 242] width 178 height 36
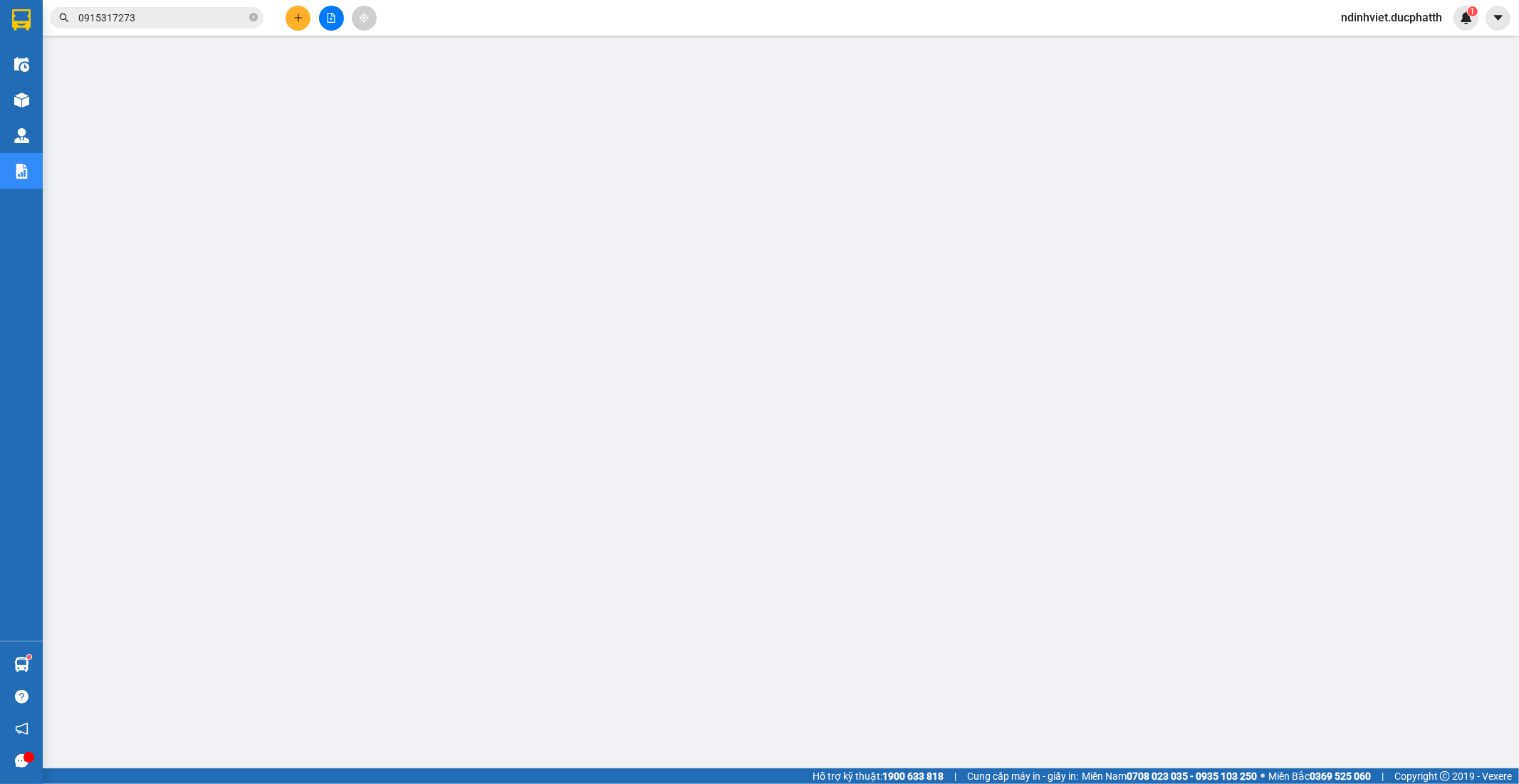
click at [25, 759] on div at bounding box center [28, 757] width 10 height 10
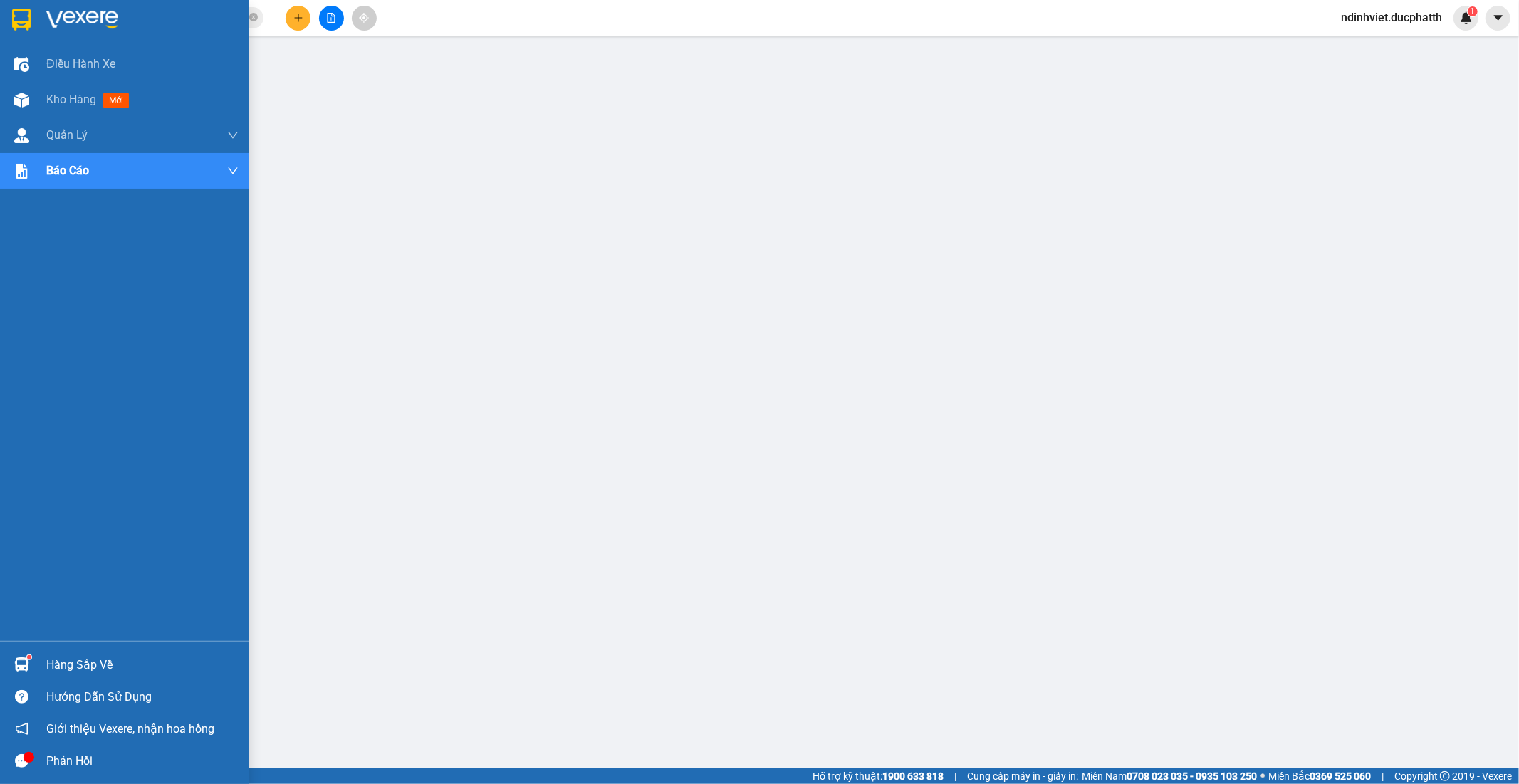
click at [20, 664] on img at bounding box center [22, 665] width 15 height 15
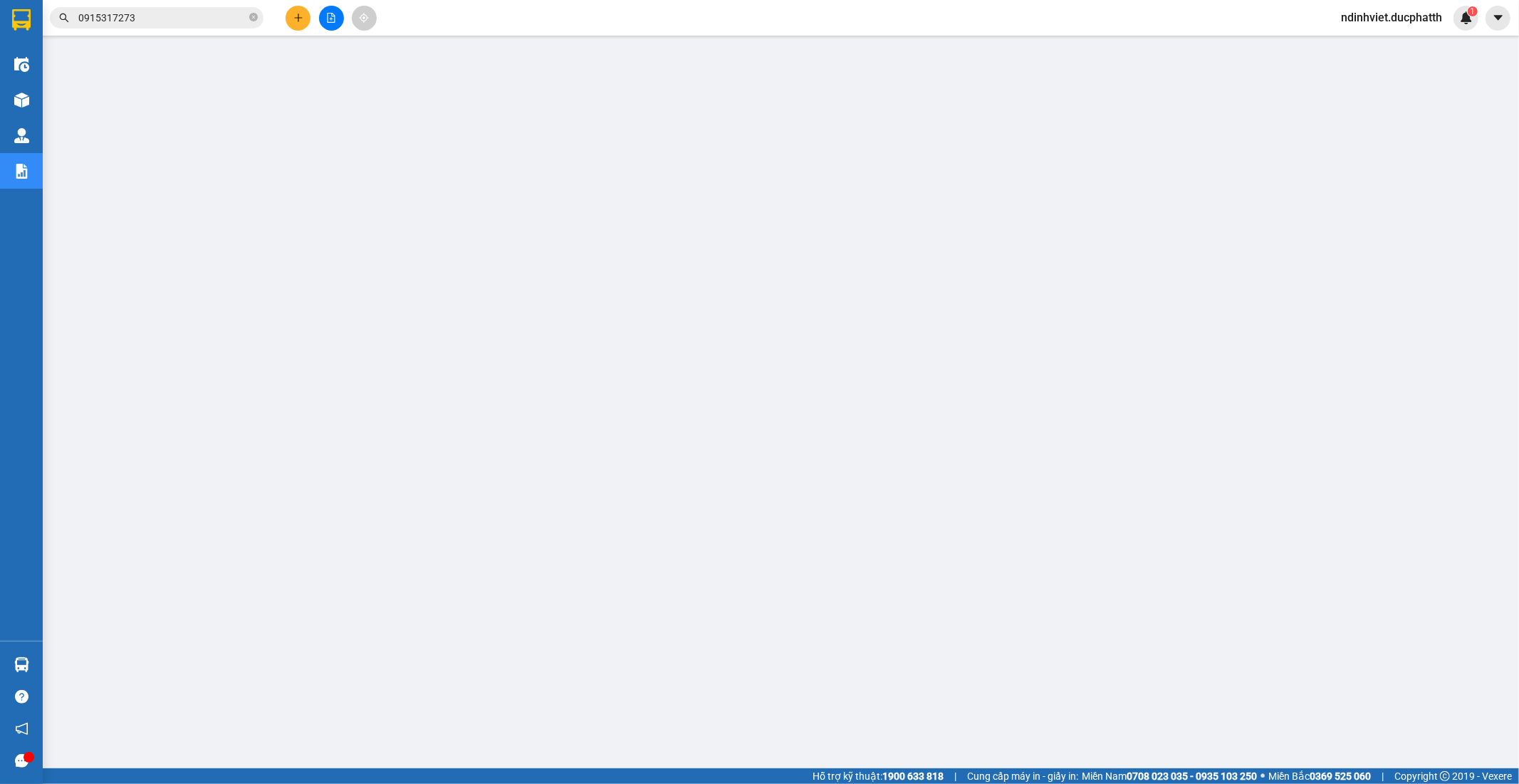
click at [225, 15] on input "0915317273" at bounding box center [162, 18] width 168 height 16
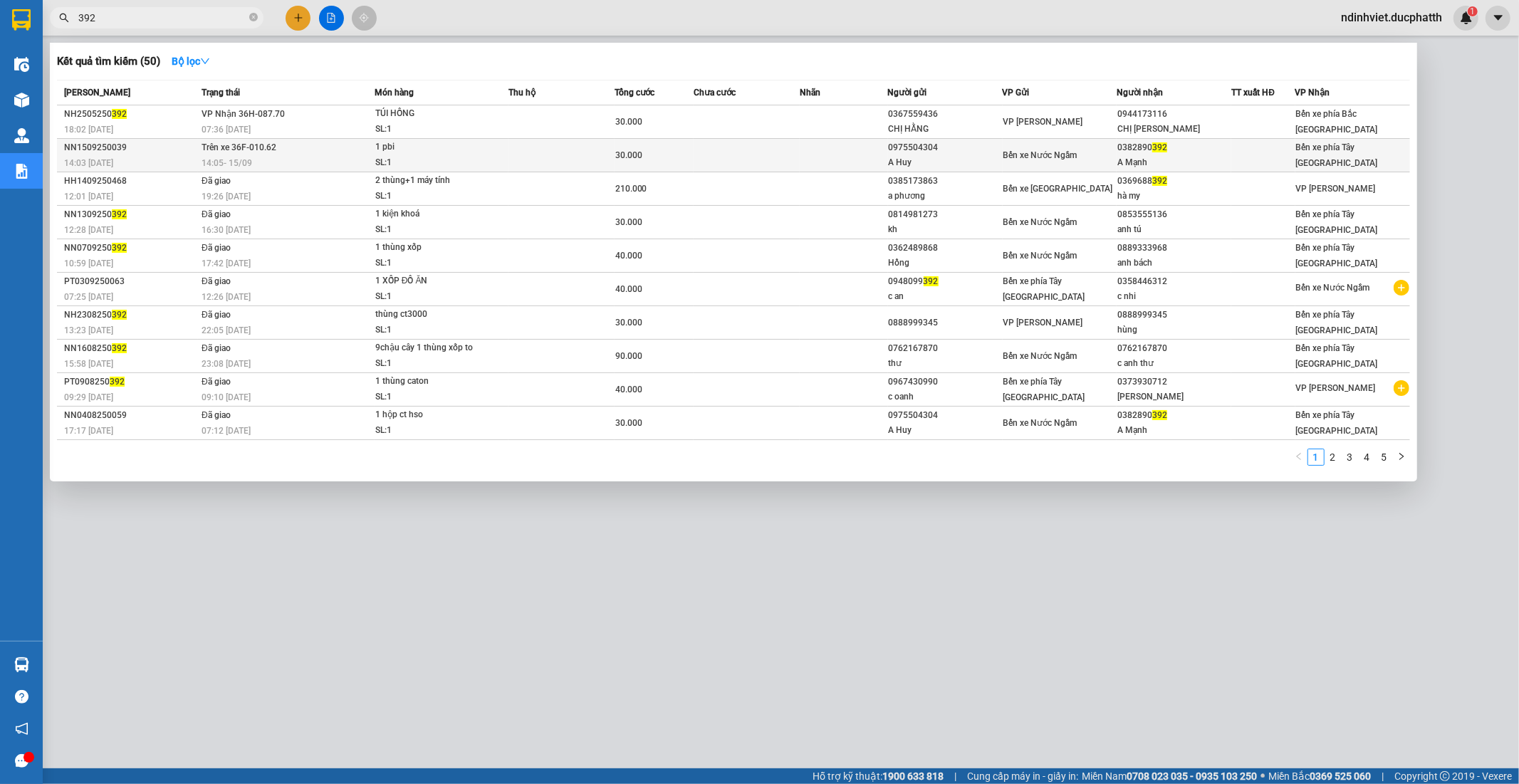
click at [497, 161] on span "1 pbi SL: 1" at bounding box center [442, 155] width 132 height 30
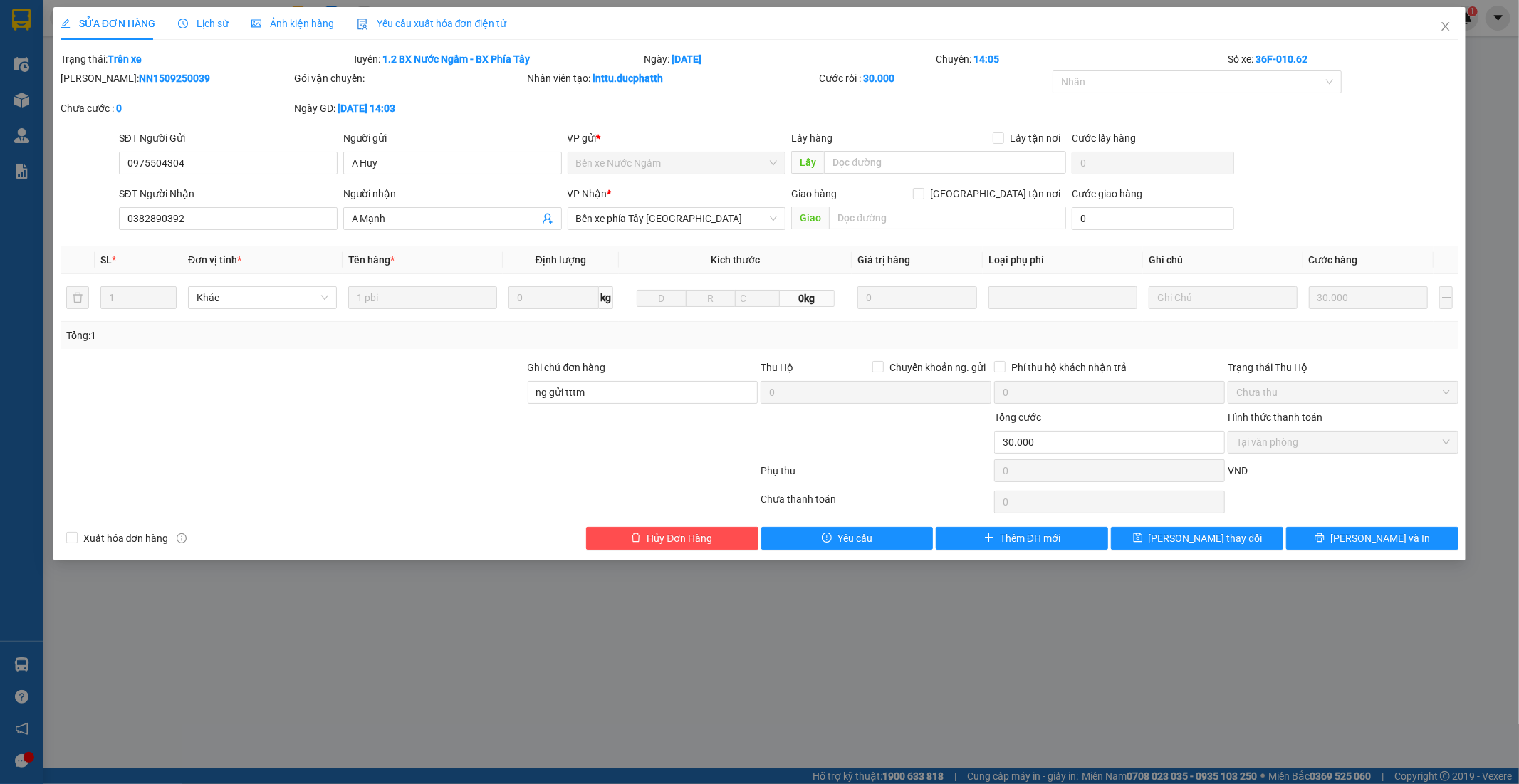
click at [208, 30] on div "Lịch sử" at bounding box center [204, 24] width 51 height 16
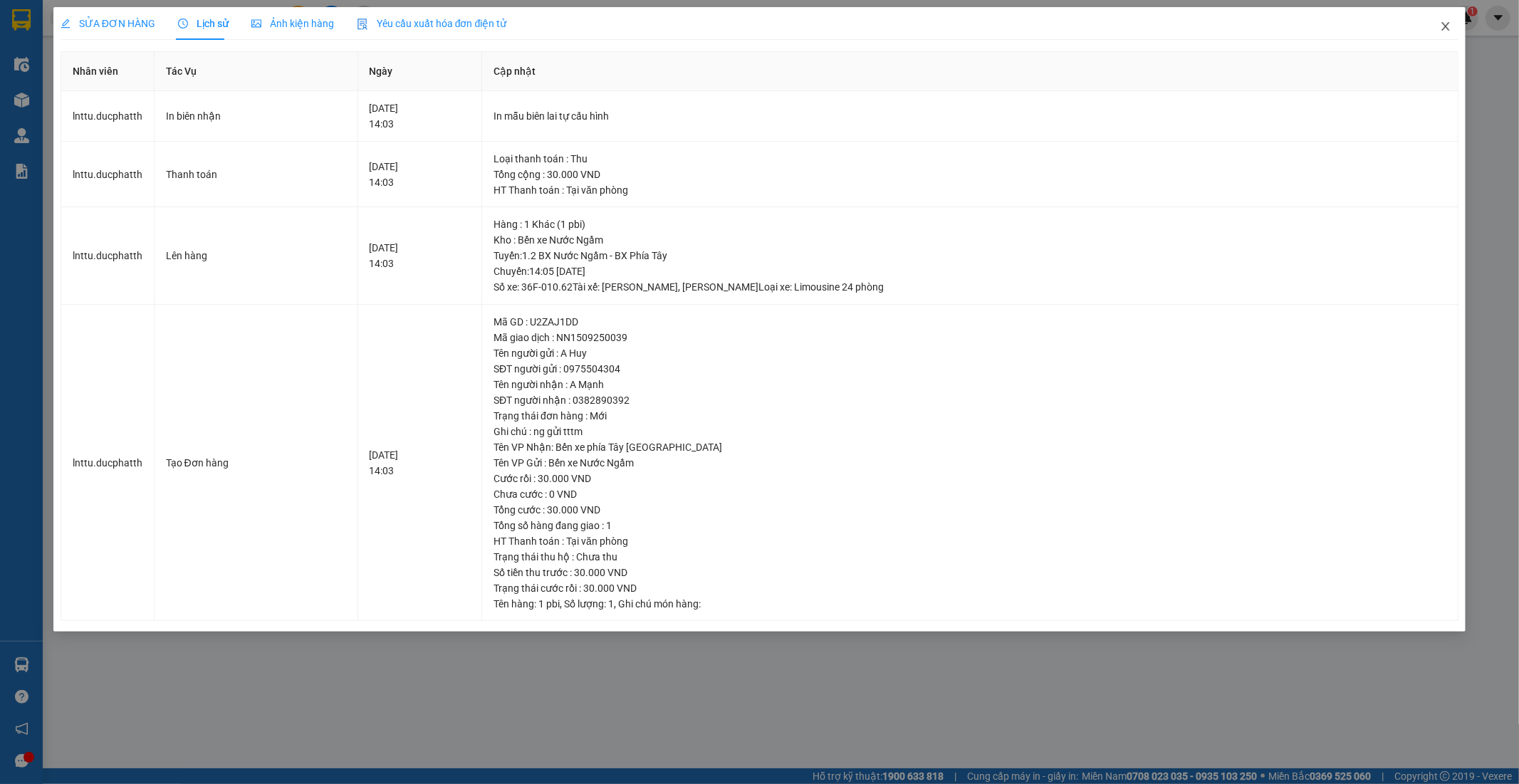
click at [1450, 30] on icon "close" at bounding box center [1445, 26] width 11 height 11
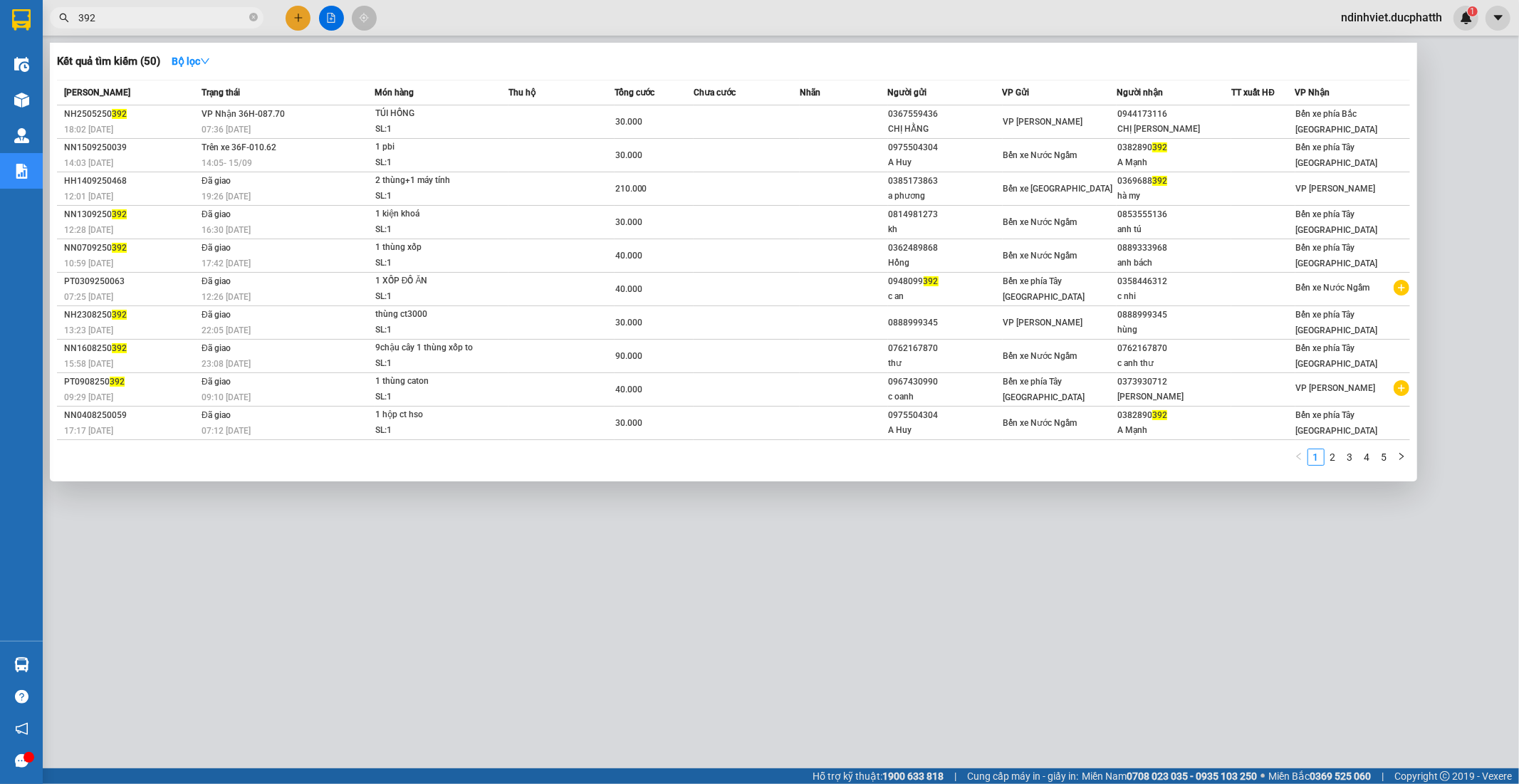
click at [202, 25] on span "392" at bounding box center [157, 18] width 213 height 22
click at [635, 150] on span "30.000" at bounding box center [628, 155] width 27 height 10
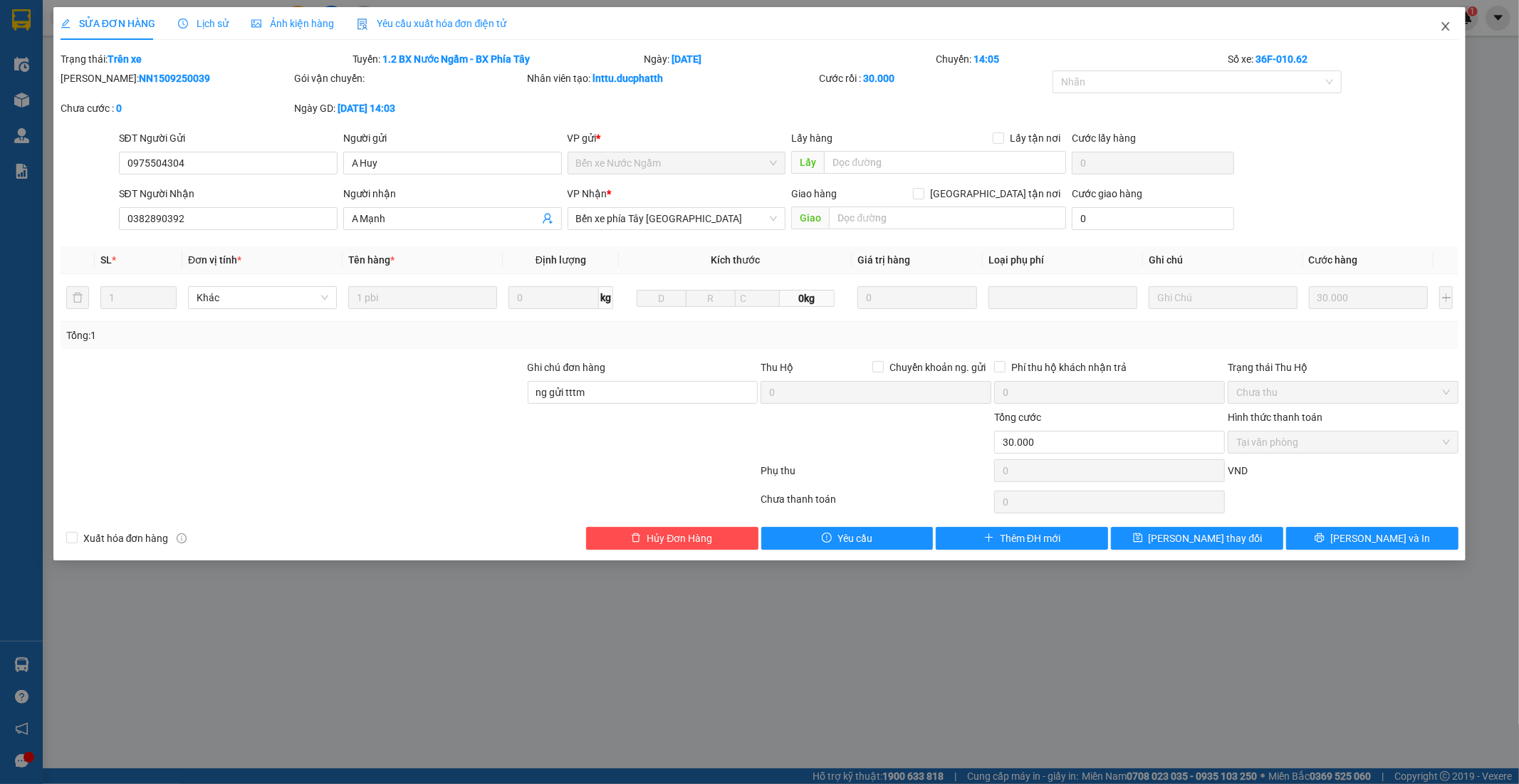
click at [1456, 19] on span "Close" at bounding box center [1445, 27] width 40 height 40
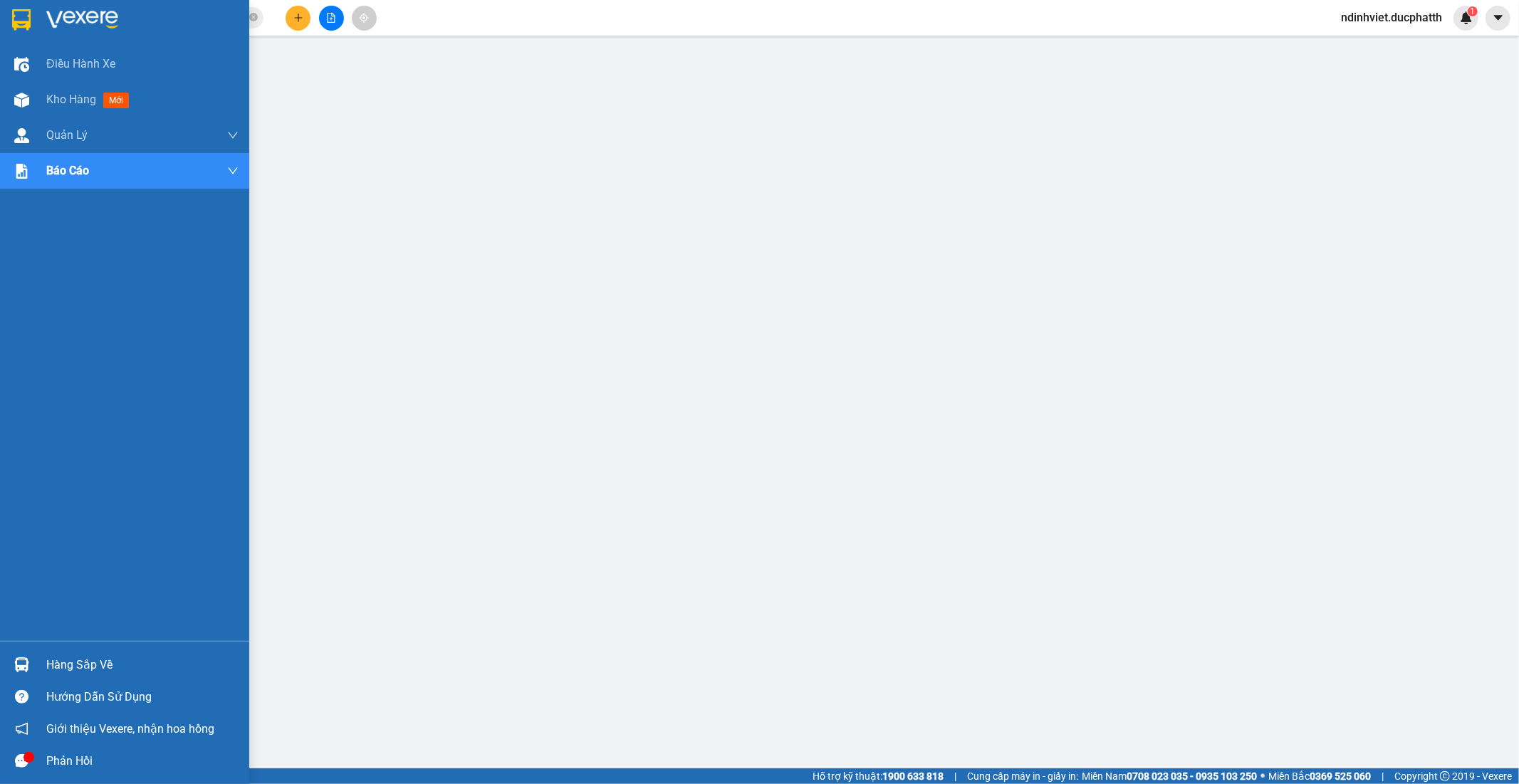
click at [33, 656] on div at bounding box center [22, 665] width 25 height 25
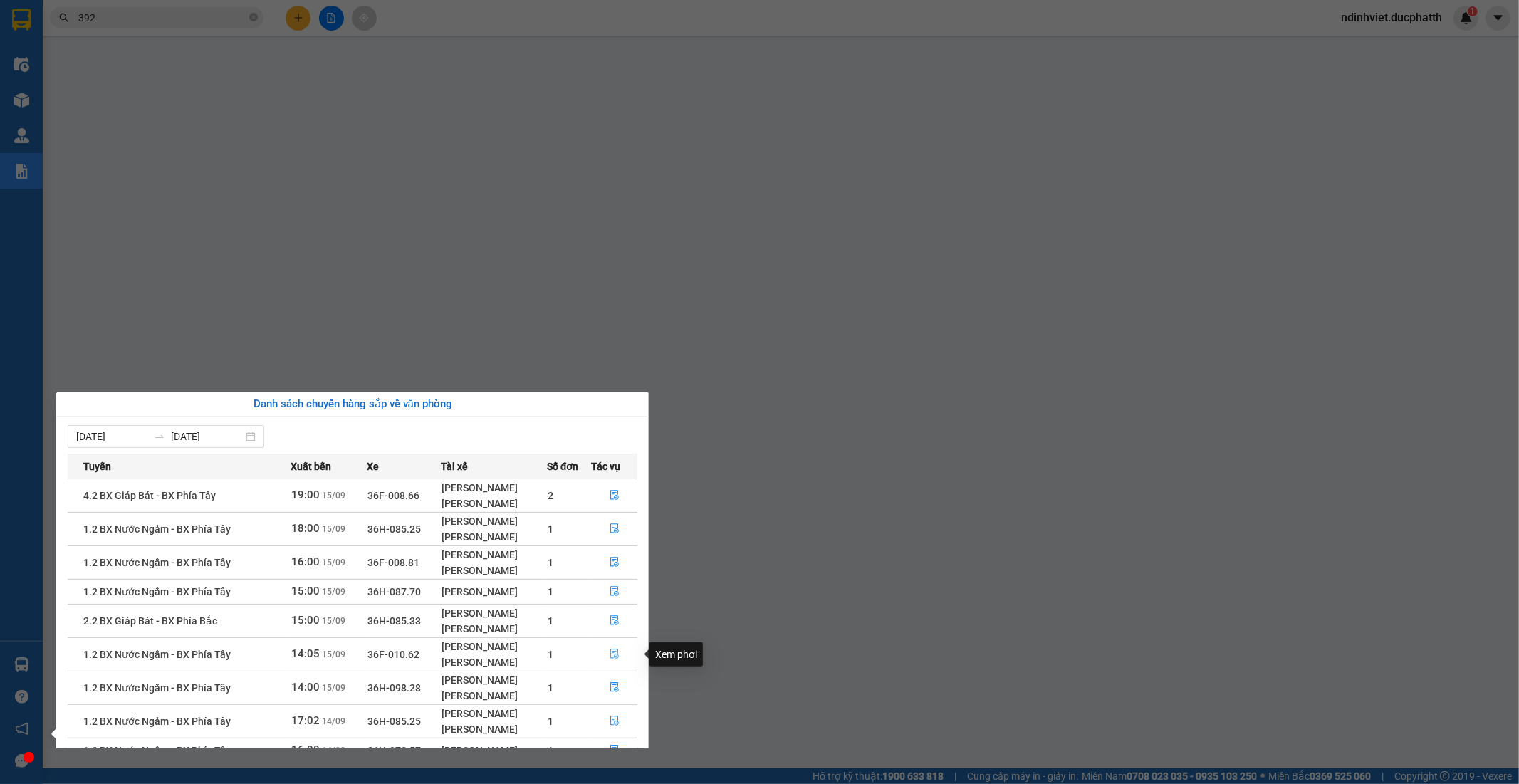
click at [621, 653] on button "button" at bounding box center [614, 655] width 45 height 23
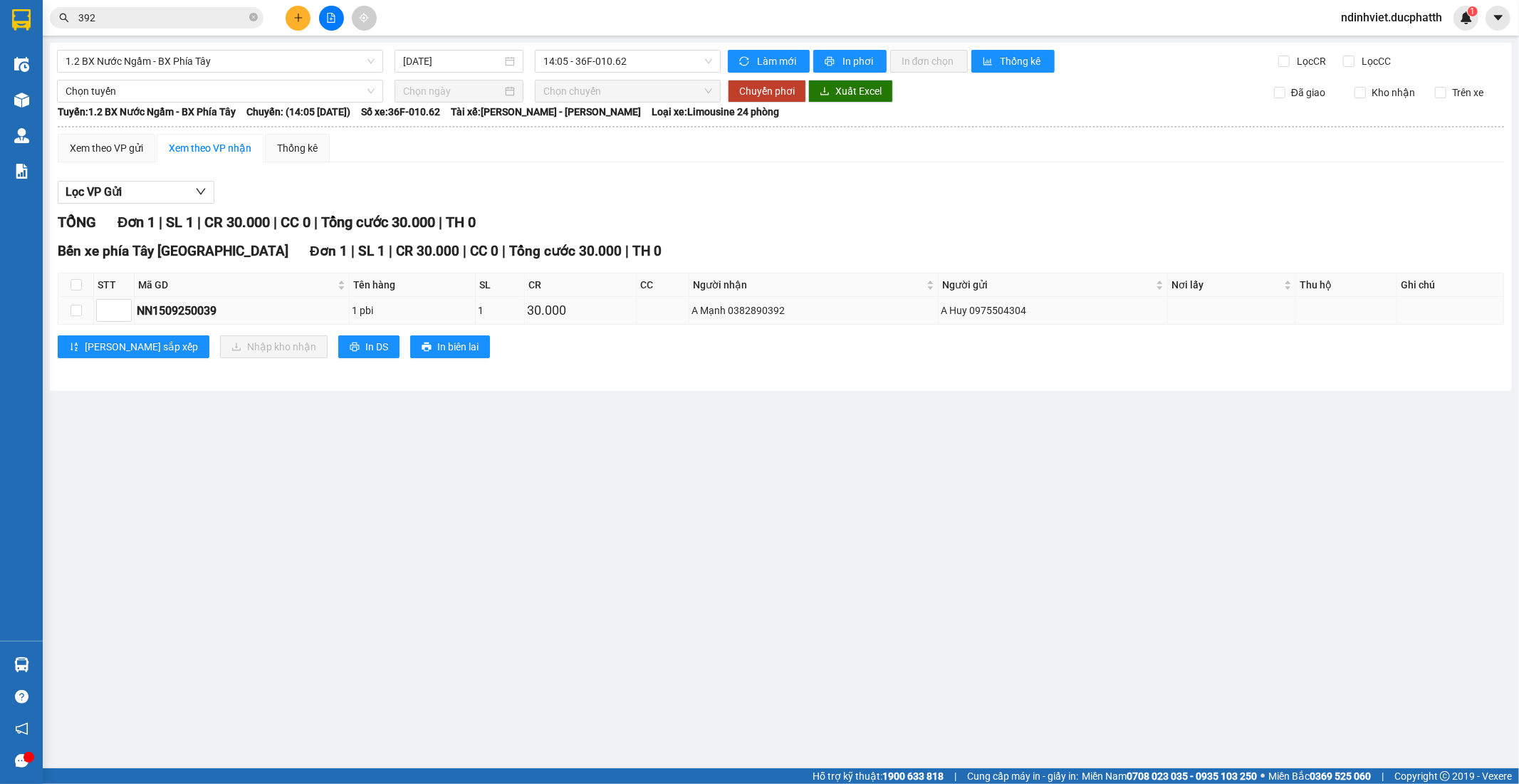
click at [68, 308] on td at bounding box center [76, 310] width 36 height 27
click at [78, 307] on input "checkbox" at bounding box center [76, 310] width 11 height 11
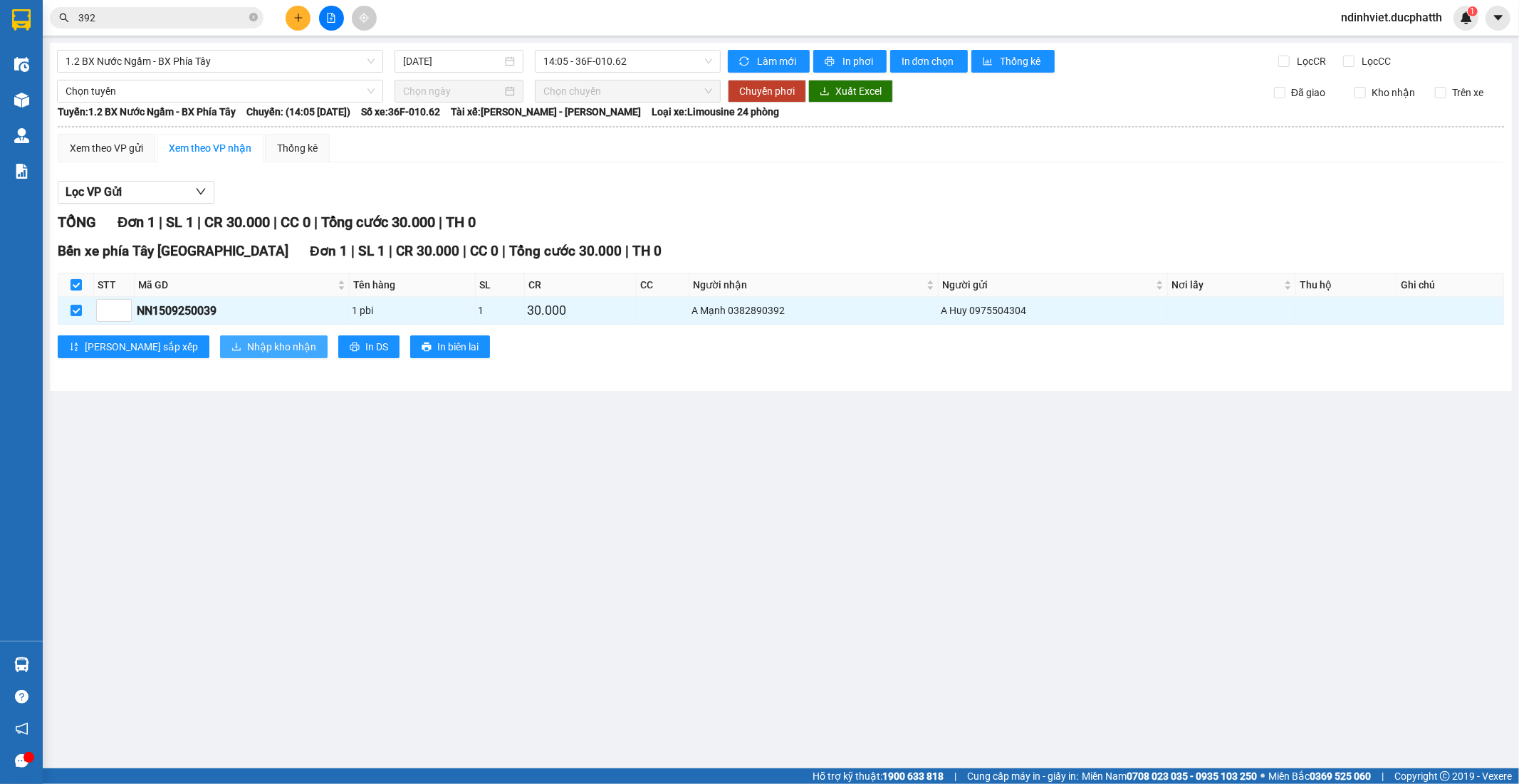
click at [247, 349] on span "Nhập kho nhận" at bounding box center [281, 346] width 69 height 16
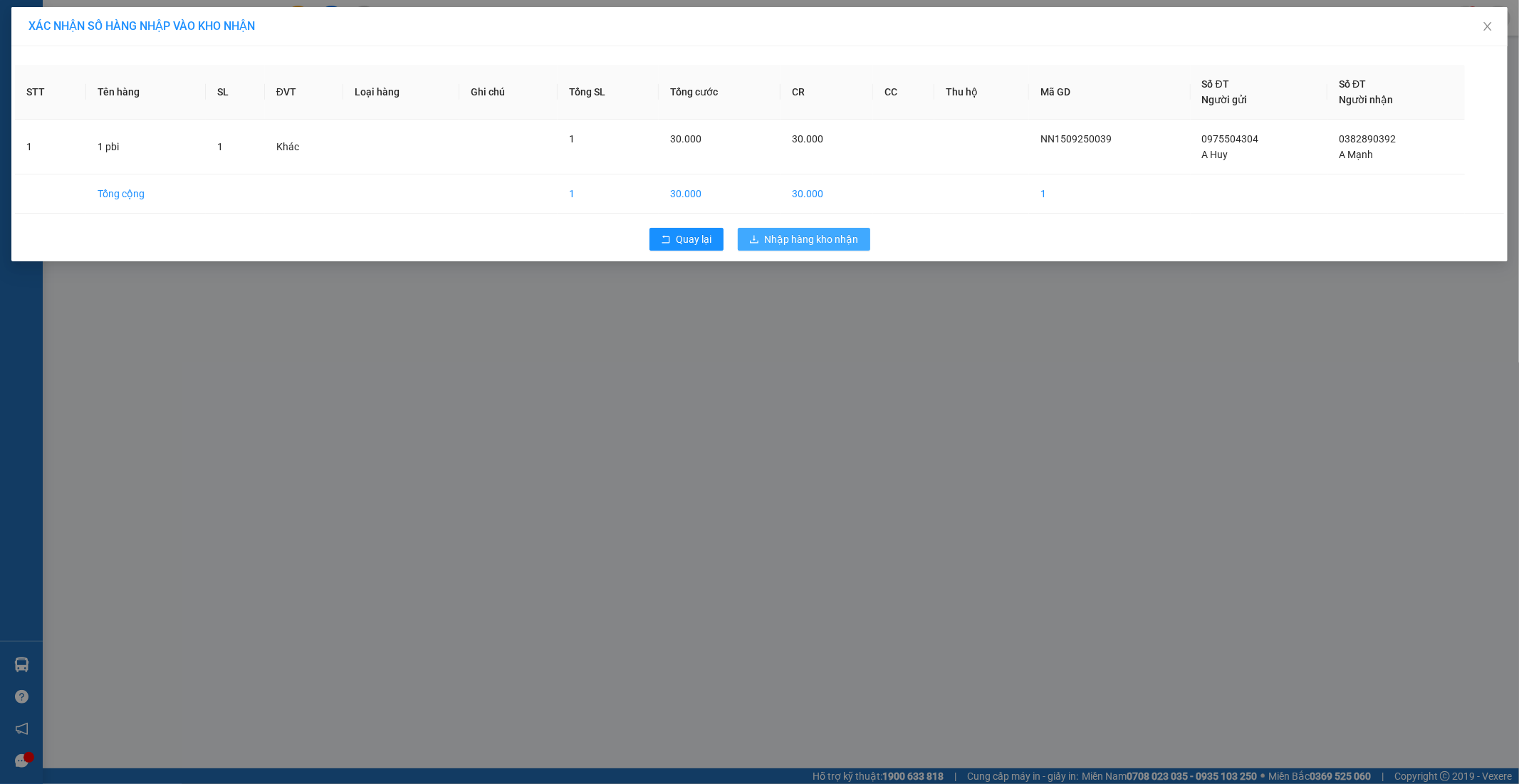
click at [800, 236] on span "Nhập hàng kho nhận" at bounding box center [812, 239] width 94 height 16
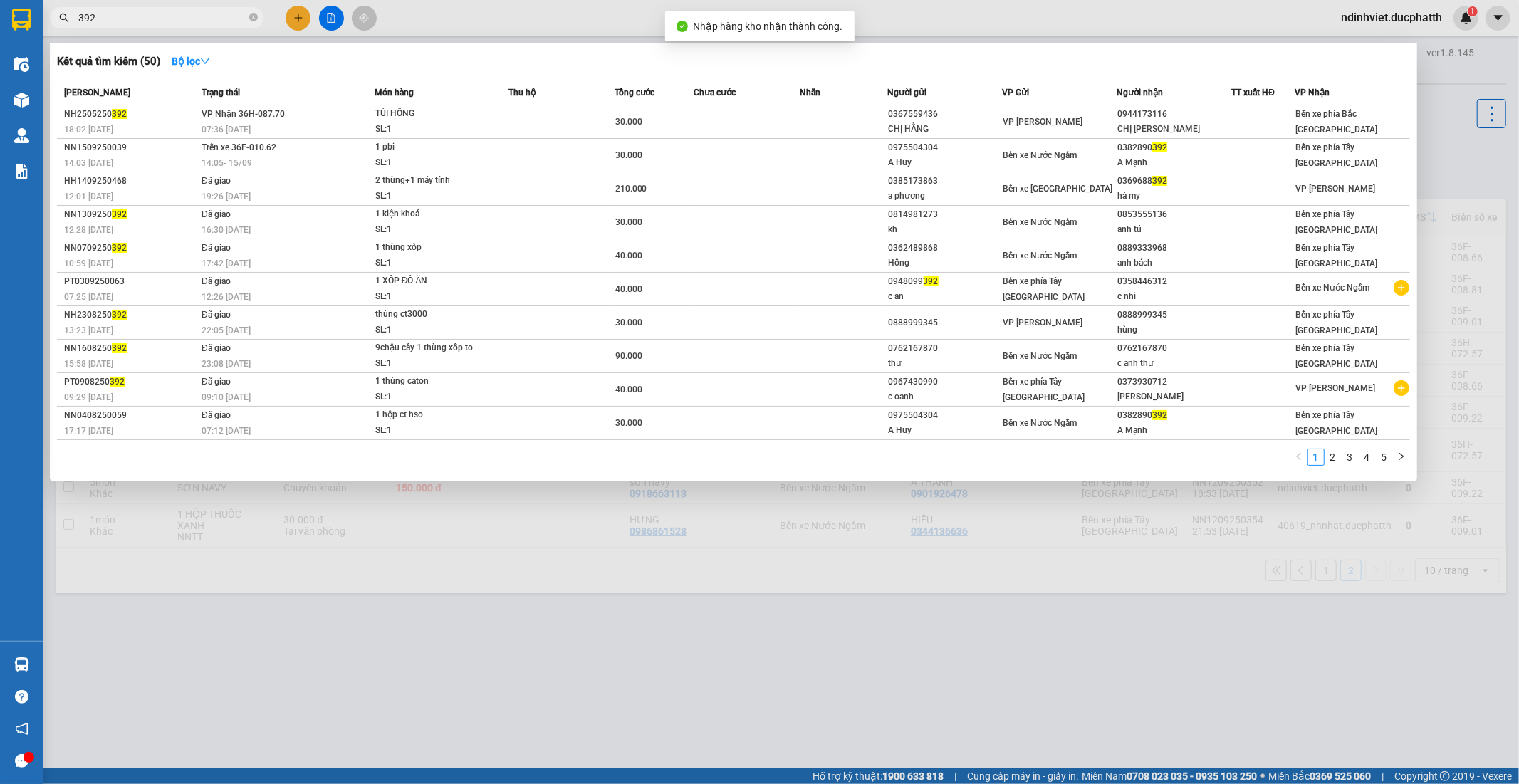
click at [176, 12] on input "392" at bounding box center [162, 18] width 168 height 16
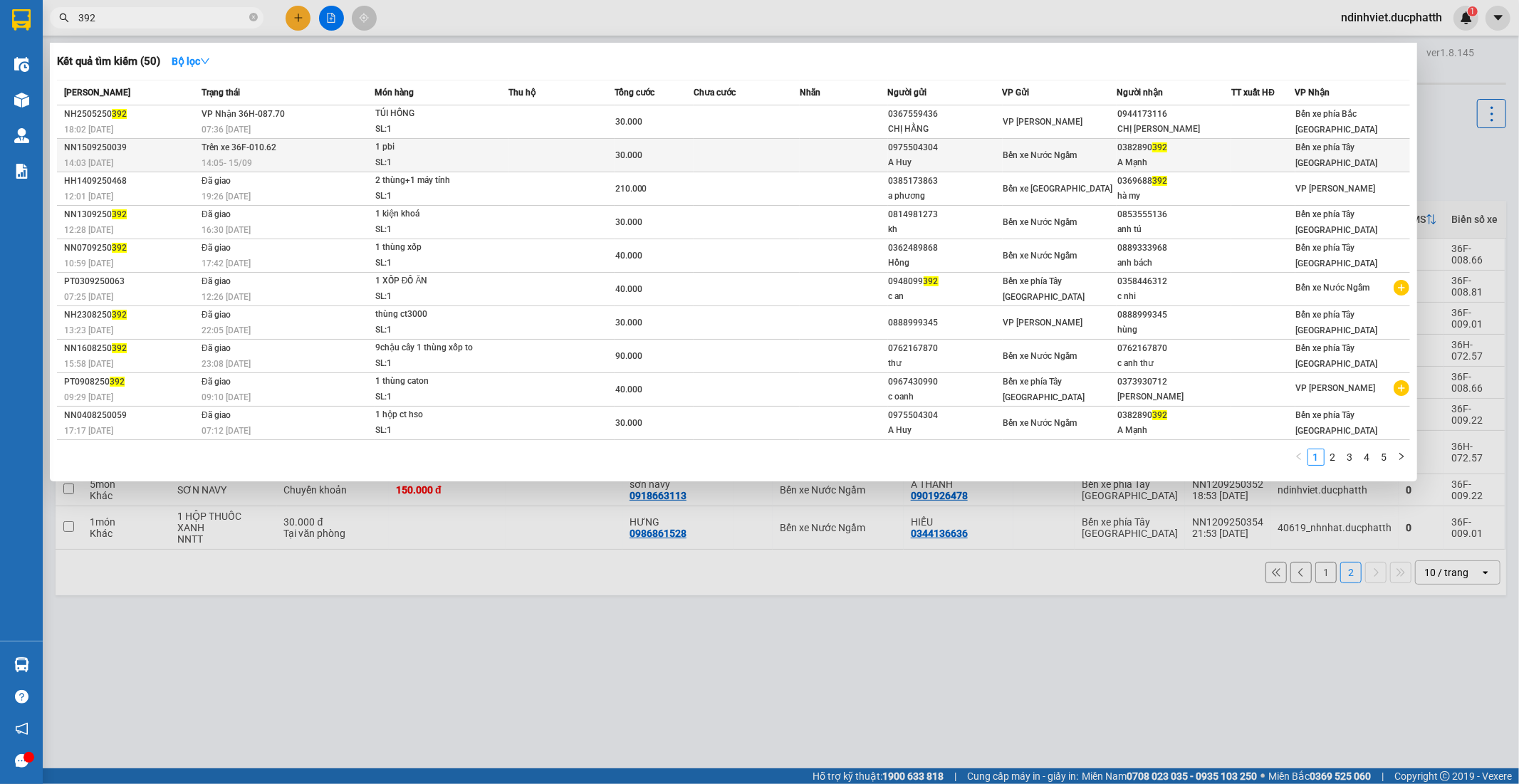
click at [743, 151] on td at bounding box center [746, 155] width 106 height 33
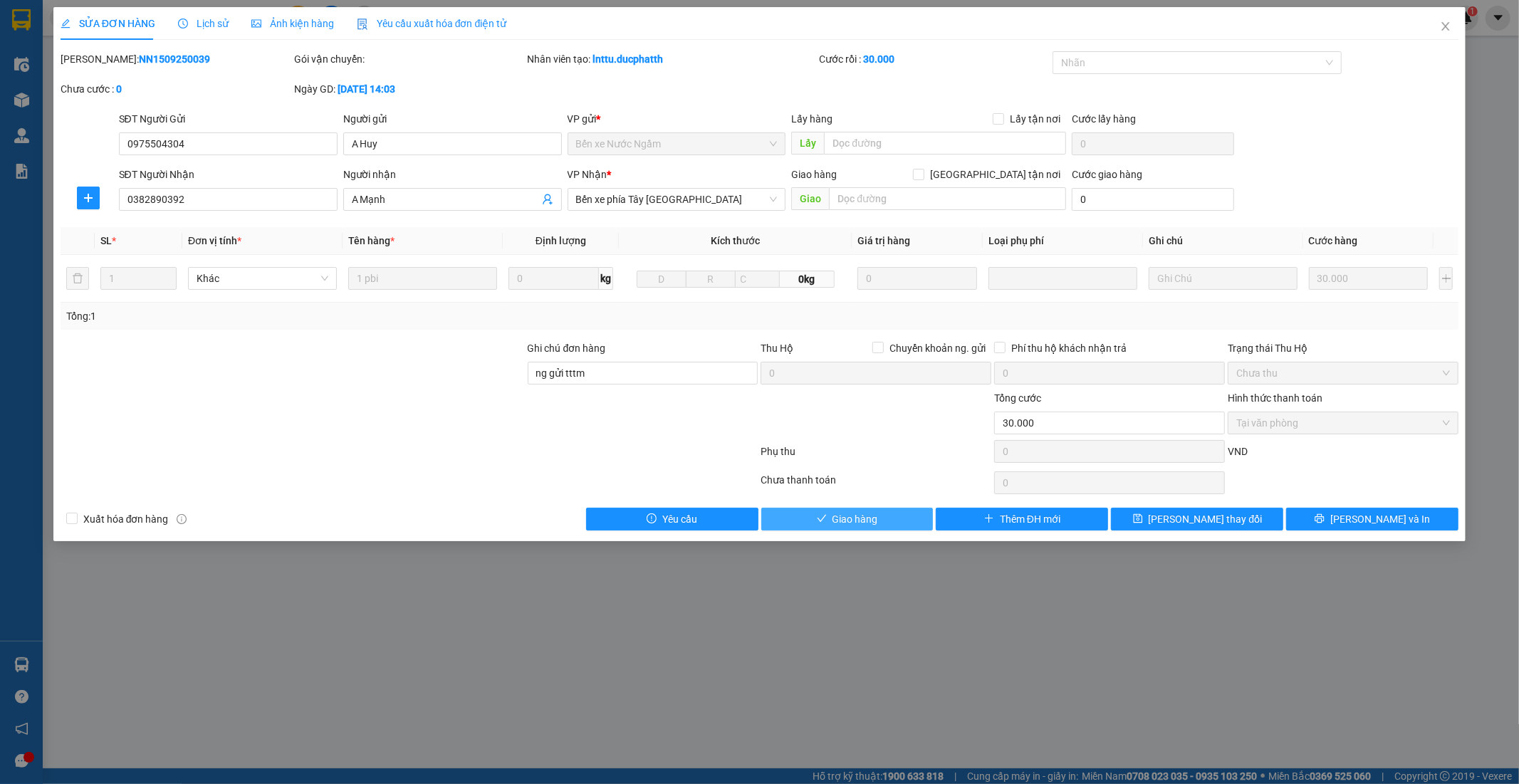
click at [847, 516] on span "Giao hàng" at bounding box center [856, 519] width 45 height 16
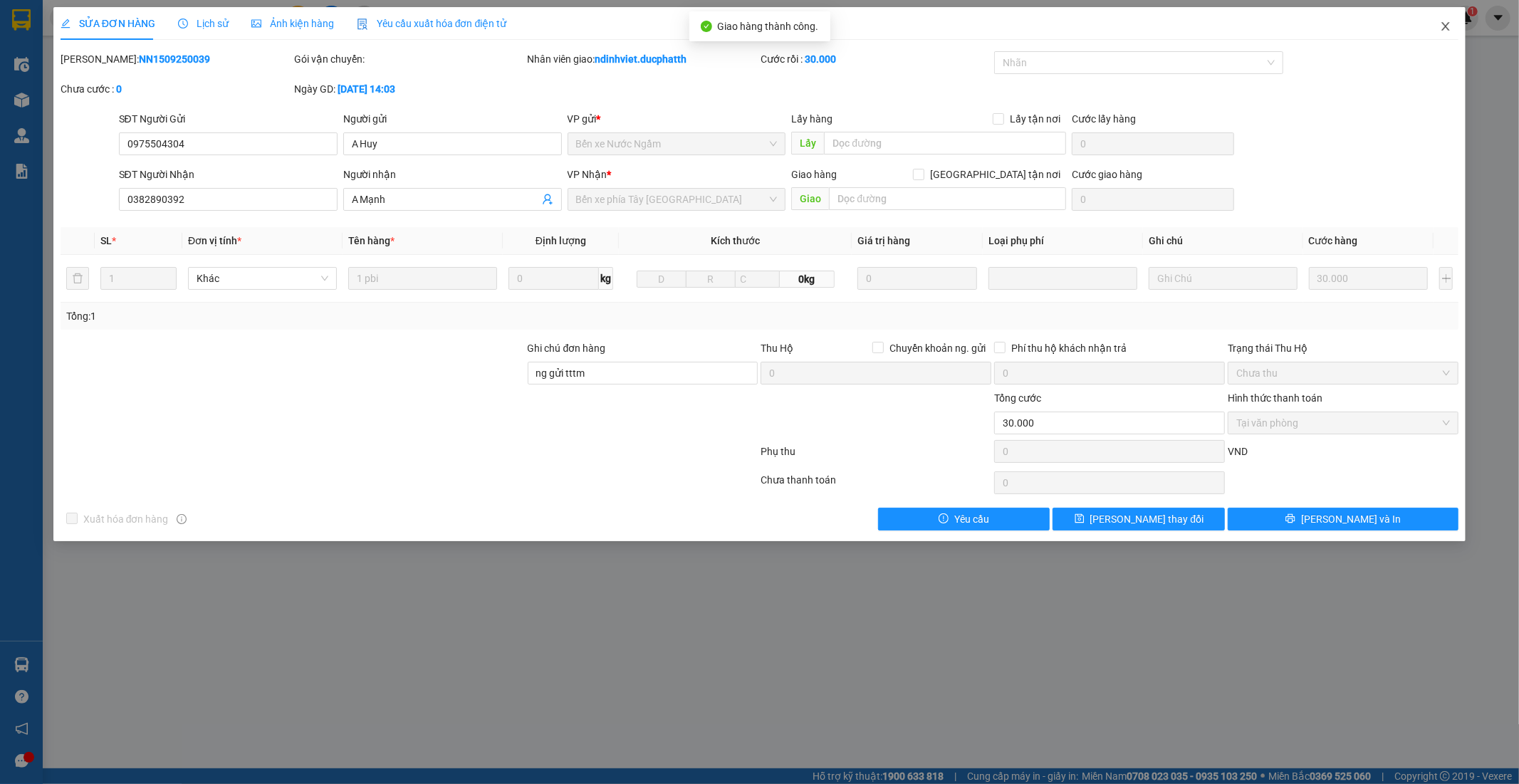
click at [1444, 23] on icon "close" at bounding box center [1445, 26] width 11 height 11
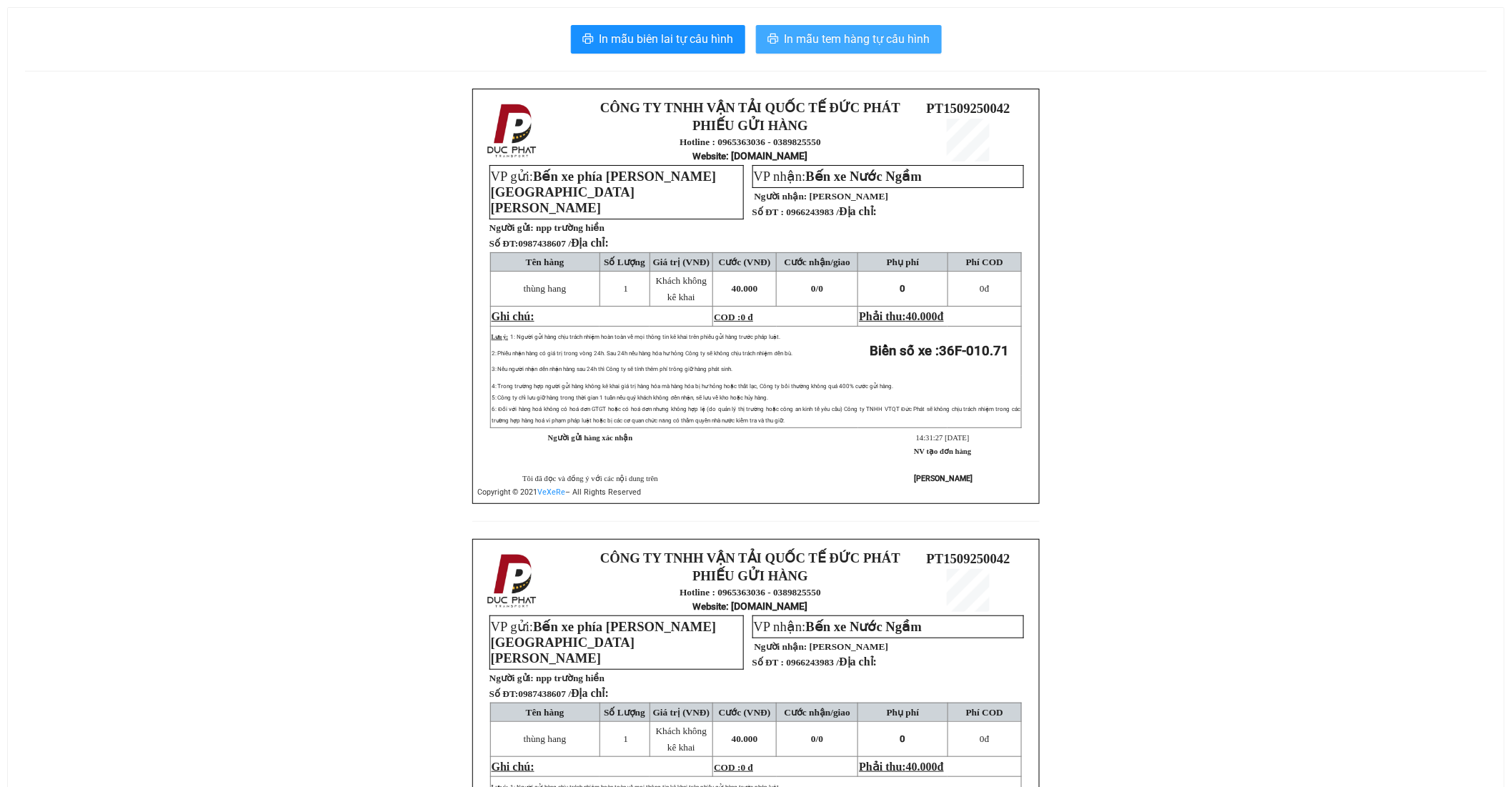
click at [859, 42] on span "In mẫu tem hàng tự cấu hình" at bounding box center [858, 39] width 146 height 18
click at [877, 41] on span "In mẫu tem hàng tự cấu hình" at bounding box center [858, 39] width 146 height 18
click at [860, 42] on span "In mẫu tem hàng tự cấu hình" at bounding box center [858, 39] width 146 height 18
click at [839, 36] on span "In mẫu tem hàng tự cấu hình" at bounding box center [858, 39] width 146 height 18
click at [902, 45] on span "In mẫu tem hàng tự cấu hình" at bounding box center [858, 39] width 146 height 18
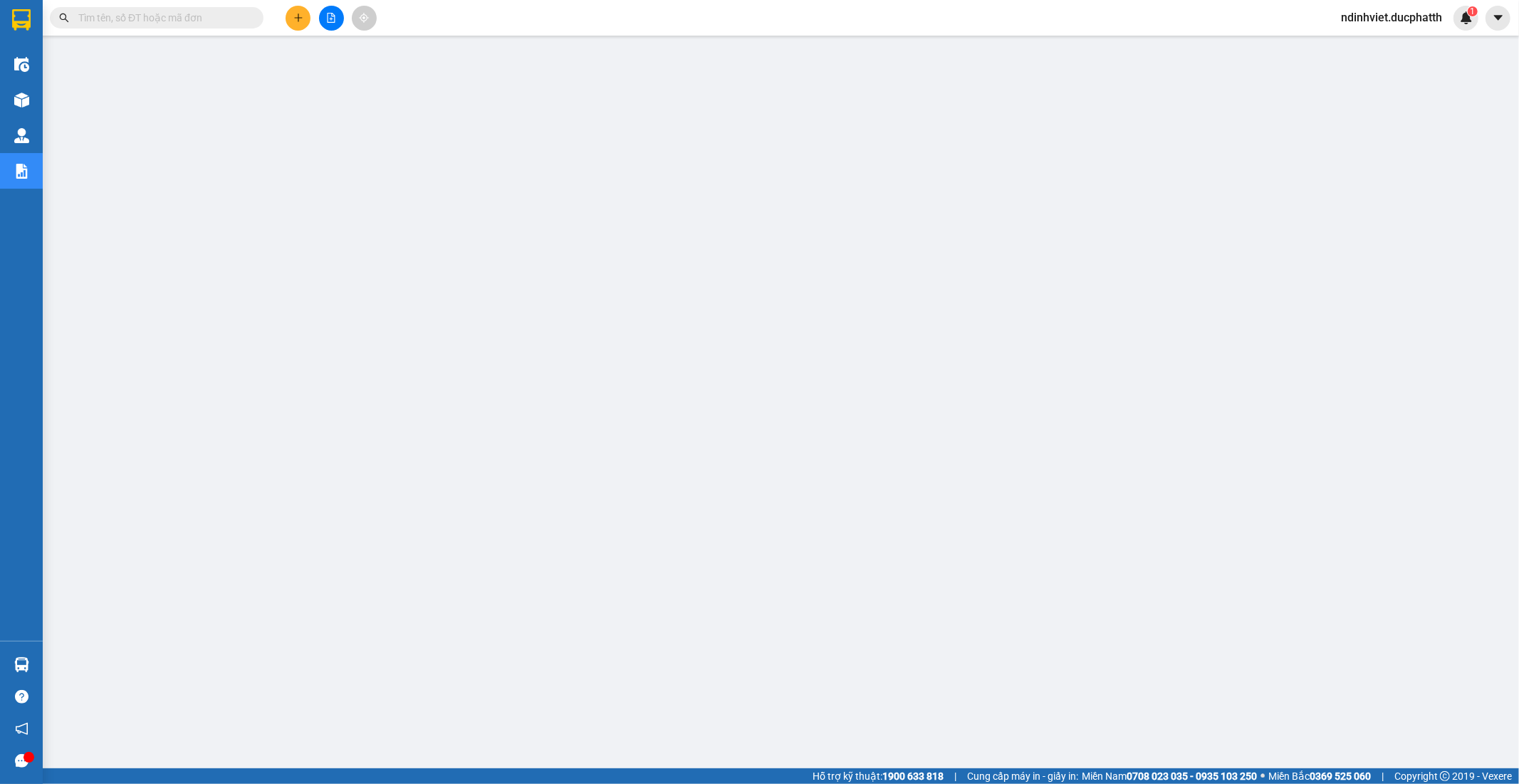
click at [218, 12] on input "text" at bounding box center [162, 18] width 168 height 16
click at [205, 16] on input "text" at bounding box center [162, 18] width 168 height 16
paste input "0388174120"
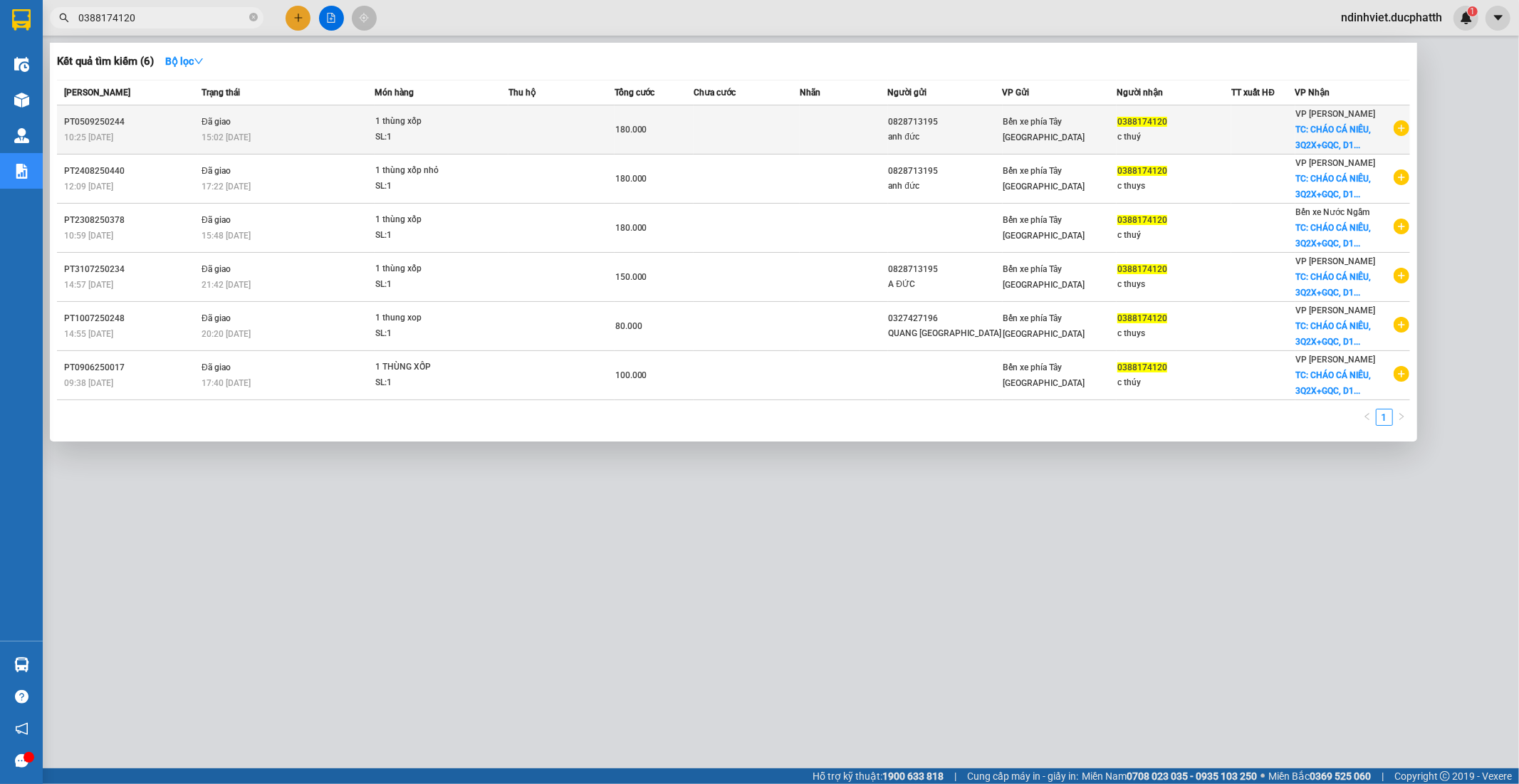
type input "0388174120"
click at [844, 147] on td at bounding box center [844, 130] width 89 height 49
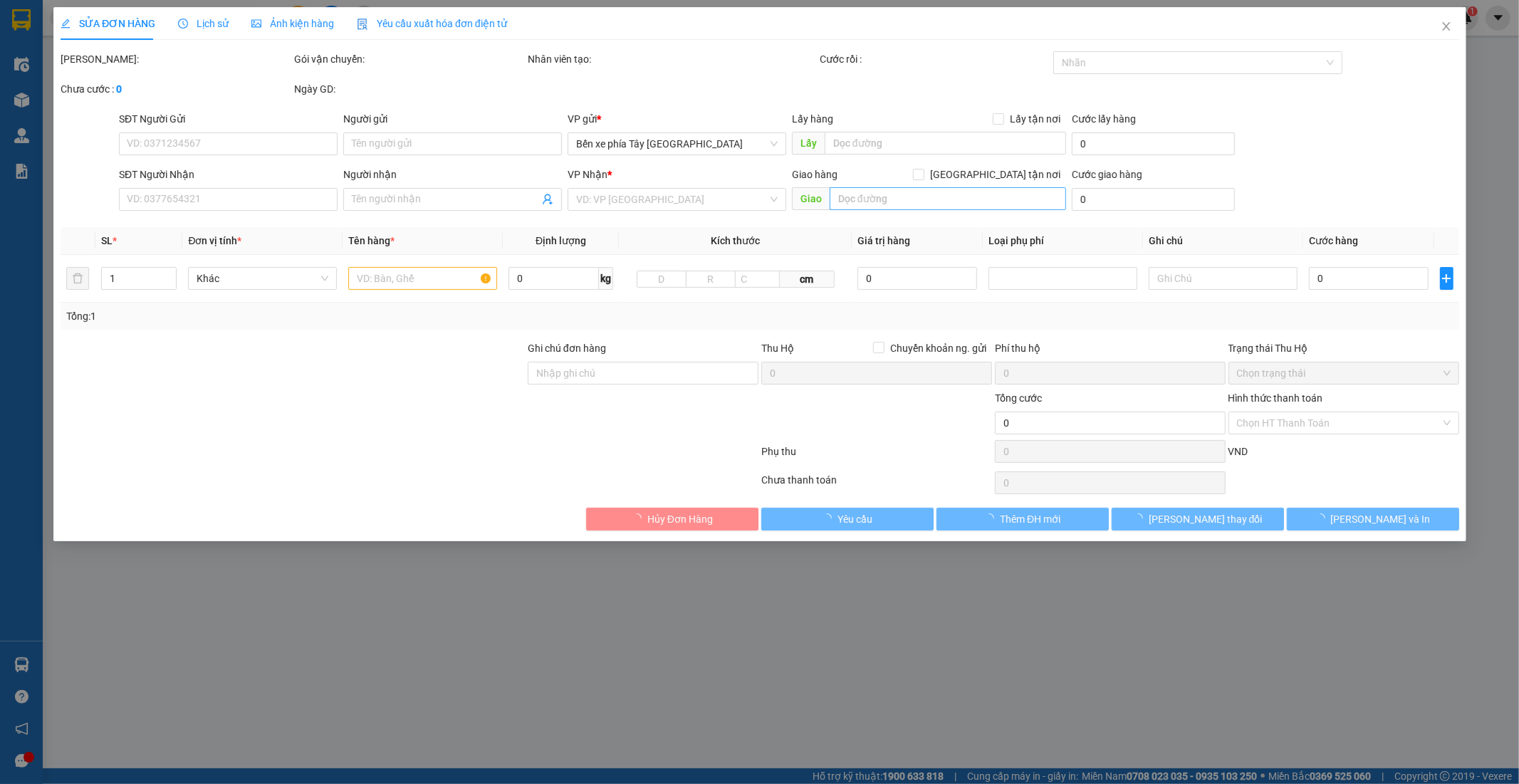
type input "0828713195"
type input "anh đức"
type input "0388174120"
type input "c thuý"
checkbox input "true"
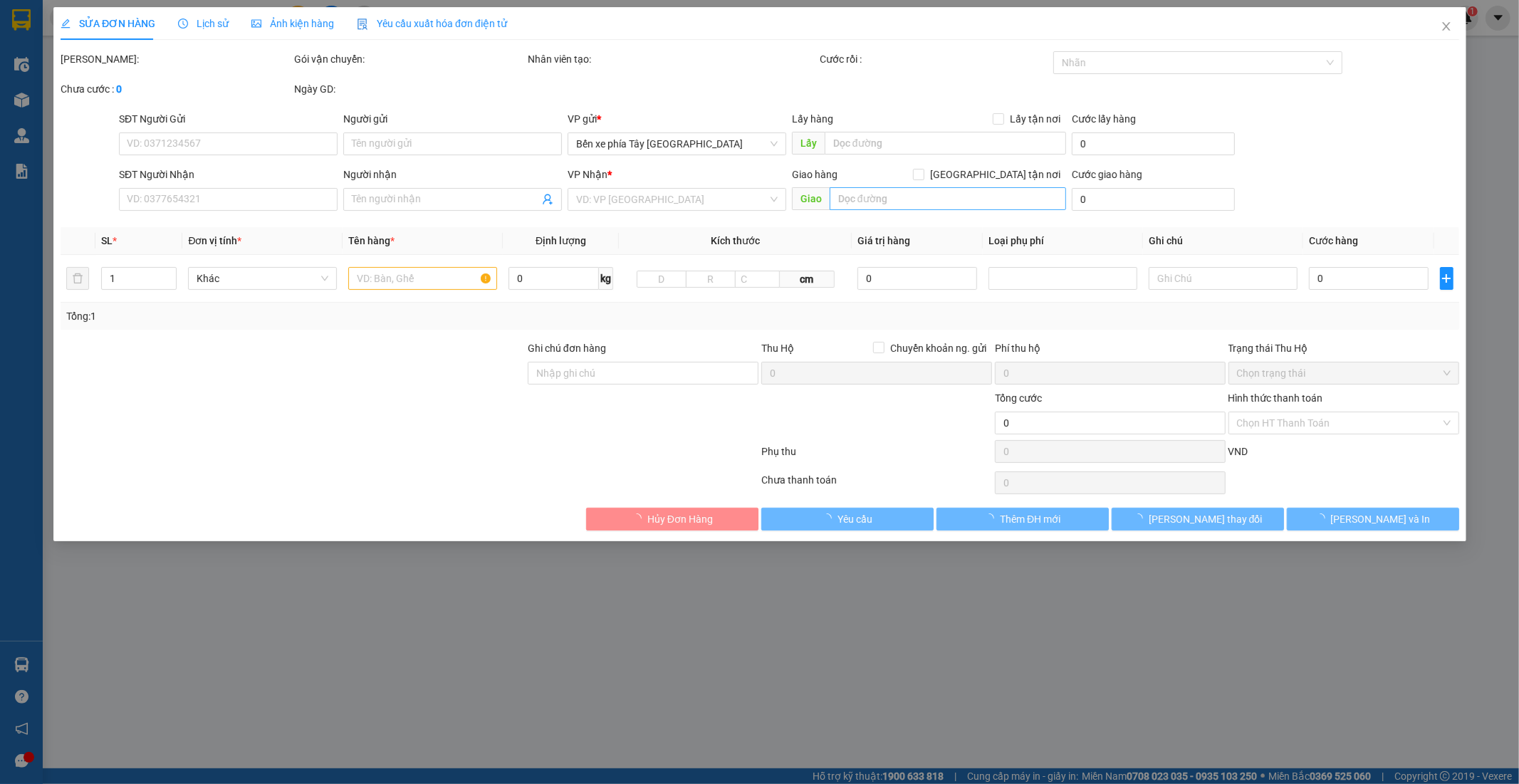
type input "CHÁO CÁ NIÊU, 3Q2X+GQC, D1 ĐÔ THỊ CAO CẤP 6TH-ELEMENT, Xuân La, Tây Hồ, Hà Nội"
type input "140.000"
type input "GỬI TT ck 5/9 10h24 nguyen duc viet vietin"
type input "180.000"
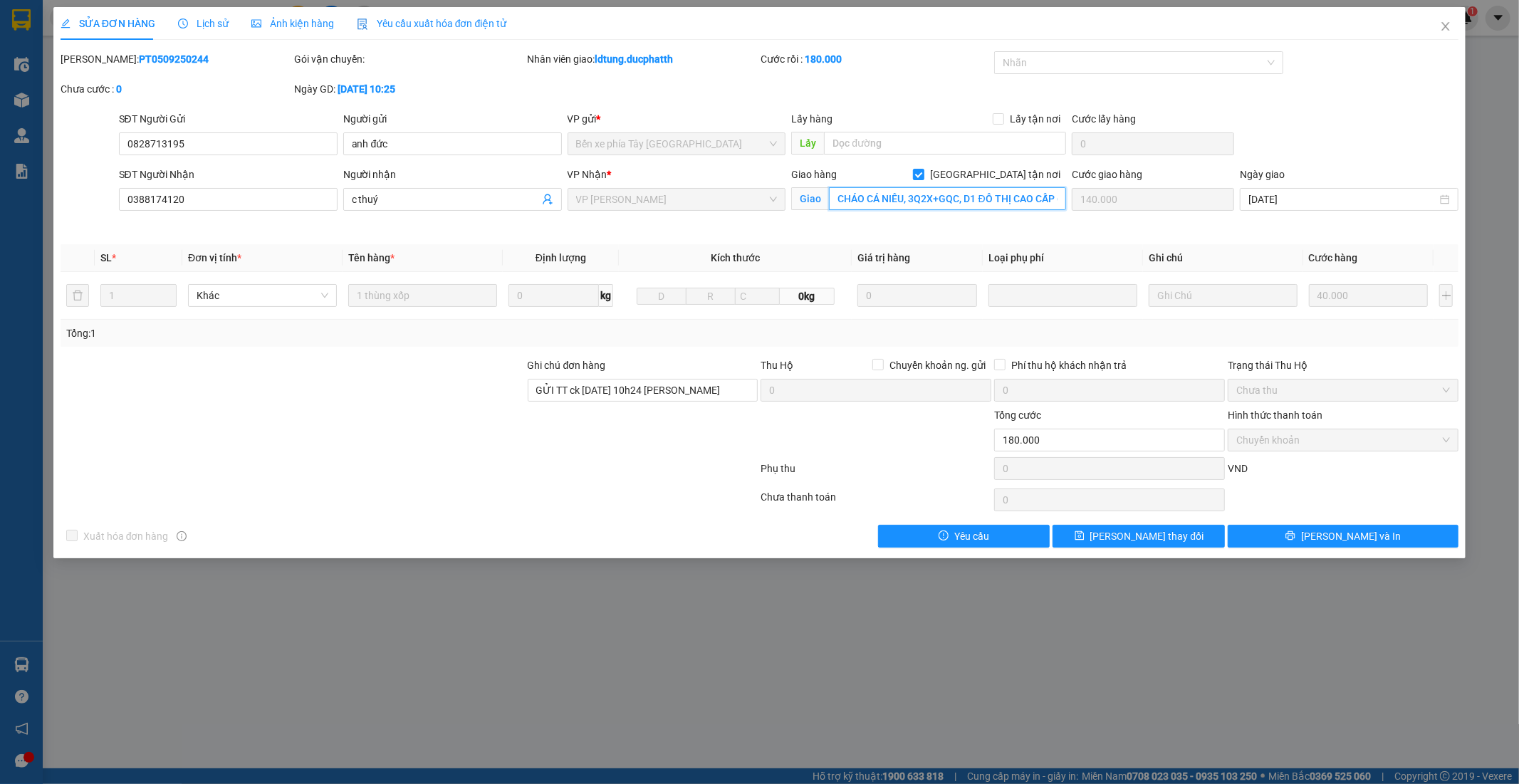
click at [1012, 198] on input "CHÁO CÁ NIÊU, 3Q2X+GQC, D1 ĐÔ THỊ CAO CẤP 6TH-ELEMENT, Xuân La, Tây Hồ, Hà Nội" at bounding box center [947, 199] width 237 height 23
click at [1450, 29] on icon "close" at bounding box center [1445, 26] width 11 height 11
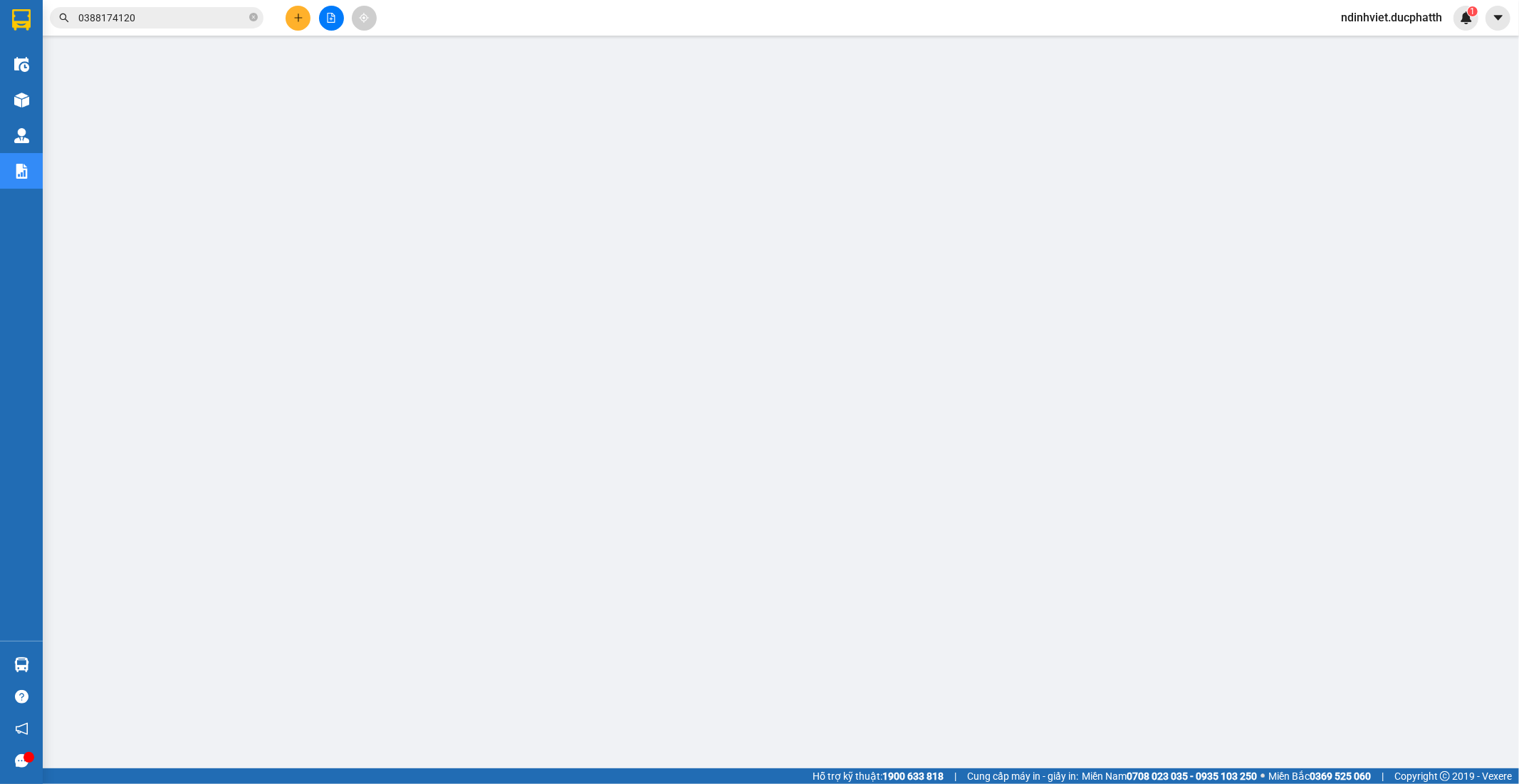
click at [183, 25] on input "0388174120" at bounding box center [162, 18] width 168 height 16
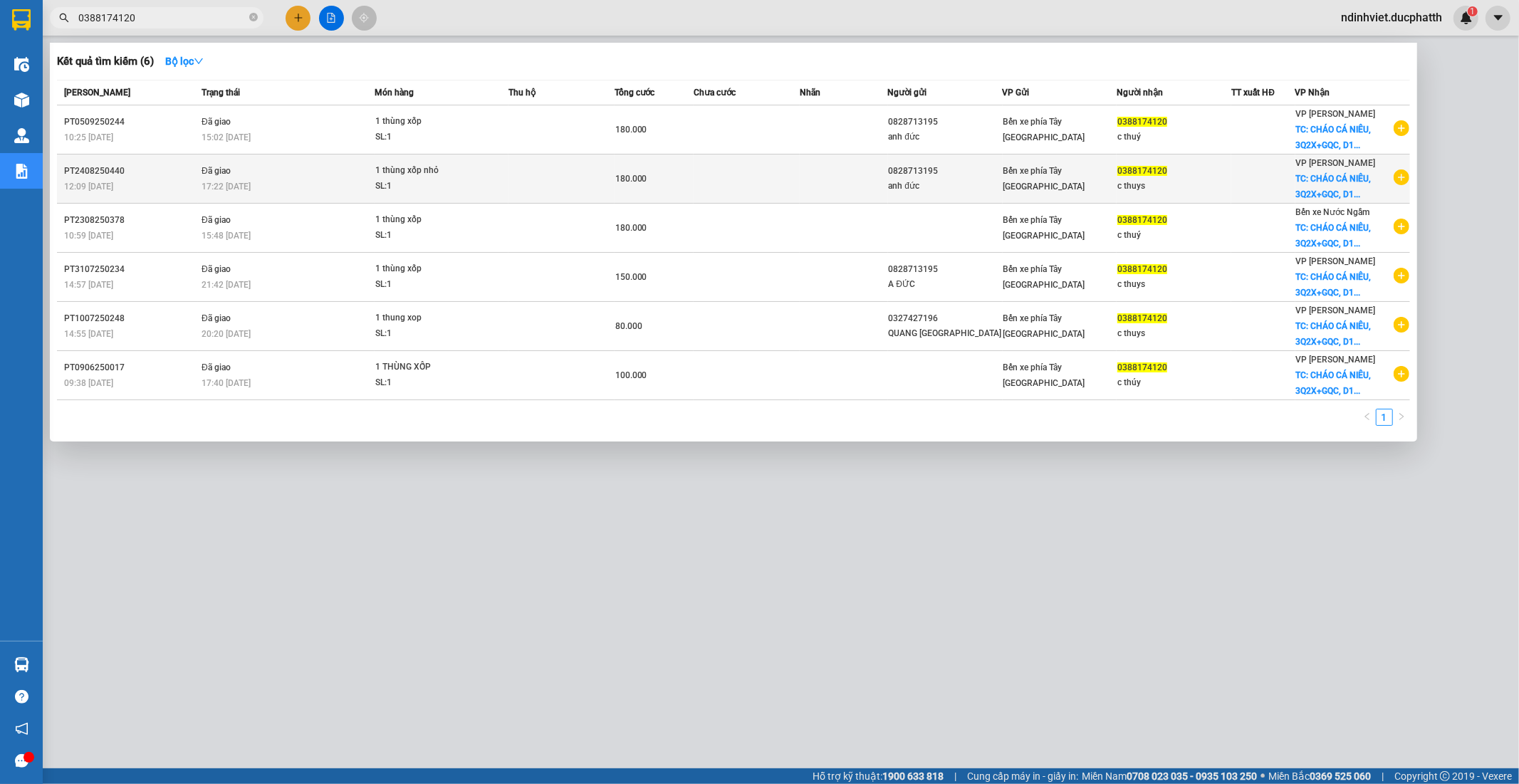
click at [1254, 196] on td at bounding box center [1262, 179] width 63 height 49
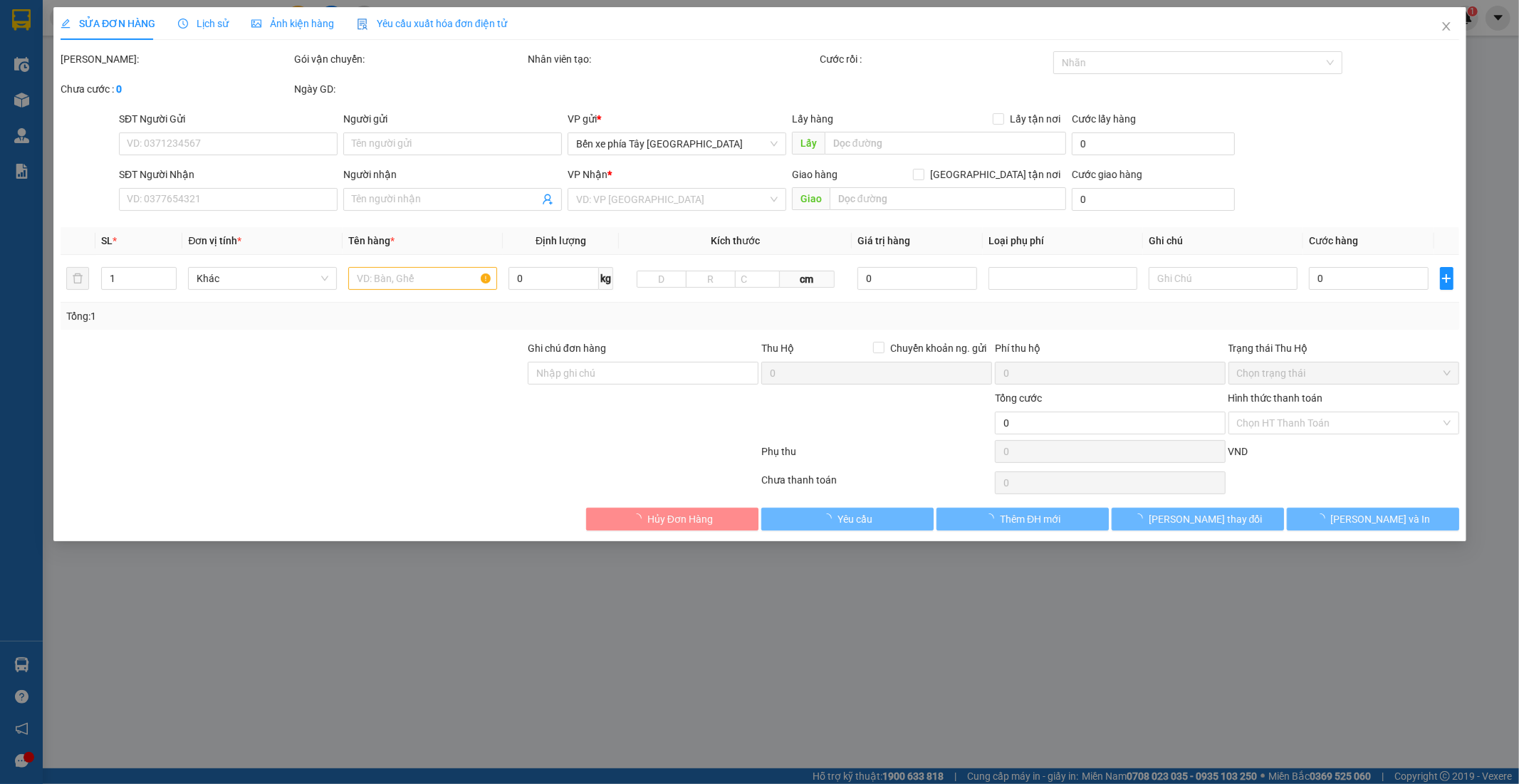
type input "0828713195"
type input "anh đức"
type input "0388174120"
type input "c thuys"
checkbox input "true"
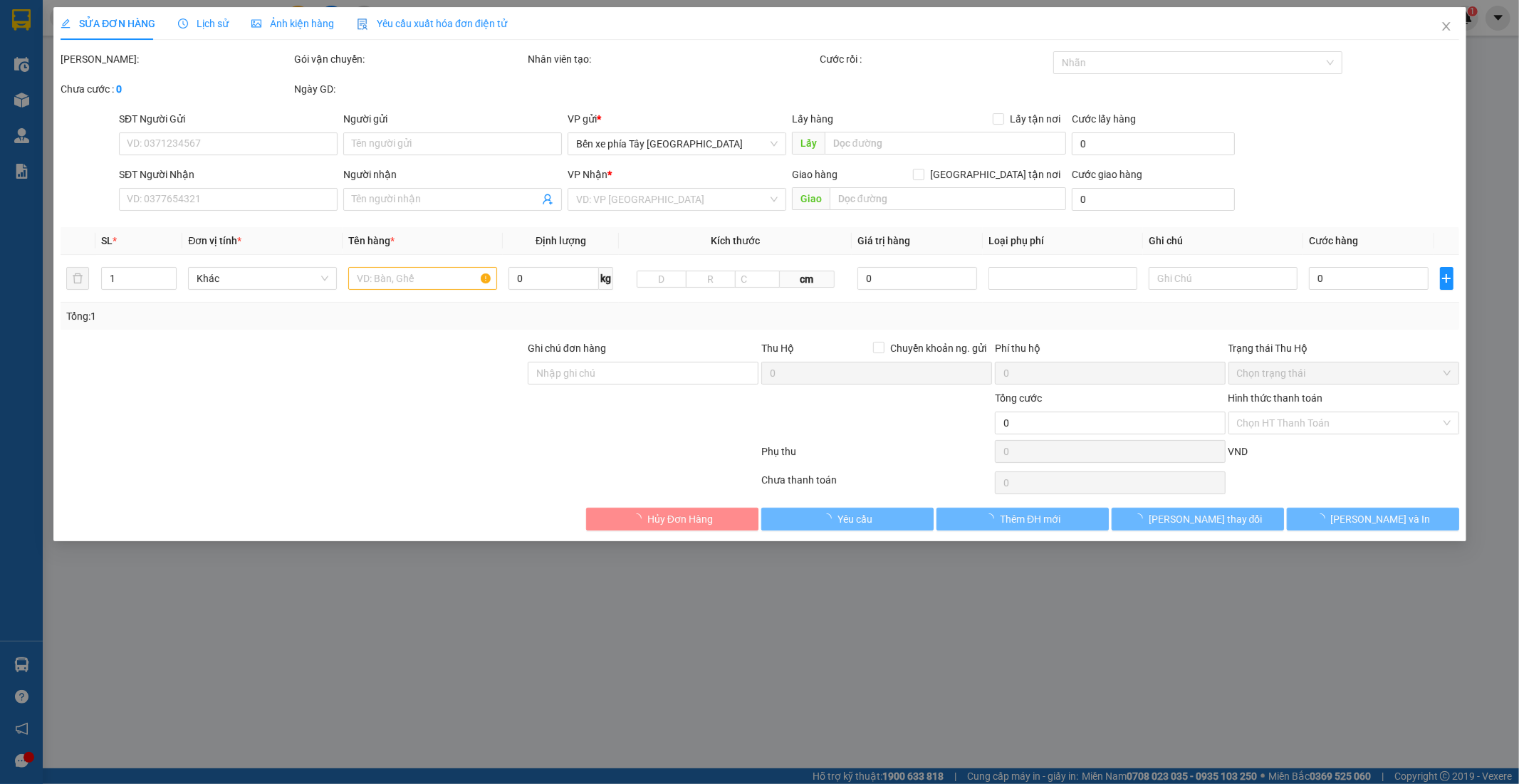
type input "CHÁO CÁ NIÊU, 3Q2X+GQC, D1 ĐÔ THỊ CAO CẤP 6TH-ELEMENT, Xuân La, Tây Hồ, Hà Nội"
type input "150.000"
type input "ck 12h08 vtin 24/8 nguyen duc viet"
type input "180.000"
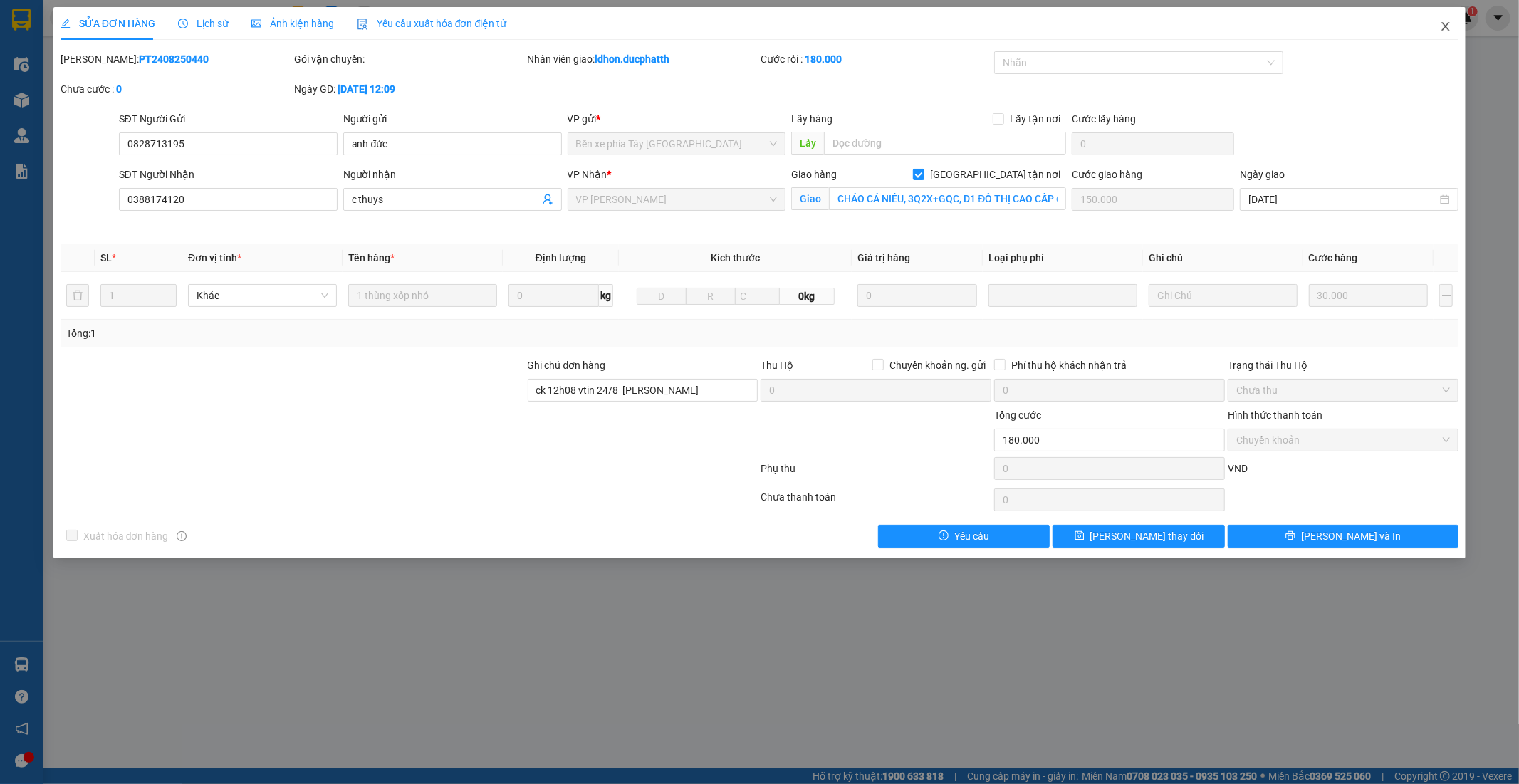
click at [1446, 27] on icon "close" at bounding box center [1446, 25] width 8 height 8
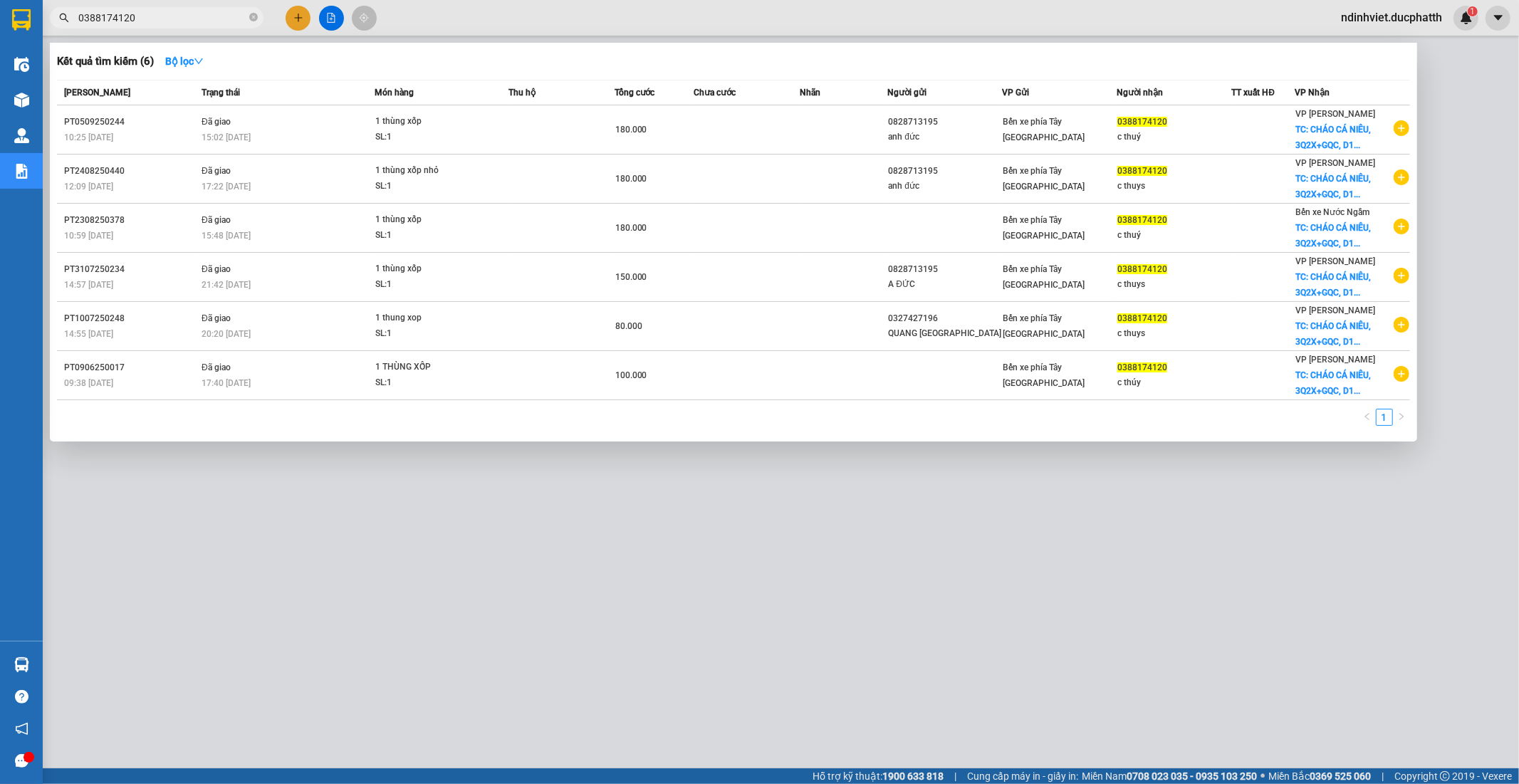
click at [175, 12] on input "0388174120" at bounding box center [162, 18] width 168 height 16
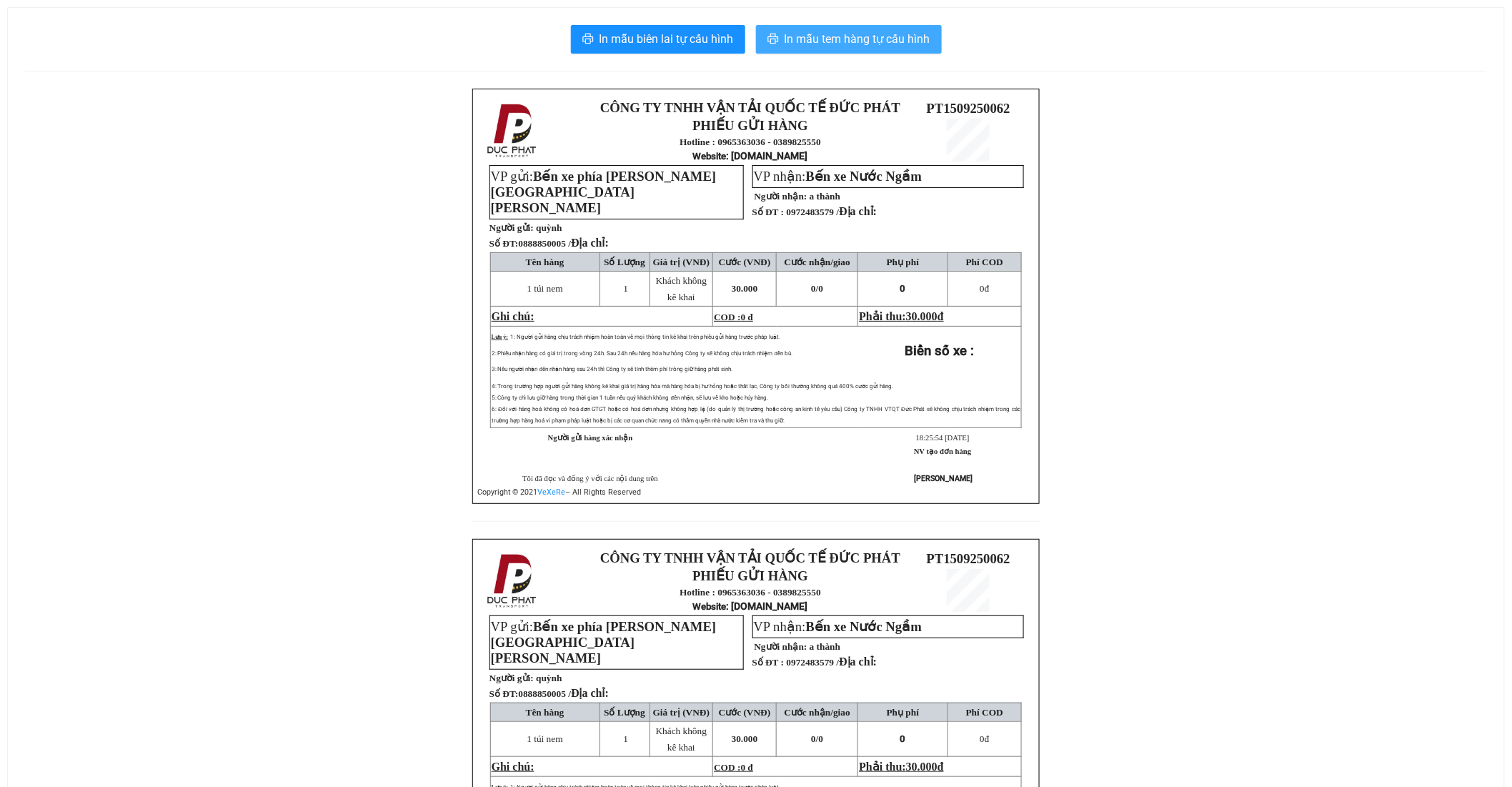
click at [842, 43] on span "In mẫu tem hàng tự cấu hình" at bounding box center [858, 39] width 146 height 18
